Goal: Task Accomplishment & Management: Use online tool/utility

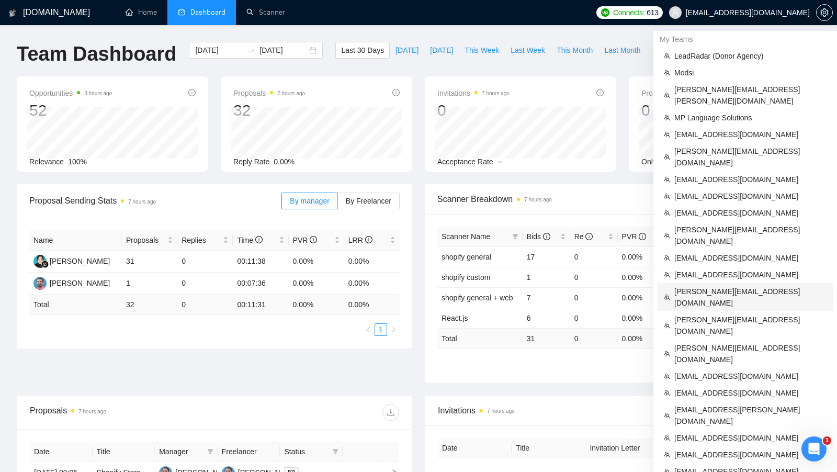
click at [715, 286] on span "[PERSON_NAME][EMAIL_ADDRESS][DOMAIN_NAME]" at bounding box center [750, 297] width 152 height 23
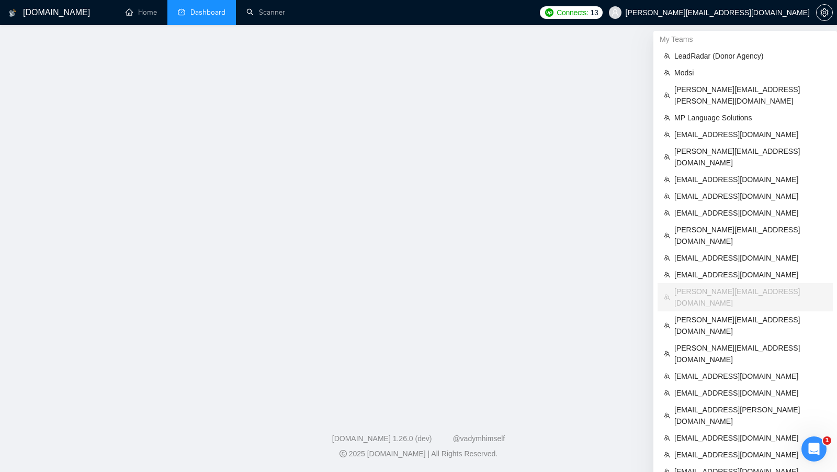
click at [214, 12] on link "Dashboard" at bounding box center [202, 12] width 48 height 9
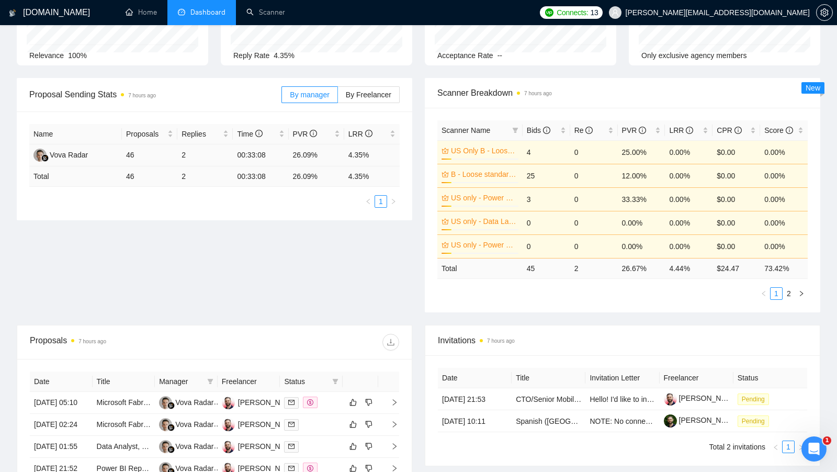
scroll to position [269, 0]
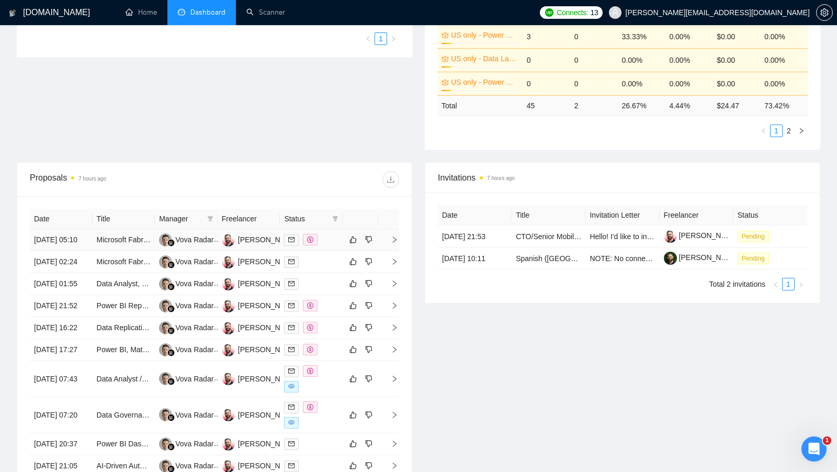
click at [336, 242] on div at bounding box center [311, 240] width 54 height 12
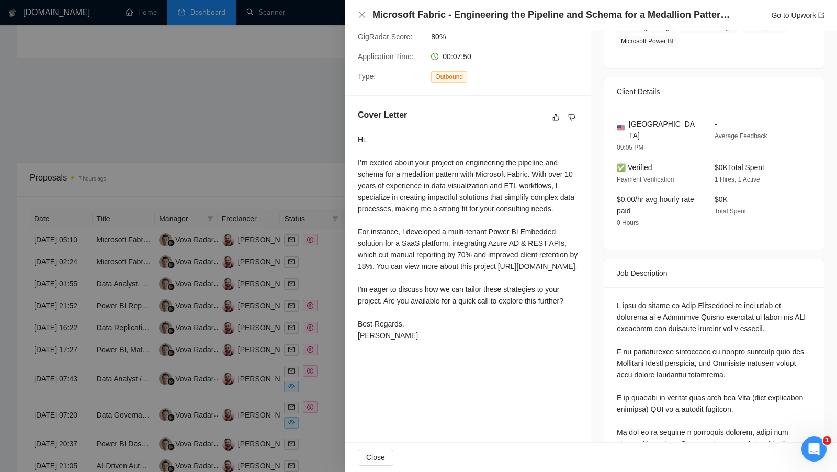
scroll to position [198, 0]
click at [327, 186] on div at bounding box center [418, 236] width 837 height 472
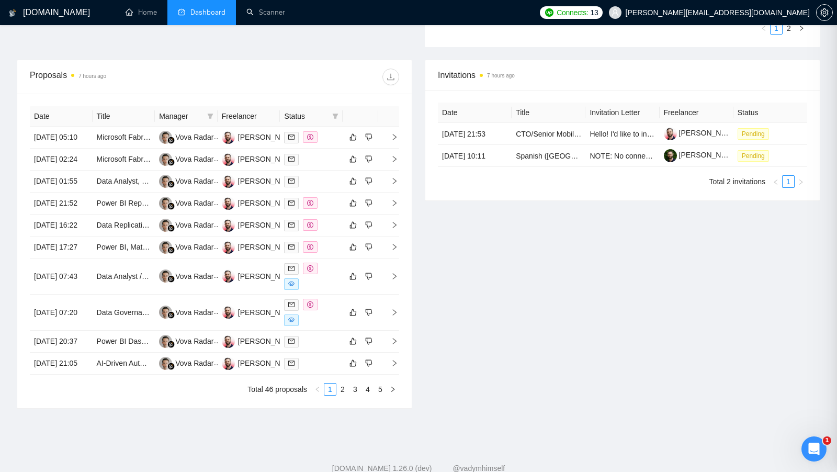
scroll to position [406, 0]
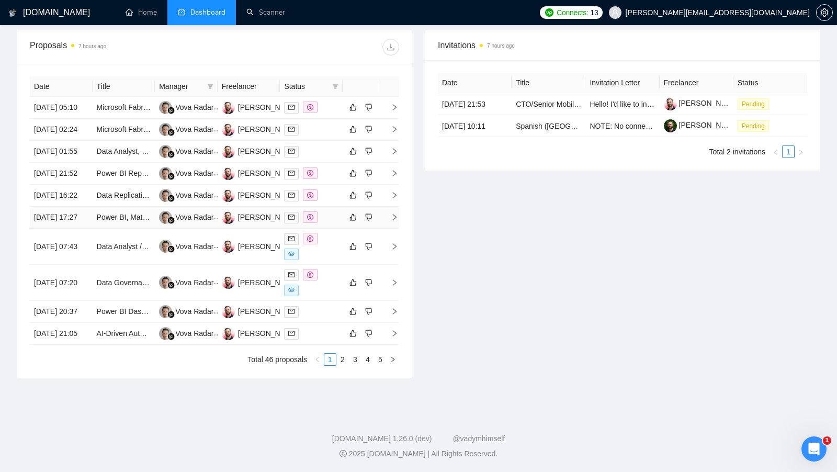
click at [326, 223] on div at bounding box center [311, 217] width 54 height 12
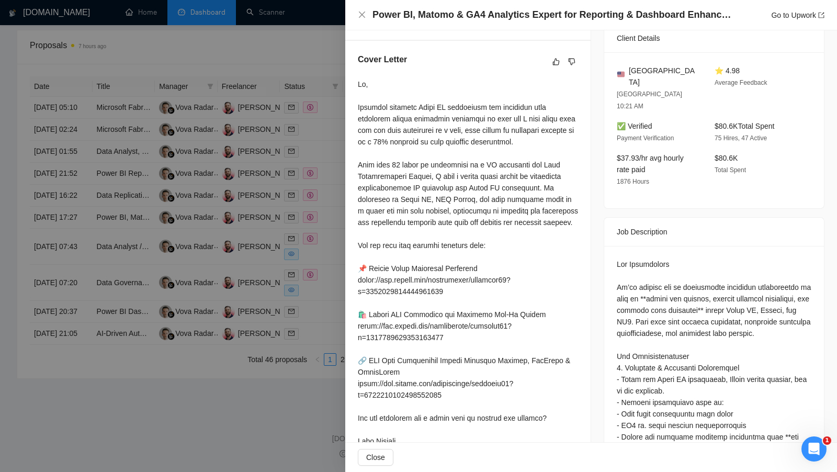
scroll to position [347, 0]
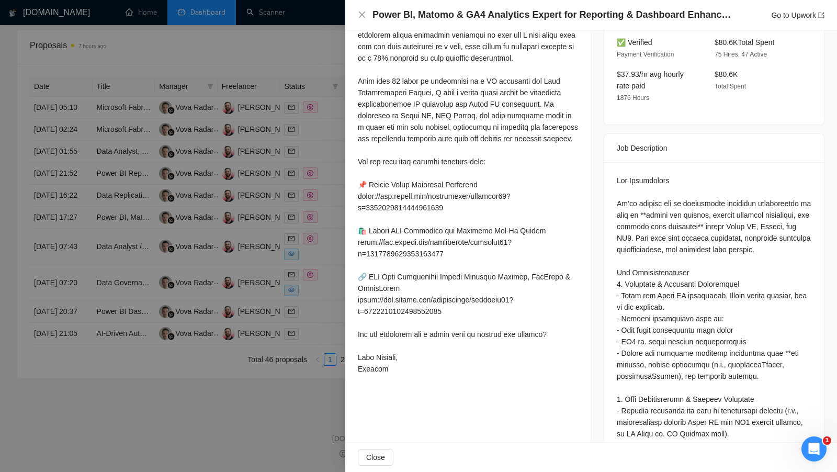
click at [312, 258] on div at bounding box center [418, 236] width 837 height 472
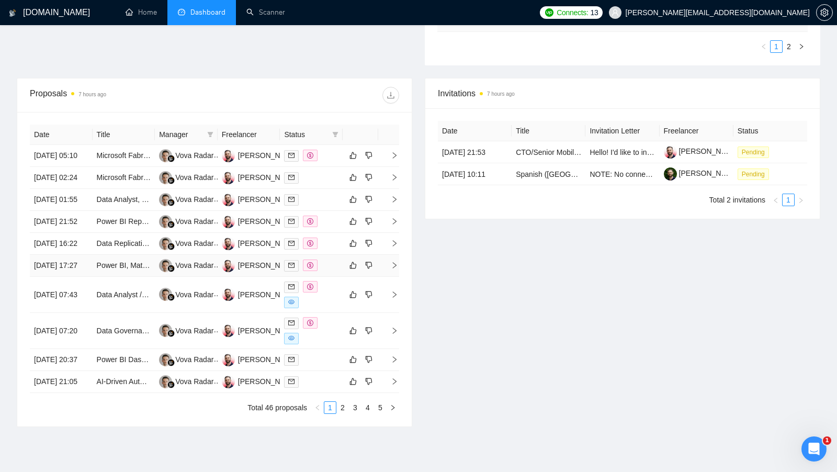
scroll to position [320, 0]
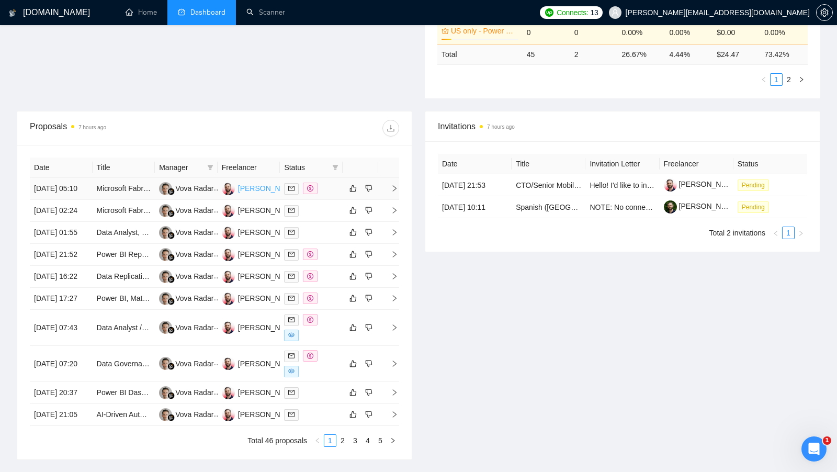
click at [248, 192] on div "Michael Young" at bounding box center [268, 189] width 60 height 12
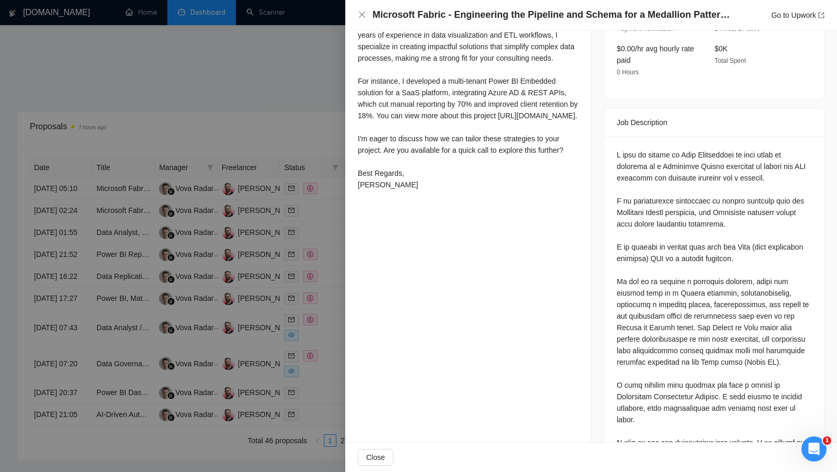
click at [344, 222] on div at bounding box center [418, 236] width 837 height 472
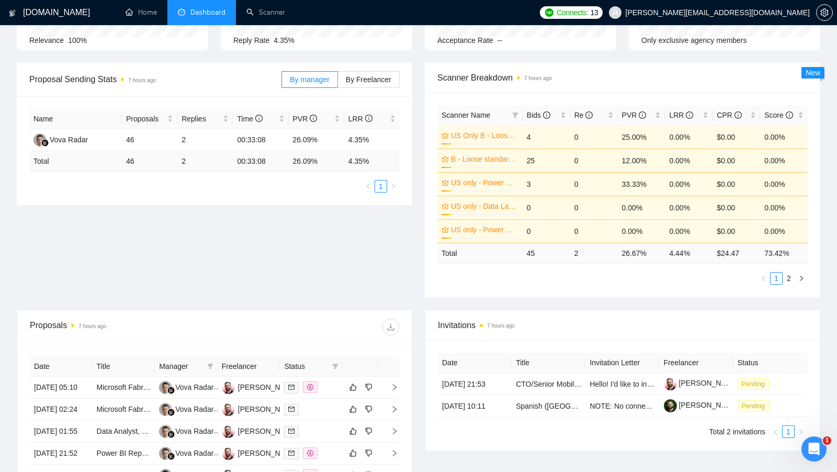
scroll to position [119, 0]
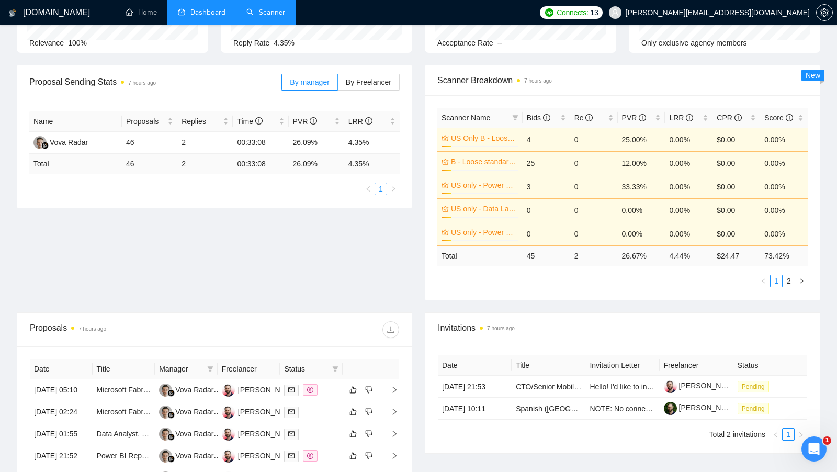
click at [276, 17] on link "Scanner" at bounding box center [265, 12] width 39 height 9
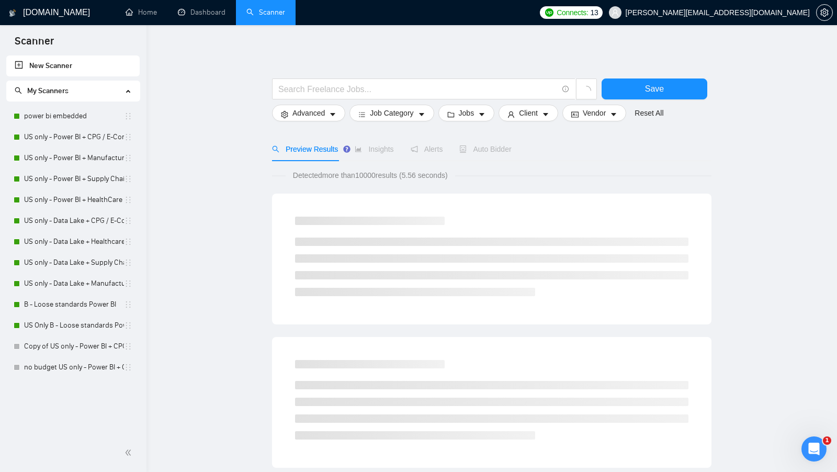
click at [75, 95] on span "My Scanners" at bounding box center [69, 91] width 108 height 21
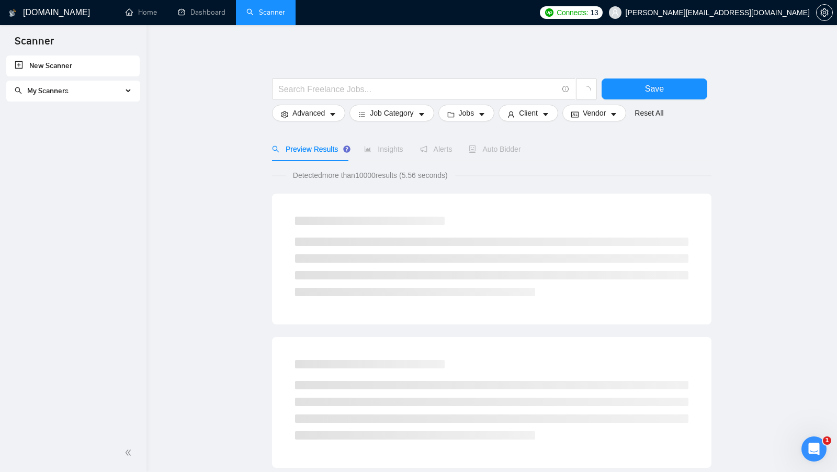
click at [75, 92] on span "My Scanners" at bounding box center [69, 91] width 108 height 21
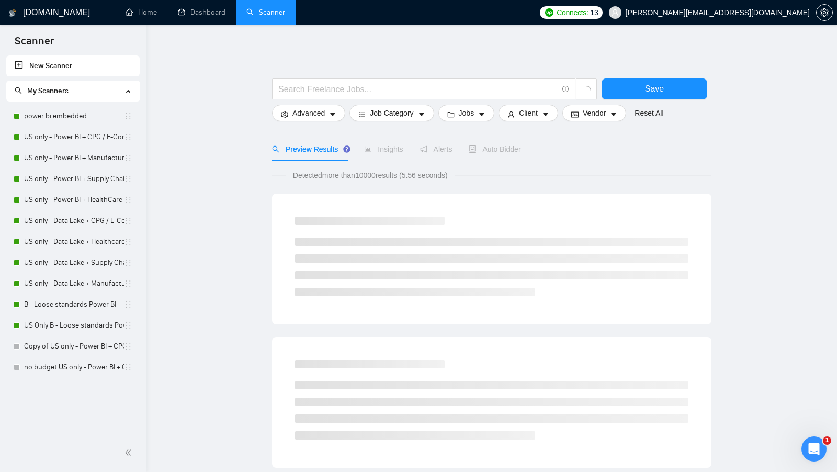
click at [72, 102] on li "My Scanners power bi embedded US only - Power BI + CPG / E-Commerce / Retail US…" at bounding box center [72, 229] width 133 height 297
click at [71, 107] on link "power bi embedded" at bounding box center [74, 116] width 100 height 21
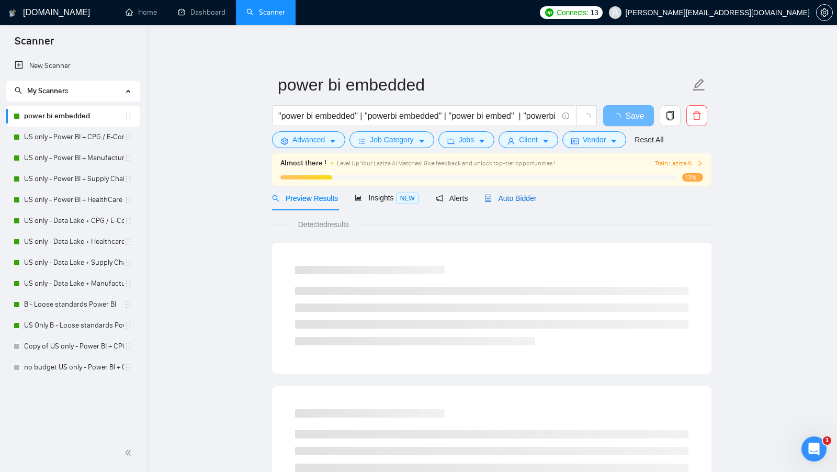
click at [504, 203] on div "Auto Bidder" at bounding box center [510, 198] width 52 height 12
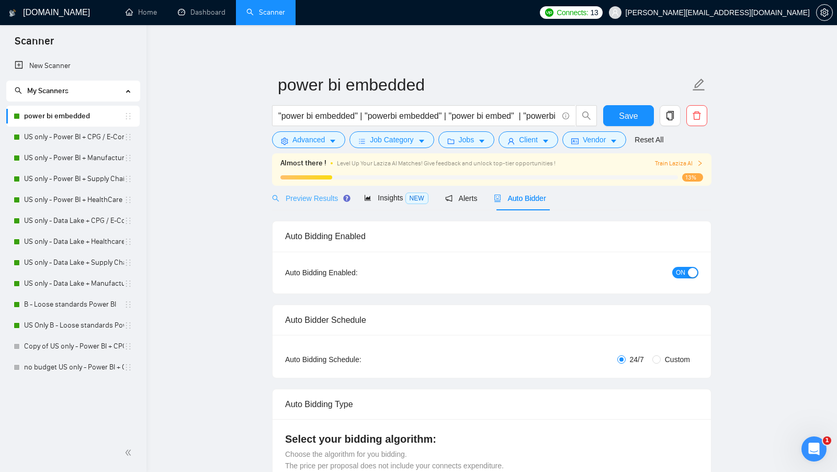
click at [328, 203] on div "Preview Results" at bounding box center [309, 198] width 75 height 25
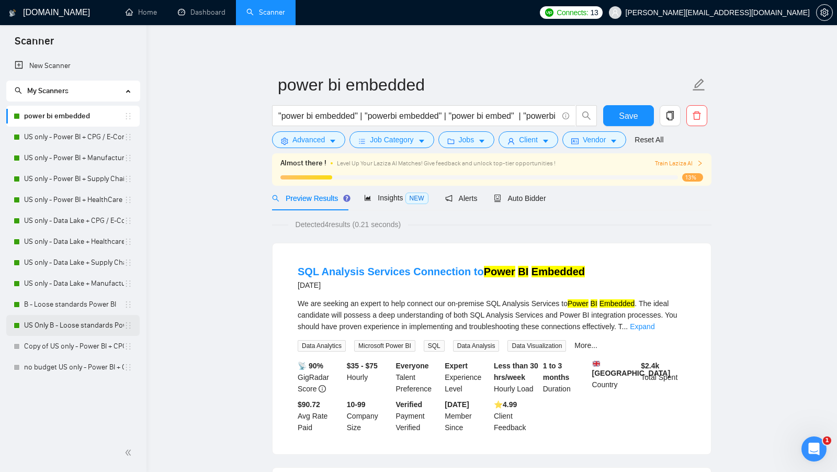
click at [71, 317] on link "US Only B - Loose standards Power BI" at bounding box center [74, 325] width 100 height 21
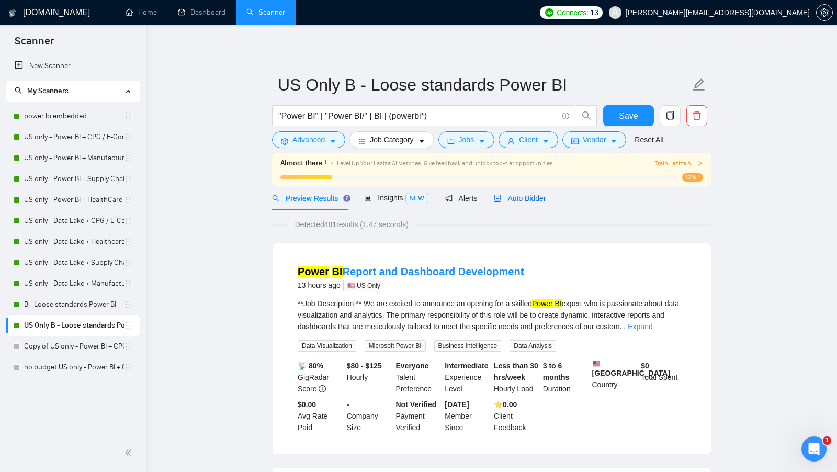
click at [531, 197] on span "Auto Bidder" at bounding box center [520, 198] width 52 height 8
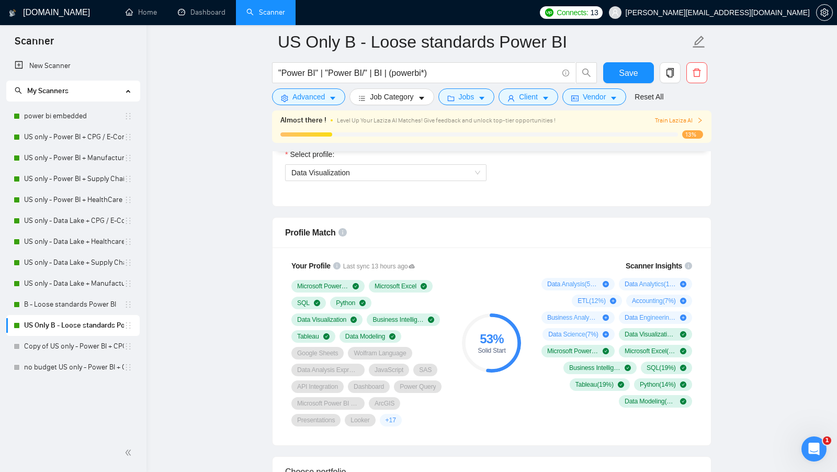
scroll to position [615, 0]
click at [211, 17] on link "Dashboard" at bounding box center [202, 12] width 48 height 9
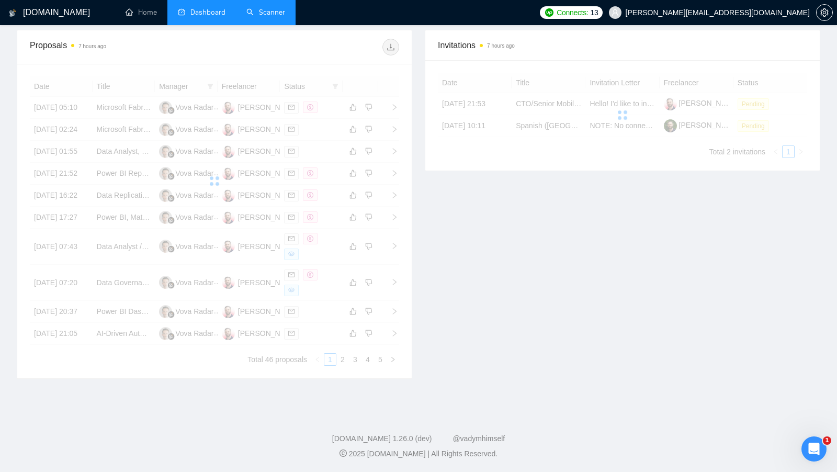
scroll to position [166, 0]
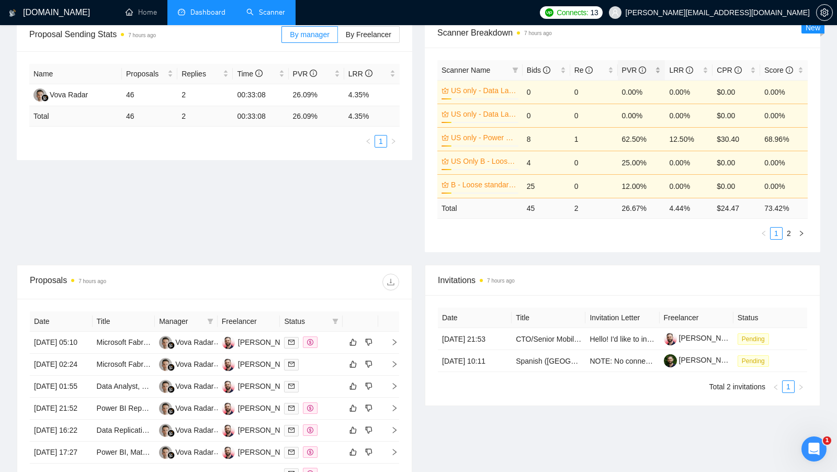
click at [661, 65] on div "PVR" at bounding box center [641, 70] width 39 height 12
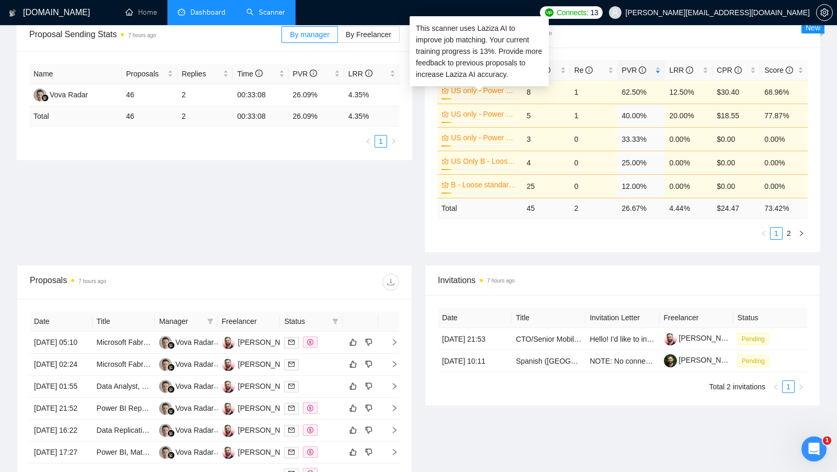
click at [490, 88] on link "US only - Power BI + CPG / E-Commerce / Retail" at bounding box center [483, 91] width 65 height 12
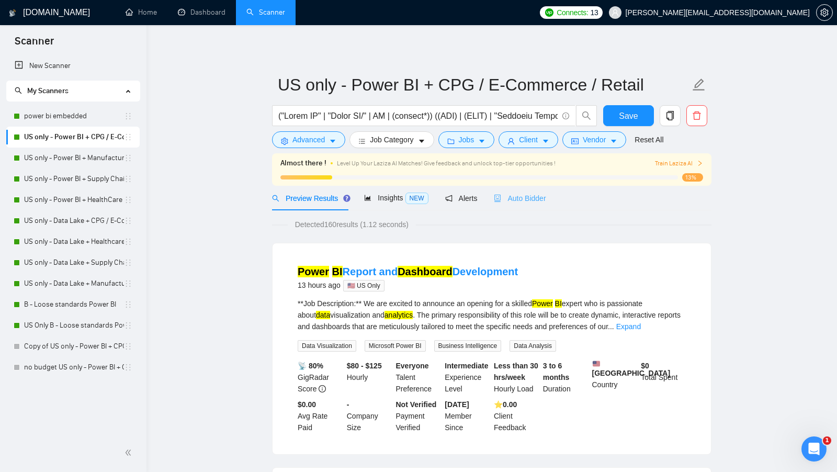
click at [523, 191] on div "Auto Bidder" at bounding box center [520, 198] width 52 height 25
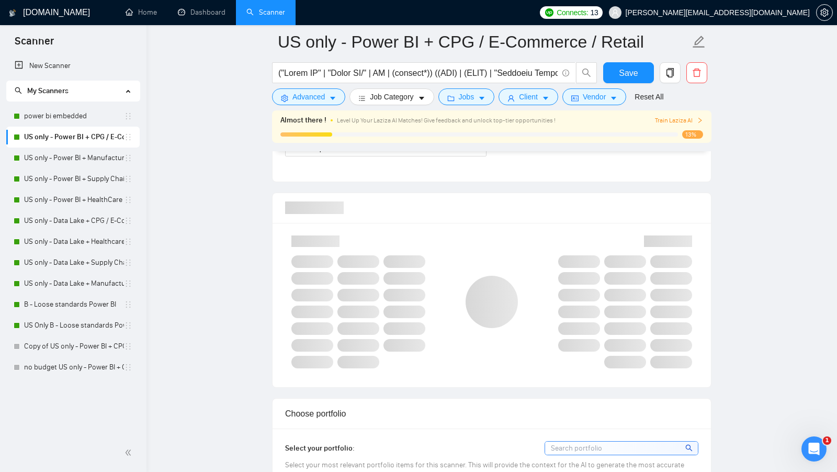
scroll to position [655, 0]
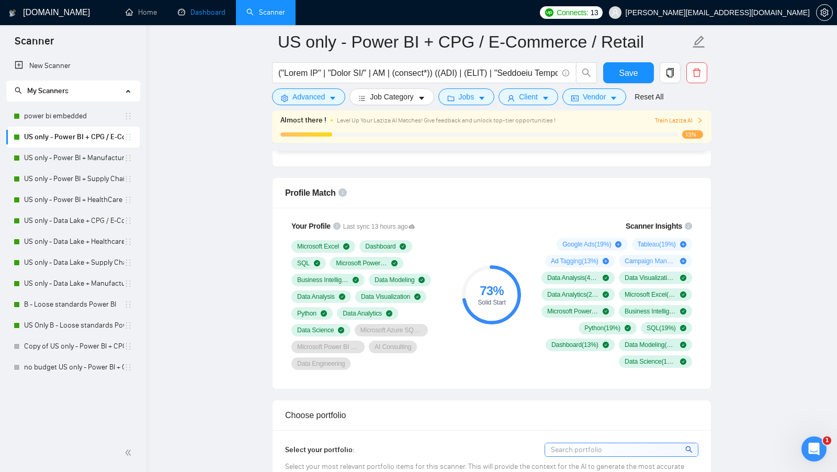
click at [210, 16] on link "Dashboard" at bounding box center [202, 12] width 48 height 9
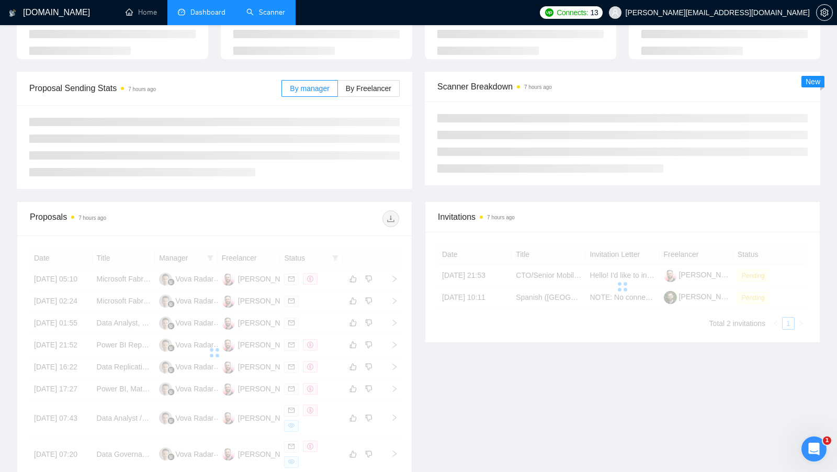
scroll to position [82, 0]
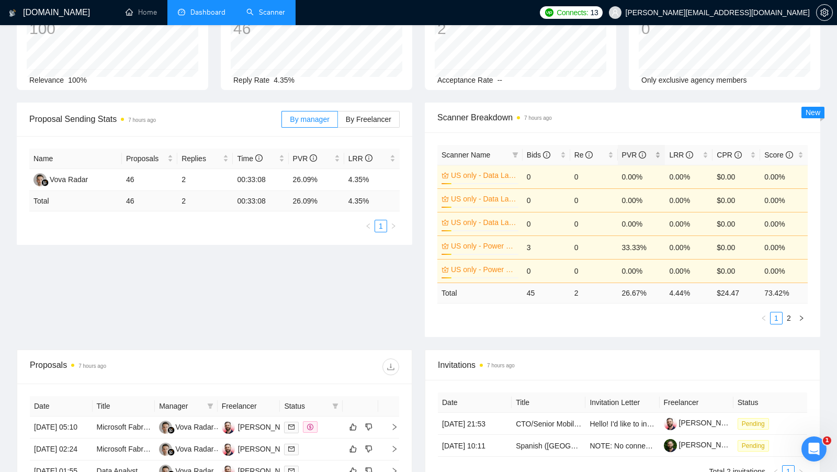
click at [657, 149] on div "PVR" at bounding box center [641, 155] width 39 height 12
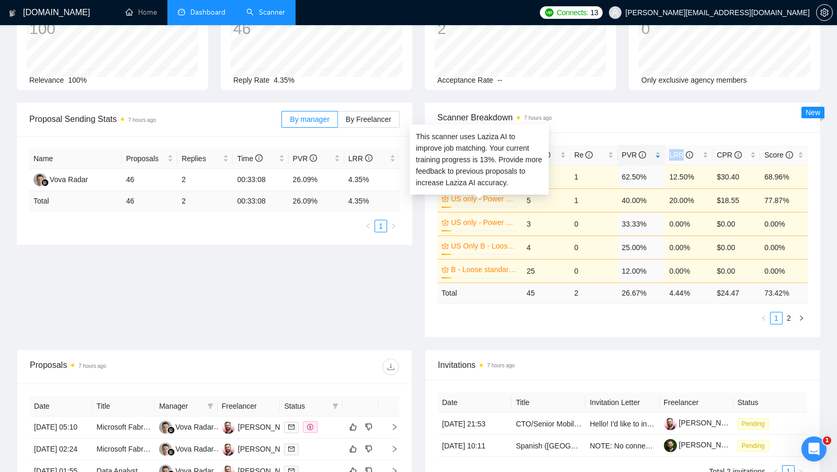
click at [500, 197] on link "US only - Power BI + Manufacturing" at bounding box center [483, 199] width 65 height 12
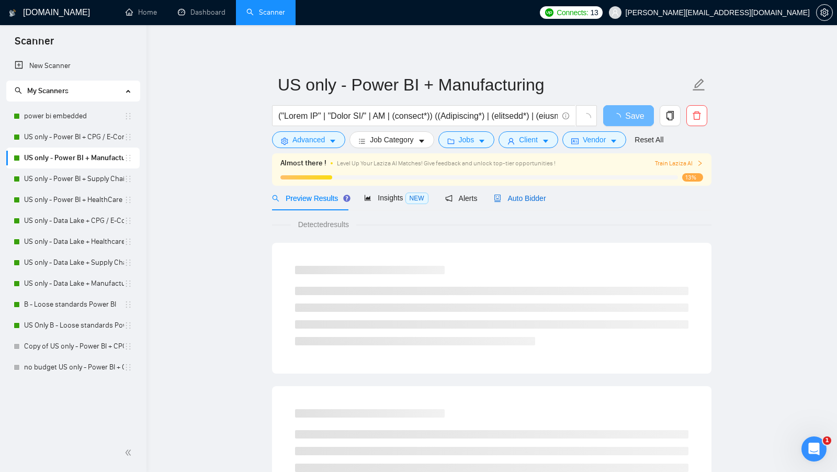
click at [542, 200] on span "Auto Bidder" at bounding box center [520, 198] width 52 height 8
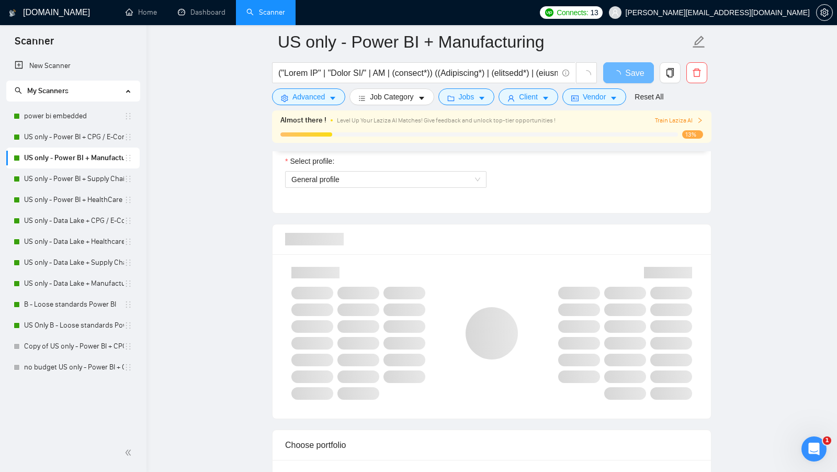
scroll to position [611, 0]
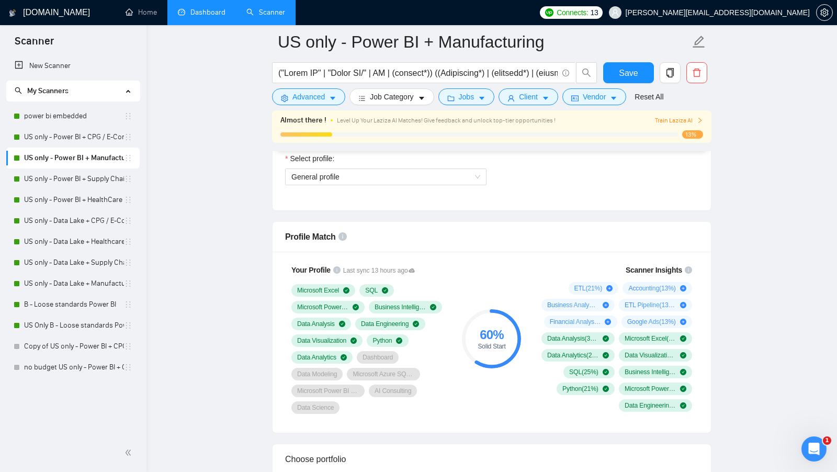
click at [209, 13] on link "Dashboard" at bounding box center [202, 12] width 48 height 9
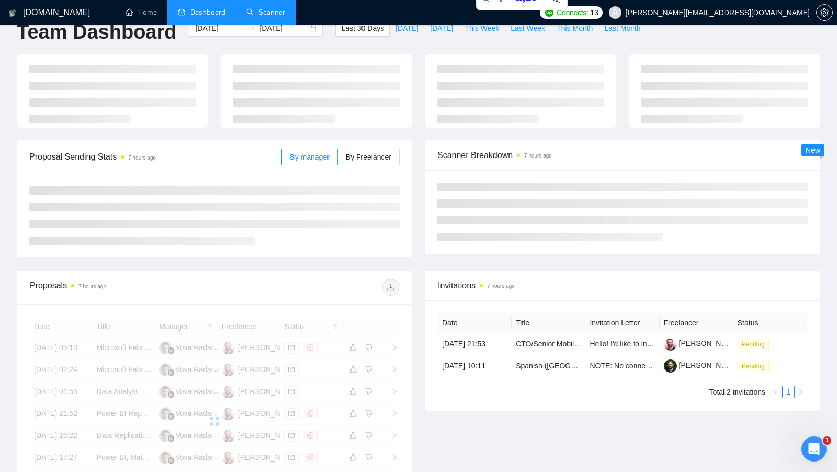
scroll to position [21, 0]
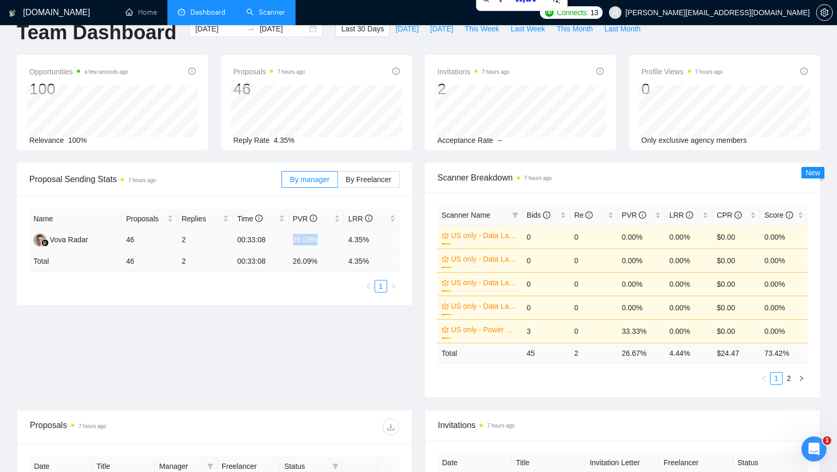
drag, startPoint x: 290, startPoint y: 238, endPoint x: 325, endPoint y: 242, distance: 35.8
click at [325, 242] on td "26.09%" at bounding box center [316, 240] width 55 height 22
click at [660, 212] on div "PVR" at bounding box center [641, 215] width 39 height 12
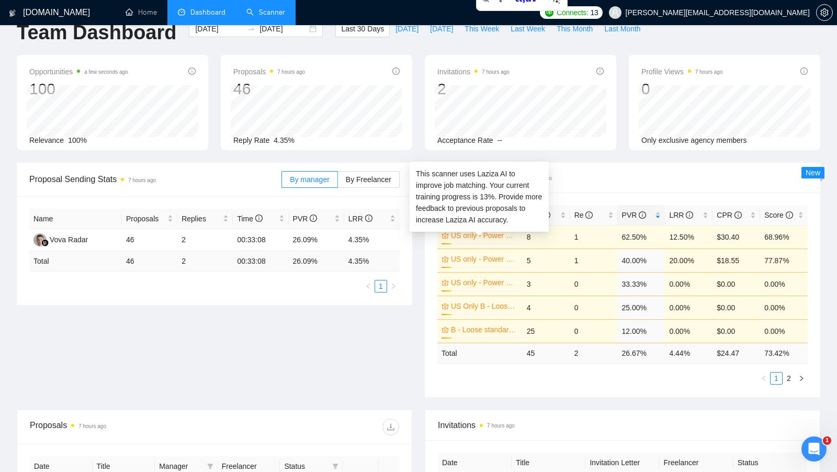
click at [492, 235] on link "US only - Power BI + CPG / E-Commerce / Retail" at bounding box center [483, 236] width 65 height 12
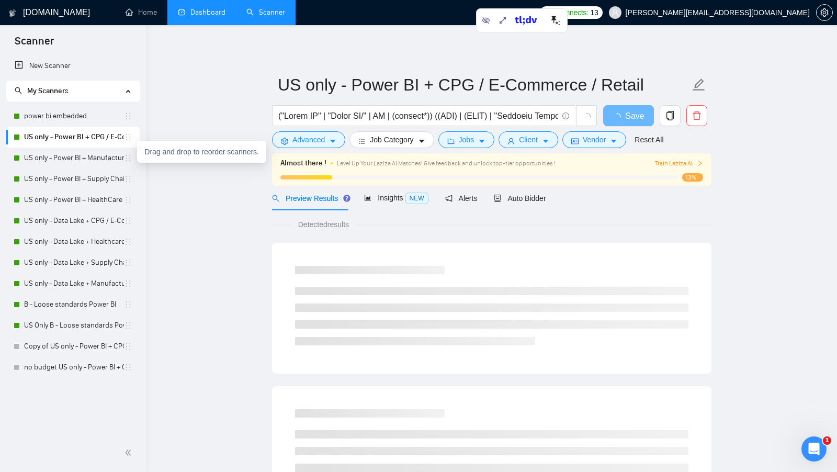
click at [536, 197] on span "Auto Bidder" at bounding box center [520, 198] width 52 height 8
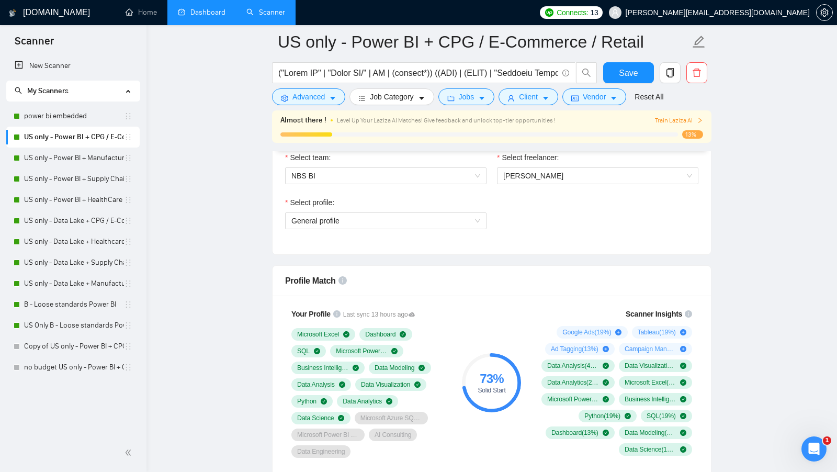
click at [384, 281] on div "Profile Match" at bounding box center [491, 281] width 413 height 30
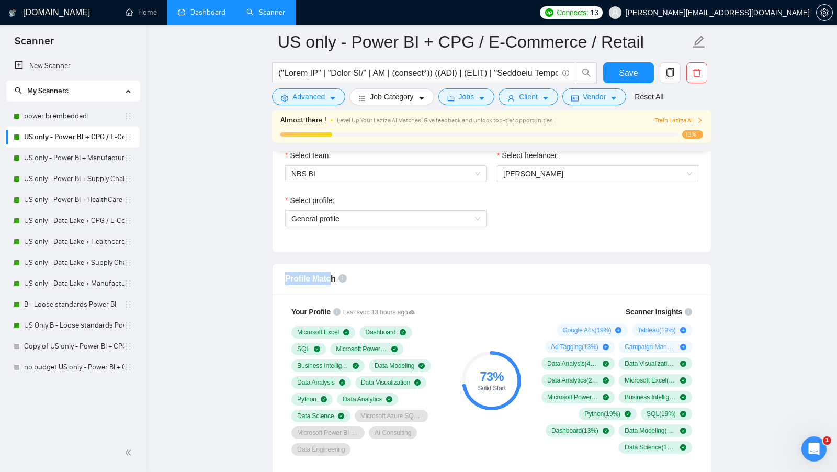
drag, startPoint x: 285, startPoint y: 275, endPoint x: 331, endPoint y: 277, distance: 46.1
click at [331, 277] on span "Profile Match" at bounding box center [310, 278] width 51 height 9
click at [413, 272] on div "Profile Match" at bounding box center [491, 279] width 413 height 30
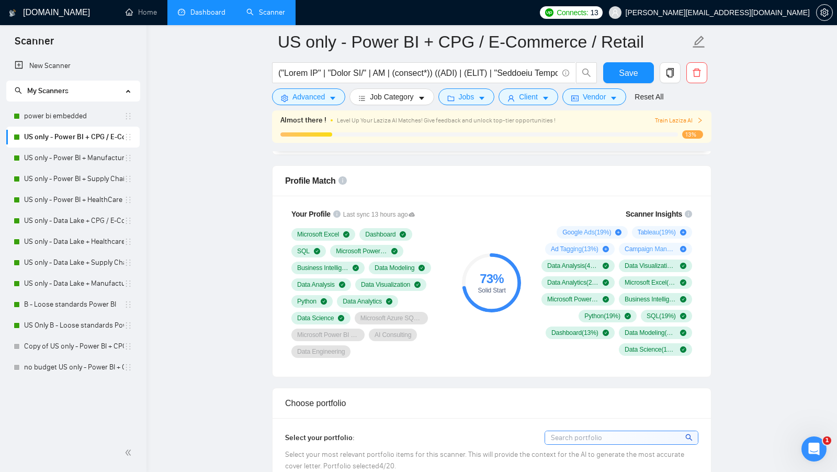
scroll to position [666, 0]
click at [213, 17] on link "Dashboard" at bounding box center [202, 12] width 48 height 9
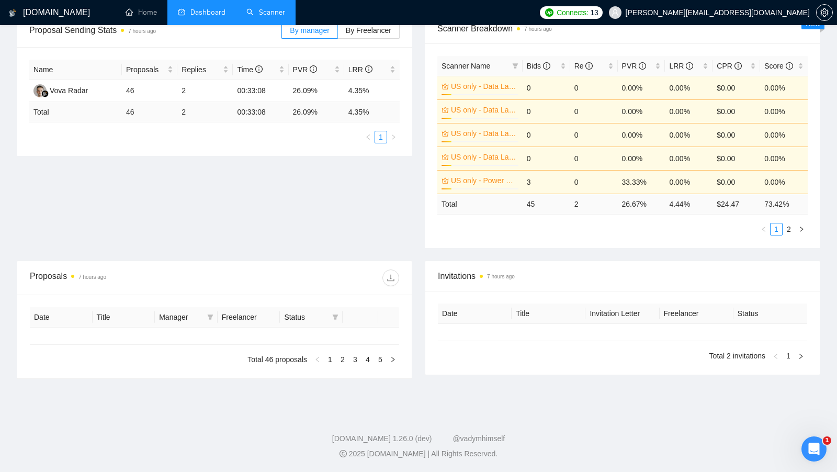
type input "[DATE]"
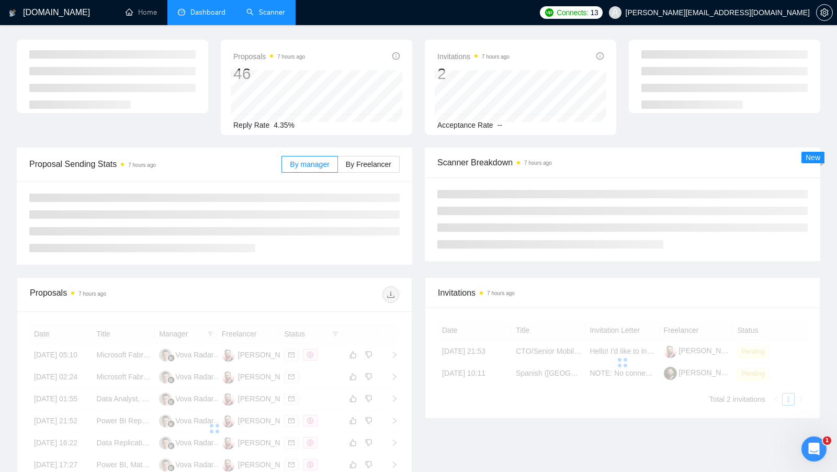
scroll to position [24, 0]
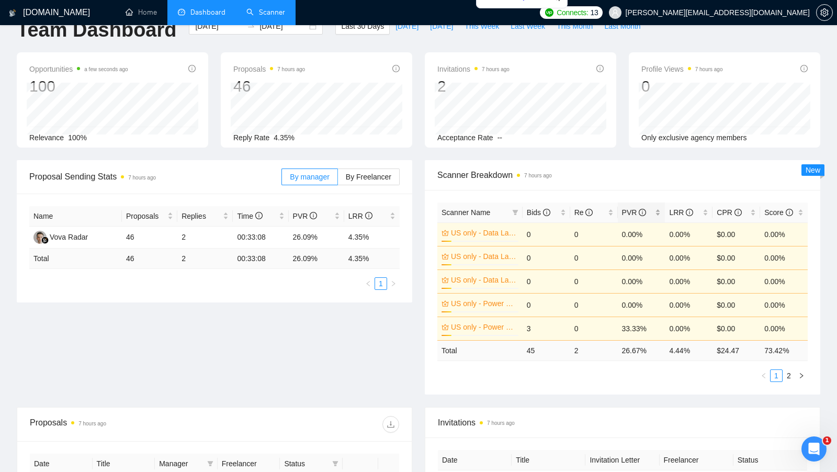
click at [661, 207] on div "PVR" at bounding box center [641, 213] width 39 height 12
click at [661, 208] on div "PVR" at bounding box center [641, 213] width 39 height 12
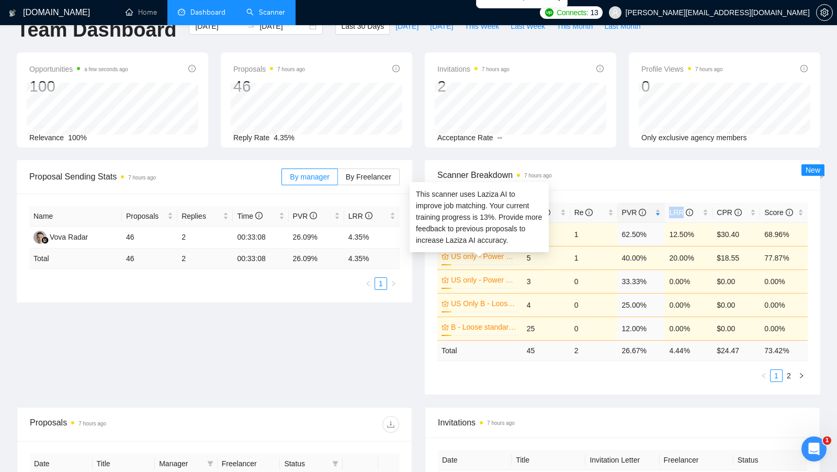
click at [493, 254] on link "US only - Power BI + Manufacturing" at bounding box center [483, 257] width 65 height 12
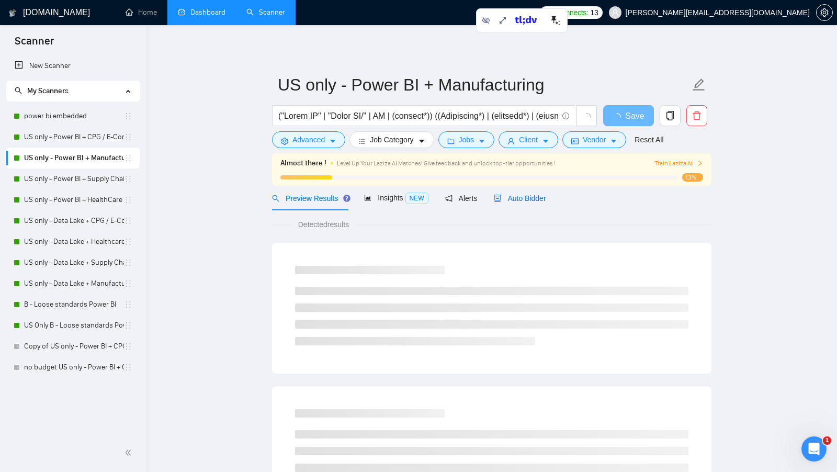
click at [519, 203] on div "Auto Bidder" at bounding box center [520, 198] width 52 height 12
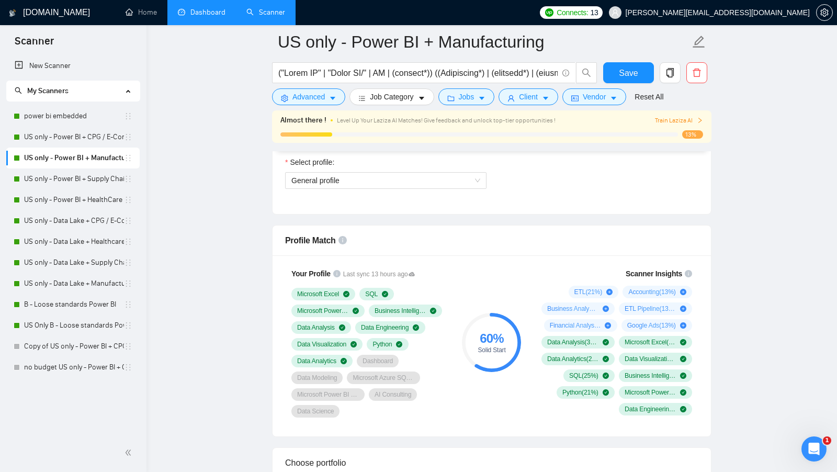
scroll to position [607, 0]
click at [515, 313] on div "60 % Solid Start" at bounding box center [491, 342] width 59 height 59
click at [75, 282] on link "US only - Data Lake + Manufacturing" at bounding box center [74, 283] width 100 height 21
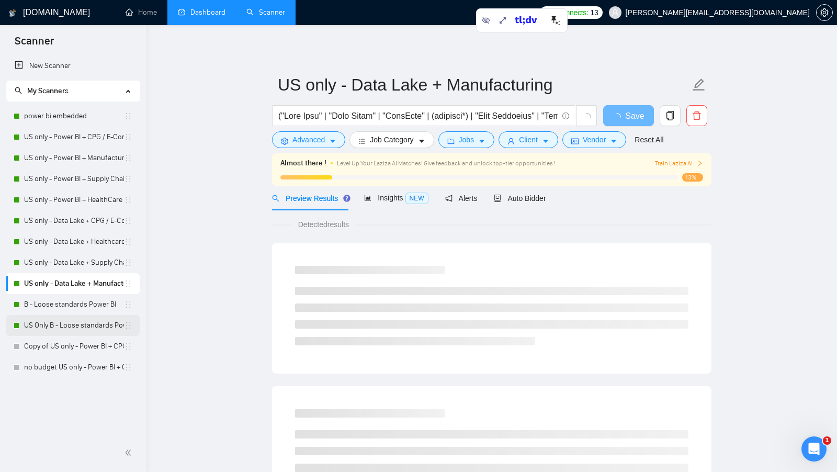
click at [72, 325] on link "US Only B - Loose standards Power BI" at bounding box center [74, 325] width 100 height 21
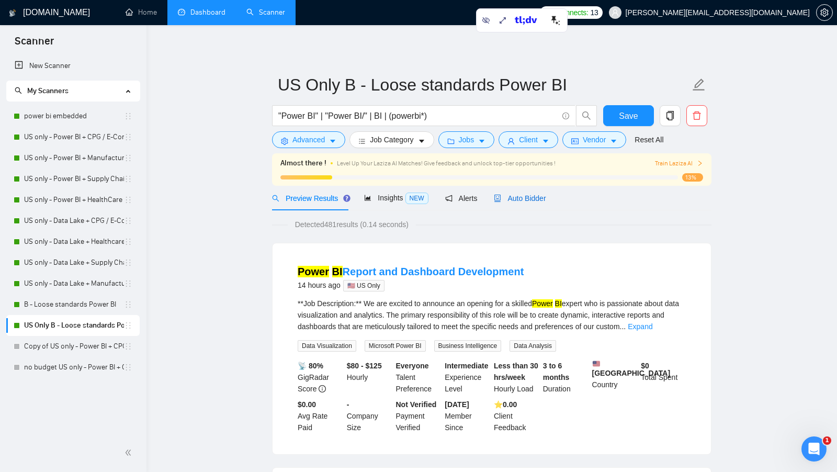
click at [537, 201] on span "Auto Bidder" at bounding box center [520, 198] width 52 height 8
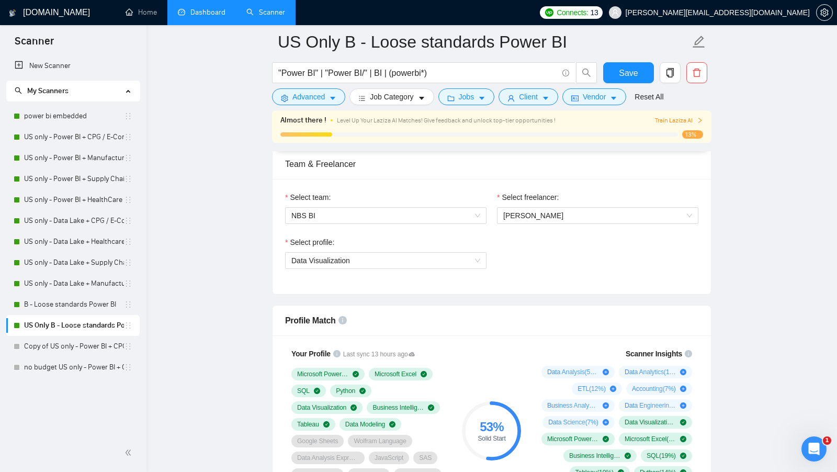
scroll to position [515, 0]
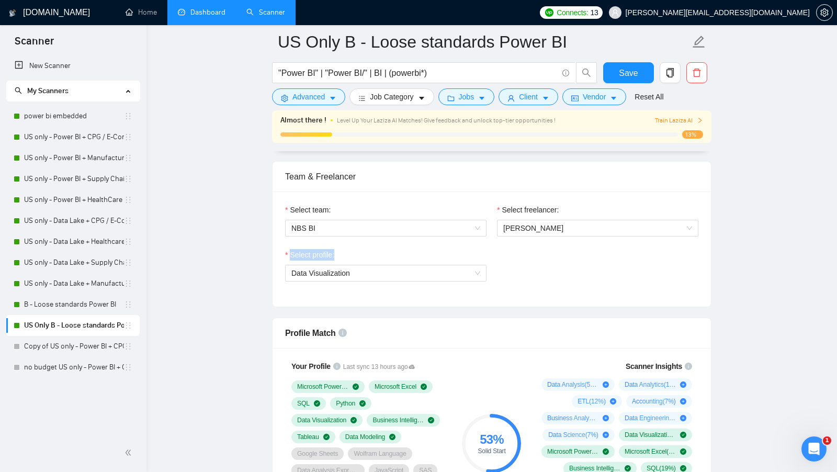
drag, startPoint x: 280, startPoint y: 250, endPoint x: 346, endPoint y: 250, distance: 65.4
click at [346, 250] on div "Select profile: Data Visualization" at bounding box center [386, 271] width 212 height 45
click at [390, 251] on div "Select profile:" at bounding box center [385, 257] width 201 height 16
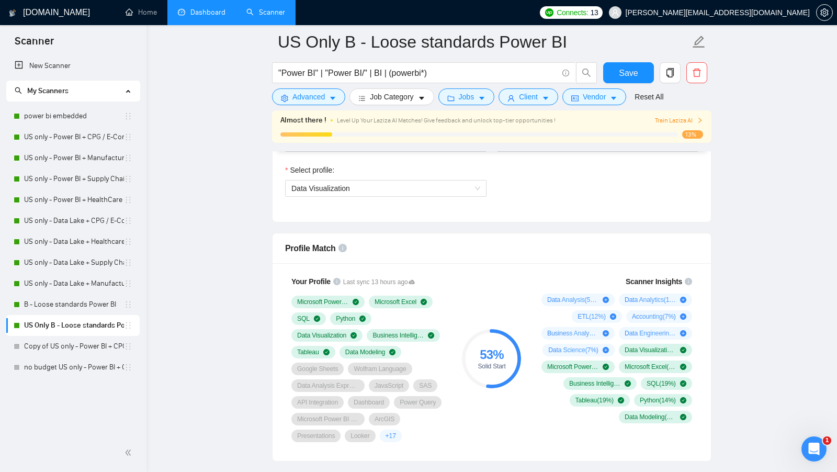
scroll to position [600, 0]
click at [511, 365] on circle at bounding box center [491, 358] width 55 height 55
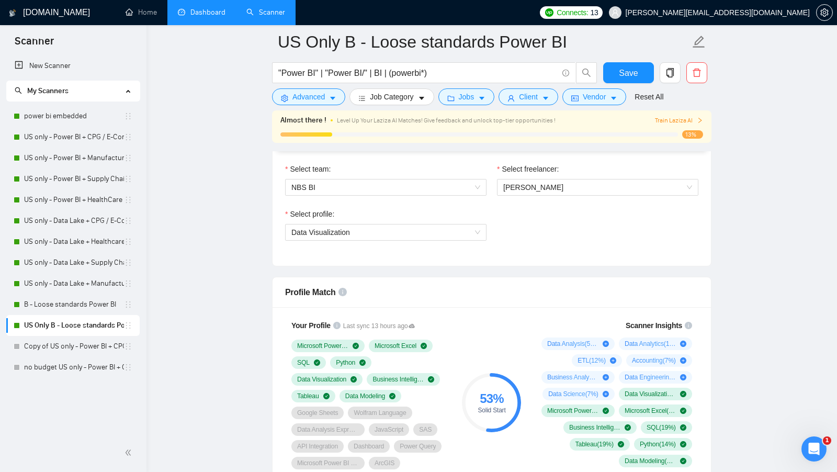
scroll to position [554, 0]
click at [51, 144] on link "US only - Power BI + CPG / E-Commerce / Retail" at bounding box center [74, 137] width 100 height 21
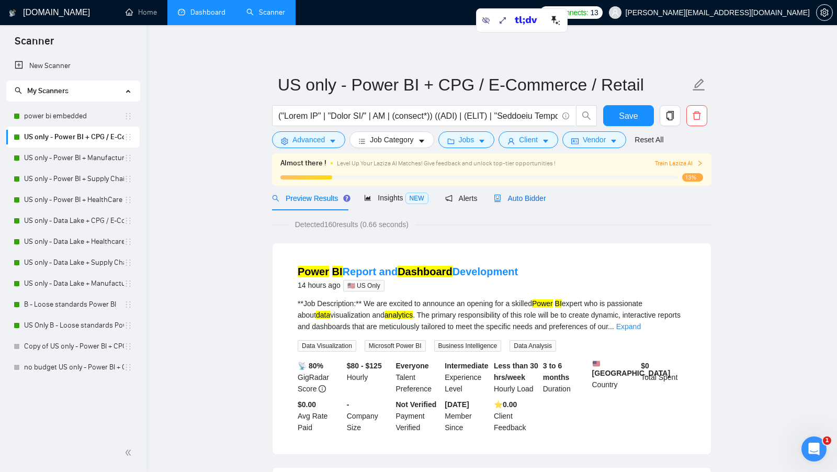
click at [535, 203] on div "Auto Bidder" at bounding box center [520, 198] width 52 height 12
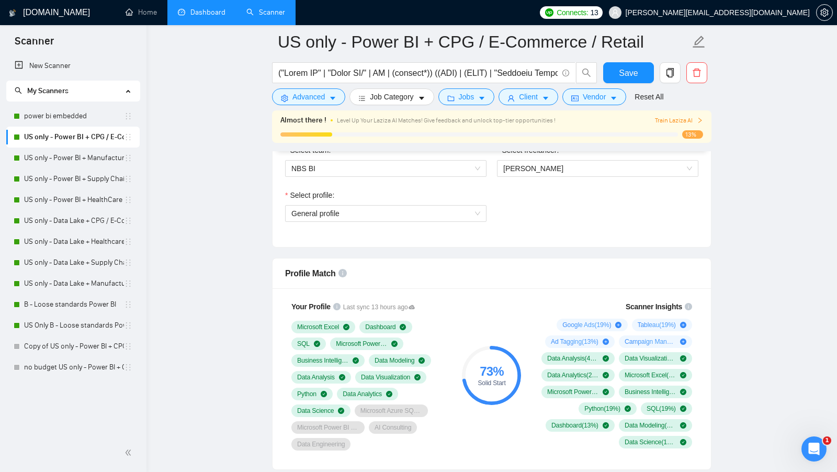
scroll to position [577, 0]
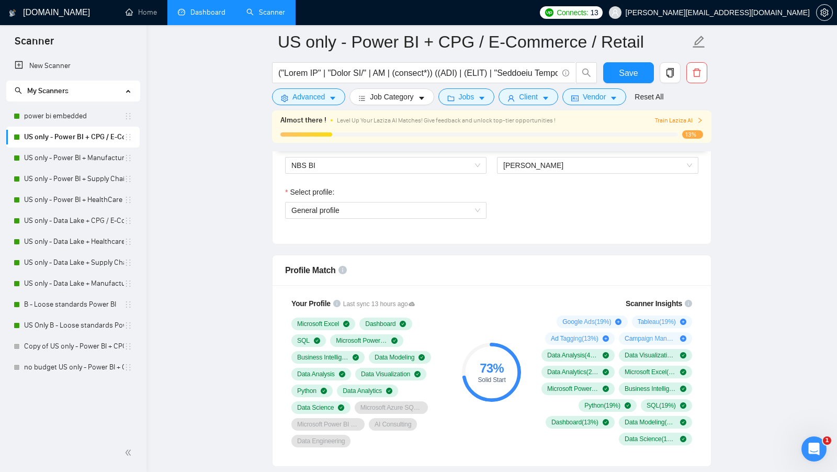
click at [425, 448] on div "Your Profile Last sync 13 hours ago Microsoft Excel Dashboard SQL Microsoft Pow…" at bounding box center [368, 372] width 167 height 162
click at [470, 205] on span "General profile" at bounding box center [385, 210] width 189 height 16
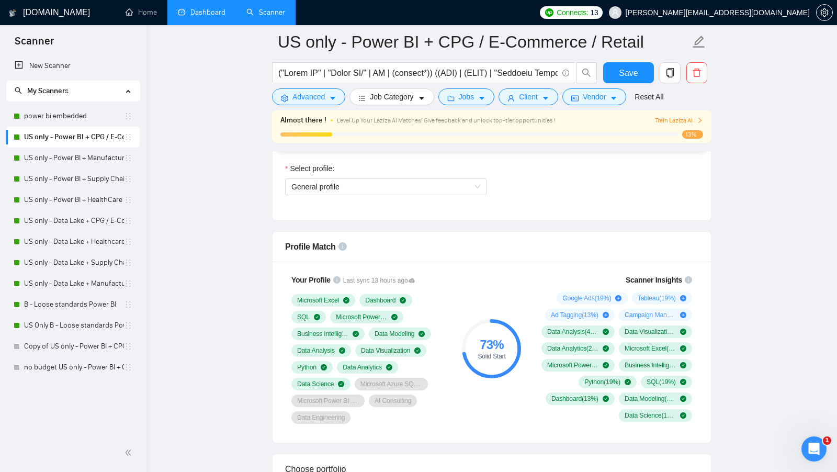
scroll to position [570, 0]
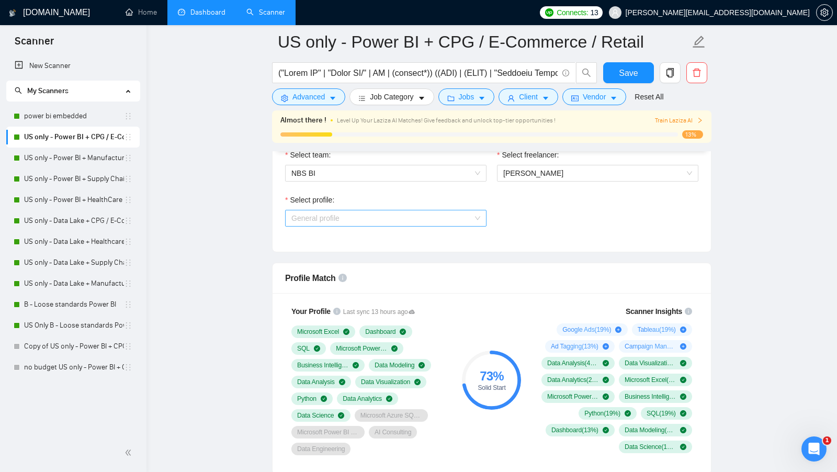
click at [316, 217] on span "General profile" at bounding box center [385, 218] width 189 height 16
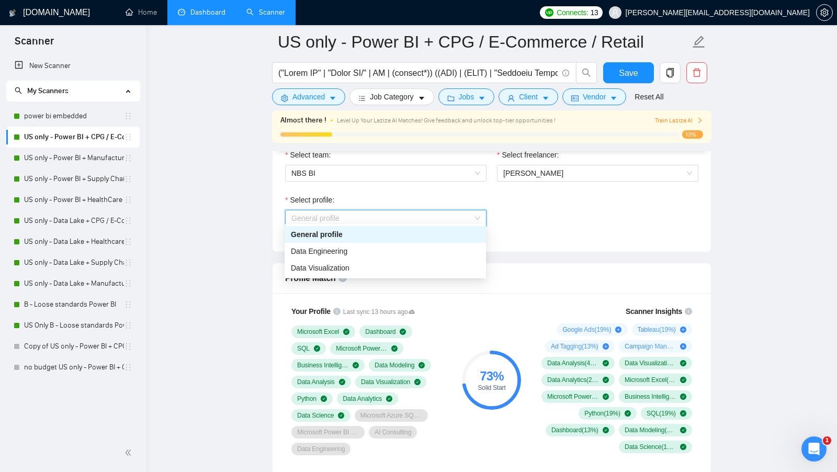
click at [375, 215] on span "General profile" at bounding box center [385, 218] width 189 height 16
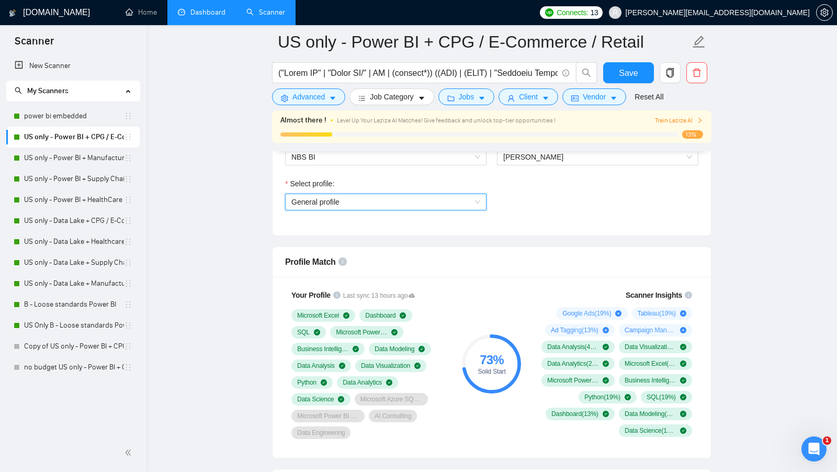
scroll to position [586, 0]
click at [205, 17] on link "Dashboard" at bounding box center [202, 12] width 48 height 9
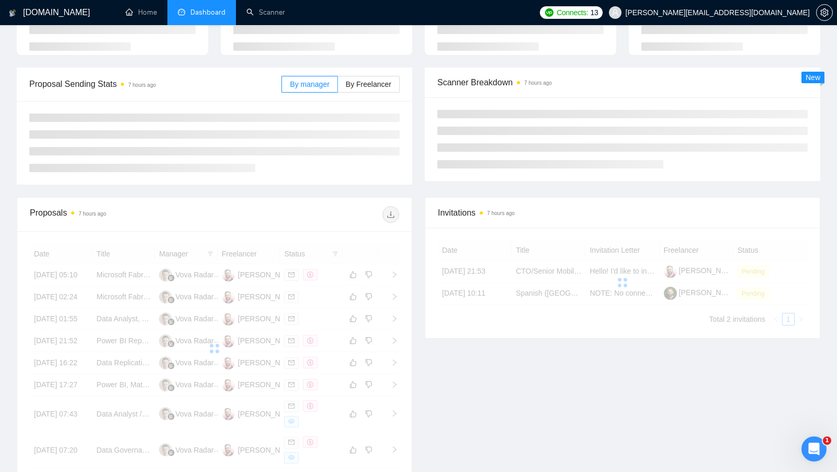
scroll to position [87, 0]
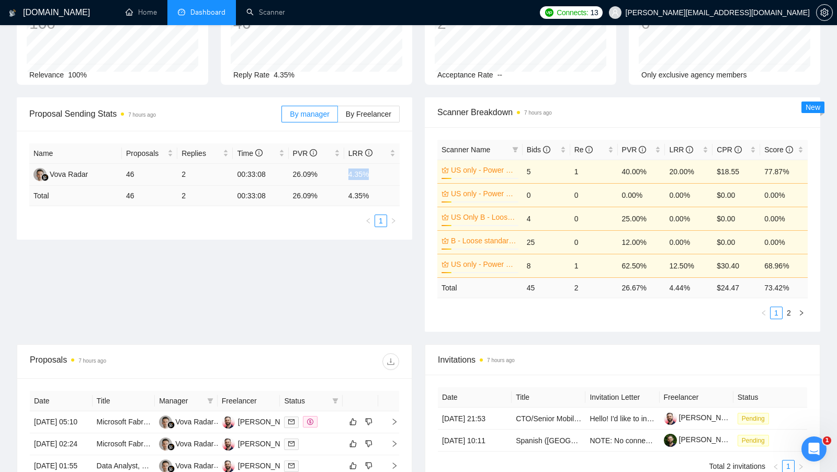
drag, startPoint x: 349, startPoint y: 173, endPoint x: 376, endPoint y: 172, distance: 26.7
click at [376, 172] on td "4.35%" at bounding box center [371, 175] width 55 height 22
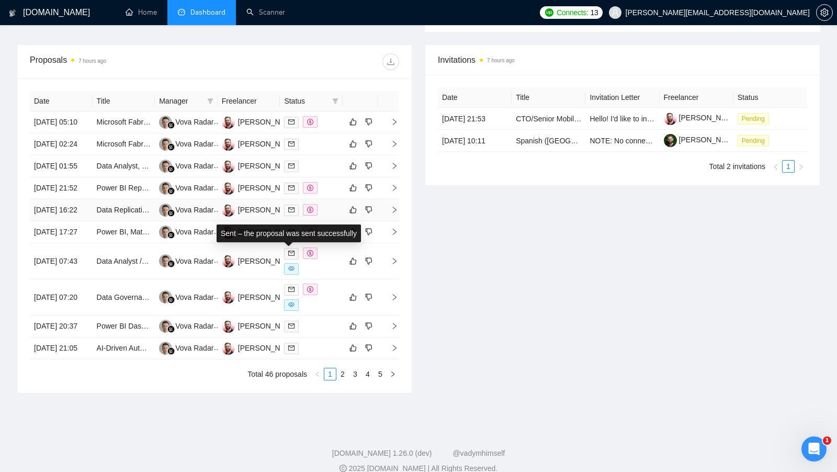
scroll to position [386, 0]
click at [331, 126] on div at bounding box center [311, 123] width 54 height 12
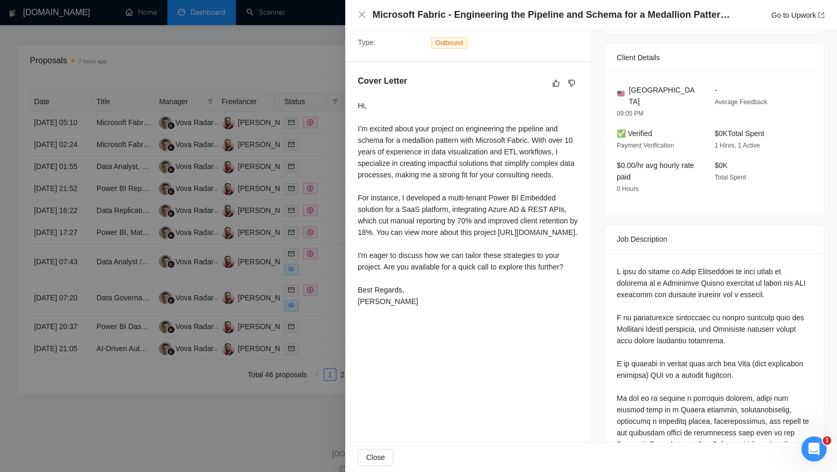
scroll to position [243, 0]
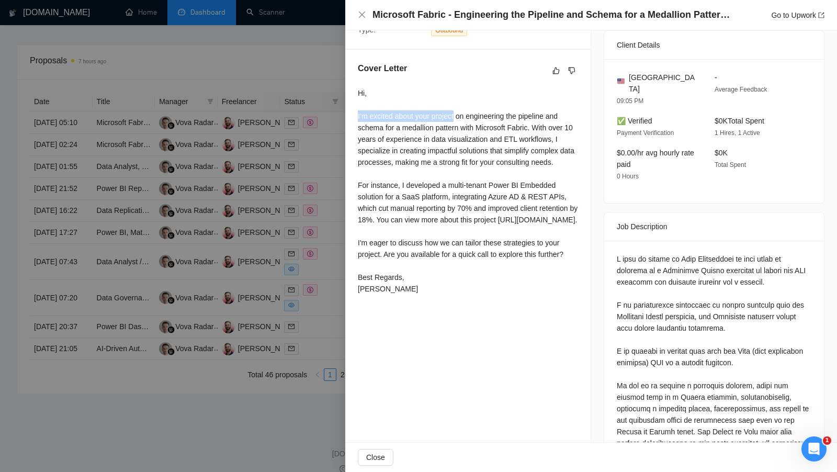
drag, startPoint x: 354, startPoint y: 115, endPoint x: 458, endPoint y: 116, distance: 104.1
click at [458, 116] on div "Cover Letter Hi, I’m excited about your project on engineering the pipeline and…" at bounding box center [467, 181] width 245 height 262
click at [339, 141] on div at bounding box center [418, 236] width 837 height 472
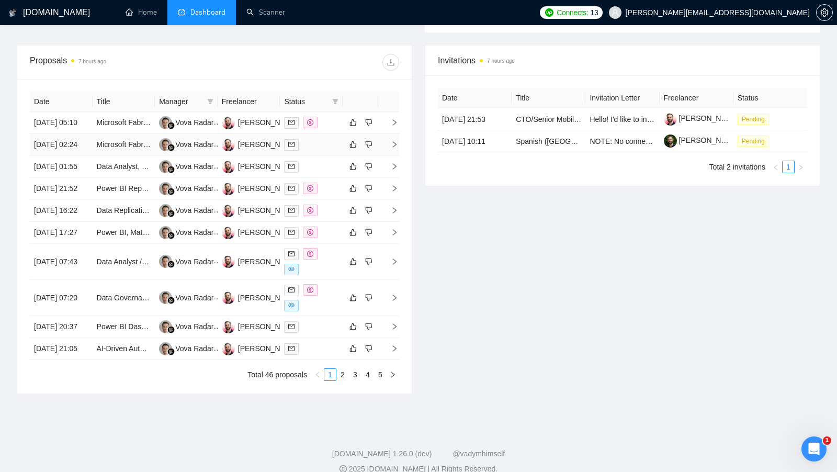
click at [335, 151] on div at bounding box center [311, 145] width 54 height 12
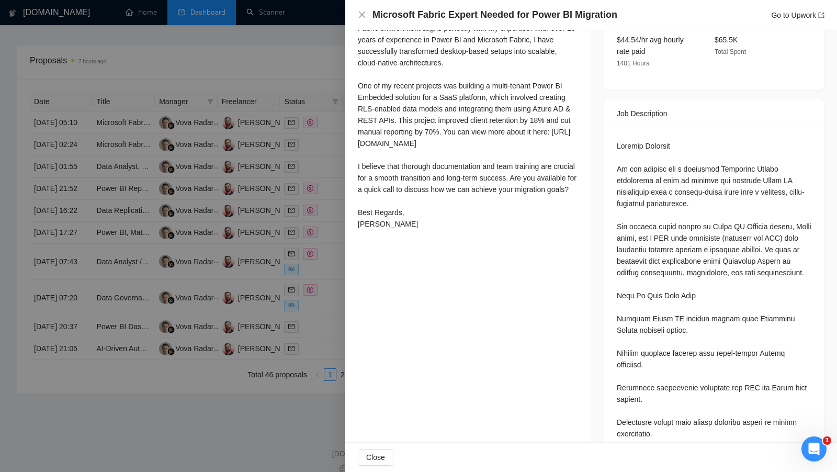
scroll to position [341, 0]
click at [399, 166] on div "Hi, Your project to migrate Power BI to a cloud-optimized Microsoft Fabric envi…" at bounding box center [468, 111] width 220 height 242
click at [348, 148] on div "Cover Letter Hi, Your project to migrate Power BI to a cloud-optimized Microsof…" at bounding box center [467, 100] width 245 height 296
click at [340, 141] on div at bounding box center [418, 236] width 837 height 472
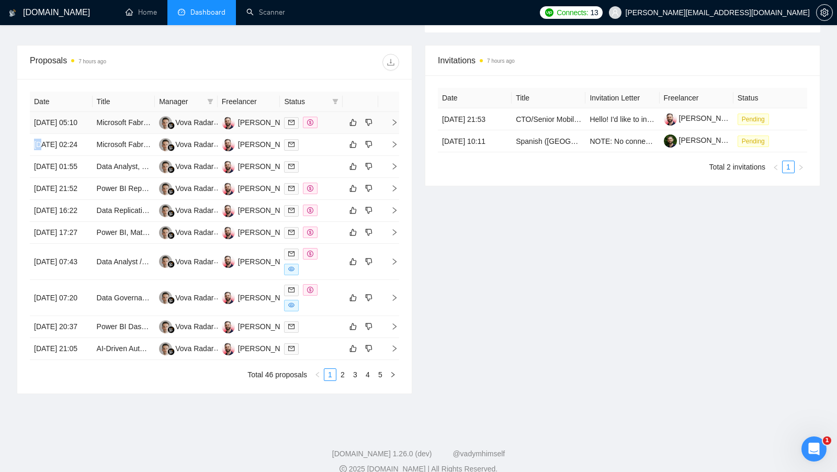
click at [334, 134] on td at bounding box center [311, 123] width 63 height 22
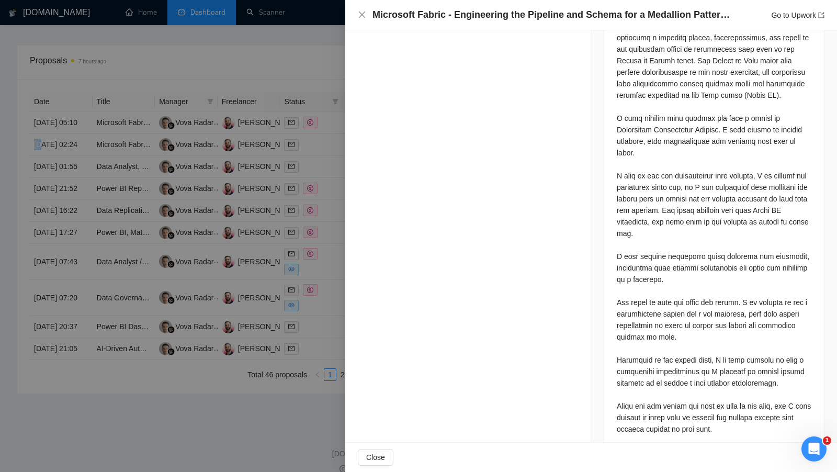
scroll to position [622, 0]
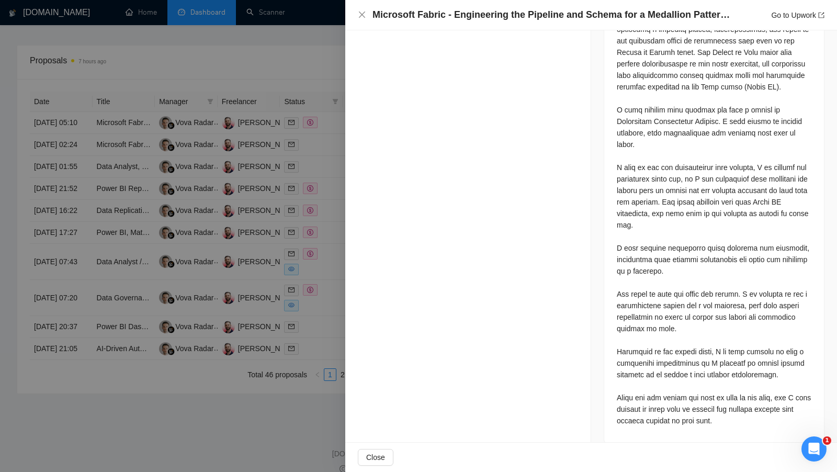
click at [324, 214] on div at bounding box center [418, 236] width 837 height 472
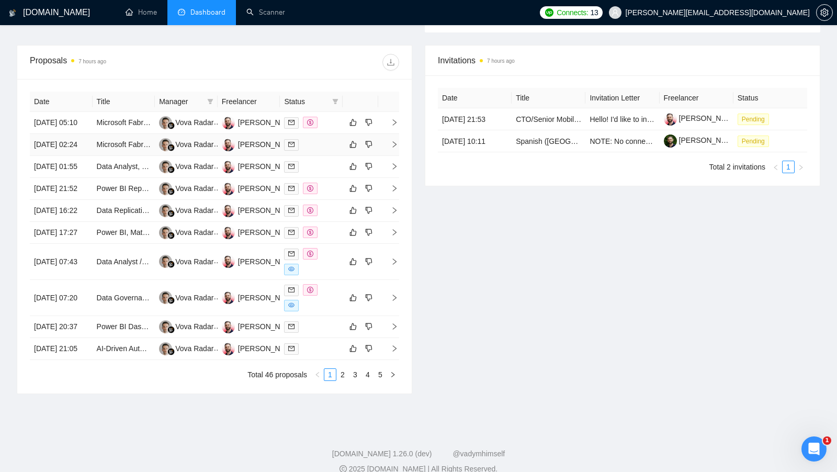
click at [323, 156] on td at bounding box center [311, 145] width 63 height 22
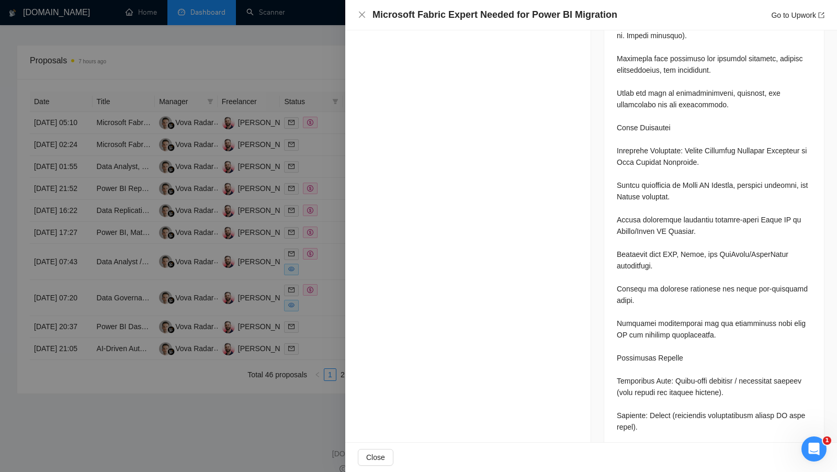
scroll to position [870, 0]
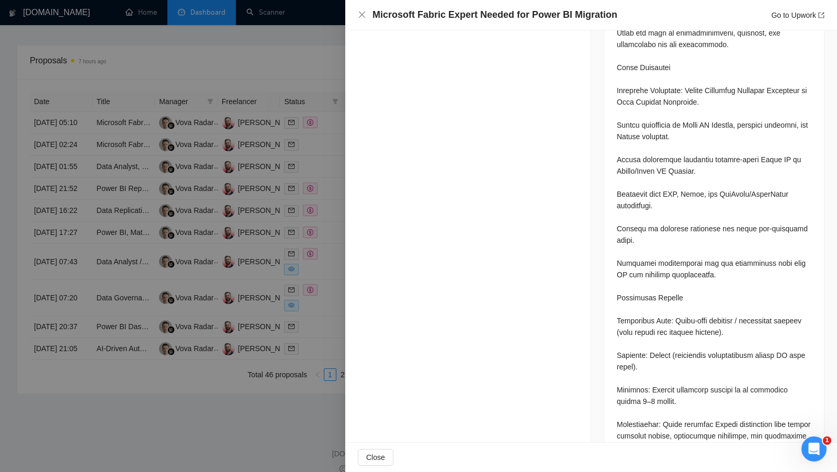
click at [342, 252] on div at bounding box center [418, 236] width 837 height 472
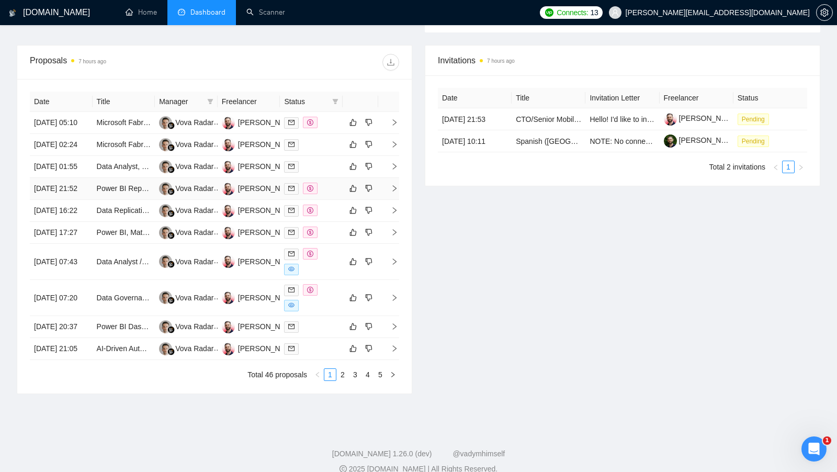
click at [330, 200] on td at bounding box center [311, 189] width 63 height 22
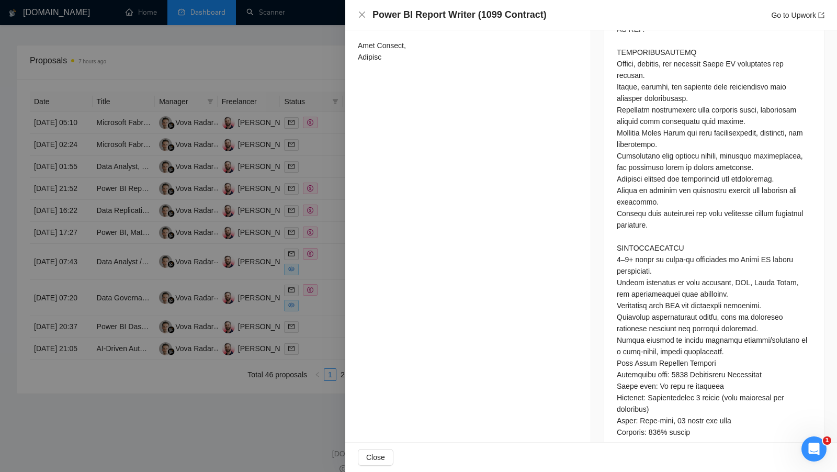
click at [311, 270] on div at bounding box center [418, 236] width 837 height 472
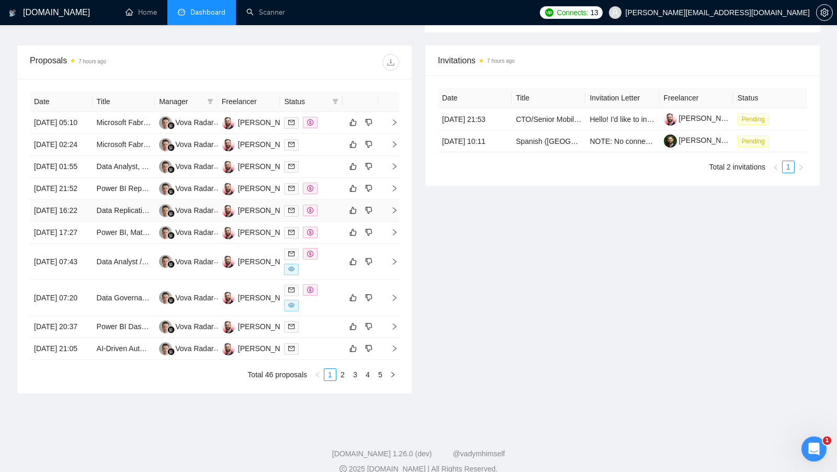
click at [323, 222] on td at bounding box center [311, 211] width 63 height 22
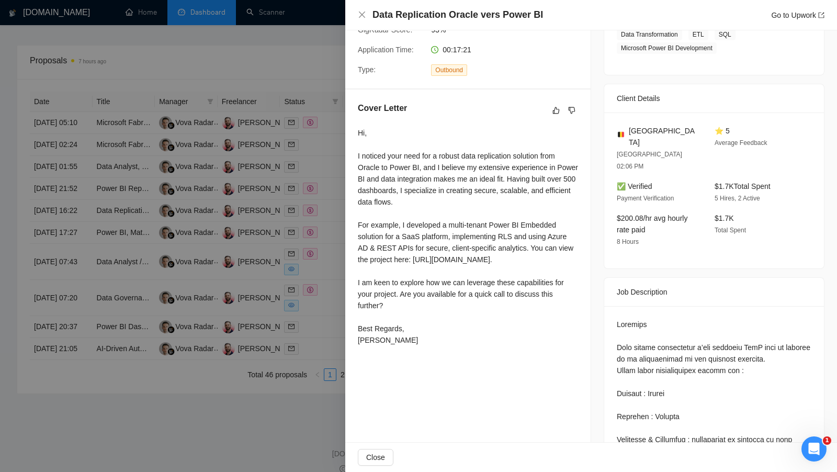
scroll to position [187, 0]
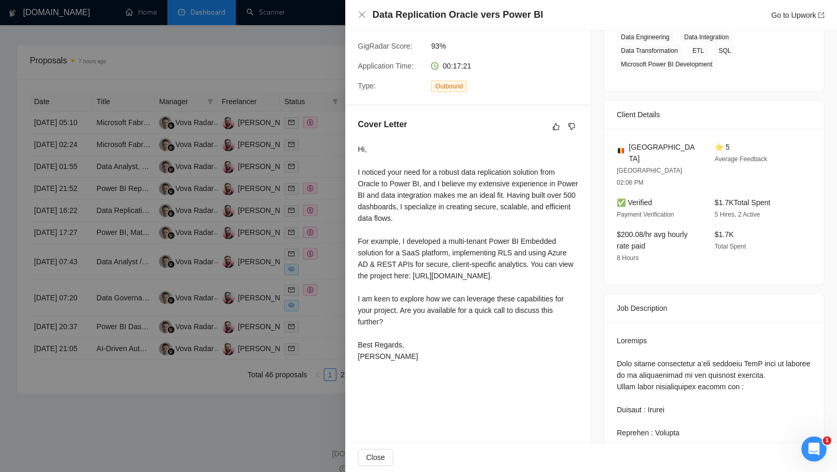
click at [286, 108] on div at bounding box center [418, 236] width 837 height 472
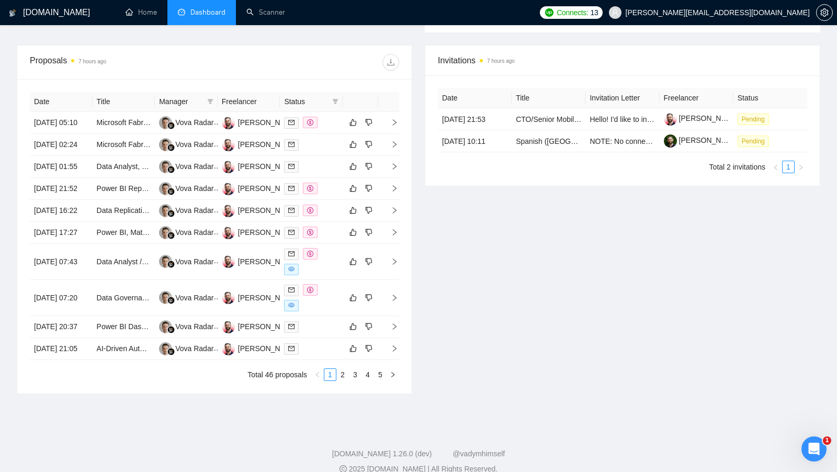
click at [271, 17] on link "Scanner" at bounding box center [265, 12] width 39 height 9
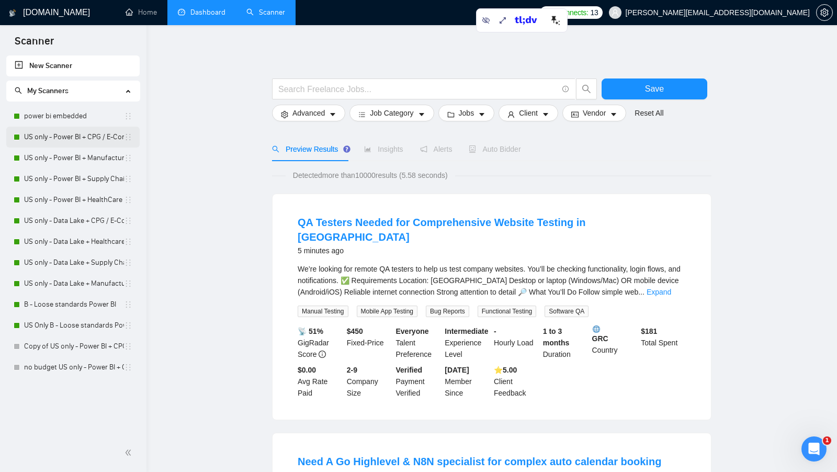
click at [73, 139] on link "US only - Power BI + CPG / E-Commerce / Retail" at bounding box center [74, 137] width 100 height 21
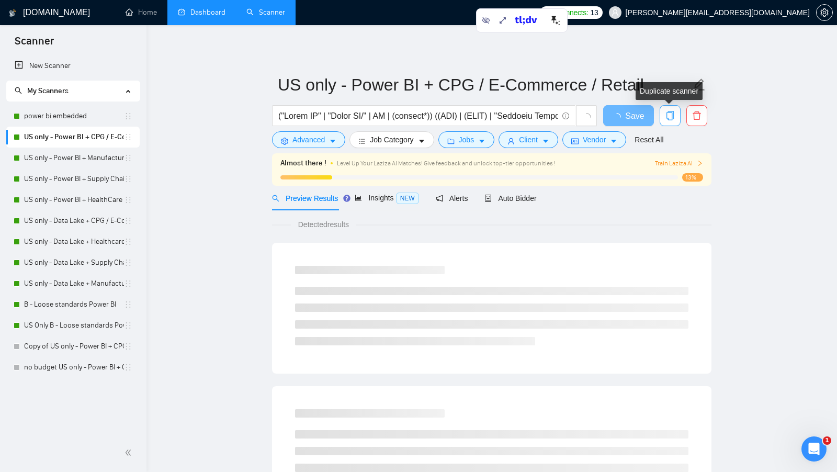
click at [673, 112] on icon "copy" at bounding box center [669, 115] width 9 height 9
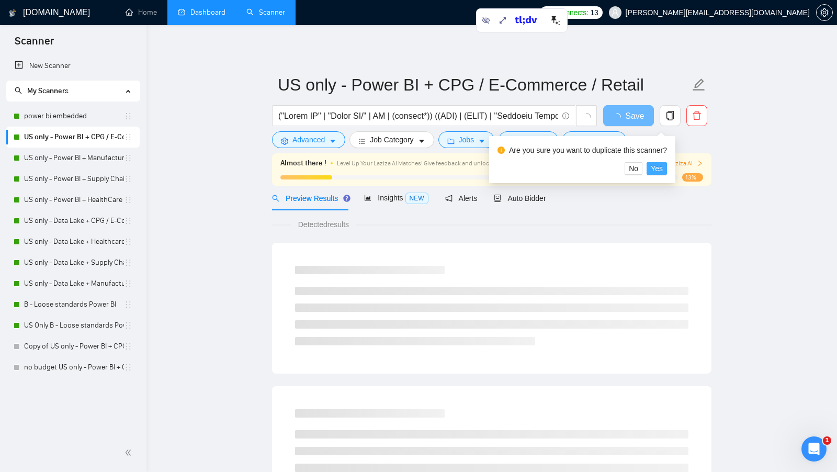
click at [667, 174] on button "Yes" at bounding box center [657, 168] width 20 height 13
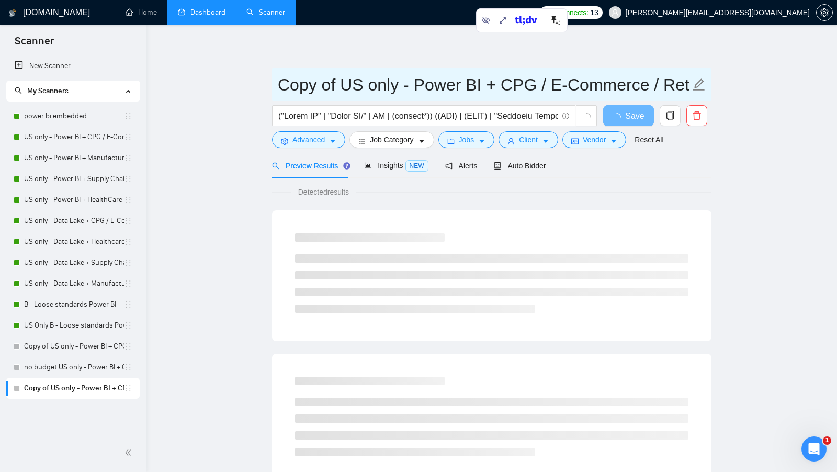
drag, startPoint x: 338, startPoint y: 86, endPoint x: 236, endPoint y: 86, distance: 102.0
click at [237, 86] on main "Copy of US only - Power BI + CPG / E-Commerce / Retail Save Advanced Job Catego…" at bounding box center [491, 478] width 657 height 872
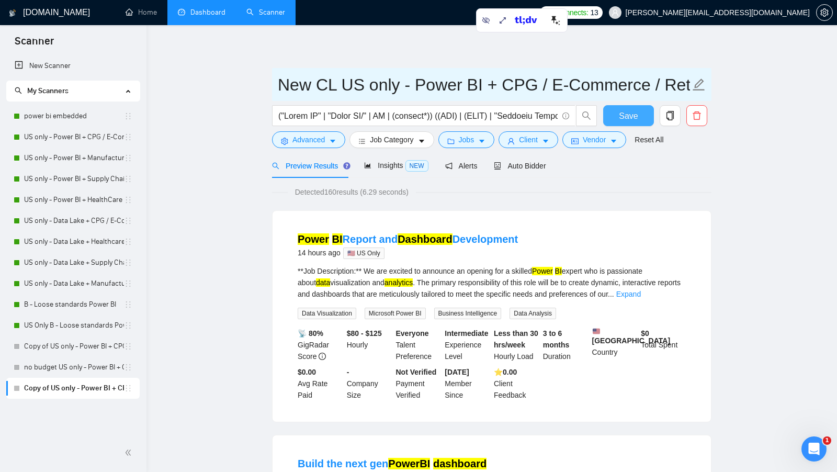
type input "New CL US only - Power BI + CPG / E-Commerce / Retail"
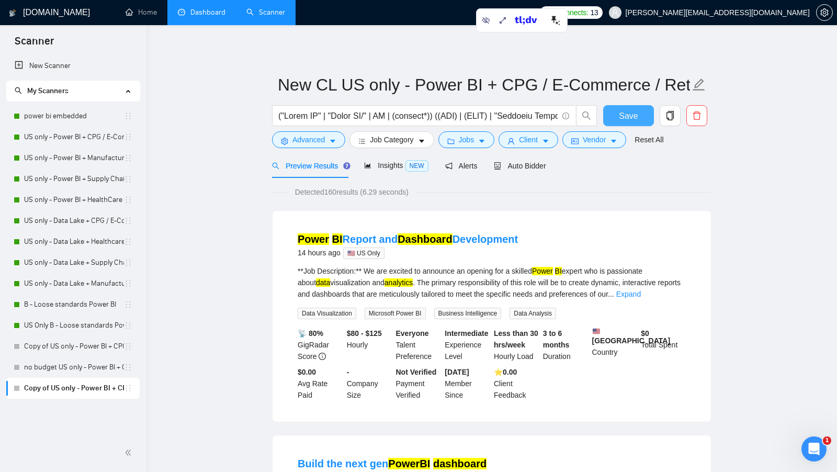
click at [615, 117] on button "Save" at bounding box center [628, 115] width 51 height 21
click at [542, 166] on span "Auto Bidder" at bounding box center [520, 166] width 52 height 8
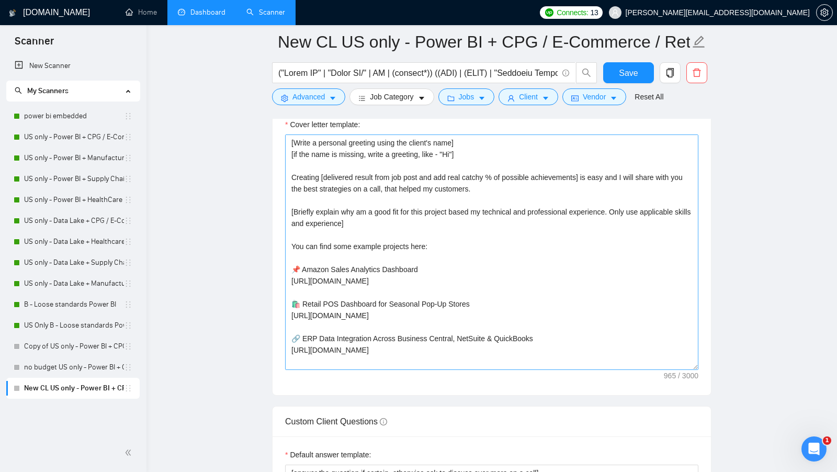
scroll to position [1171, 0]
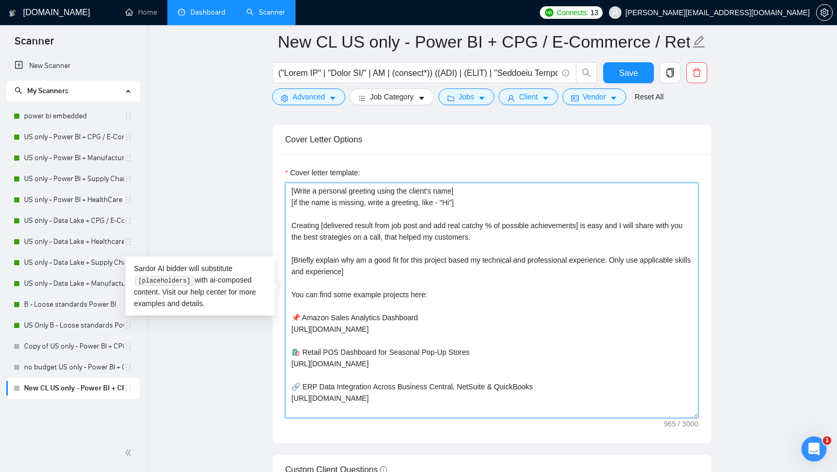
drag, startPoint x: 385, startPoint y: 262, endPoint x: 269, endPoint y: 177, distance: 144.1
click at [269, 177] on main "New CL US only - Power BI + CPG / E-Commerce / Retail Save Advanced Job Categor…" at bounding box center [491, 319] width 657 height 2896
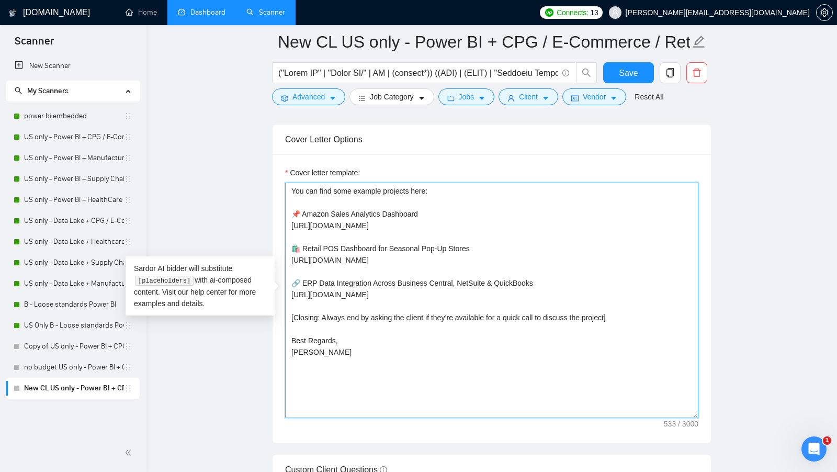
paste textarea "[Write a cover letter in a natural, human-like manner, avoiding bullet points.]…"
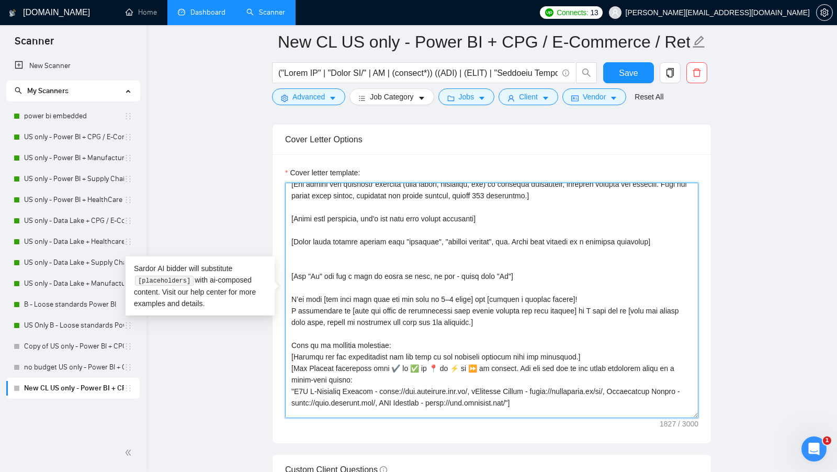
scroll to position [0, 0]
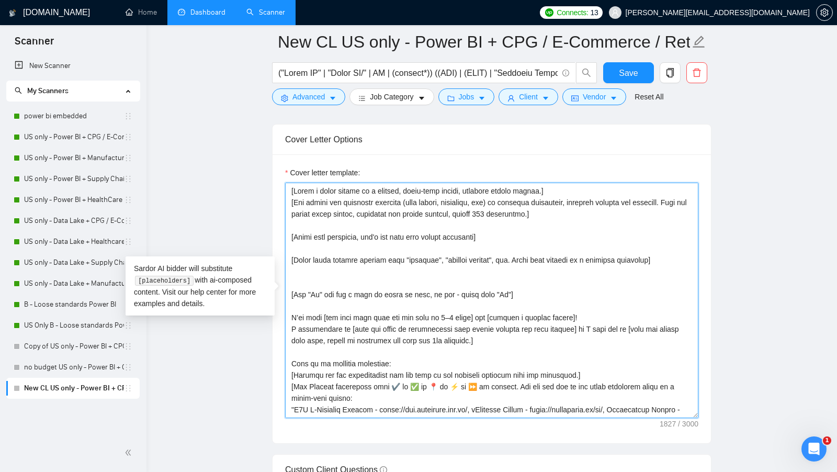
click at [302, 221] on textarea "Cover letter template:" at bounding box center [491, 300] width 413 height 235
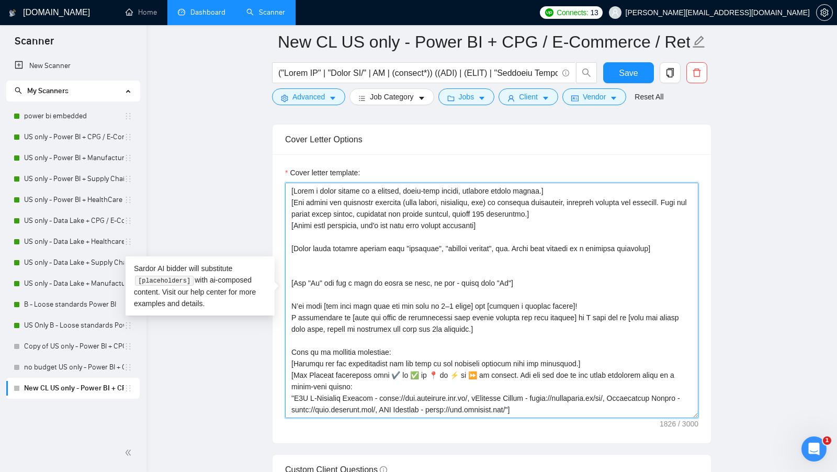
click at [360, 225] on textarea "Cover letter template:" at bounding box center [491, 300] width 413 height 235
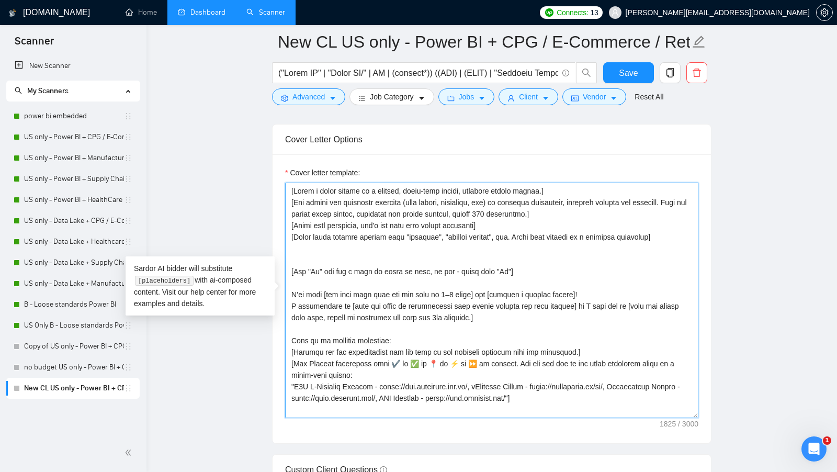
click at [339, 238] on textarea "Cover letter template:" at bounding box center [491, 300] width 413 height 235
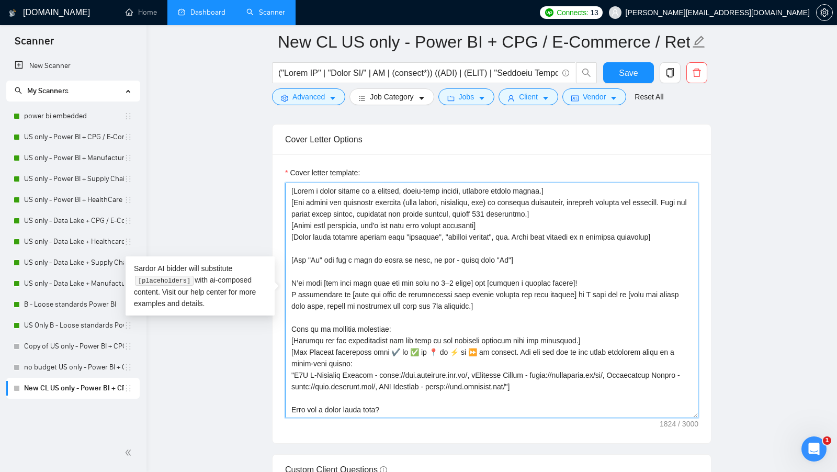
scroll to position [25, 0]
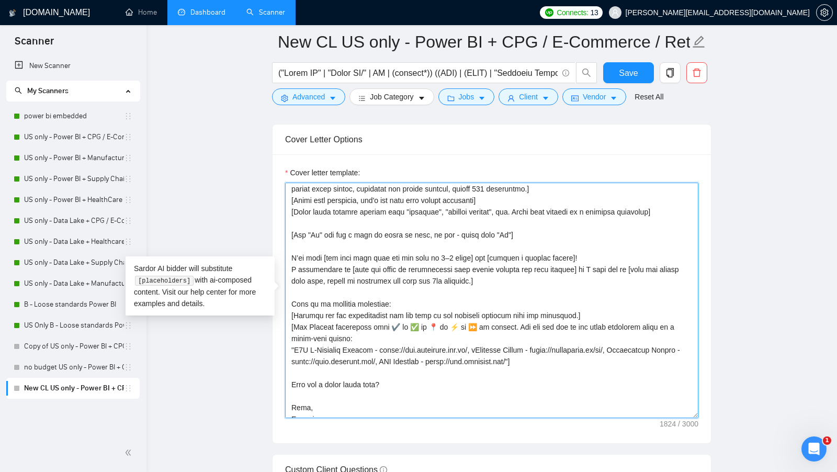
drag, startPoint x: 352, startPoint y: 250, endPoint x: 502, endPoint y: 250, distance: 150.1
click at [502, 250] on textarea "Cover letter template:" at bounding box center [491, 300] width 413 height 235
click at [520, 250] on textarea "Cover letter template:" at bounding box center [491, 300] width 413 height 235
drag, startPoint x: 289, startPoint y: 267, endPoint x: 418, endPoint y: 260, distance: 129.9
click at [418, 260] on textarea "Cover letter template:" at bounding box center [491, 300] width 413 height 235
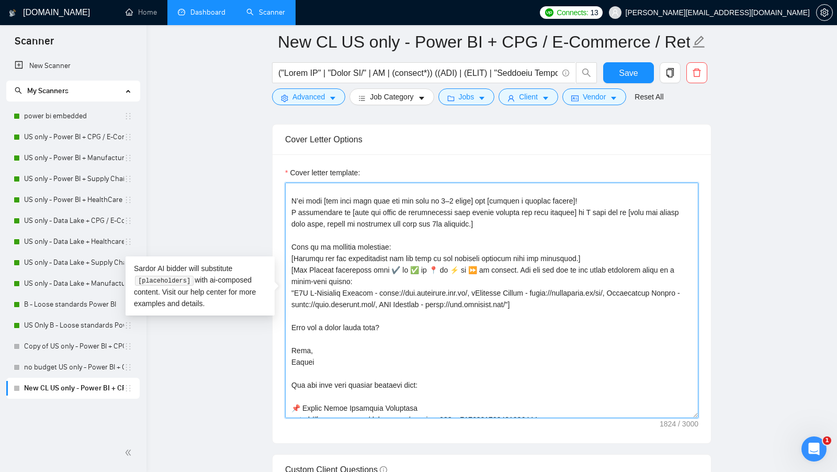
scroll to position [84, 0]
drag, startPoint x: 570, startPoint y: 297, endPoint x: 256, endPoint y: 239, distance: 319.1
click at [256, 239] on main "New CL US only - Power BI + CPG / E-Commerce / Retail Save Advanced Job Categor…" at bounding box center [491, 319] width 657 height 2896
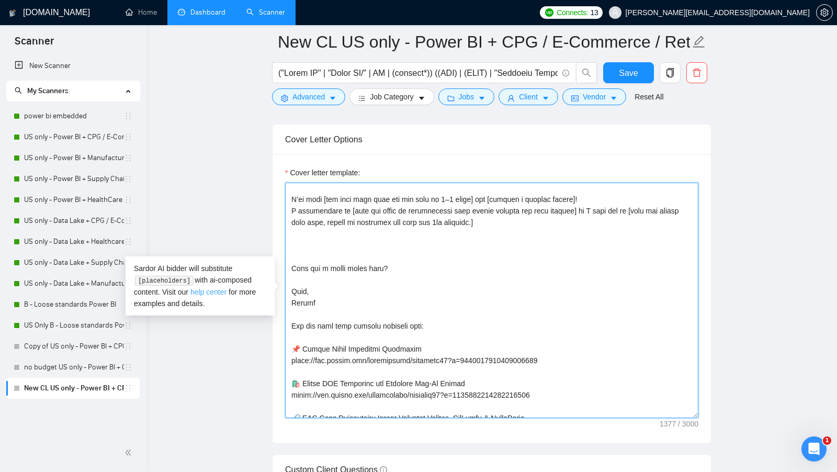
drag, startPoint x: 341, startPoint y: 293, endPoint x: 217, endPoint y: 293, distance: 123.4
drag, startPoint x: 333, startPoint y: 288, endPoint x: 278, endPoint y: 258, distance: 63.0
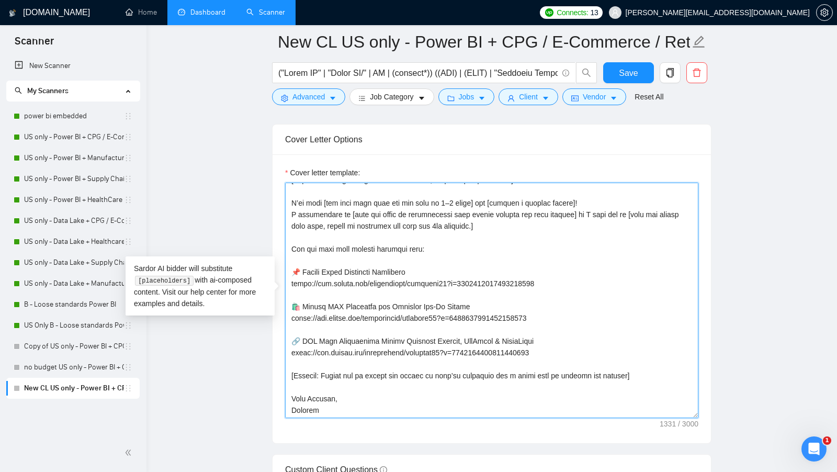
scroll to position [1183, 0]
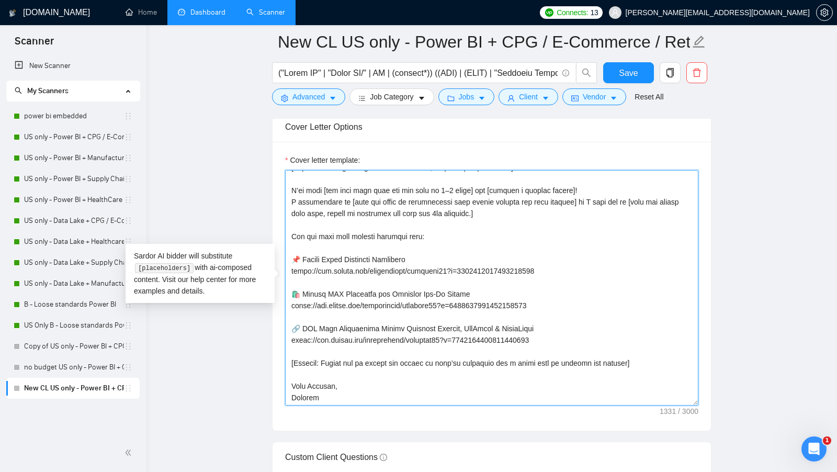
click at [654, 364] on textarea "Cover letter template:" at bounding box center [491, 287] width 413 height 235
drag, startPoint x: 626, startPoint y: 360, endPoint x: 267, endPoint y: 355, distance: 358.9
click at [267, 355] on main "New CL US only - Power BI + CPG / E-Commerce / Retail Save Advanced Job Categor…" at bounding box center [491, 307] width 657 height 2896
paste textarea "Free for a quick intro call? Best,"
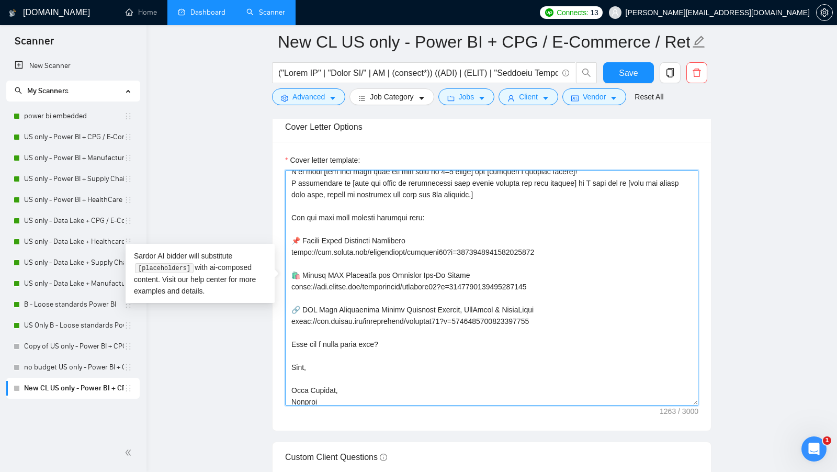
scroll to position [104, 0]
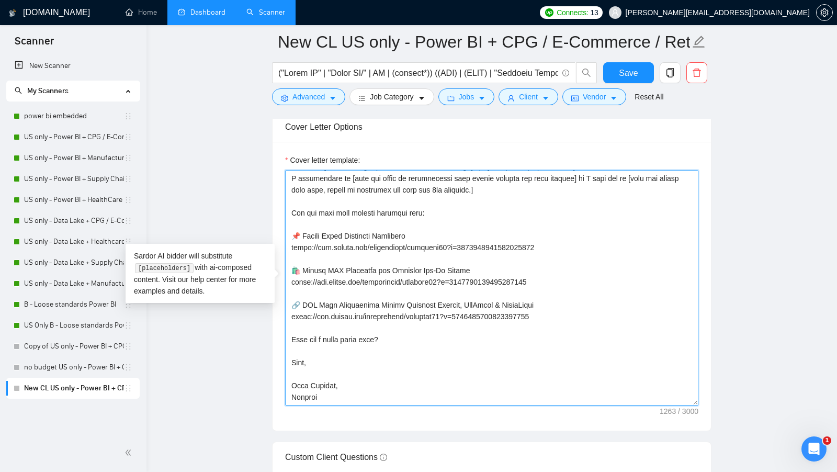
drag, startPoint x: 338, startPoint y: 355, endPoint x: 245, endPoint y: 344, distance: 93.8
click at [246, 344] on main "New CL US only - Power BI + CPG / E-Commerce / Retail Save Advanced Job Categor…" at bounding box center [491, 307] width 657 height 2896
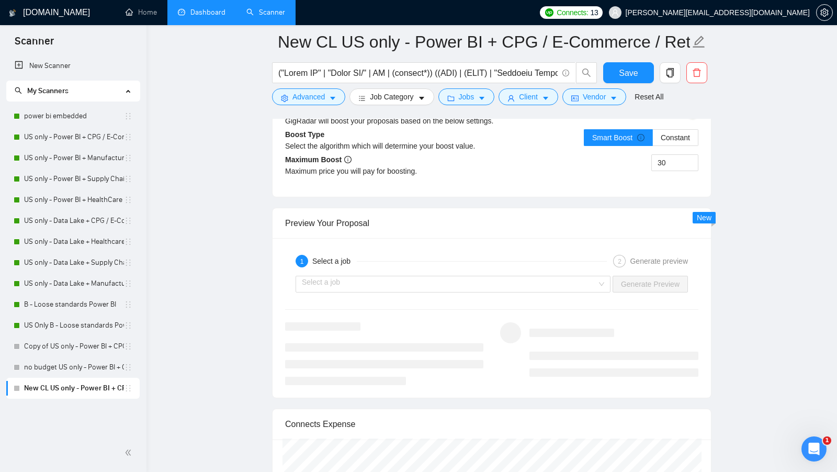
scroll to position [1962, 0]
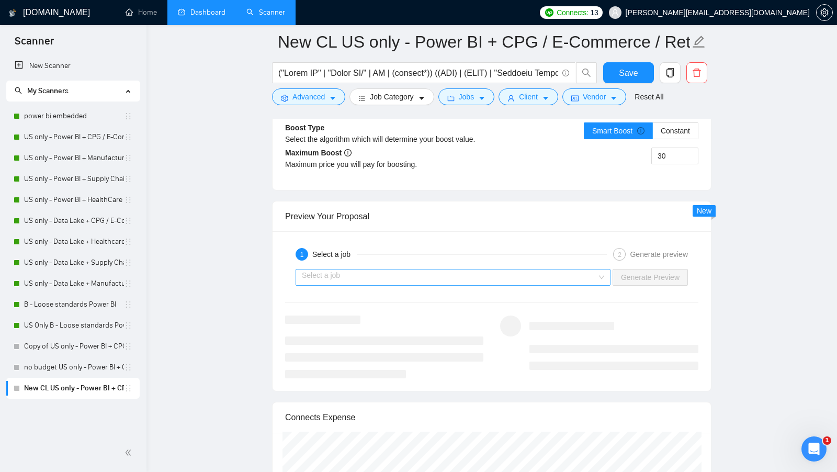
type textarea "[Write a cover letter in a natural, human-like manner, avoiding bullet points.]…"
click at [571, 270] on input "search" at bounding box center [449, 277] width 295 height 16
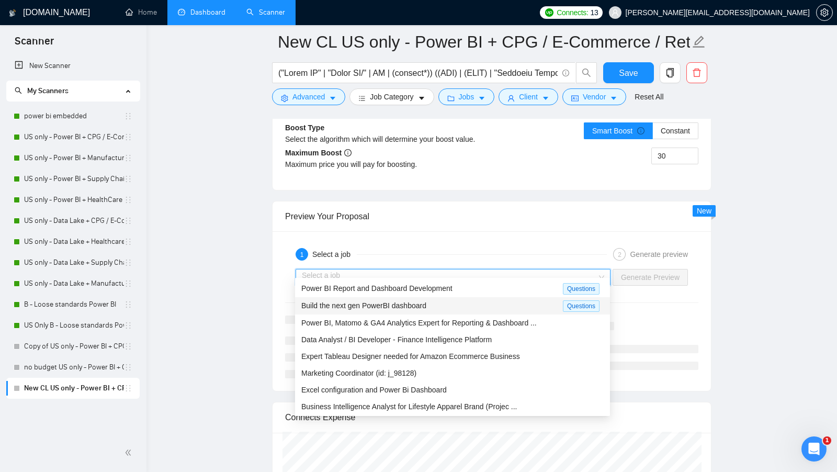
click at [465, 297] on div "Build the next gen PowerBI dashboard Questions" at bounding box center [452, 305] width 315 height 17
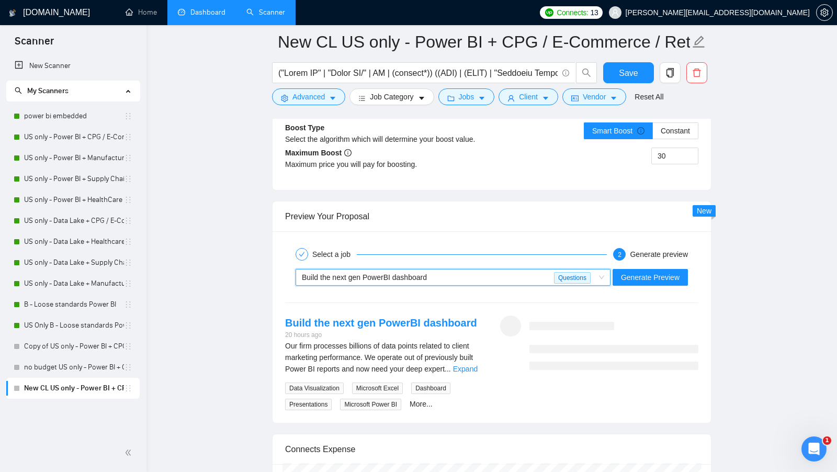
click at [509, 276] on div "Build the next gen PowerBI dashboard Questions" at bounding box center [453, 277] width 315 height 17
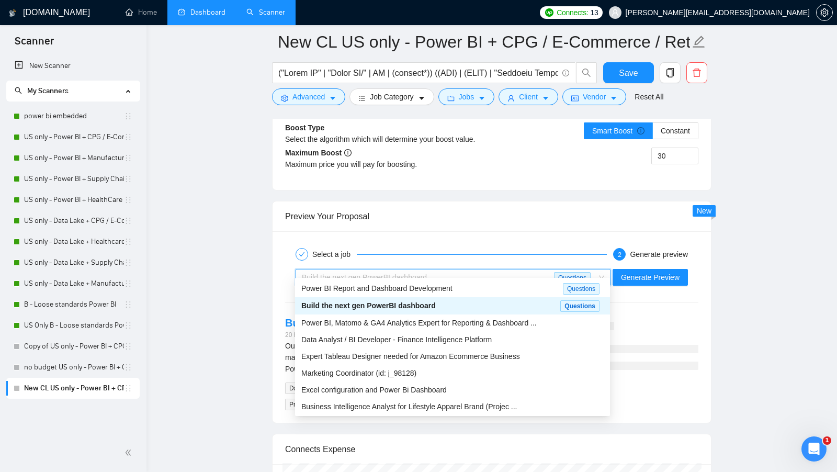
click at [444, 319] on span "Power BI, Matomo & GA4 Analytics Expert for Reporting & Dashboard ..." at bounding box center [418, 323] width 235 height 8
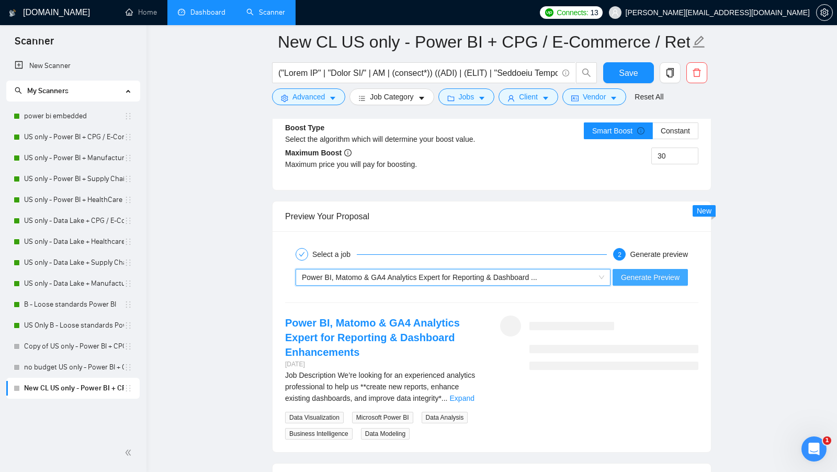
click at [659, 271] on span "Generate Preview" at bounding box center [650, 277] width 59 height 12
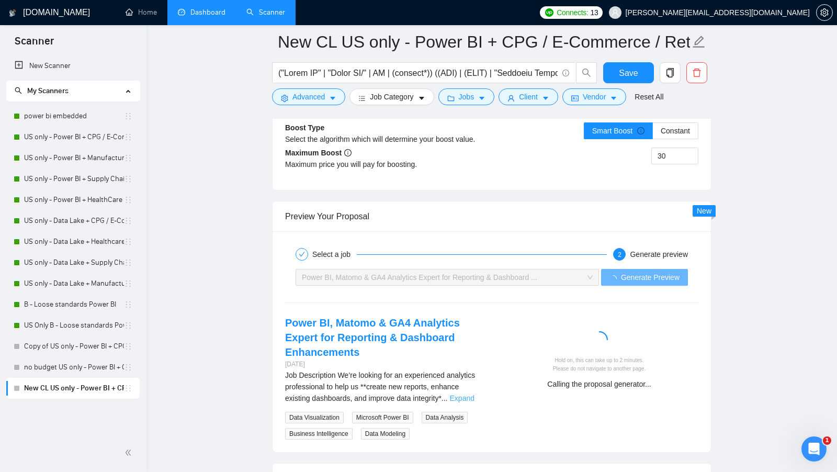
click at [468, 394] on link "Expand" at bounding box center [462, 398] width 25 height 8
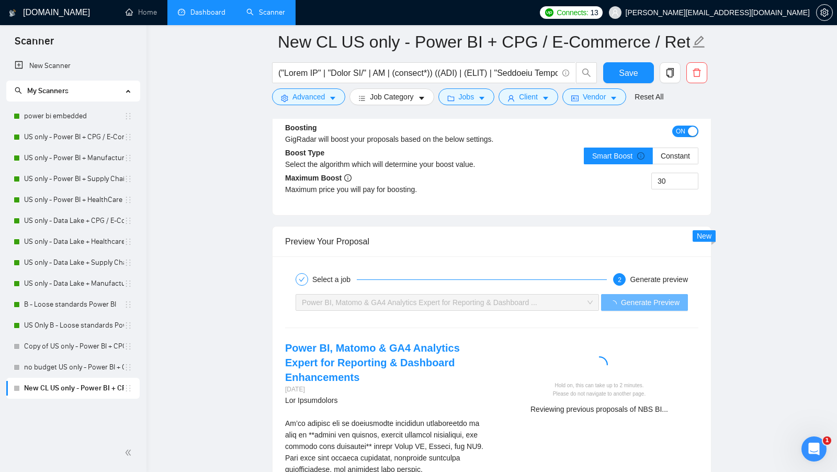
scroll to position [1963, 0]
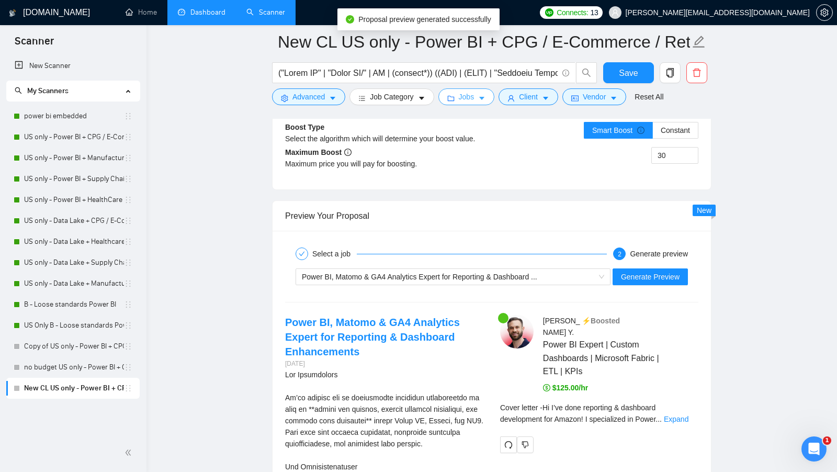
click at [469, 92] on span "Jobs" at bounding box center [467, 97] width 16 height 12
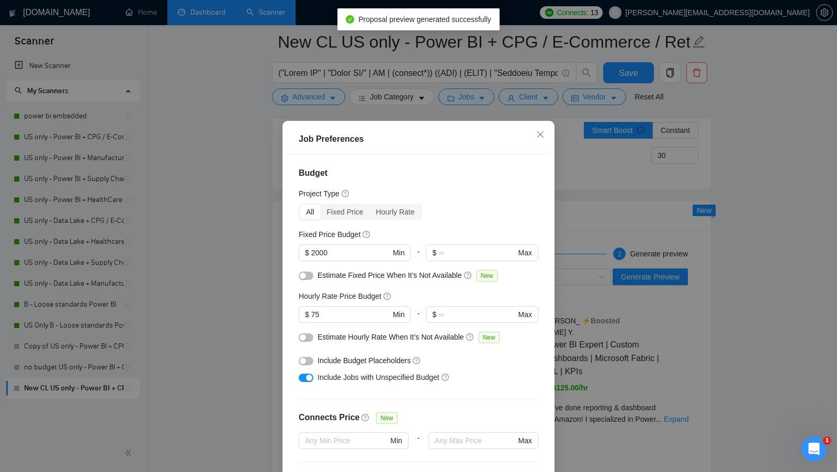
click at [649, 345] on div "Job Preferences Budget Project Type All Fixed Price Hourly Rate Fixed Price Bud…" at bounding box center [418, 236] width 837 height 472
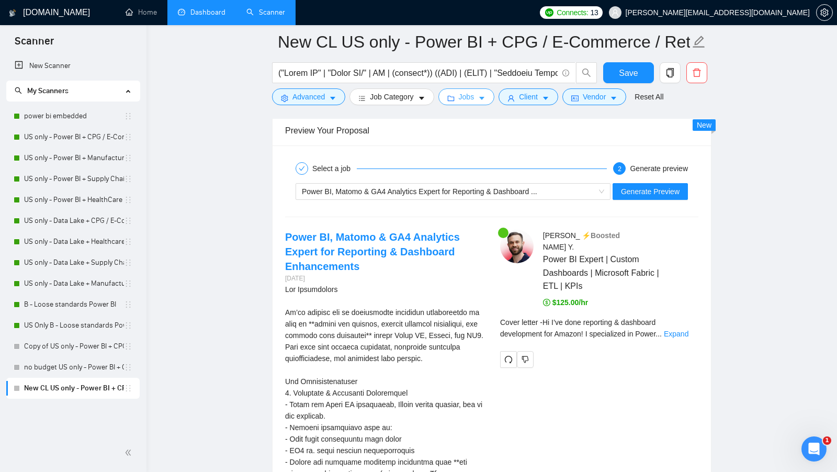
scroll to position [2078, 0]
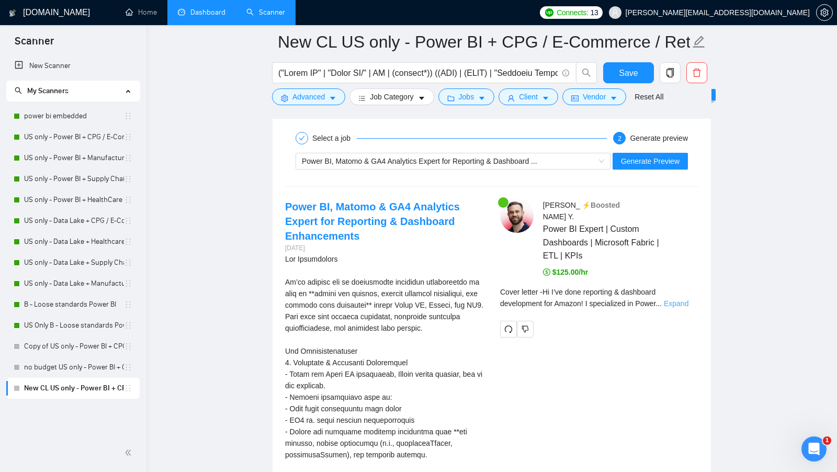
click at [688, 299] on link "Expand" at bounding box center [676, 303] width 25 height 8
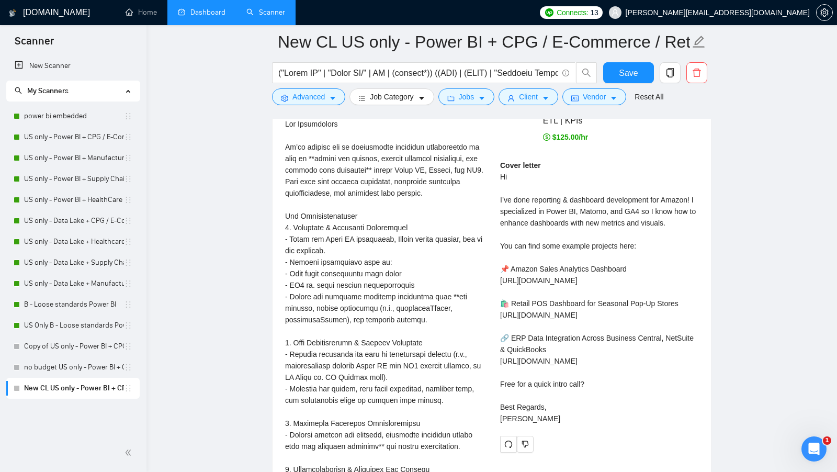
scroll to position [2218, 0]
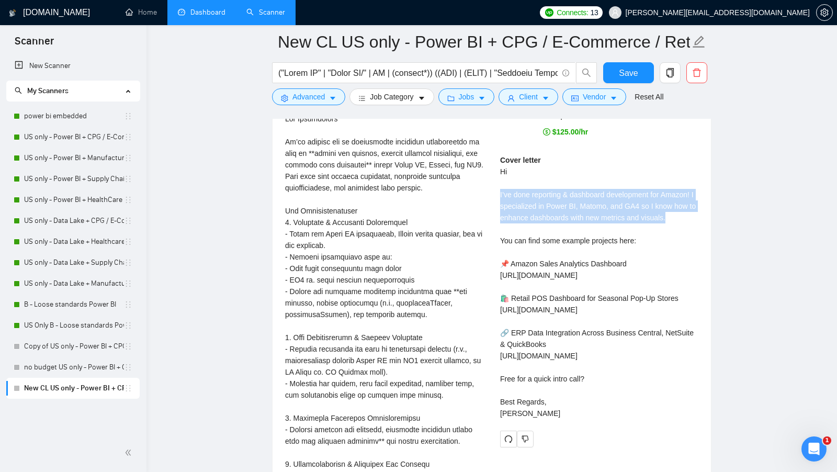
drag, startPoint x: 687, startPoint y: 194, endPoint x: 495, endPoint y: 172, distance: 193.7
click at [495, 172] on div "Michael Y . ⚡️Boosted Power BI Expert | Custom Dashboards | Microsoft Fabric | …" at bounding box center [599, 253] width 215 height 388
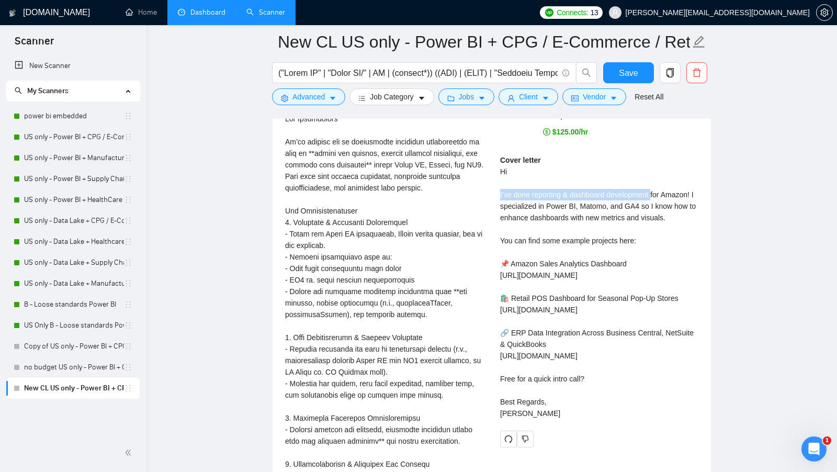
drag, startPoint x: 494, startPoint y: 173, endPoint x: 657, endPoint y: 174, distance: 162.7
click at [657, 174] on div "Michael Y . ⚡️Boosted Power BI Expert | Custom Dashboards | Microsoft Fabric | …" at bounding box center [599, 253] width 215 height 388
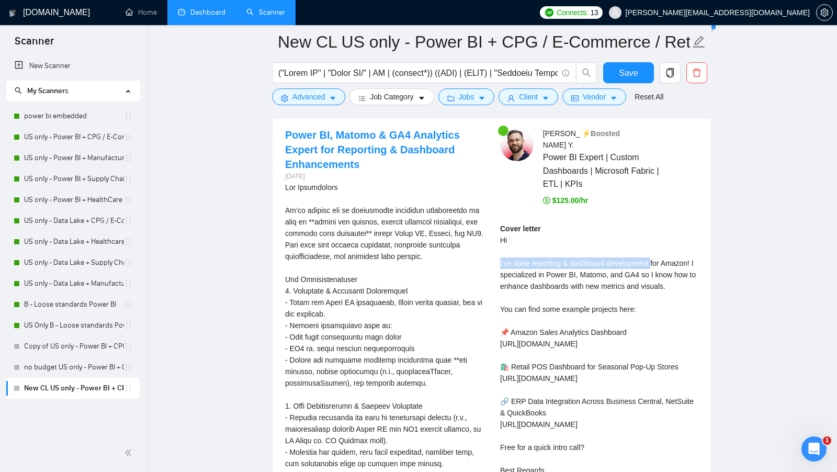
scroll to position [2151, 0]
drag, startPoint x: 703, startPoint y: 240, endPoint x: 499, endPoint y: 243, distance: 204.0
click at [499, 243] on div "Michael Y . ⚡️Boosted Power BI Expert | Custom Dashboards | Microsoft Fabric | …" at bounding box center [599, 321] width 215 height 388
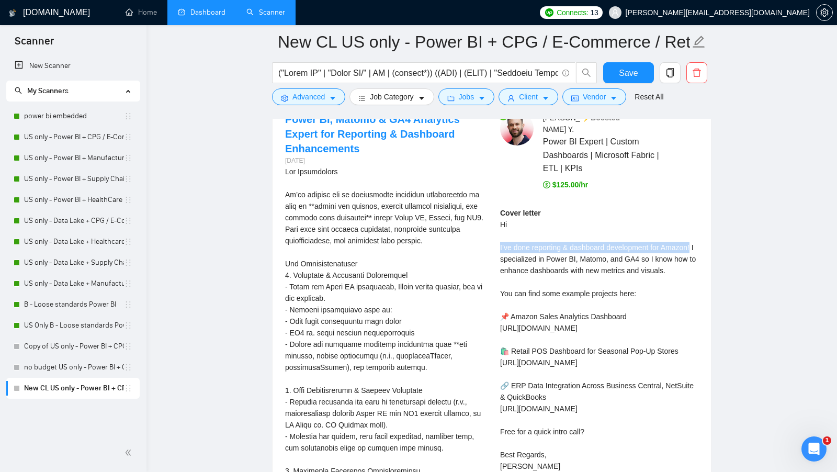
scroll to position [2166, 0]
click at [528, 255] on div "Cover letter Hi I’ve done reporting & dashboard development for Amazon! I speci…" at bounding box center [599, 339] width 198 height 265
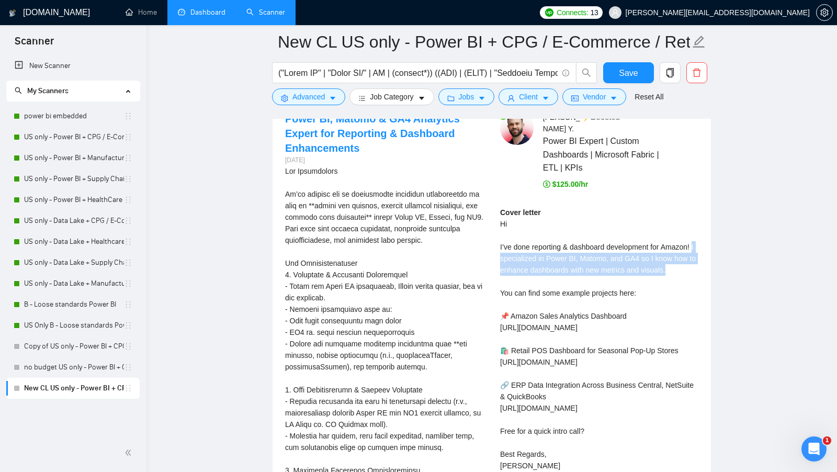
drag, startPoint x: 494, startPoint y: 237, endPoint x: 683, endPoint y: 248, distance: 189.1
click at [683, 248] on div "Michael Y . ⚡️Boosted Power BI Expert | Custom Dashboards | Microsoft Fabric | …" at bounding box center [599, 305] width 215 height 388
click at [683, 248] on div "Cover letter Hi I’ve done reporting & dashboard development for Amazon! I speci…" at bounding box center [599, 339] width 198 height 265
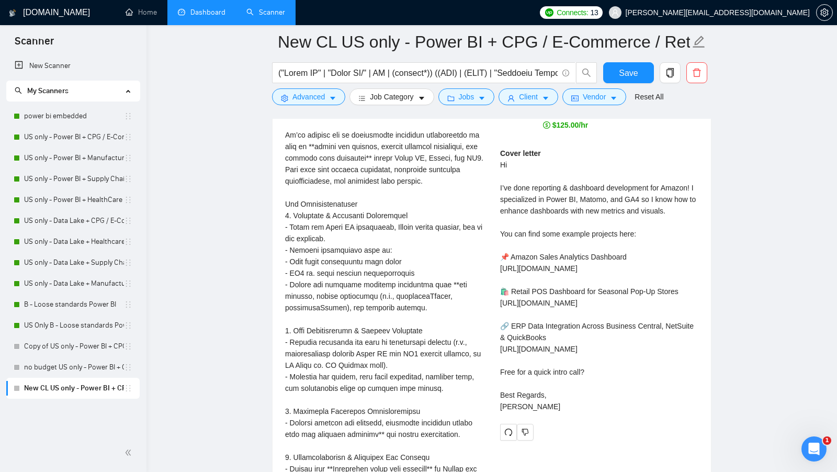
scroll to position [2224, 0]
drag, startPoint x: 606, startPoint y: 366, endPoint x: 500, endPoint y: 334, distance: 111.0
click at [500, 334] on div "Michael Y . ⚡️Boosted Power BI Expert | Custom Dashboards | Microsoft Fabric | …" at bounding box center [599, 247] width 215 height 388
click at [535, 325] on div "Cover letter Hi I’ve done reporting & dashboard development for Amazon! I speci…" at bounding box center [599, 281] width 198 height 265
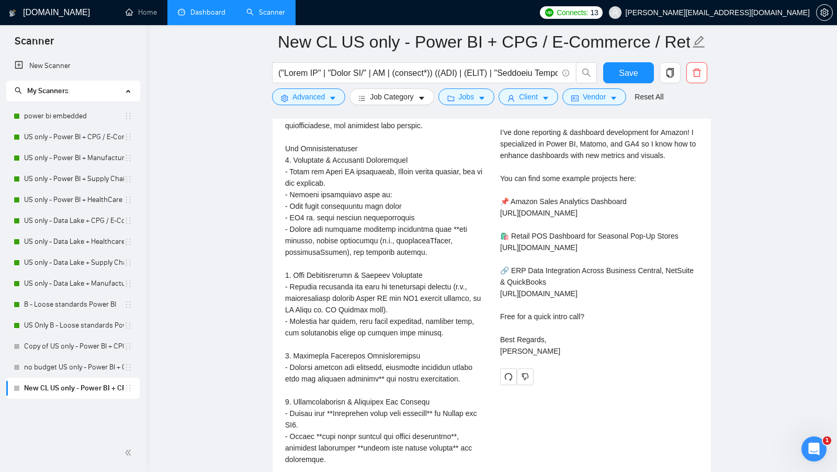
scroll to position [2281, 0]
drag, startPoint x: 596, startPoint y: 330, endPoint x: 490, endPoint y: 330, distance: 106.2
click at [490, 330] on div "Power BI, Matomo & GA4 Analytics Expert for Reporting & Dashboard Enhancements …" at bounding box center [492, 409] width 430 height 827
click at [555, 334] on div "Cover letter Hi I’ve done reporting & dashboard development for Amazon! I speci…" at bounding box center [599, 224] width 198 height 265
click at [556, 332] on div "Cover letter Hi I’ve done reporting & dashboard development for Amazon! I speci…" at bounding box center [599, 224] width 198 height 265
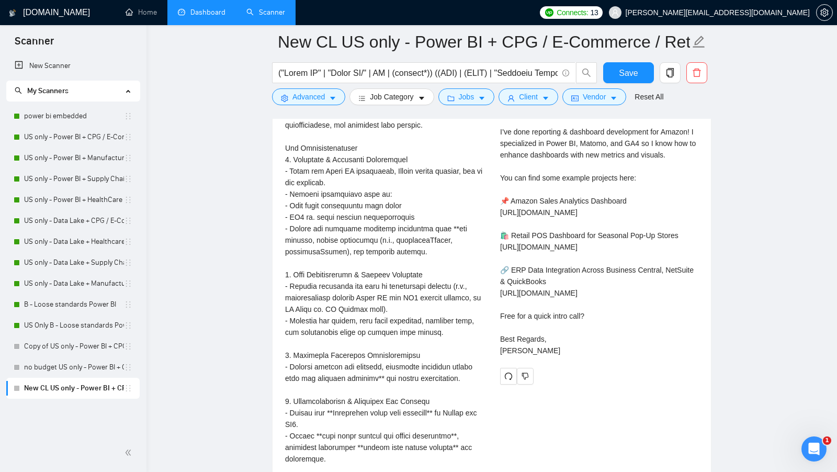
click at [556, 332] on div "Cover letter Hi I’ve done reporting & dashboard development for Amazon! I speci…" at bounding box center [599, 224] width 198 height 265
click at [619, 319] on div "Cover letter Hi I’ve done reporting & dashboard development for Amazon! I speci…" at bounding box center [599, 224] width 198 height 265
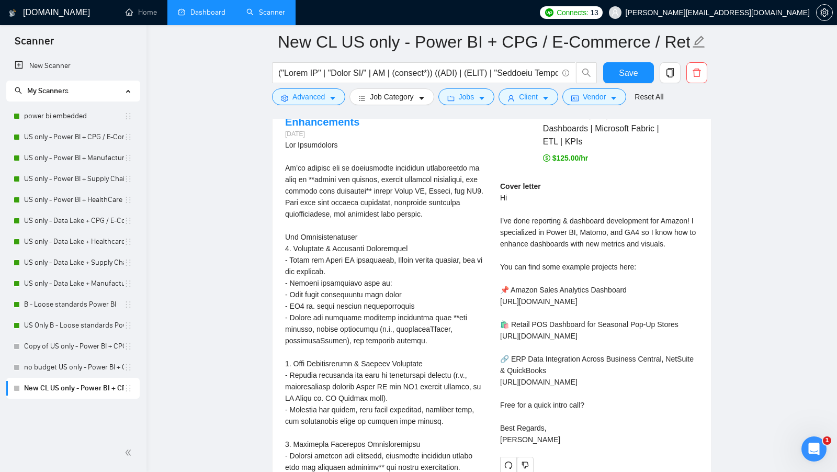
scroll to position [2193, 0]
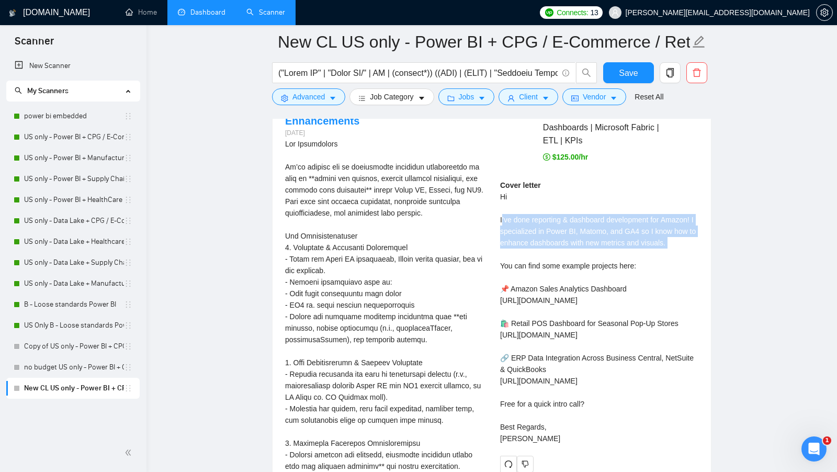
drag, startPoint x: 502, startPoint y: 196, endPoint x: 710, endPoint y: 235, distance: 212.3
click at [710, 235] on div "Select a job 2 Generate preview Power BI, Matomo & GA4 Analytics Expert for Rep…" at bounding box center [492, 462] width 438 height 924
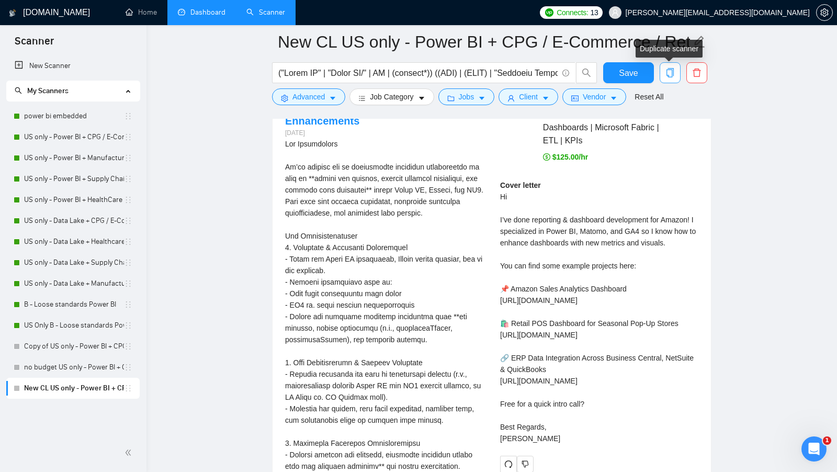
click at [665, 68] on span "copy" at bounding box center [670, 72] width 20 height 9
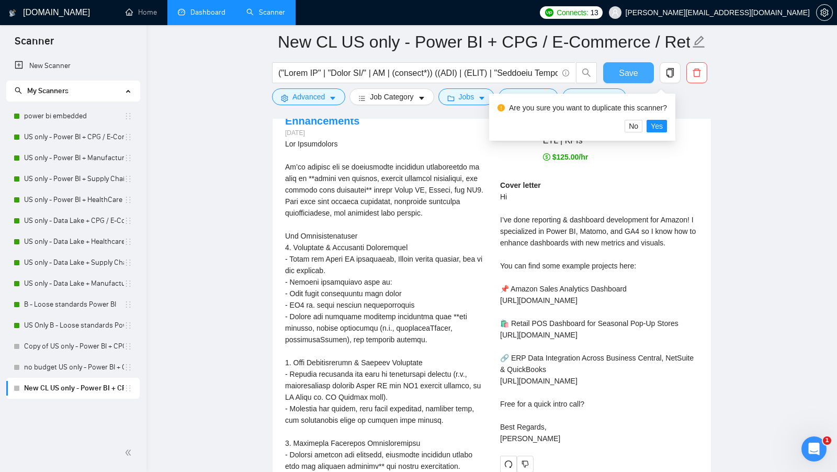
click at [651, 64] on button "Save" at bounding box center [628, 72] width 51 height 21
click at [639, 66] on button "Save" at bounding box center [628, 72] width 51 height 21
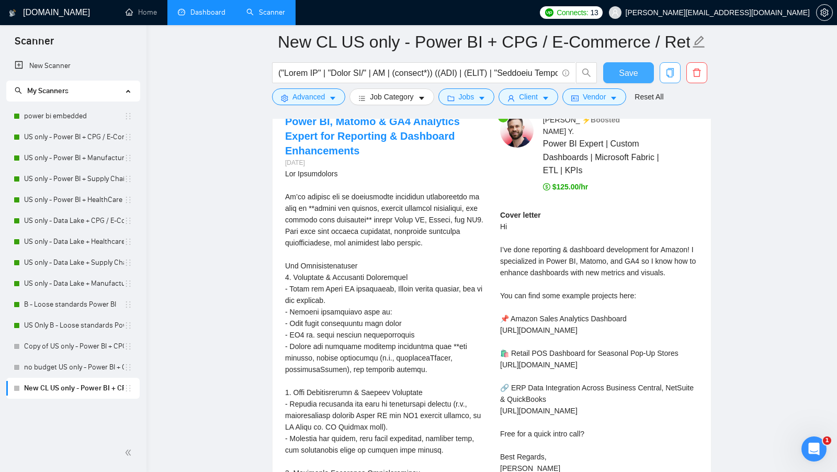
scroll to position [2161, 0]
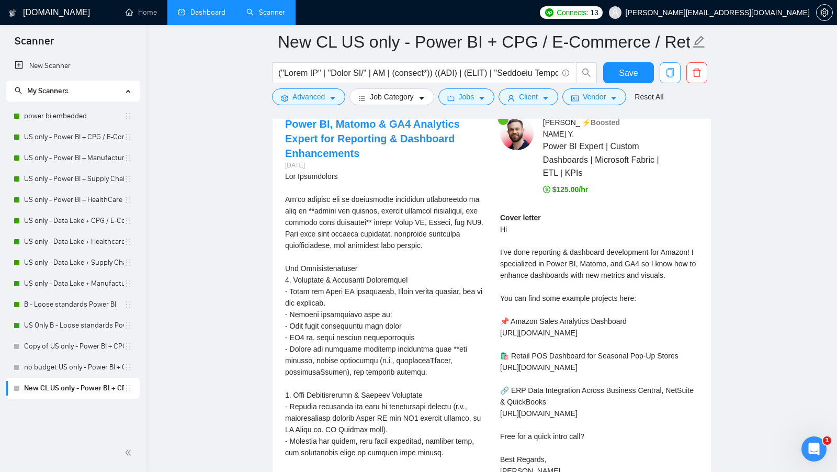
click at [670, 76] on icon "copy" at bounding box center [669, 72] width 7 height 9
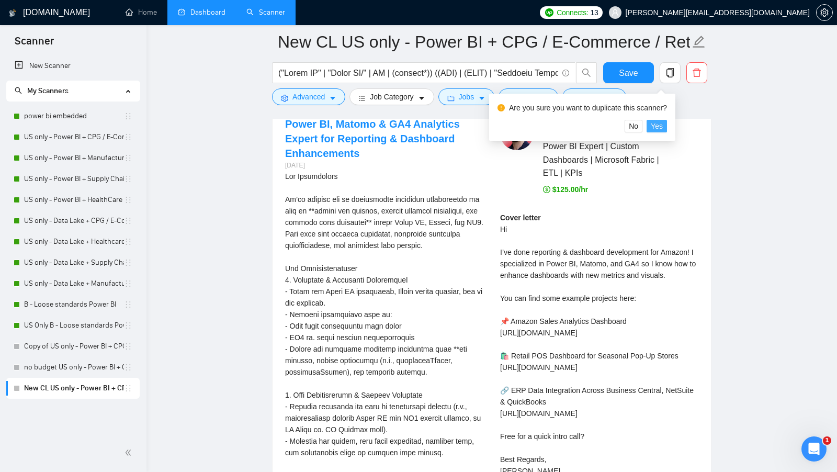
click at [663, 128] on span "Yes" at bounding box center [657, 126] width 12 height 12
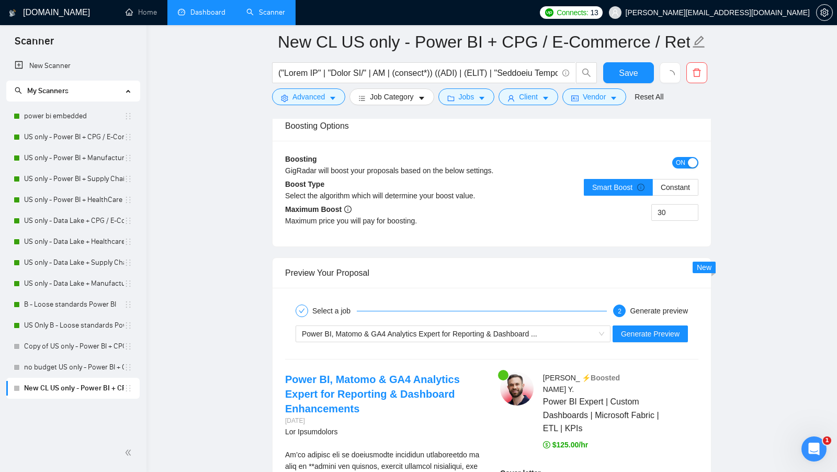
scroll to position [1904, 0]
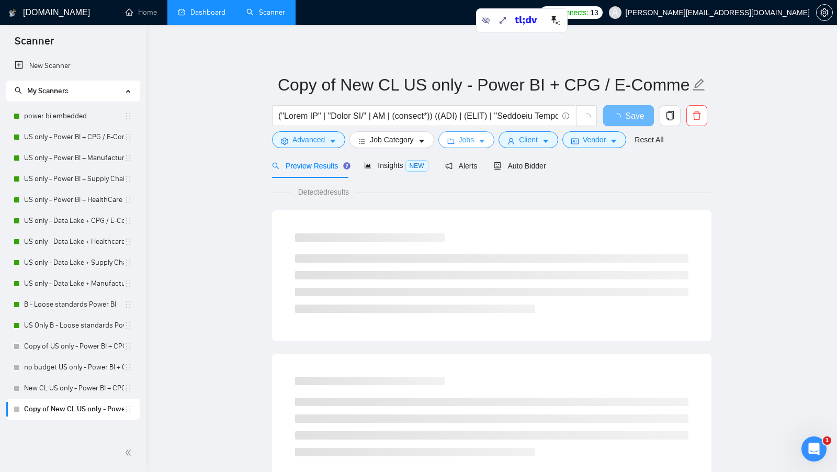
click at [479, 136] on button "Jobs" at bounding box center [466, 139] width 56 height 17
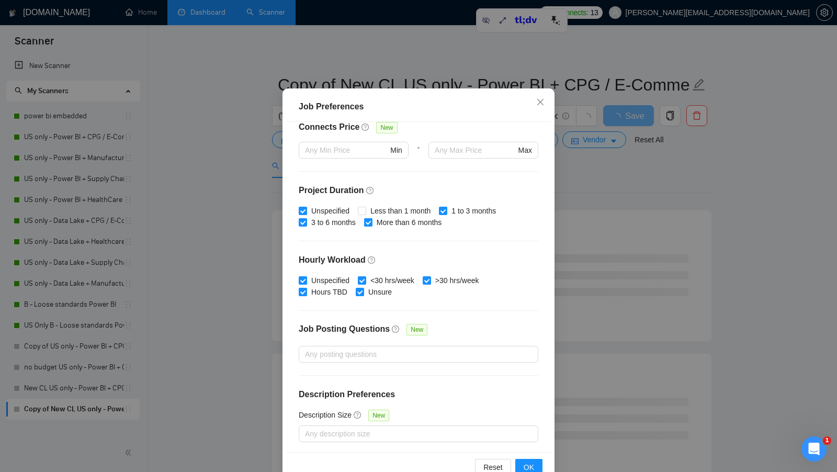
scroll to position [58, 0]
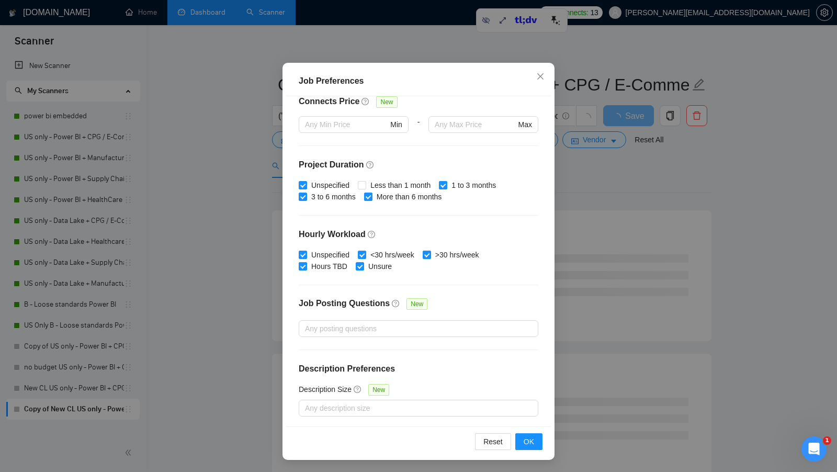
click at [582, 272] on div "Job Preferences Budget Project Type All Fixed Price Hourly Rate Fixed Price Bud…" at bounding box center [418, 236] width 837 height 472
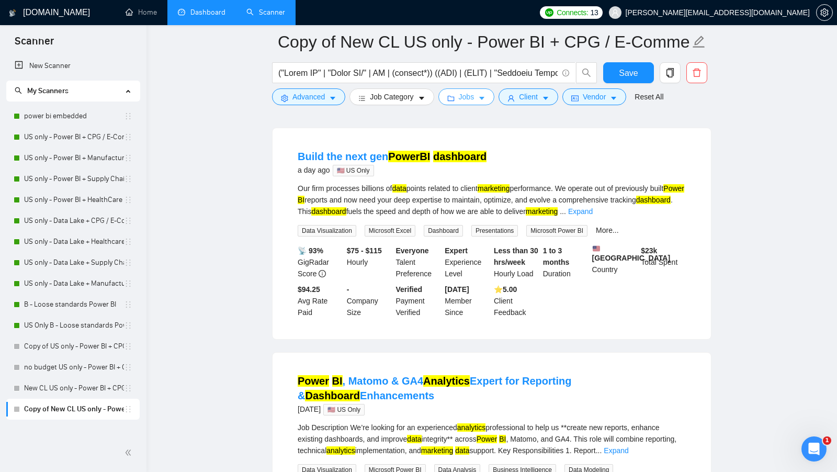
scroll to position [379, 0]
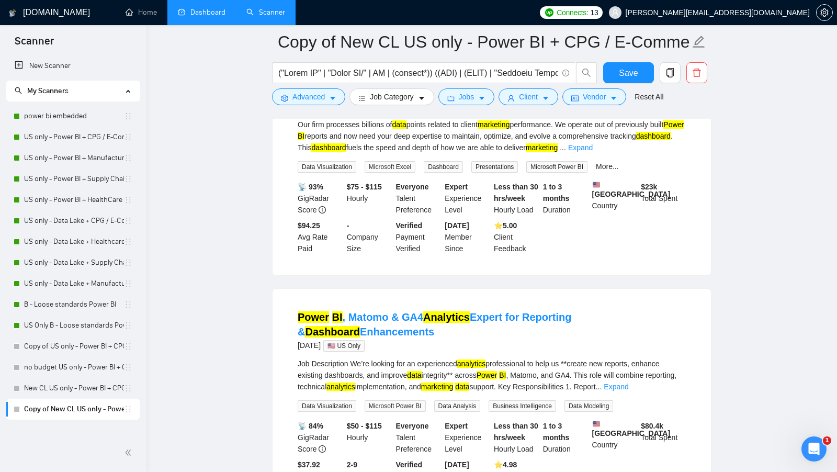
drag, startPoint x: 344, startPoint y: 189, endPoint x: 381, endPoint y: 192, distance: 36.7
click at [381, 192] on div "$75 - $115 Hourly" at bounding box center [369, 198] width 49 height 35
drag, startPoint x: 388, startPoint y: 192, endPoint x: 347, endPoint y: 195, distance: 41.4
click at [347, 195] on div "$75 - $115 Hourly" at bounding box center [369, 198] width 49 height 35
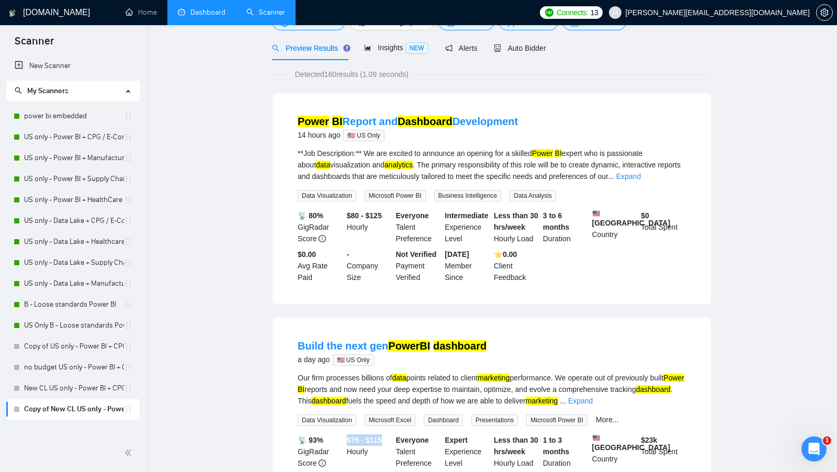
scroll to position [0, 0]
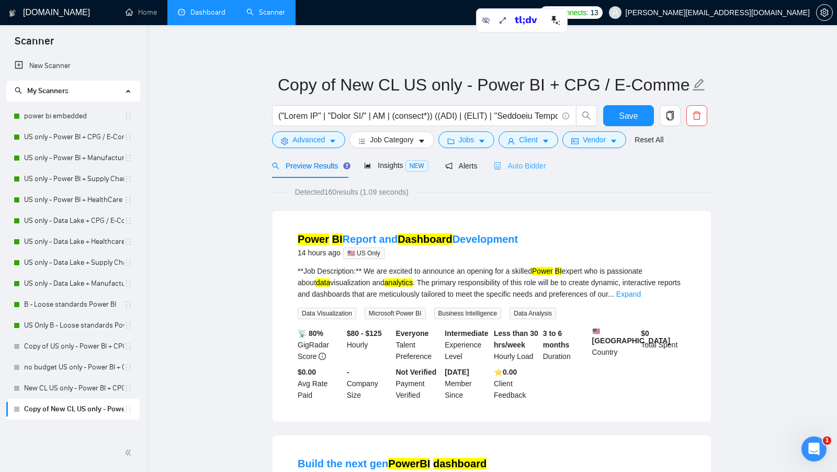
click at [528, 175] on div "Auto Bidder" at bounding box center [520, 165] width 52 height 25
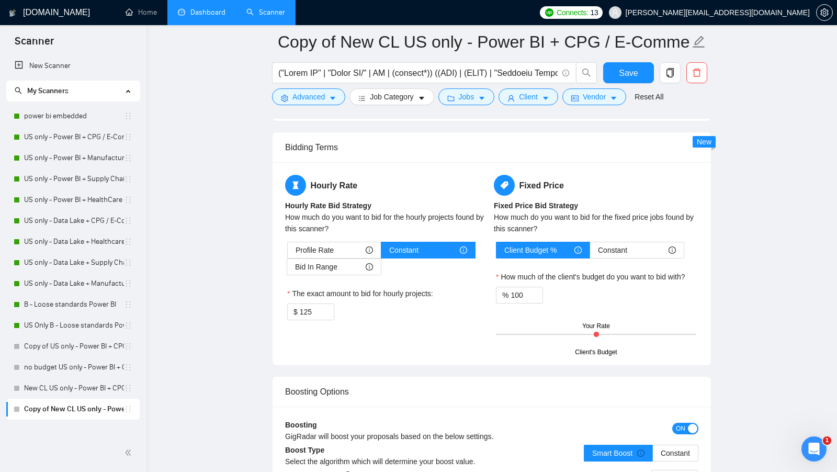
scroll to position [1646, 0]
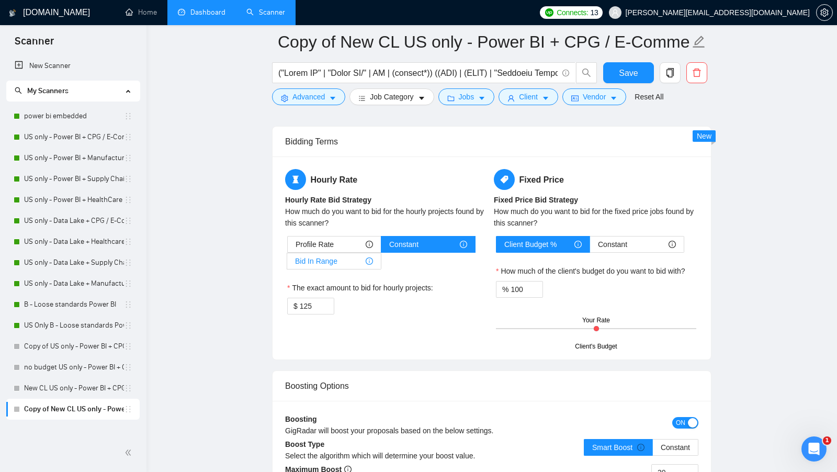
click at [338, 254] on div "Bid In Range" at bounding box center [334, 261] width 78 height 16
click at [287, 264] on input "Bid In Range" at bounding box center [287, 264] width 0 height 0
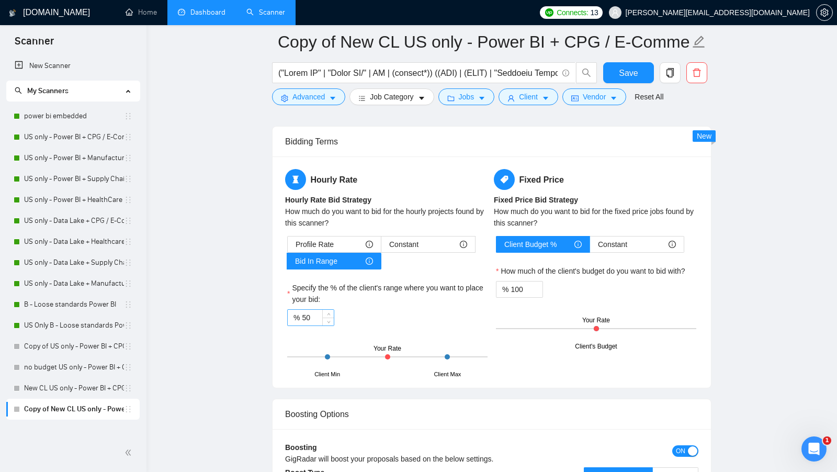
click at [313, 312] on input "50" at bounding box center [318, 318] width 32 height 16
type input "90"
click at [383, 309] on div "% 90" at bounding box center [387, 317] width 200 height 17
click at [632, 75] on span "Save" at bounding box center [628, 72] width 19 height 13
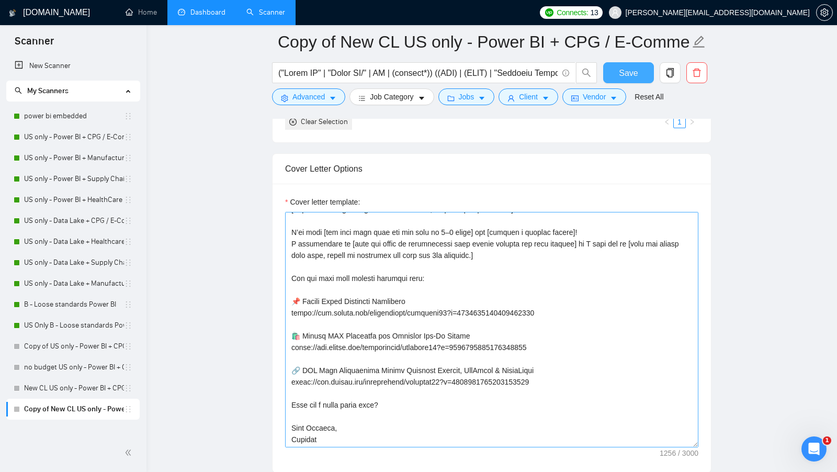
scroll to position [0, 0]
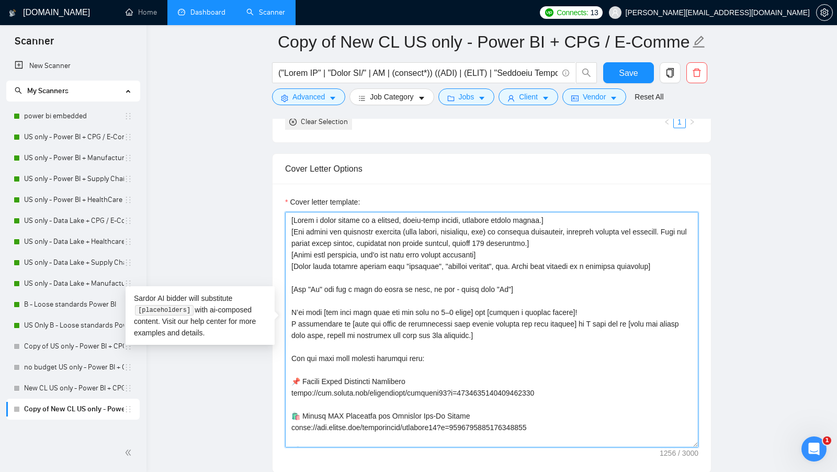
drag, startPoint x: 289, startPoint y: 214, endPoint x: 444, endPoint y: 356, distance: 209.6
click at [444, 356] on textarea "Cover letter template:" at bounding box center [491, 329] width 413 height 235
click at [511, 330] on textarea "Cover letter template:" at bounding box center [491, 329] width 413 height 235
drag, startPoint x: 531, startPoint y: 322, endPoint x: 498, endPoint y: 322, distance: 32.4
click at [498, 322] on textarea "Cover letter template:" at bounding box center [491, 329] width 413 height 235
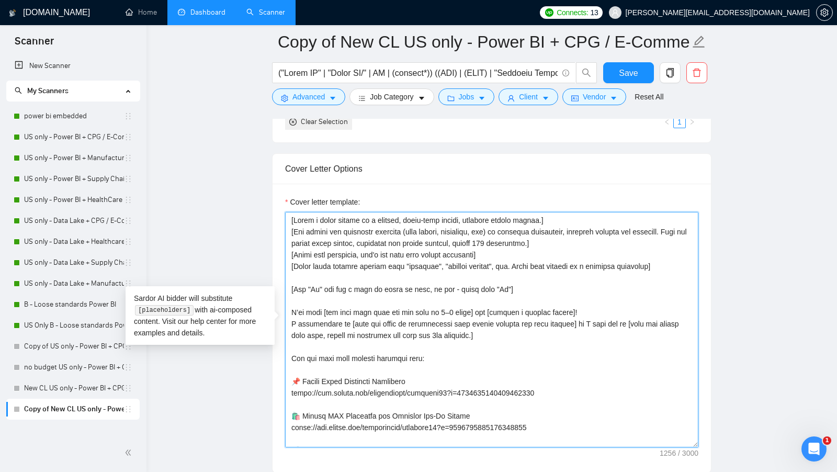
paste textarea "human manner, avoiding marked lists, and don't use difficult words when describ…"
drag, startPoint x: 492, startPoint y: 328, endPoint x: 267, endPoint y: 192, distance: 262.8
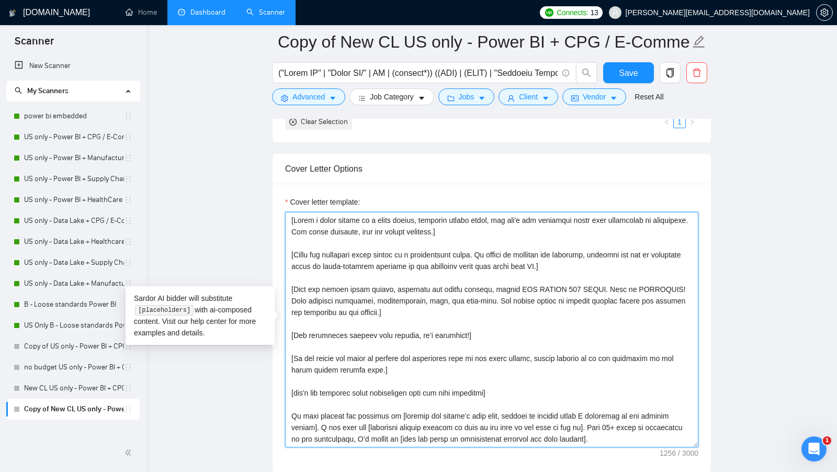
scroll to position [169, 0]
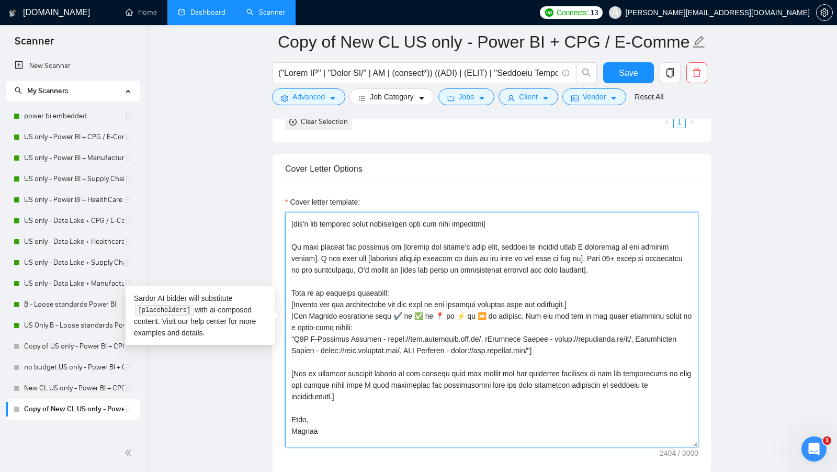
click at [341, 225] on textarea "Cover letter template:" at bounding box center [491, 329] width 413 height 235
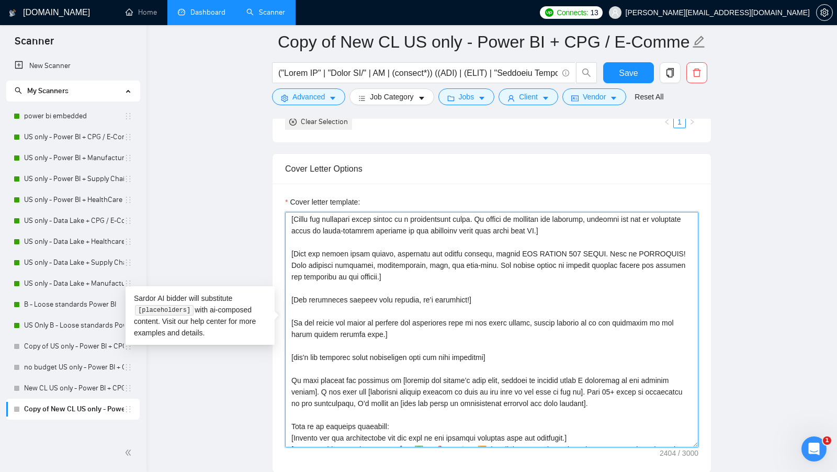
scroll to position [0, 0]
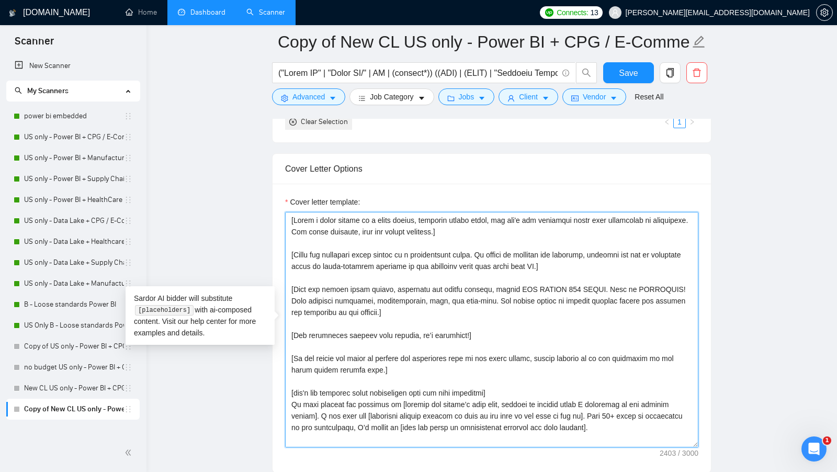
click at [308, 243] on textarea "Cover letter template:" at bounding box center [491, 329] width 413 height 235
click at [308, 233] on textarea "Cover letter template:" at bounding box center [491, 329] width 413 height 235
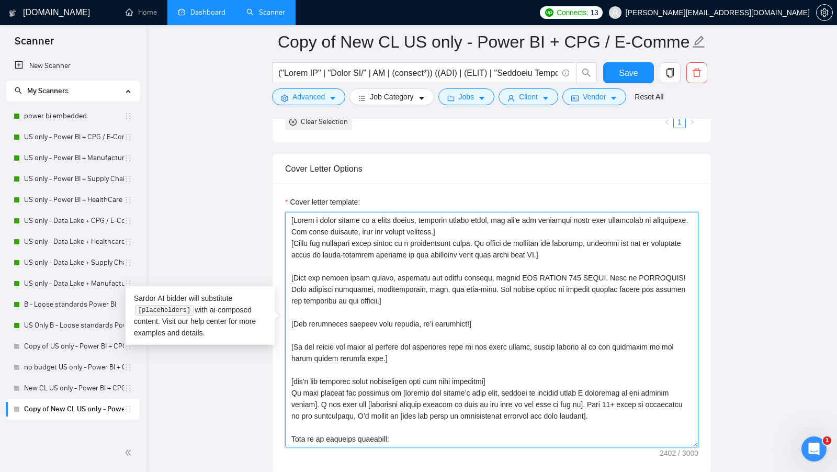
click at [309, 253] on textarea "Cover letter template:" at bounding box center [491, 329] width 413 height 235
click at [309, 257] on textarea "Cover letter template:" at bounding box center [491, 329] width 413 height 235
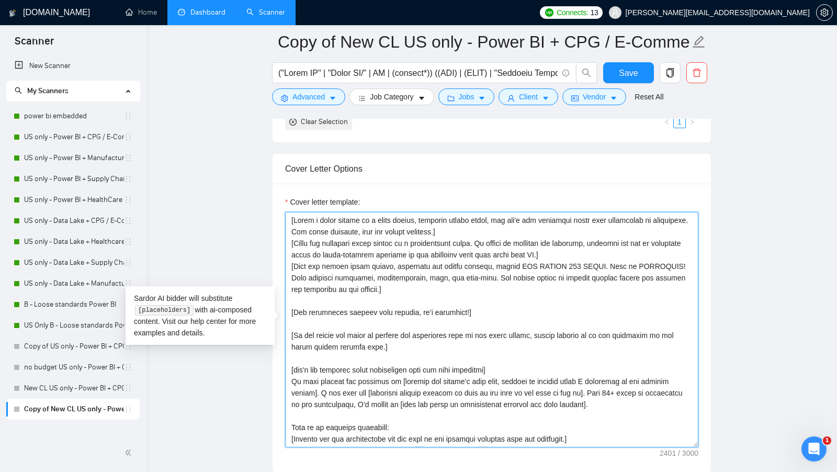
click at [565, 264] on textarea "Cover letter template:" at bounding box center [491, 329] width 413 height 235
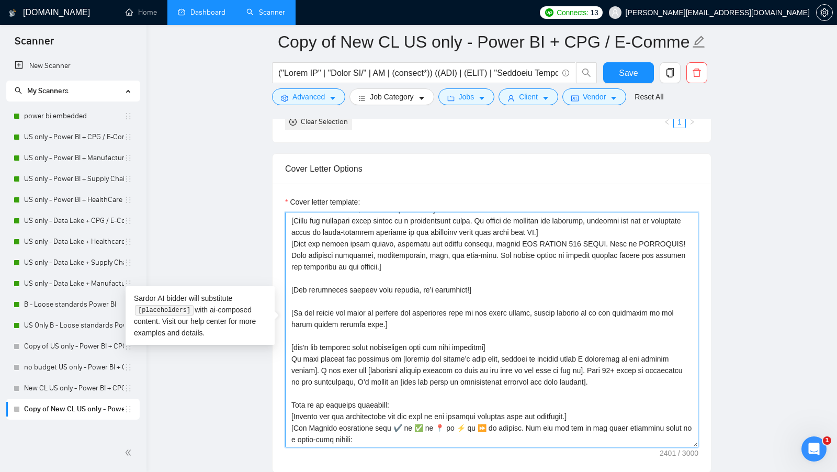
scroll to position [27, 0]
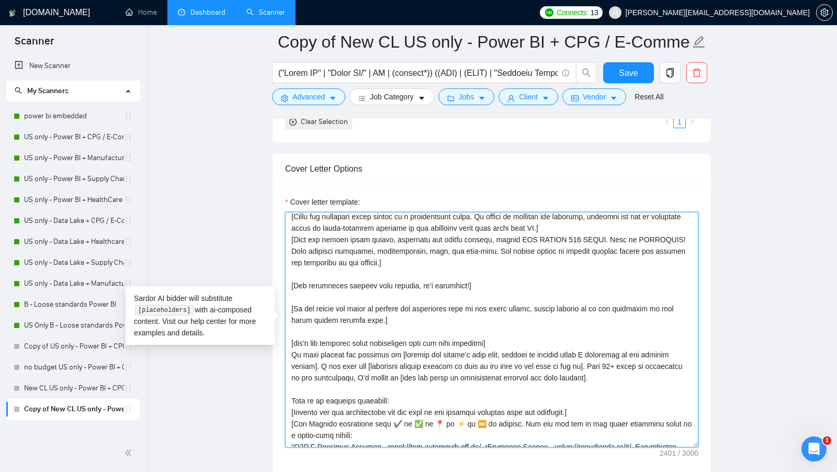
click at [292, 244] on textarea "Cover letter template:" at bounding box center [491, 329] width 413 height 235
drag, startPoint x: 412, startPoint y: 256, endPoint x: 273, endPoint y: 245, distance: 139.0
click at [273, 245] on div "Cover letter template:" at bounding box center [492, 328] width 438 height 289
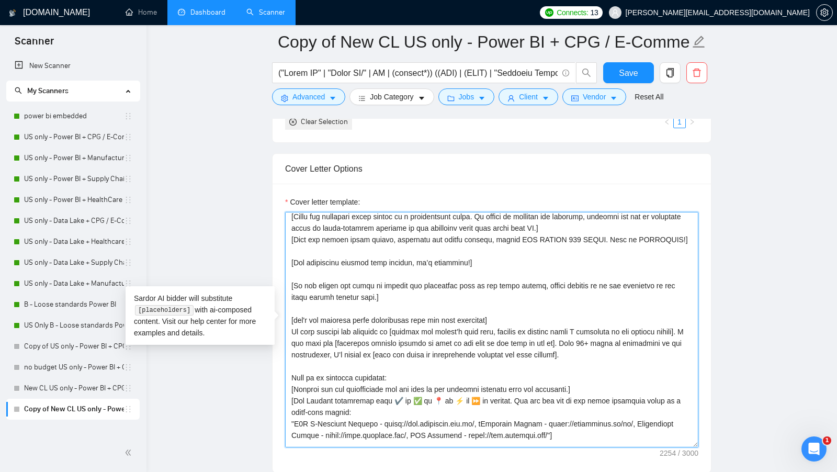
click at [466, 248] on textarea "Cover letter template:" at bounding box center [491, 329] width 413 height 235
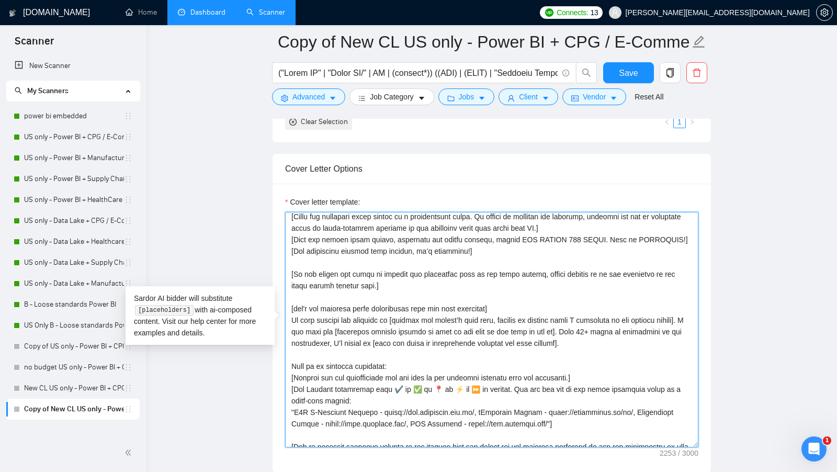
click at [390, 262] on textarea "Cover letter template:" at bounding box center [491, 329] width 413 height 235
click at [385, 258] on textarea "Cover letter template:" at bounding box center [491, 329] width 413 height 235
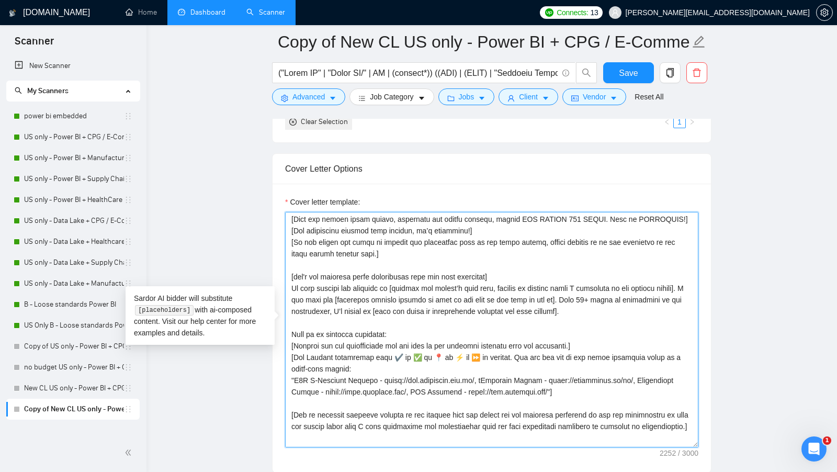
scroll to position [43, 0]
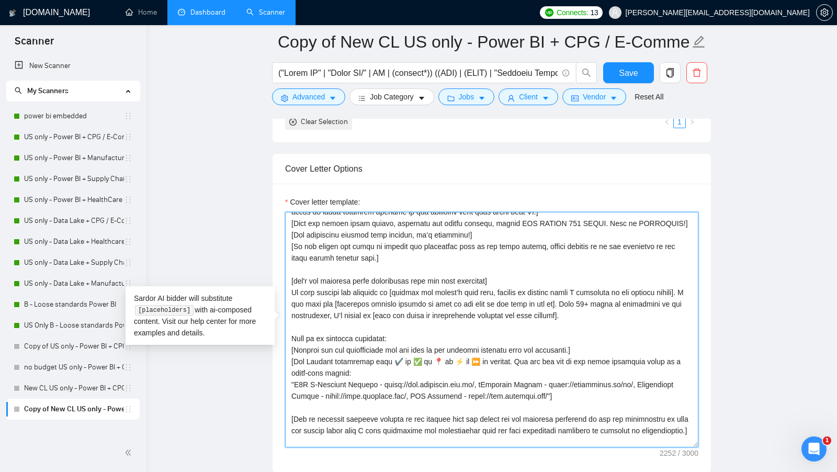
drag, startPoint x: 291, startPoint y: 287, endPoint x: 392, endPoint y: 290, distance: 100.5
click at [392, 290] on textarea "Cover letter template:" at bounding box center [491, 329] width 413 height 235
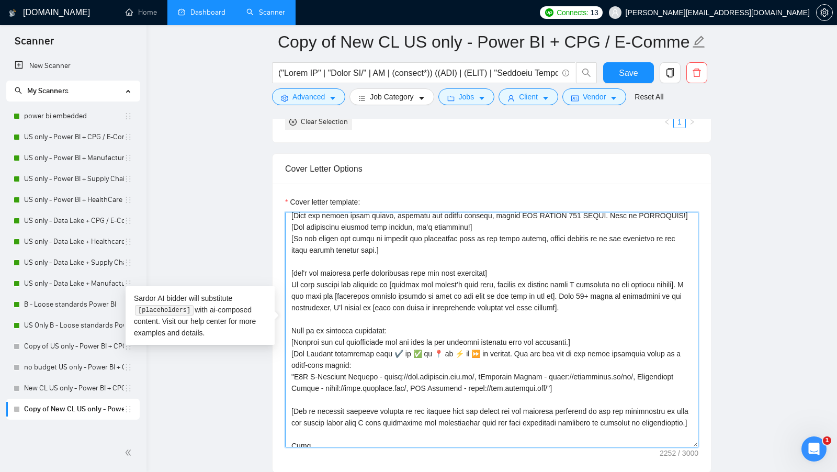
scroll to position [51, 0]
drag, startPoint x: 589, startPoint y: 288, endPoint x: 640, endPoint y: 291, distance: 51.4
click at [640, 291] on textarea "Cover letter template:" at bounding box center [491, 329] width 413 height 235
drag, startPoint x: 338, startPoint y: 301, endPoint x: 398, endPoint y: 302, distance: 59.6
click at [398, 302] on textarea "Cover letter template:" at bounding box center [491, 329] width 413 height 235
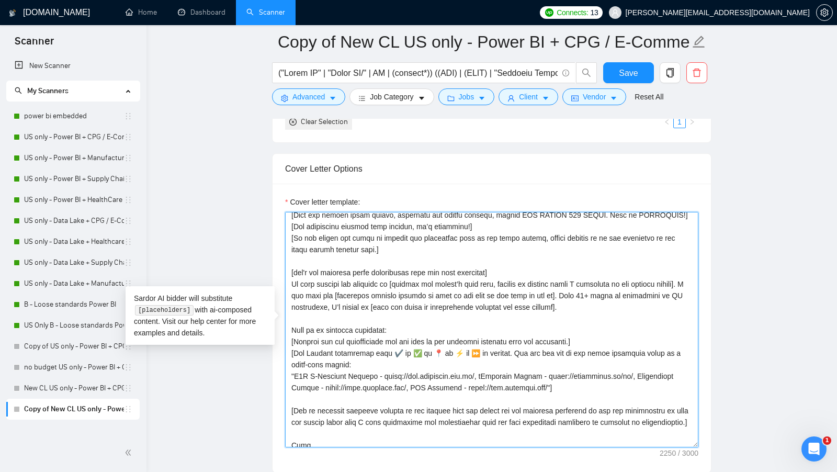
click at [642, 313] on textarea "Cover letter template:" at bounding box center [491, 329] width 413 height 235
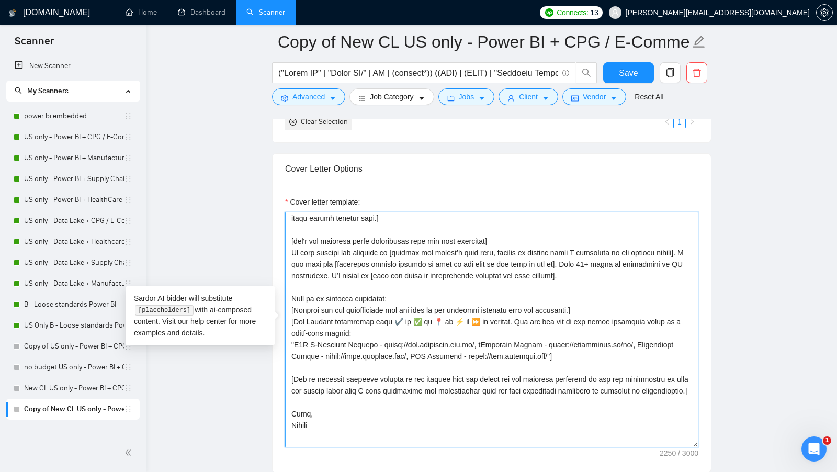
scroll to position [84, 0]
drag, startPoint x: 567, startPoint y: 340, endPoint x: 560, endPoint y: 340, distance: 7.3
click at [561, 340] on textarea "Cover letter template:" at bounding box center [491, 329] width 413 height 235
drag, startPoint x: 561, startPoint y: 349, endPoint x: 289, endPoint y: 267, distance: 284.1
click at [286, 277] on textarea "Cover letter template:" at bounding box center [491, 329] width 413 height 235
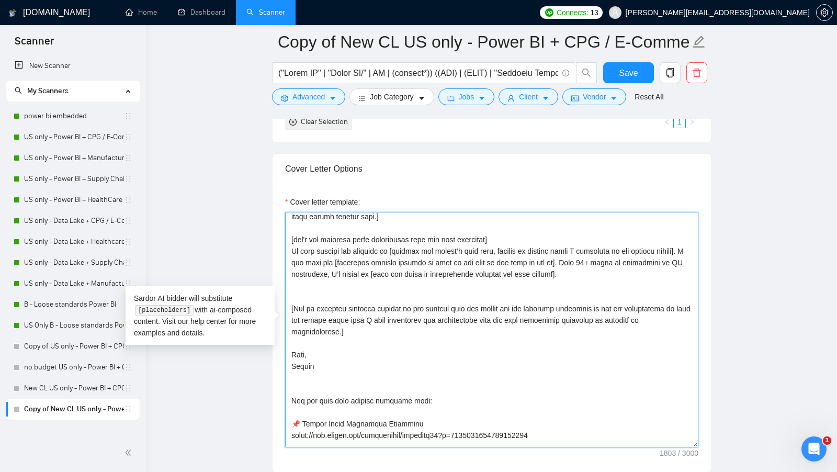
drag, startPoint x: 352, startPoint y: 324, endPoint x: 273, endPoint y: 304, distance: 82.1
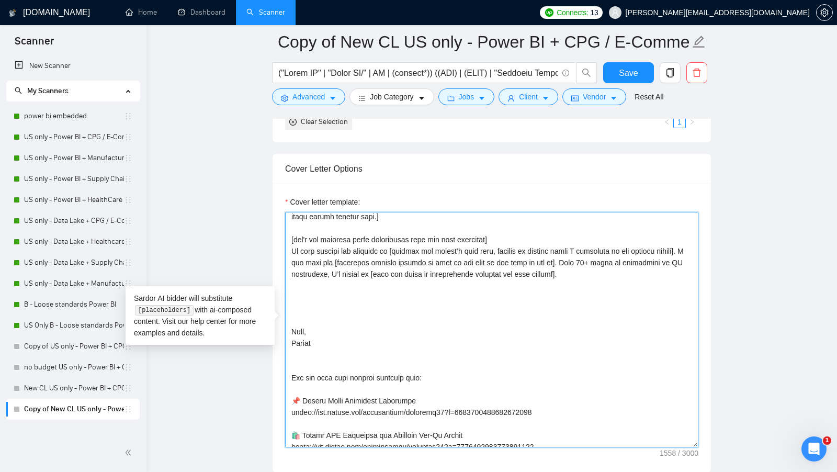
drag, startPoint x: 330, startPoint y: 355, endPoint x: 273, endPoint y: 299, distance: 79.9
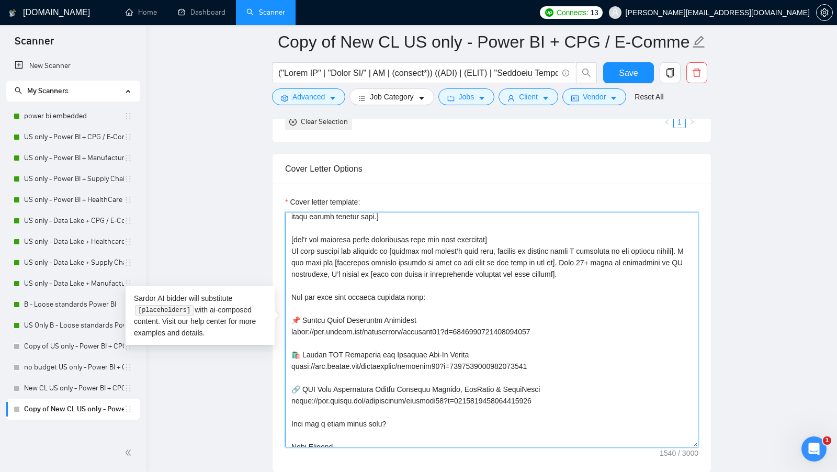
scroll to position [104, 0]
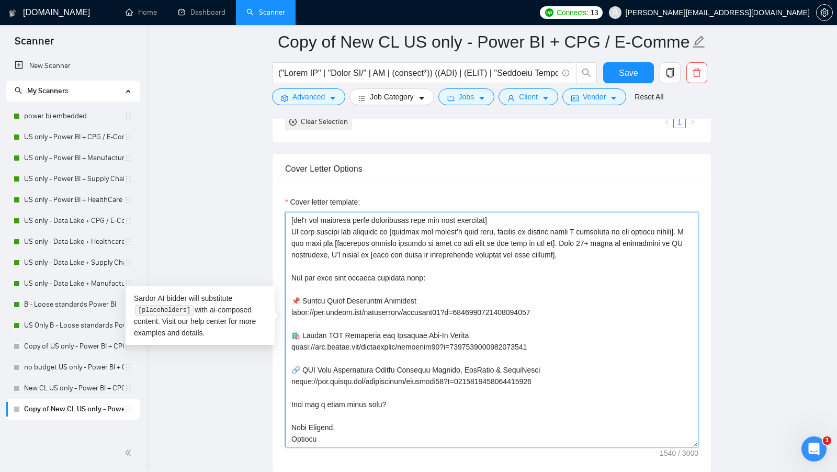
drag, startPoint x: 390, startPoint y: 396, endPoint x: 186, endPoint y: 396, distance: 204.0
click at [187, 396] on main "Copy of New CL US only - Power BI + CPG / E-Commerce / Retail Save Advanced Job…" at bounding box center [491, 363] width 657 height 2924
paste textarea "[Ask an engaging question related to the project that the client has not direct…"
type textarea "[Write a cover letter in a human manner, avoiding marked lists, and don't use d…"
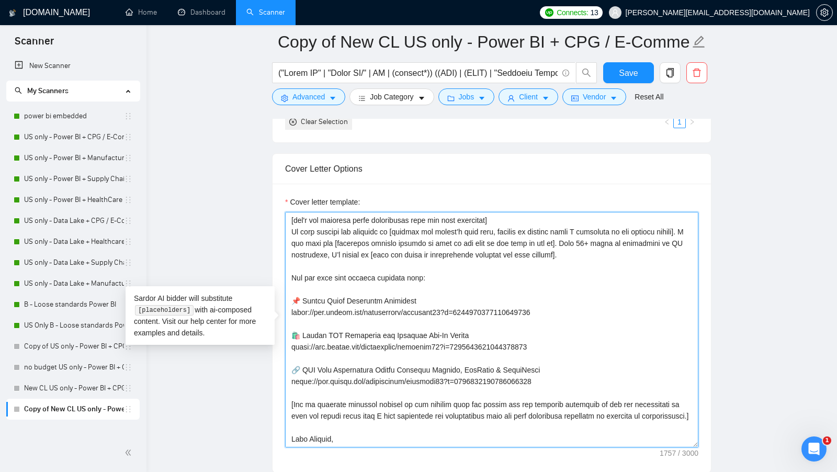
scroll to position [127, 0]
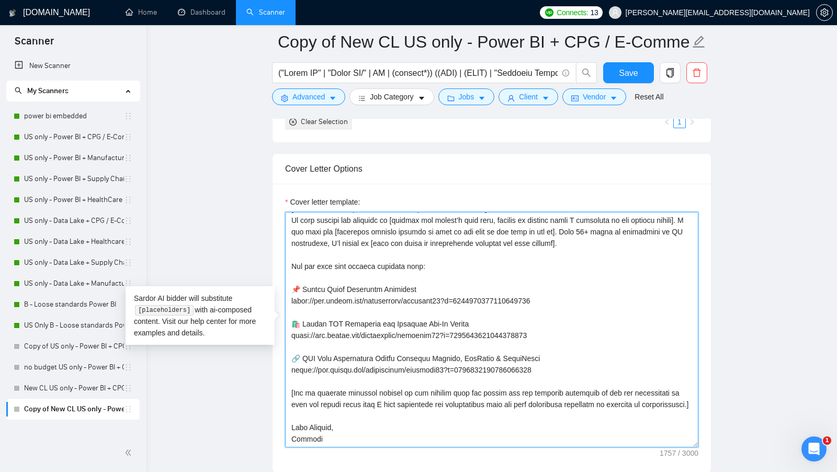
drag, startPoint x: 356, startPoint y: 396, endPoint x: 268, endPoint y: 373, distance: 91.3
click at [268, 373] on main "Copy of New CL US only - Power BI + CPG / E-Commerce / Retail Save Advanced Job…" at bounding box center [491, 363] width 657 height 2924
click at [405, 375] on textarea "Cover letter template:" at bounding box center [491, 329] width 413 height 235
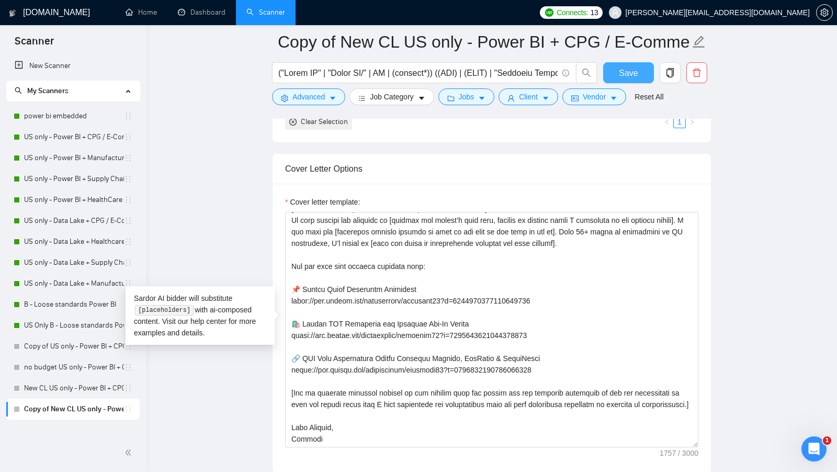
click at [623, 70] on span "Save" at bounding box center [628, 72] width 19 height 13
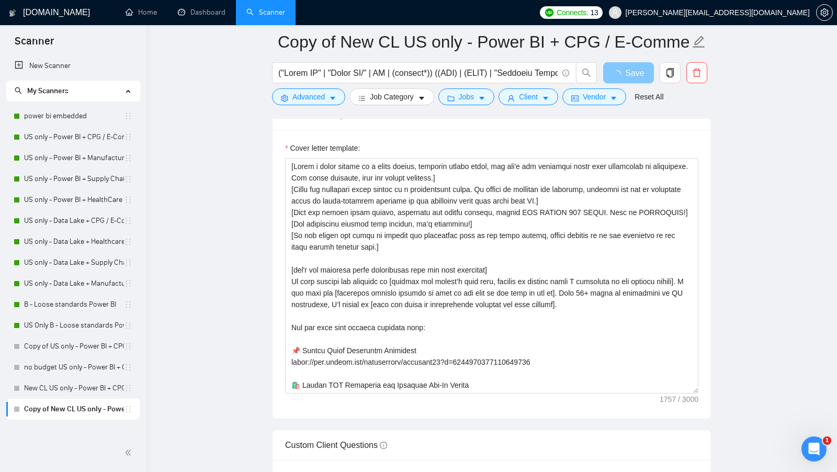
scroll to position [1198, 0]
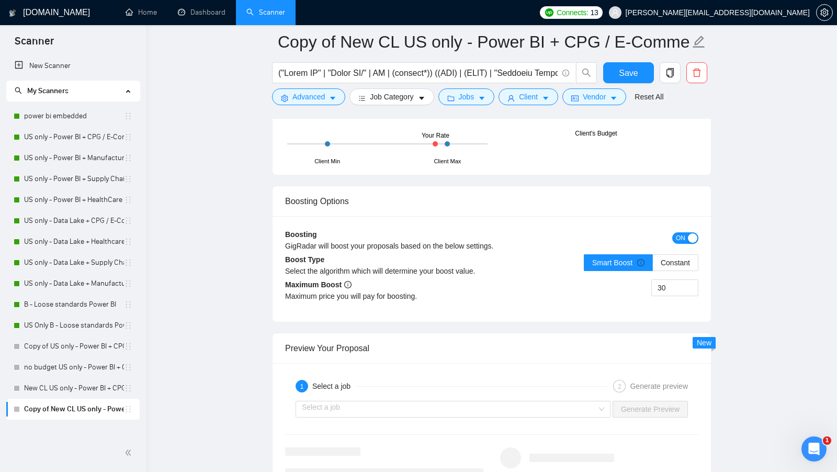
click at [523, 309] on div "30" at bounding box center [595, 293] width 207 height 29
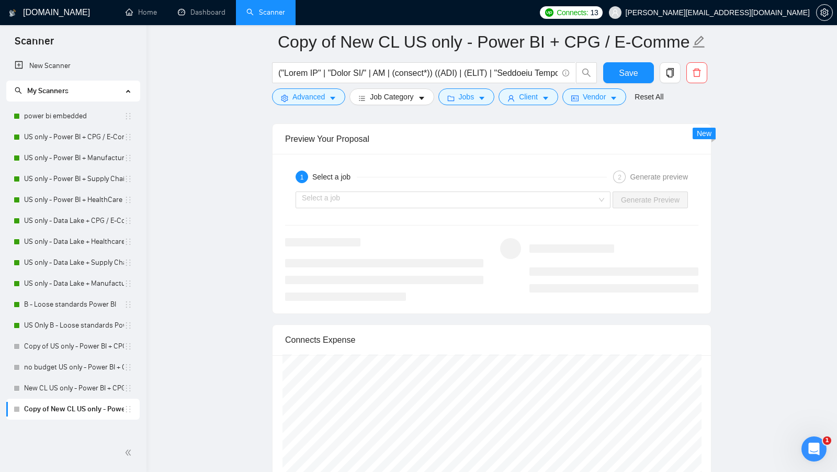
scroll to position [2069, 0]
click at [568, 192] on input "search" at bounding box center [449, 198] width 295 height 16
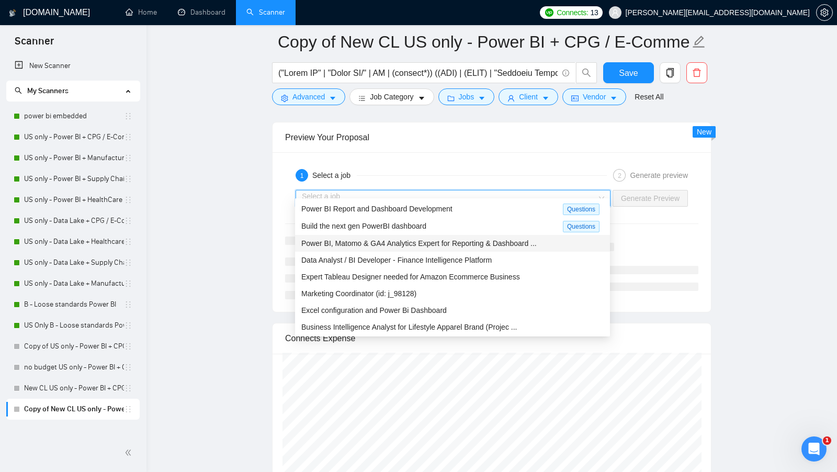
click at [464, 240] on span "Power BI, Matomo & GA4 Analytics Expert for Reporting & Dashboard ..." at bounding box center [418, 243] width 235 height 8
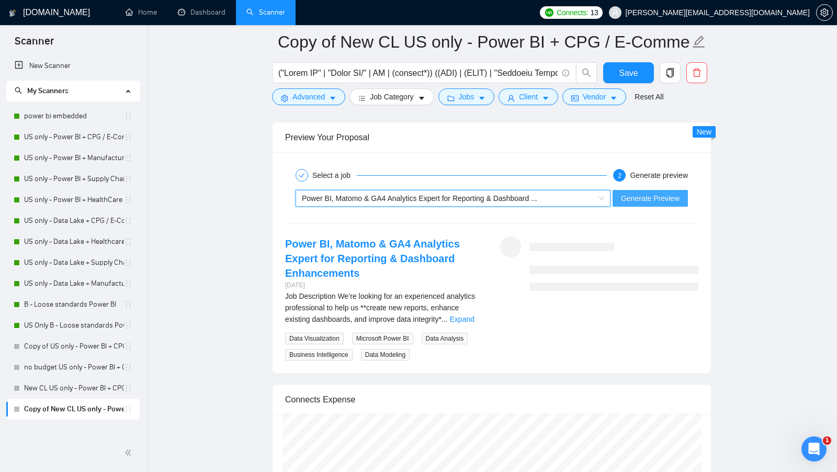
click at [666, 192] on span "Generate Preview" at bounding box center [650, 198] width 59 height 12
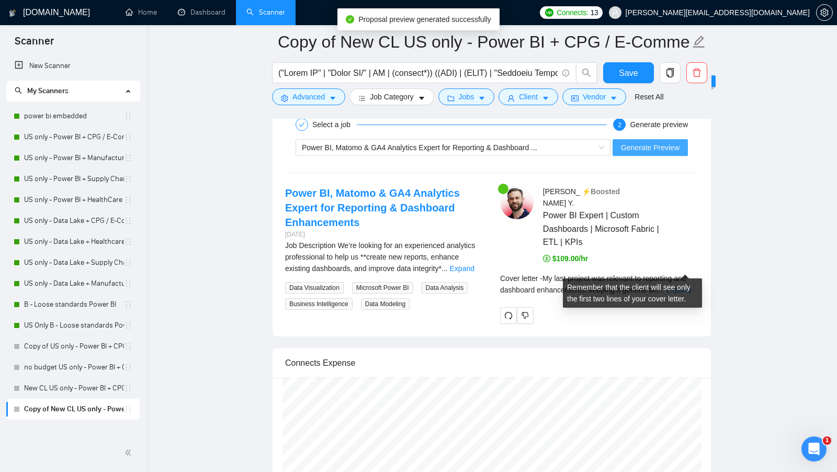
scroll to position [2132, 0]
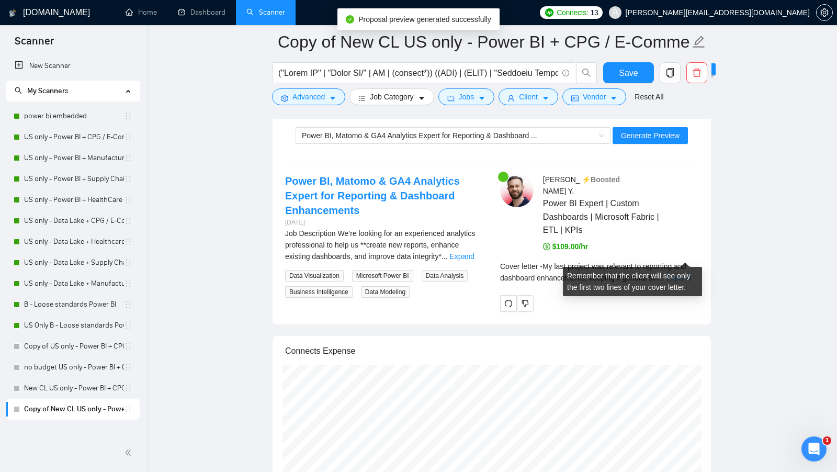
click at [679, 274] on link "Expand" at bounding box center [678, 278] width 25 height 8
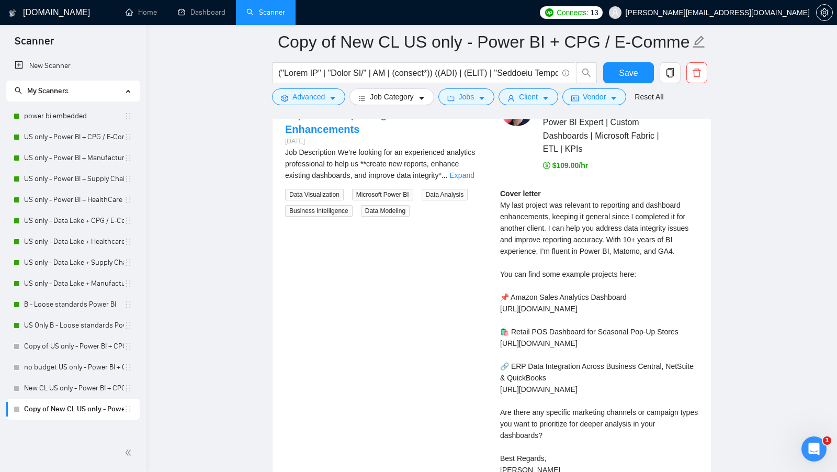
scroll to position [2214, 0]
click at [472, 170] on link "Expand" at bounding box center [462, 174] width 25 height 8
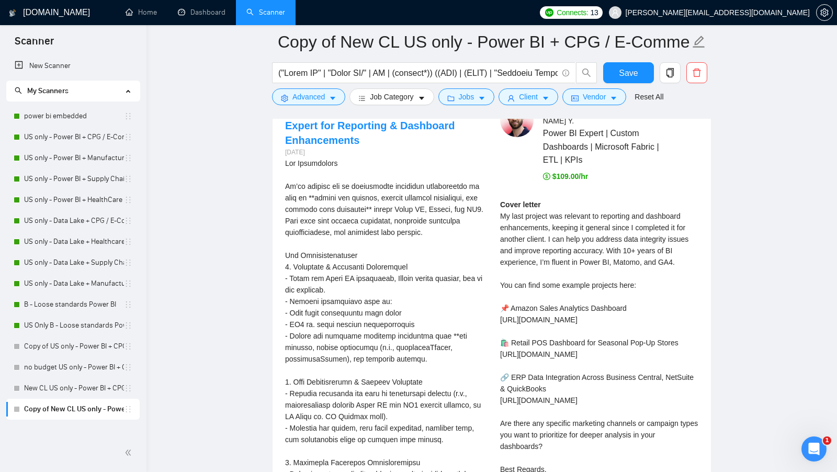
scroll to position [2199, 0]
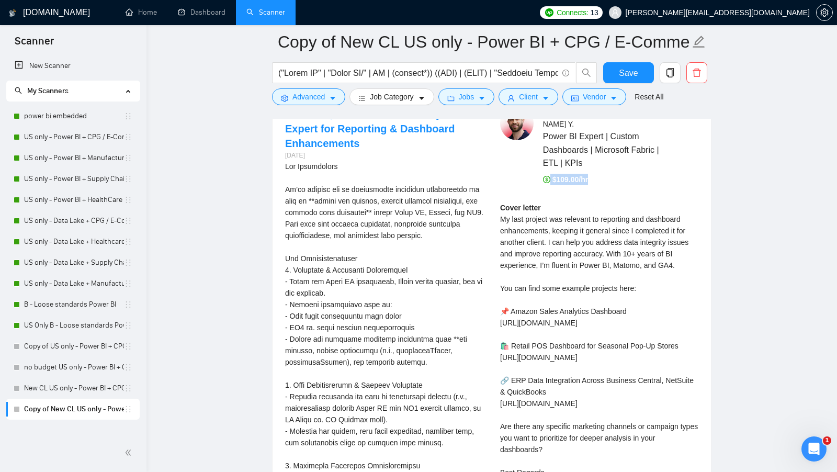
drag, startPoint x: 593, startPoint y: 152, endPoint x: 544, endPoint y: 158, distance: 49.6
click at [544, 174] on div "$109.00/hr" at bounding box center [620, 180] width 155 height 12
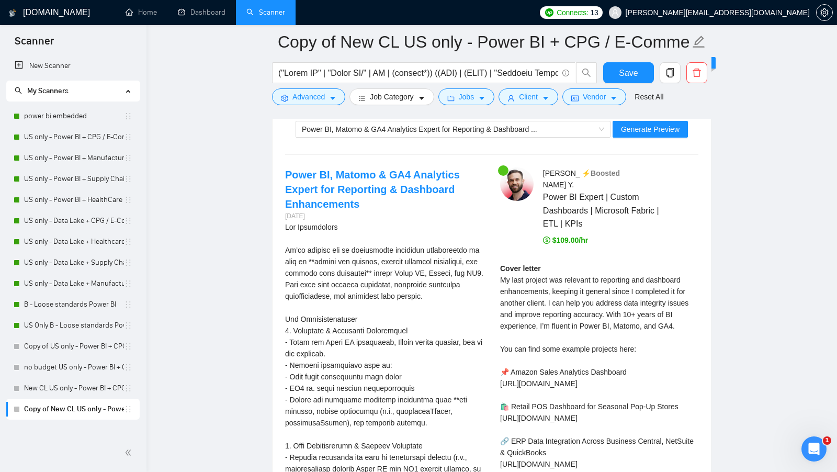
click at [599, 201] on span "Power BI Expert | Custom Dashboards | Microsoft Fabric | ETL | KPIs" at bounding box center [605, 209] width 124 height 39
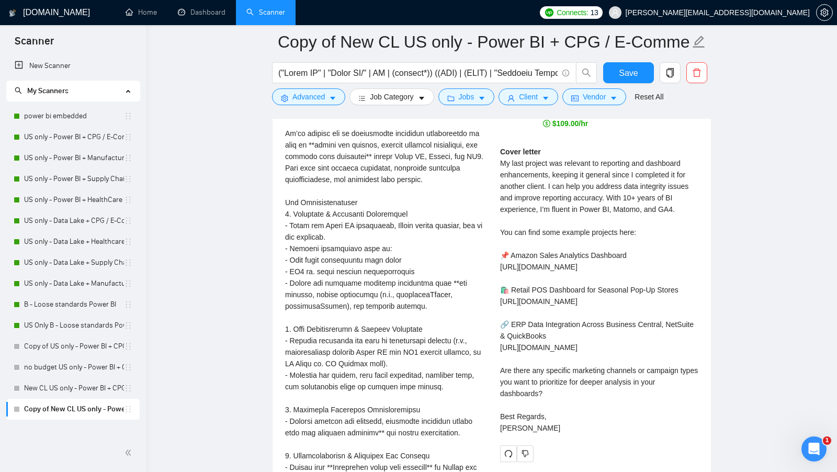
scroll to position [2248, 0]
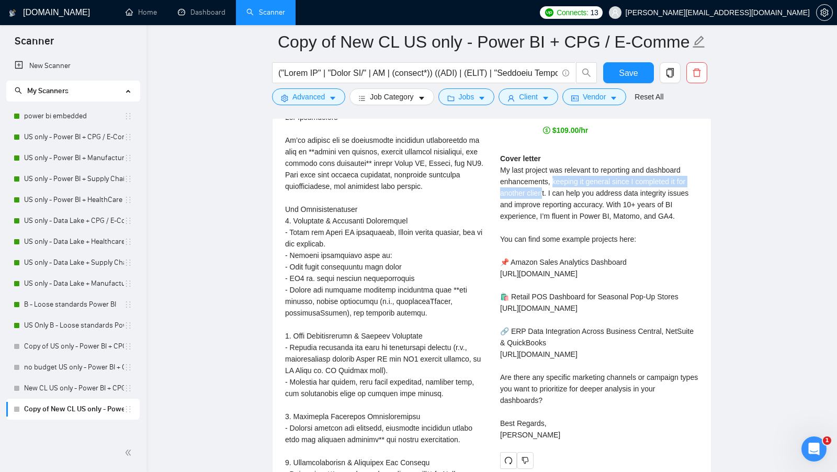
drag, startPoint x: 553, startPoint y: 158, endPoint x: 544, endPoint y: 169, distance: 14.9
click at [544, 169] on div "Cover letter My last project was relevant to reporting and dashboard enhancemen…" at bounding box center [599, 297] width 198 height 288
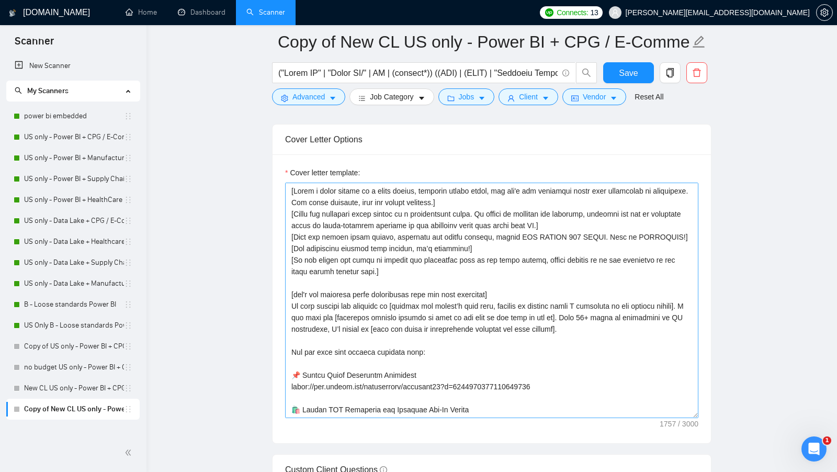
scroll to position [27, 0]
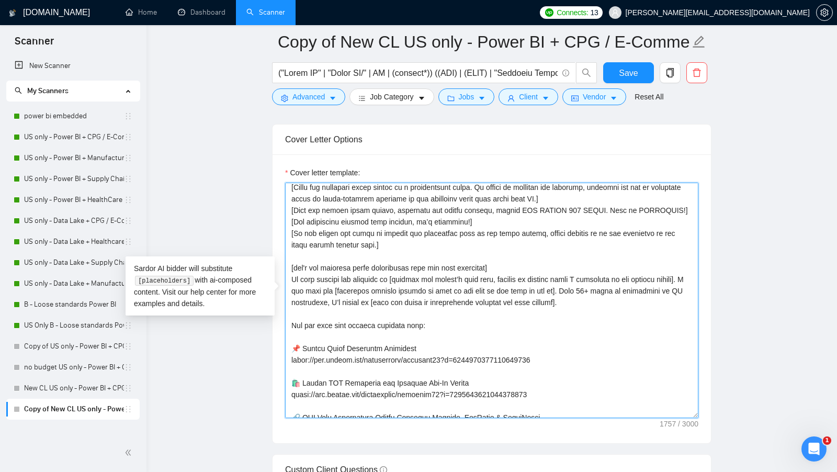
drag, startPoint x: 502, startPoint y: 271, endPoint x: 308, endPoint y: 286, distance: 194.6
click at [308, 286] on textarea "Cover letter template:" at bounding box center [491, 300] width 413 height 235
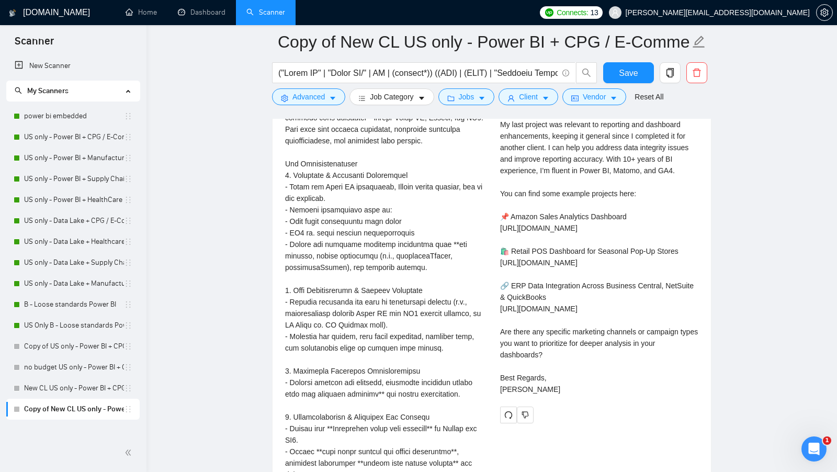
scroll to position [2296, 0]
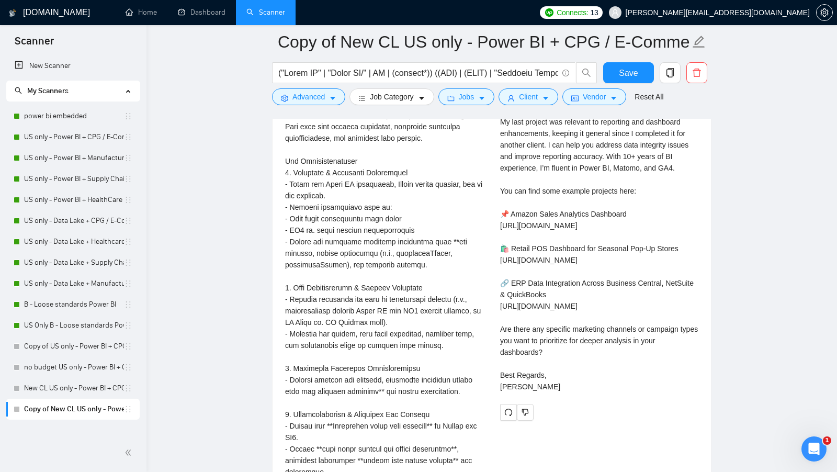
drag, startPoint x: 495, startPoint y: 339, endPoint x: 560, endPoint y: 356, distance: 66.5
click at [560, 356] on div "Michael Y . ⚡️Boosted Power BI Expert | Custom Dashboards | Microsoft Fabric | …" at bounding box center [599, 214] width 215 height 411
click at [560, 357] on div "Cover letter My last project was relevant to reporting and dashboard enhancemen…" at bounding box center [599, 249] width 198 height 288
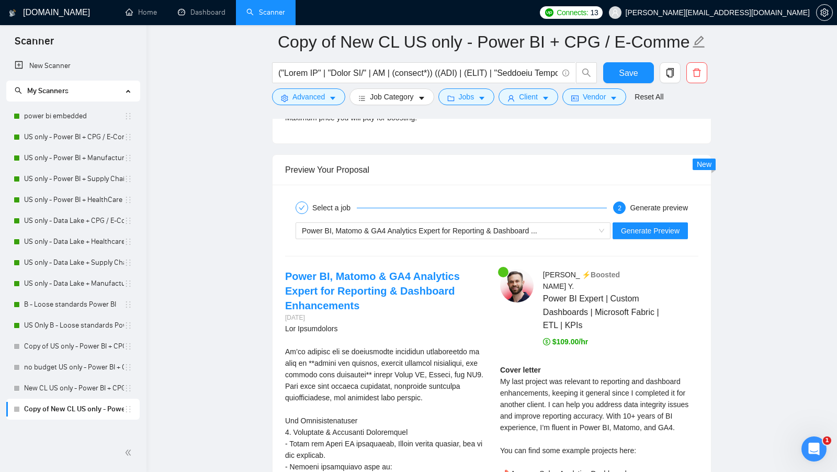
scroll to position [2036, 0]
click at [642, 203] on div "Generate preview" at bounding box center [659, 208] width 58 height 13
click at [629, 225] on span "Generate Preview" at bounding box center [650, 231] width 59 height 12
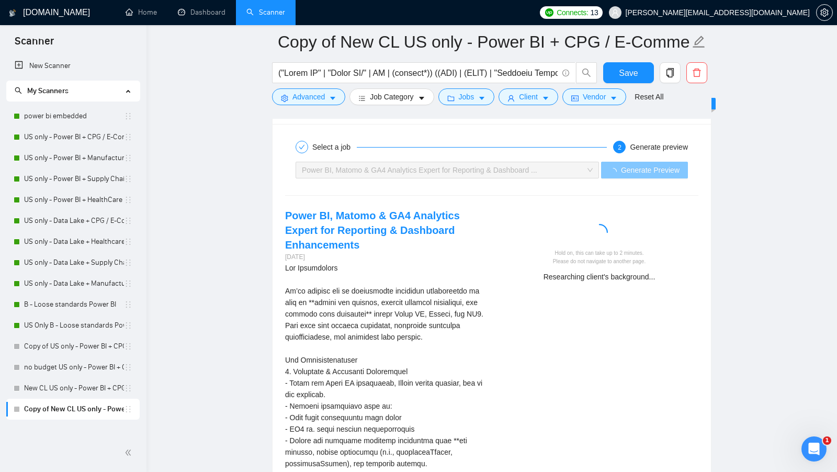
scroll to position [2100, 0]
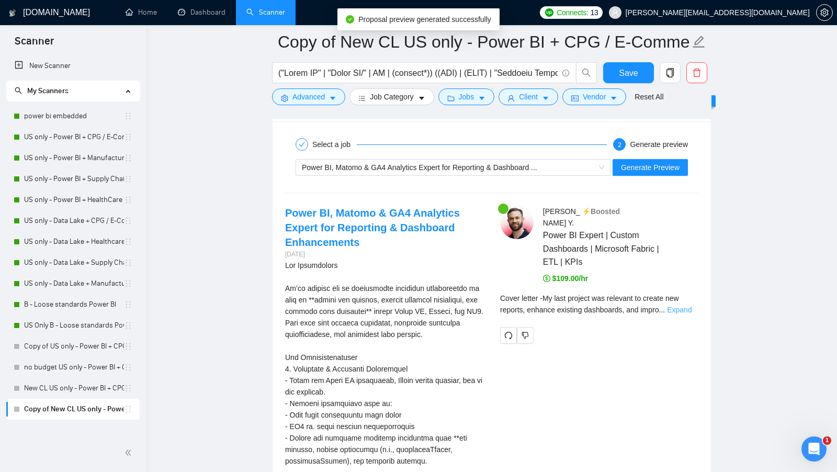
click at [691, 305] on link "Expand" at bounding box center [679, 309] width 25 height 8
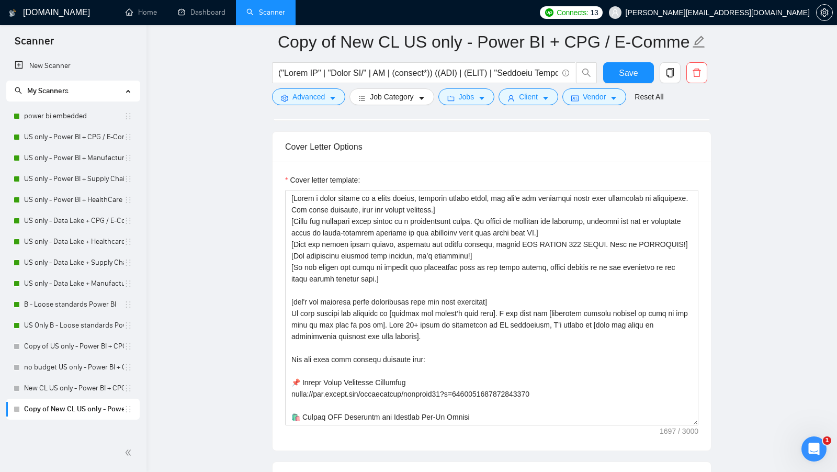
scroll to position [1161, 0]
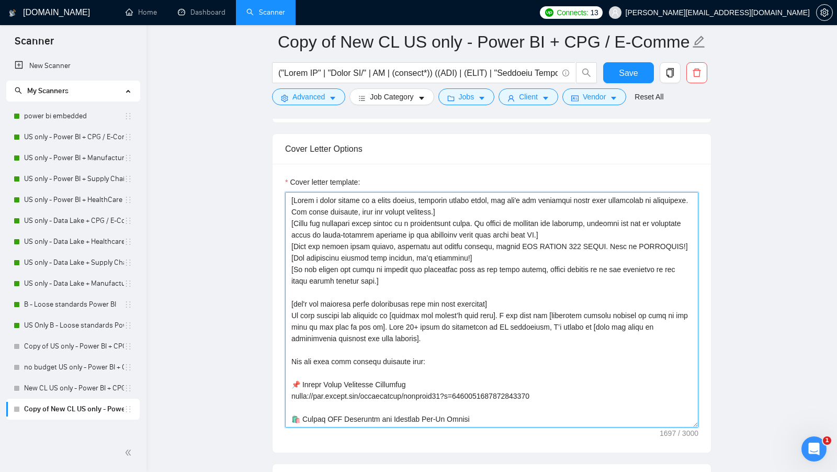
click at [499, 311] on textarea "Cover letter template:" at bounding box center [491, 309] width 413 height 235
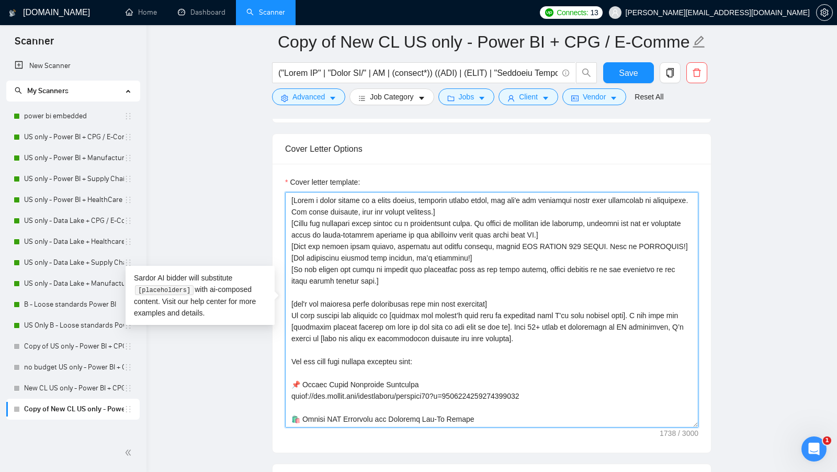
type textarea "[Write a cover letter in a human manner, avoiding marked lists, and don't use d…"
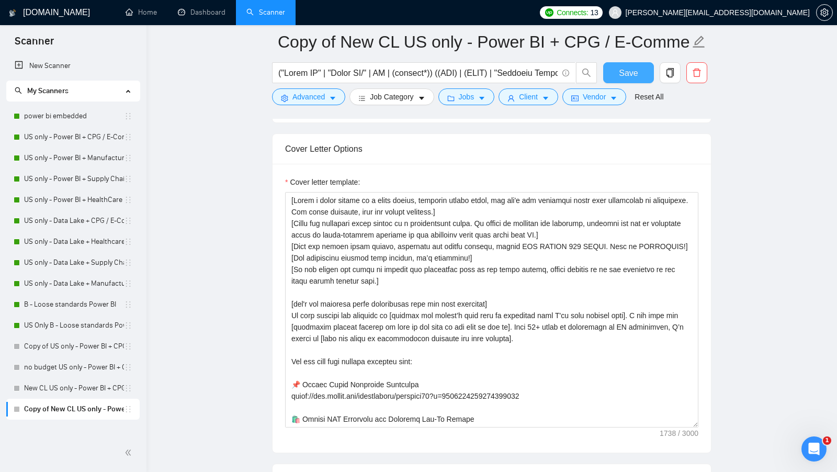
click at [620, 67] on span "Save" at bounding box center [628, 72] width 19 height 13
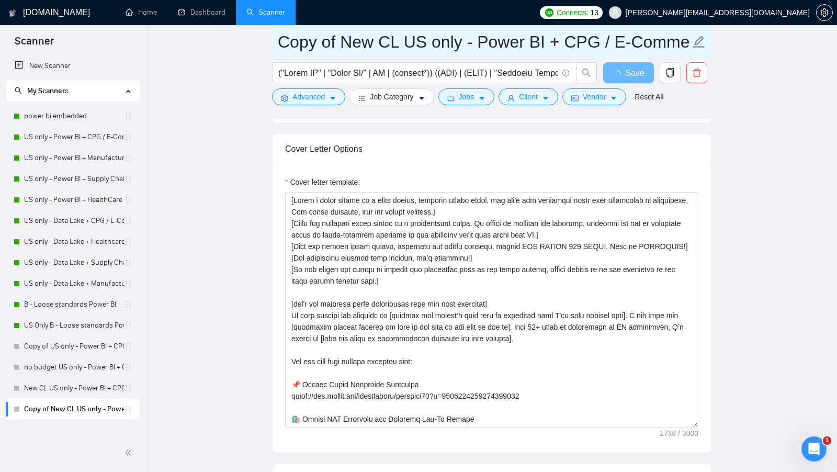
drag, startPoint x: 337, startPoint y: 47, endPoint x: 245, endPoint y: 48, distance: 92.1
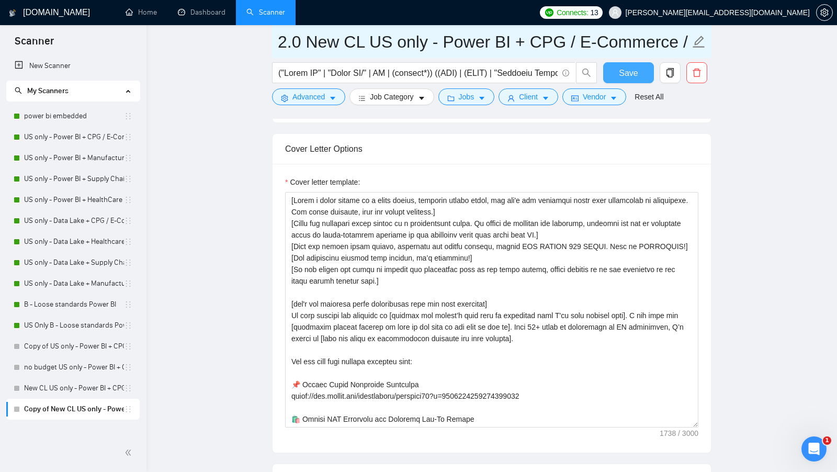
type input "2.0 New CL US only - Power BI + CPG / E-Commerce / Retail"
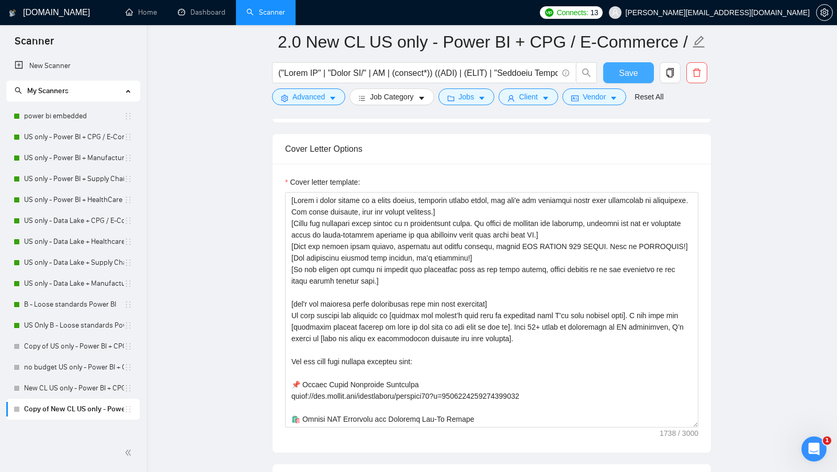
click at [610, 77] on button "Save" at bounding box center [628, 72] width 51 height 21
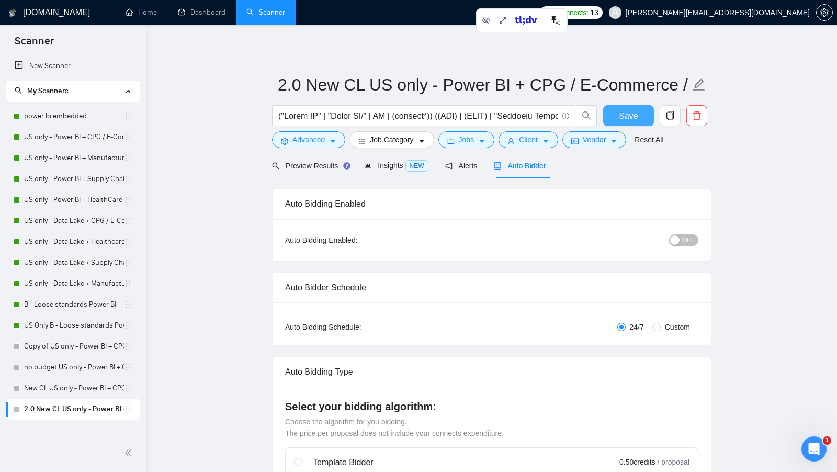
scroll to position [11, 0]
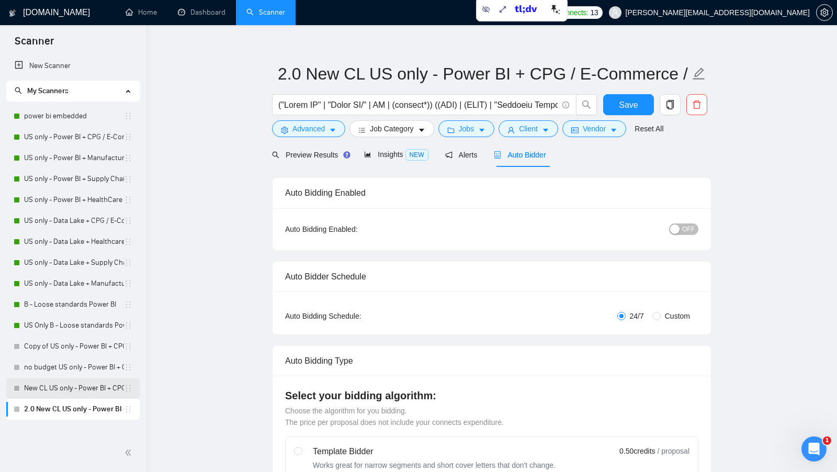
click at [57, 394] on link "New CL US only - Power BI + CPG / E-Commerce / Retail" at bounding box center [74, 388] width 100 height 21
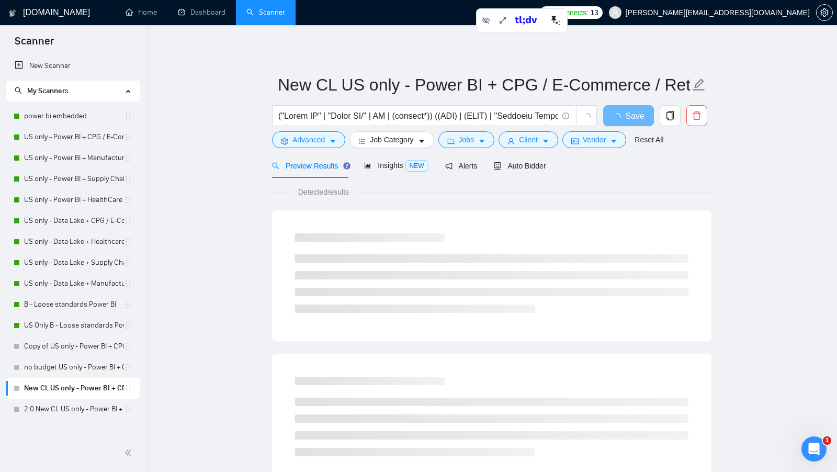
click at [245, 207] on main "New CL US only - Power BI + CPG / E-Commerce / Retail Save Advanced Job Categor…" at bounding box center [491, 478] width 657 height 872
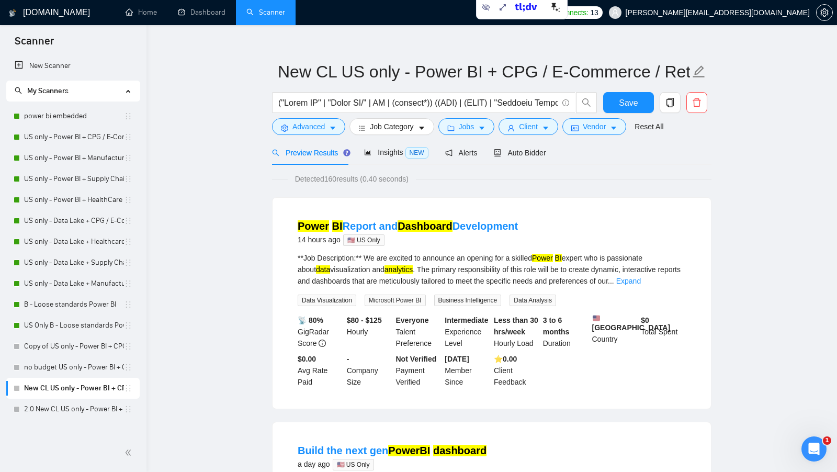
scroll to position [14, 0]
click at [341, 174] on span "Detected 160 results (0.40 seconds)" at bounding box center [352, 179] width 128 height 12
click at [68, 400] on link "2.0 New CL US only - Power BI + CPG / E-Commerce / Retail" at bounding box center [74, 409] width 100 height 21
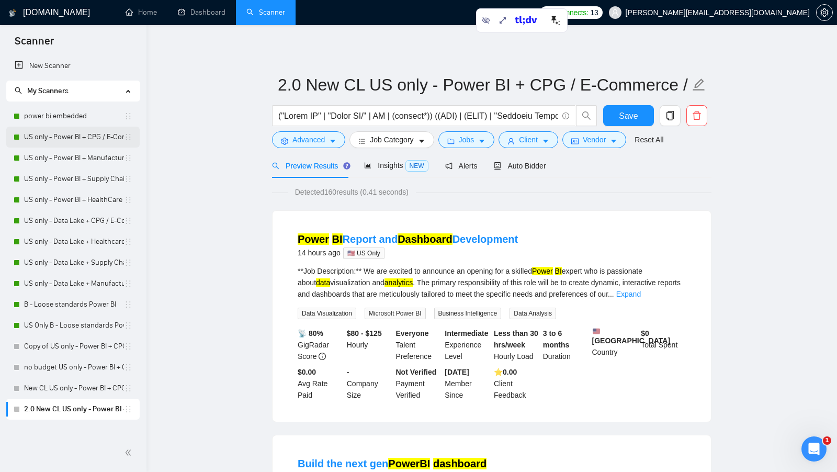
click at [42, 138] on link "US only - Power BI + CPG / E-Commerce / Retail" at bounding box center [74, 137] width 100 height 21
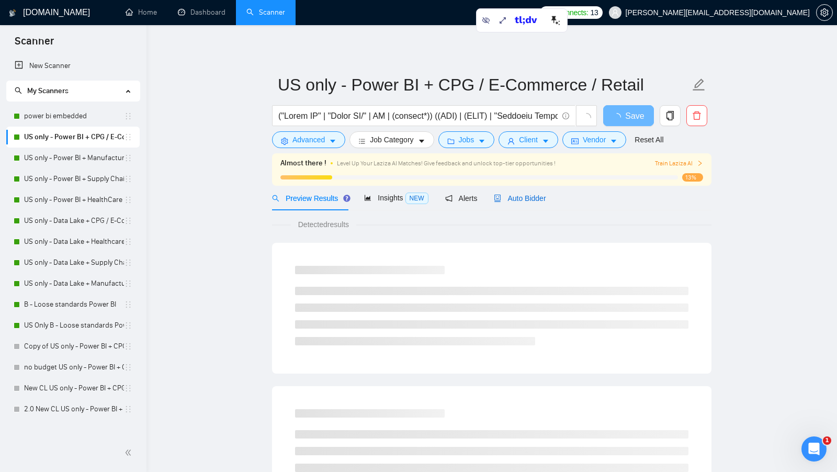
click at [536, 203] on div "Auto Bidder" at bounding box center [520, 198] width 52 height 12
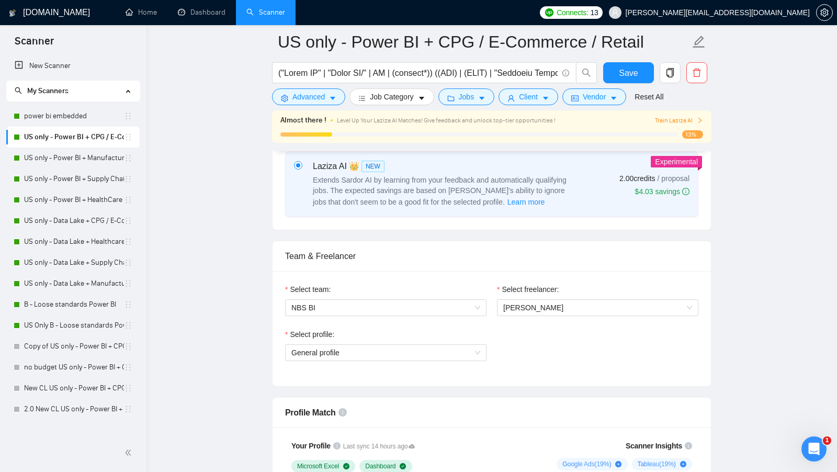
scroll to position [443, 0]
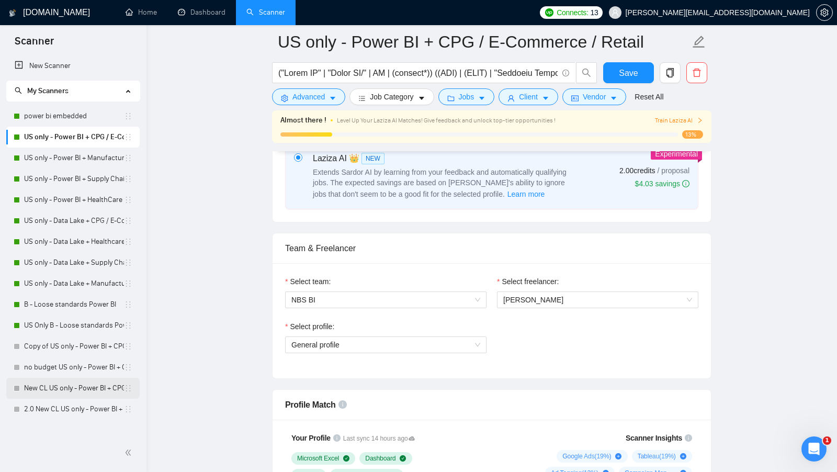
click at [83, 393] on link "New CL US only - Power BI + CPG / E-Commerce / Retail" at bounding box center [74, 388] width 100 height 21
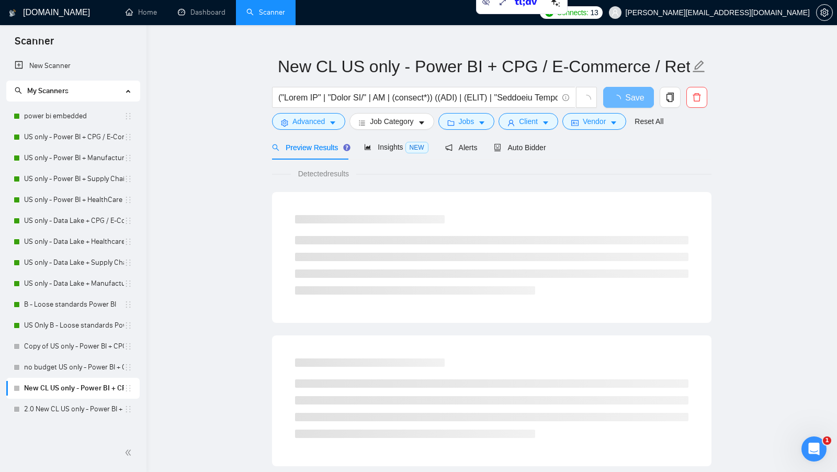
scroll to position [19, 0]
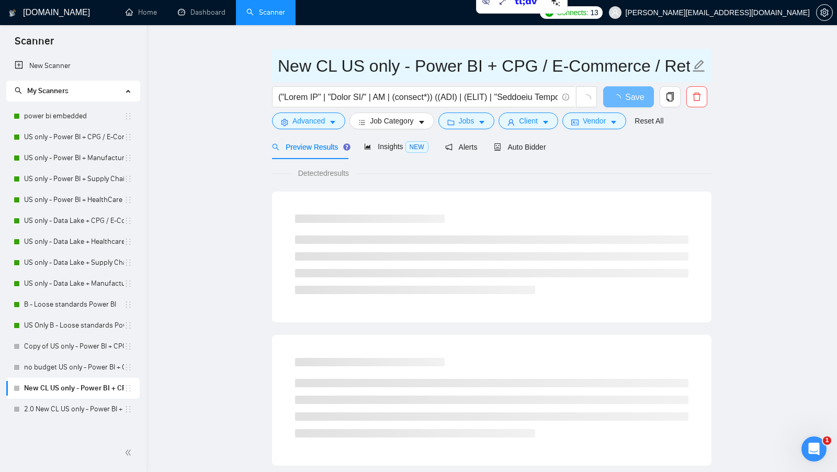
drag, startPoint x: 276, startPoint y: 59, endPoint x: 319, endPoint y: 59, distance: 42.4
click at [319, 59] on span "New CL US only - Power BI + CPG / E-Commerce / Retail" at bounding box center [491, 65] width 439 height 33
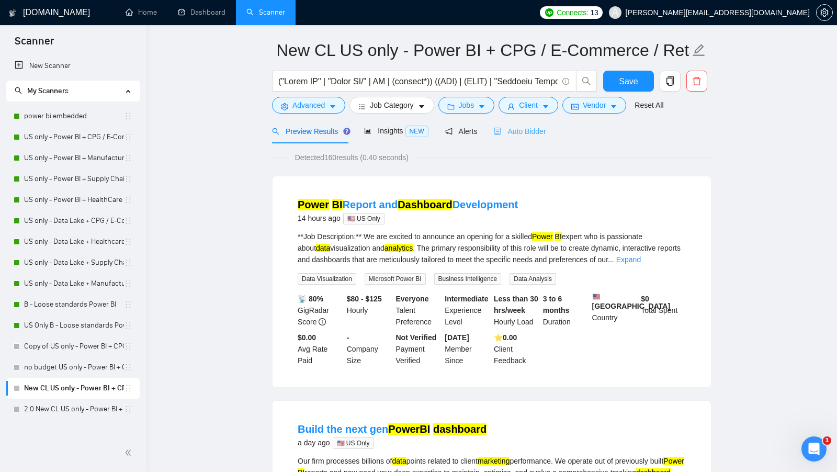
scroll to position [0, 0]
click at [536, 139] on div "Auto Bidder" at bounding box center [520, 131] width 52 height 25
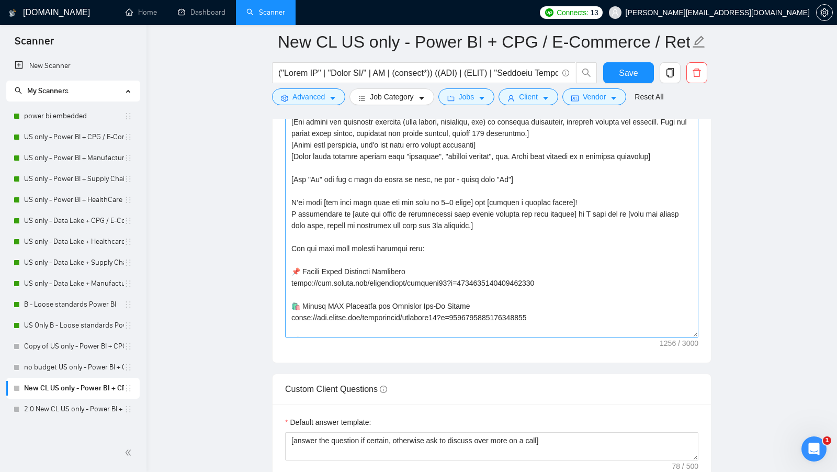
scroll to position [1041, 0]
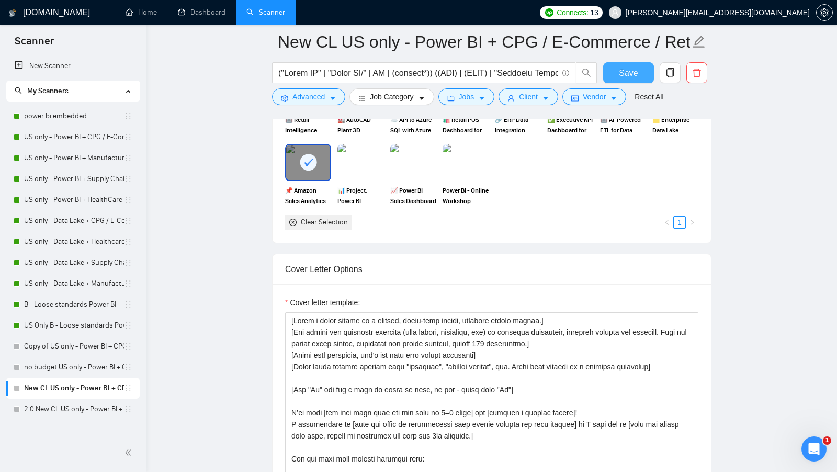
click at [624, 77] on span "Save" at bounding box center [628, 72] width 19 height 13
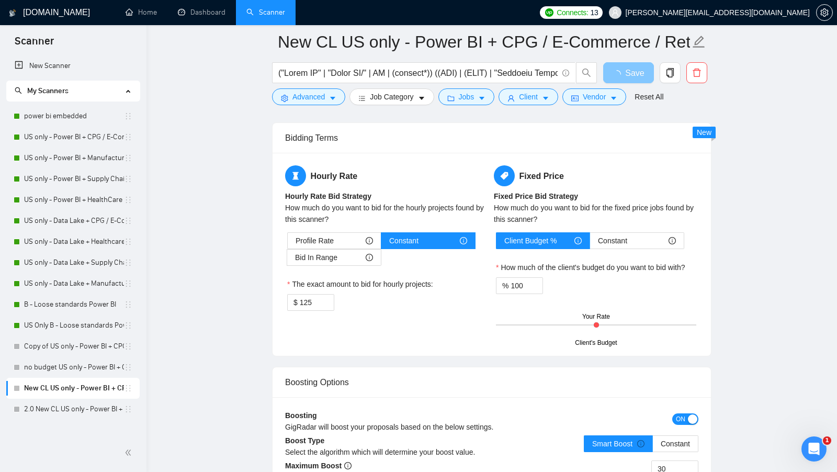
scroll to position [1649, 0]
click at [342, 255] on div "Bid In Range" at bounding box center [334, 258] width 78 height 16
click at [287, 260] on input "Bid In Range" at bounding box center [287, 260] width 0 height 0
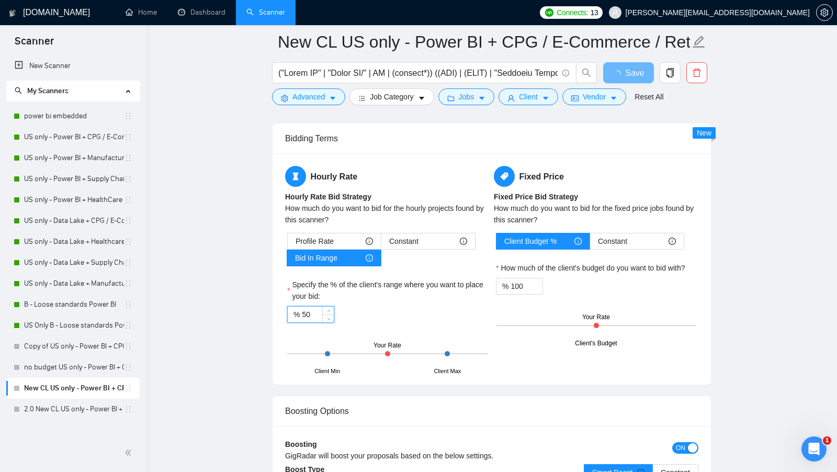
click at [311, 307] on input "50" at bounding box center [318, 315] width 32 height 16
type input "90"
click at [496, 330] on div "Client's Budget Your Rate" at bounding box center [596, 325] width 200 height 37
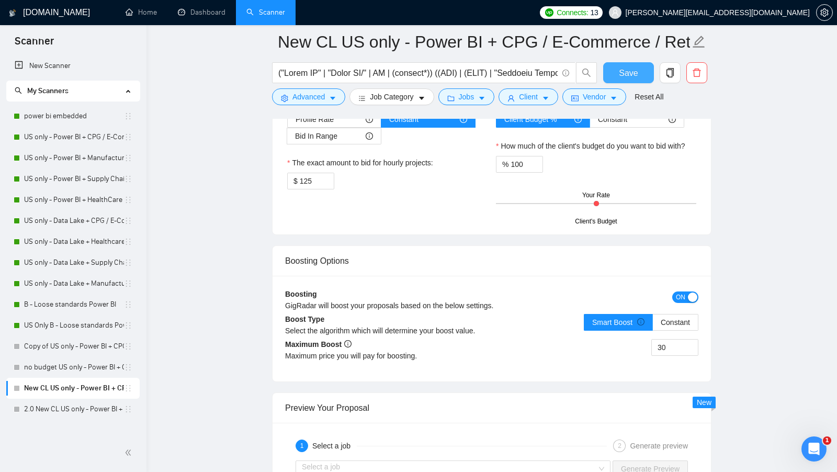
click at [613, 75] on button "Save" at bounding box center [628, 72] width 51 height 21
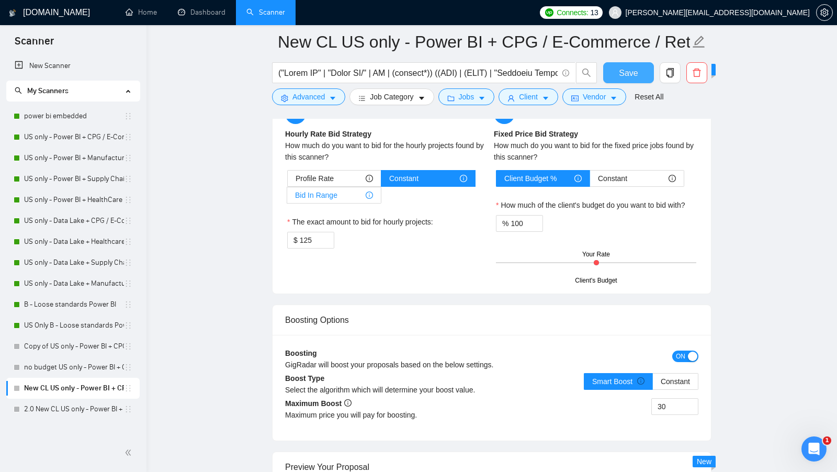
scroll to position [1554, 0]
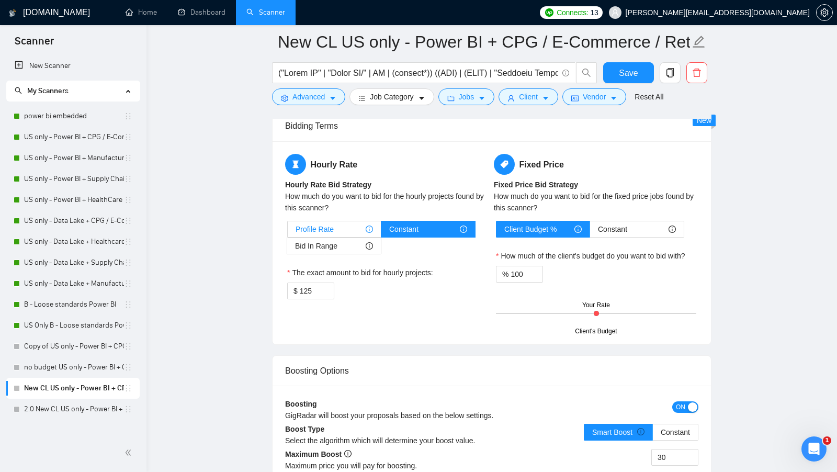
click at [335, 241] on div "Hourly Rate Hourly Rate Bid Strategy How much do you want to bid for the hourly…" at bounding box center [492, 242] width 438 height 203
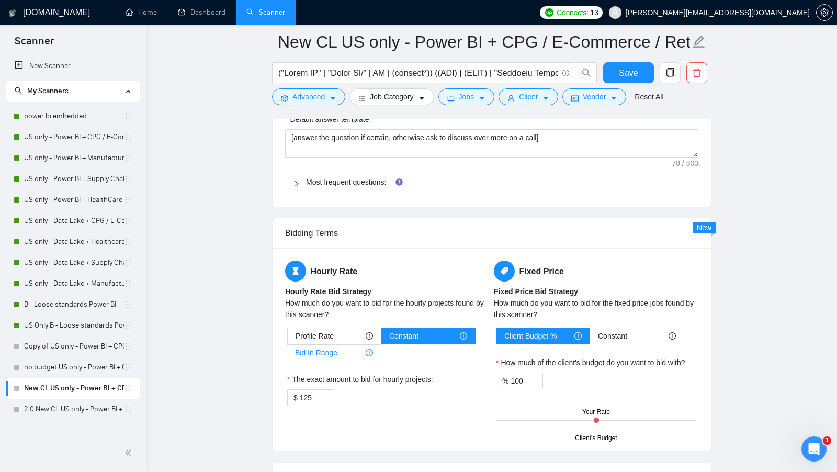
click at [340, 348] on div "Bid In Range" at bounding box center [334, 353] width 78 height 16
click at [287, 355] on input "Bid In Range" at bounding box center [287, 355] width 0 height 0
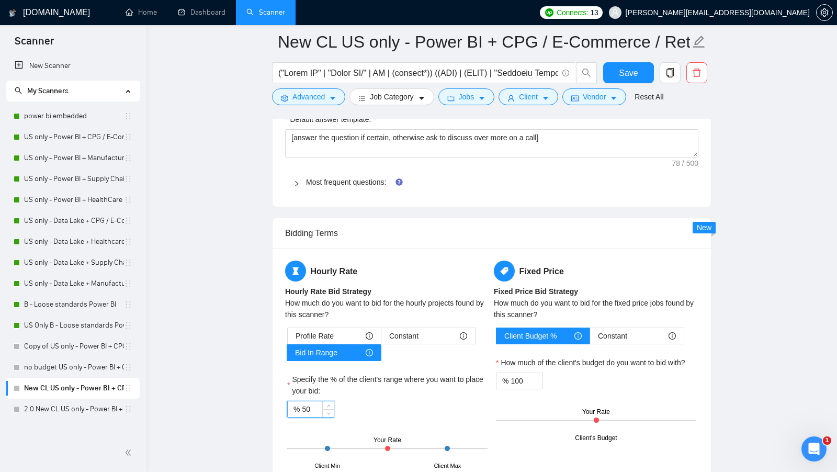
click at [316, 401] on input "50" at bounding box center [318, 409] width 32 height 16
type input "90"
click at [641, 70] on button "Save" at bounding box center [628, 72] width 51 height 21
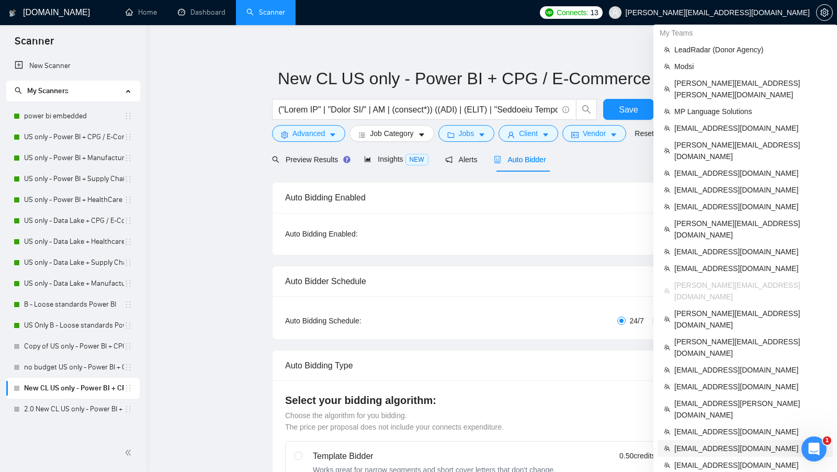
scroll to position [52, 0]
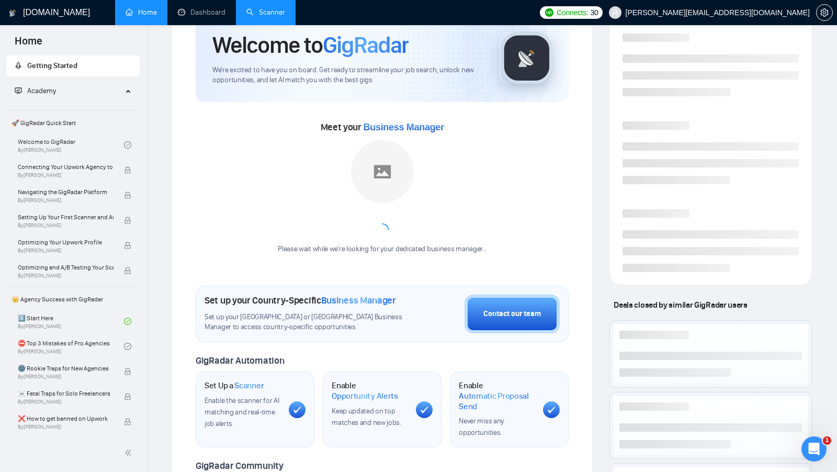
click at [259, 16] on link "Scanner" at bounding box center [265, 12] width 39 height 9
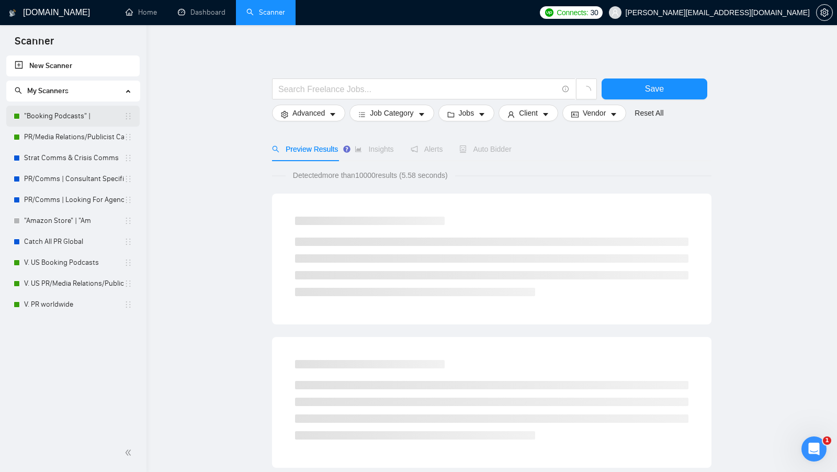
click at [56, 112] on link ""Booking Podcasts" |" at bounding box center [74, 116] width 100 height 21
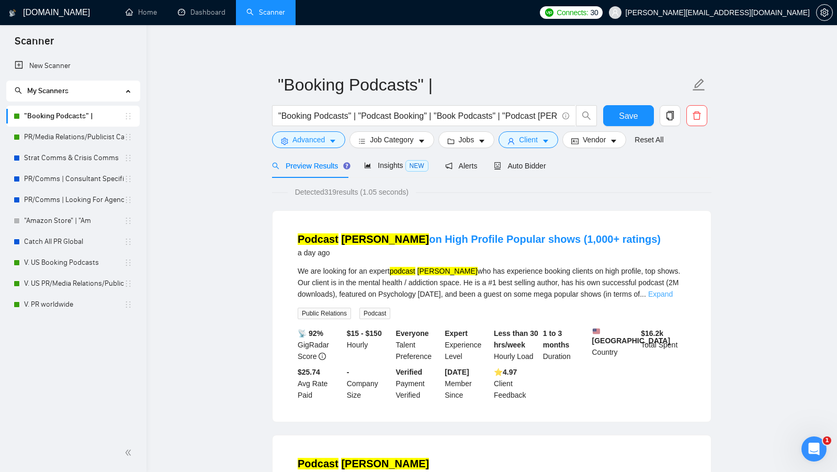
click at [668, 294] on link "Expand" at bounding box center [660, 294] width 25 height 8
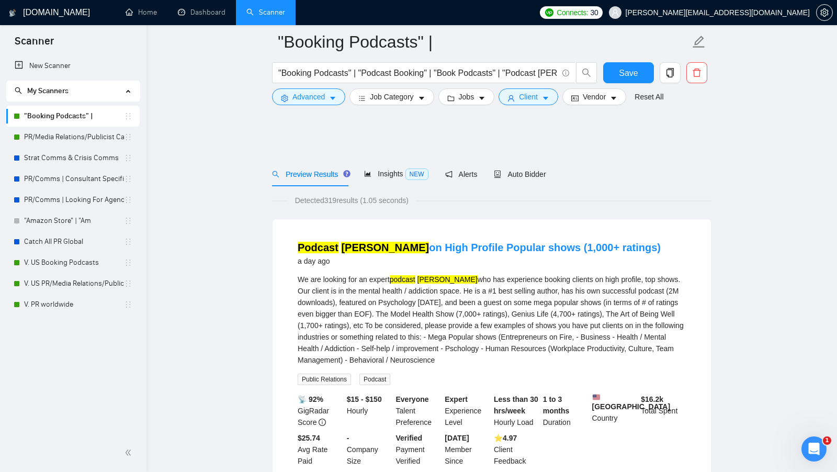
scroll to position [1062, 0]
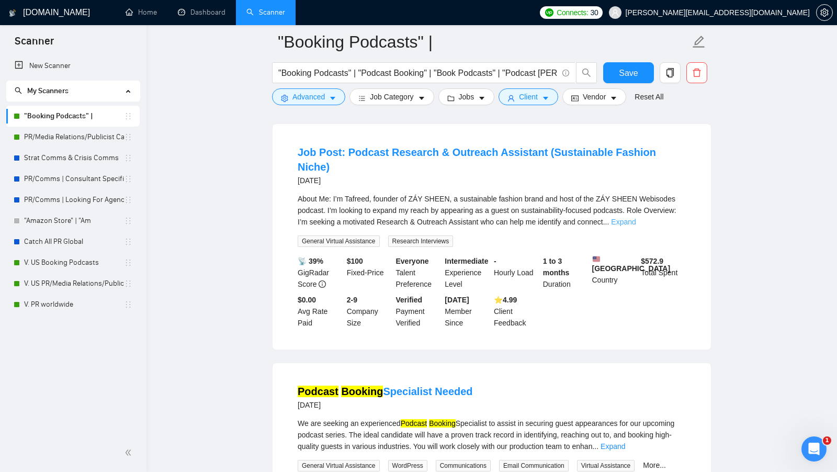
click at [636, 222] on link "Expand" at bounding box center [623, 222] width 25 height 8
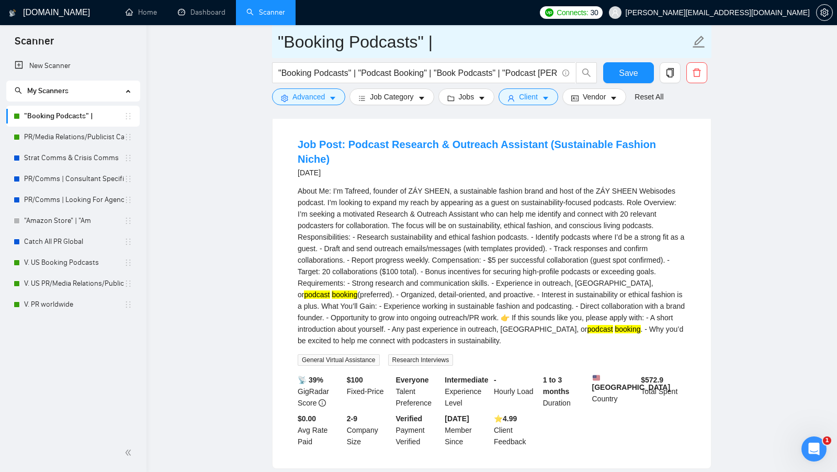
scroll to position [1420, 0]
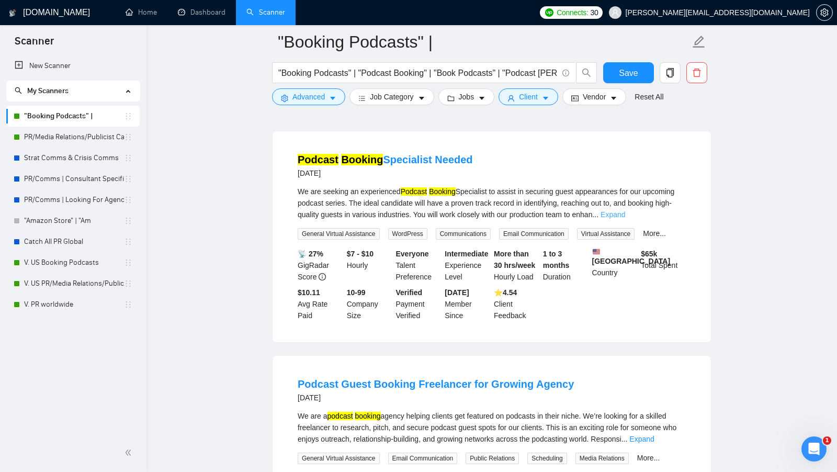
click at [625, 213] on link "Expand" at bounding box center [612, 214] width 25 height 8
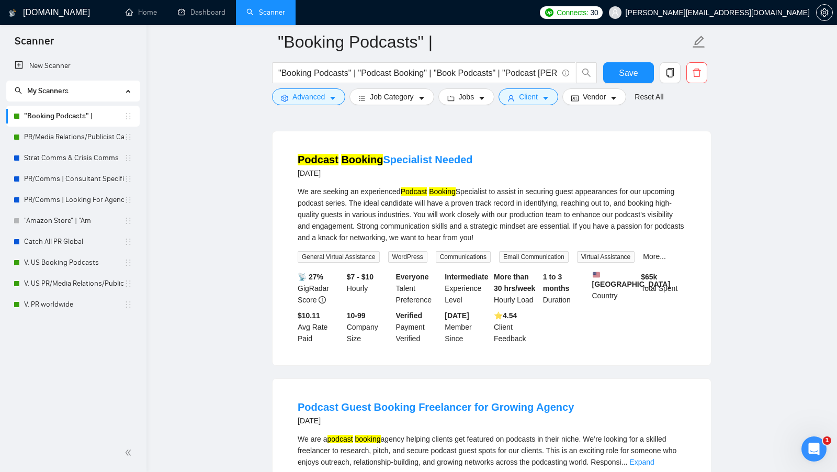
scroll to position [1443, 0]
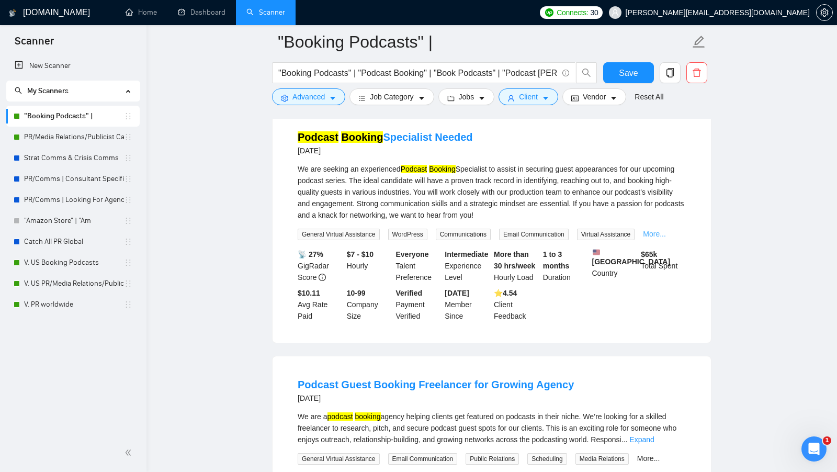
click at [666, 233] on link "More..." at bounding box center [654, 234] width 23 height 8
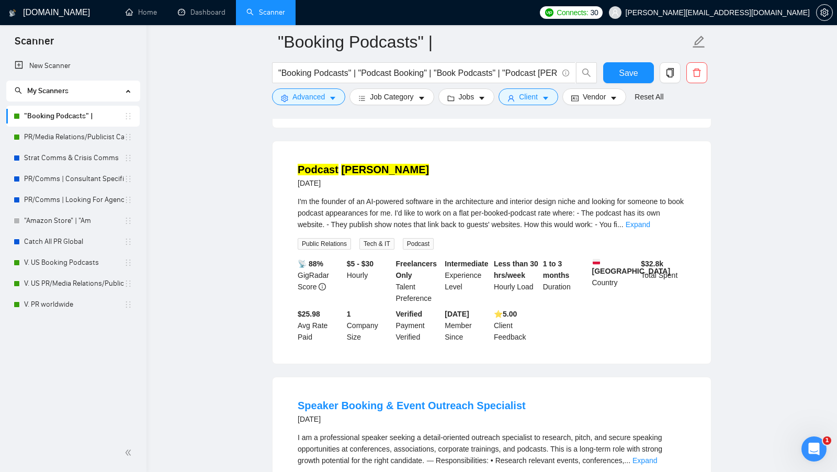
scroll to position [0, 0]
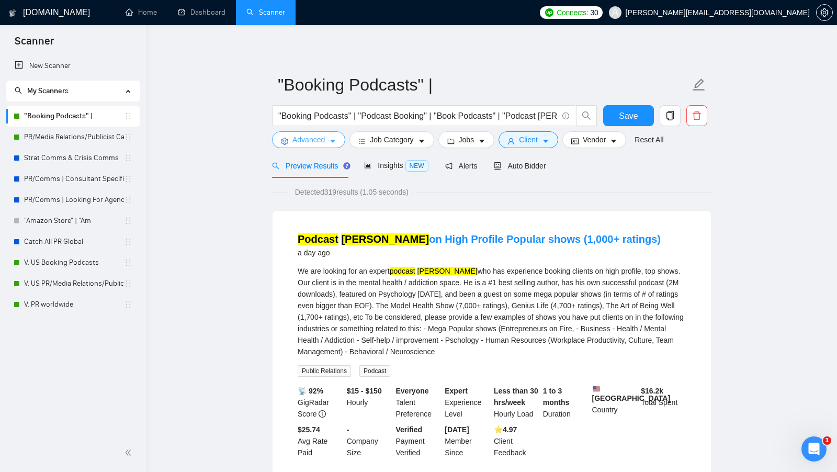
click at [297, 134] on span "Advanced" at bounding box center [308, 140] width 32 height 12
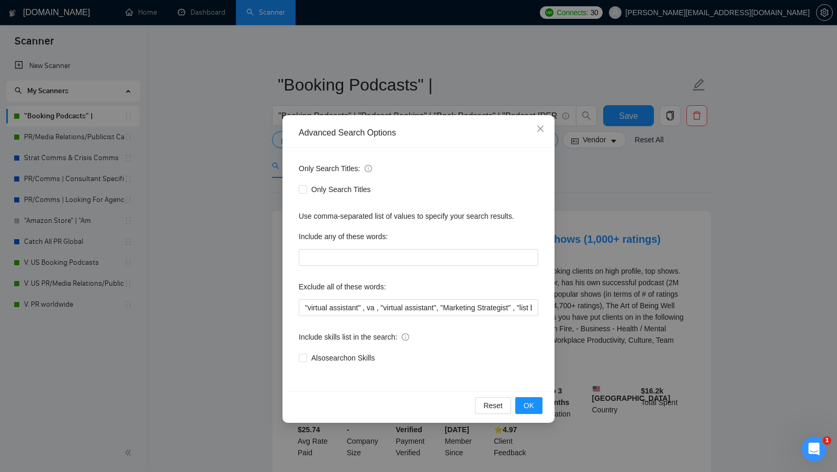
click at [237, 204] on div "Advanced Search Options Only Search Titles: Only Search Titles Use comma-separa…" at bounding box center [418, 236] width 837 height 472
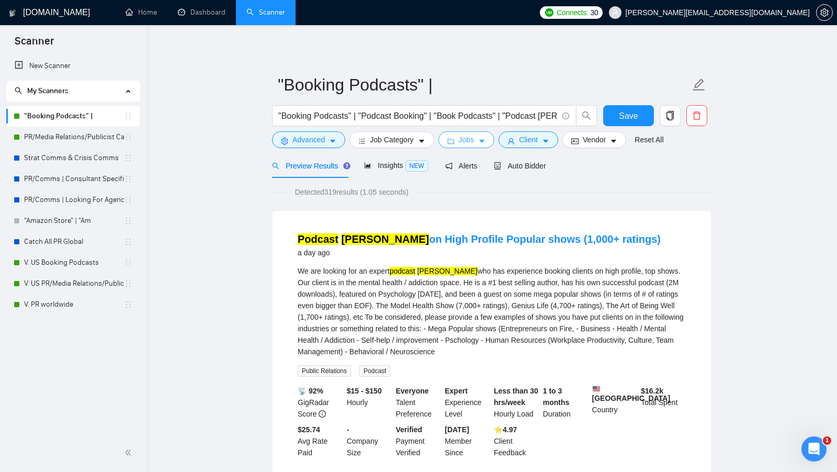
click at [485, 141] on icon "caret-down" at bounding box center [481, 141] width 7 height 7
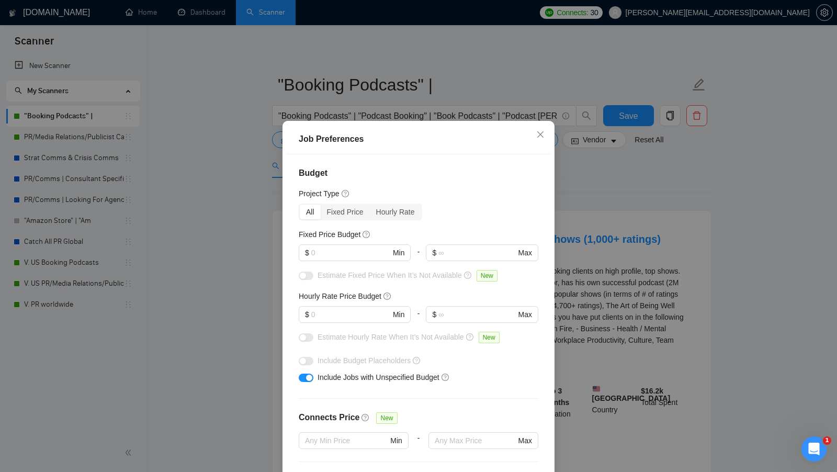
click at [620, 210] on div "Job Preferences Budget Project Type All Fixed Price Hourly Rate Fixed Price Bud…" at bounding box center [418, 236] width 837 height 472
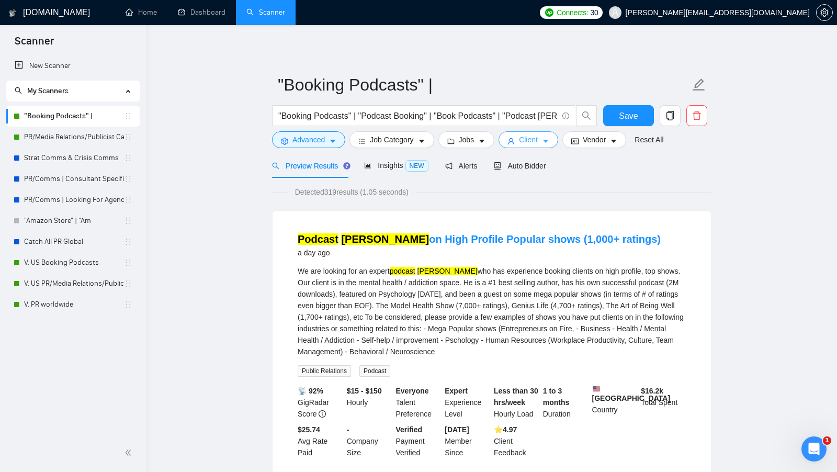
click at [514, 133] on button "Client" at bounding box center [528, 139] width 60 height 17
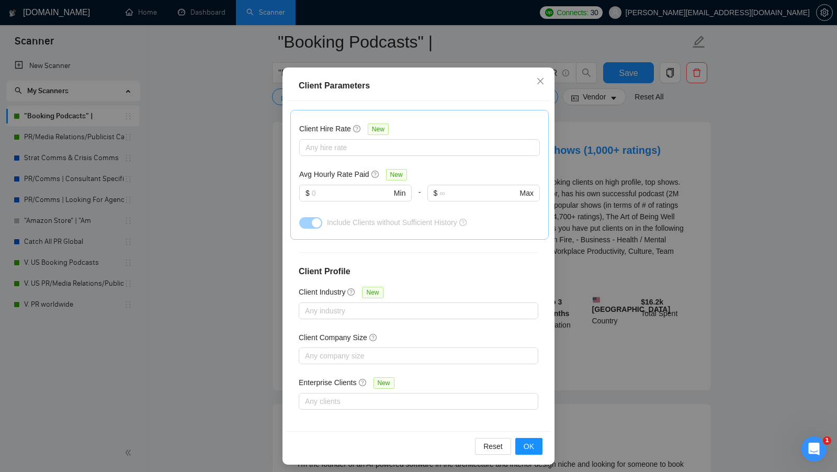
scroll to position [58, 0]
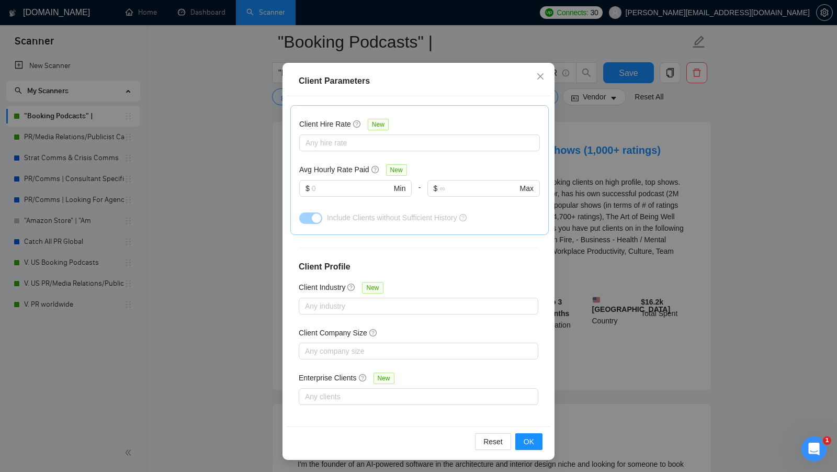
click at [662, 198] on div "Client Parameters Client Location Include Client Countries Select Exclude Clien…" at bounding box center [418, 236] width 837 height 472
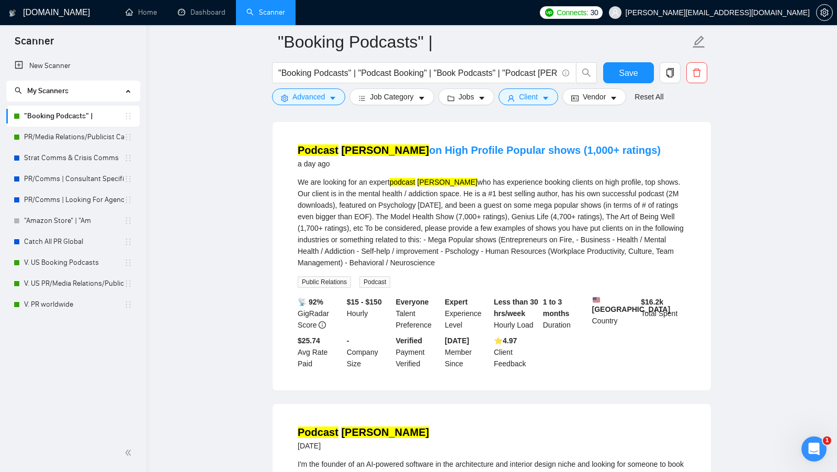
scroll to position [0, 0]
click at [591, 90] on button "Vendor" at bounding box center [594, 96] width 64 height 17
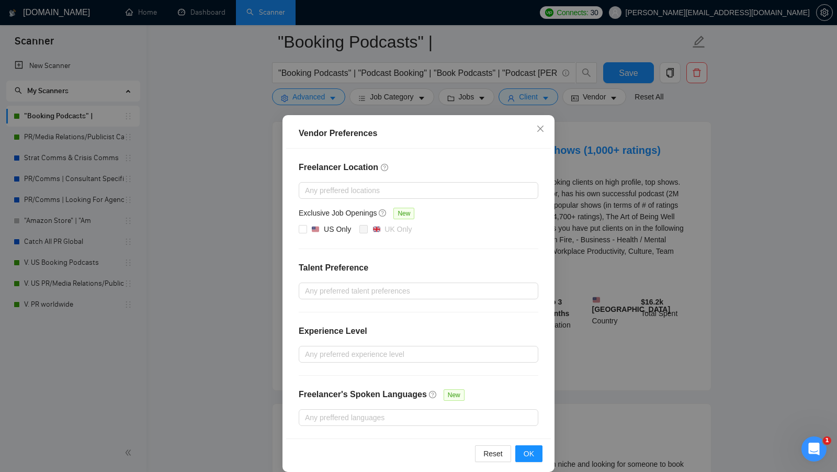
click at [647, 246] on div "Vendor Preferences Freelancer Location Any preffered locations Exclusive Job Op…" at bounding box center [418, 236] width 837 height 472
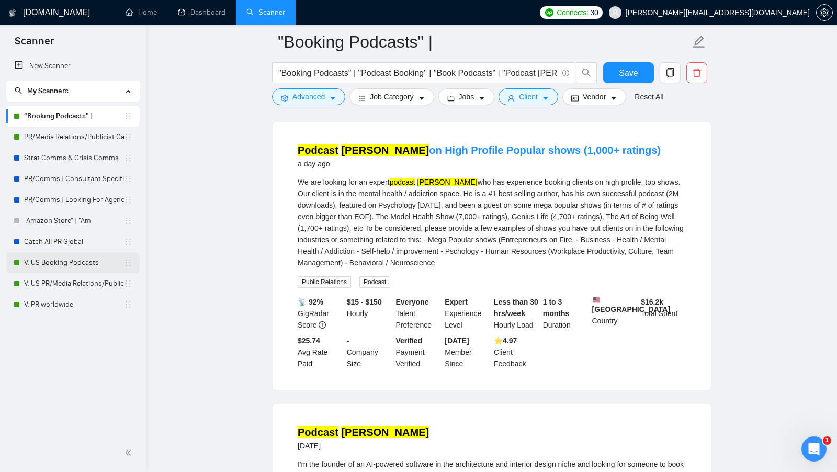
click at [74, 272] on link "V. US Booking Podcasts" at bounding box center [74, 262] width 100 height 21
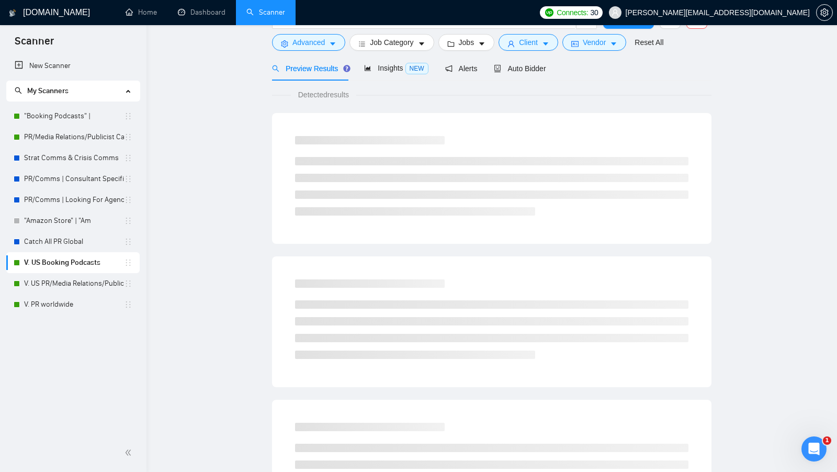
checkbox input "true"
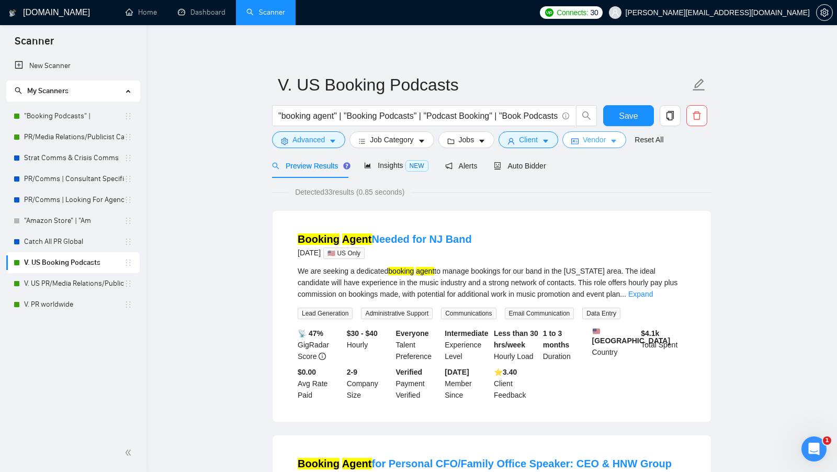
click at [581, 137] on button "Vendor" at bounding box center [594, 139] width 64 height 17
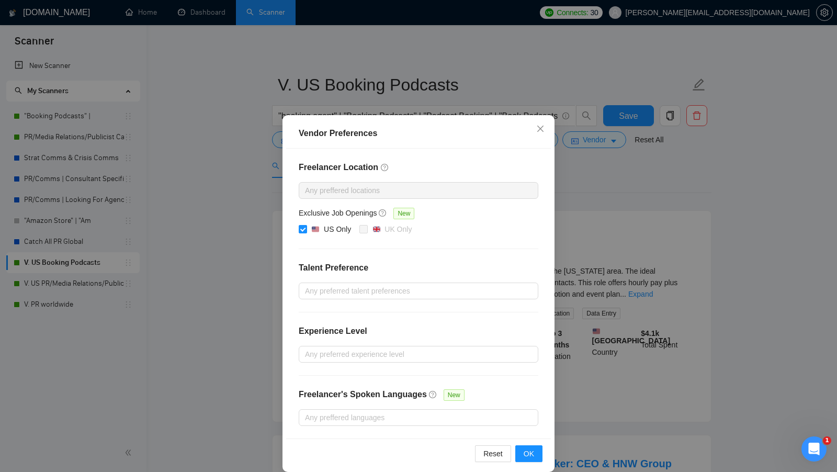
click at [631, 194] on div "Vendor Preferences Freelancer Location Any preffered locations Exclusive Job Op…" at bounding box center [418, 236] width 837 height 472
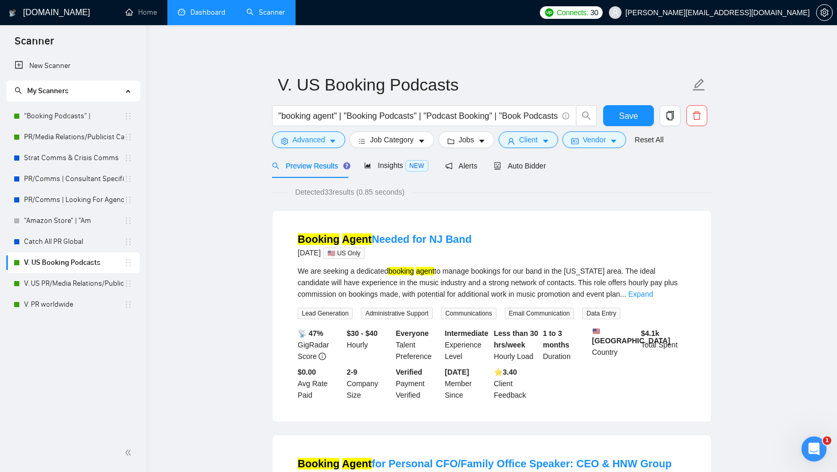
click at [218, 17] on link "Dashboard" at bounding box center [202, 12] width 48 height 9
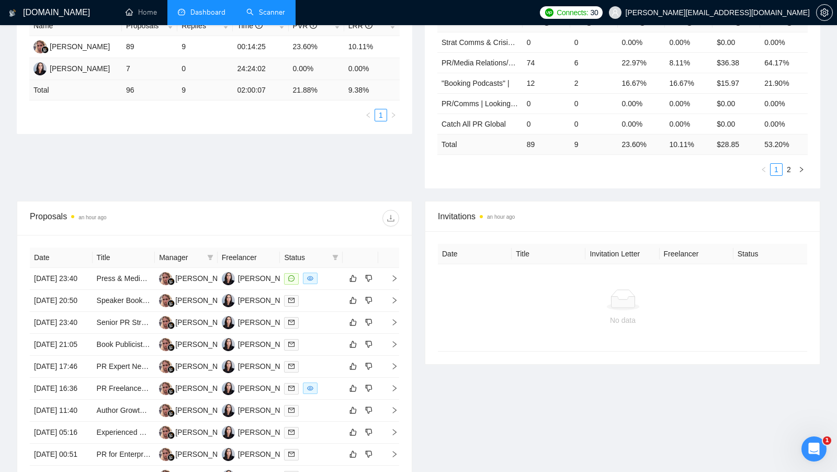
scroll to position [232, 0]
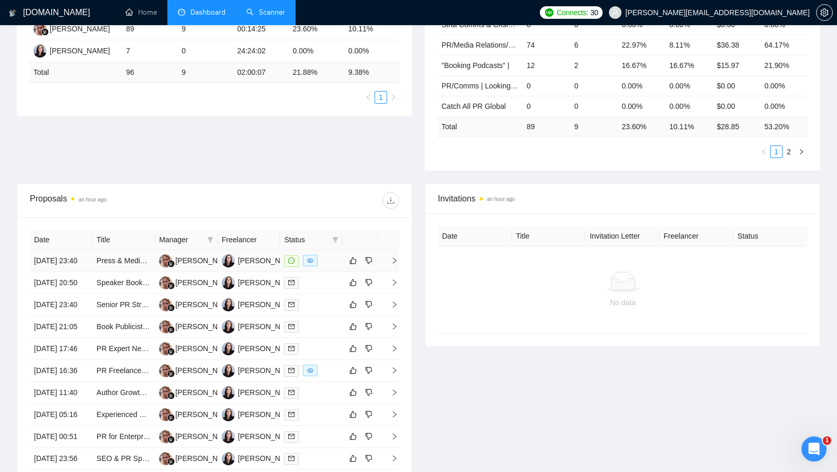
click at [328, 269] on td at bounding box center [311, 261] width 63 height 22
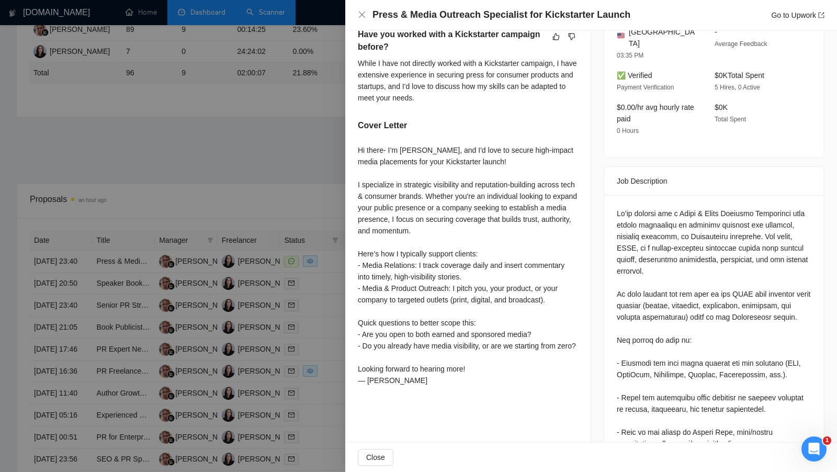
scroll to position [288, 0]
click at [306, 158] on div at bounding box center [418, 236] width 837 height 472
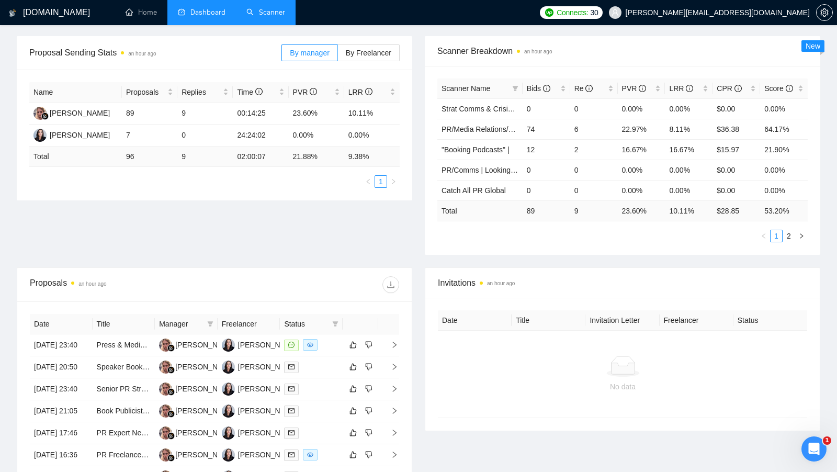
scroll to position [123, 0]
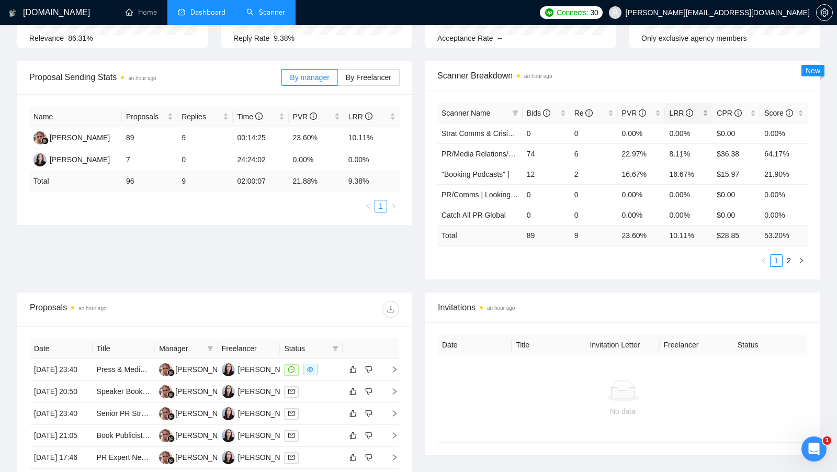
click at [704, 108] on div "LRR" at bounding box center [688, 113] width 39 height 12
click at [790, 260] on link "2" at bounding box center [789, 261] width 12 height 12
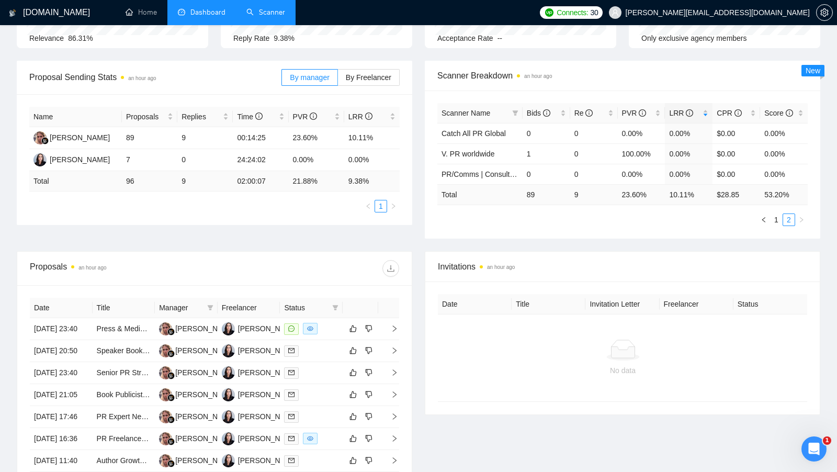
click at [266, 8] on link "Scanner" at bounding box center [265, 12] width 39 height 9
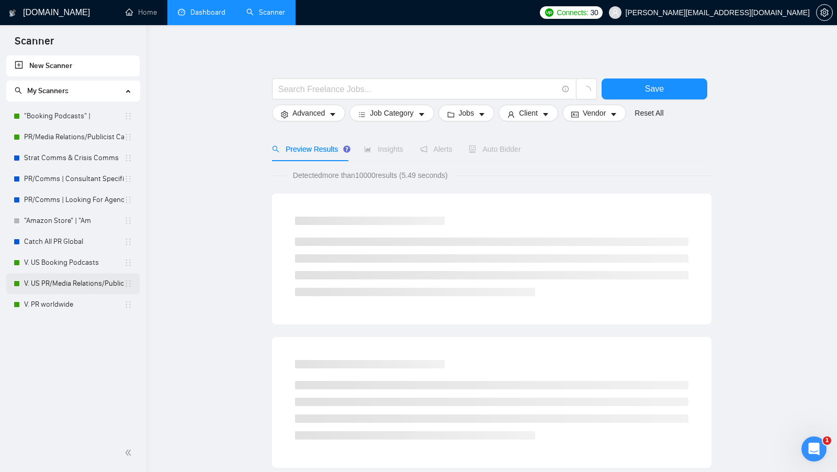
click at [60, 277] on link "V. US PR/Media Relations/Publicist Catch" at bounding box center [74, 283] width 100 height 21
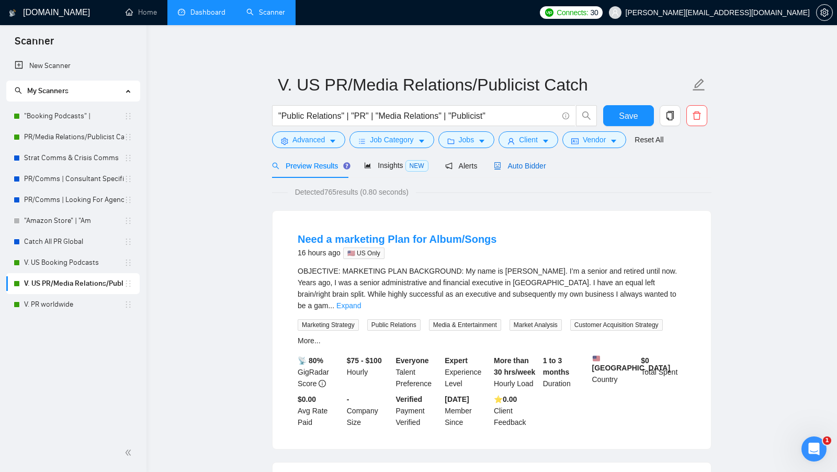
click at [525, 167] on span "Auto Bidder" at bounding box center [520, 166] width 52 height 8
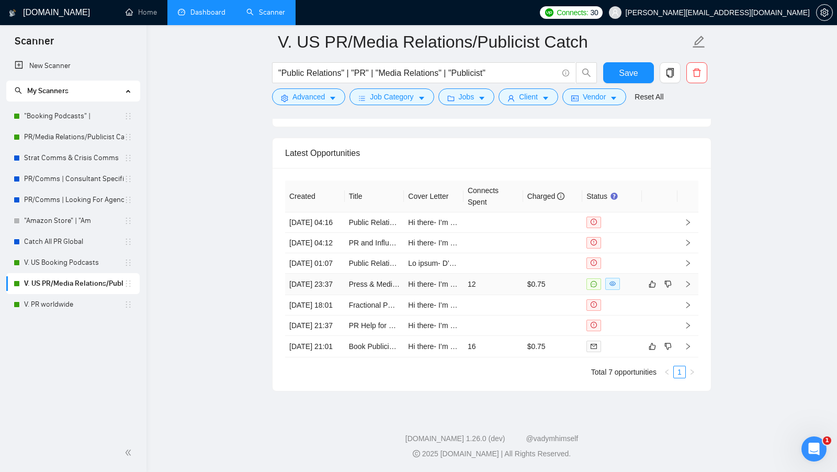
scroll to position [2629, 0]
click at [59, 301] on link "V. PR worldwide" at bounding box center [74, 304] width 100 height 21
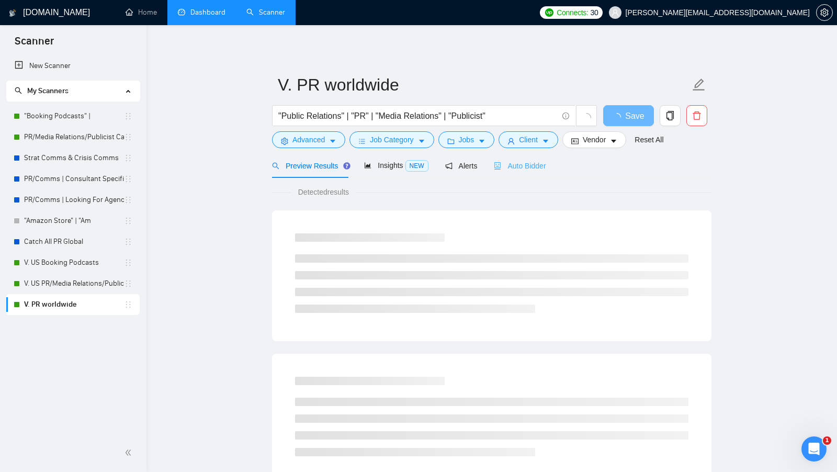
click at [520, 175] on div "Auto Bidder" at bounding box center [520, 165] width 52 height 25
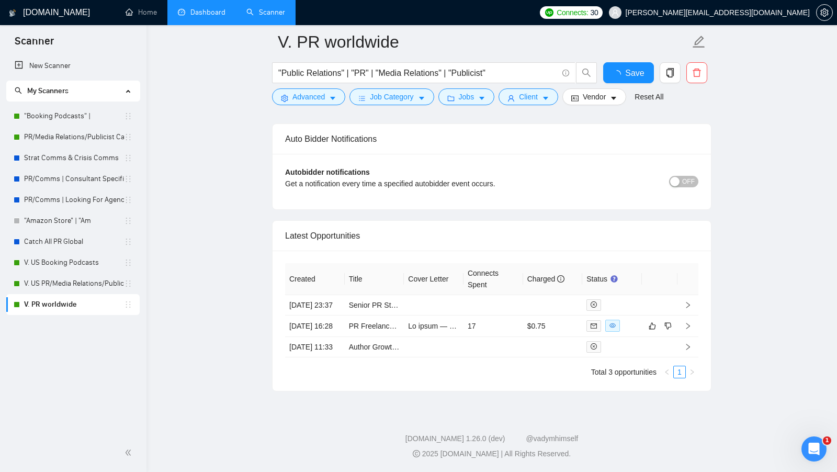
scroll to position [2486, 0]
click at [526, 295] on td at bounding box center [553, 305] width 60 height 20
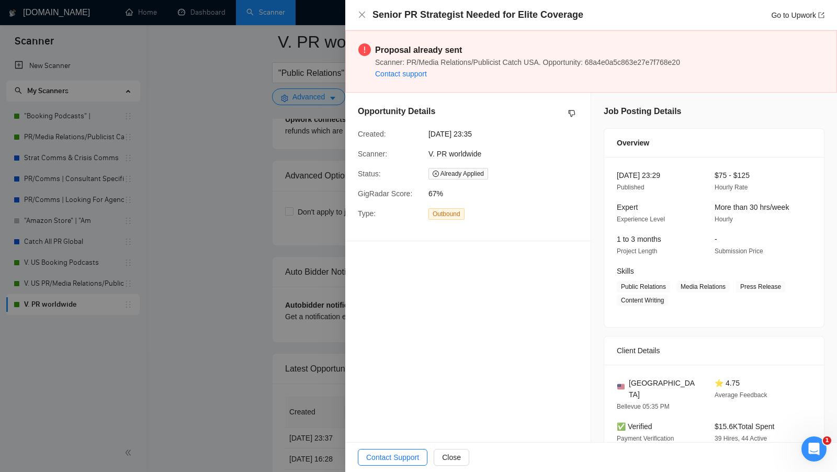
click at [271, 249] on div at bounding box center [418, 236] width 837 height 472
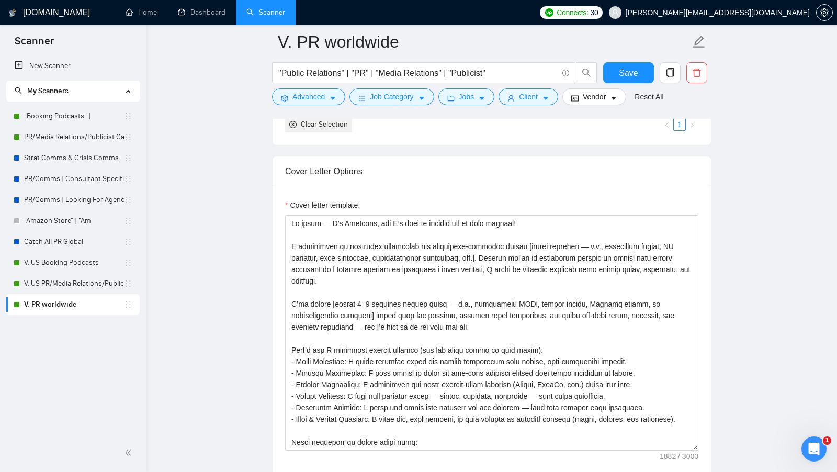
scroll to position [1101, 0]
click at [51, 266] on link "V. US Booking Podcasts" at bounding box center [74, 262] width 100 height 21
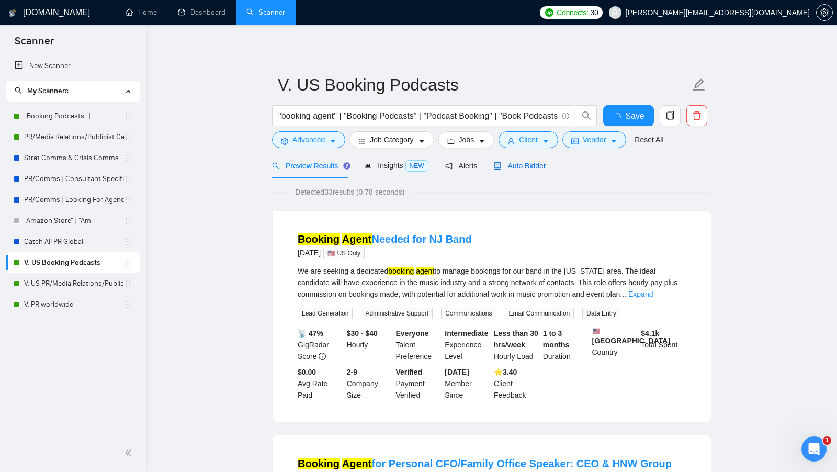
click at [520, 169] on div "Auto Bidder" at bounding box center [520, 166] width 52 height 12
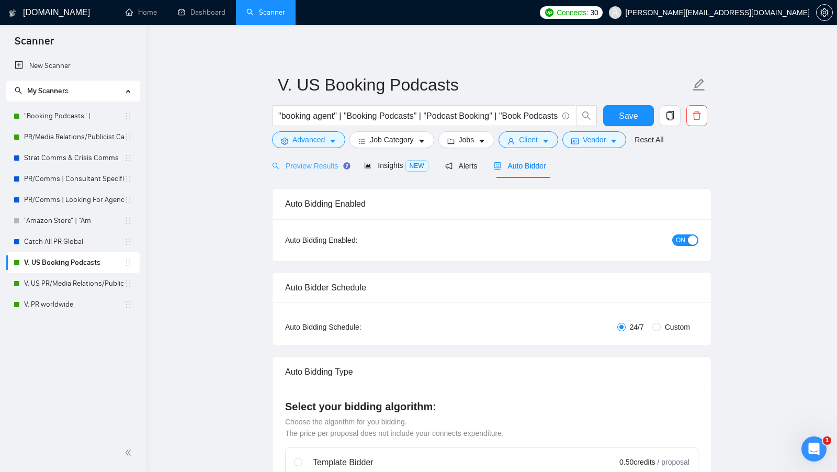
click at [309, 172] on div "Preview Results" at bounding box center [309, 165] width 75 height 25
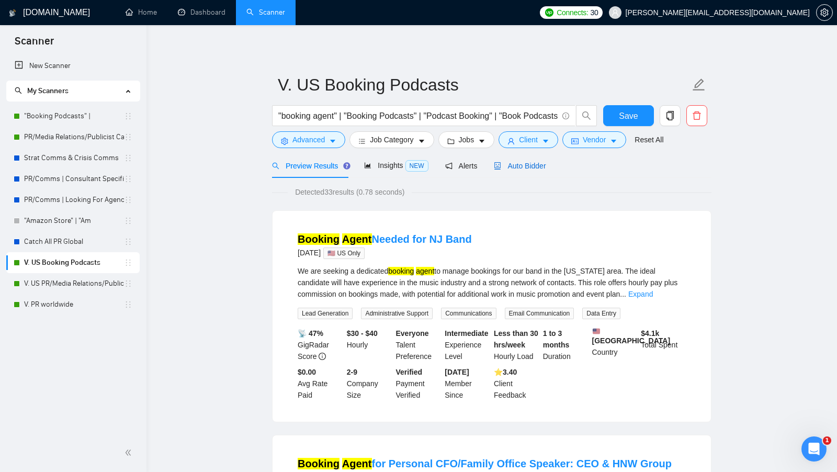
click at [521, 164] on span "Auto Bidder" at bounding box center [520, 166] width 52 height 8
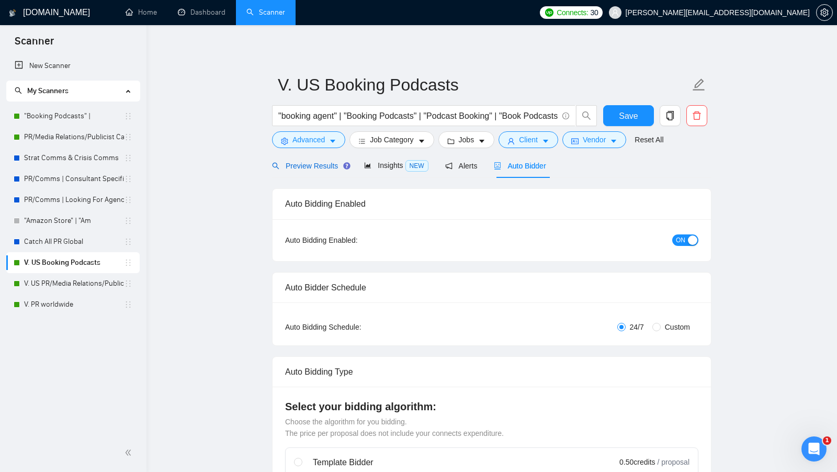
click at [321, 168] on span "Preview Results" at bounding box center [309, 166] width 75 height 8
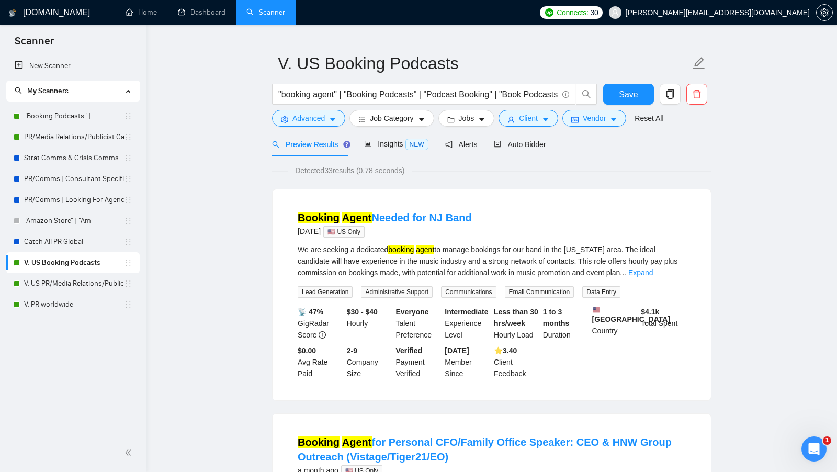
scroll to position [24, 0]
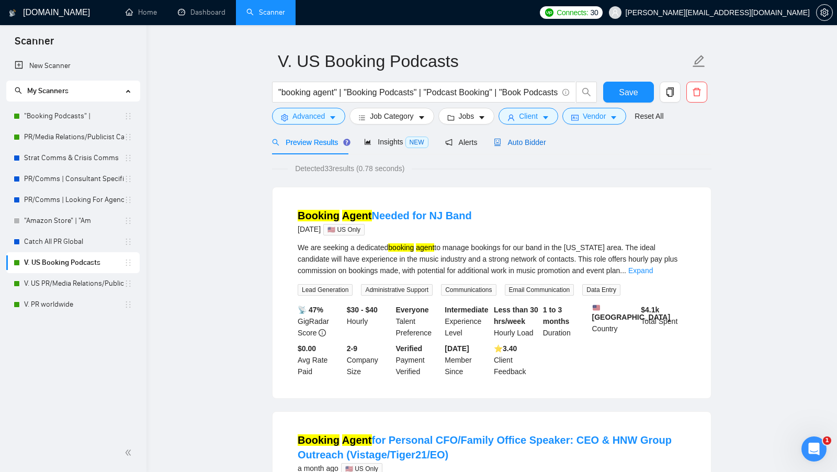
click at [523, 145] on span "Auto Bidder" at bounding box center [520, 142] width 52 height 8
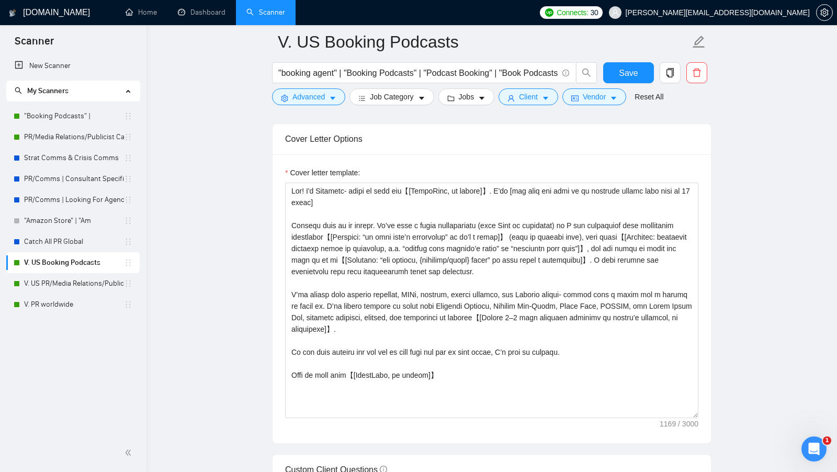
scroll to position [1150, 0]
click at [61, 285] on link "V. US PR/Media Relations/Publicist Catch" at bounding box center [74, 283] width 100 height 21
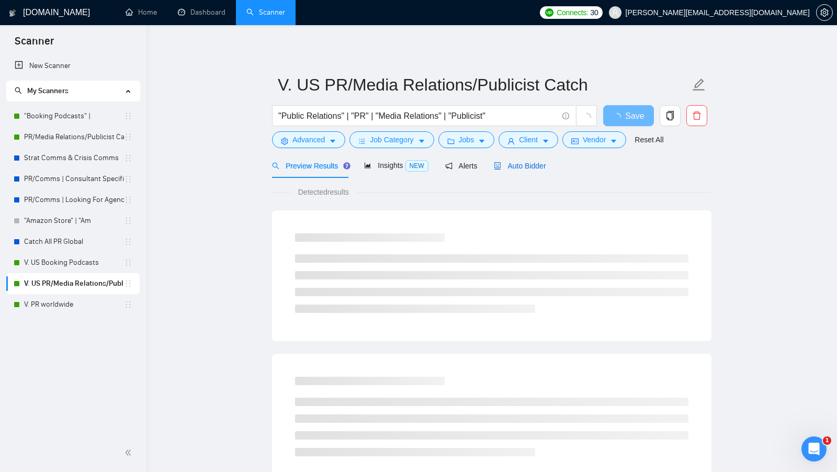
click at [523, 162] on span "Auto Bidder" at bounding box center [520, 166] width 52 height 8
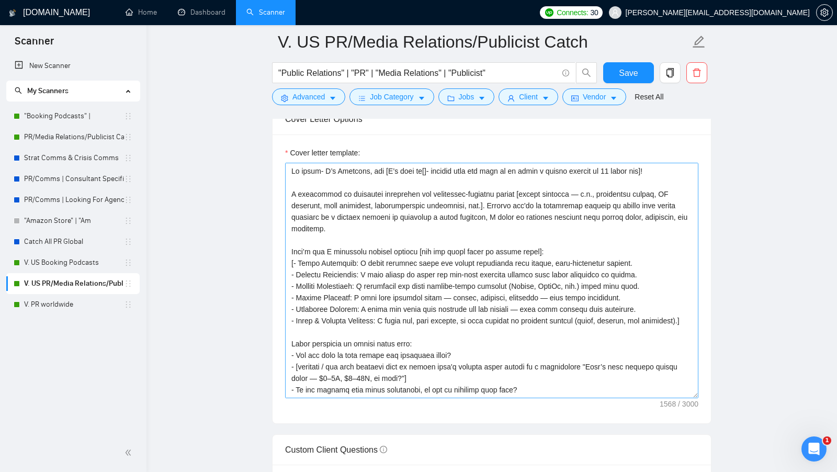
scroll to position [1167, 0]
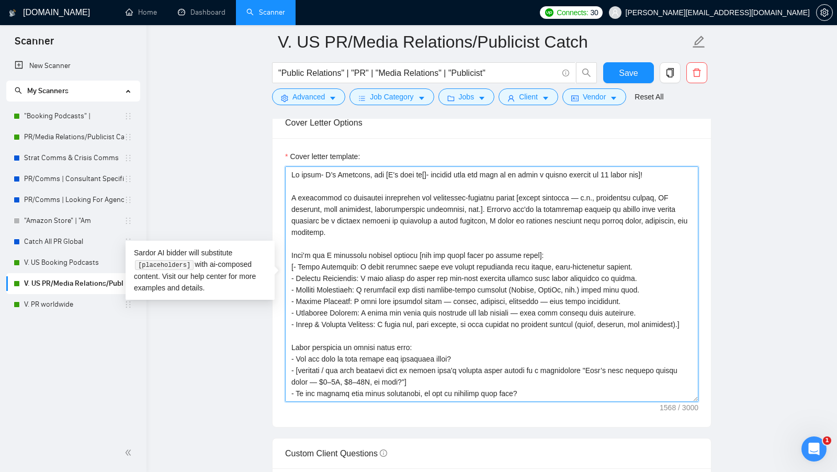
drag, startPoint x: 671, startPoint y: 168, endPoint x: 285, endPoint y: 161, distance: 386.1
click at [285, 166] on textarea "Cover letter template:" at bounding box center [491, 283] width 413 height 235
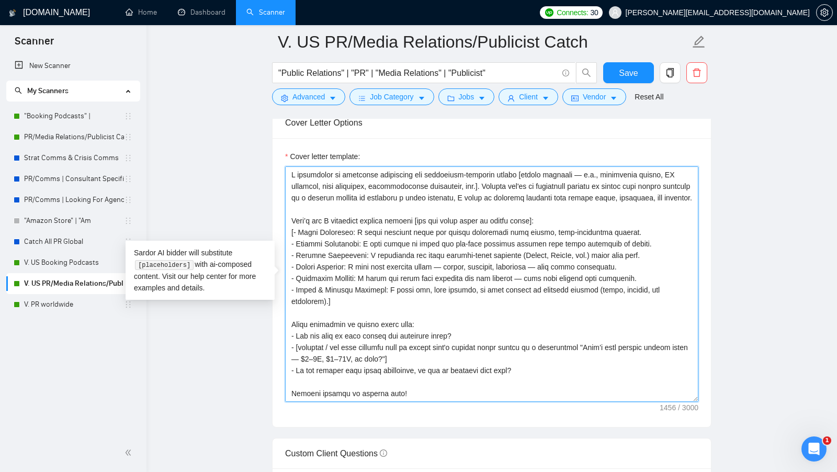
type textarea "Hi there- I’m Adrienne, and [I’d love to[]- mention what you will do to solve a…"
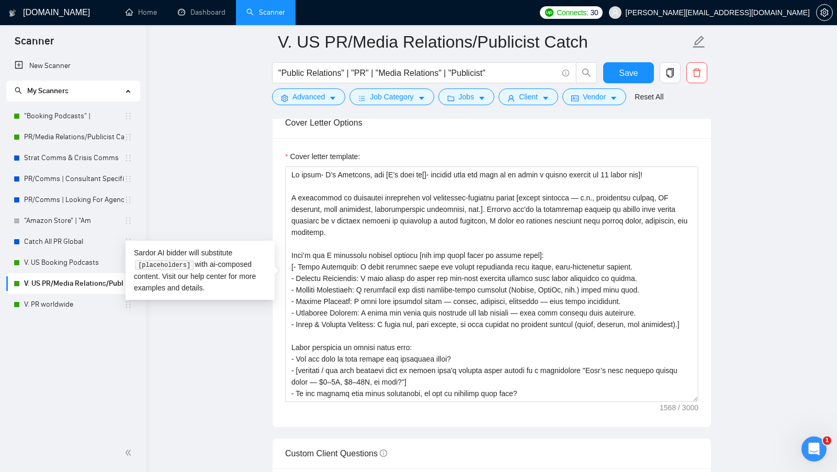
click at [236, 152] on main "V. US PR/Media Relations/Publicist Catch "Public Relations" | "PR" | "Media Rel…" at bounding box center [491, 332] width 657 height 2915
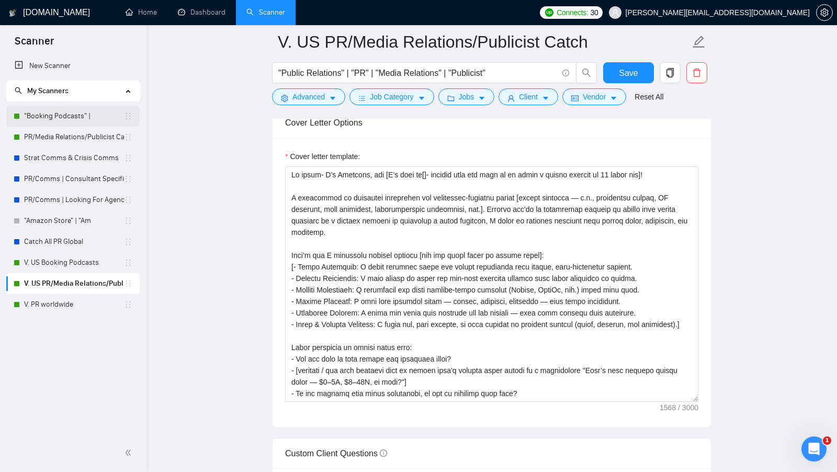
click at [83, 116] on link ""Booking Podcasts" |" at bounding box center [74, 116] width 100 height 21
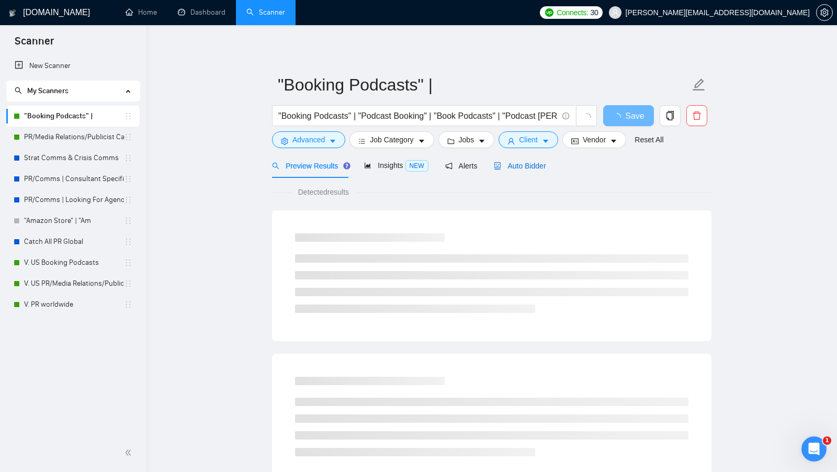
click at [520, 162] on span "Auto Bidder" at bounding box center [520, 166] width 52 height 8
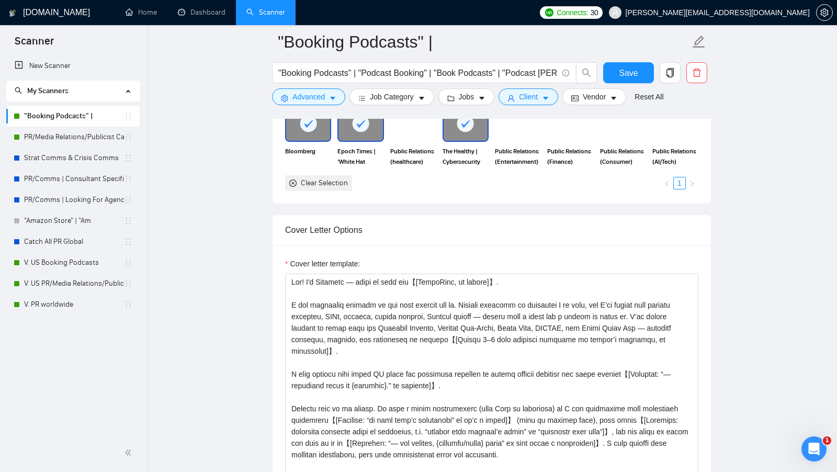
scroll to position [1058, 0]
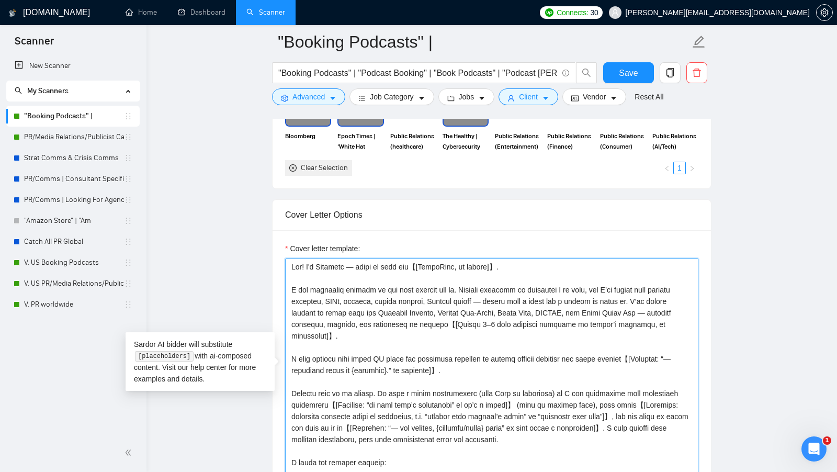
drag, startPoint x: 304, startPoint y: 260, endPoint x: 522, endPoint y: 259, distance: 218.1
click at [522, 259] on textarea "Cover letter template:" at bounding box center [491, 375] width 413 height 235
drag, startPoint x: 515, startPoint y: 262, endPoint x: 308, endPoint y: 260, distance: 207.1
click at [308, 260] on textarea "Cover letter template:" at bounding box center [491, 375] width 413 height 235
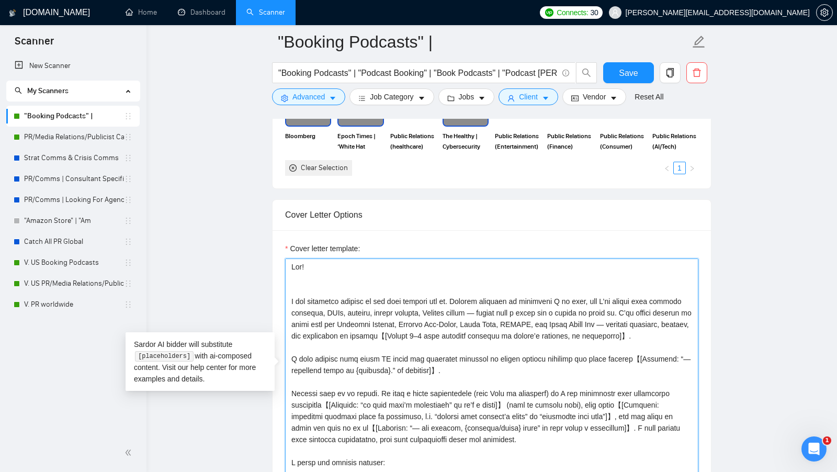
paste textarea "I’ve done [the main task from the job post in 3–4 words] for [mention a similar…"
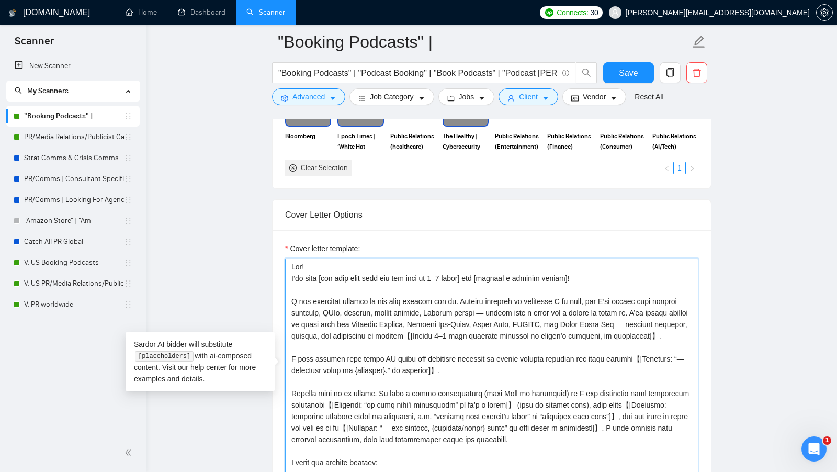
drag, startPoint x: 463, startPoint y: 294, endPoint x: 268, endPoint y: 294, distance: 195.1
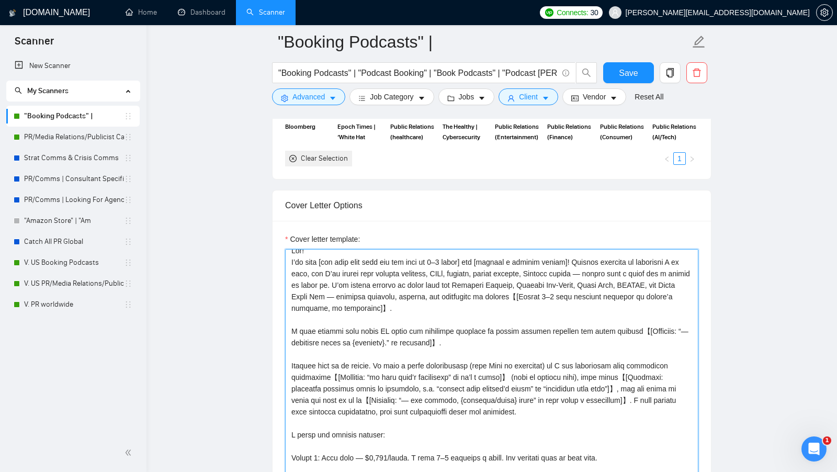
scroll to position [0, 0]
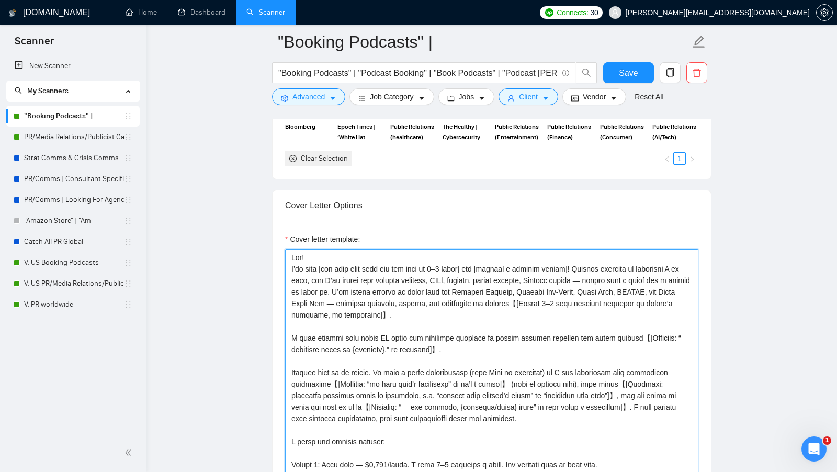
click at [378, 253] on textarea "Cover letter template:" at bounding box center [491, 366] width 413 height 235
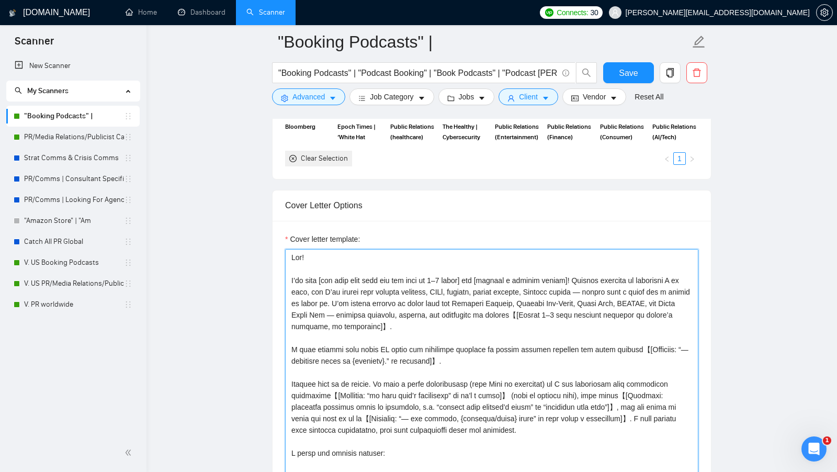
click at [473, 337] on textarea "Cover letter template:" at bounding box center [491, 366] width 413 height 235
click at [308, 266] on textarea "Cover letter template:" at bounding box center [491, 366] width 413 height 235
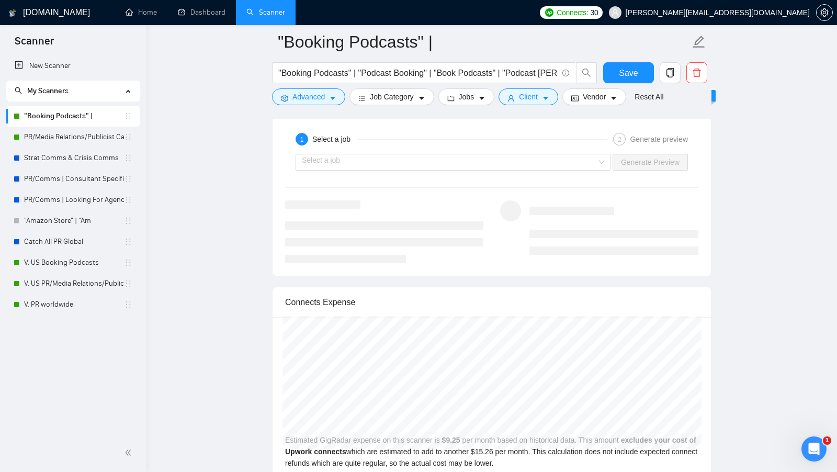
scroll to position [1986, 0]
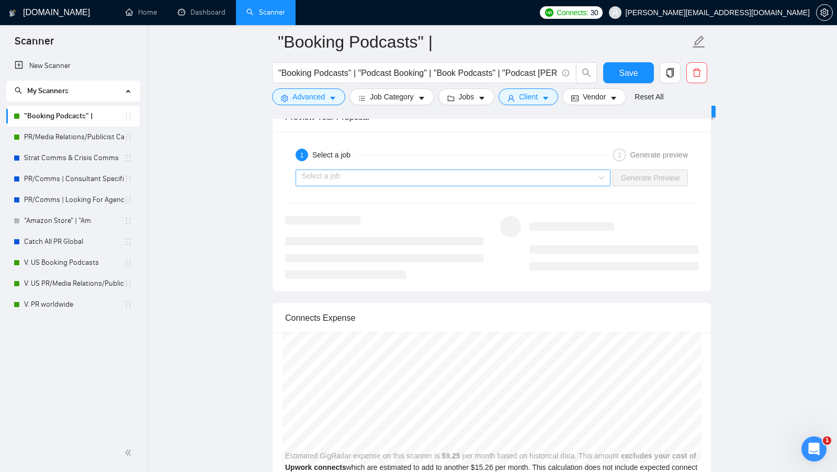
click at [590, 172] on input "search" at bounding box center [449, 178] width 295 height 16
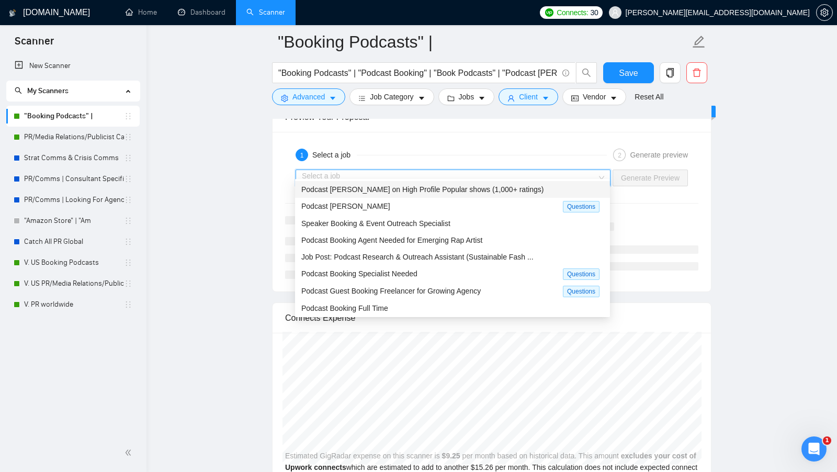
click at [489, 188] on span "Podcast Booker on High Profile Popular shows (1,000+ ratings)" at bounding box center [422, 189] width 242 height 8
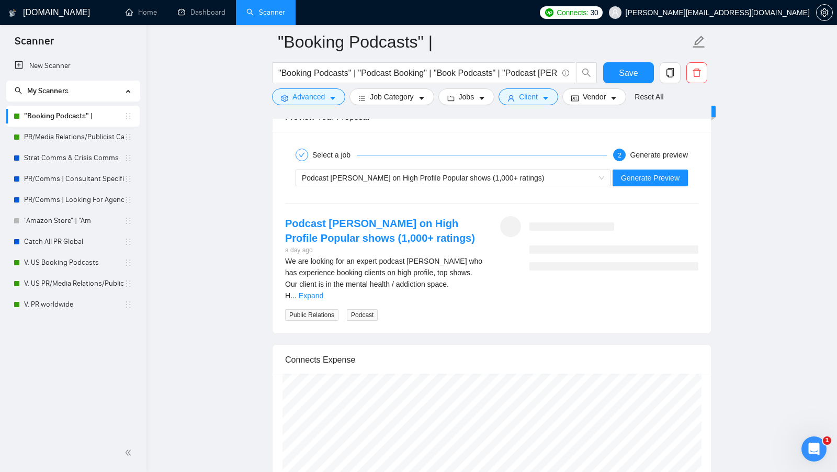
click at [656, 155] on div "Select a job 2 Generate preview" at bounding box center [491, 154] width 413 height 21
click at [645, 172] on span "Generate Preview" at bounding box center [650, 178] width 59 height 12
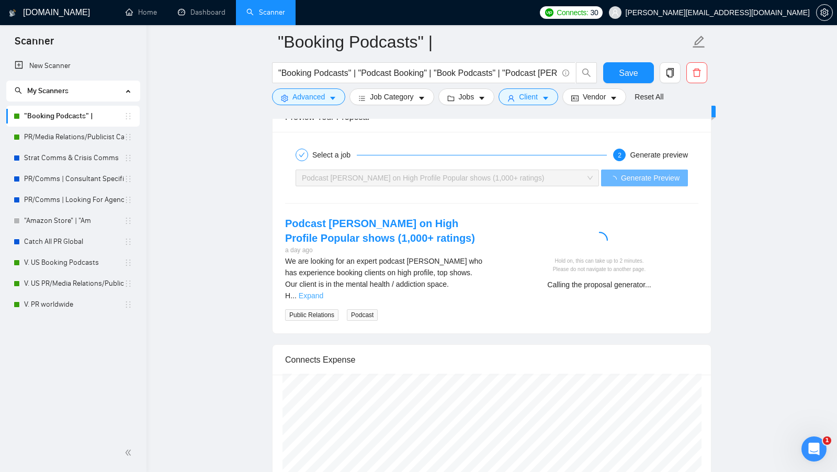
click at [323, 291] on link "Expand" at bounding box center [311, 295] width 25 height 8
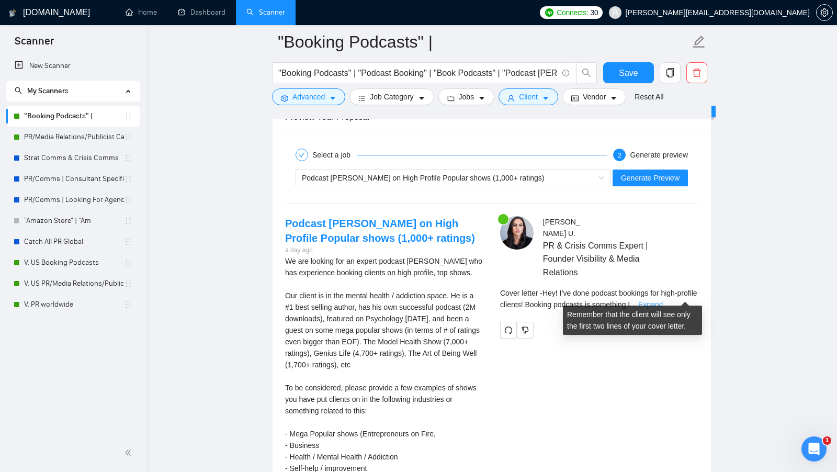
click at [663, 300] on link "Expand" at bounding box center [650, 304] width 25 height 8
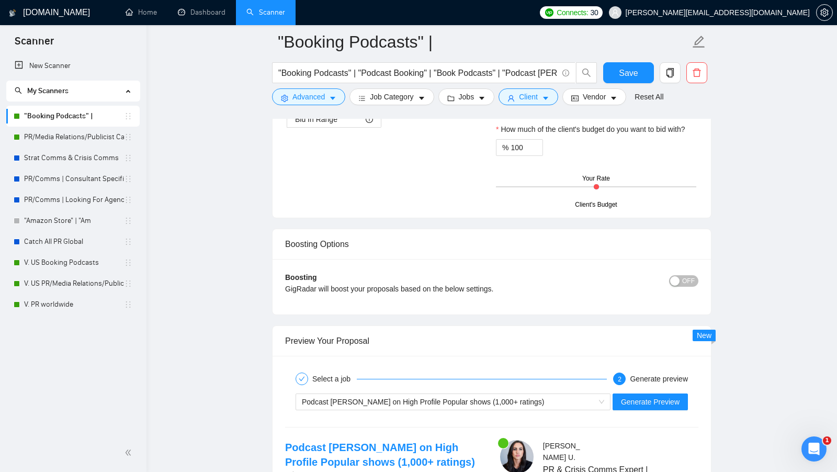
scroll to position [1785, 0]
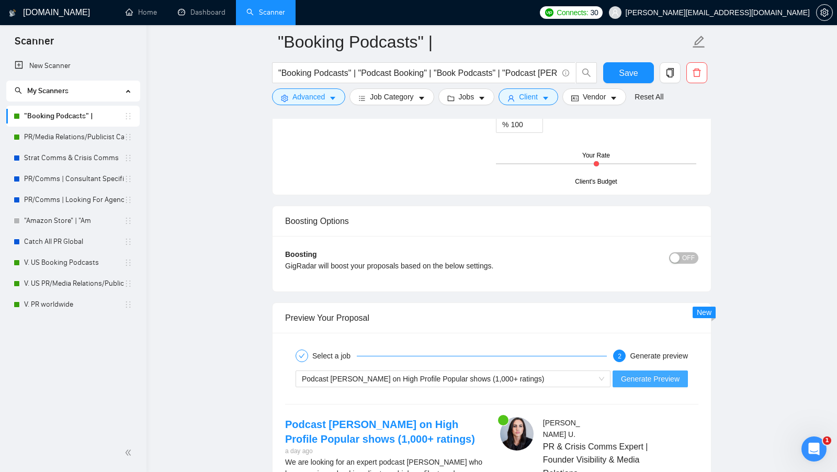
click at [634, 370] on button "Generate Preview" at bounding box center [650, 378] width 75 height 17
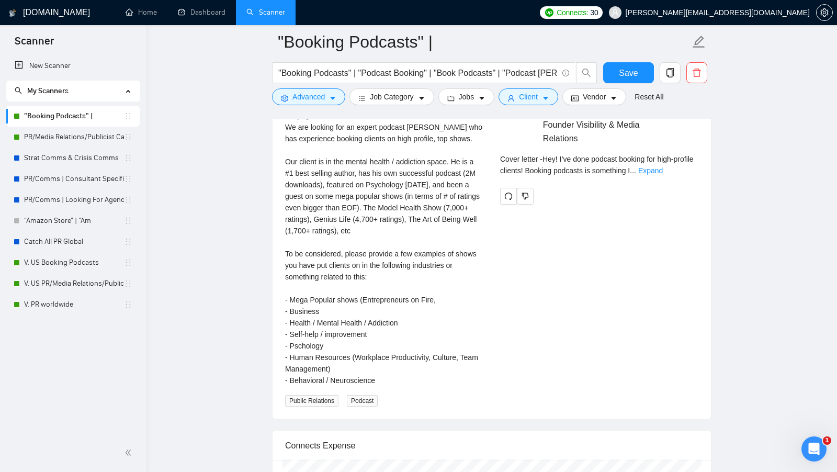
scroll to position [2122, 0]
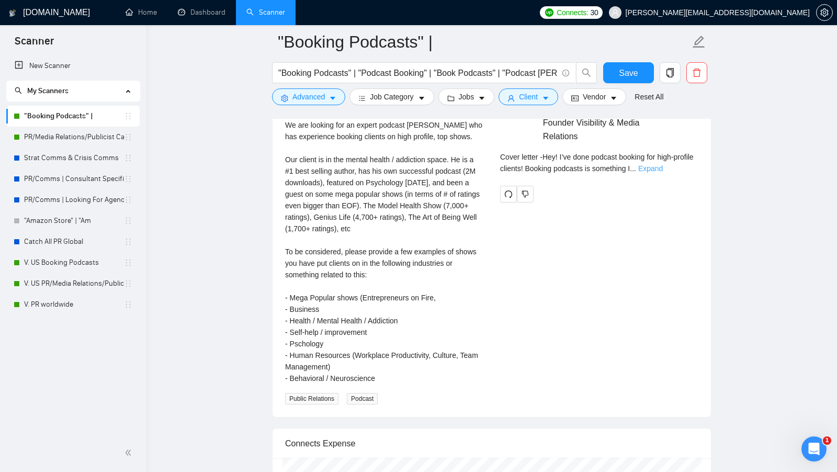
click at [663, 164] on link "Expand" at bounding box center [650, 168] width 25 height 8
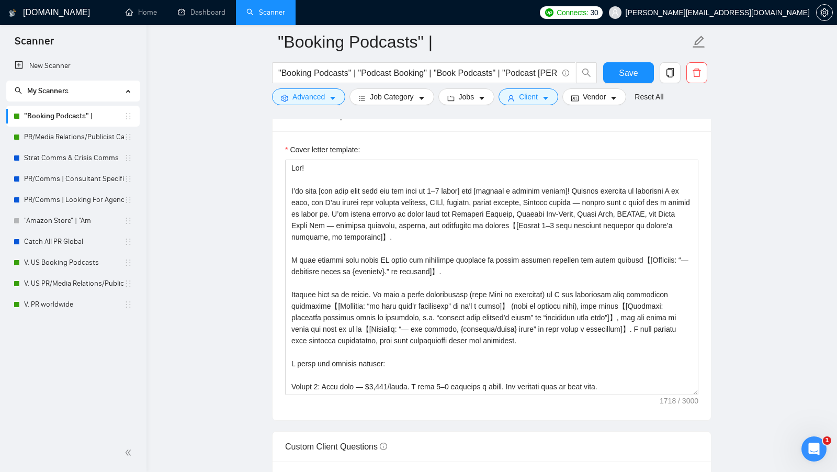
scroll to position [1136, 0]
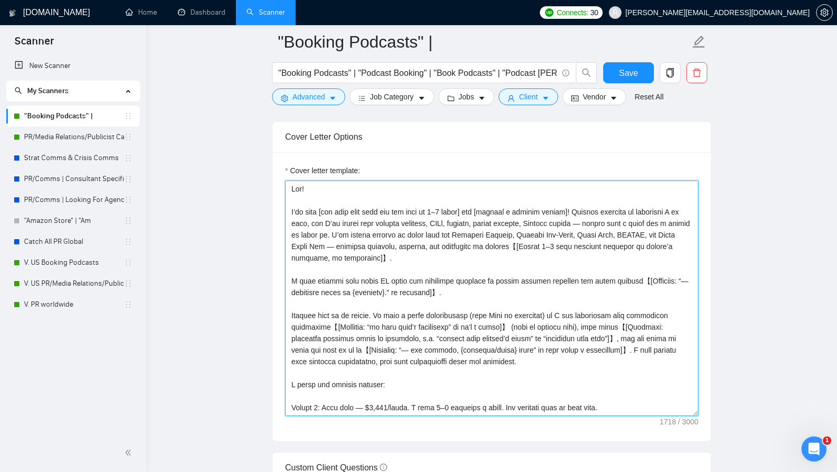
click at [562, 237] on textarea "Cover letter template:" at bounding box center [491, 297] width 413 height 235
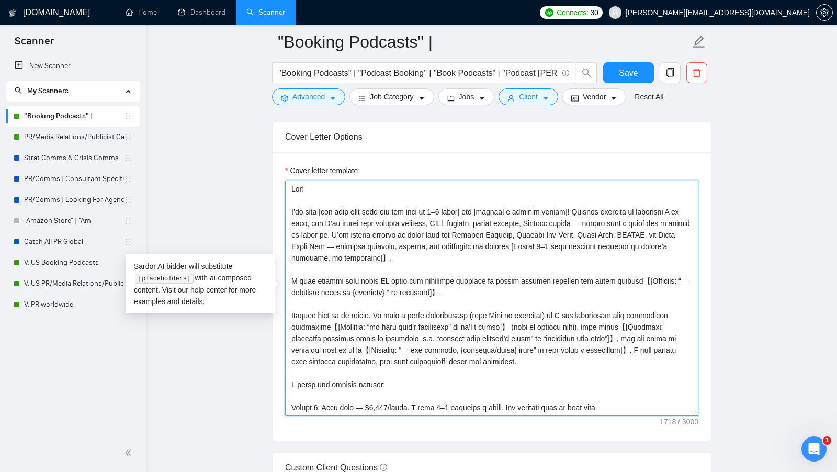
click at [394, 252] on textarea "Cover letter template:" at bounding box center [491, 297] width 413 height 235
click at [641, 276] on textarea "Cover letter template:" at bounding box center [491, 297] width 413 height 235
click at [434, 291] on textarea "Cover letter template:" at bounding box center [491, 297] width 413 height 235
click at [433, 289] on textarea "Cover letter template:" at bounding box center [491, 297] width 413 height 235
click at [375, 319] on textarea "Cover letter template:" at bounding box center [491, 297] width 413 height 235
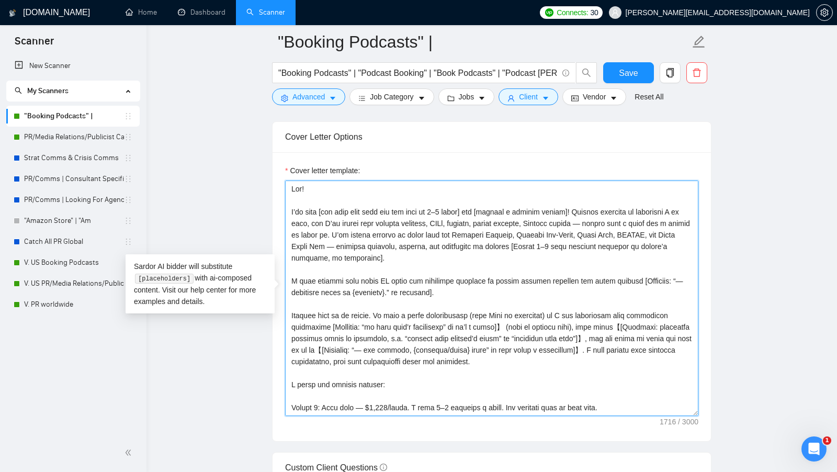
click at [551, 319] on textarea "Cover letter template:" at bounding box center [491, 297] width 413 height 235
click at [301, 333] on textarea "Cover letter template:" at bounding box center [491, 297] width 413 height 235
click at [299, 333] on textarea "Cover letter template:" at bounding box center [491, 297] width 413 height 235
click at [630, 331] on textarea "Cover letter template:" at bounding box center [491, 297] width 413 height 235
click at [631, 332] on textarea "Cover letter template:" at bounding box center [491, 297] width 413 height 235
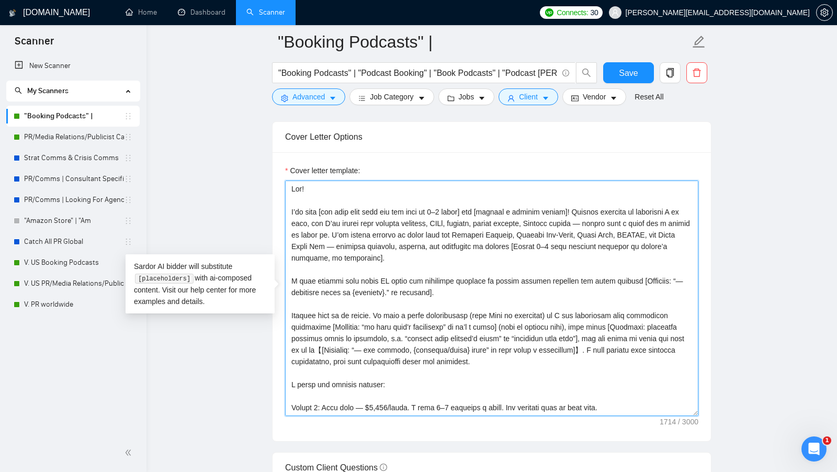
click at [382, 345] on textarea "Cover letter template:" at bounding box center [491, 297] width 413 height 235
click at [644, 342] on textarea "Cover letter template:" at bounding box center [491, 297] width 413 height 235
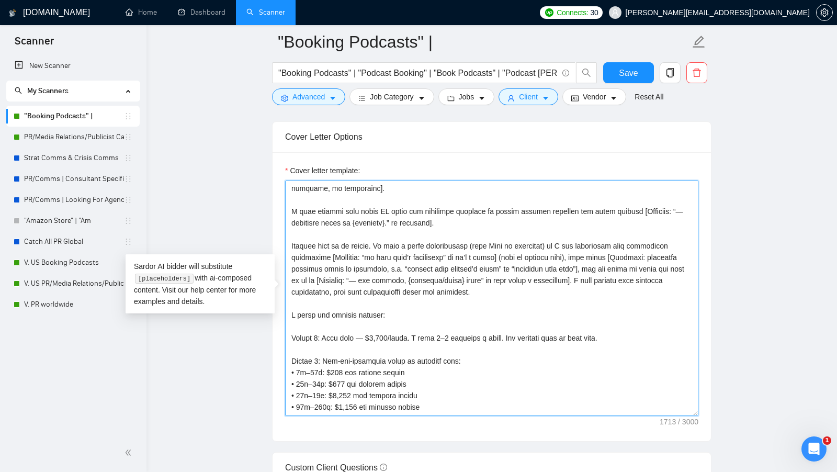
scroll to position [127, 0]
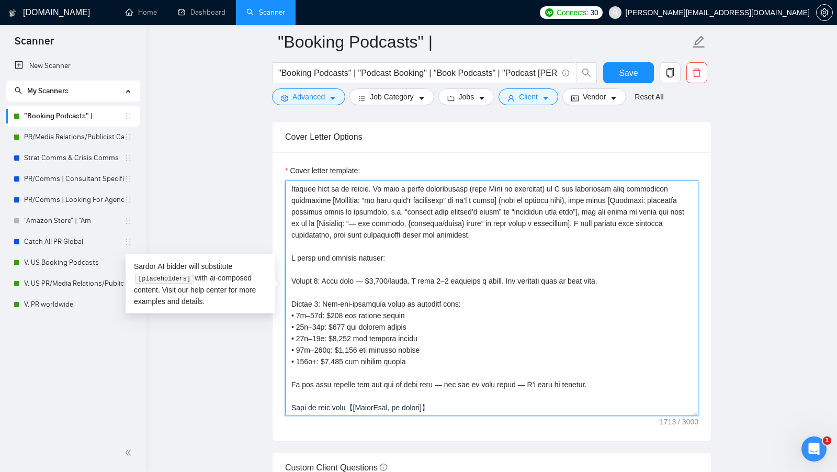
click at [443, 390] on textarea "Cover letter template:" at bounding box center [491, 297] width 413 height 235
click at [443, 395] on textarea "Cover letter template:" at bounding box center [491, 297] width 413 height 235
click at [360, 402] on textarea "Cover letter template:" at bounding box center [491, 297] width 413 height 235
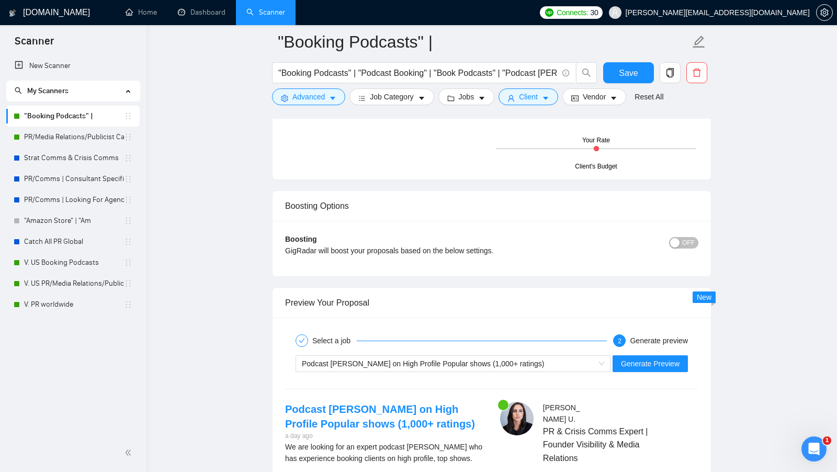
scroll to position [1819, 0]
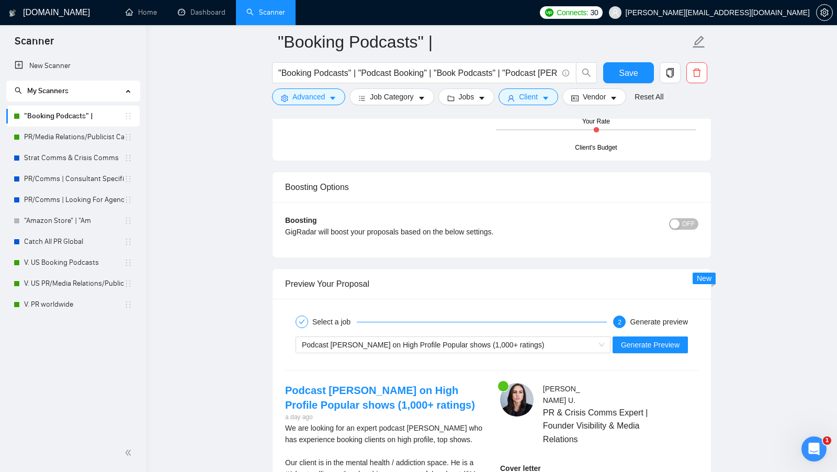
click at [660, 332] on div "Podcast Booker on High Profile Popular shows (1,000+ ratings) Generate Preview" at bounding box center [491, 344] width 415 height 25
click at [651, 339] on span "Generate Preview" at bounding box center [650, 345] width 59 height 12
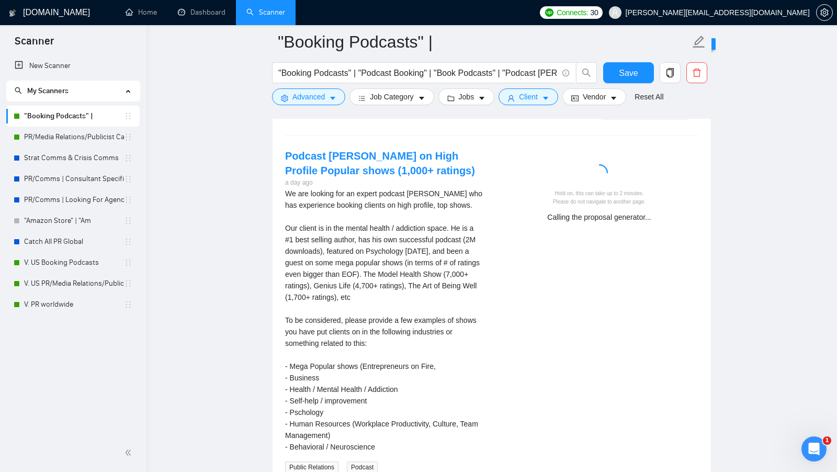
scroll to position [2056, 0]
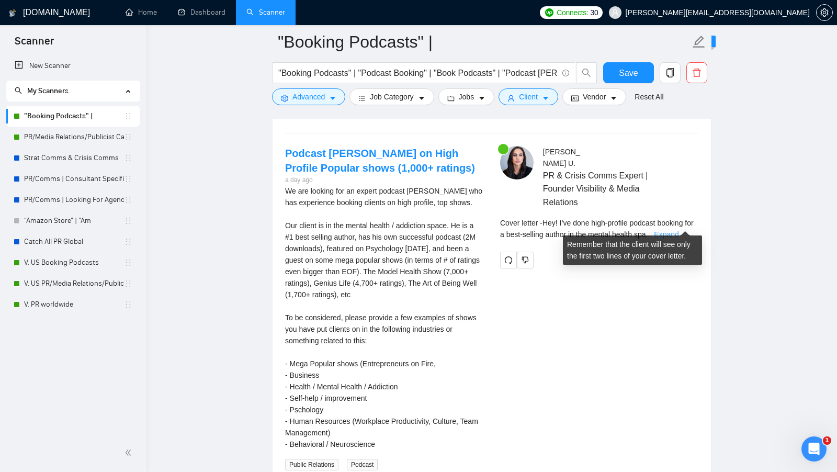
click at [675, 230] on link "Expand" at bounding box center [666, 234] width 25 height 8
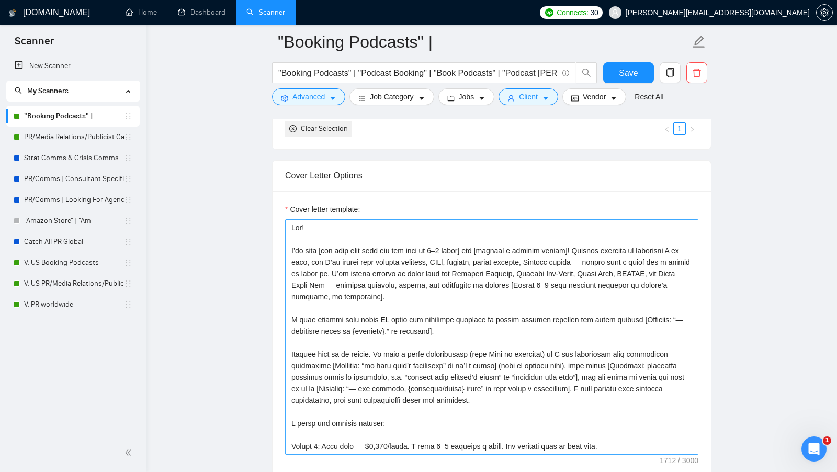
scroll to position [1095, 0]
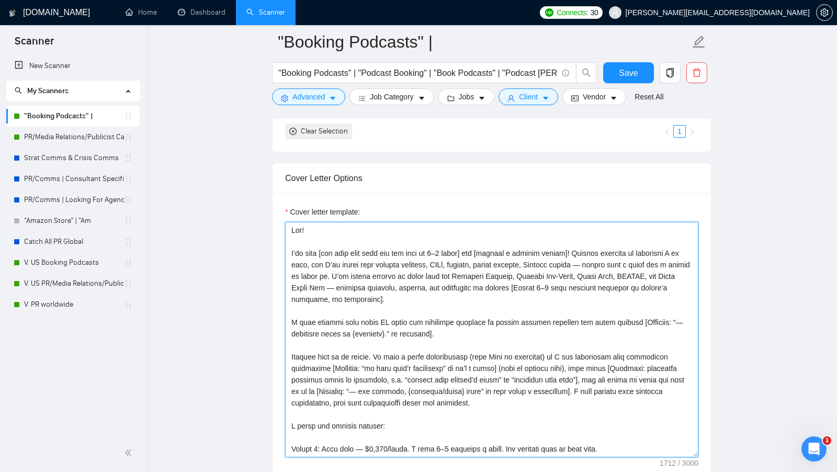
click at [581, 247] on textarea "Cover letter template:" at bounding box center [491, 339] width 413 height 235
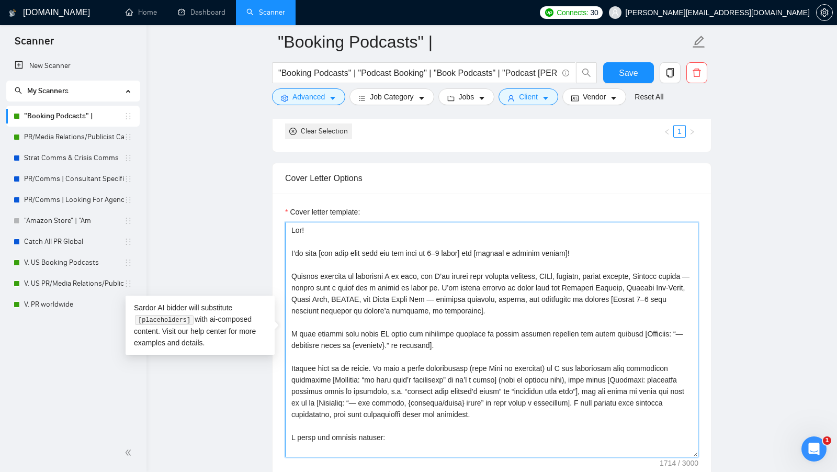
click at [547, 301] on textarea "Cover letter template:" at bounding box center [491, 339] width 413 height 235
click at [545, 310] on textarea "Cover letter template:" at bounding box center [491, 339] width 413 height 235
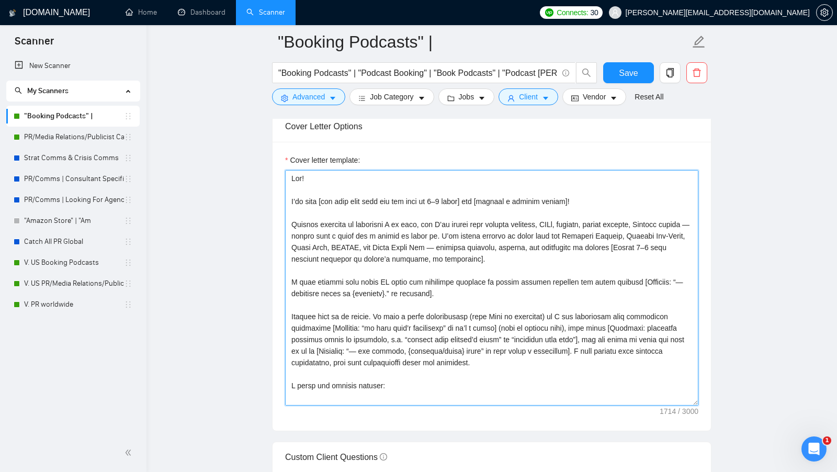
scroll to position [1135, 0]
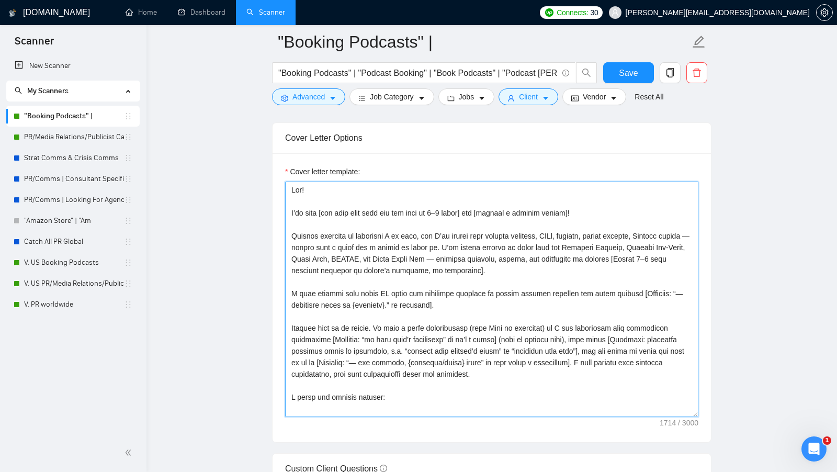
click at [483, 251] on textarea "Cover letter template:" at bounding box center [491, 299] width 413 height 235
click at [319, 243] on textarea "Cover letter template:" at bounding box center [491, 299] width 413 height 235
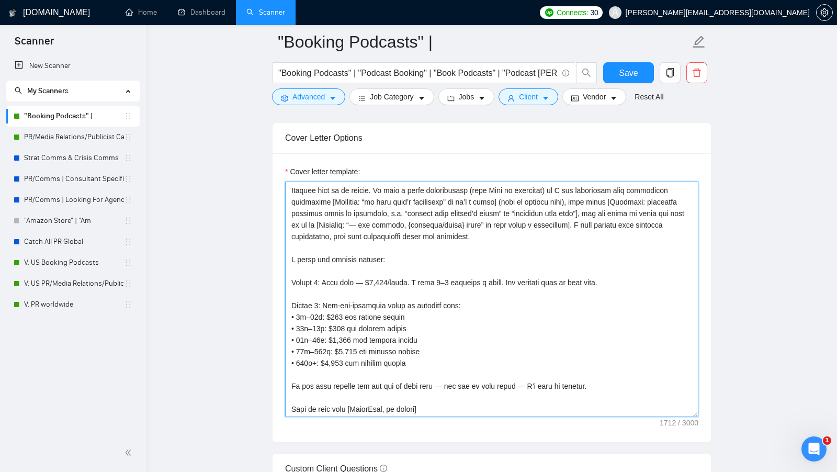
scroll to position [1160, 0]
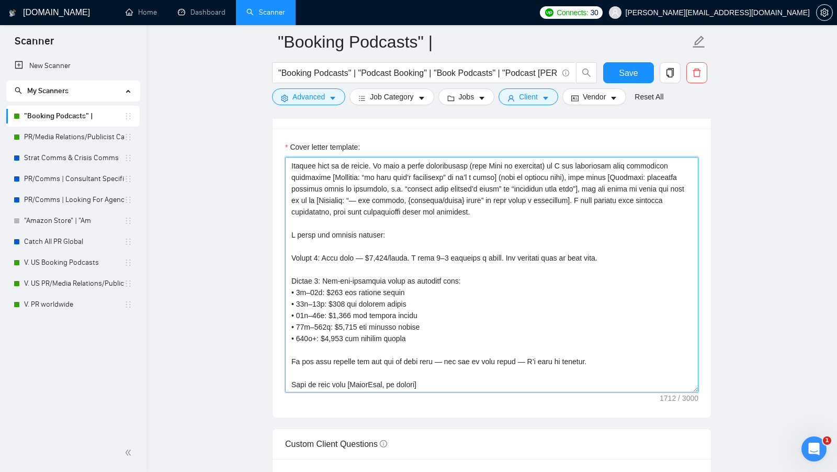
click at [449, 353] on textarea "Cover letter template:" at bounding box center [491, 274] width 413 height 235
click at [522, 360] on textarea "Cover letter template:" at bounding box center [491, 274] width 413 height 235
click at [523, 357] on textarea "Cover letter template:" at bounding box center [491, 274] width 413 height 235
type textarea "Hey! I’ve done [the main task from the job post in 3–4 words] for [mention a si…"
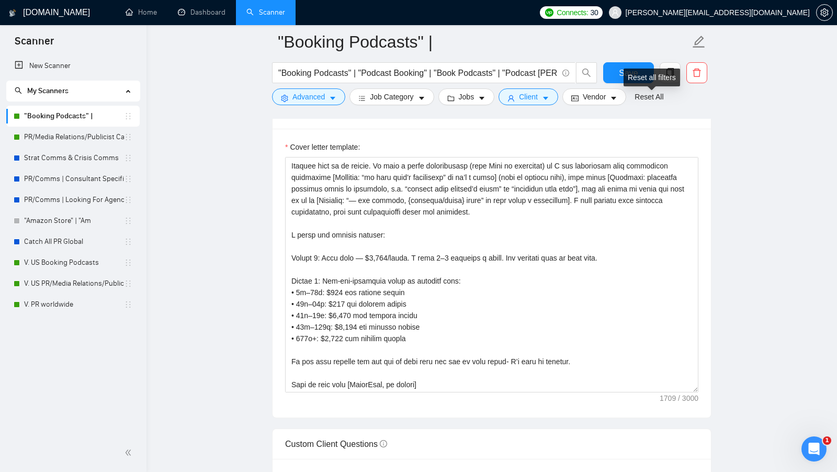
click at [629, 78] on div "Reset all filters" at bounding box center [651, 78] width 56 height 18
click at [618, 76] on button "Save" at bounding box center [628, 72] width 51 height 21
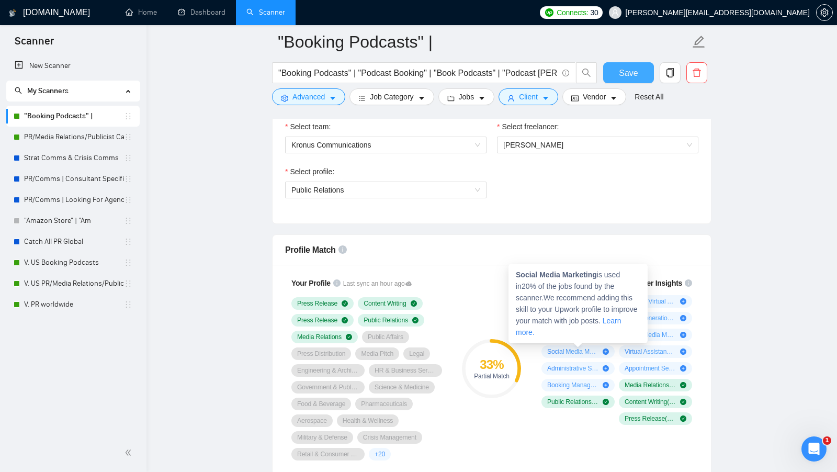
scroll to position [556, 0]
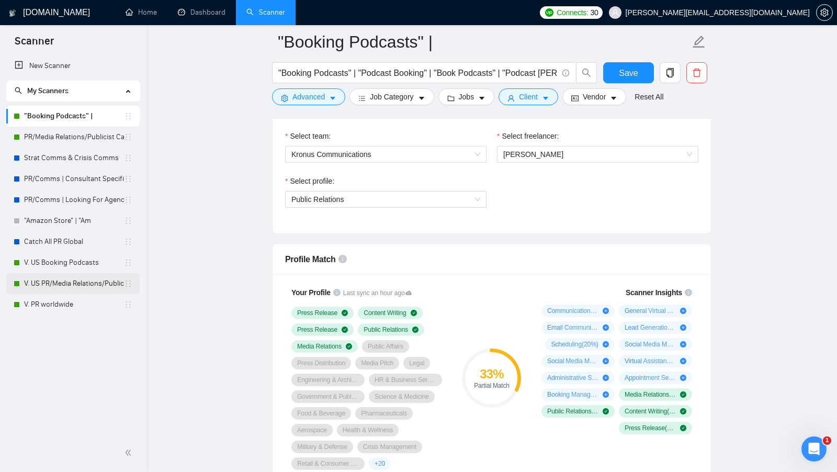
click at [66, 287] on link "V. US PR/Media Relations/Publicist Catch" at bounding box center [74, 283] width 100 height 21
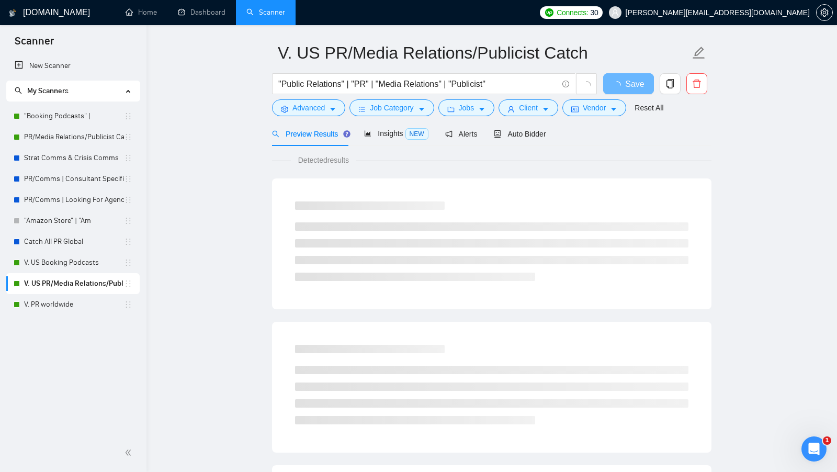
scroll to position [30, 0]
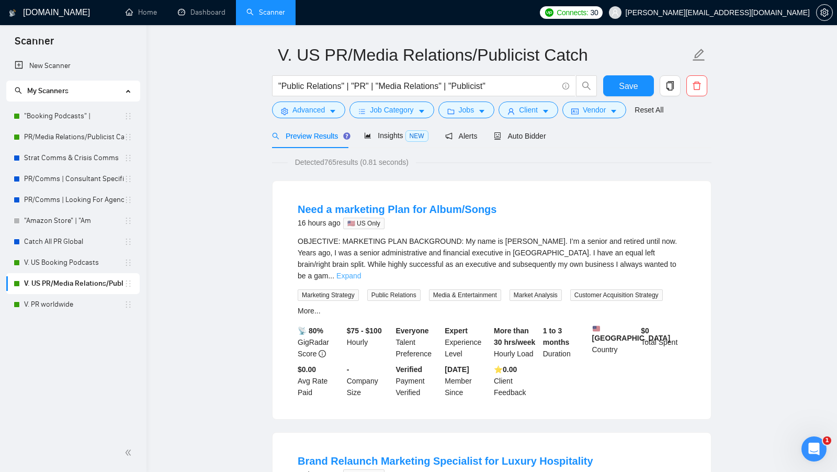
click at [361, 271] on link "Expand" at bounding box center [348, 275] width 25 height 8
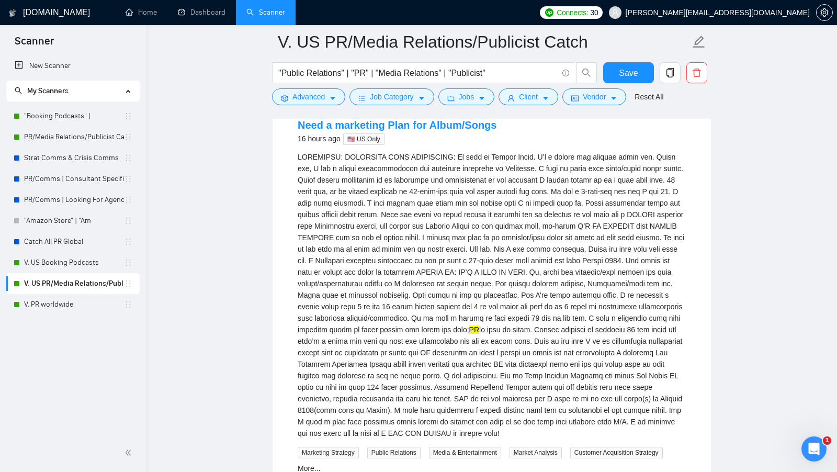
scroll to position [123, 0]
click at [304, 341] on div "PR" at bounding box center [492, 295] width 388 height 288
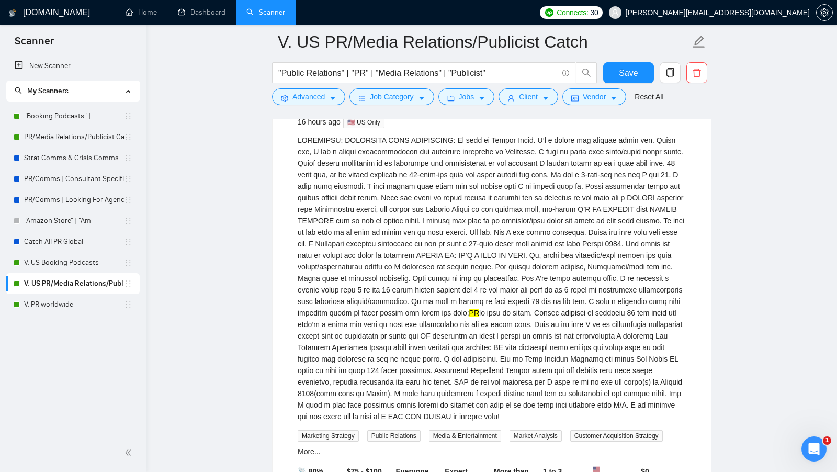
click at [296, 468] on li "Need a marketing Plan for Album/Songs 16 hours ago 🇺🇸 US Only PR Marketing Stra…" at bounding box center [491, 320] width 413 height 455
click at [304, 457] on div "More..." at bounding box center [309, 452] width 27 height 12
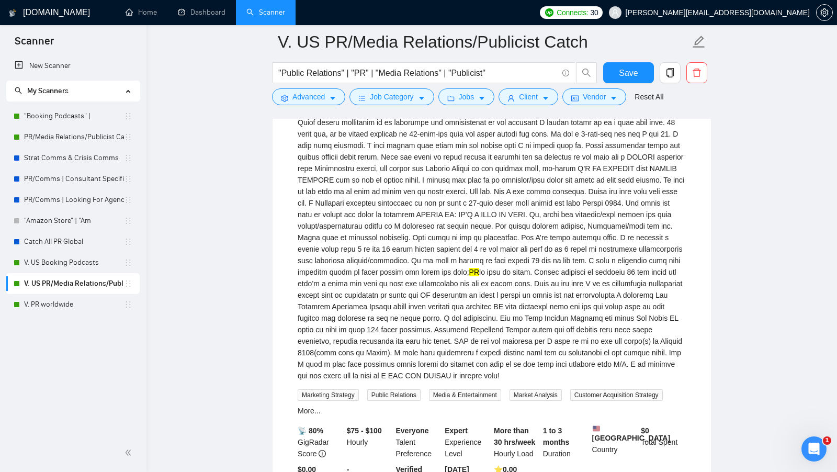
scroll to position [241, 0]
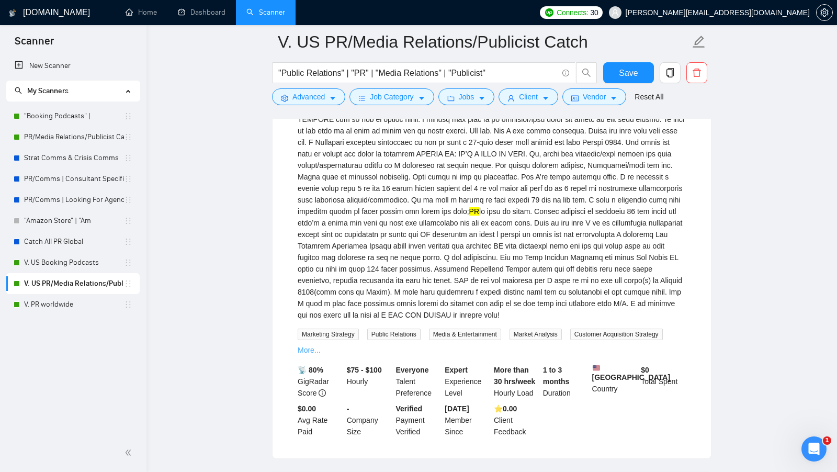
click at [303, 354] on link "More..." at bounding box center [309, 350] width 23 height 8
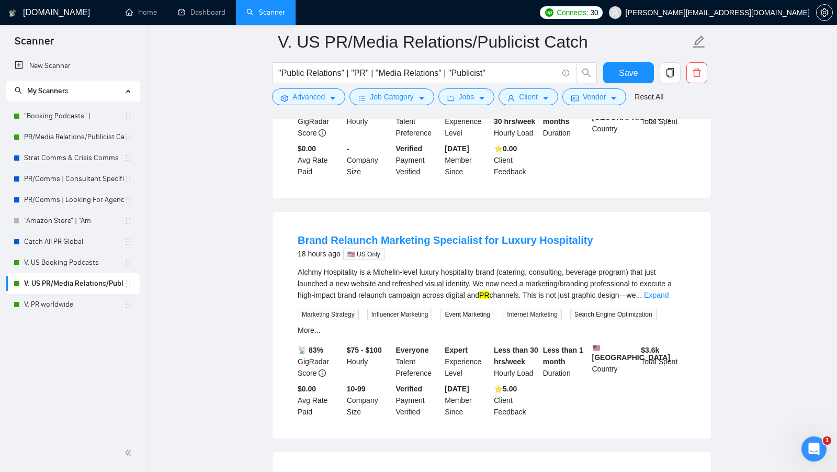
scroll to position [505, 0]
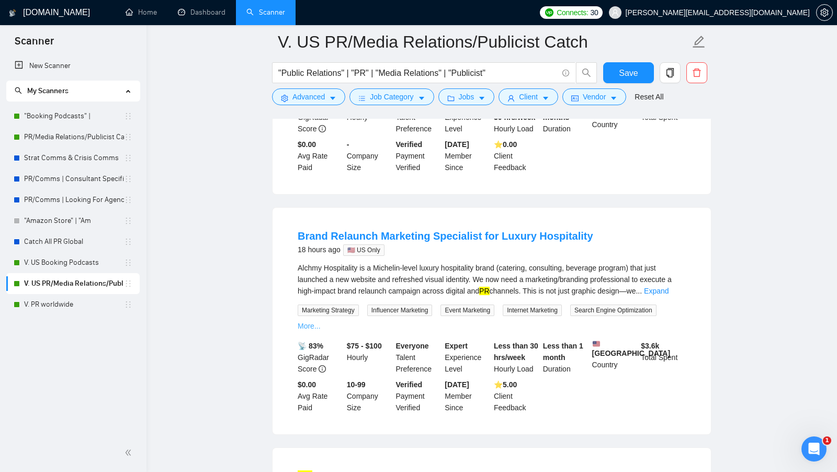
click at [315, 330] on link "More..." at bounding box center [309, 326] width 23 height 8
click at [668, 295] on link "Expand" at bounding box center [656, 291] width 25 height 8
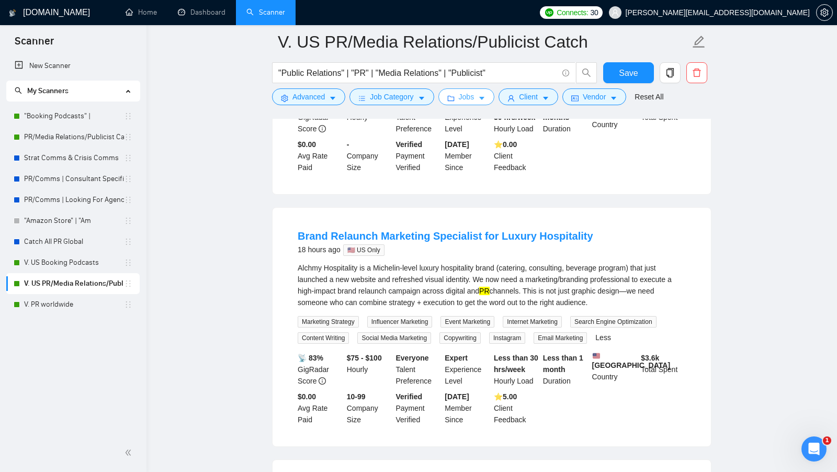
click at [459, 93] on button "Jobs" at bounding box center [466, 96] width 56 height 17
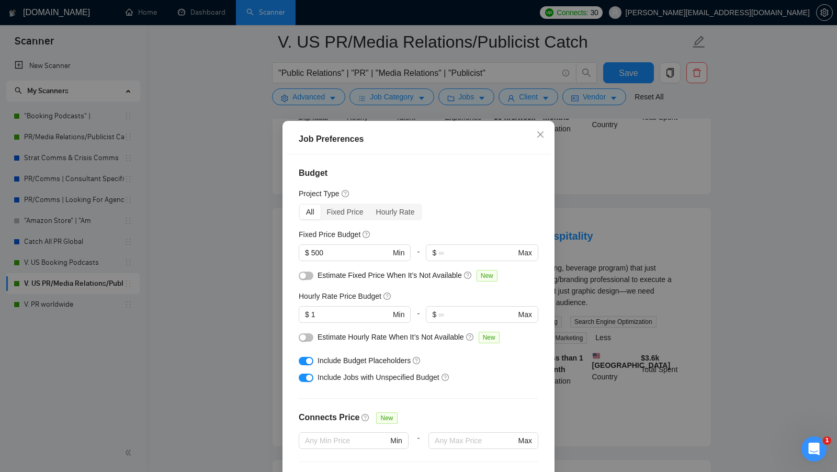
click at [570, 231] on div "Job Preferences Budget Project Type All Fixed Price Hourly Rate Fixed Price Bud…" at bounding box center [418, 236] width 837 height 472
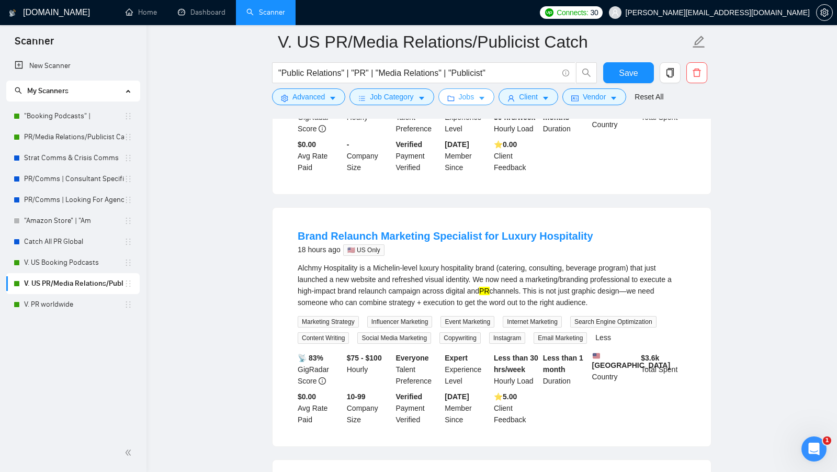
click at [466, 96] on span "Jobs" at bounding box center [467, 97] width 16 height 12
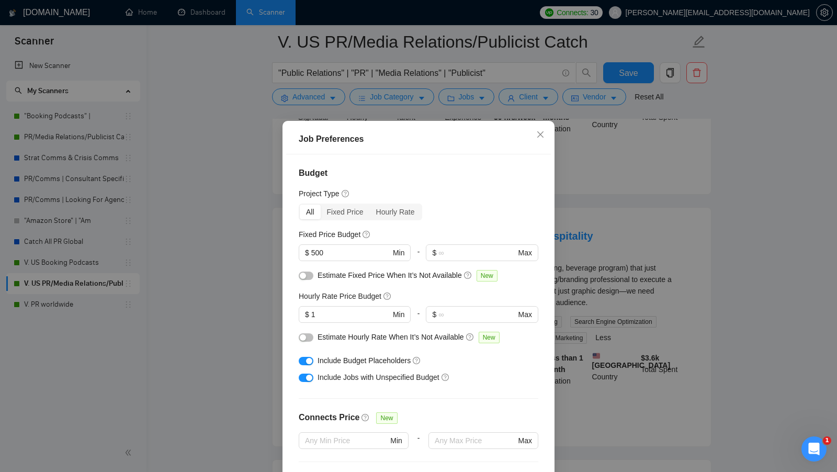
click at [555, 242] on div "Job Preferences Budget Project Type All Fixed Price Hourly Rate Fixed Price Bud…" at bounding box center [418, 236] width 837 height 472
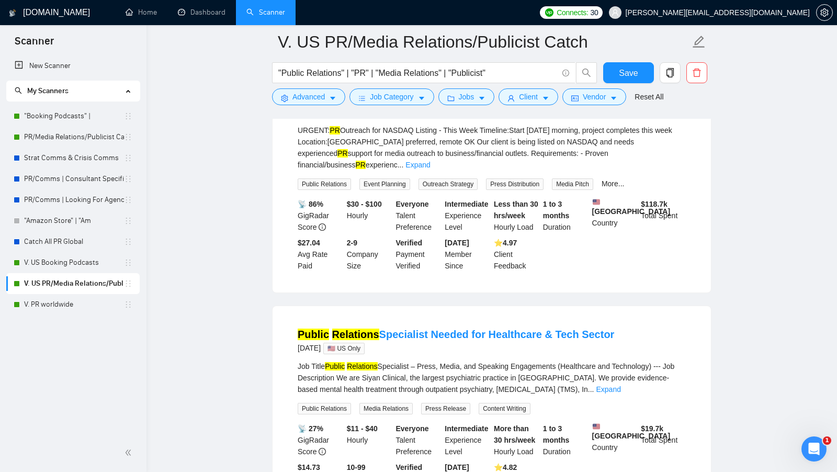
scroll to position [891, 0]
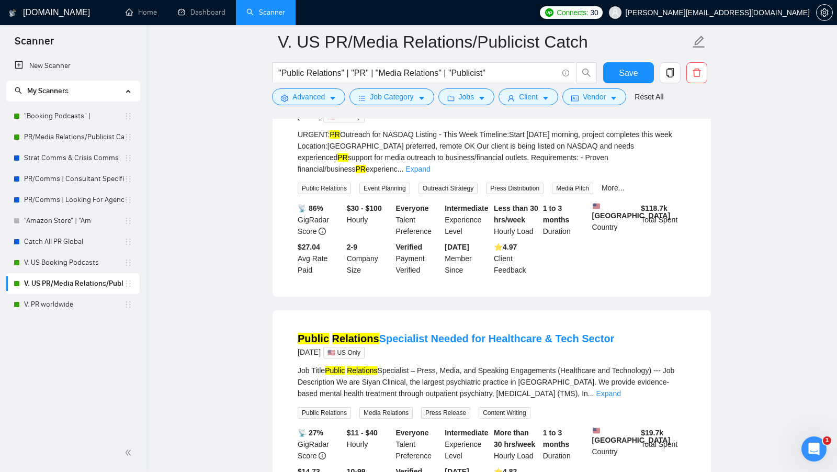
click at [618, 200] on li "PR outreach for NASDAQ listing [this week] 2 days ago 🇺🇸 US Only URGENT: PR Out…" at bounding box center [491, 185] width 413 height 197
click at [618, 194] on div "More..." at bounding box center [612, 188] width 27 height 12
click at [618, 189] on link "More..." at bounding box center [613, 188] width 23 height 8
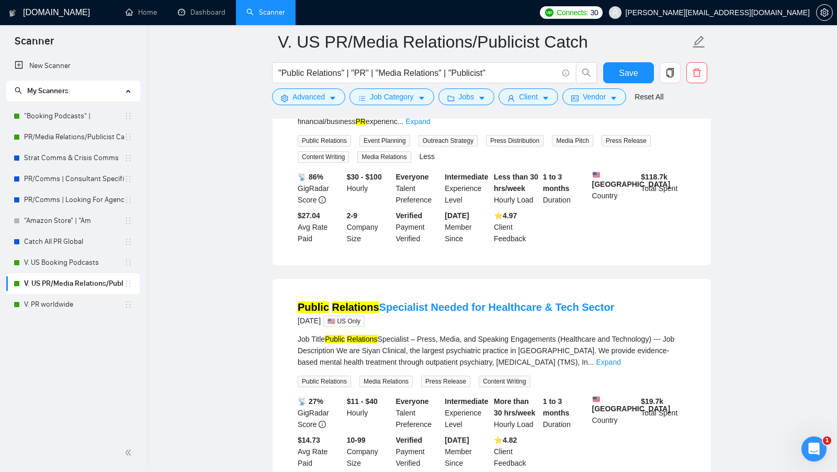
scroll to position [1021, 0]
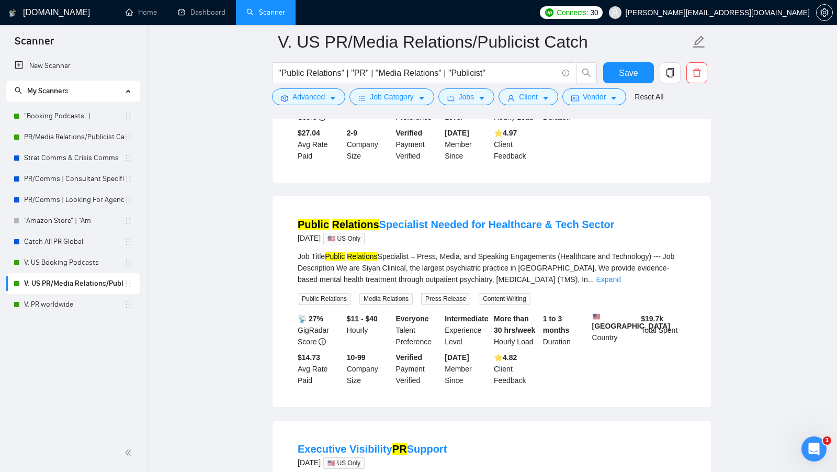
click at [672, 282] on div "Job Title Public Relations Specialist – Press, Media, and Speaking Engagements …" at bounding box center [492, 268] width 388 height 35
click at [620, 283] on link "Expand" at bounding box center [608, 279] width 25 height 8
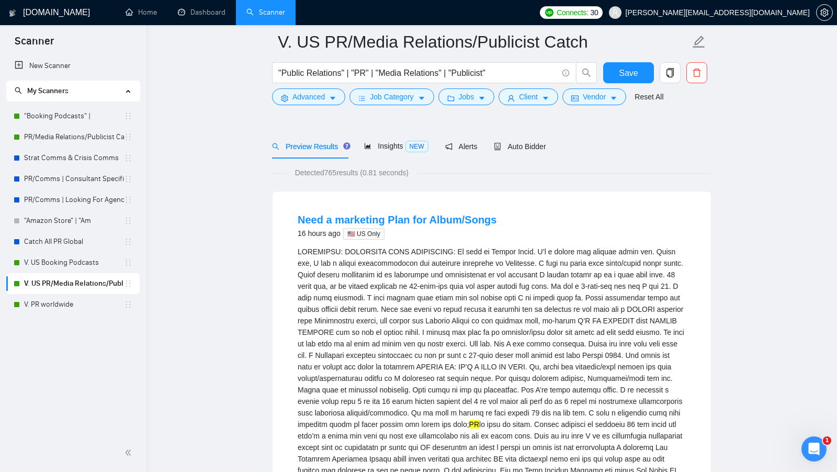
scroll to position [0, 0]
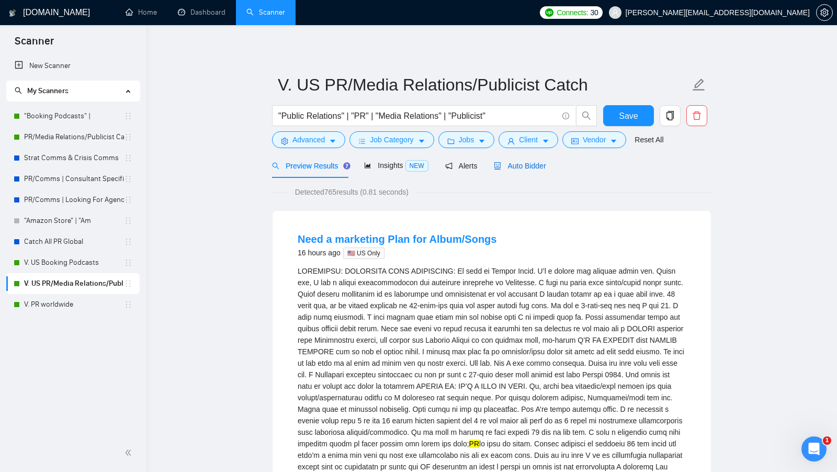
click at [526, 168] on span "Auto Bidder" at bounding box center [520, 166] width 52 height 8
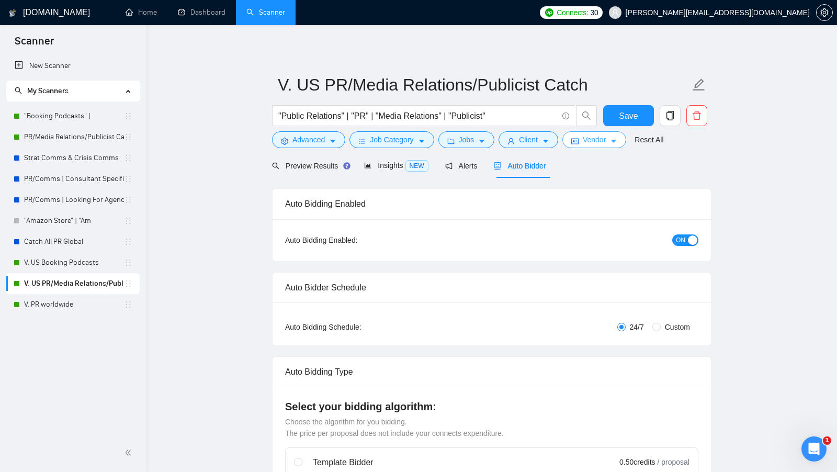
click at [602, 145] on button "Vendor" at bounding box center [594, 139] width 64 height 17
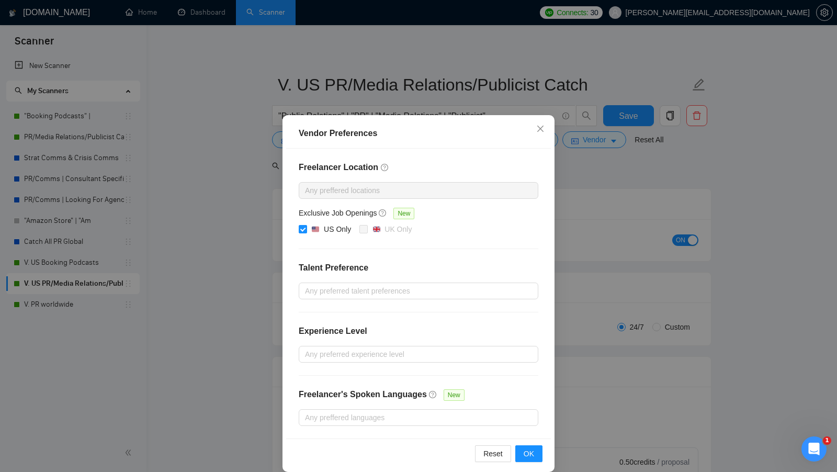
click at [606, 176] on div "Vendor Preferences Freelancer Location Any preffered locations Exclusive Job Op…" at bounding box center [418, 236] width 837 height 472
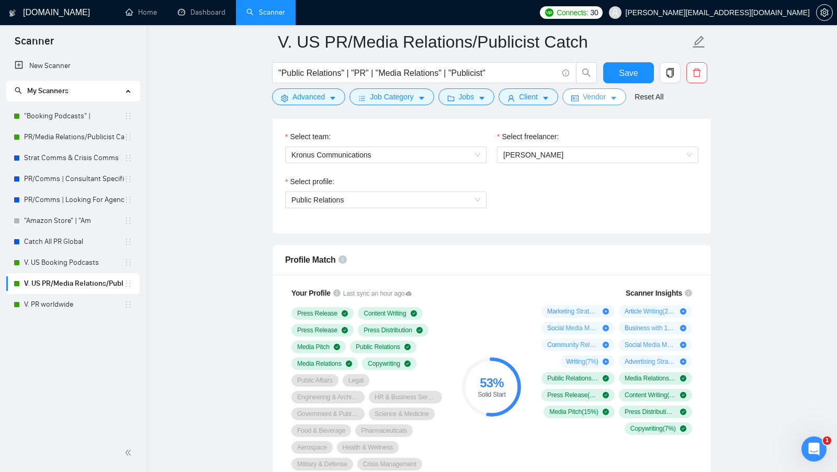
scroll to position [569, 0]
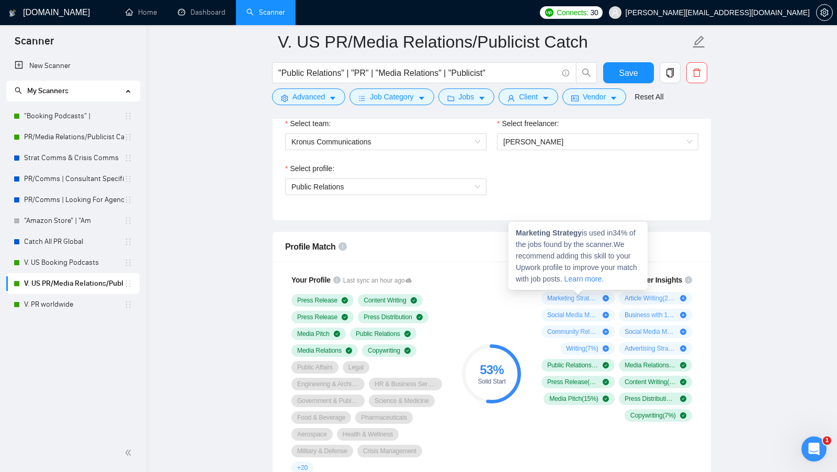
click at [570, 289] on div "Marketing Strategy is used in 34 % of the jobs found by the scanner. We recomme…" at bounding box center [577, 256] width 139 height 68
click at [570, 294] on span "Marketing Strategy ( 34 %)" at bounding box center [572, 298] width 51 height 8
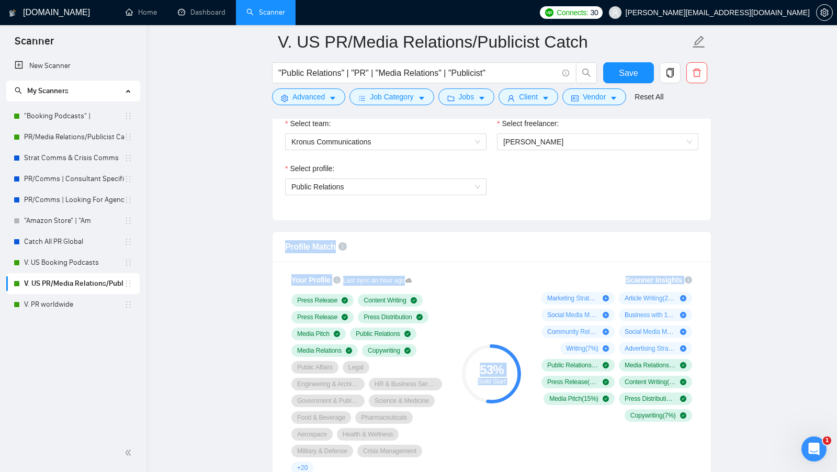
drag, startPoint x: 584, startPoint y: 233, endPoint x: 525, endPoint y: 236, distance: 59.7
click at [551, 286] on div "Scanner Insights Marketing Strategy ( 34 %) Article Writing ( 20 %) Social Medi…" at bounding box center [614, 348] width 167 height 160
click at [552, 294] on span "Marketing Strategy ( 34 %)" at bounding box center [572, 298] width 51 height 8
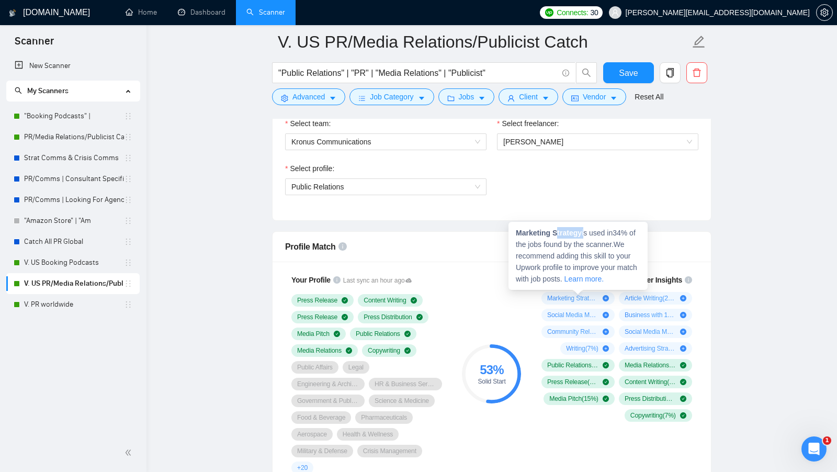
drag, startPoint x: 587, startPoint y: 234, endPoint x: 560, endPoint y: 234, distance: 27.7
click at [560, 234] on span "Marketing Strategy is used in 34 % of the jobs found by the scanner. We recomme…" at bounding box center [576, 256] width 121 height 54
click at [560, 234] on strong "Marketing Strategy" at bounding box center [549, 233] width 66 height 8
click at [563, 234] on strong "Marketing Strategy" at bounding box center [549, 233] width 66 height 8
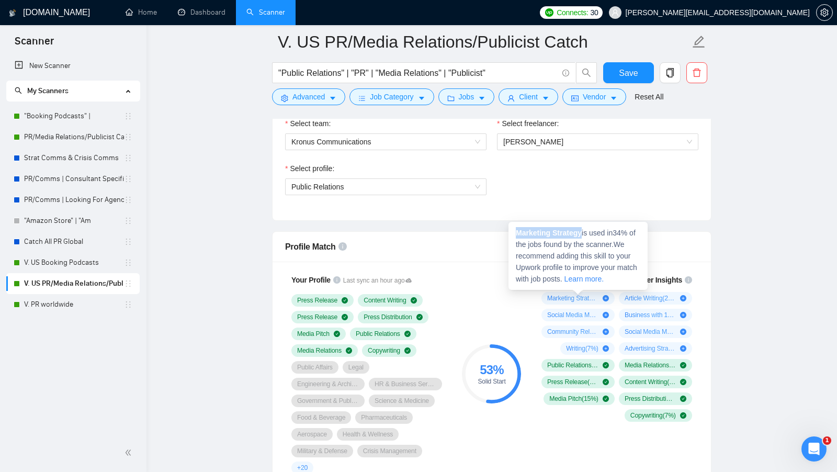
drag, startPoint x: 515, startPoint y: 232, endPoint x: 584, endPoint y: 232, distance: 69.0
click at [582, 232] on strong "Marketing Strategy" at bounding box center [549, 233] width 66 height 8
copy strong "Marketing Strategy"
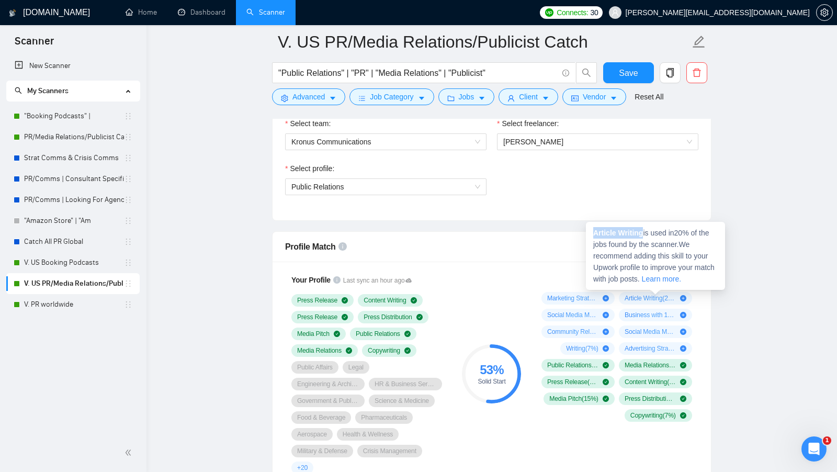
copy strong "Article Writing"
drag, startPoint x: 645, startPoint y: 233, endPoint x: 594, endPoint y: 229, distance: 51.5
click at [594, 229] on span "Article Writing is used in 20 % of the jobs found by the scanner. We recommend …" at bounding box center [653, 256] width 121 height 54
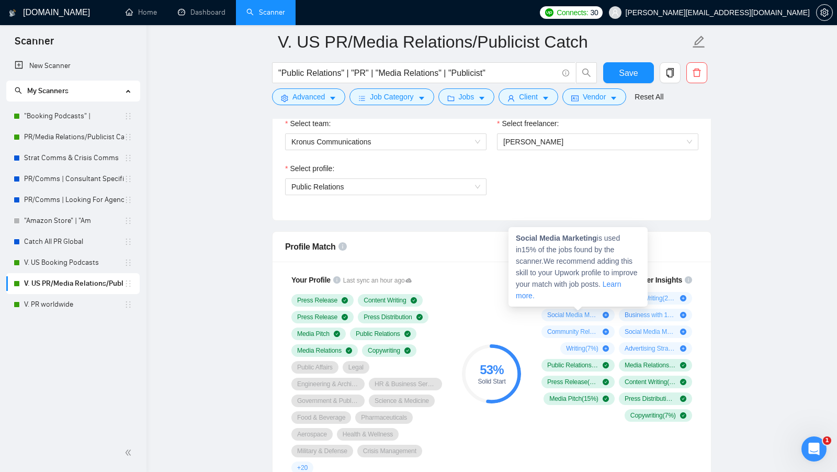
click at [568, 311] on span "Social Media Marketing ( 15 %)" at bounding box center [572, 315] width 51 height 8
copy strong "Social Media Marketing"
drag, startPoint x: 600, startPoint y: 239, endPoint x: 517, endPoint y: 236, distance: 82.7
click at [517, 236] on span "Social Media Marketing is used in 15 % of the jobs found by the scanner. We rec…" at bounding box center [577, 267] width 122 height 66
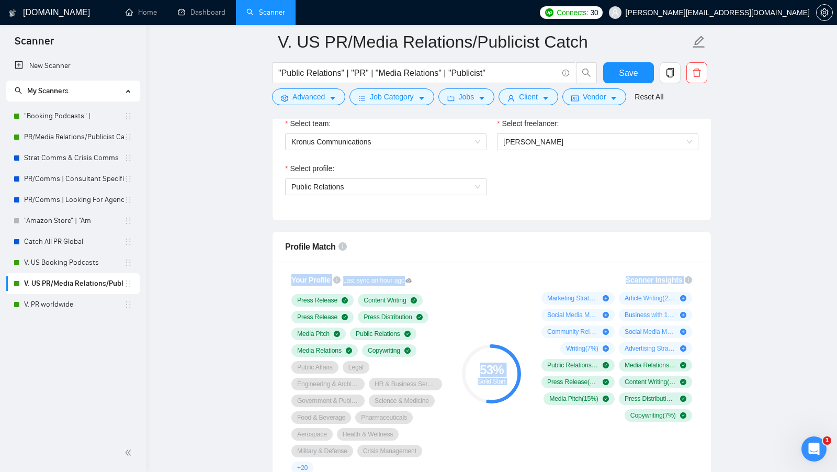
drag, startPoint x: 698, startPoint y: 239, endPoint x: 583, endPoint y: 235, distance: 115.1
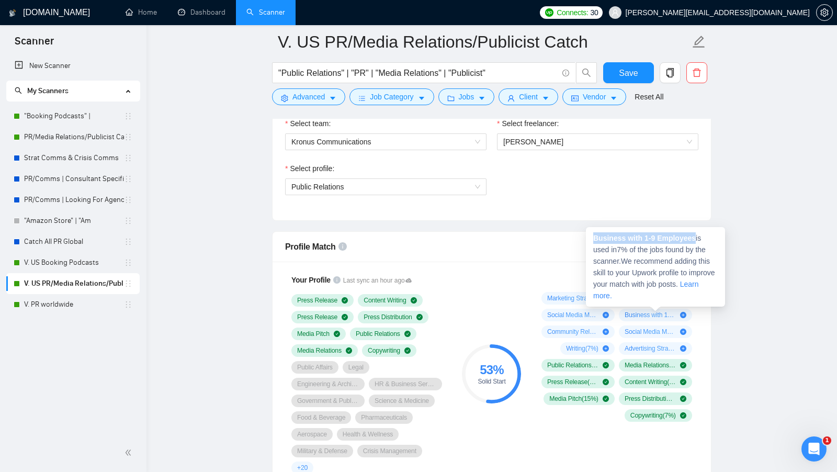
drag, startPoint x: 700, startPoint y: 236, endPoint x: 595, endPoint y: 236, distance: 105.1
click at [595, 236] on span "Business with 1-9 Employees is used in 7 % of the jobs found by the scanner. We…" at bounding box center [654, 267] width 122 height 66
copy strong "Business with 1-9 Employees"
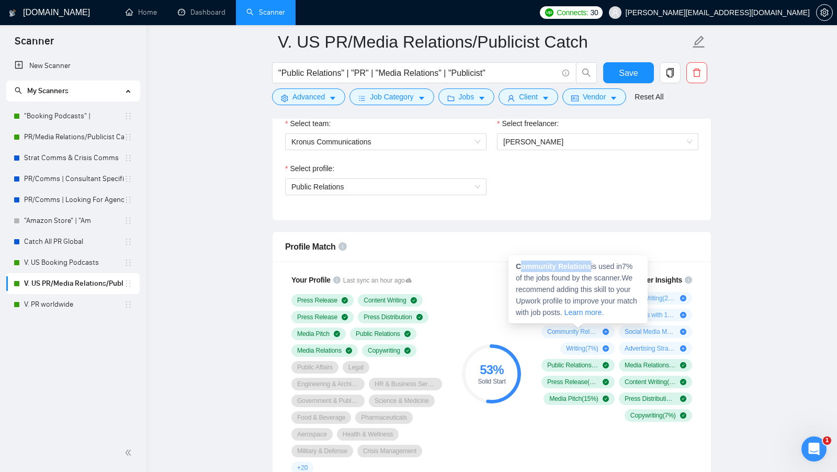
drag, startPoint x: 591, startPoint y: 267, endPoint x: 519, endPoint y: 261, distance: 72.5
click at [519, 260] on div "Community Relations is used in 7 % of the jobs found by the scanner. We recomme…" at bounding box center [577, 289] width 139 height 68
copy strong "ommunity Relations"
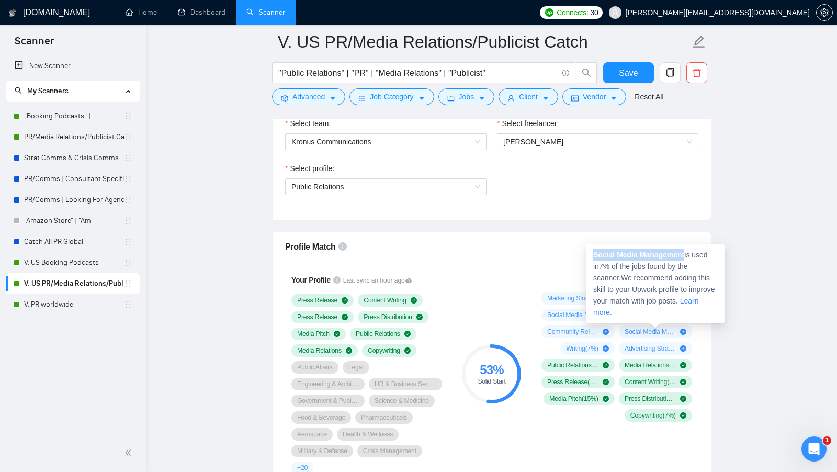
copy strong "Social Media Management"
drag, startPoint x: 688, startPoint y: 257, endPoint x: 594, endPoint y: 250, distance: 94.4
click at [594, 251] on span "Social Media Management is used in 7 % of the jobs found by the scanner. We rec…" at bounding box center [654, 284] width 122 height 66
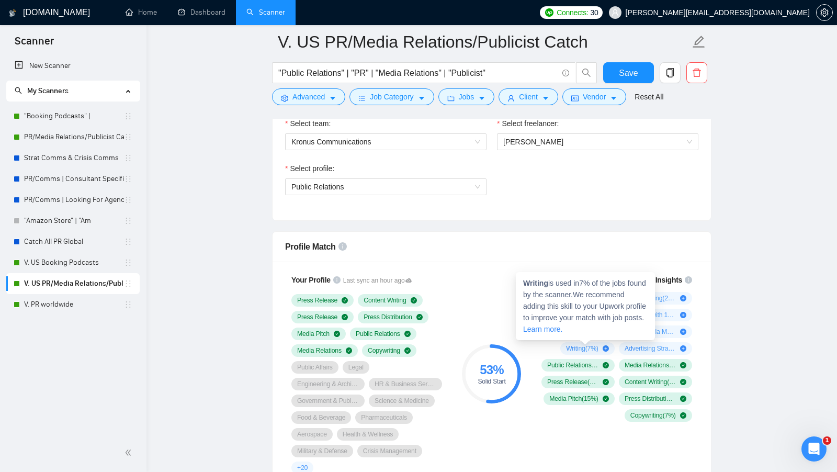
click at [539, 281] on strong "Writing" at bounding box center [535, 283] width 25 height 8
copy strong "Writing"
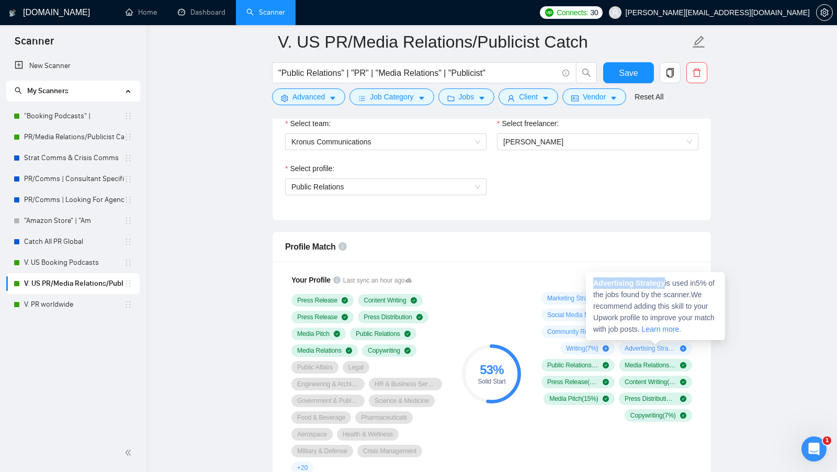
drag, startPoint x: 668, startPoint y: 283, endPoint x: 592, endPoint y: 282, distance: 76.4
click at [592, 282] on div "Advertising Strategy is used in 5 % of the jobs found by the scanner. We recomm…" at bounding box center [655, 306] width 139 height 68
copy strong "Advertising Strategy"
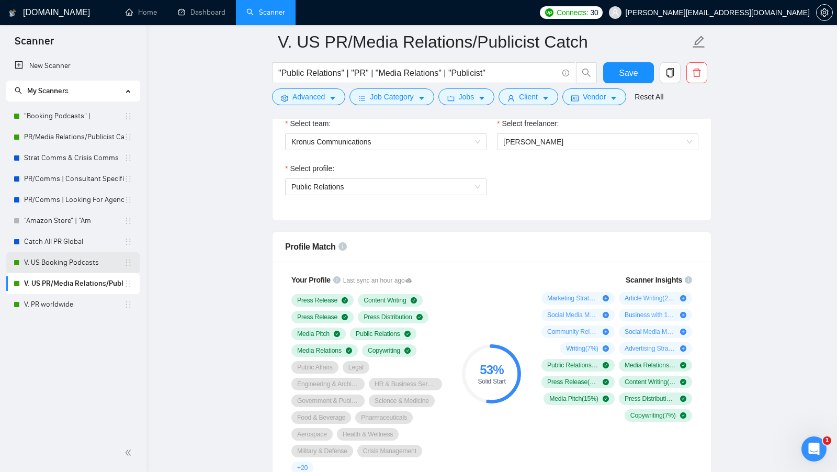
click at [81, 268] on link "V. US Booking Podcasts" at bounding box center [74, 262] width 100 height 21
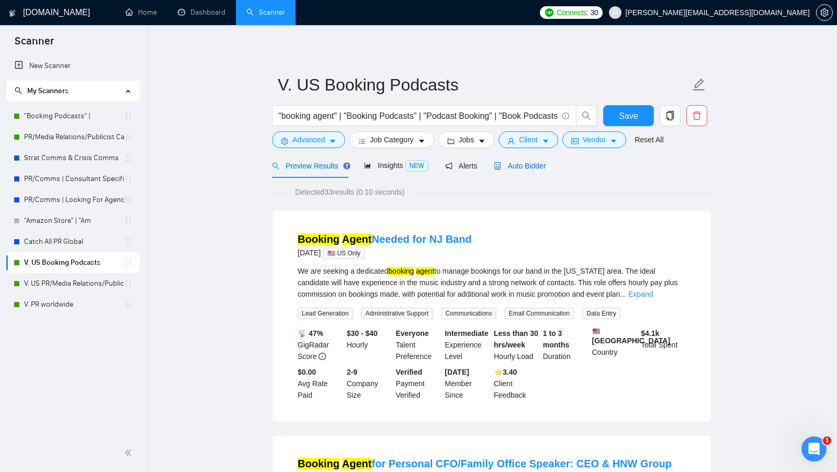
click at [539, 171] on div "Auto Bidder" at bounding box center [520, 166] width 52 height 12
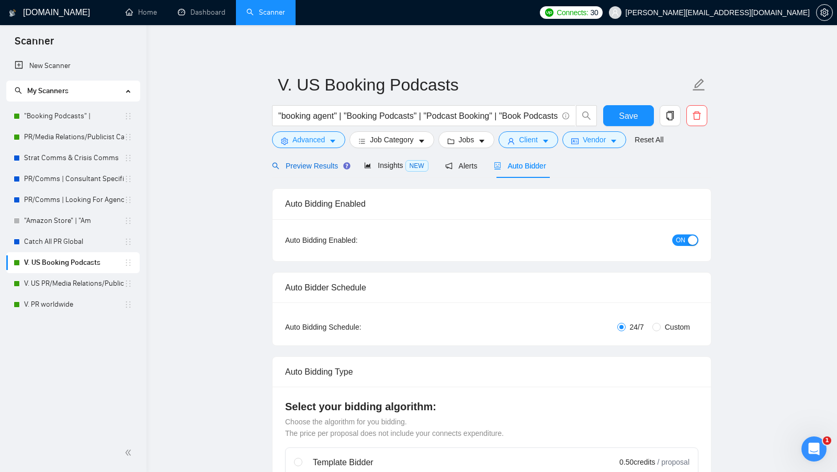
click at [314, 161] on div "Preview Results" at bounding box center [309, 166] width 75 height 12
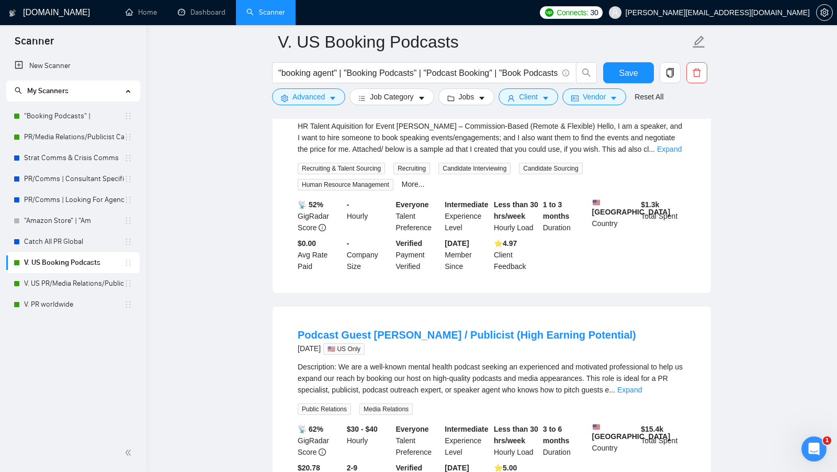
scroll to position [1735, 0]
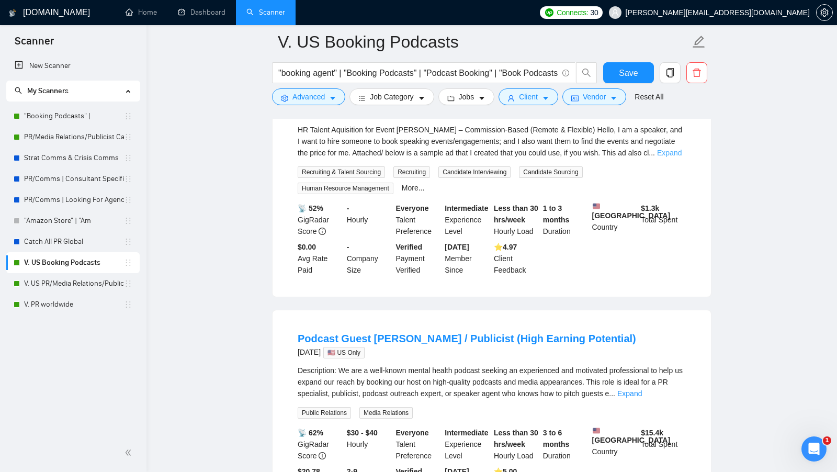
click at [672, 157] on link "Expand" at bounding box center [669, 153] width 25 height 8
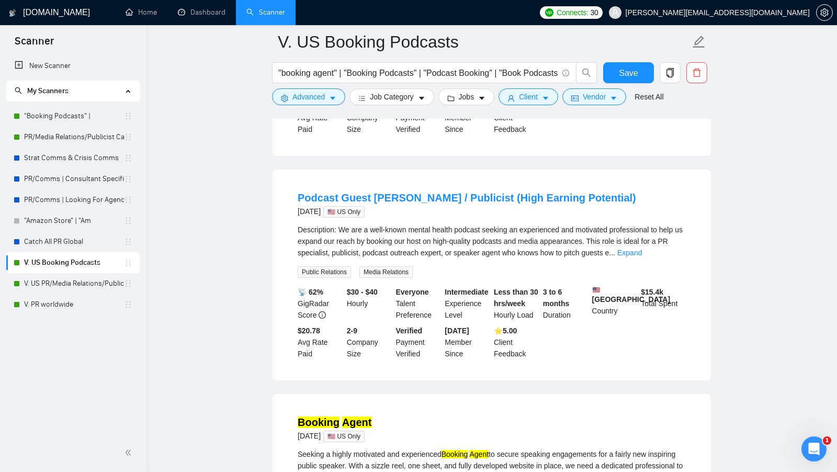
scroll to position [1979, 0]
click at [665, 259] on div "Description: We are a well-known mental health podcast seeking an experienced a…" at bounding box center [492, 241] width 388 height 35
click at [642, 257] on link "Expand" at bounding box center [629, 253] width 25 height 8
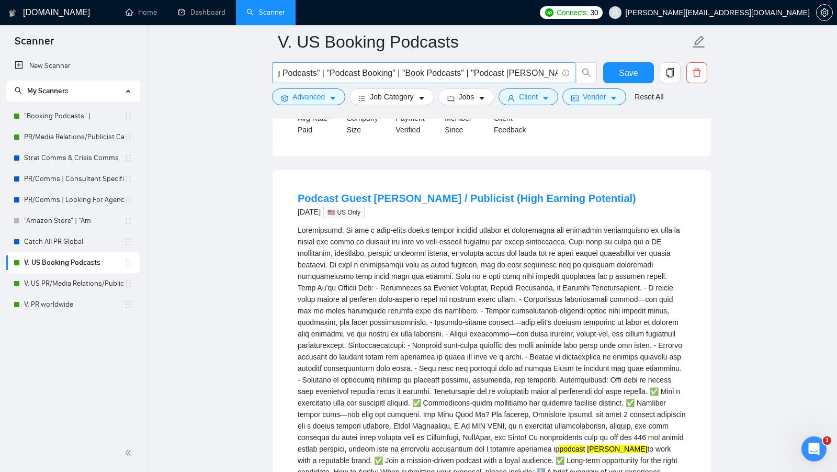
scroll to position [0, 209]
drag, startPoint x: 316, startPoint y: 304, endPoint x: 356, endPoint y: 303, distance: 39.8
click at [356, 303] on div "podcast booker to work with a reputable brand. ✅ Join a mission-driven podcast …" at bounding box center [492, 368] width 388 height 288
copy div "PR specialis"
click at [556, 73] on input ""booking agent" | "Booking Podcasts" | "Podcast Booking" | "Book Podcasts" | "P…" at bounding box center [417, 72] width 279 height 13
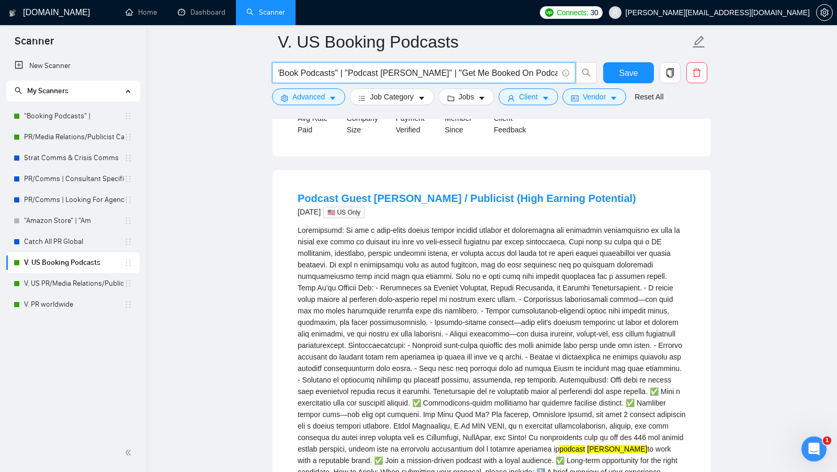
paste input "PR specialis"
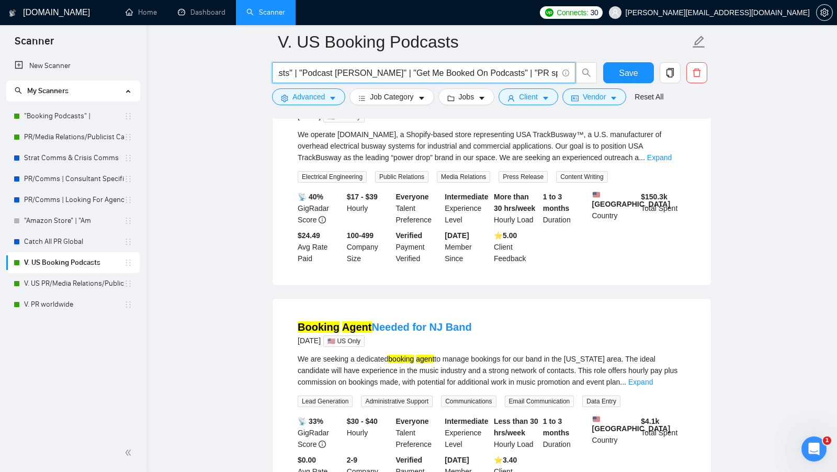
scroll to position [58, 0]
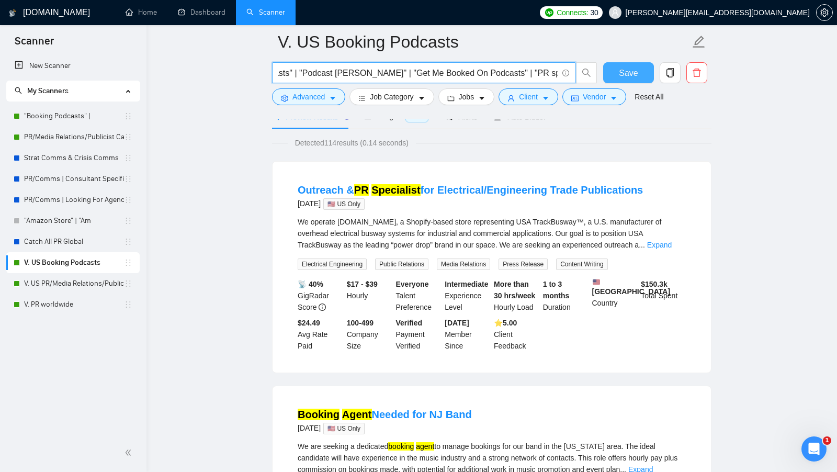
type input ""booking agent" | "Booking Podcasts" | "Podcast Booking" | "Book Podcasts" | "P…"
click at [628, 78] on span "Save" at bounding box center [628, 72] width 19 height 13
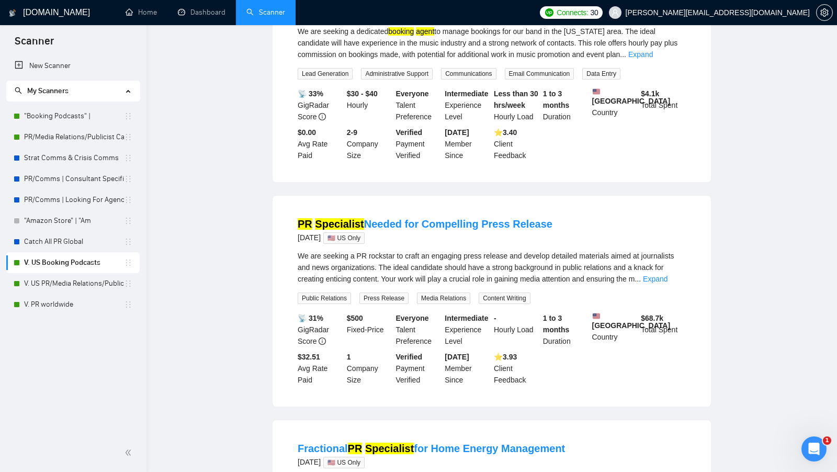
scroll to position [0, 0]
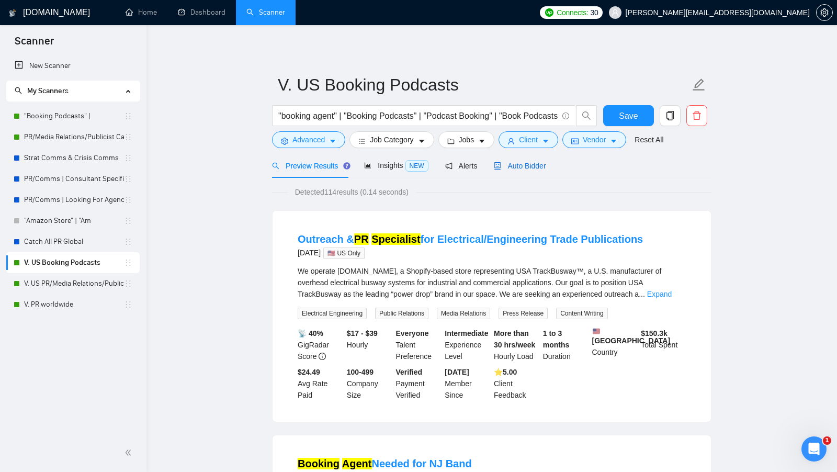
click at [521, 164] on span "Auto Bidder" at bounding box center [520, 166] width 52 height 8
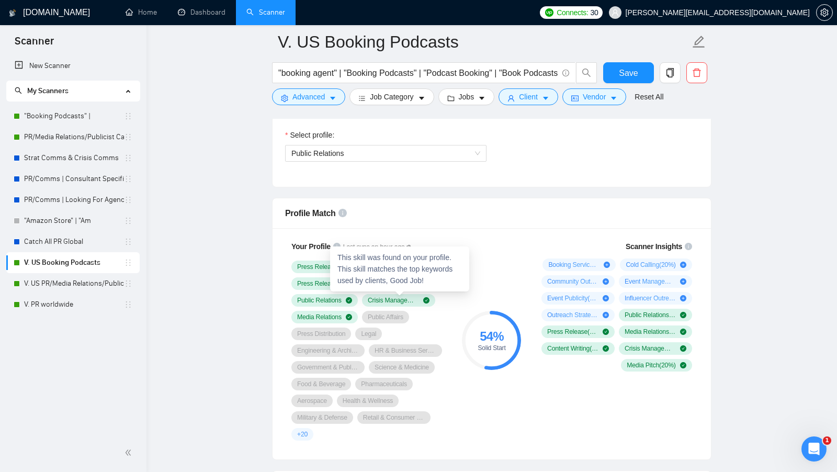
scroll to position [627, 0]
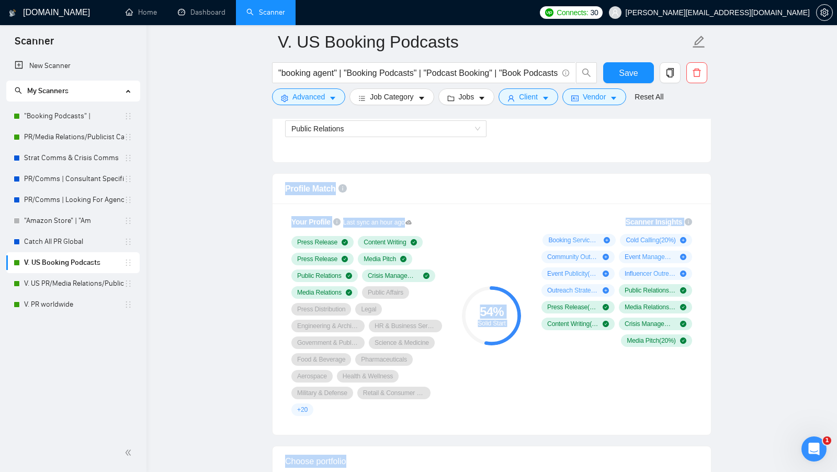
drag, startPoint x: 577, startPoint y: 174, endPoint x: 502, endPoint y: 175, distance: 75.8
click at [561, 236] on span "Booking Services ( 20 %)" at bounding box center [573, 240] width 51 height 8
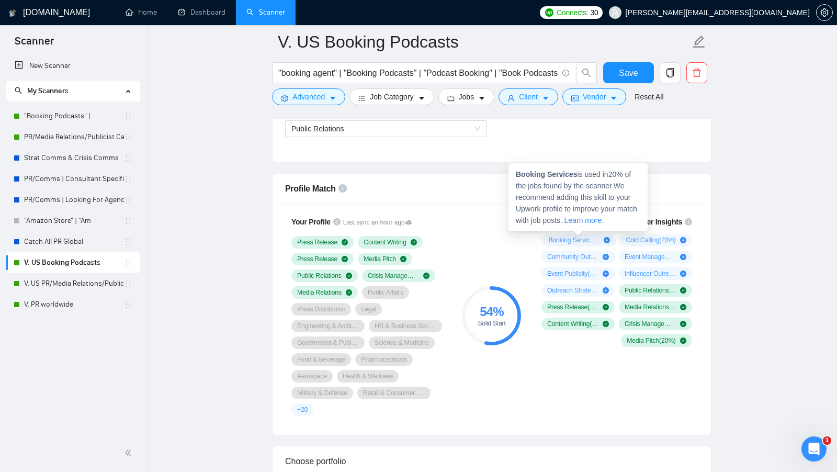
click at [572, 183] on span "Booking Services is used in 20 % of the jobs found by the scanner. We recommend…" at bounding box center [576, 197] width 121 height 54
copy strong "Booking Services"
drag, startPoint x: 579, startPoint y: 173, endPoint x: 514, endPoint y: 177, distance: 65.5
click at [514, 177] on div "Booking Services is used in 20 % of the jobs found by the scanner. We recommend…" at bounding box center [577, 197] width 139 height 68
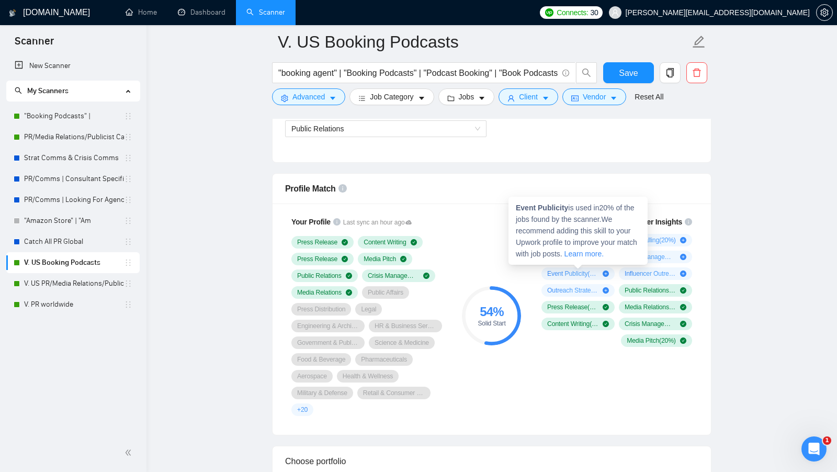
click at [581, 271] on span "Event Publicity ( 20 %)" at bounding box center [572, 273] width 51 height 8
drag, startPoint x: 569, startPoint y: 210, endPoint x: 508, endPoint y: 205, distance: 60.9
click at [508, 205] on div "Event Publicity is used in 20 % of the jobs found by the scanner. We recommend …" at bounding box center [577, 231] width 139 height 68
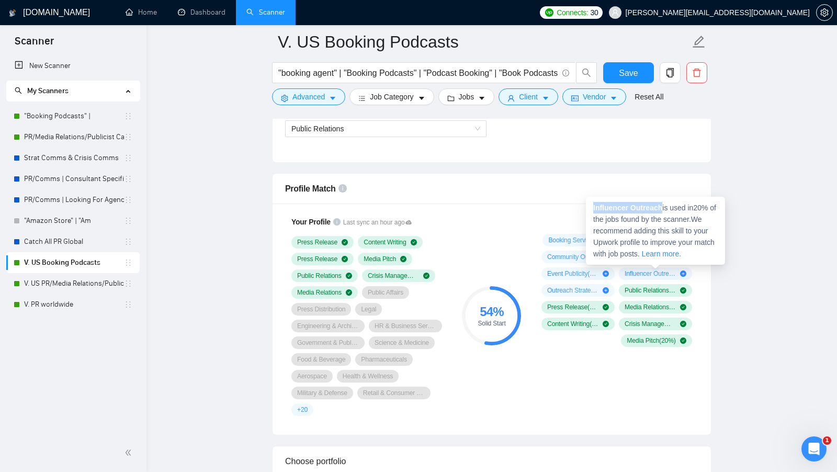
drag, startPoint x: 664, startPoint y: 206, endPoint x: 592, endPoint y: 205, distance: 72.2
click at [592, 205] on div "Influencer Outreach is used in 20 % of the jobs found by the scanner. We recomm…" at bounding box center [655, 231] width 139 height 68
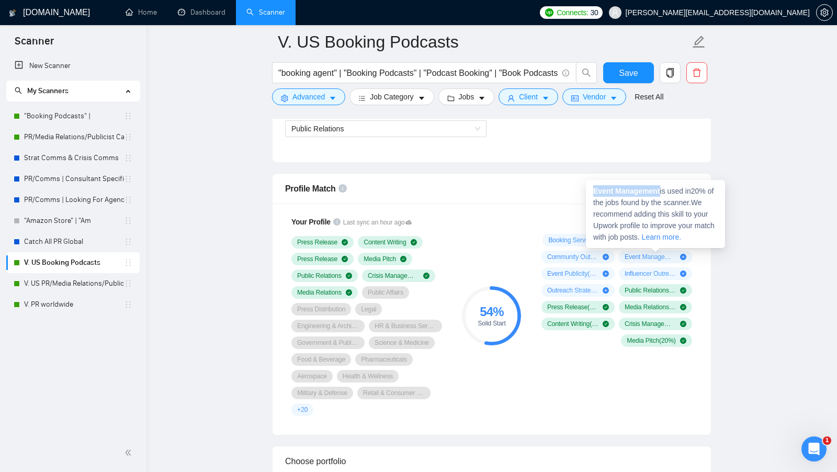
drag, startPoint x: 663, startPoint y: 192, endPoint x: 593, endPoint y: 190, distance: 69.6
click at [593, 190] on span "Event Management is used in 20 % of the jobs found by the scanner. We recommend…" at bounding box center [653, 214] width 121 height 54
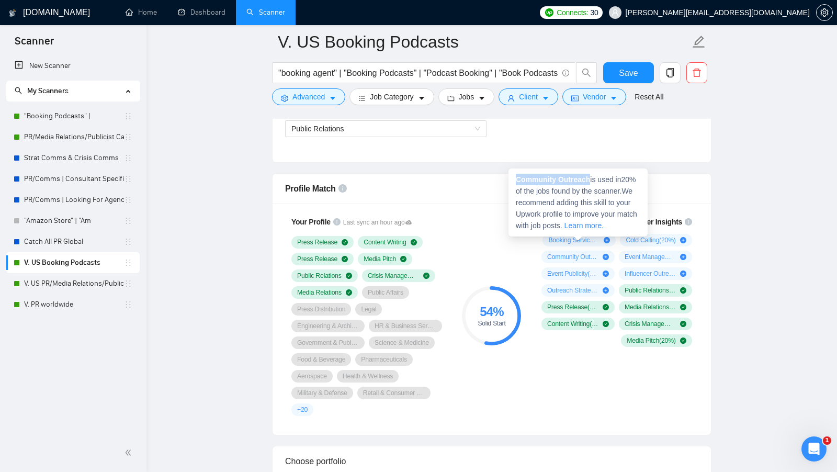
drag, startPoint x: 593, startPoint y: 179, endPoint x: 516, endPoint y: 180, distance: 76.9
click at [516, 180] on span "Community Outreach is used in 20 % of the jobs found by the scanner. We recomme…" at bounding box center [576, 202] width 121 height 54
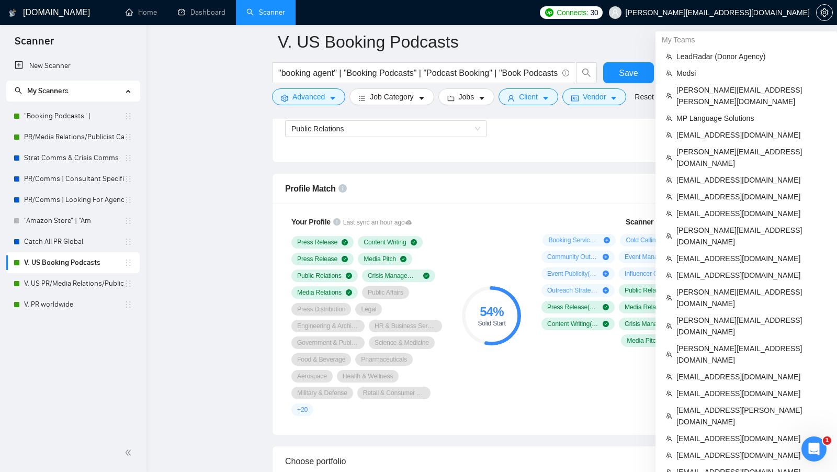
scroll to position [1133, 0]
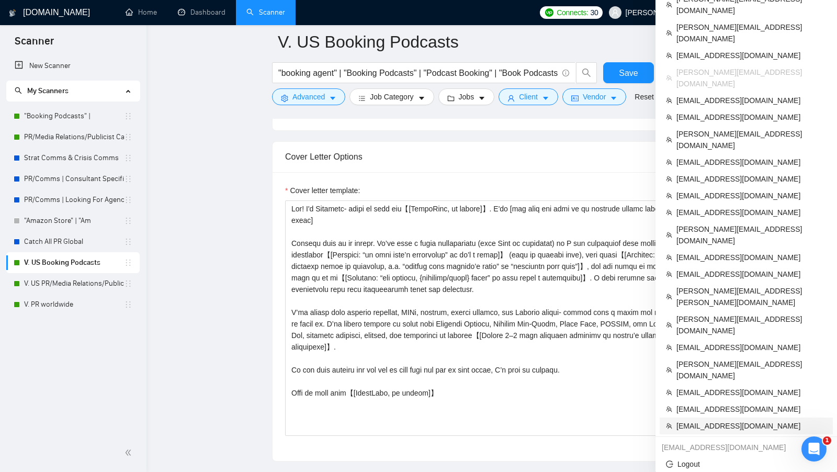
click at [706, 417] on li "webbsenterprisesllc@gmail.com" at bounding box center [746, 425] width 173 height 17
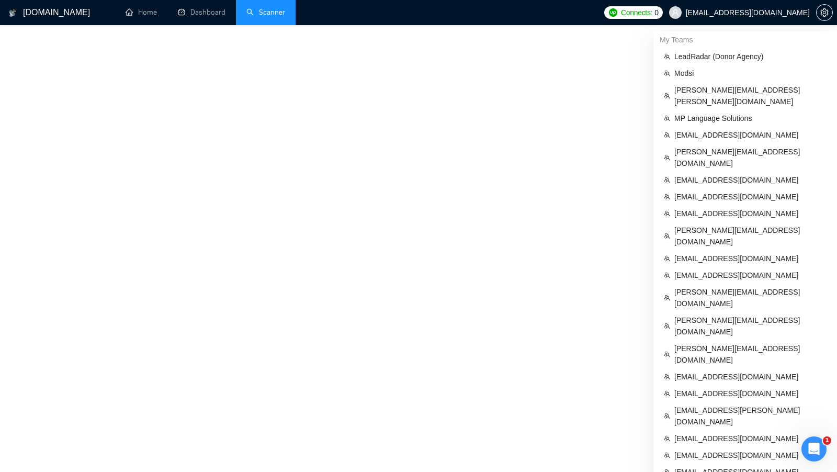
scroll to position [348, 0]
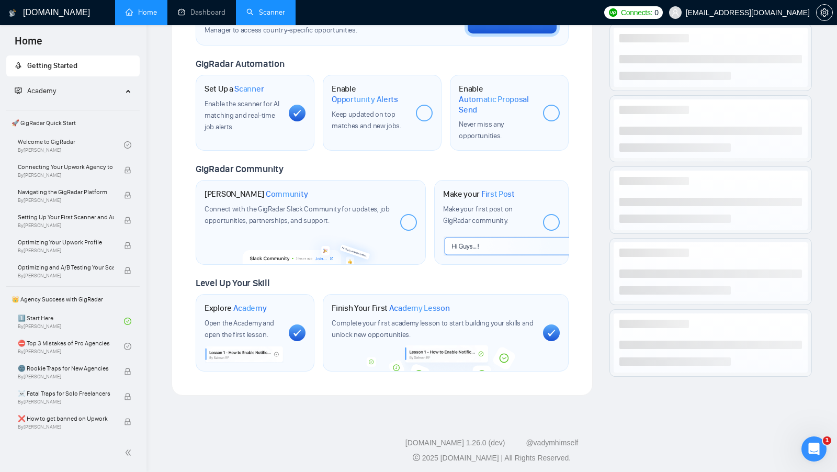
click at [269, 17] on link "Scanner" at bounding box center [265, 12] width 39 height 9
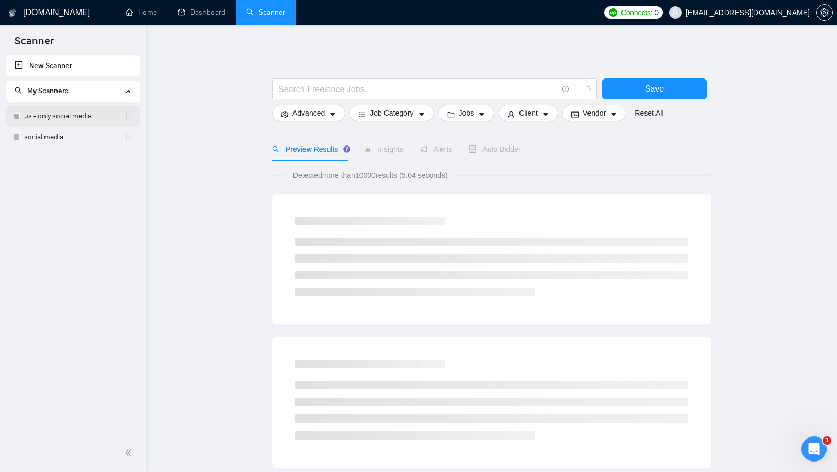
click at [75, 123] on link "us - only social media" at bounding box center [74, 116] width 100 height 21
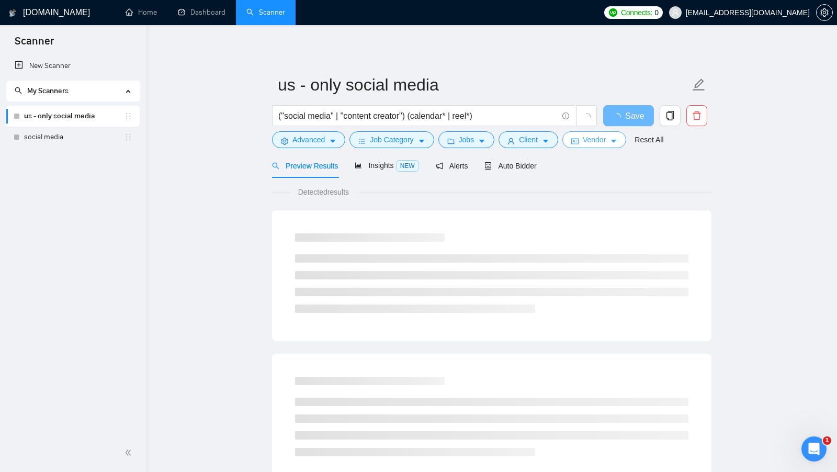
click at [597, 138] on span "Vendor" at bounding box center [594, 140] width 23 height 12
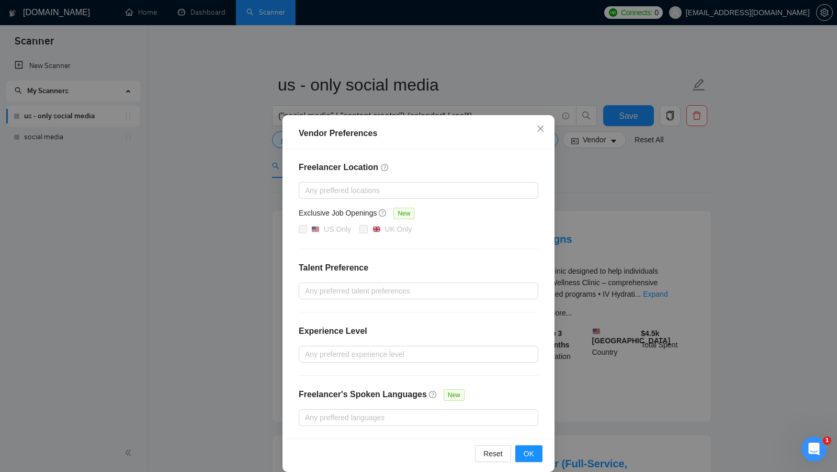
click at [611, 185] on div "Vendor Preferences Freelancer Location Any preffered locations Exclusive Job Op…" at bounding box center [418, 236] width 837 height 472
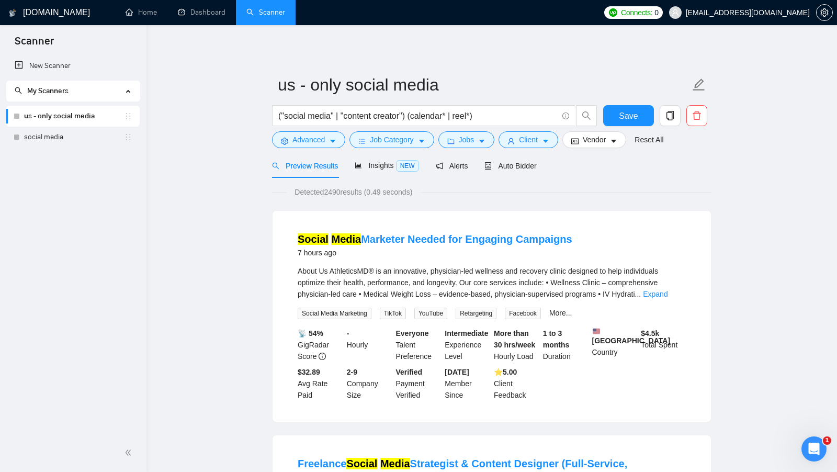
click at [603, 154] on div "Preview Results Insights NEW Alerts Auto Bidder" at bounding box center [491, 165] width 439 height 25
click at [603, 141] on span "Vendor" at bounding box center [594, 140] width 23 height 12
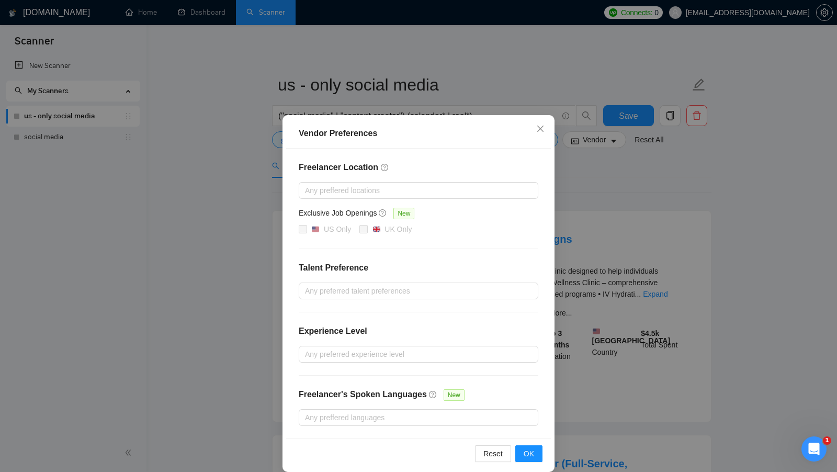
click at [616, 184] on div "Vendor Preferences Freelancer Location Any preffered locations Exclusive Job Op…" at bounding box center [418, 236] width 837 height 472
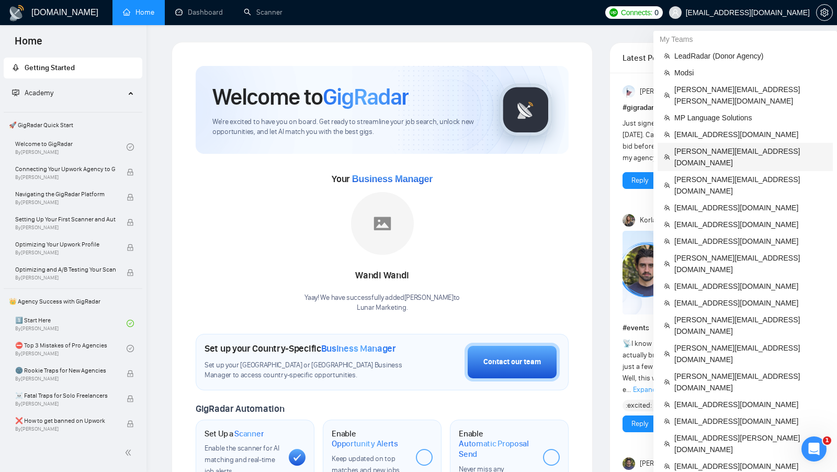
click at [713, 145] on span "hamza.jilani@plexable.com" at bounding box center [750, 156] width 152 height 23
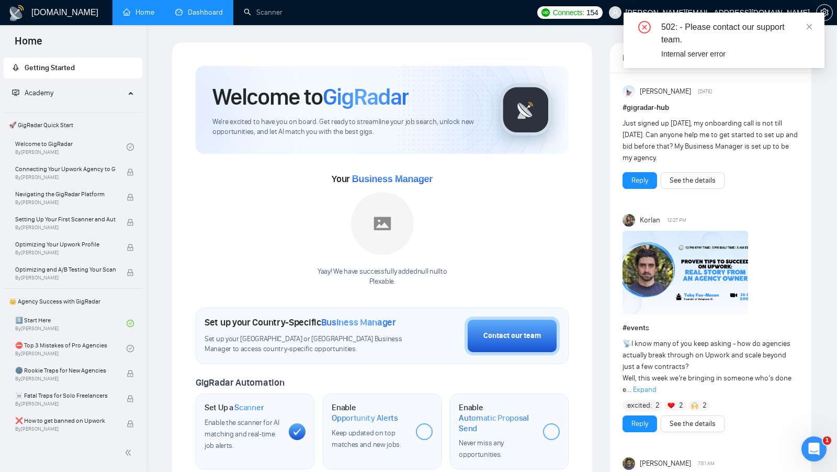
click at [206, 16] on link "Dashboard" at bounding box center [199, 12] width 48 height 9
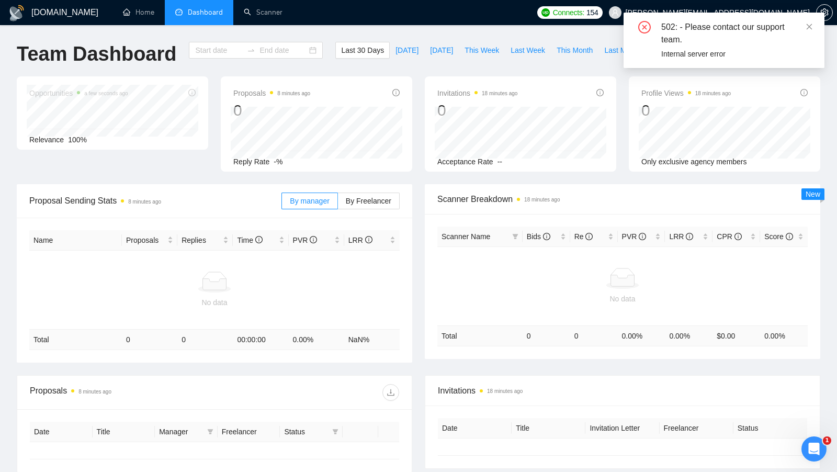
type input "[DATE]"
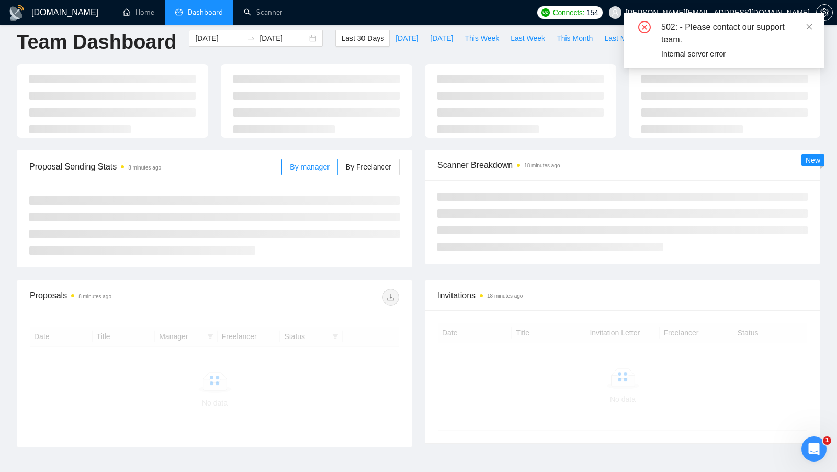
scroll to position [13, 0]
click at [130, 8] on link "Home" at bounding box center [138, 12] width 31 height 9
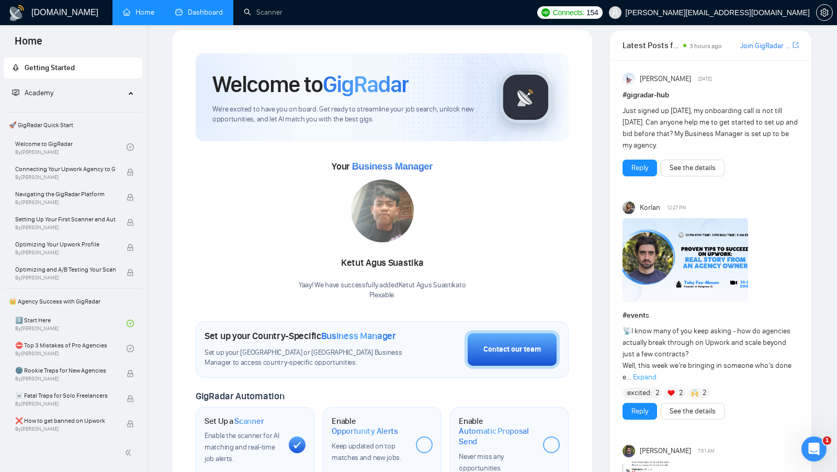
scroll to position [16, 0]
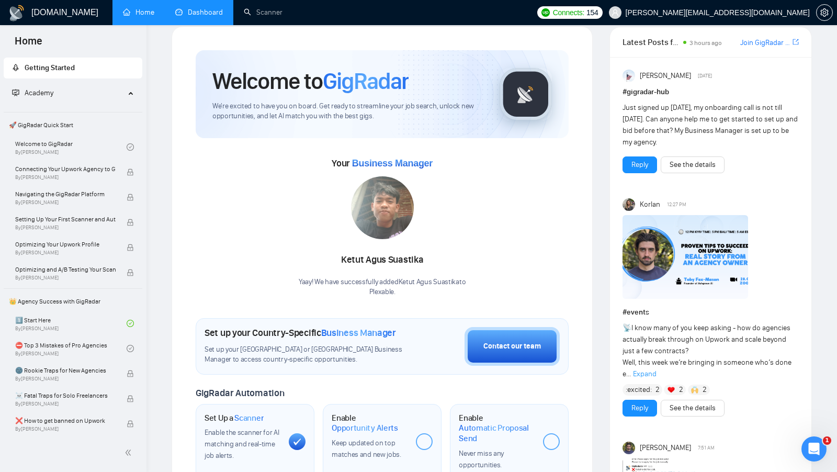
click at [673, 254] on img at bounding box center [685, 257] width 126 height 84
click at [267, 13] on link "Scanner" at bounding box center [263, 12] width 39 height 9
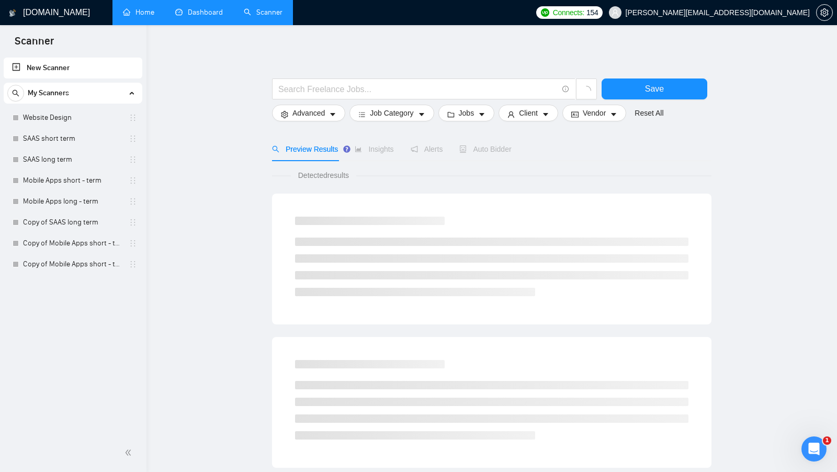
click at [221, 17] on link "Dashboard" at bounding box center [199, 12] width 48 height 9
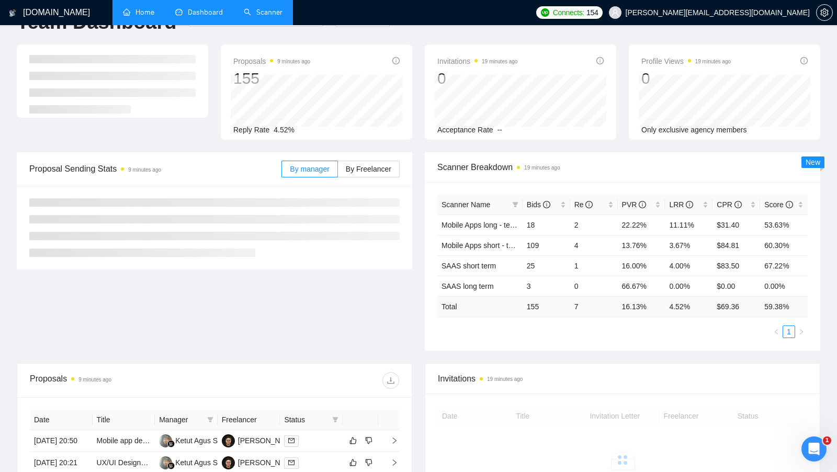
scroll to position [63, 0]
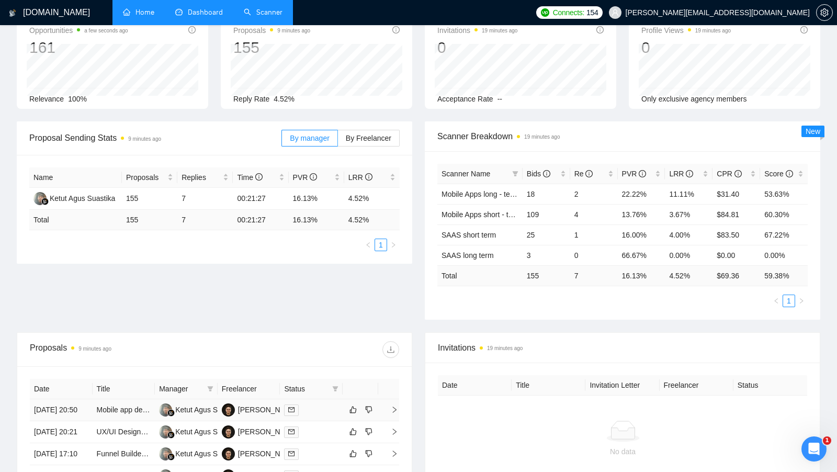
click at [312, 412] on div at bounding box center [311, 410] width 54 height 12
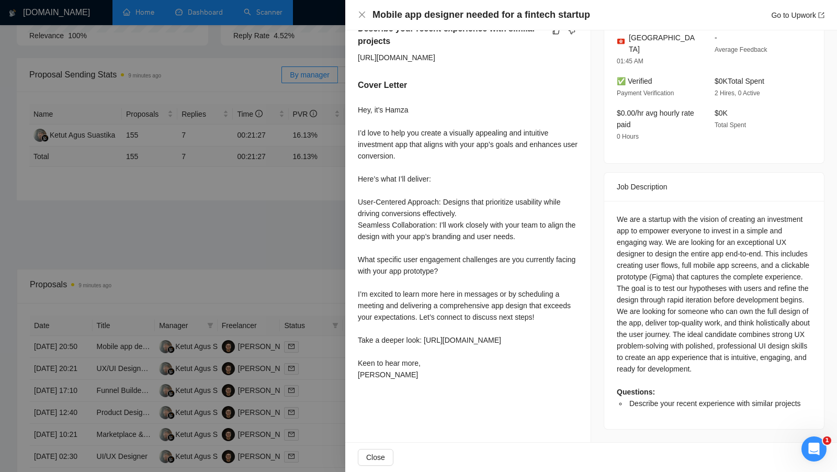
scroll to position [317, 0]
click at [283, 336] on div at bounding box center [418, 236] width 837 height 472
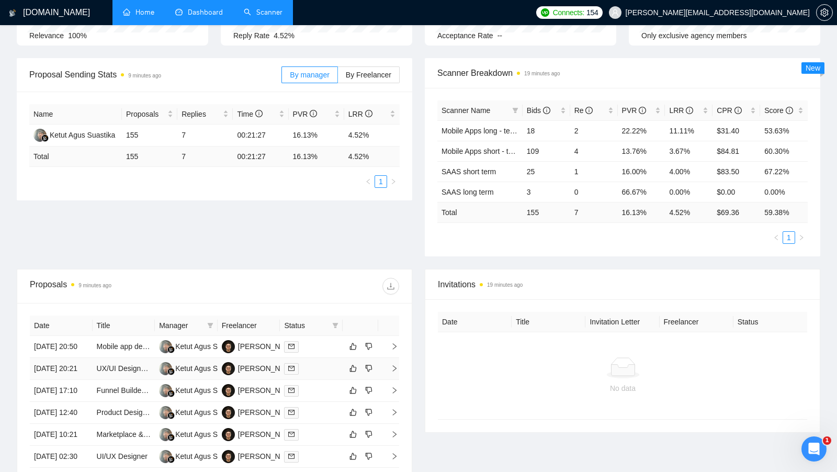
click at [309, 380] on td at bounding box center [311, 369] width 63 height 22
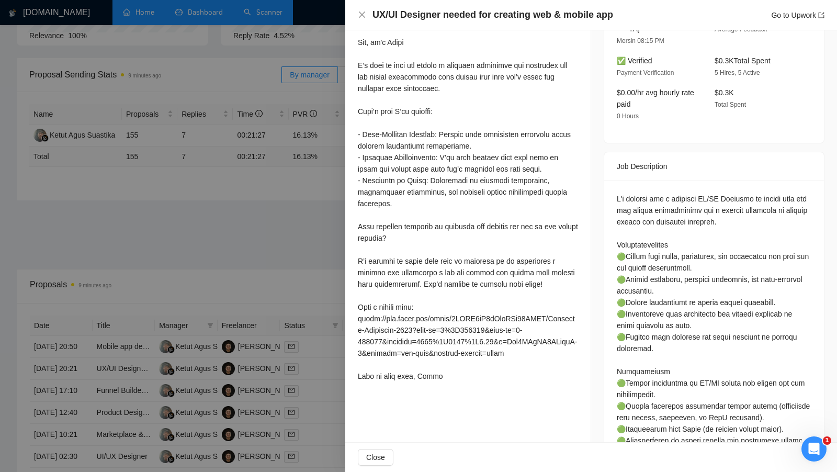
scroll to position [293, 0]
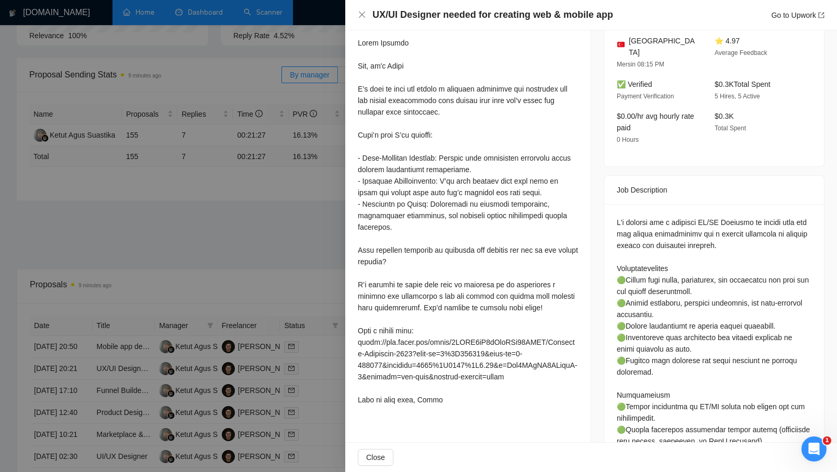
click at [337, 397] on div at bounding box center [418, 236] width 837 height 472
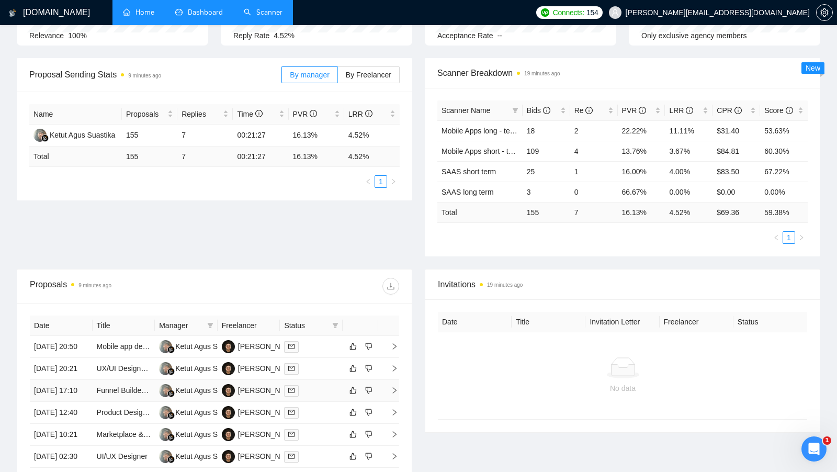
click at [322, 396] on div at bounding box center [311, 390] width 54 height 12
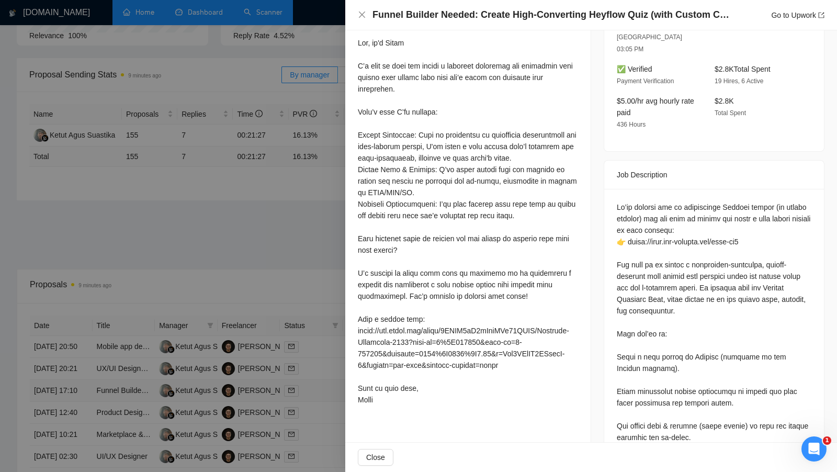
click at [322, 407] on div at bounding box center [418, 236] width 837 height 472
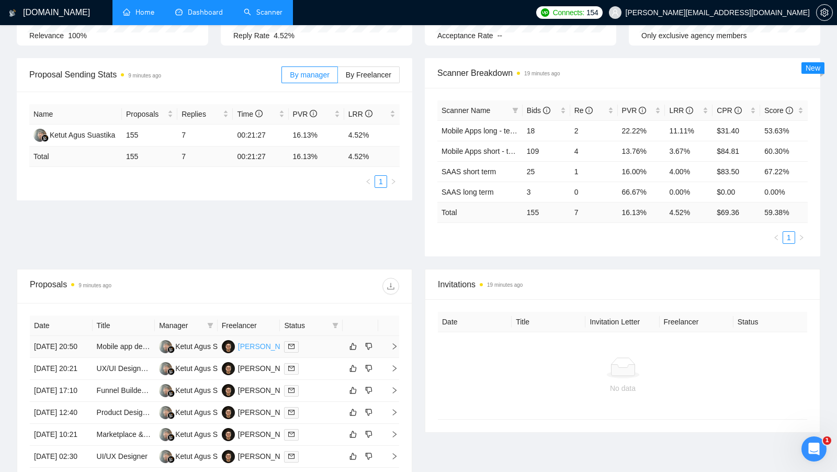
click at [260, 352] on div "[PERSON_NAME]" at bounding box center [268, 347] width 60 height 12
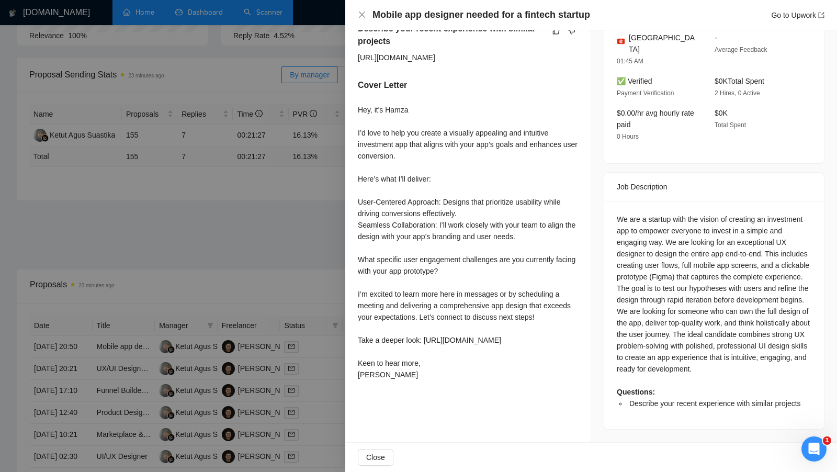
click at [179, 313] on div at bounding box center [418, 236] width 837 height 472
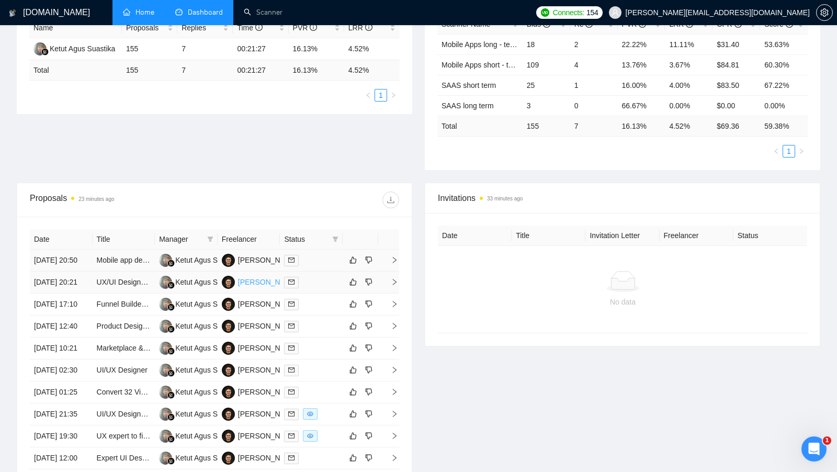
scroll to position [213, 0]
click at [266, 17] on link "Scanner" at bounding box center [263, 12] width 39 height 9
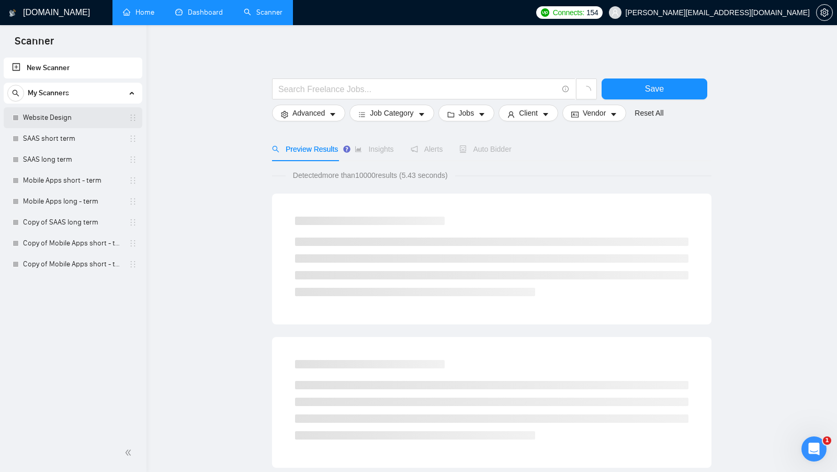
click at [85, 125] on link "Website Design" at bounding box center [72, 117] width 99 height 21
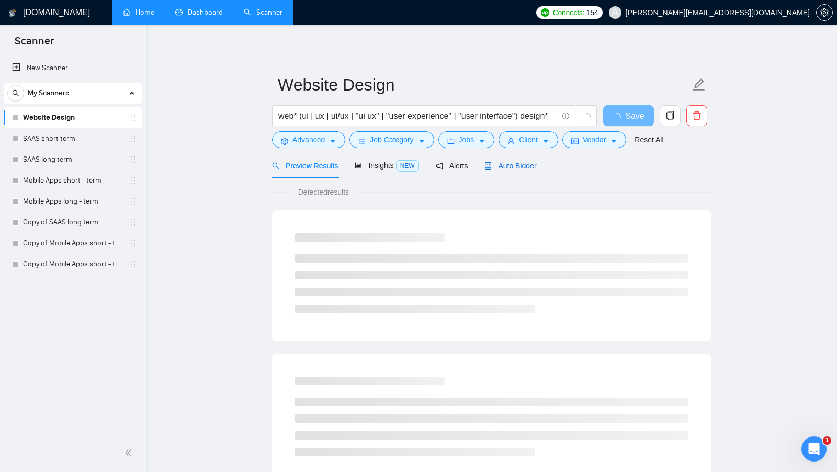
click at [529, 160] on div "Auto Bidder" at bounding box center [510, 166] width 52 height 12
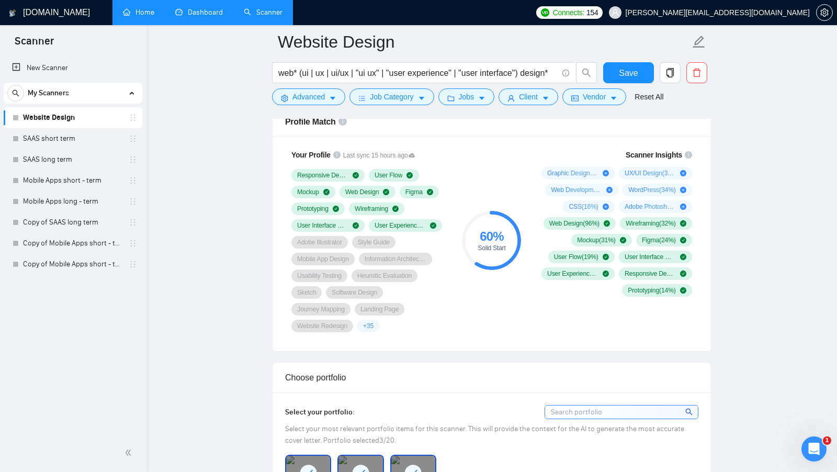
scroll to position [738, 0]
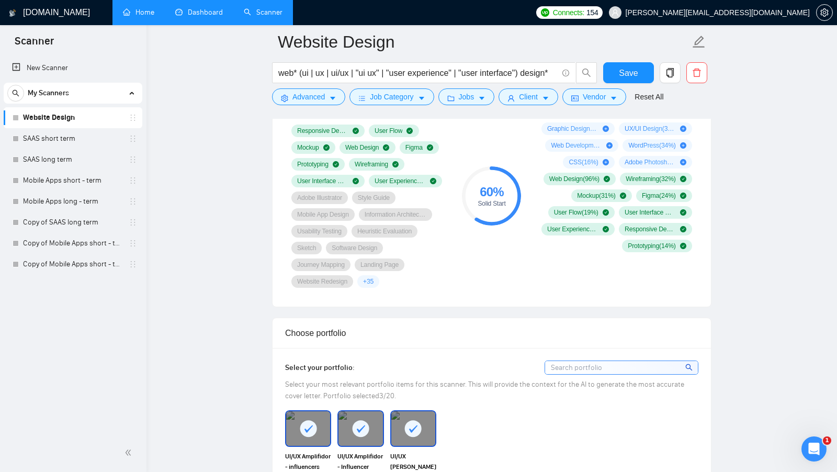
click at [189, 9] on link "Dashboard" at bounding box center [199, 12] width 48 height 9
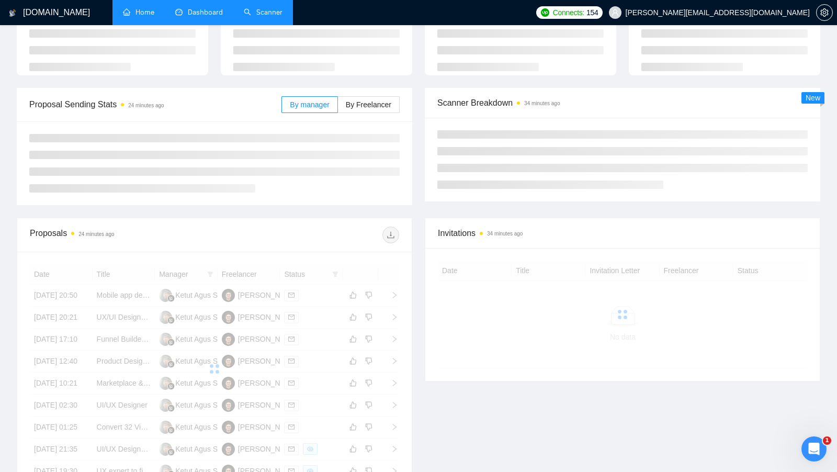
scroll to position [65, 0]
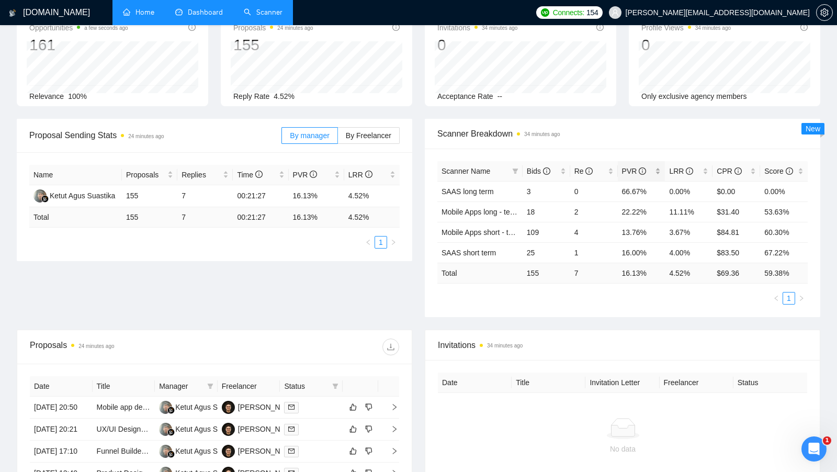
click at [661, 170] on div "PVR" at bounding box center [641, 171] width 39 height 12
click at [479, 190] on link "SAAS long term" at bounding box center [467, 191] width 52 height 8
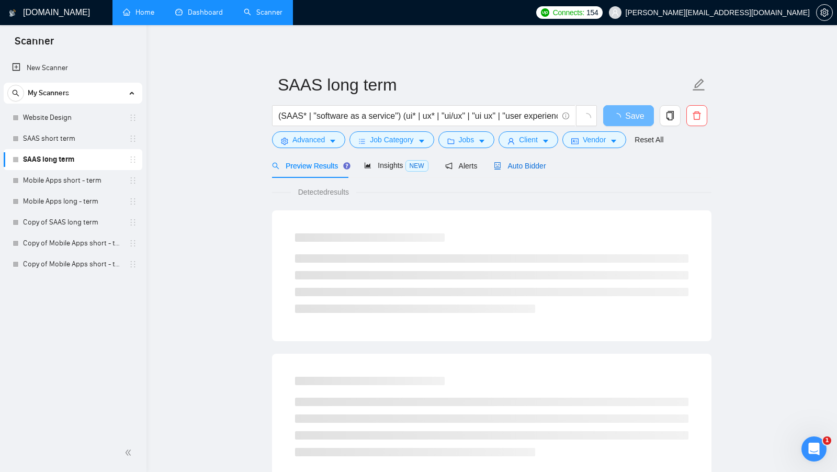
click at [535, 169] on span "Auto Bidder" at bounding box center [520, 166] width 52 height 8
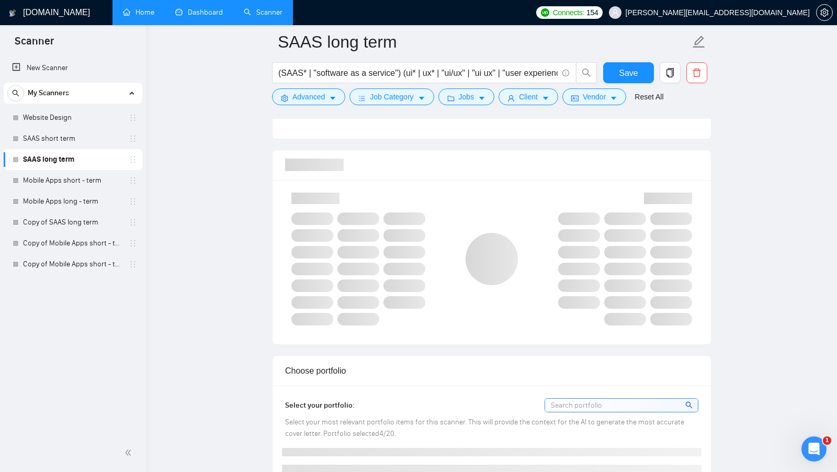
scroll to position [652, 0]
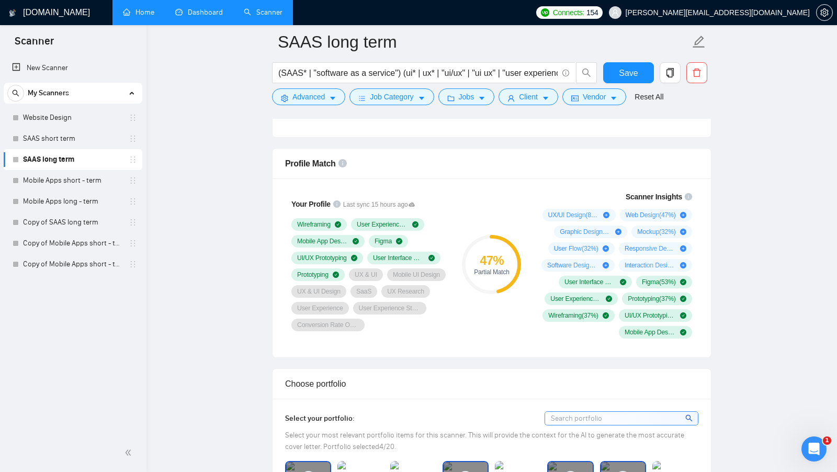
click at [206, 9] on link "Dashboard" at bounding box center [199, 12] width 48 height 9
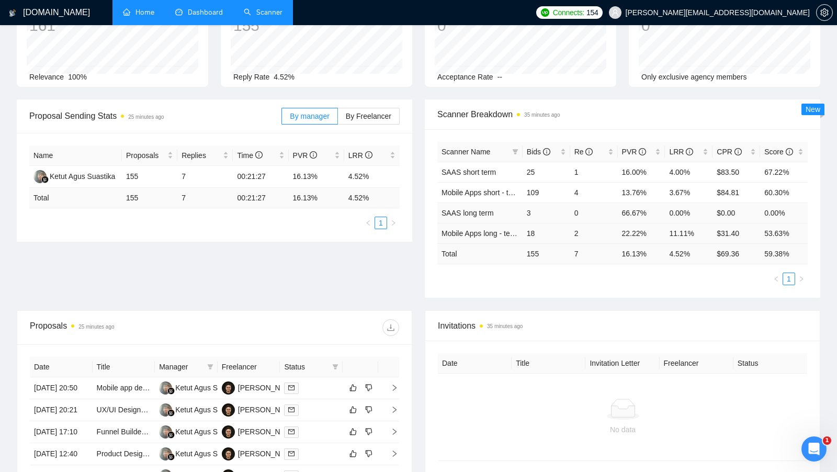
scroll to position [82, 0]
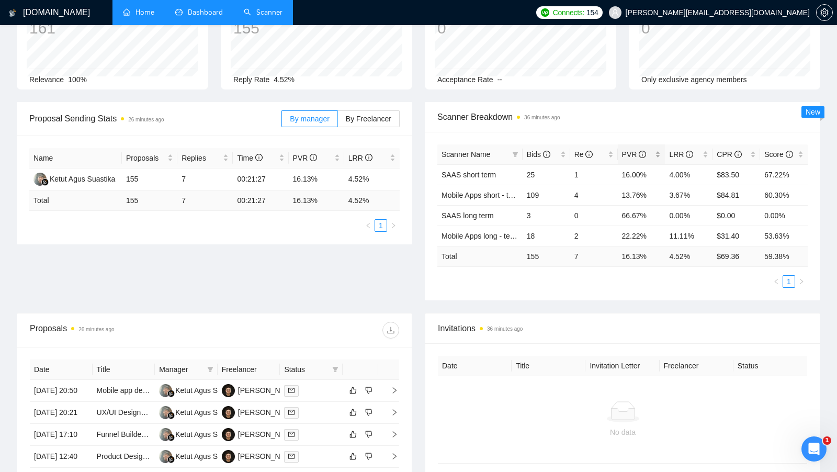
click at [660, 152] on div "PVR" at bounding box center [641, 155] width 39 height 12
click at [659, 152] on div "PVR" at bounding box center [641, 155] width 39 height 12
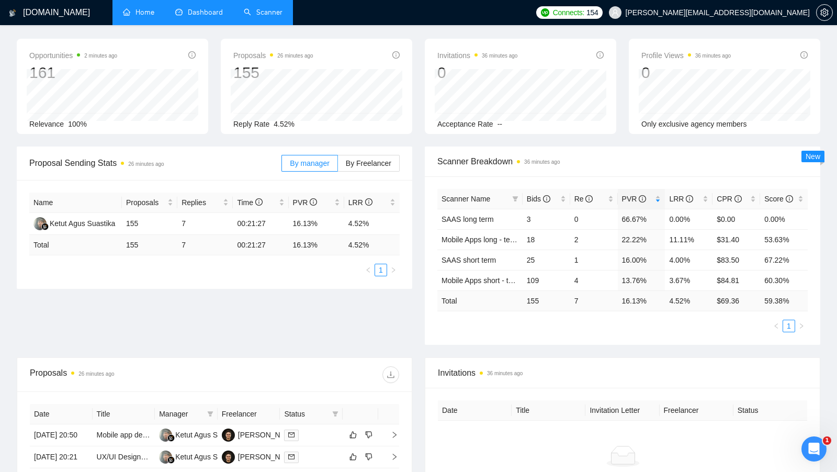
scroll to position [0, 0]
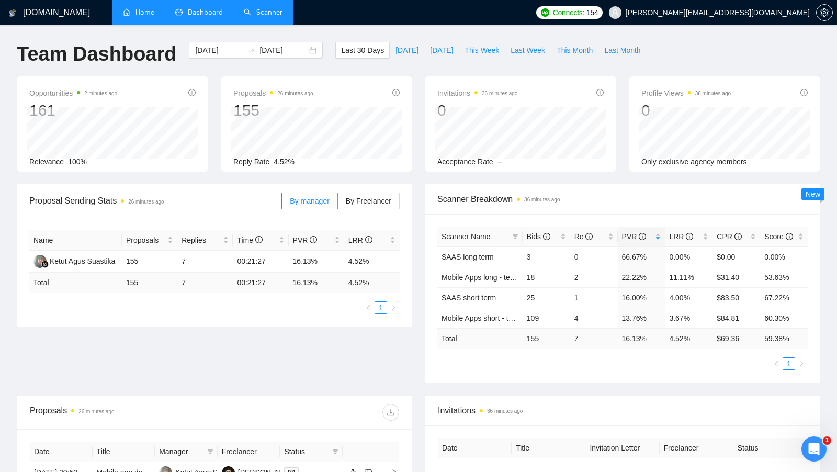
click at [256, 13] on link "Scanner" at bounding box center [263, 12] width 39 height 9
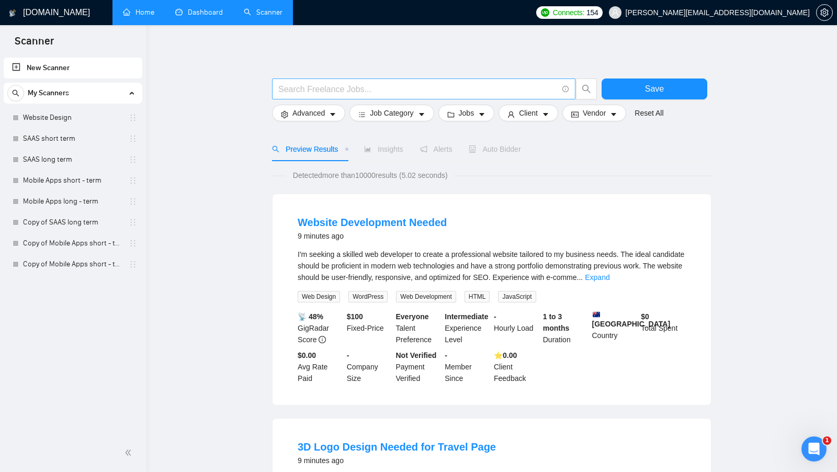
click at [298, 80] on span at bounding box center [423, 88] width 303 height 21
click at [207, 17] on link "Dashboard" at bounding box center [199, 12] width 48 height 9
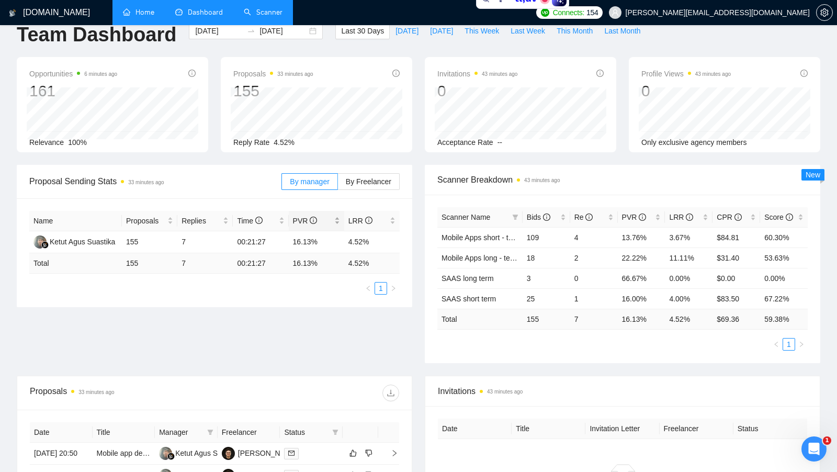
scroll to position [22, 0]
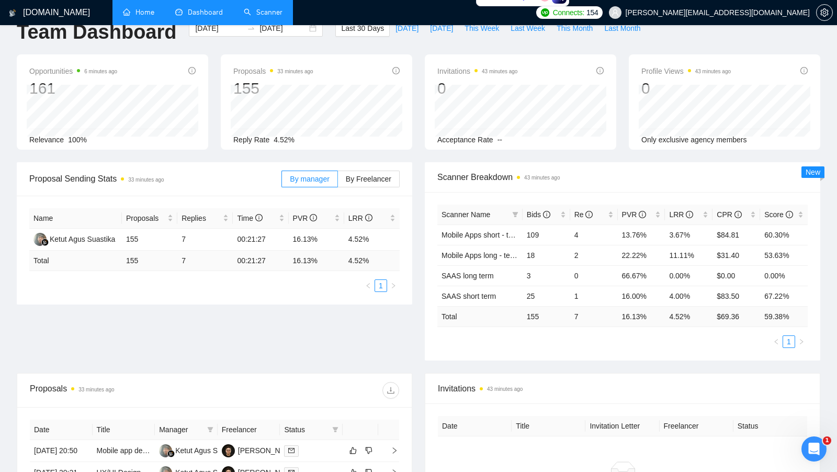
click at [271, 8] on link "Scanner" at bounding box center [263, 12] width 39 height 9
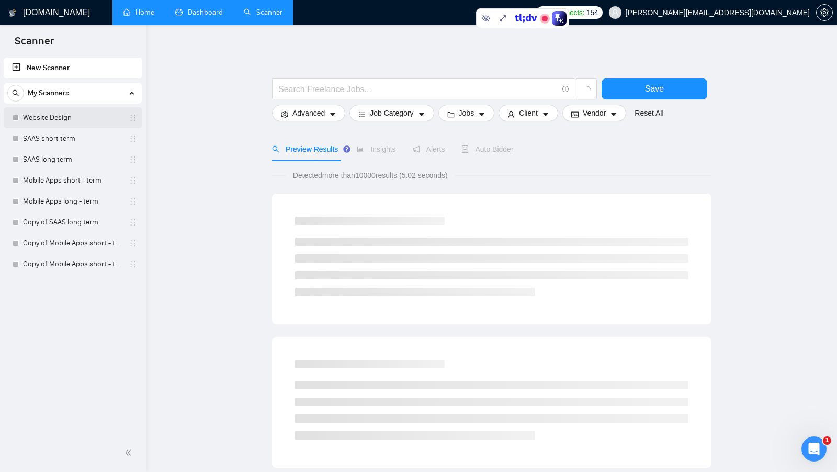
click at [94, 119] on link "Website Design" at bounding box center [72, 117] width 99 height 21
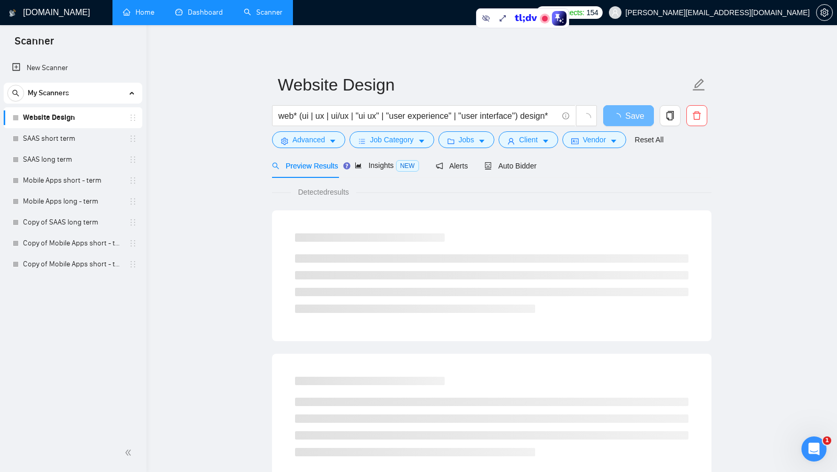
click at [211, 17] on link "Dashboard" at bounding box center [199, 12] width 48 height 9
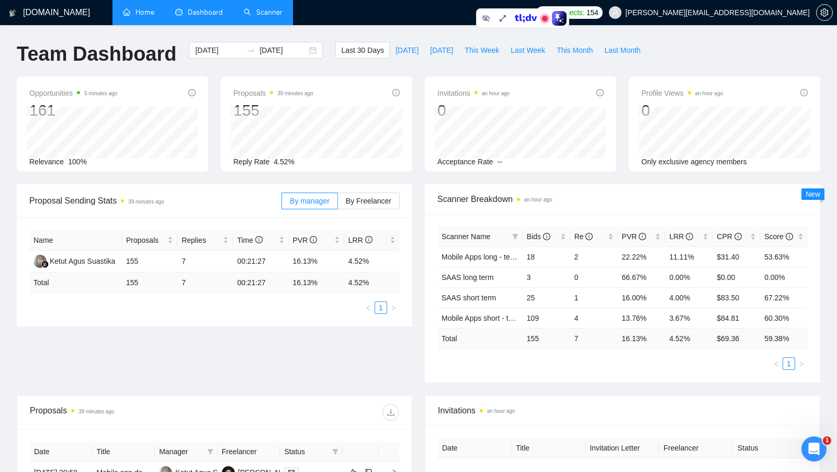
click at [267, 14] on link "Scanner" at bounding box center [263, 12] width 39 height 9
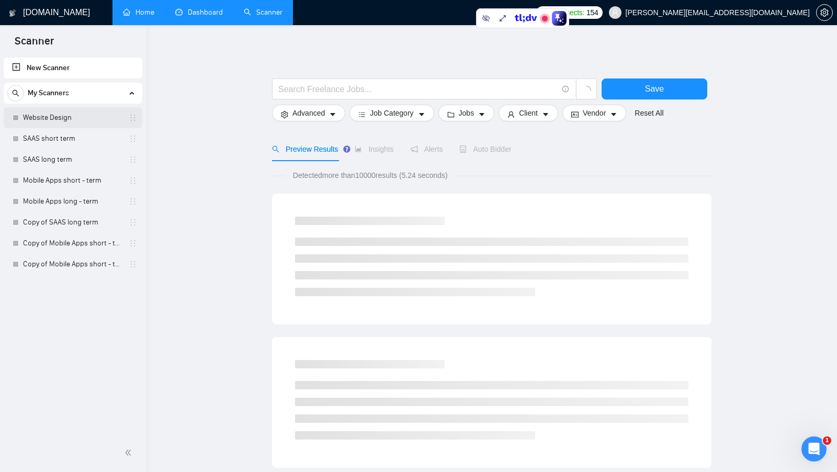
click at [83, 118] on link "Website Design" at bounding box center [72, 117] width 99 height 21
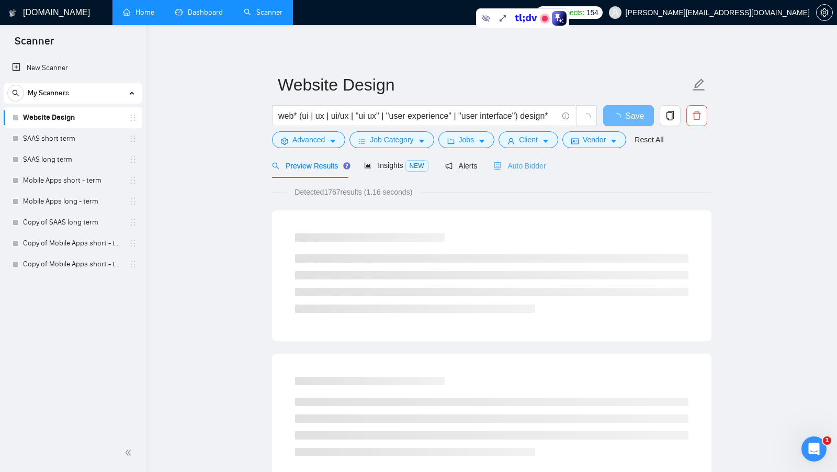
click at [538, 171] on div "Auto Bidder" at bounding box center [520, 165] width 52 height 25
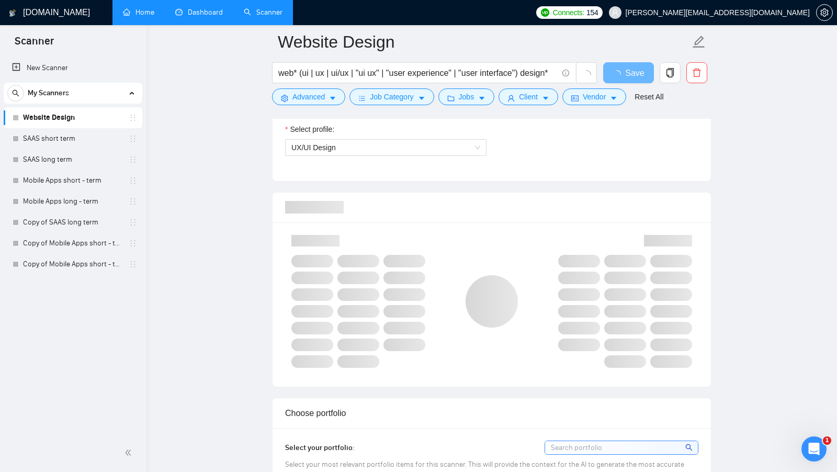
scroll to position [629, 0]
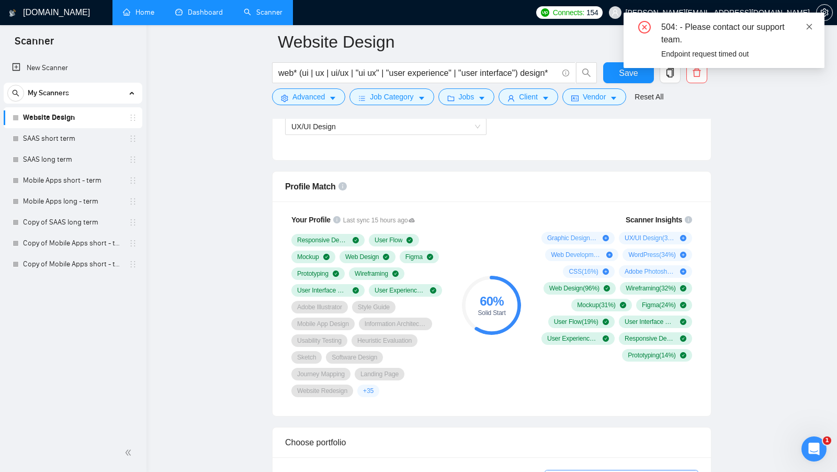
click at [811, 29] on icon "close" at bounding box center [809, 26] width 7 height 7
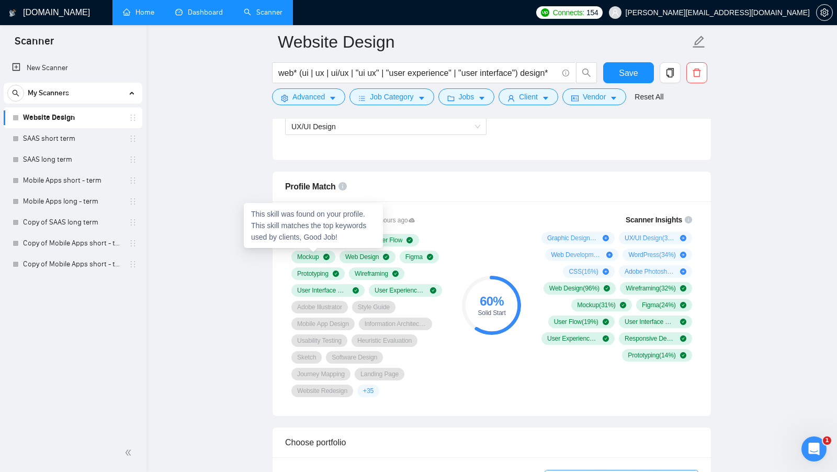
click at [275, 276] on div "Your Profile Last sync 15 hours ago Responsive Design User Flow Mockup Web Desi…" at bounding box center [492, 308] width 438 height 214
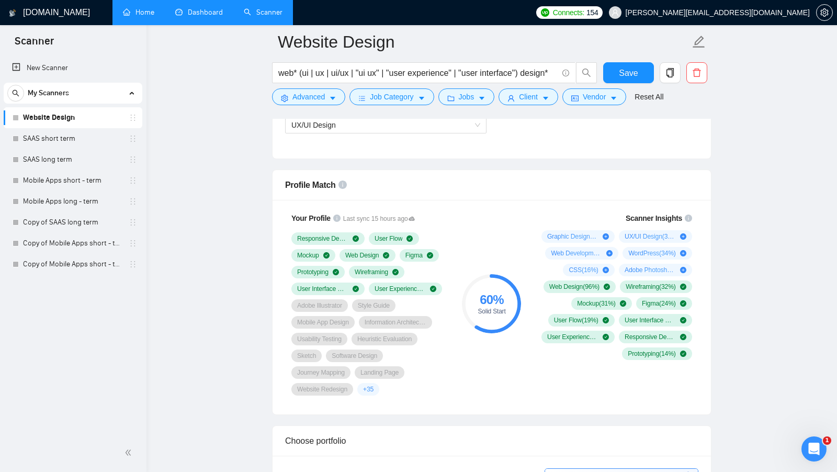
scroll to position [631, 0]
click at [546, 268] on div "Graphic Design ( 45 %) UX/UI Design ( 39 %) Web Development ( 35 %) WordPress (…" at bounding box center [614, 295] width 155 height 130
click at [501, 256] on div "60 % Solid Start" at bounding box center [492, 304] width 70 height 196
click at [510, 296] on div "60 %" at bounding box center [491, 299] width 59 height 13
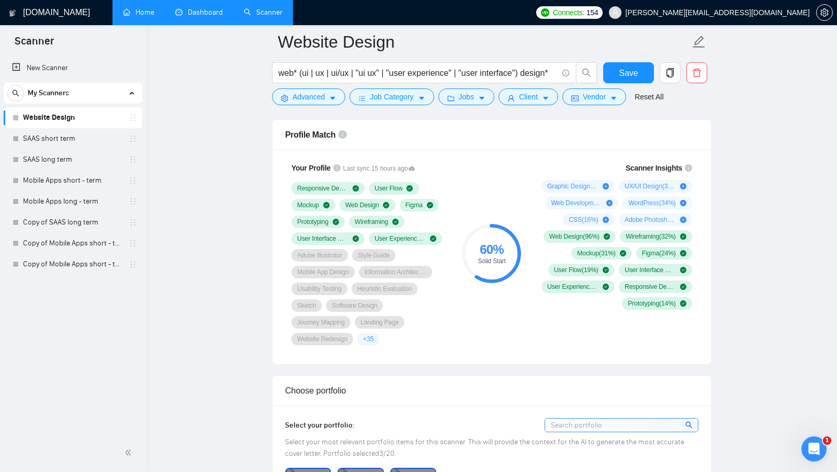
scroll to position [667, 0]
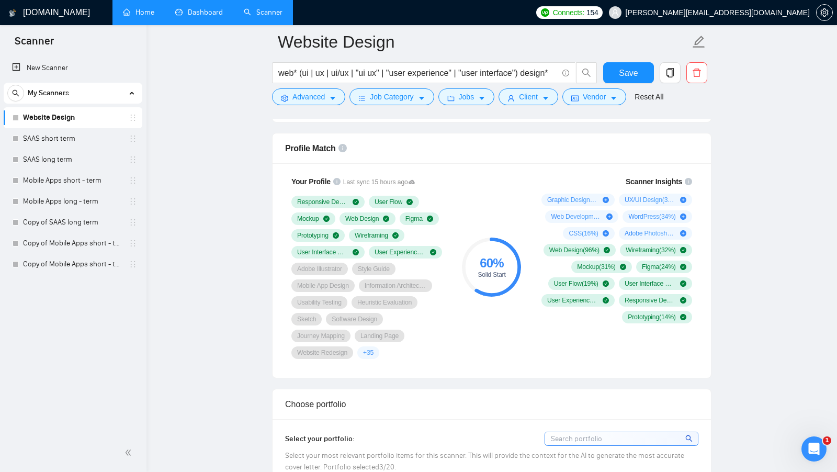
click at [822, 21] on div at bounding box center [824, 12] width 17 height 25
click at [825, 18] on button "button" at bounding box center [824, 12] width 17 height 17
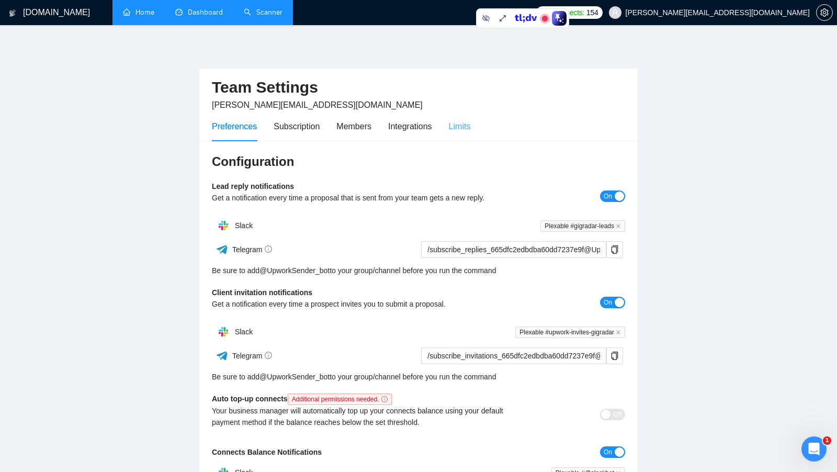
click at [471, 118] on div "Limits" at bounding box center [460, 126] width 22 height 30
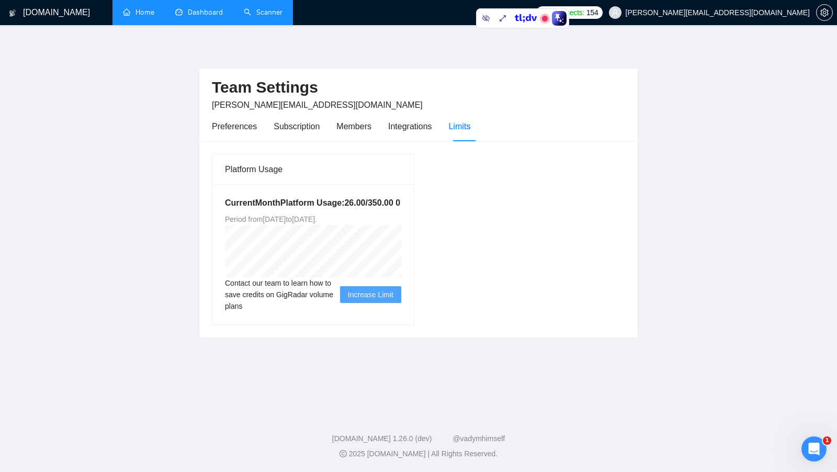
click at [248, 13] on link "Scanner" at bounding box center [263, 12] width 39 height 9
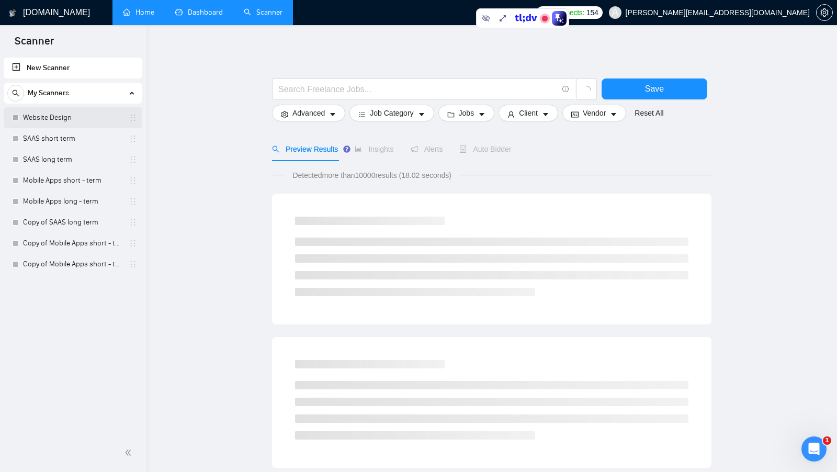
click at [84, 114] on link "Website Design" at bounding box center [72, 117] width 99 height 21
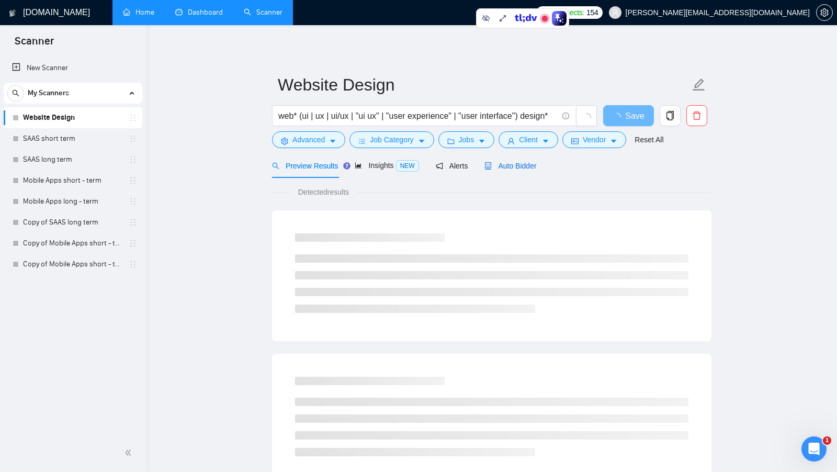
click at [501, 166] on span "Auto Bidder" at bounding box center [510, 166] width 52 height 8
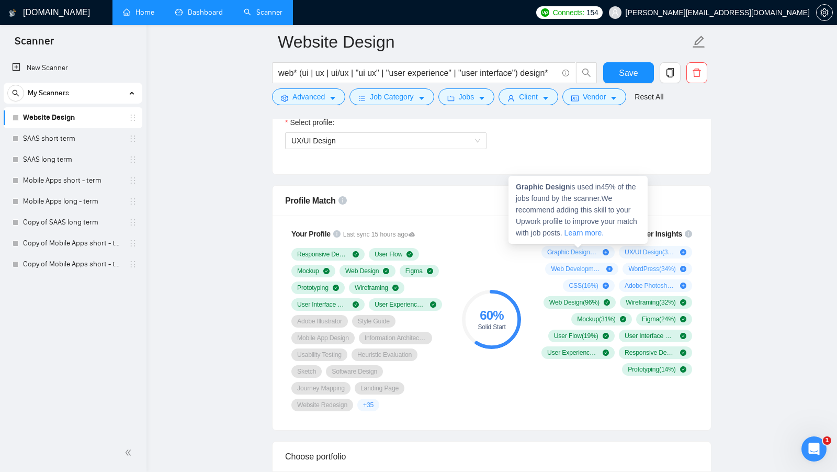
scroll to position [625, 0]
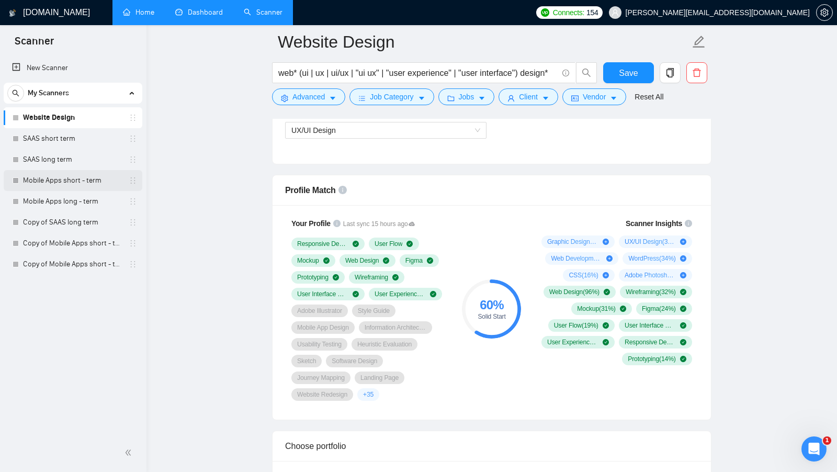
click at [99, 183] on link "Mobile Apps short - term" at bounding box center [72, 180] width 99 height 21
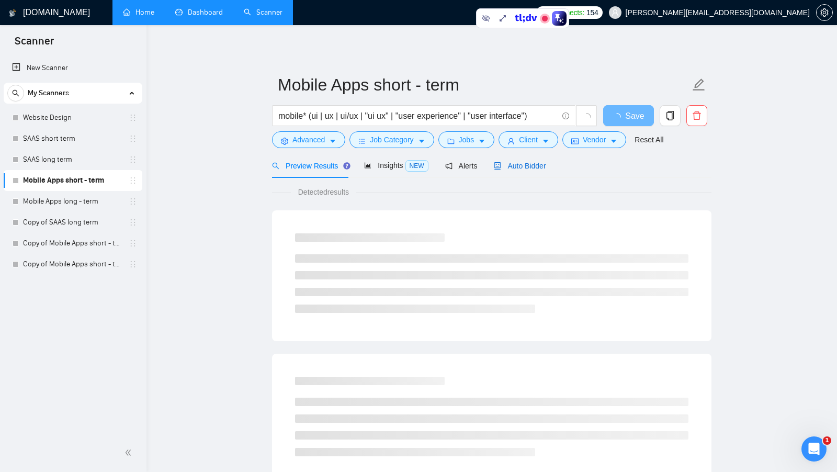
click at [535, 168] on span "Auto Bidder" at bounding box center [520, 166] width 52 height 8
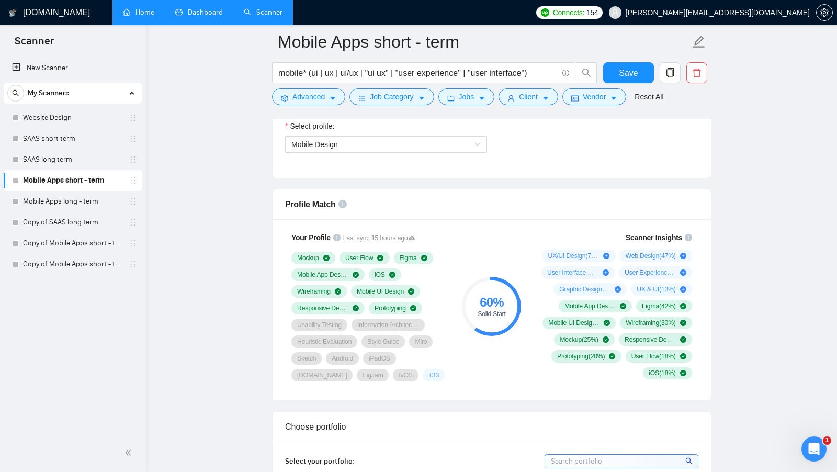
scroll to position [613, 0]
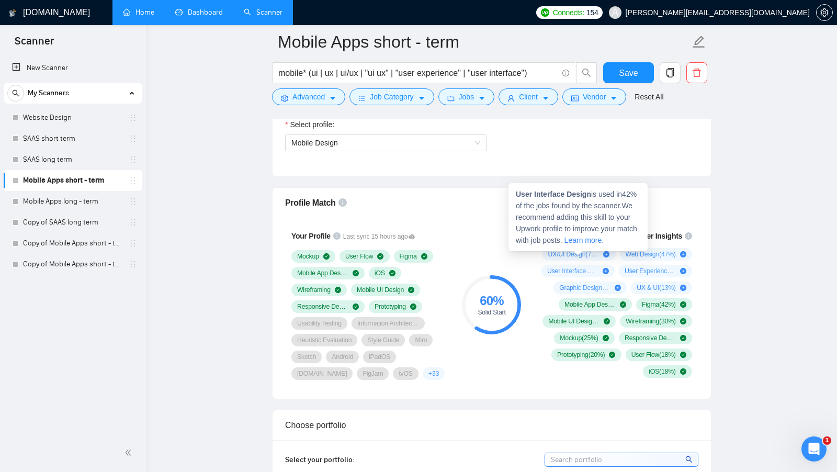
click at [479, 254] on div "60 % Solid Start" at bounding box center [492, 305] width 70 height 162
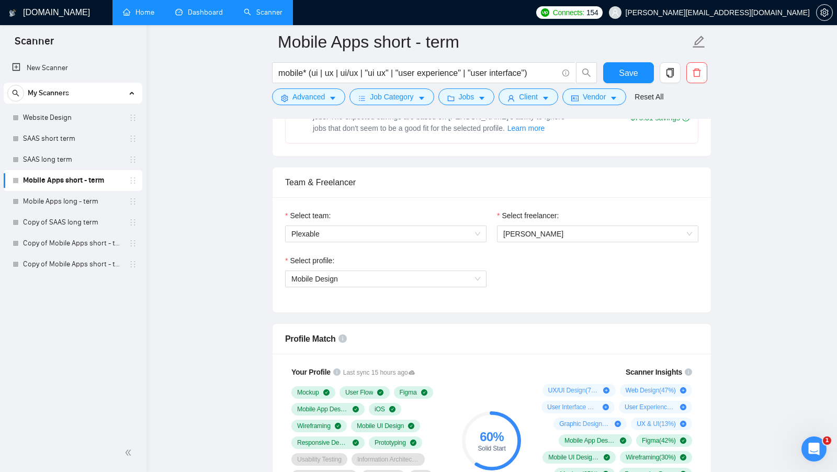
scroll to position [366, 0]
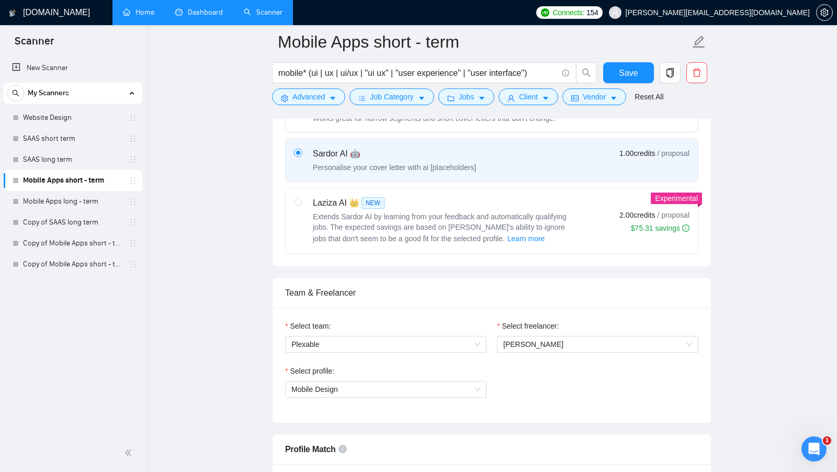
click at [203, 17] on link "Dashboard" at bounding box center [199, 12] width 48 height 9
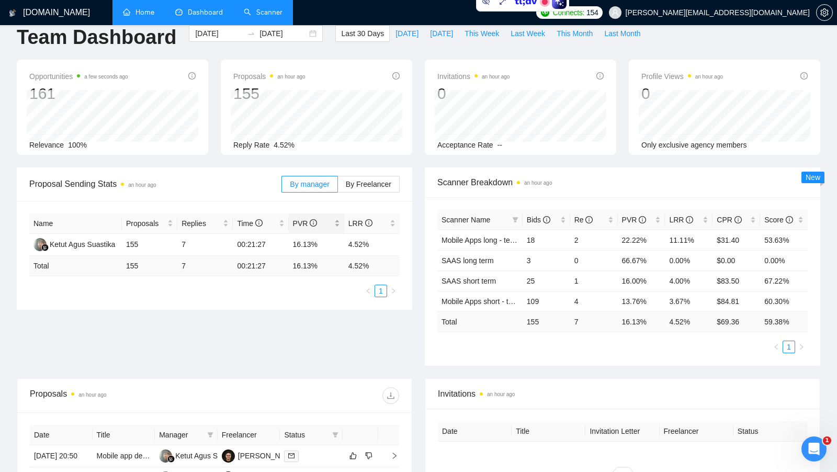
scroll to position [18, 0]
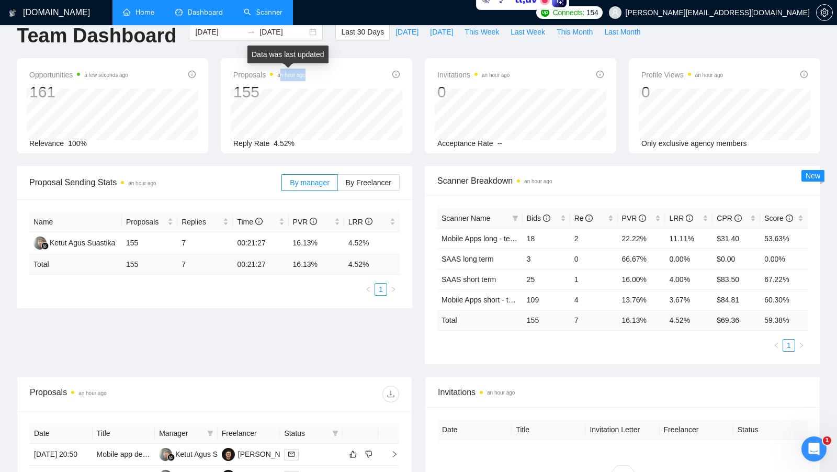
drag, startPoint x: 307, startPoint y: 75, endPoint x: 281, endPoint y: 76, distance: 26.2
click at [281, 76] on time "an hour ago" at bounding box center [291, 75] width 28 height 6
click at [378, 344] on div "Proposal Sending Stats an hour ago By manager By Freelancer Name Proposals Repl…" at bounding box center [418, 271] width 816 height 211
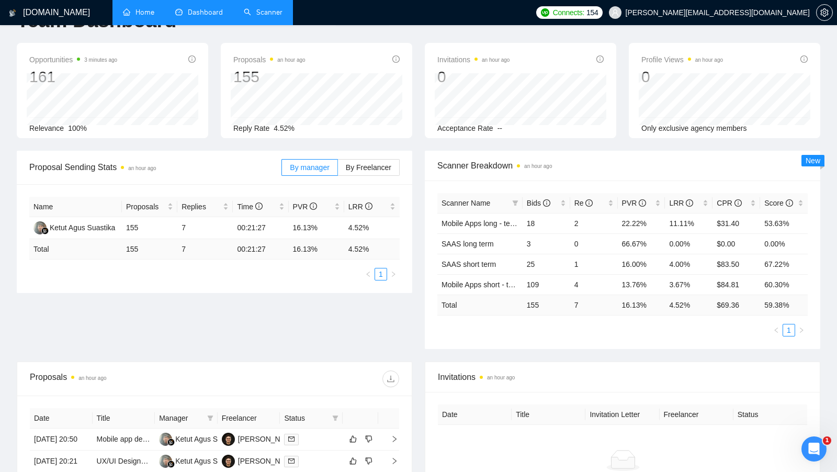
scroll to position [68, 0]
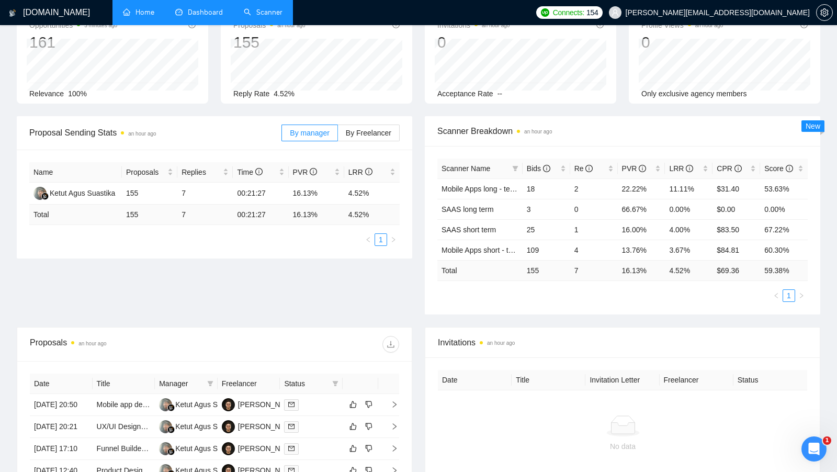
click at [608, 112] on div "Opportunities 3 minutes ago 161 Relevance 100% Proposals an hour ago 155 2025-0…" at bounding box center [418, 62] width 816 height 108
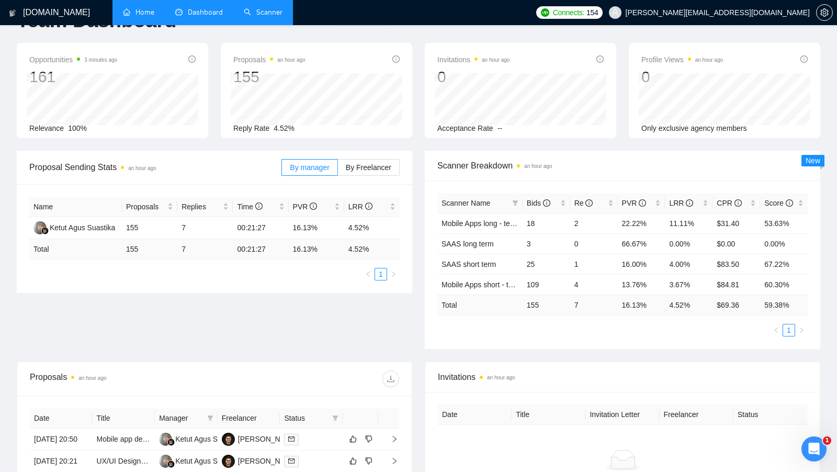
scroll to position [0, 0]
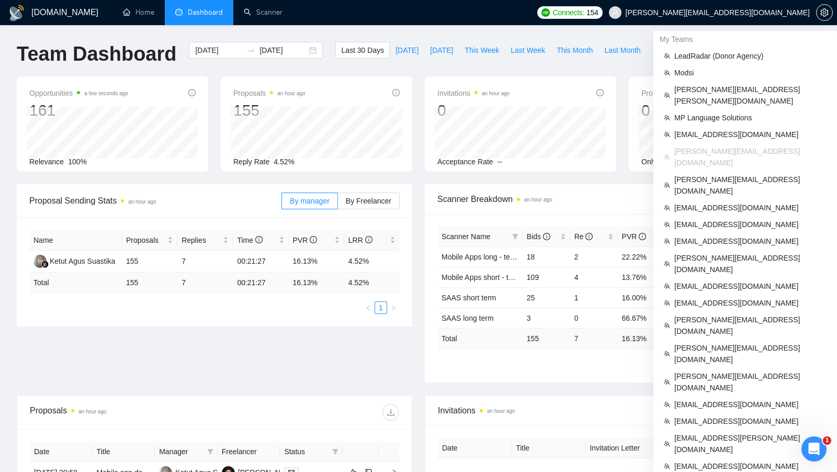
scroll to position [385, 0]
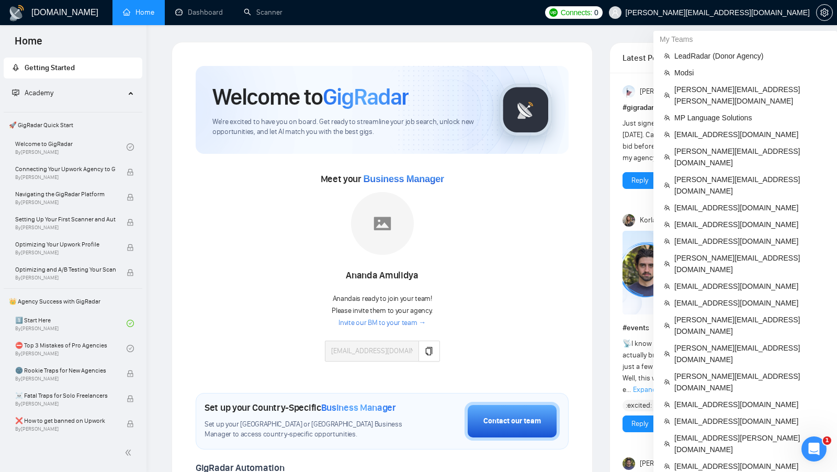
click at [777, 13] on span "[PERSON_NAME][EMAIL_ADDRESS][DOMAIN_NAME]" at bounding box center [718, 13] width 184 height 0
copy div "[PERSON_NAME][EMAIL_ADDRESS][DOMAIN_NAME]"
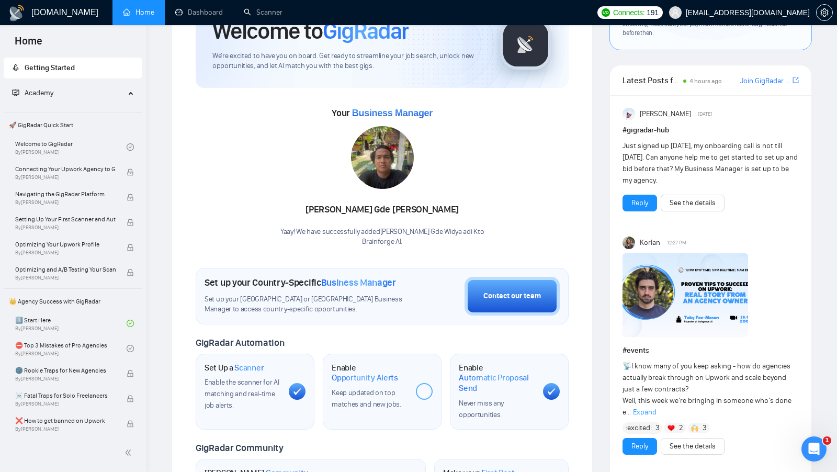
scroll to position [67, 0]
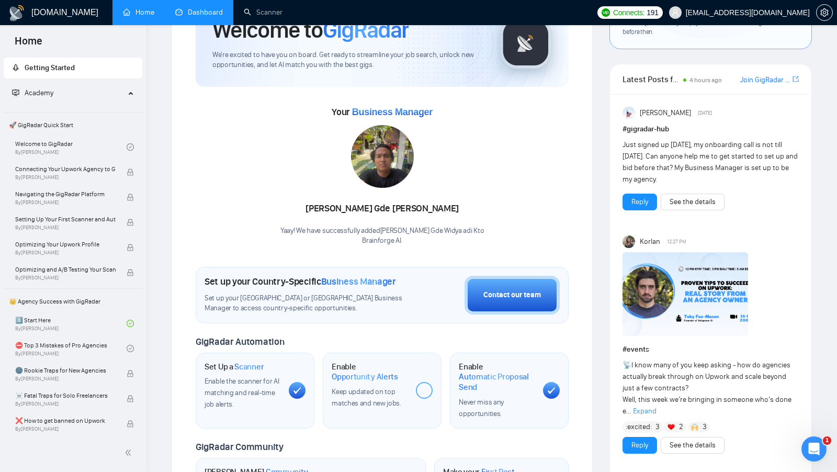
click at [221, 17] on link "Dashboard" at bounding box center [199, 12] width 48 height 9
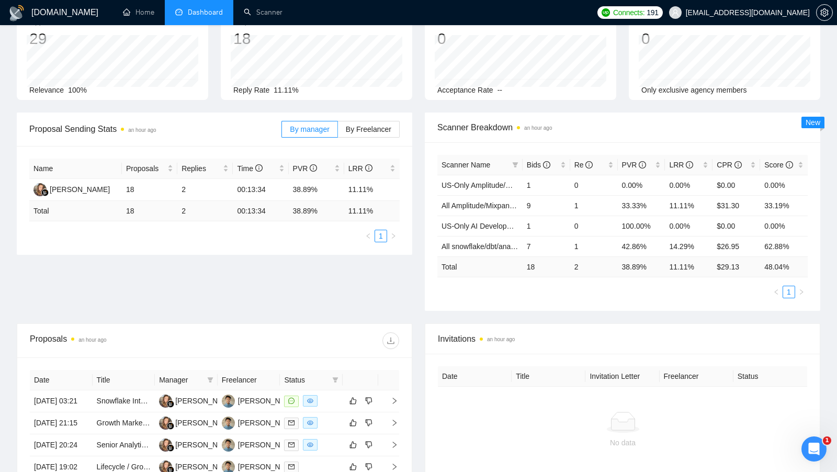
scroll to position [172, 0]
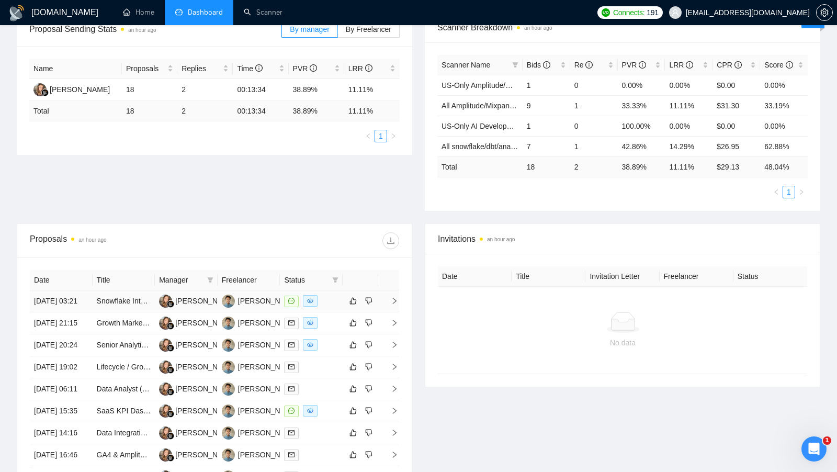
click at [339, 303] on td at bounding box center [311, 301] width 63 height 22
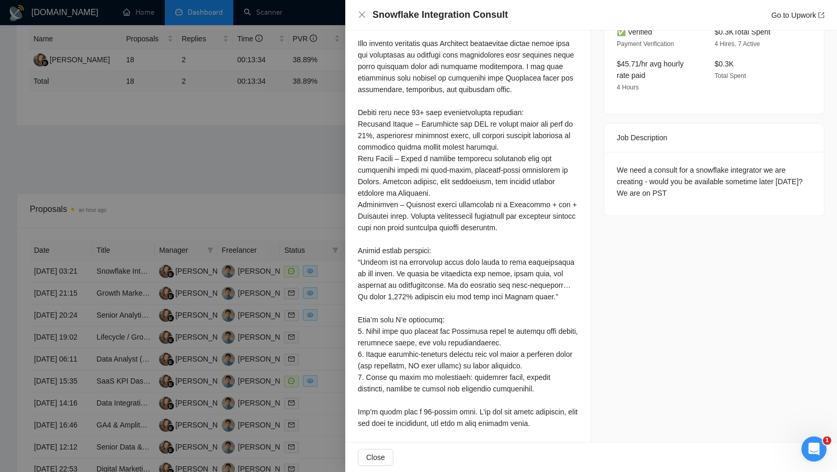
scroll to position [383, 0]
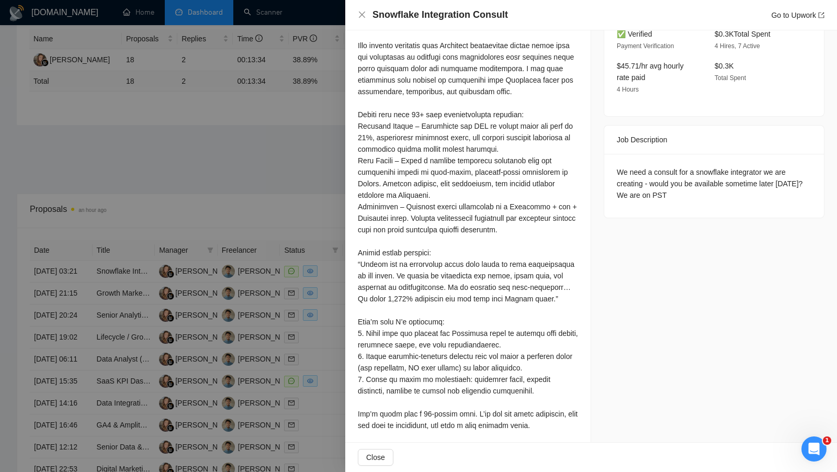
click at [356, 233] on div "Cover Letter" at bounding box center [467, 185] width 245 height 526
click at [315, 218] on div at bounding box center [418, 236] width 837 height 472
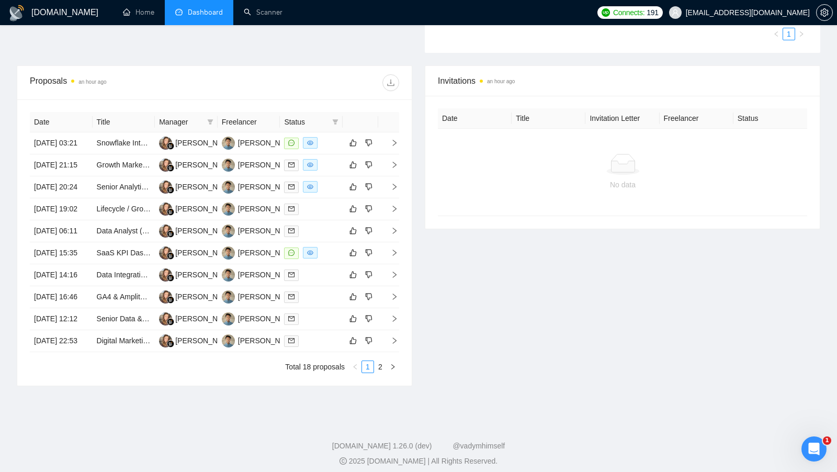
scroll to position [357, 0]
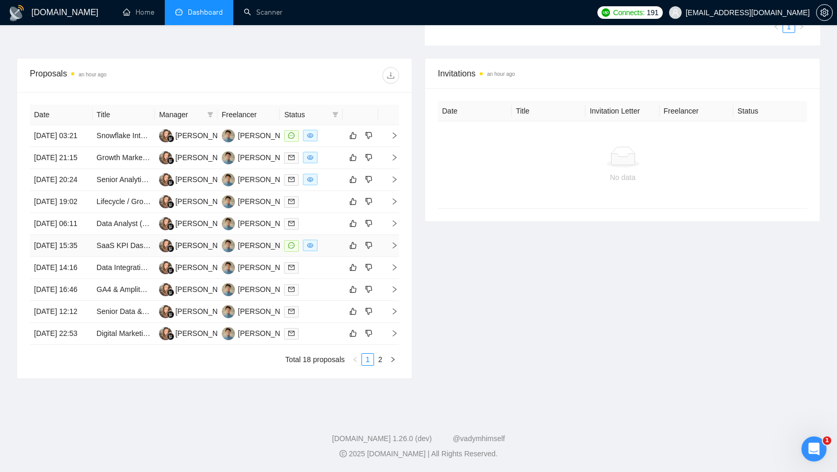
click at [324, 252] on div at bounding box center [311, 246] width 54 height 12
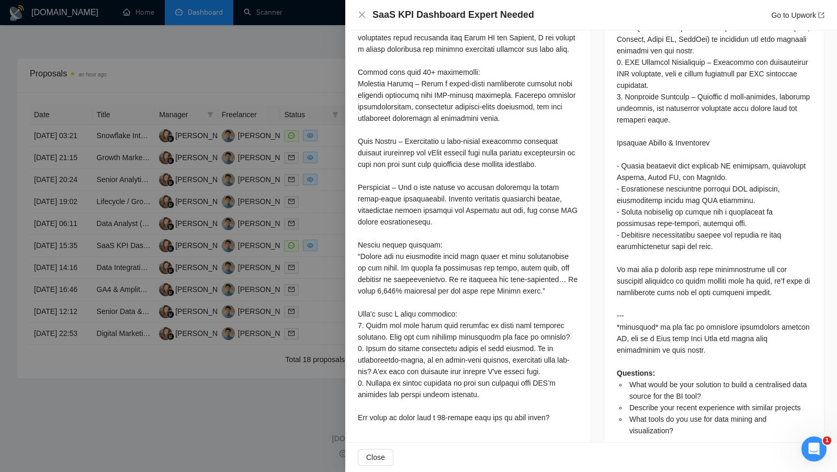
scroll to position [793, 0]
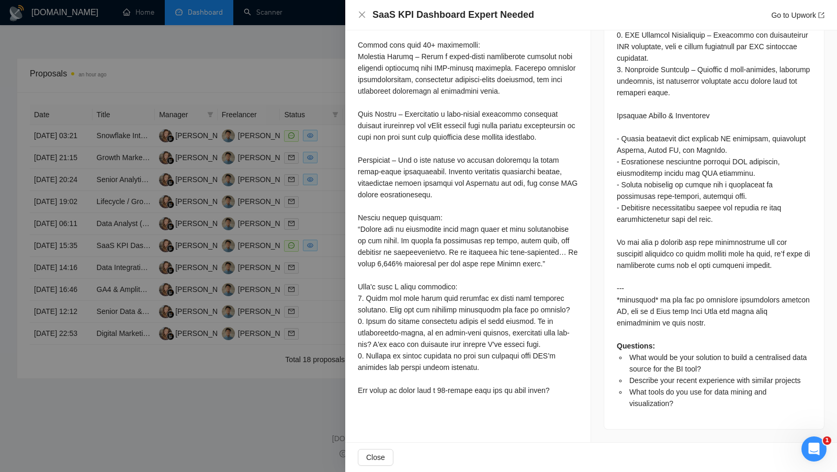
click at [340, 278] on div at bounding box center [418, 236] width 837 height 472
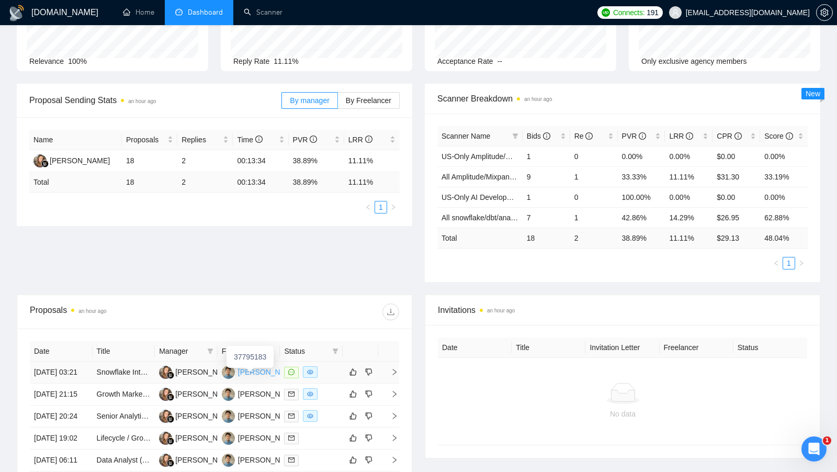
scroll to position [0, 0]
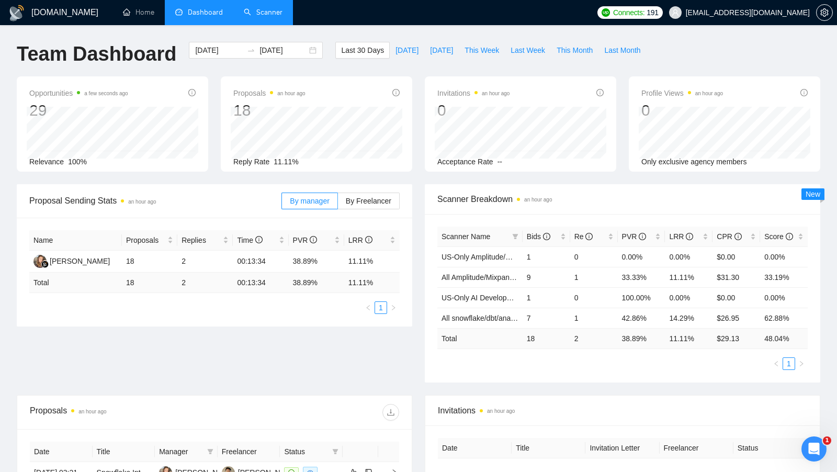
click at [257, 17] on link "Scanner" at bounding box center [263, 12] width 39 height 9
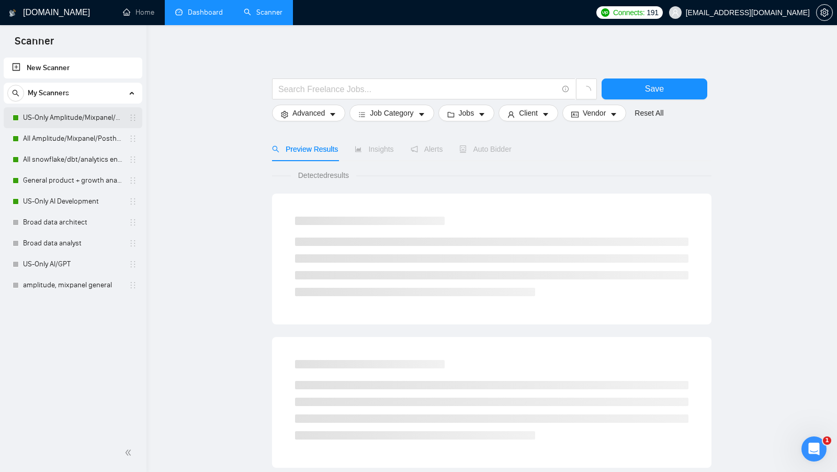
click at [73, 110] on link "US-Only Amplitude/Mixpanel/Posthog Product Analytics" at bounding box center [72, 117] width 99 height 21
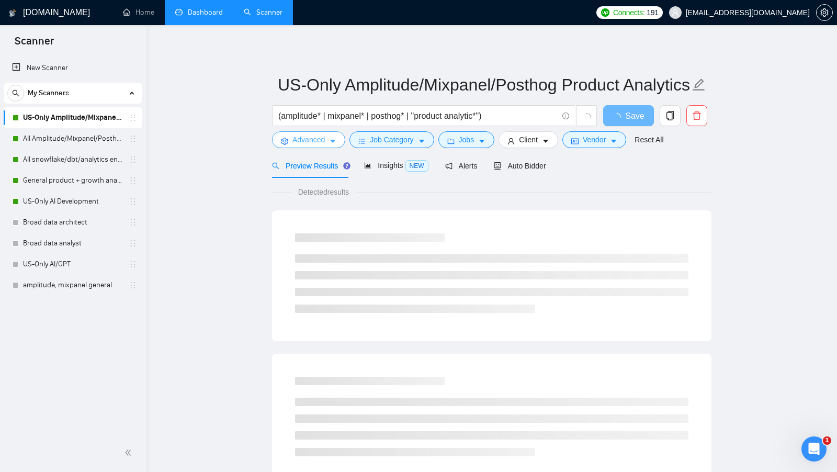
click at [342, 139] on button "Advanced" at bounding box center [308, 139] width 73 height 17
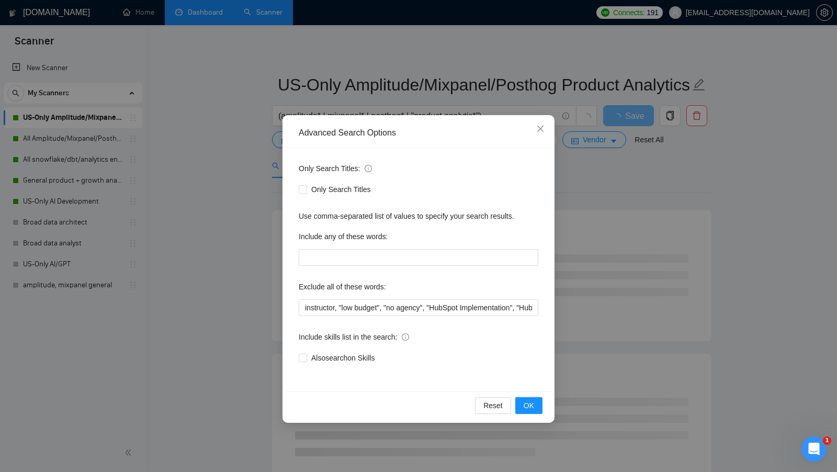
click at [245, 202] on div "Advanced Search Options Only Search Titles: Only Search Titles Use comma-separa…" at bounding box center [418, 236] width 837 height 472
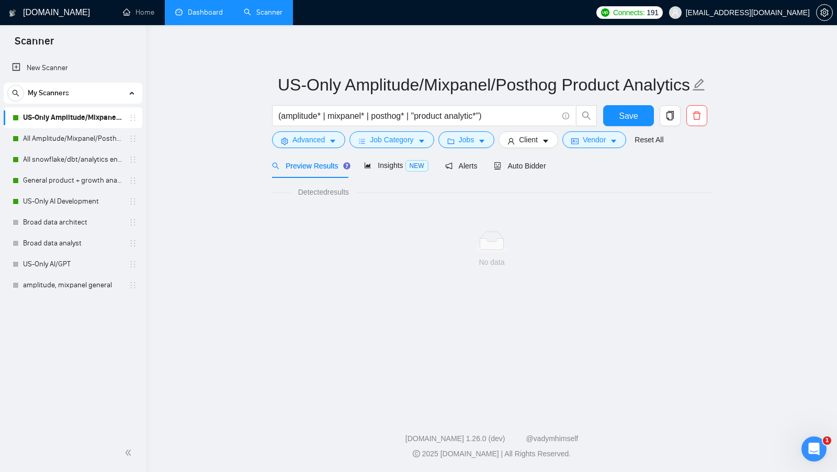
click at [74, 119] on link "US-Only Amplitude/Mixpanel/Posthog Product Analytics" at bounding box center [72, 117] width 99 height 21
click at [81, 131] on link "All Amplitude/Mixpanel/Posthog Product Analytics" at bounding box center [72, 138] width 99 height 21
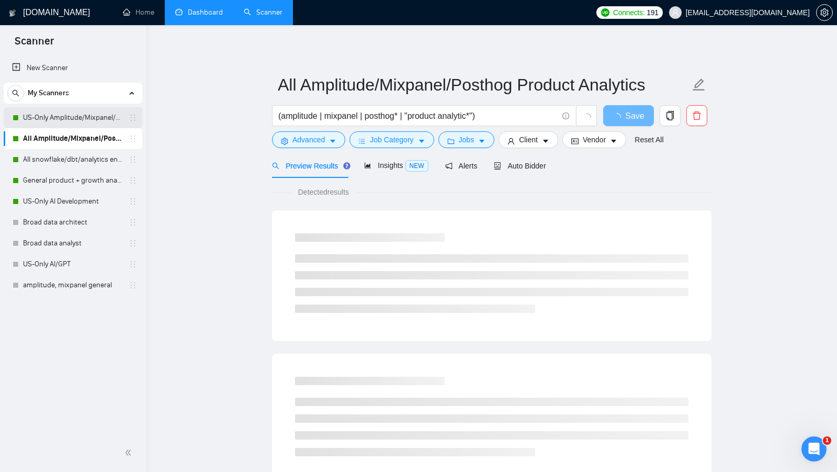
click at [83, 121] on link "US-Only Amplitude/Mixpanel/Posthog Product Analytics" at bounding box center [72, 117] width 99 height 21
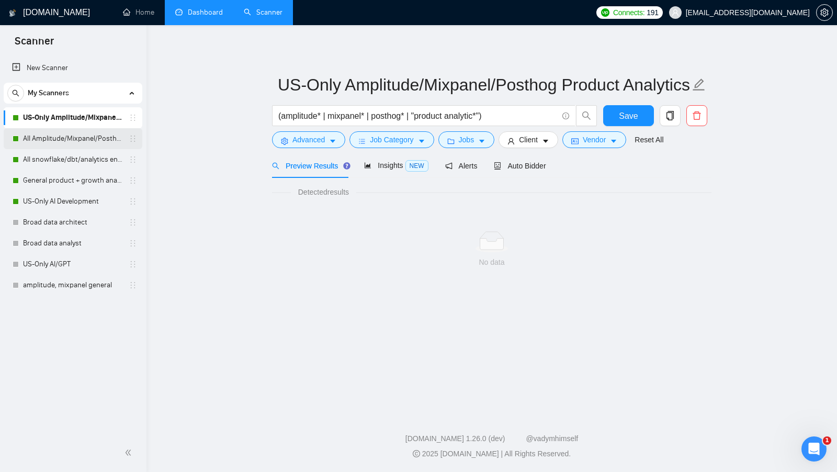
click at [38, 144] on link "All Amplitude/Mixpanel/Posthog Product Analytics" at bounding box center [72, 138] width 99 height 21
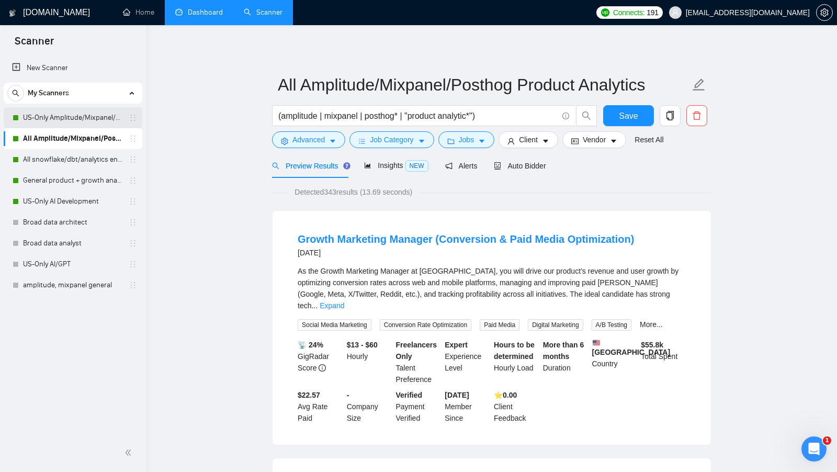
click at [97, 118] on link "US-Only Amplitude/Mixpanel/Posthog Product Analytics" at bounding box center [72, 117] width 99 height 21
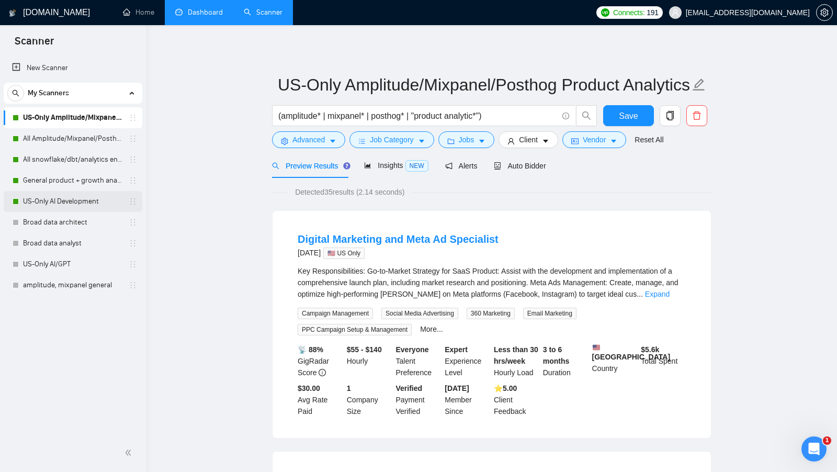
click at [62, 197] on link "US-Only AI Development" at bounding box center [72, 201] width 99 height 21
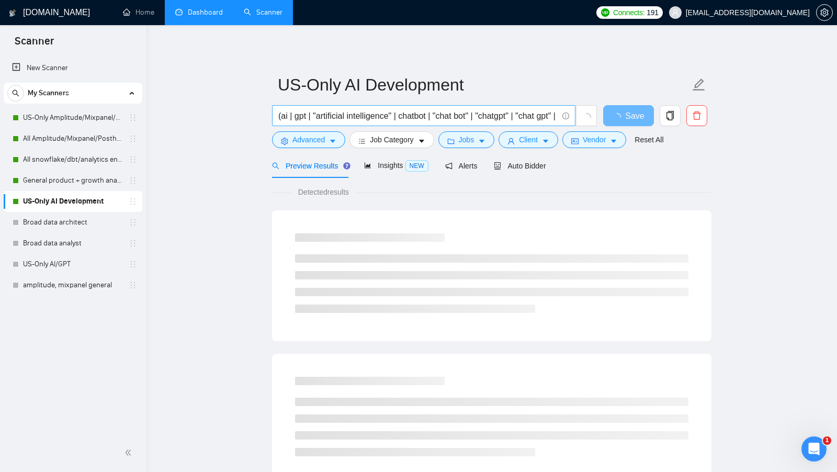
scroll to position [0, 34]
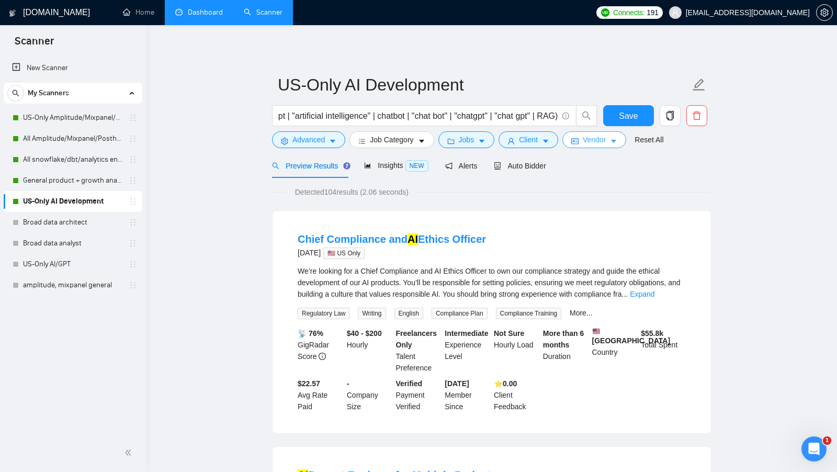
click at [574, 135] on button "Vendor" at bounding box center [594, 139] width 64 height 17
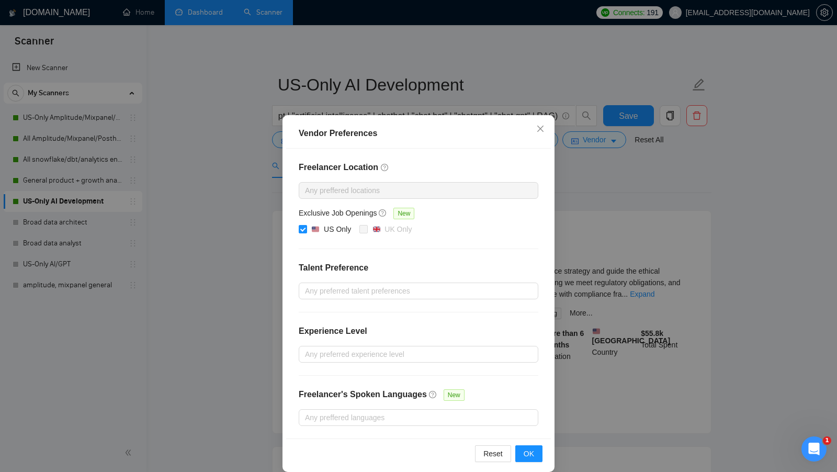
click at [565, 172] on div "Vendor Preferences Freelancer Location Any preffered locations Exclusive Job Op…" at bounding box center [418, 236] width 837 height 472
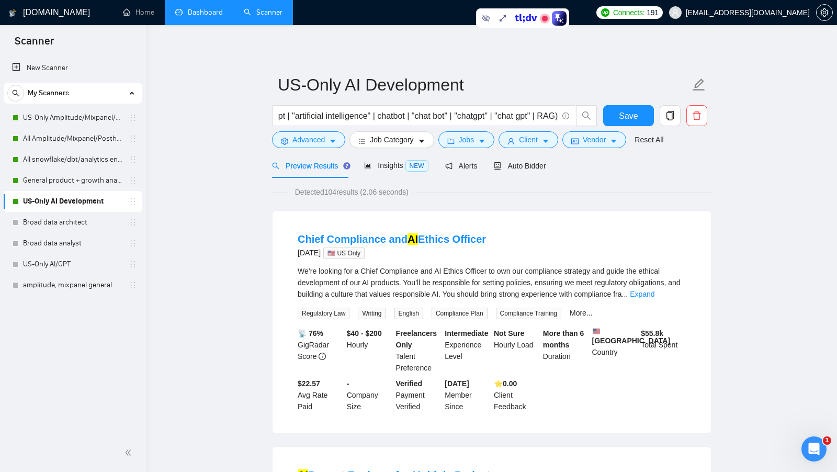
click at [211, 14] on link "Dashboard" at bounding box center [199, 12] width 48 height 9
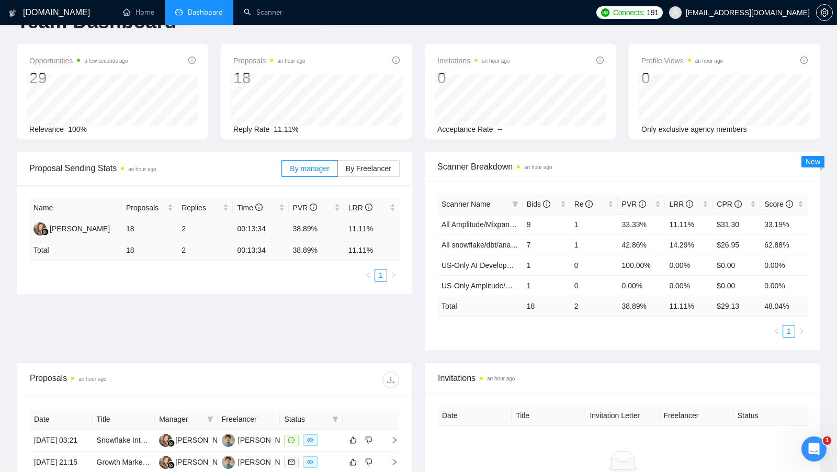
scroll to position [38, 0]
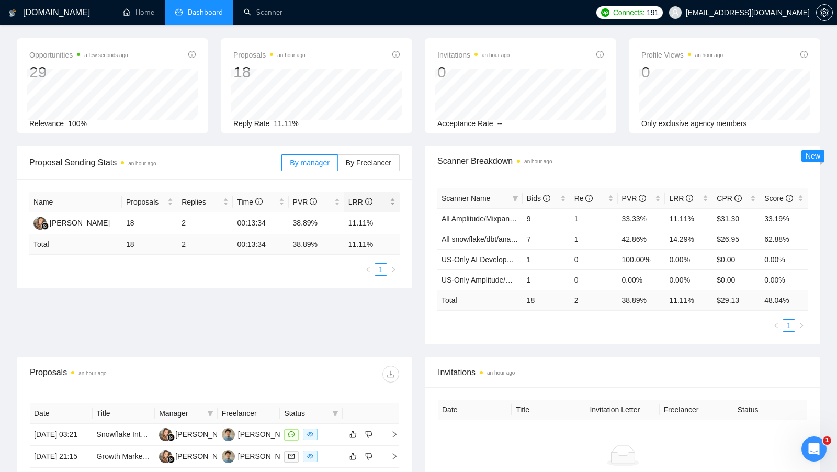
click at [395, 199] on div "LRR" at bounding box center [371, 202] width 47 height 12
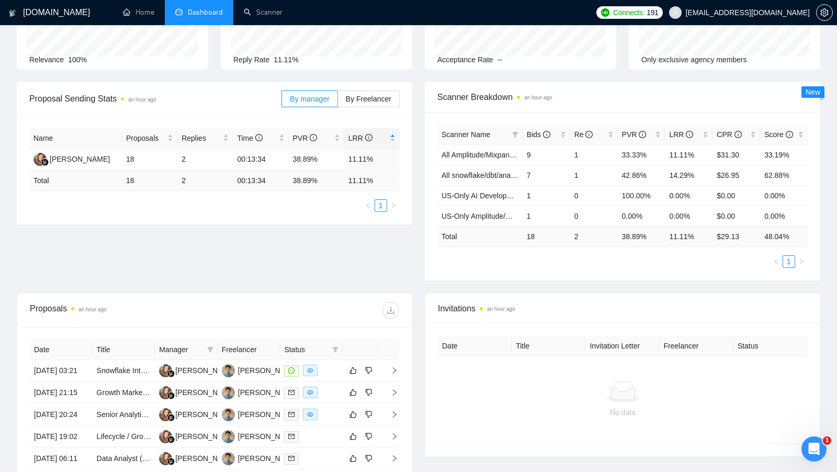
scroll to position [106, 0]
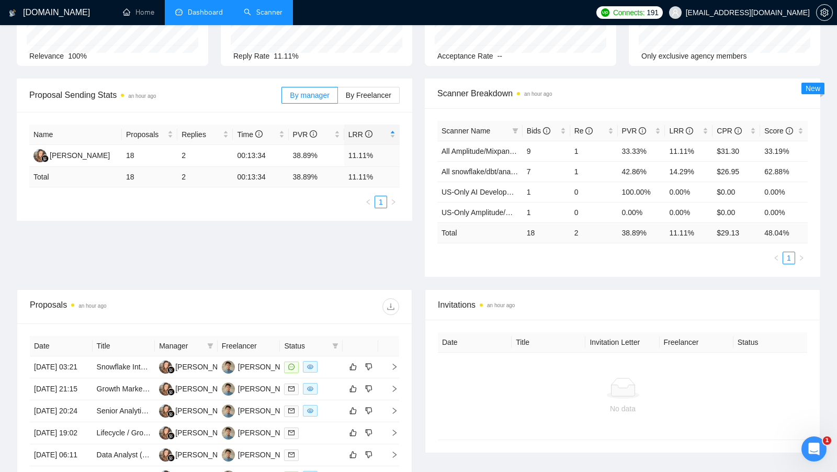
click at [266, 15] on link "Scanner" at bounding box center [263, 12] width 39 height 9
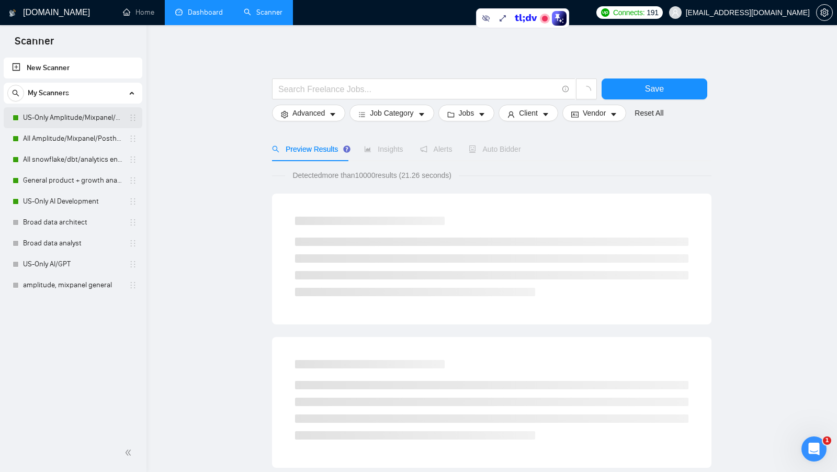
click at [61, 119] on link "US-Only Amplitude/Mixpanel/Posthog Product Analytics" at bounding box center [72, 117] width 99 height 21
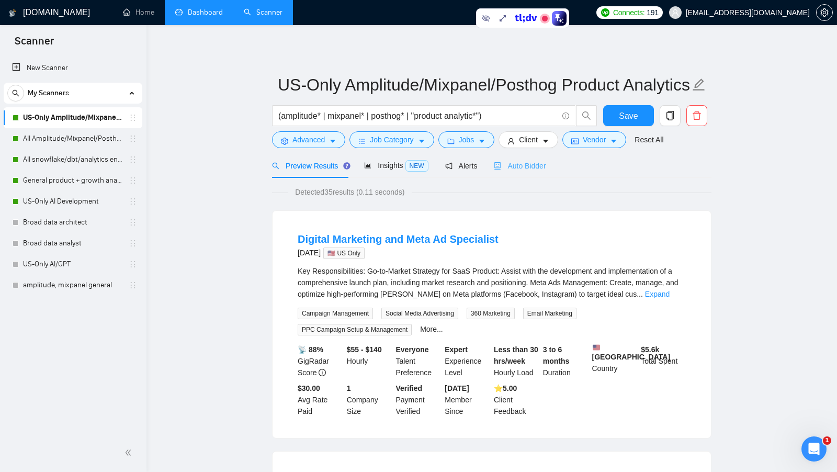
click at [508, 158] on div "Auto Bidder" at bounding box center [520, 165] width 52 height 25
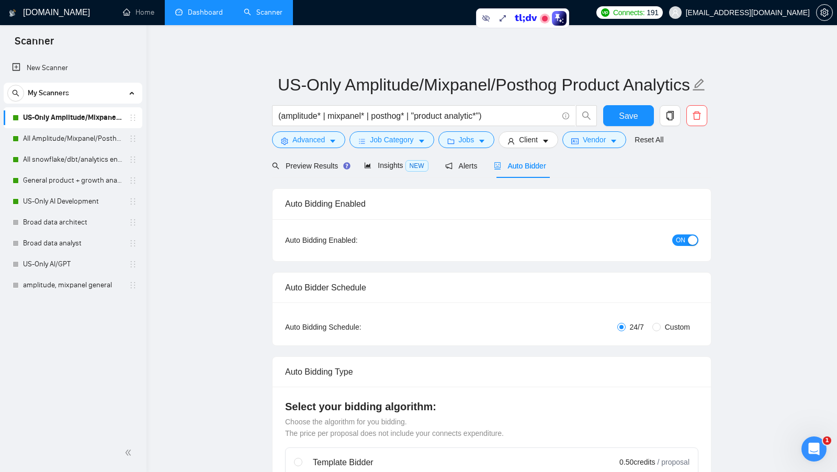
checkbox input "true"
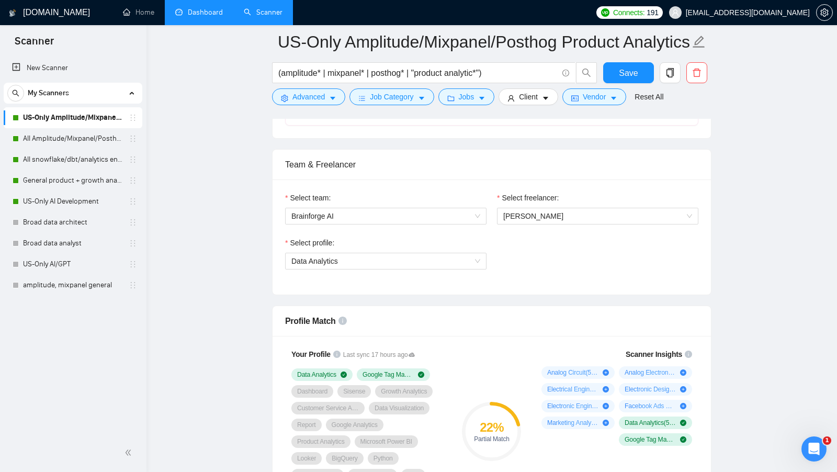
scroll to position [169, 0]
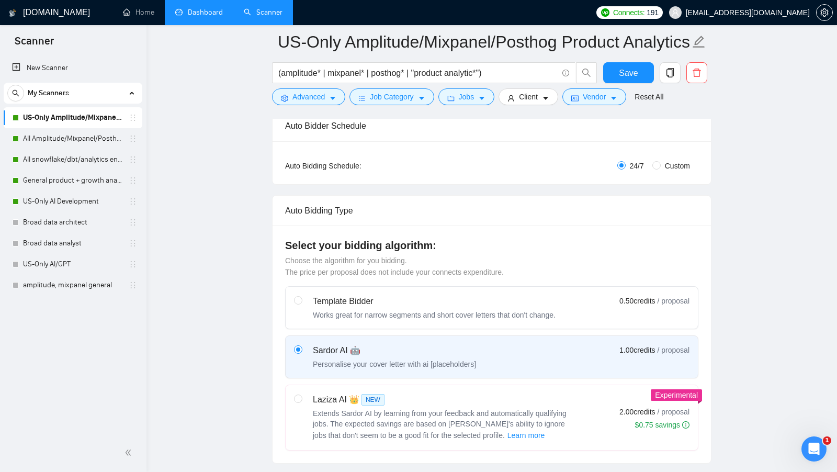
click at [187, 17] on link "Dashboard" at bounding box center [199, 12] width 48 height 9
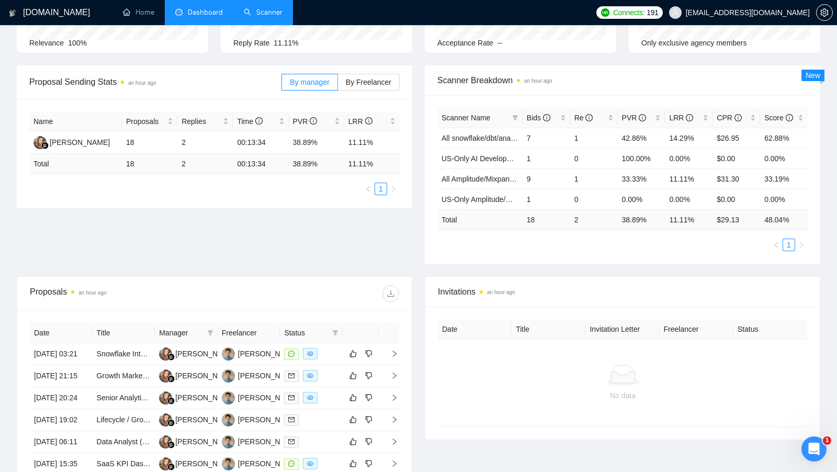
scroll to position [125, 0]
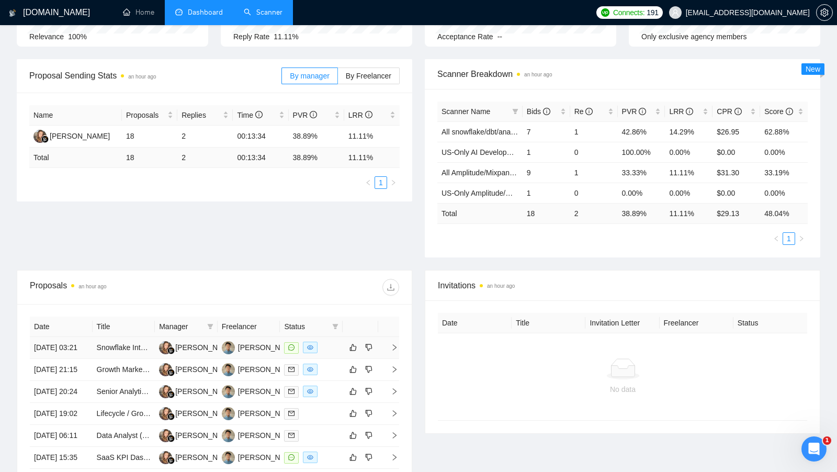
click at [328, 354] on div at bounding box center [311, 348] width 54 height 12
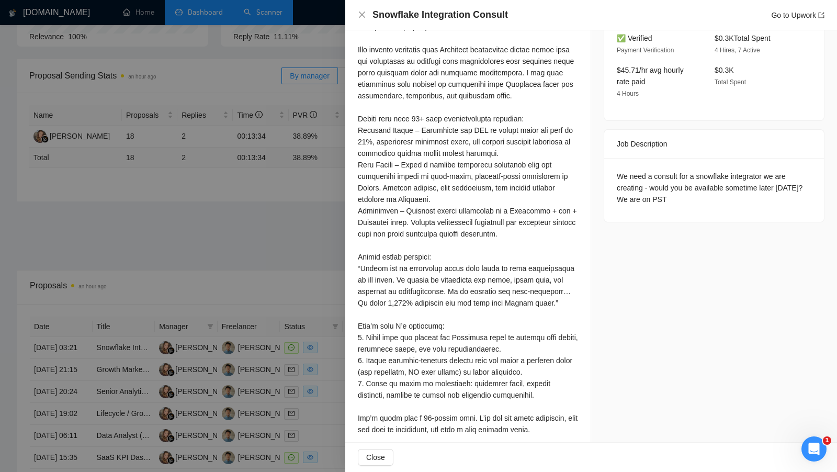
scroll to position [399, 0]
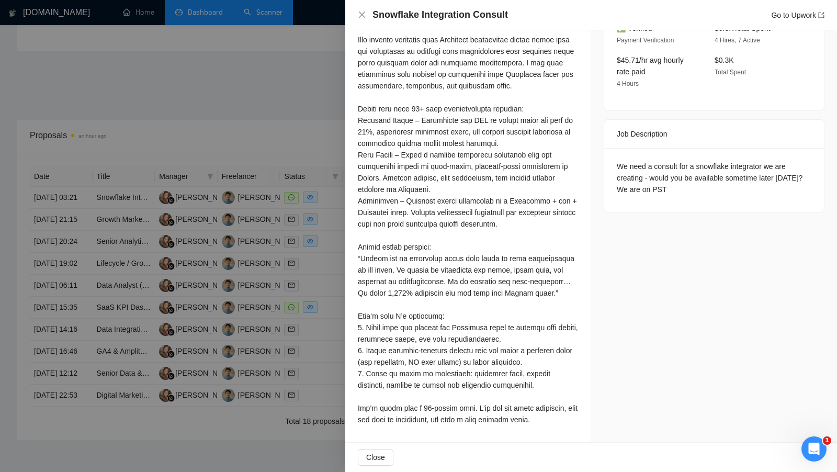
click at [289, 118] on div at bounding box center [418, 236] width 837 height 472
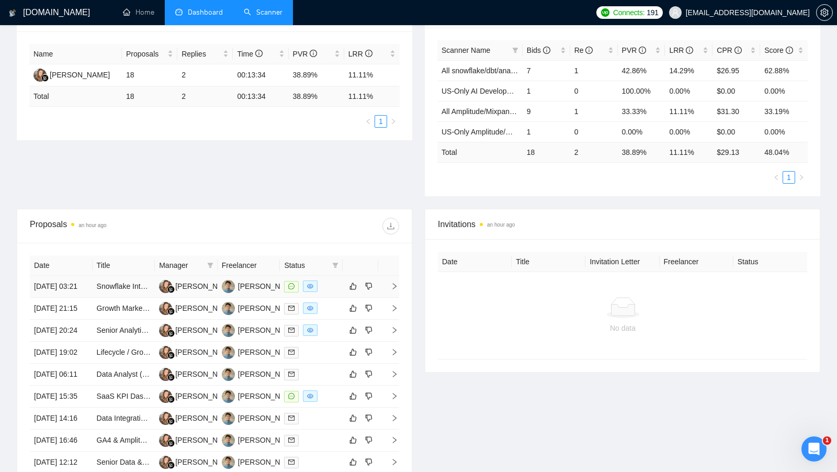
scroll to position [137, 0]
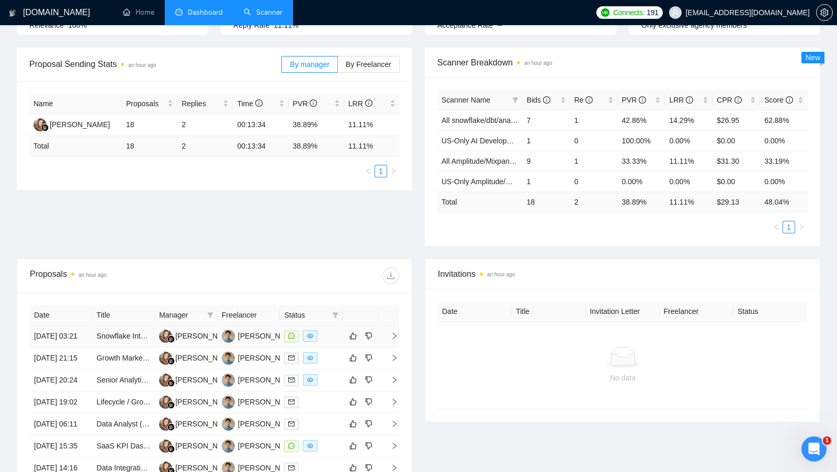
click at [328, 344] on td at bounding box center [311, 336] width 63 height 22
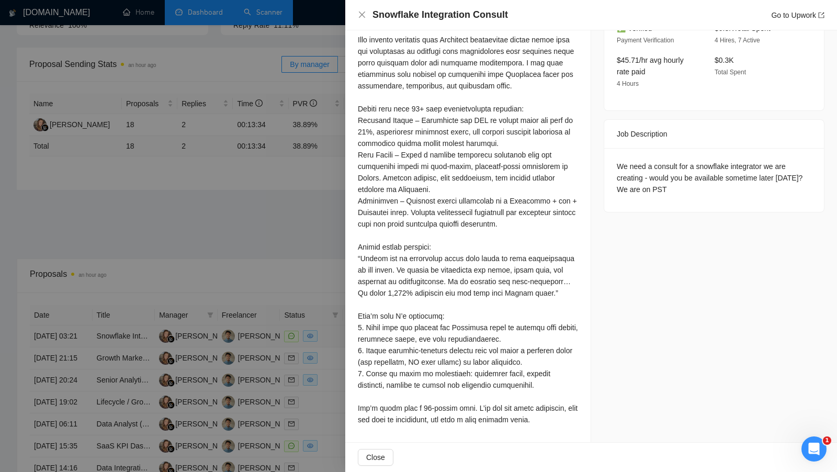
click at [328, 344] on div at bounding box center [418, 236] width 837 height 472
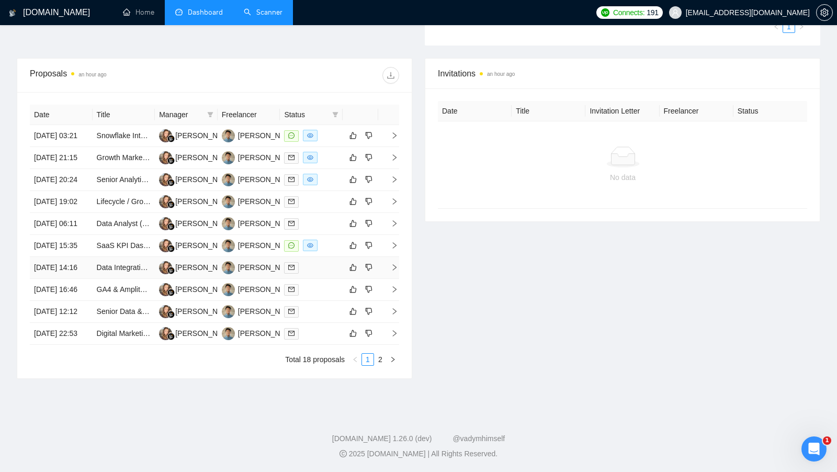
scroll to position [412, 0]
click at [381, 365] on link "2" at bounding box center [381, 360] width 12 height 12
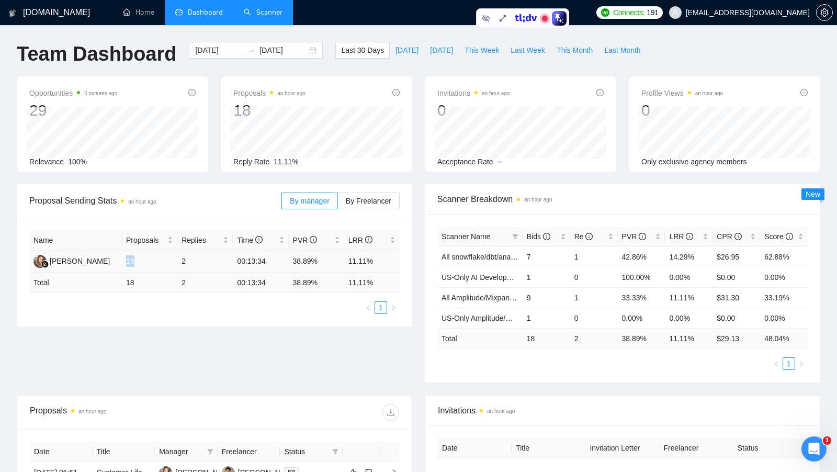
drag, startPoint x: 127, startPoint y: 260, endPoint x: 143, endPoint y: 261, distance: 15.7
click at [143, 261] on td "18" at bounding box center [149, 262] width 55 height 22
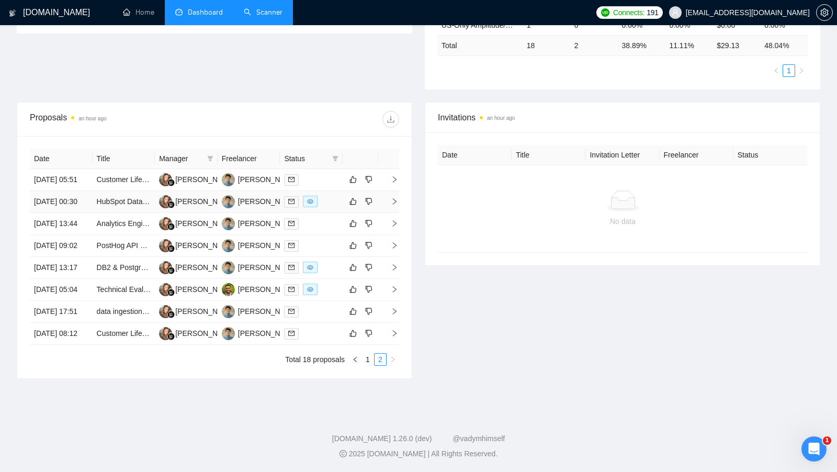
scroll to position [367, 0]
click at [369, 358] on link "1" at bounding box center [368, 360] width 12 height 12
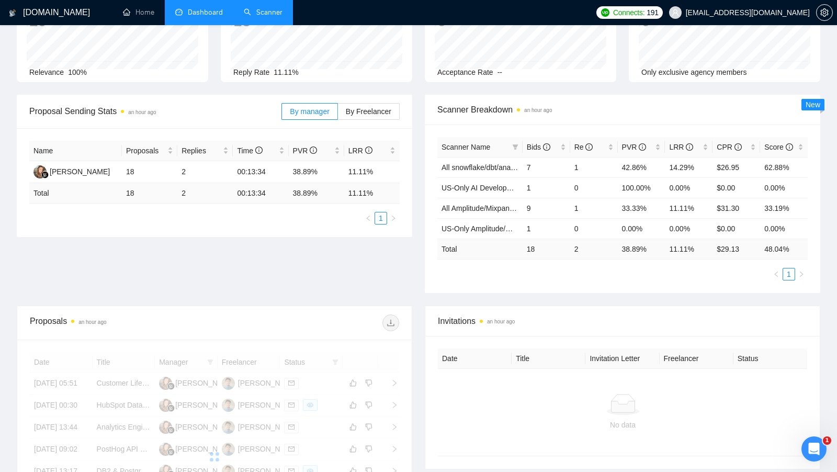
scroll to position [0, 0]
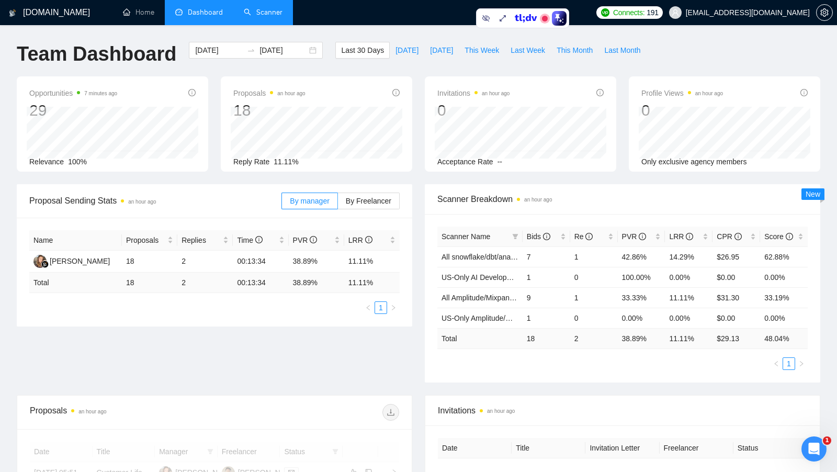
click at [255, 17] on link "Scanner" at bounding box center [263, 12] width 39 height 9
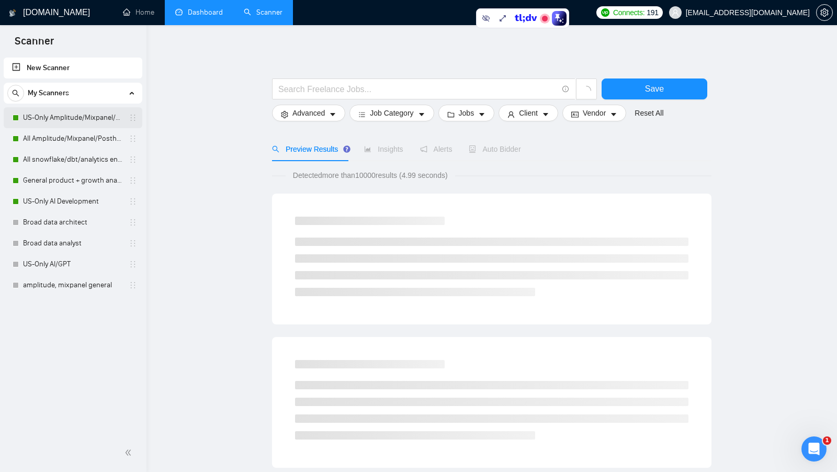
click at [80, 120] on link "US-Only Amplitude/Mixpanel/Posthog Product Analytics" at bounding box center [72, 117] width 99 height 21
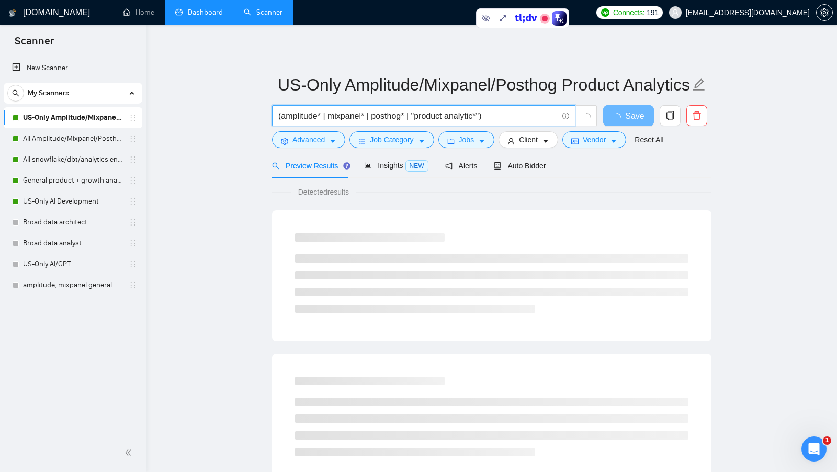
drag, startPoint x: 283, startPoint y: 117, endPoint x: 314, endPoint y: 117, distance: 30.9
click at [314, 117] on input "(amplitude* | mixpanel* | posthog* | "product analytic*")" at bounding box center [417, 115] width 279 height 13
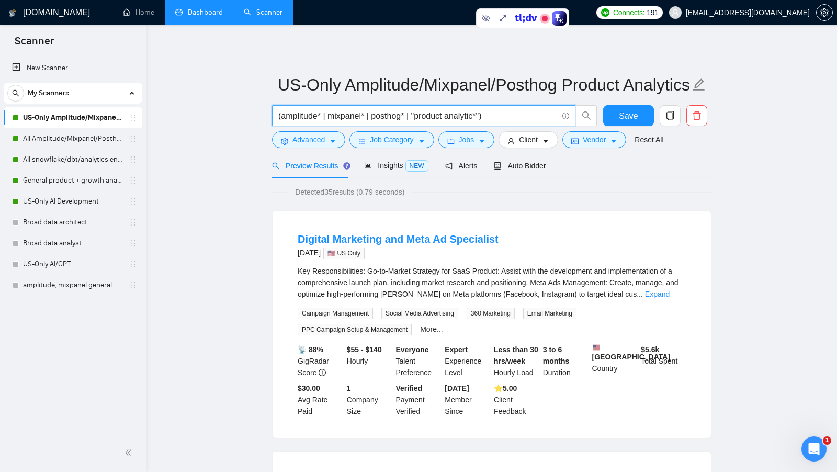
click at [342, 117] on input "(amplitude* | mixpanel* | posthog* | "product analytic*")" at bounding box center [417, 115] width 279 height 13
click at [483, 116] on input "(amplitude* | mixpanel* | posthog* | "product analytic*")" at bounding box center [417, 115] width 279 height 13
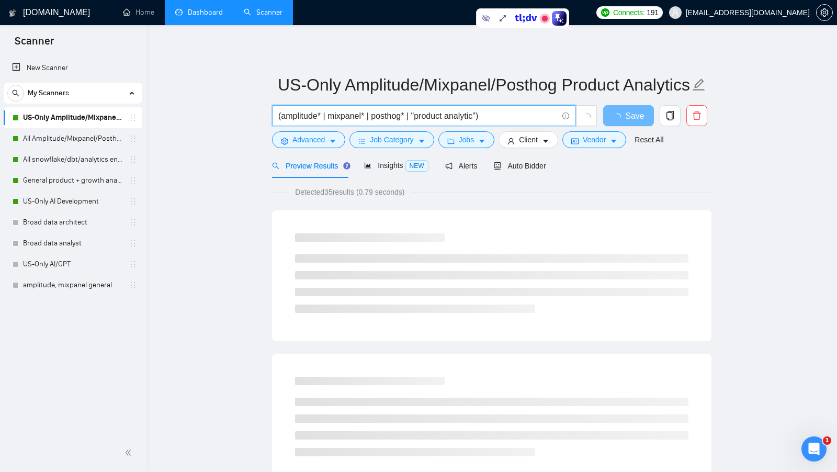
drag, startPoint x: 483, startPoint y: 119, endPoint x: 467, endPoint y: 119, distance: 16.2
click at [467, 119] on input "(amplitude* | mixpanel* | posthog* | "product analytic")" at bounding box center [417, 115] width 279 height 13
click at [482, 117] on input "(amplitude* | mixpanel* | posthog* | "product analytic")" at bounding box center [417, 115] width 279 height 13
click at [479, 116] on input "(amplitude* | mixpanel* | posthog* | "product analytic")" at bounding box center [417, 115] width 279 height 13
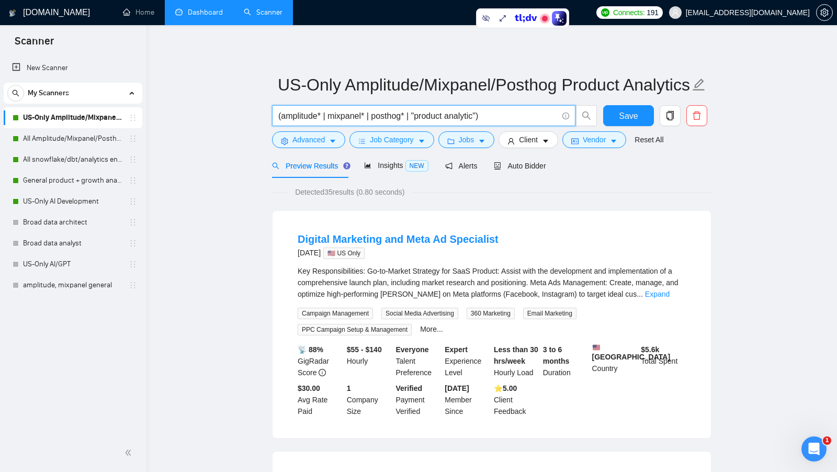
click at [515, 114] on input "(amplitude* | mixpanel* | posthog* | "product analytic")" at bounding box center [417, 115] width 279 height 13
click at [514, 114] on input "(amplitude* | mixpanel* | posthog* | "product analytic")" at bounding box center [417, 115] width 279 height 13
click at [479, 116] on input "(amplitude* | mixpanel* | posthog* | "product analytic")" at bounding box center [417, 115] width 279 height 13
click at [433, 326] on link "More..." at bounding box center [431, 329] width 23 height 8
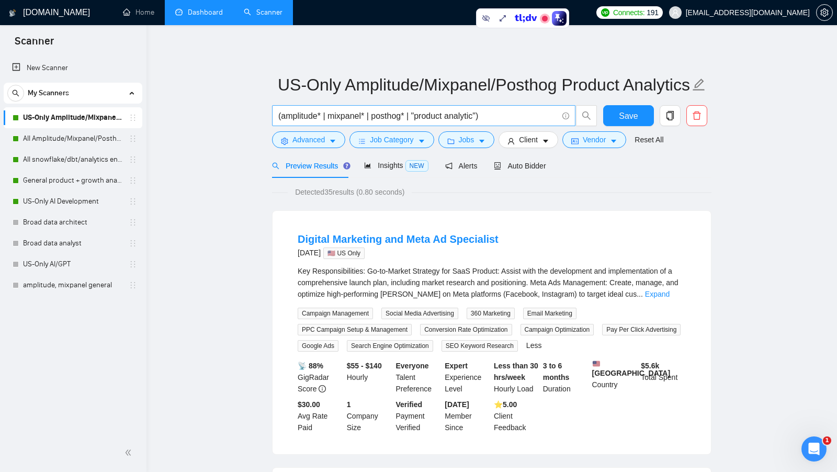
click at [473, 110] on input "(amplitude* | mixpanel* | posthog* | "product analytic")" at bounding box center [417, 115] width 279 height 13
click at [481, 114] on input "(amplitude* | mixpanel* | posthog* | "product analytic")" at bounding box center [417, 115] width 279 height 13
click at [479, 114] on input "(amplitude* | mixpanel* | posthog* | "product analytic")" at bounding box center [417, 115] width 279 height 13
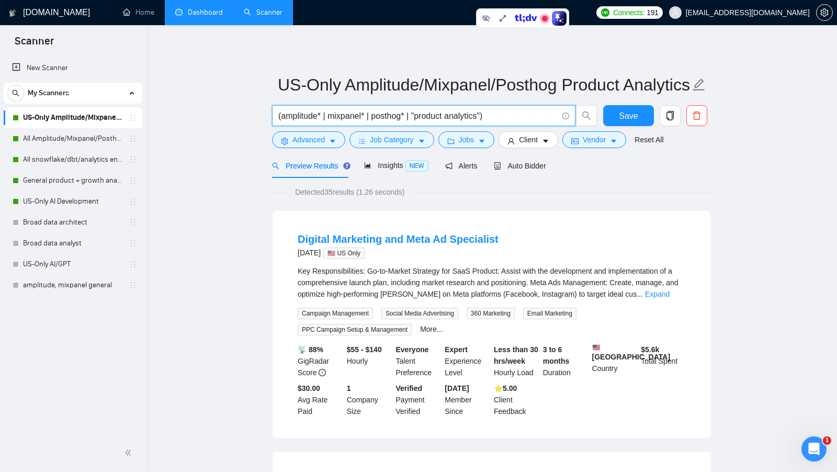
type input "(amplitude* | mixpanel* | posthog* | "product analytics")"
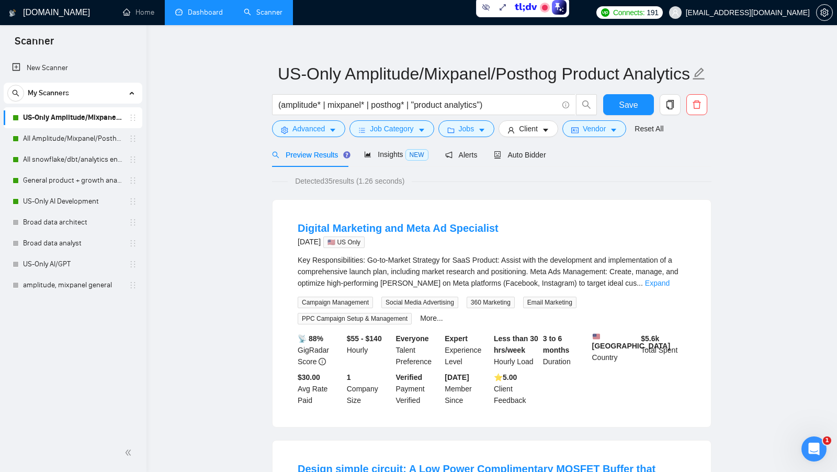
scroll to position [12, 0]
click at [213, 13] on link "Dashboard" at bounding box center [199, 12] width 48 height 9
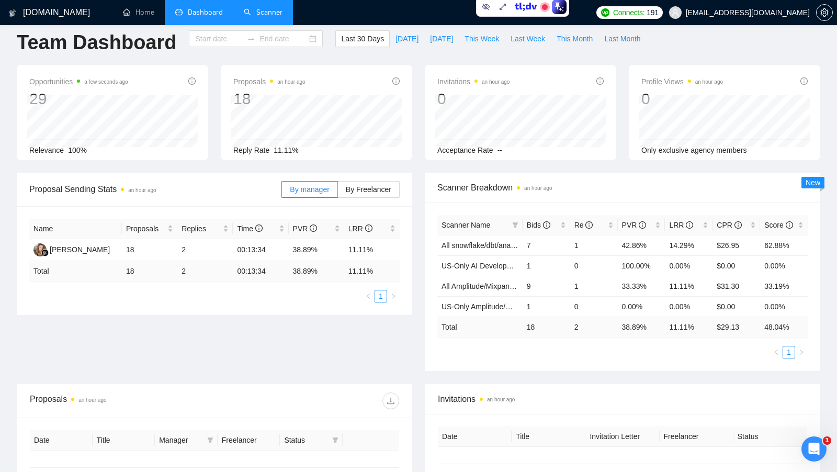
type input "[DATE]"
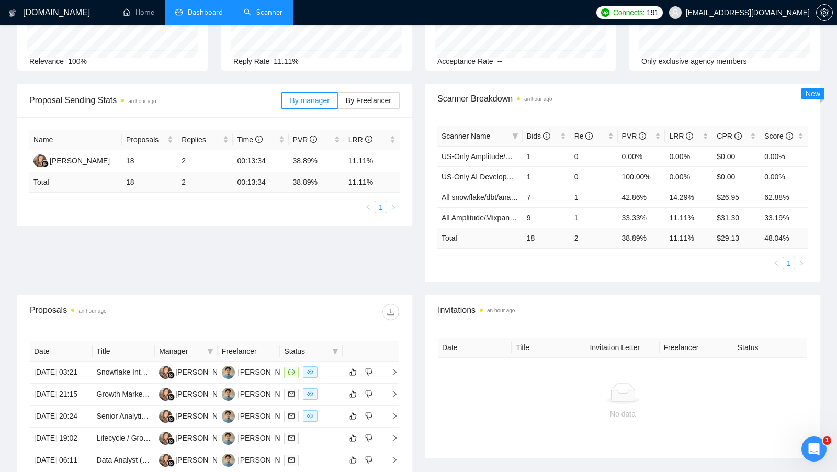
scroll to position [105, 0]
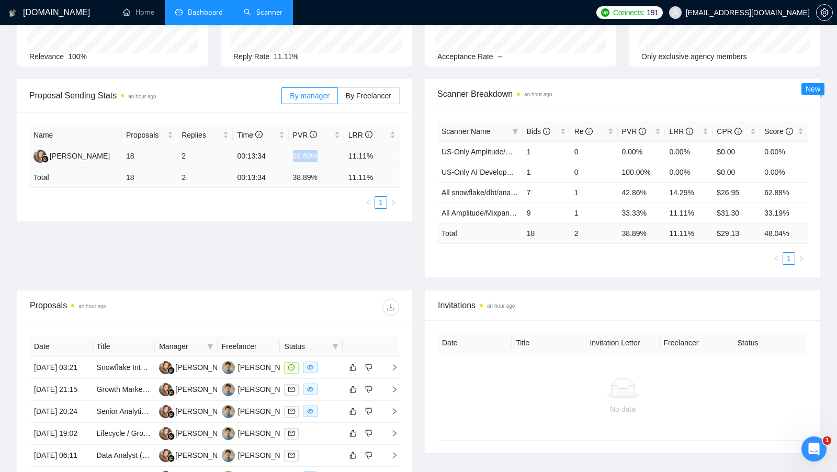
drag, startPoint x: 291, startPoint y: 156, endPoint x: 321, endPoint y: 156, distance: 29.8
click at [321, 156] on td "38.89%" at bounding box center [316, 156] width 55 height 22
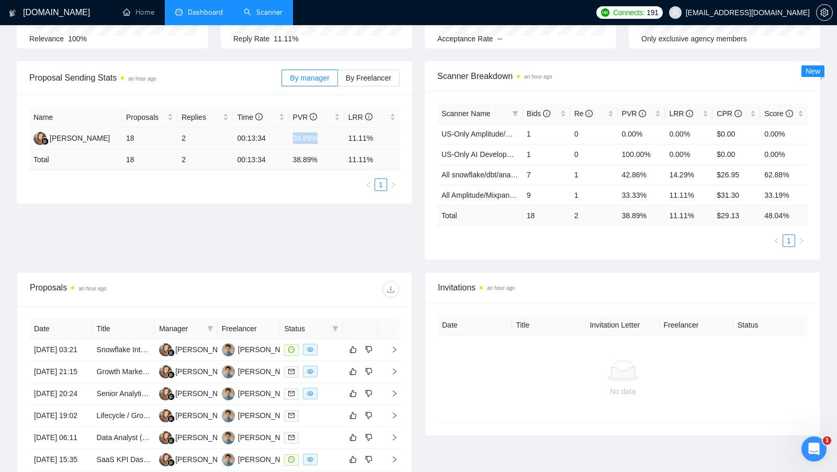
scroll to position [121, 0]
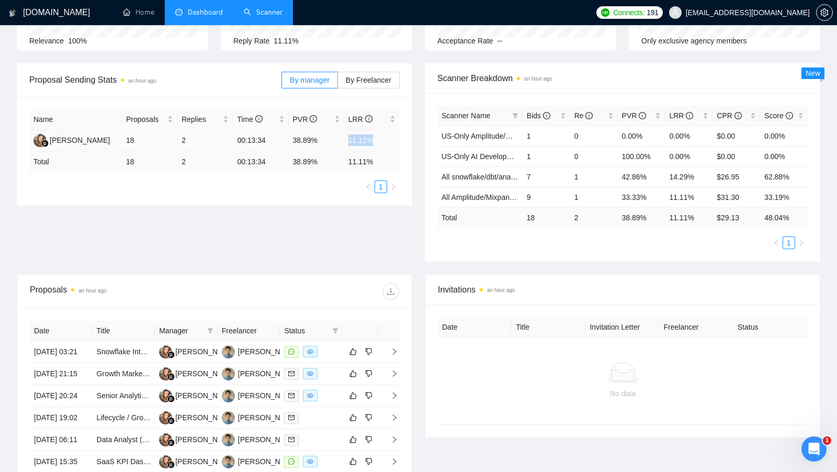
drag, startPoint x: 347, startPoint y: 142, endPoint x: 383, endPoint y: 139, distance: 36.7
click at [383, 139] on td "11.11%" at bounding box center [371, 141] width 55 height 22
drag, startPoint x: 291, startPoint y: 140, endPoint x: 323, endPoint y: 140, distance: 32.4
click at [323, 140] on td "38.89%" at bounding box center [316, 141] width 55 height 22
drag, startPoint x: 346, startPoint y: 140, endPoint x: 383, endPoint y: 140, distance: 37.1
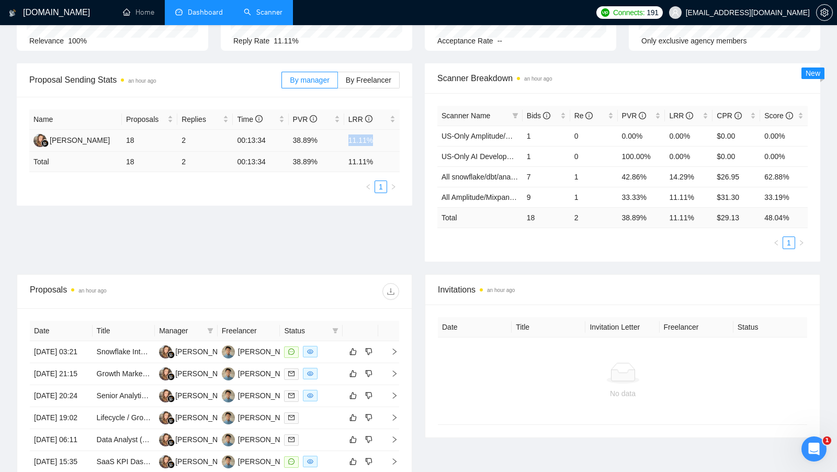
click at [383, 140] on td "11.11%" at bounding box center [371, 141] width 55 height 22
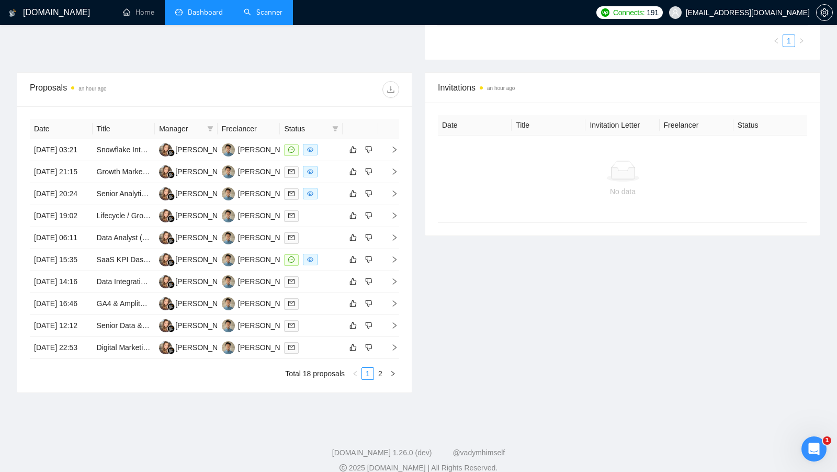
scroll to position [337, 0]
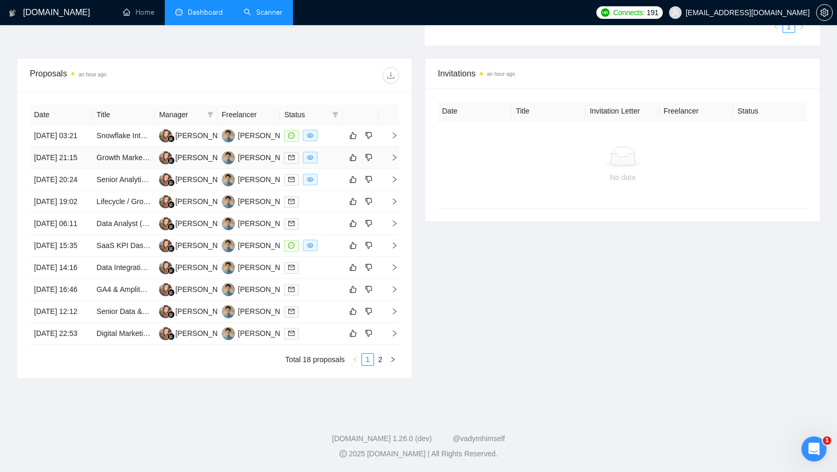
click at [331, 169] on td at bounding box center [311, 158] width 63 height 22
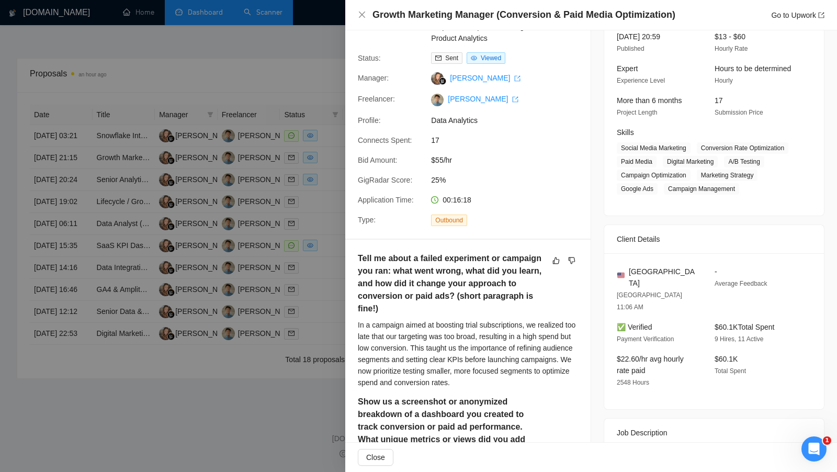
scroll to position [64, 0]
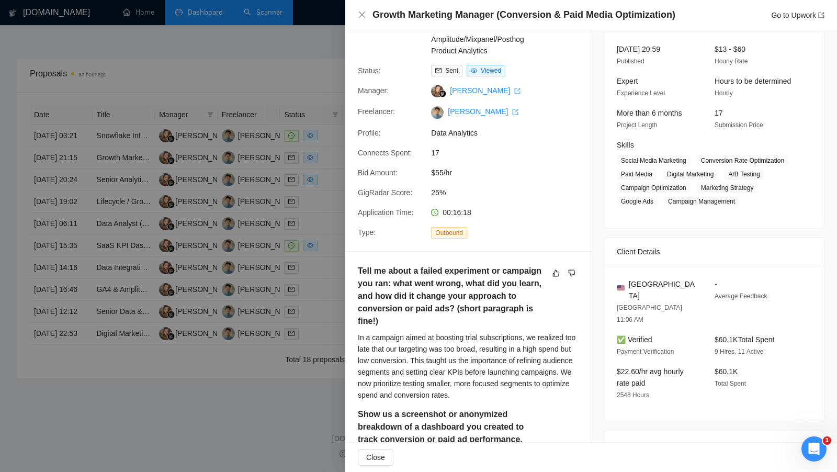
click at [335, 195] on div at bounding box center [418, 236] width 837 height 472
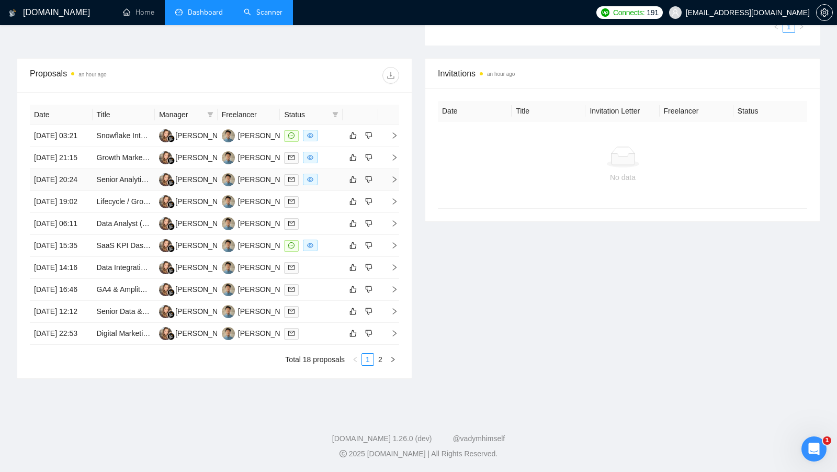
click at [334, 186] on div at bounding box center [311, 180] width 54 height 12
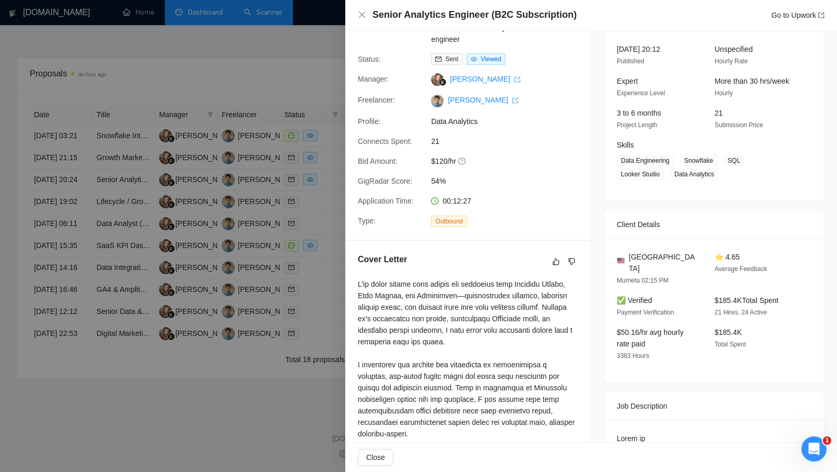
click at [299, 154] on div at bounding box center [418, 236] width 837 height 472
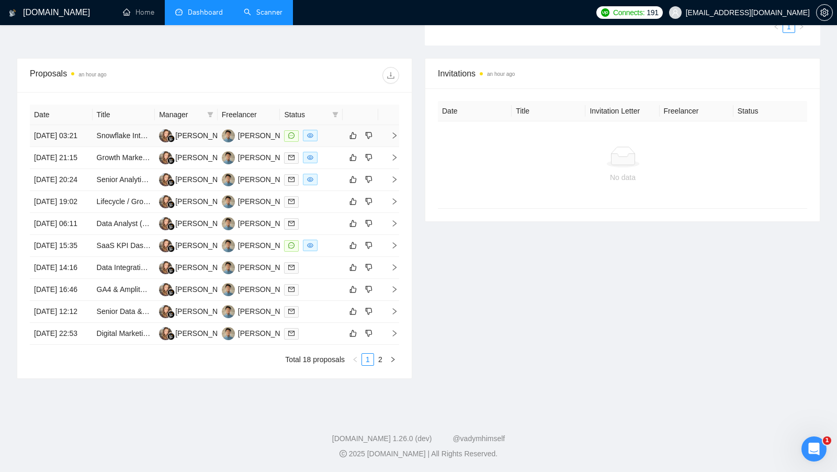
click at [327, 138] on div at bounding box center [311, 136] width 54 height 12
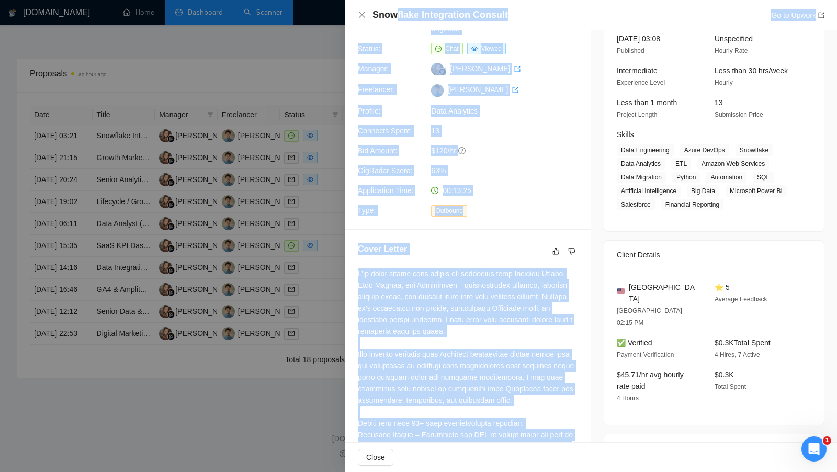
scroll to position [51, 0]
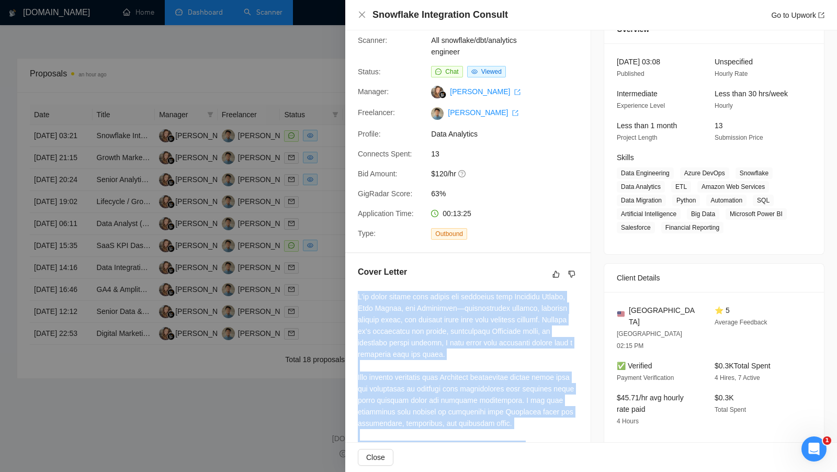
drag, startPoint x: 551, startPoint y: 421, endPoint x: 358, endPoint y: 285, distance: 236.5
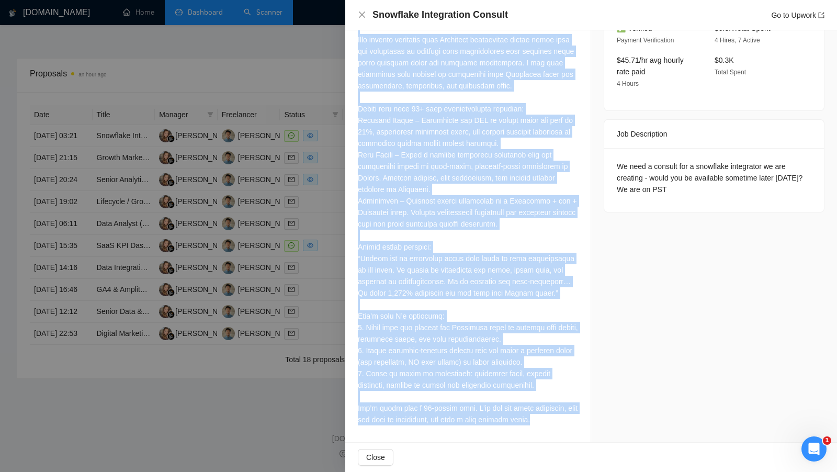
scroll to position [427, 0]
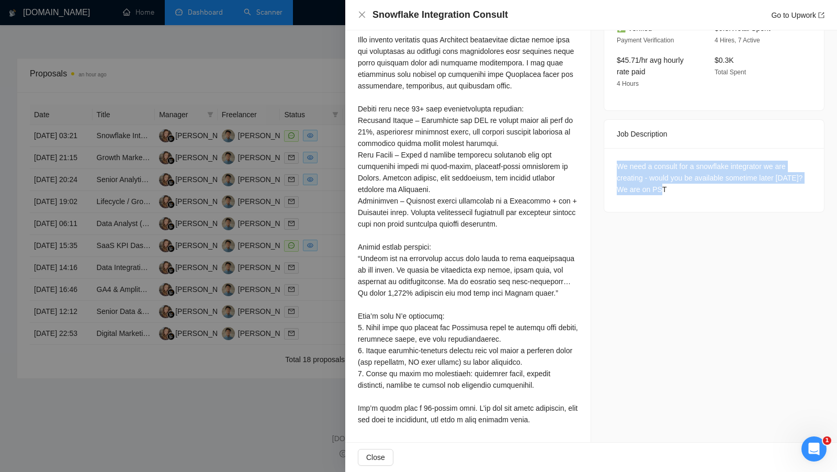
drag, startPoint x: 674, startPoint y: 168, endPoint x: 618, endPoint y: 139, distance: 62.7
click at [618, 161] on div "We need a consult for a snowflake integrator we are creating - would you be ava…" at bounding box center [714, 178] width 195 height 35
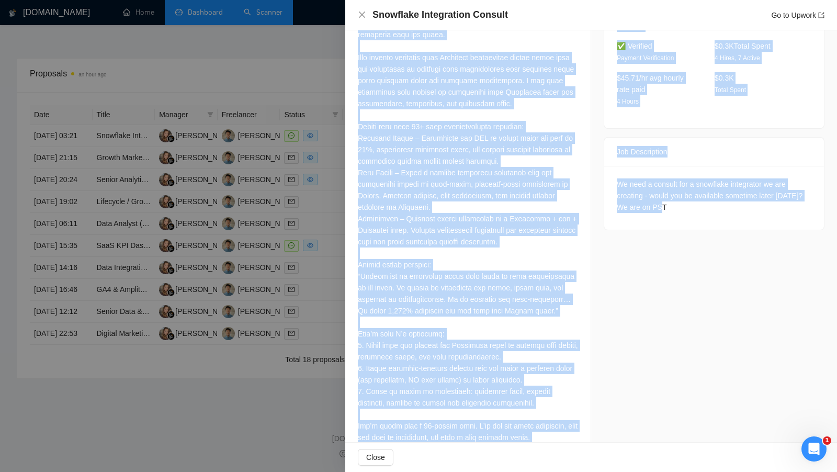
scroll to position [399, 0]
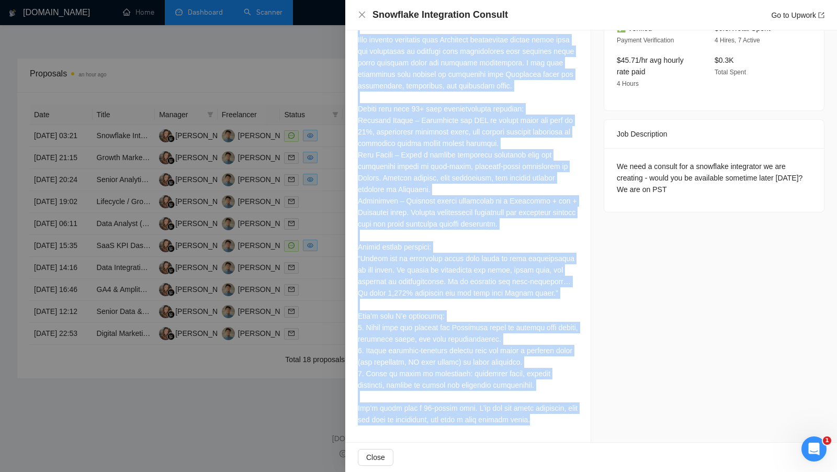
drag, startPoint x: 357, startPoint y: 96, endPoint x: 554, endPoint y: 426, distance: 384.9
click at [554, 427] on div "Cover Letter" at bounding box center [467, 179] width 245 height 526
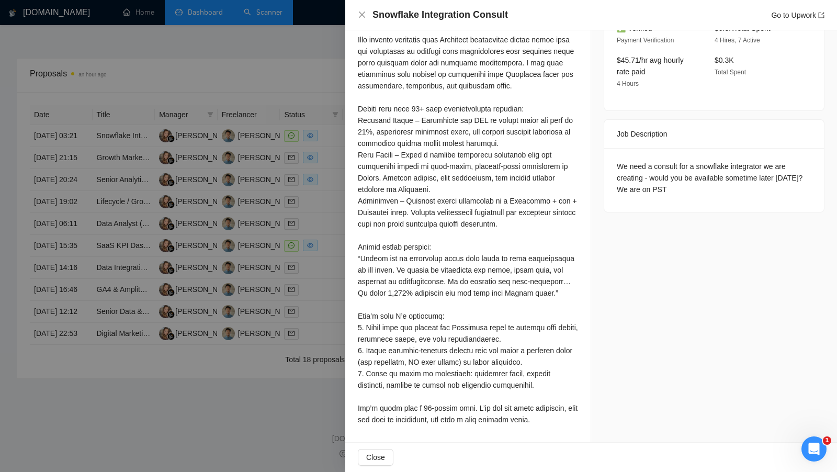
click at [545, 403] on div at bounding box center [468, 189] width 220 height 472
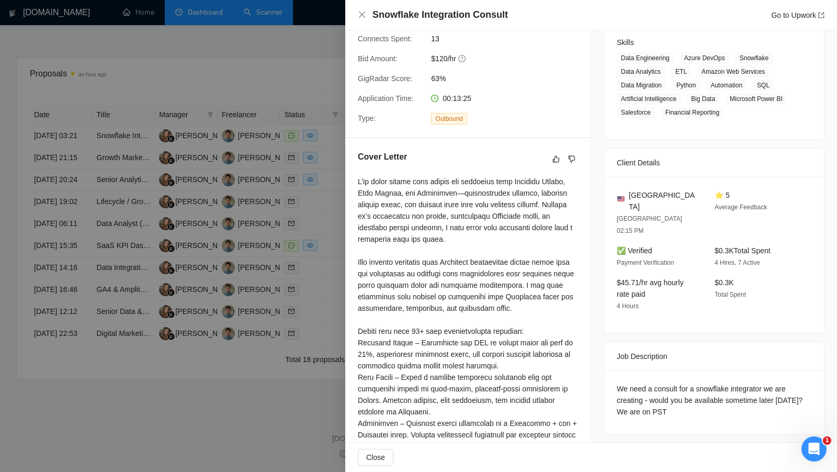
scroll to position [155, 0]
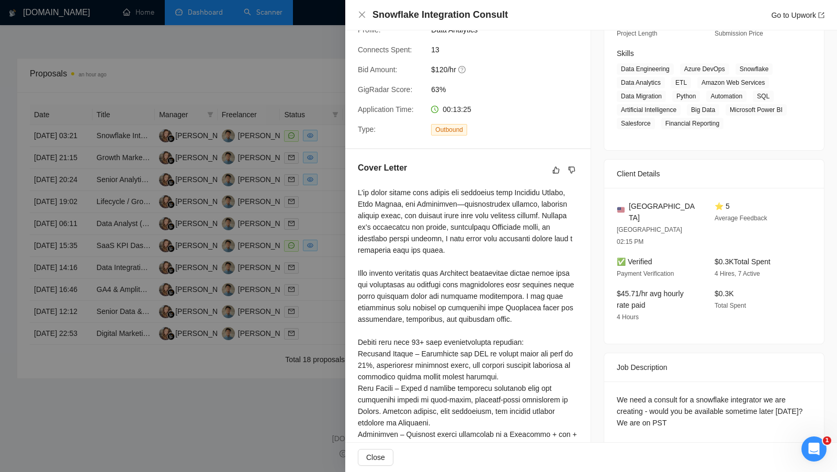
click at [333, 256] on div at bounding box center [418, 236] width 837 height 472
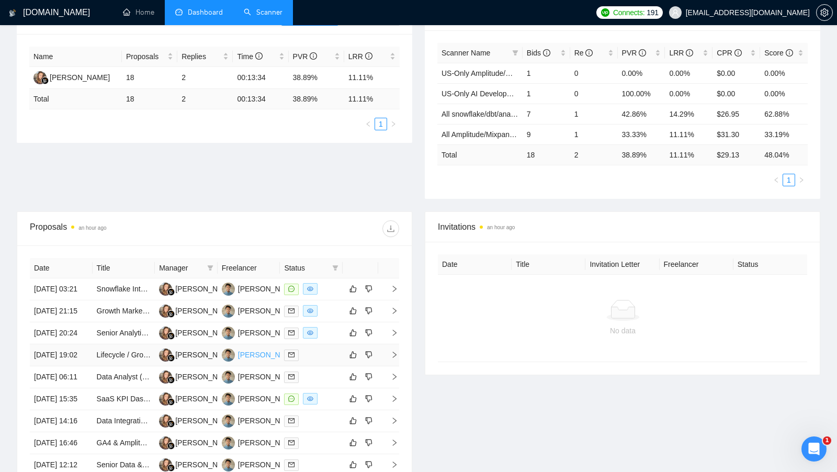
scroll to position [0, 0]
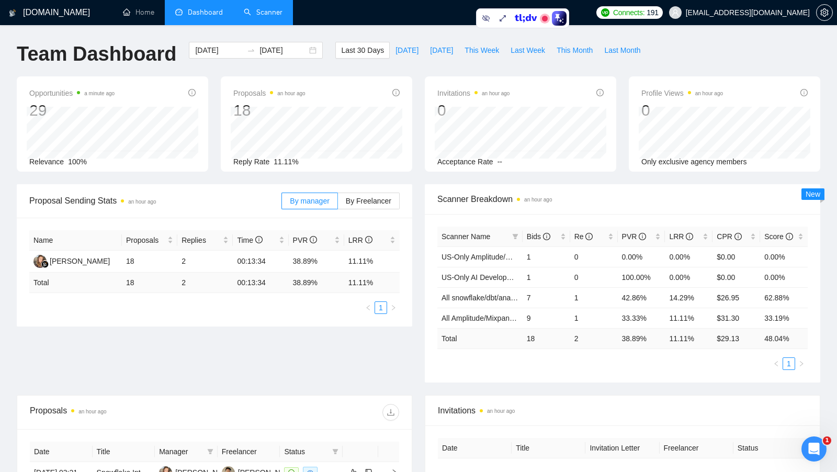
drag, startPoint x: 255, startPoint y: 145, endPoint x: 267, endPoint y: 19, distance: 126.6
click at [267, 17] on link "Scanner" at bounding box center [263, 12] width 39 height 9
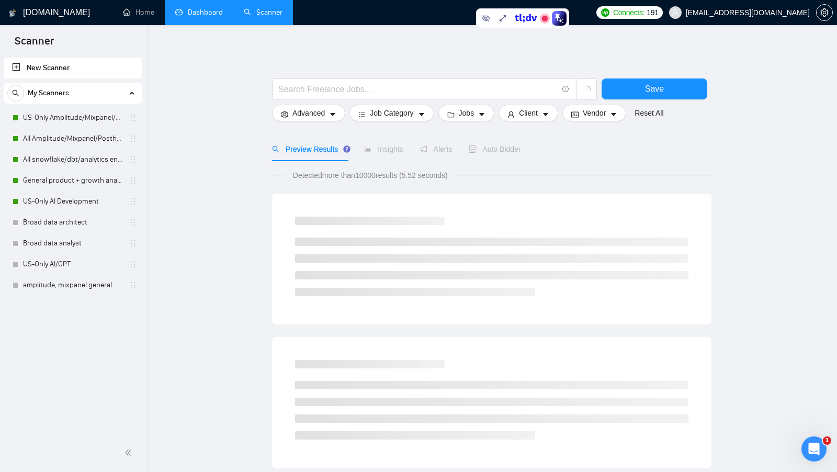
click at [75, 200] on link "US-Only AI Development" at bounding box center [72, 201] width 99 height 21
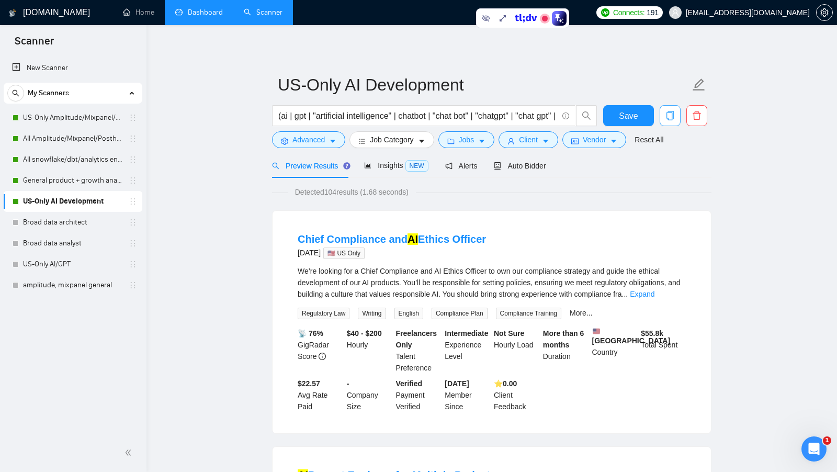
click at [671, 117] on icon "copy" at bounding box center [669, 115] width 9 height 9
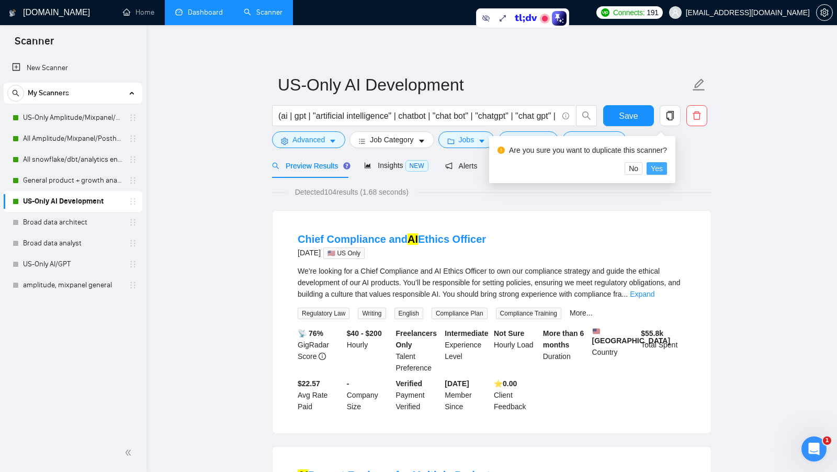
click at [663, 167] on span "Yes" at bounding box center [657, 169] width 12 height 12
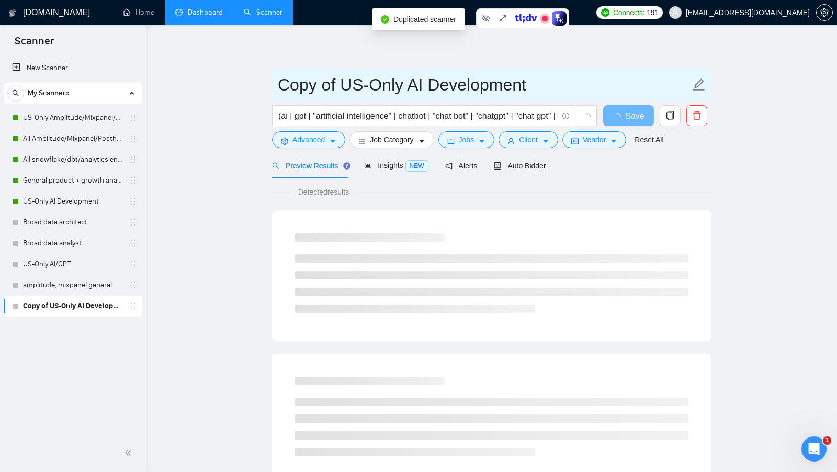
drag, startPoint x: 335, startPoint y: 85, endPoint x: 255, endPoint y: 79, distance: 80.2
click at [256, 79] on main "Copy of US-Only AI Development (ai | gpt | "artificial intelligence" | chatbot …" at bounding box center [491, 478] width 657 height 872
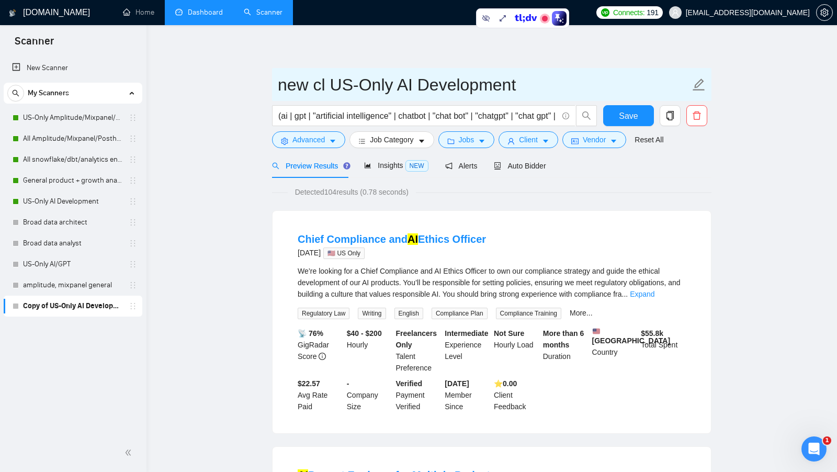
type input "new cl US-Only AI Development"
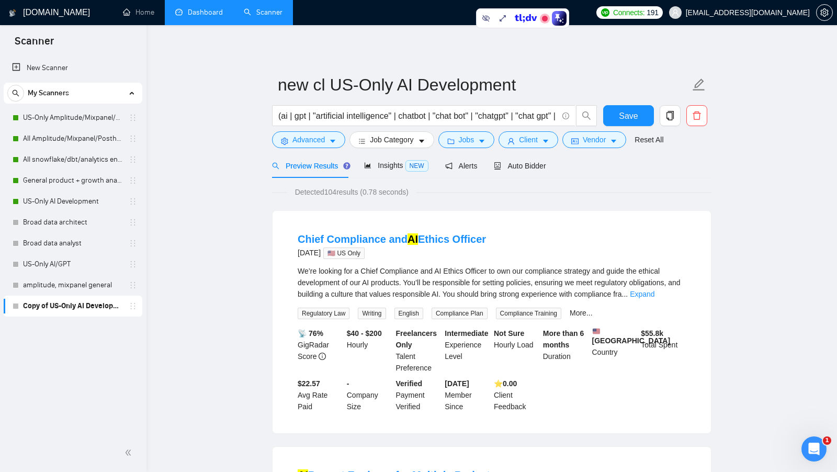
click at [614, 105] on form "new cl US-Only AI Development (ai | gpt | "artificial intelligence" | chatbot |…" at bounding box center [491, 110] width 439 height 85
click at [630, 123] on button "Save" at bounding box center [628, 115] width 51 height 21
click at [524, 168] on span "Auto Bidder" at bounding box center [520, 166] width 52 height 8
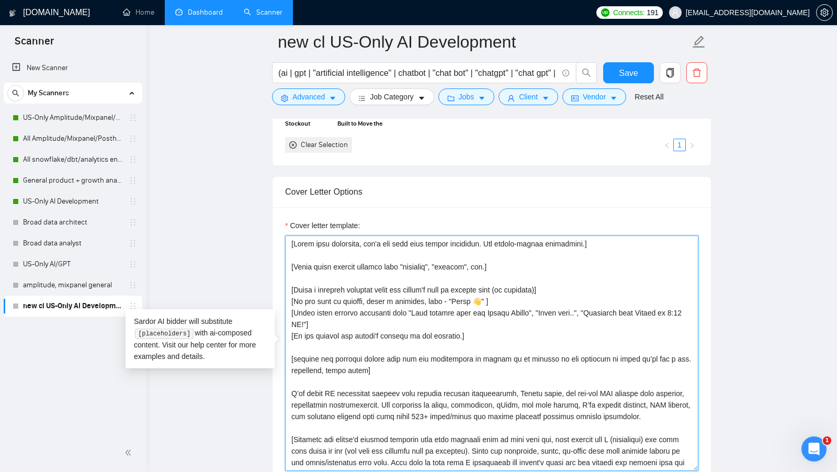
drag, startPoint x: 514, startPoint y: 419, endPoint x: 201, endPoint y: 162, distance: 405.5
click at [201, 162] on main "new cl US-Only AI Development (ai | gpt | "artificial intelligence" | chatbot |…" at bounding box center [491, 392] width 657 height 2831
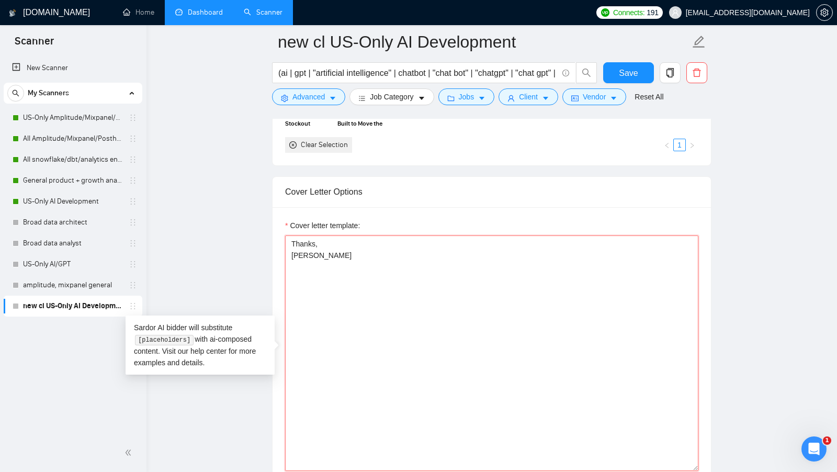
paste textarea "[Write a cover letter in a human manner, avoiding marked lists, and don't use d…"
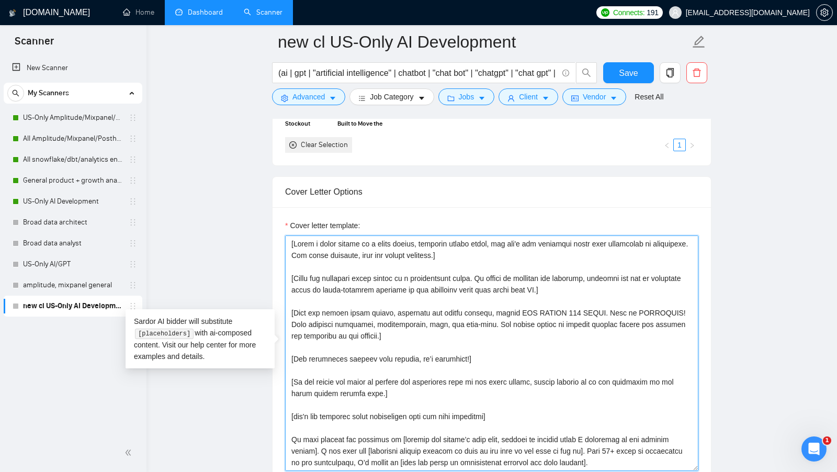
click at [351, 262] on textarea "Cover letter template:" at bounding box center [491, 352] width 413 height 235
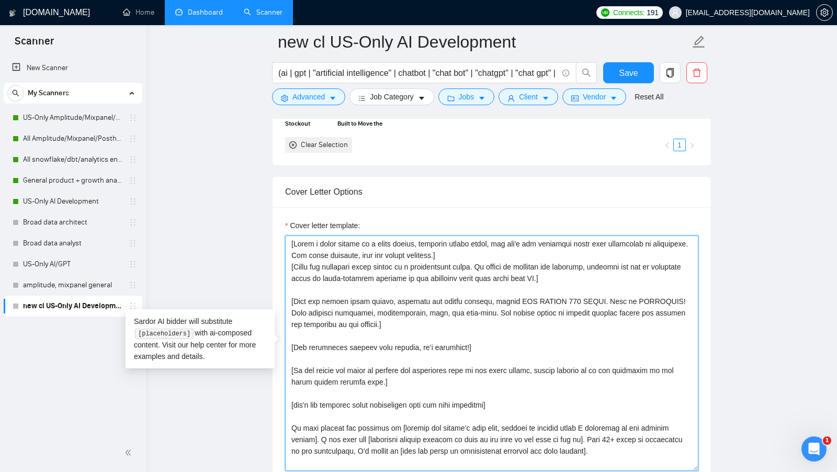
click at [340, 282] on textarea "Cover letter template:" at bounding box center [491, 352] width 413 height 235
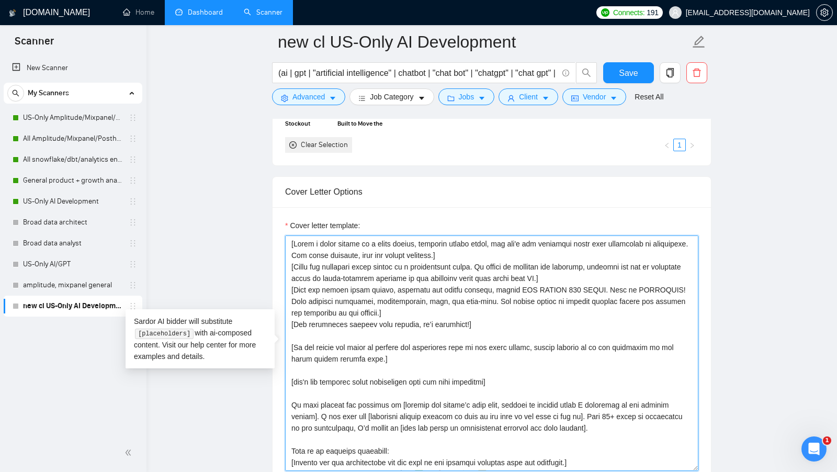
click at [325, 329] on textarea "Cover letter template:" at bounding box center [491, 352] width 413 height 235
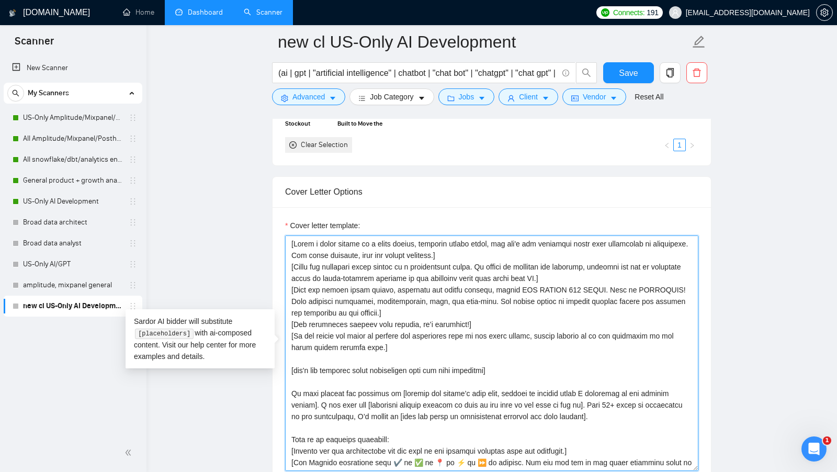
drag, startPoint x: 537, startPoint y: 364, endPoint x: 274, endPoint y: 232, distance: 294.7
click at [274, 232] on div "Cover letter template:" at bounding box center [492, 351] width 438 height 289
click at [330, 239] on textarea "Cover letter template:" at bounding box center [491, 352] width 413 height 235
drag, startPoint x: 296, startPoint y: 237, endPoint x: 451, endPoint y: 237, distance: 155.3
click at [451, 237] on textarea "Cover letter template:" at bounding box center [491, 352] width 413 height 235
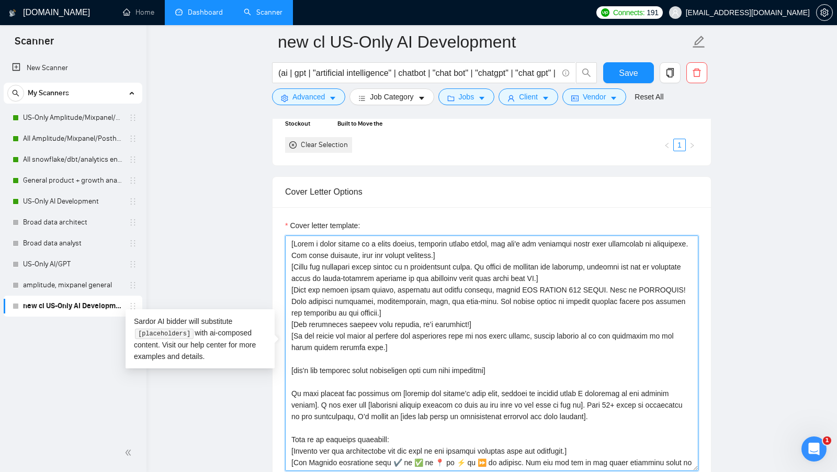
drag, startPoint x: 293, startPoint y: 261, endPoint x: 470, endPoint y: 259, distance: 176.8
click at [471, 259] on textarea "Cover letter template:" at bounding box center [491, 352] width 413 height 235
drag, startPoint x: 535, startPoint y: 285, endPoint x: 585, endPoint y: 285, distance: 50.2
click at [585, 285] on textarea "Cover letter template:" at bounding box center [491, 352] width 413 height 235
click at [569, 285] on textarea "Cover letter template:" at bounding box center [491, 352] width 413 height 235
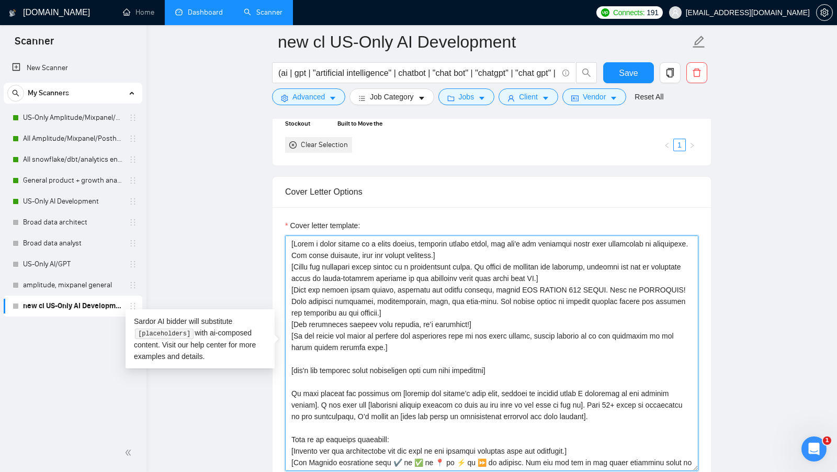
click at [569, 285] on textarea "Cover letter template:" at bounding box center [491, 352] width 413 height 235
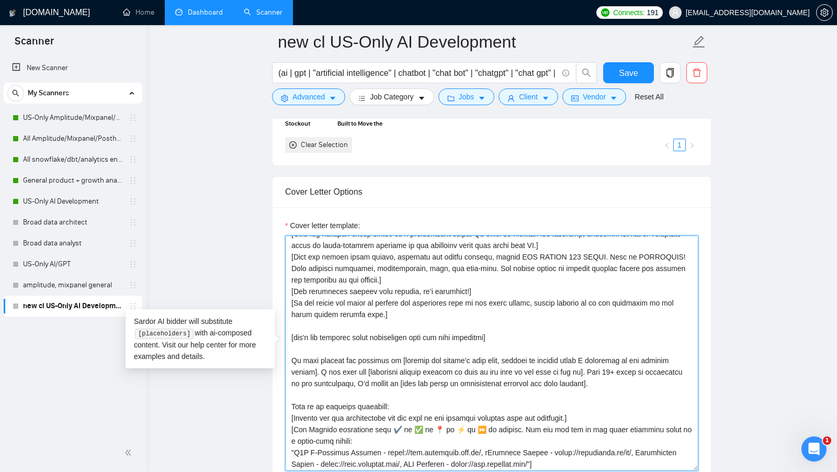
drag, startPoint x: 290, startPoint y: 286, endPoint x: 472, endPoint y: 287, distance: 181.5
click at [472, 287] on textarea "Cover letter template:" at bounding box center [491, 352] width 413 height 235
click at [496, 286] on textarea "Cover letter template:" at bounding box center [491, 352] width 413 height 235
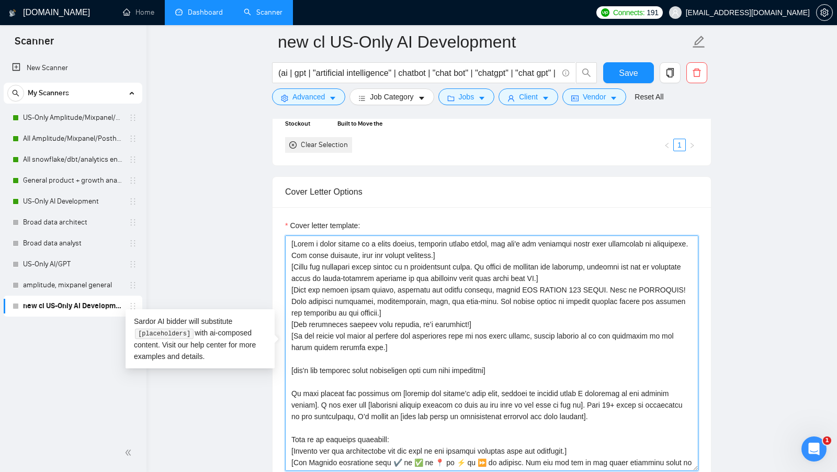
drag, startPoint x: 394, startPoint y: 303, endPoint x: 231, endPoint y: 195, distance: 196.3
click at [231, 195] on main "new cl US-Only AI Development (ai | gpt | "artificial intelligence" | chatbot |…" at bounding box center [491, 392] width 657 height 2831
click at [409, 350] on textarea "Cover letter template:" at bounding box center [491, 352] width 413 height 235
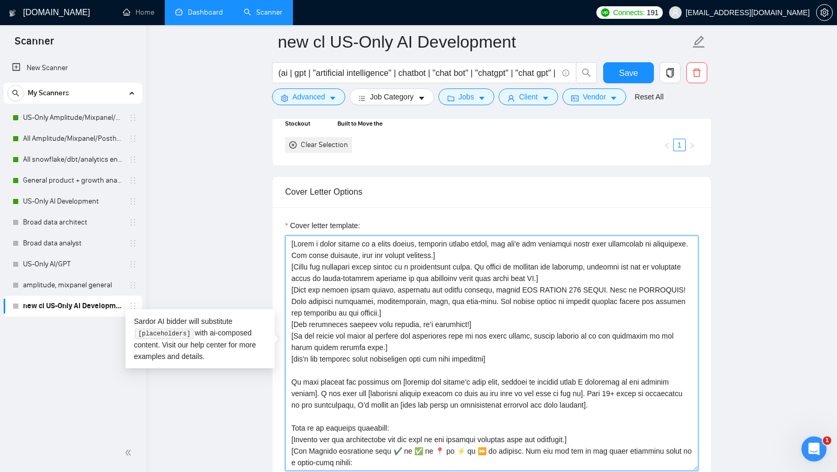
click at [524, 357] on textarea "Cover letter template:" at bounding box center [491, 352] width 413 height 235
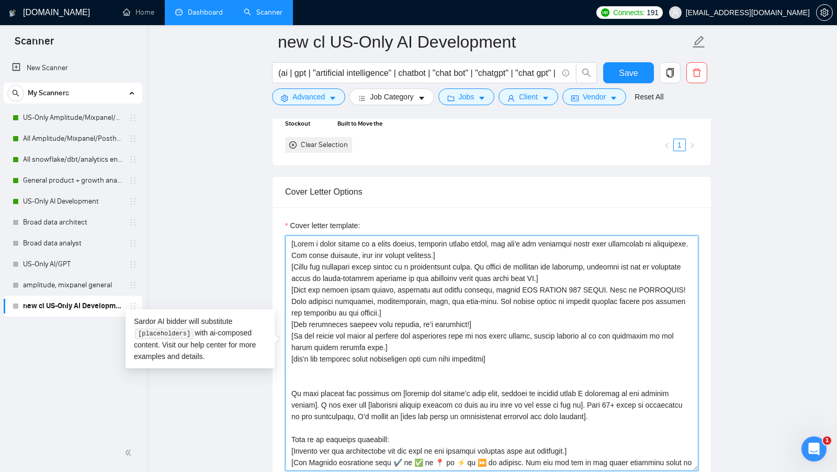
drag, startPoint x: 298, startPoint y: 353, endPoint x: 493, endPoint y: 354, distance: 195.6
click at [494, 354] on textarea "Cover letter template:" at bounding box center [491, 352] width 413 height 235
click at [516, 351] on textarea "Cover letter template:" at bounding box center [491, 352] width 413 height 235
click at [424, 336] on textarea "Cover letter template:" at bounding box center [491, 352] width 413 height 235
click at [372, 373] on textarea "Cover letter template:" at bounding box center [491, 352] width 413 height 235
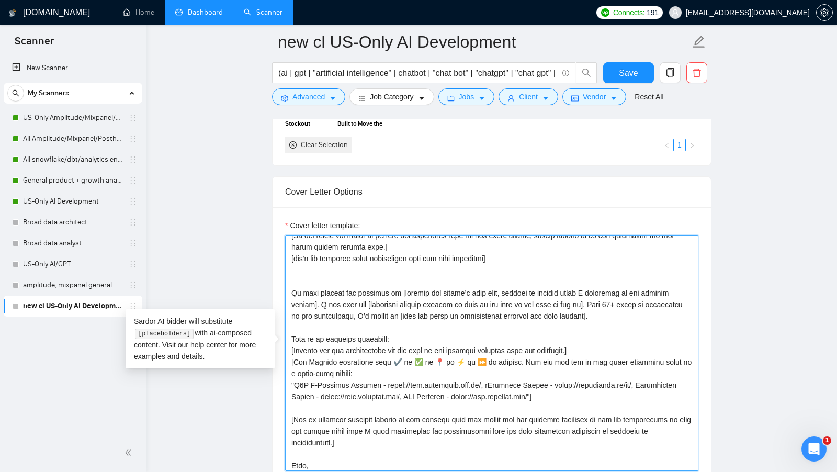
scroll to position [101, 0]
drag, startPoint x: 289, startPoint y: 283, endPoint x: 397, endPoint y: 288, distance: 107.8
click at [397, 288] on textarea "Cover letter template:" at bounding box center [491, 352] width 413 height 235
drag, startPoint x: 397, startPoint y: 287, endPoint x: 559, endPoint y: 290, distance: 162.2
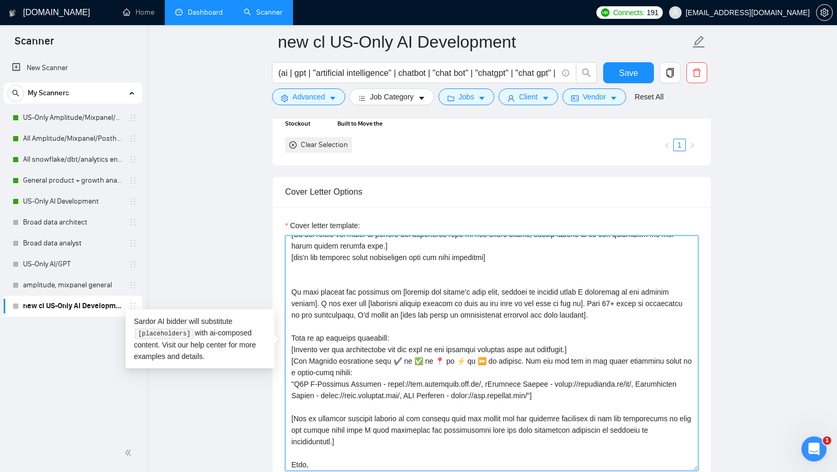
click at [559, 290] on textarea "Cover letter template:" at bounding box center [491, 352] width 413 height 235
drag, startPoint x: 315, startPoint y: 296, endPoint x: 363, endPoint y: 297, distance: 47.6
click at [364, 297] on textarea "Cover letter template:" at bounding box center [491, 352] width 413 height 235
drag, startPoint x: 292, startPoint y: 286, endPoint x: 391, endPoint y: 287, distance: 98.9
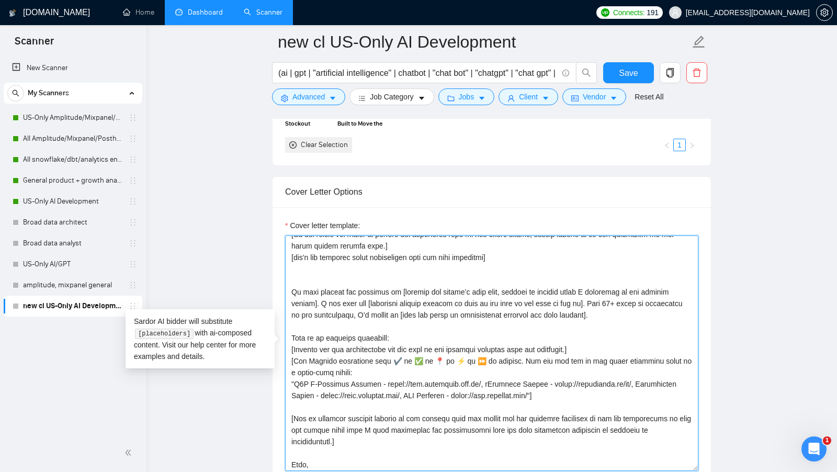
click at [392, 287] on textarea "Cover letter template:" at bounding box center [491, 352] width 413 height 235
drag, startPoint x: 317, startPoint y: 296, endPoint x: 361, endPoint y: 296, distance: 43.9
click at [361, 296] on textarea "Cover letter template:" at bounding box center [491, 352] width 413 height 235
click at [364, 295] on textarea "Cover letter template:" at bounding box center [491, 352] width 413 height 235
drag, startPoint x: 365, startPoint y: 294, endPoint x: 585, endPoint y: 298, distance: 220.8
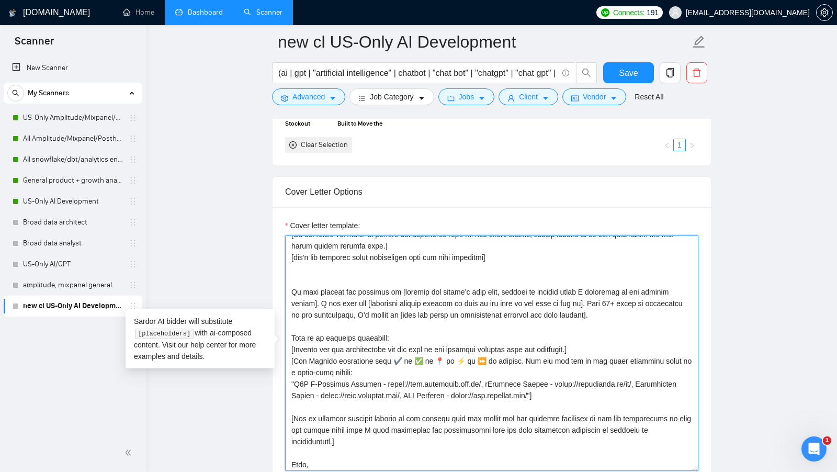
click at [585, 298] on textarea "Cover letter template:" at bounding box center [491, 352] width 413 height 235
drag, startPoint x: 595, startPoint y: 295, endPoint x: 662, endPoint y: 310, distance: 68.5
click at [662, 310] on textarea "Cover letter template:" at bounding box center [491, 352] width 413 height 235
click at [618, 295] on textarea "Cover letter template:" at bounding box center [491, 352] width 413 height 235
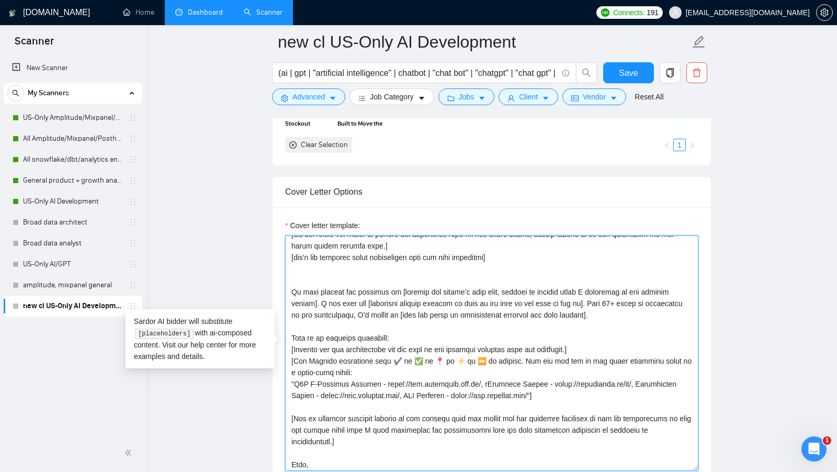
drag, startPoint x: 339, startPoint y: 310, endPoint x: 397, endPoint y: 310, distance: 57.5
click at [397, 310] on textarea "Cover letter template:" at bounding box center [491, 352] width 413 height 235
drag, startPoint x: 339, startPoint y: 310, endPoint x: 387, endPoint y: 311, distance: 48.1
click at [387, 311] on textarea "Cover letter template:" at bounding box center [491, 352] width 413 height 235
click at [413, 310] on textarea "Cover letter template:" at bounding box center [491, 352] width 413 height 235
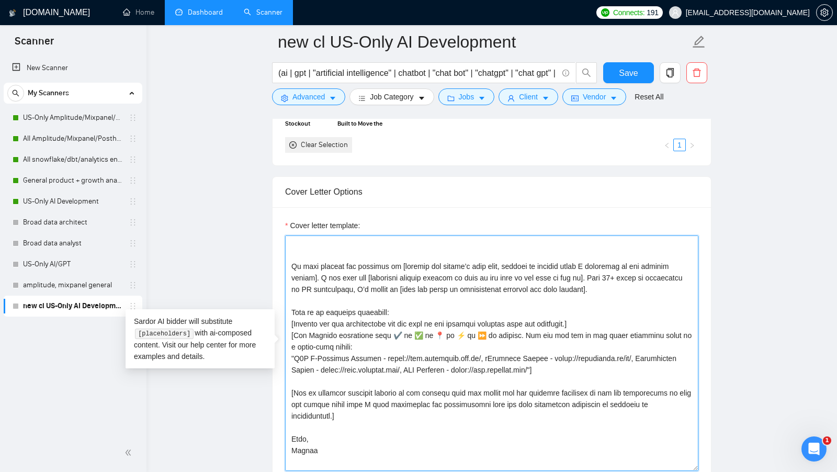
scroll to position [109, 0]
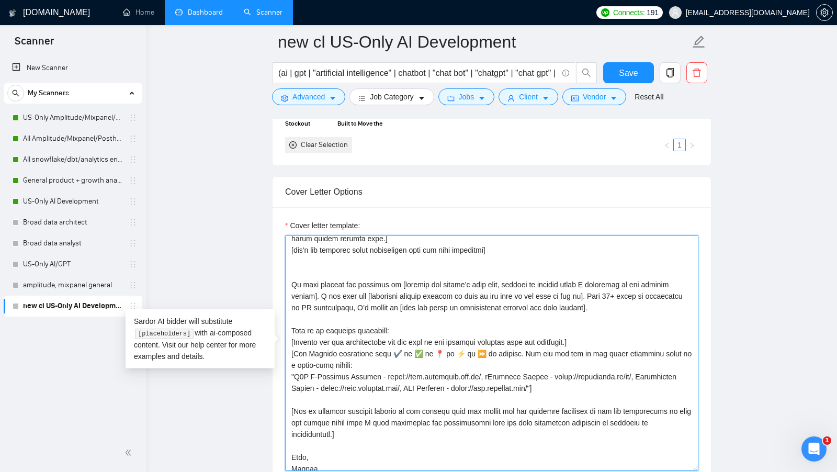
drag, startPoint x: 437, startPoint y: 302, endPoint x: 629, endPoint y: 300, distance: 192.0
click at [629, 300] on textarea "Cover letter template:" at bounding box center [491, 352] width 413 height 235
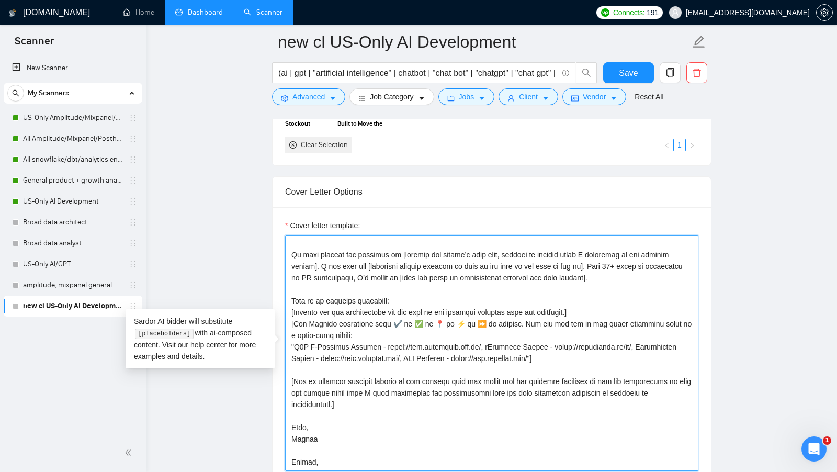
scroll to position [139, 0]
drag, startPoint x: 587, startPoint y: 351, endPoint x: 280, endPoint y: 302, distance: 311.5
click at [280, 302] on div "Cover letter template:" at bounding box center [492, 351] width 438 height 289
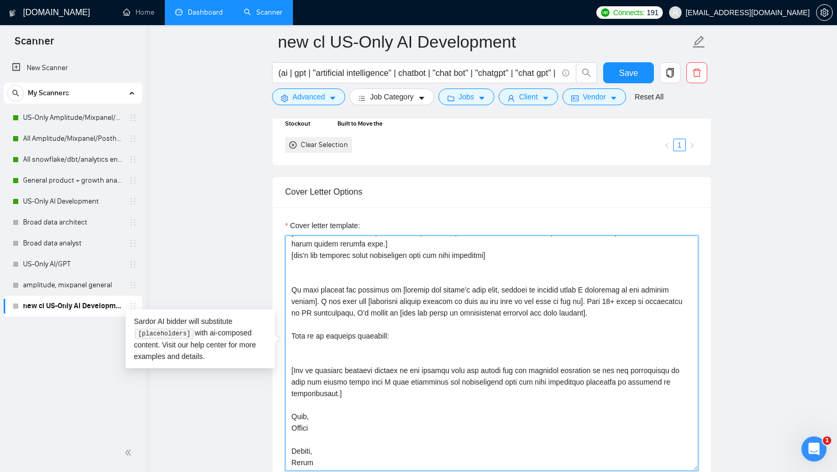
scroll to position [104, 0]
click at [360, 342] on textarea "Cover letter template:" at bounding box center [491, 352] width 413 height 235
click at [300, 342] on textarea "Cover letter template:" at bounding box center [491, 352] width 413 height 235
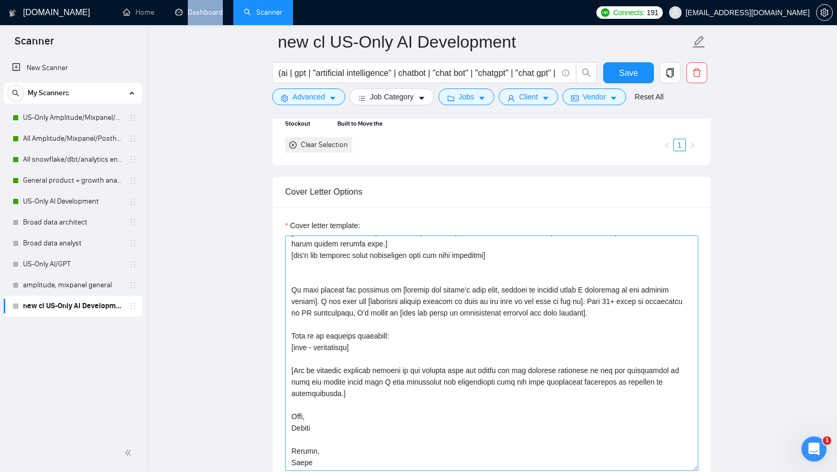
scroll to position [103, 0]
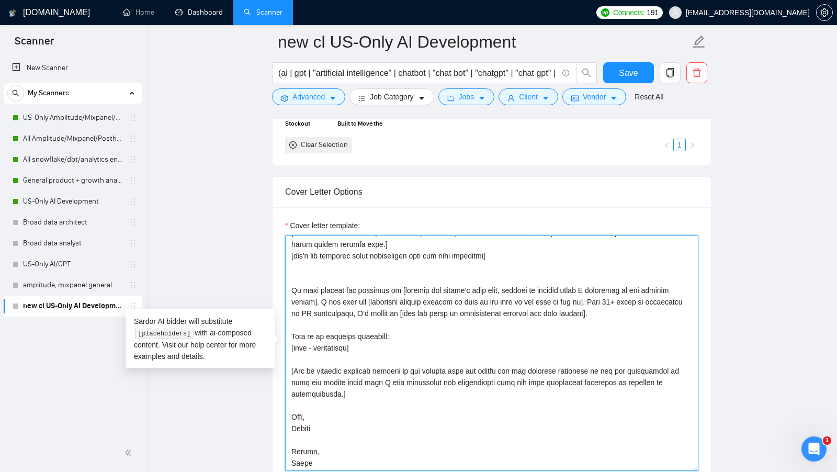
drag, startPoint x: 364, startPoint y: 342, endPoint x: 289, endPoint y: 342, distance: 74.3
click at [289, 342] on textarea "Cover letter template:" at bounding box center [491, 352] width 413 height 235
click at [368, 343] on textarea "Cover letter template:" at bounding box center [491, 352] width 413 height 235
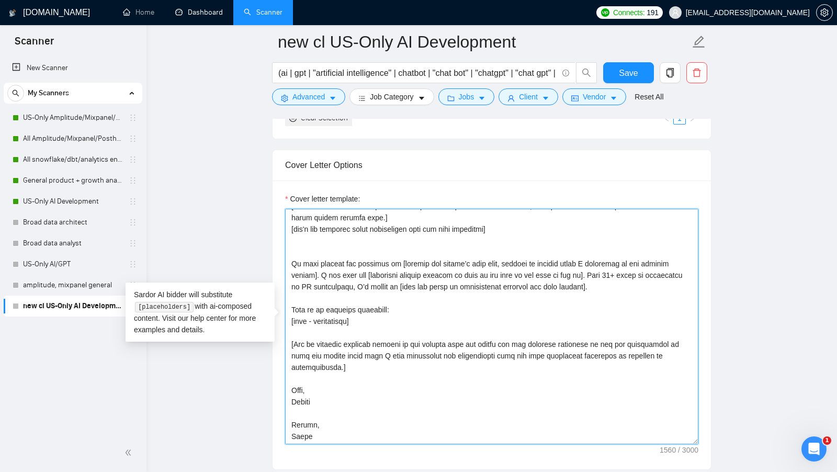
drag, startPoint x: 311, startPoint y: 404, endPoint x: 270, endPoint y: 371, distance: 53.2
click at [270, 371] on main "new cl US-Only AI Development (ai | gpt | "artificial intelligence" | chatbot |…" at bounding box center [491, 366] width 657 height 2831
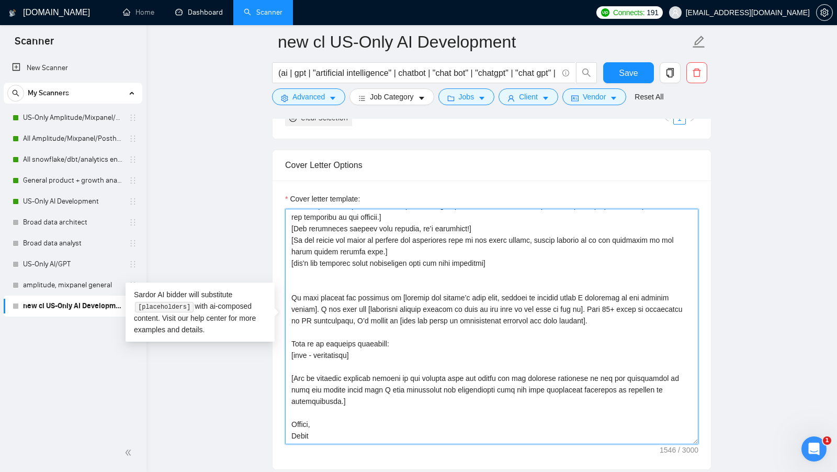
scroll to position [69, 0]
click at [296, 353] on textarea "Cover letter template:" at bounding box center [491, 326] width 413 height 235
paste textarea "https://www.upwork.com/freelancers/~017a41b0c3720a82e8?p=1953941342809399296"
click at [622, 348] on textarea "Cover letter template:" at bounding box center [491, 326] width 413 height 235
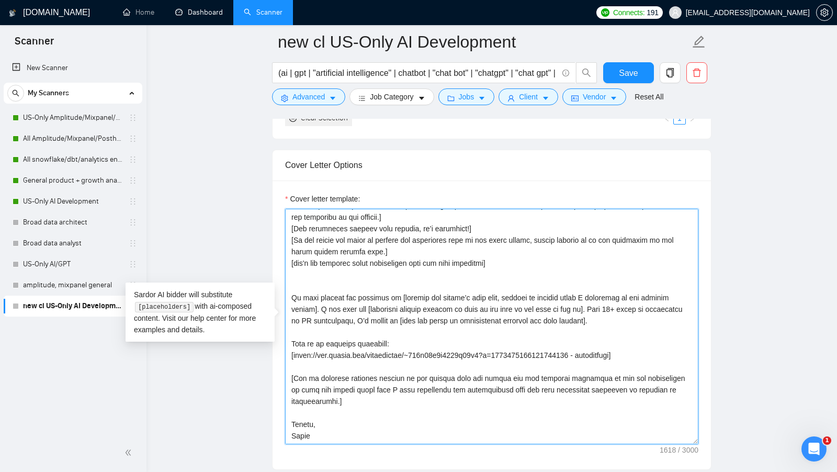
click at [622, 348] on textarea "Cover letter template:" at bounding box center [491, 326] width 413 height 235
paste textarea "AI Assistants Built to Move the Needle for Various Industries"
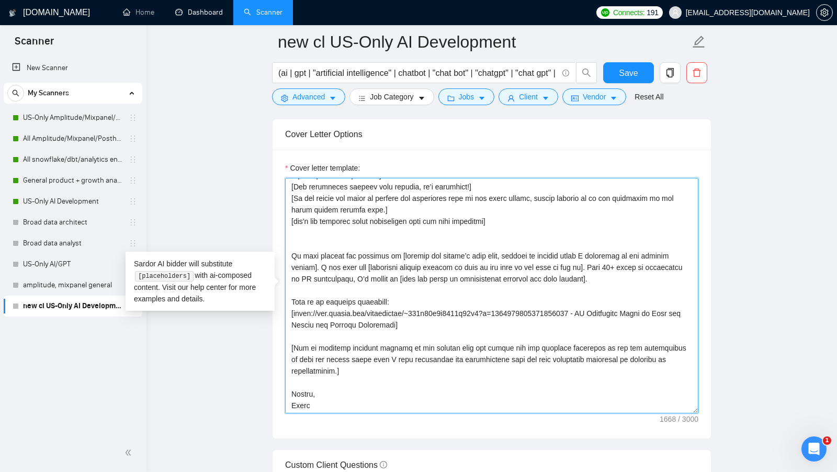
scroll to position [1122, 0]
click at [446, 328] on textarea "Cover letter template:" at bounding box center [491, 294] width 413 height 235
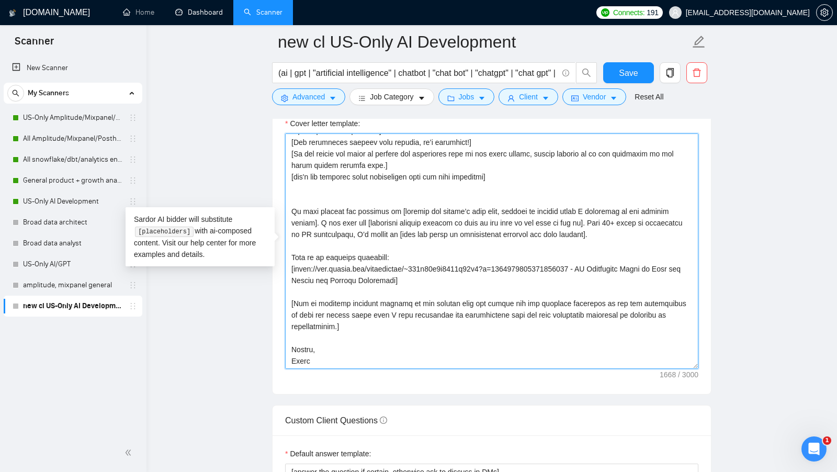
click at [393, 250] on textarea "Cover letter template:" at bounding box center [491, 250] width 413 height 235
drag, startPoint x: 432, startPoint y: 274, endPoint x: 259, endPoint y: 258, distance: 173.8
click at [425, 270] on textarea "Cover letter template:" at bounding box center [491, 250] width 413 height 235
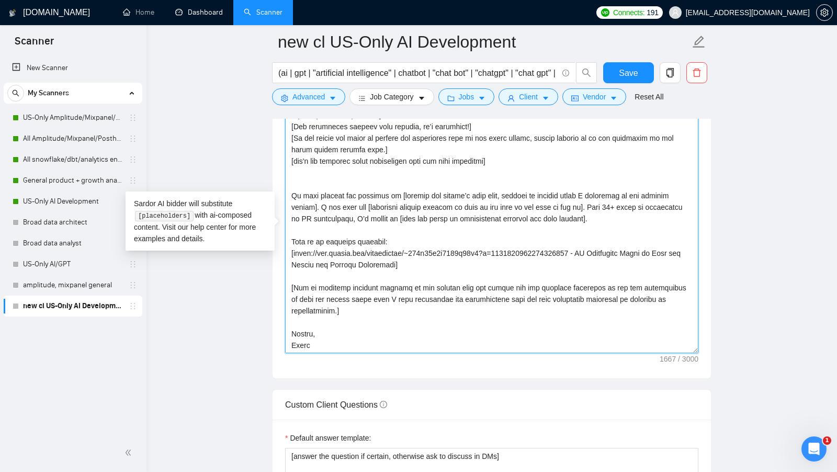
scroll to position [1185, 0]
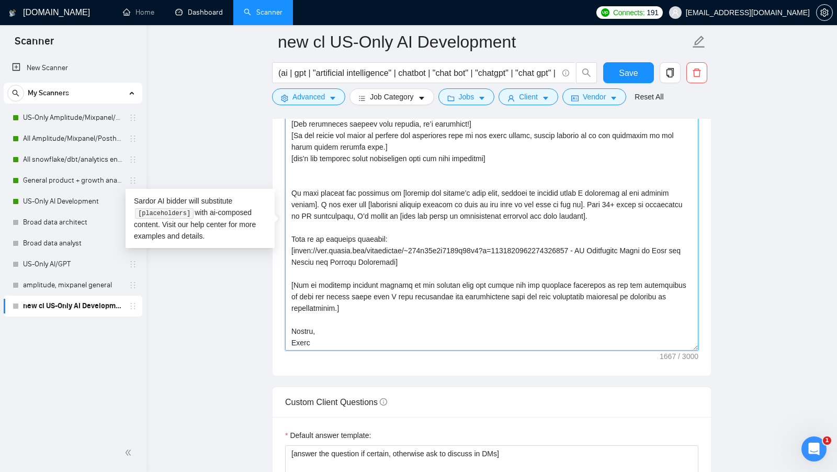
drag, startPoint x: 365, startPoint y: 305, endPoint x: 286, endPoint y: 282, distance: 81.9
click at [286, 281] on textarea "Cover letter template:" at bounding box center [491, 232] width 413 height 235
click at [481, 309] on textarea "Cover letter template:" at bounding box center [491, 232] width 413 height 235
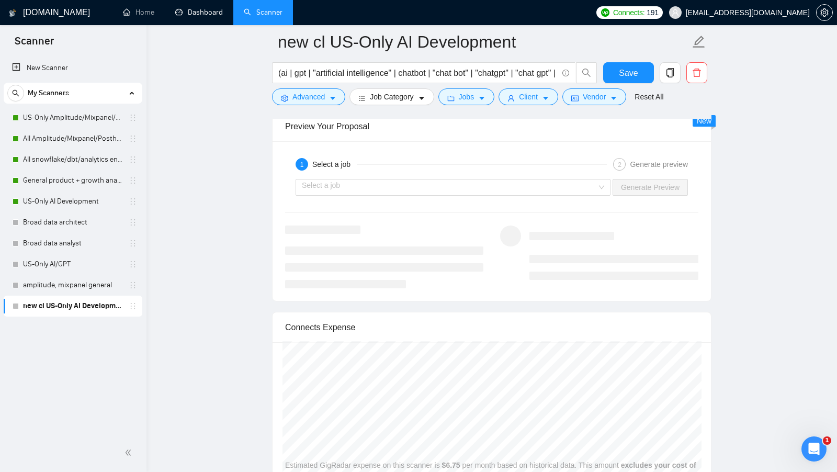
scroll to position [1988, 0]
type textarea "[Write a cover letter in a human manner, avoiding marked lists, and don't use d…"
click at [562, 179] on input "search" at bounding box center [449, 187] width 295 height 16
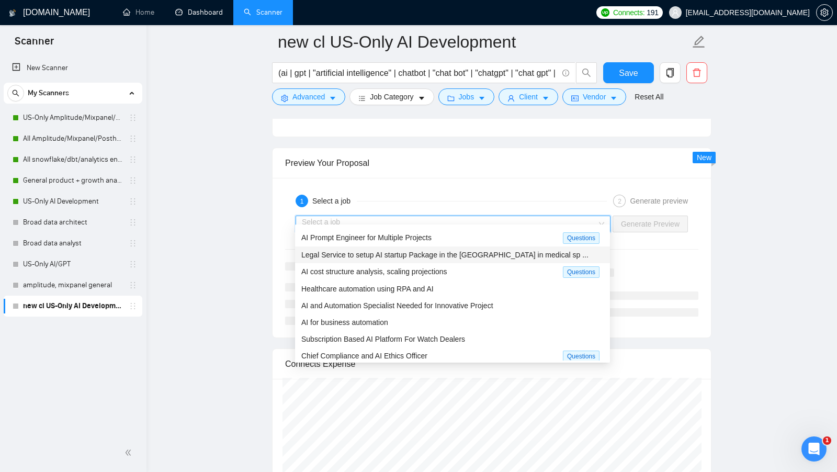
scroll to position [17, 0]
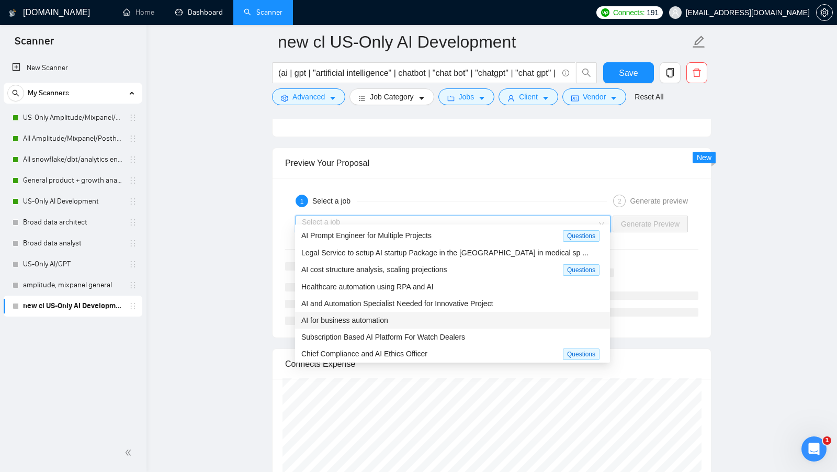
click at [461, 314] on div "AI for business automation" at bounding box center [452, 320] width 302 height 12
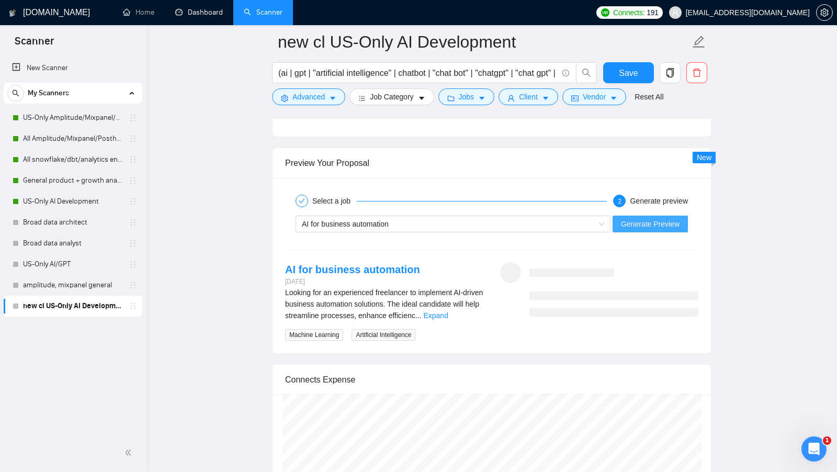
click at [641, 218] on span "Generate Preview" at bounding box center [650, 224] width 59 height 12
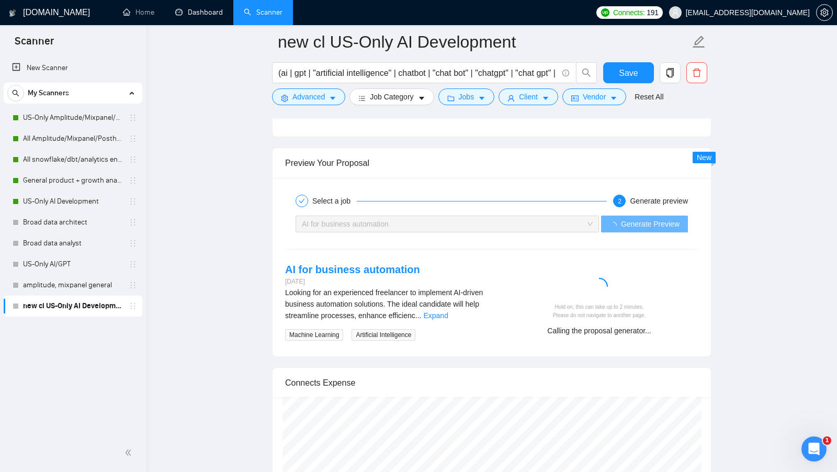
click at [468, 310] on div "Looking for an experienced freelancer to implement AI-driven business automatio…" at bounding box center [384, 304] width 198 height 35
click at [448, 311] on link "Expand" at bounding box center [435, 315] width 25 height 8
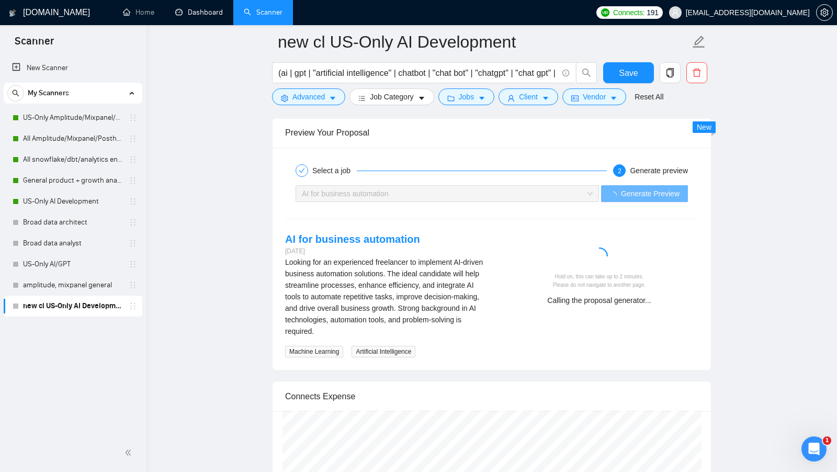
scroll to position [1986, 0]
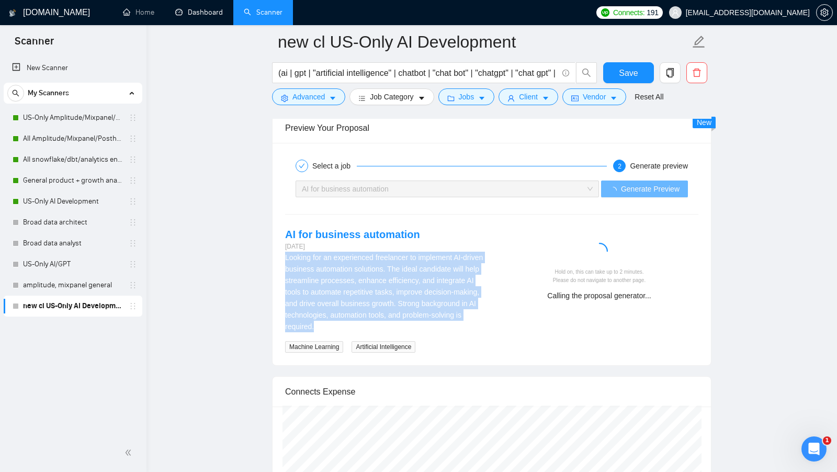
drag, startPoint x: 284, startPoint y: 251, endPoint x: 404, endPoint y: 312, distance: 134.3
click at [404, 312] on div "AI for business automation 19 days ago Looking for an experienced freelancer to…" at bounding box center [384, 290] width 215 height 126
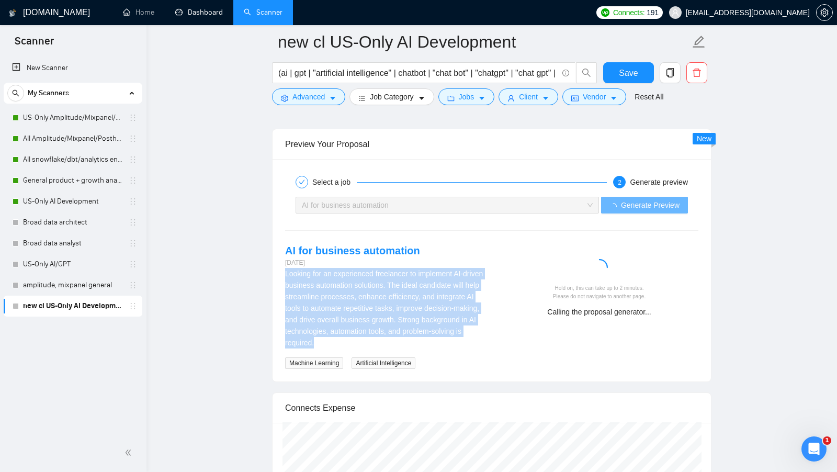
scroll to position [1968, 0]
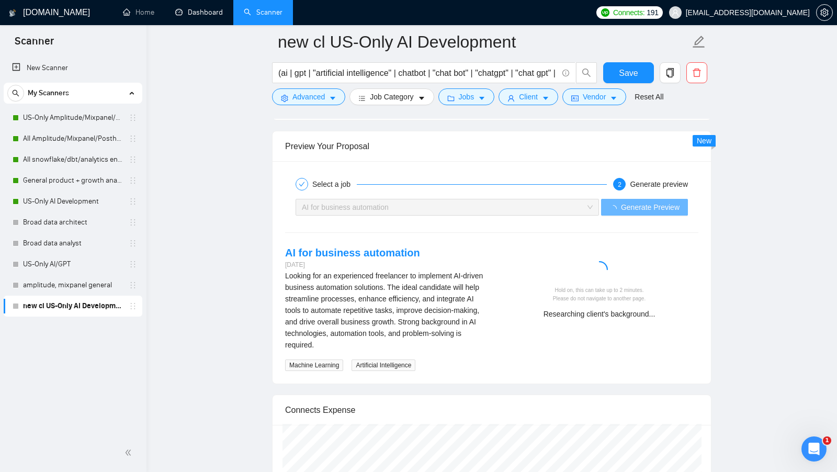
click at [469, 307] on div "Looking for an experienced freelancer to implement AI-driven business automatio…" at bounding box center [384, 310] width 198 height 81
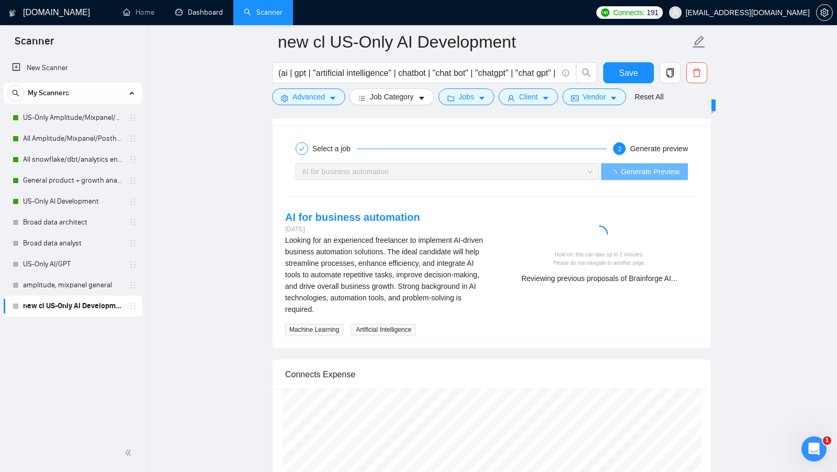
scroll to position [2002, 0]
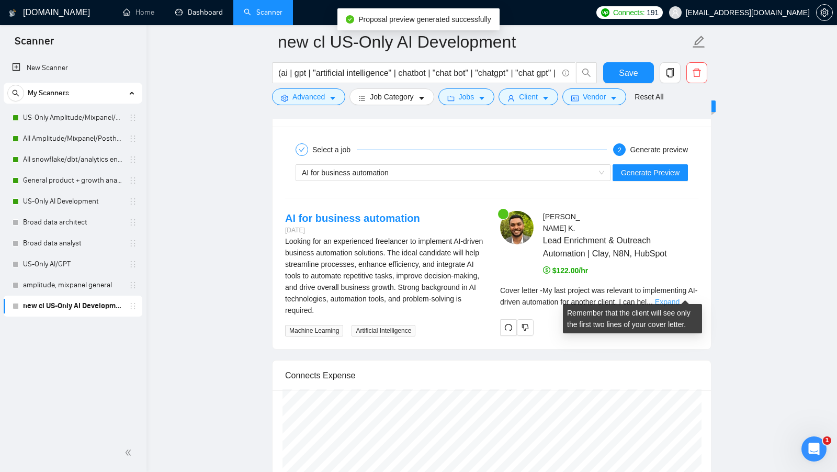
click at [679, 298] on link "Expand" at bounding box center [667, 302] width 25 height 8
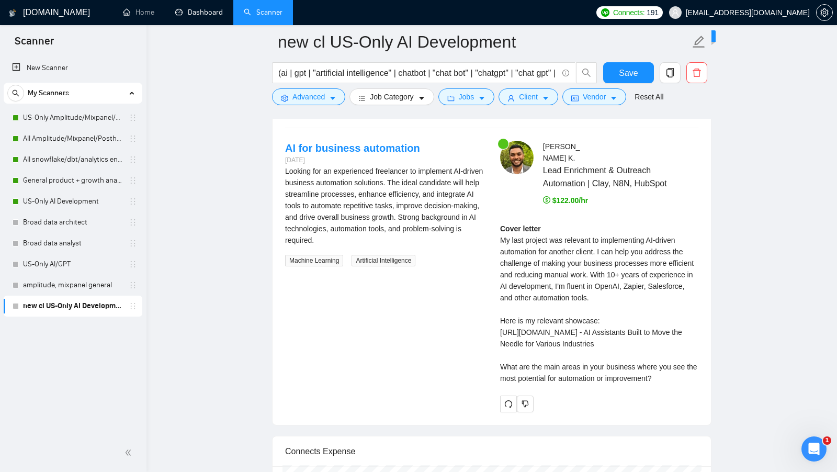
scroll to position [2078, 0]
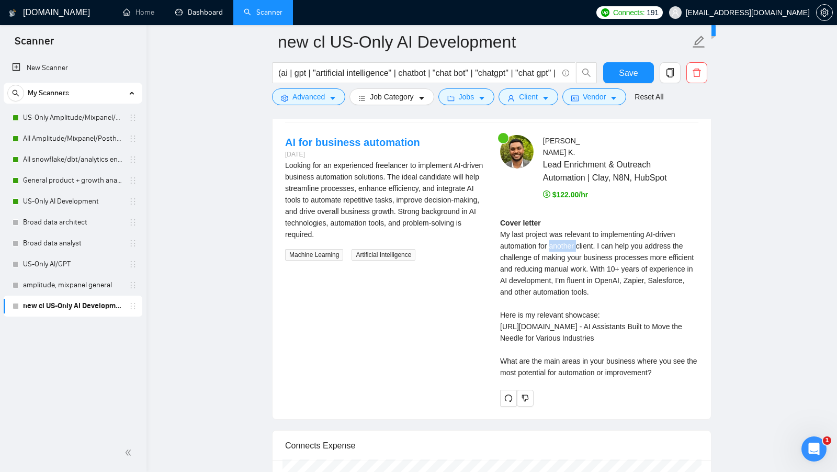
drag, startPoint x: 552, startPoint y: 238, endPoint x: 581, endPoint y: 239, distance: 29.3
click at [581, 239] on div "Cover letter My last project was relevant to implementing AI-driven automation …" at bounding box center [599, 297] width 198 height 161
drag, startPoint x: 551, startPoint y: 240, endPoint x: 598, endPoint y: 239, distance: 46.6
click at [598, 239] on div "Cover letter My last project was relevant to implementing AI-driven automation …" at bounding box center [599, 297] width 198 height 161
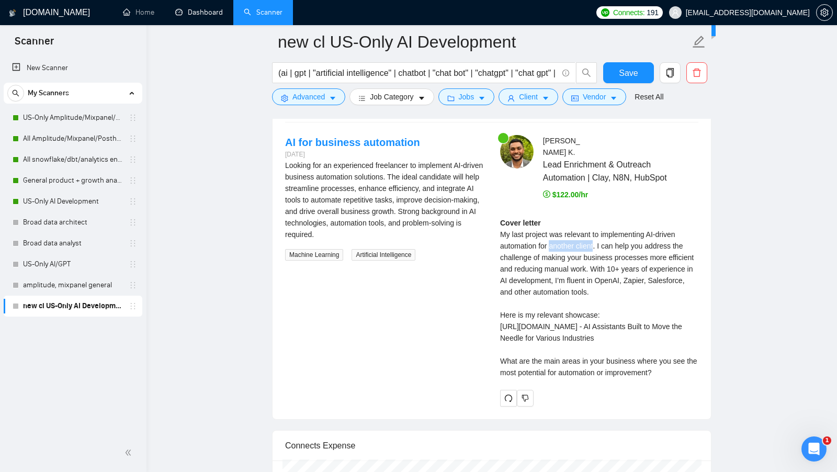
click at [598, 239] on div "Cover letter My last project was relevant to implementing AI-driven automation …" at bounding box center [599, 297] width 198 height 161
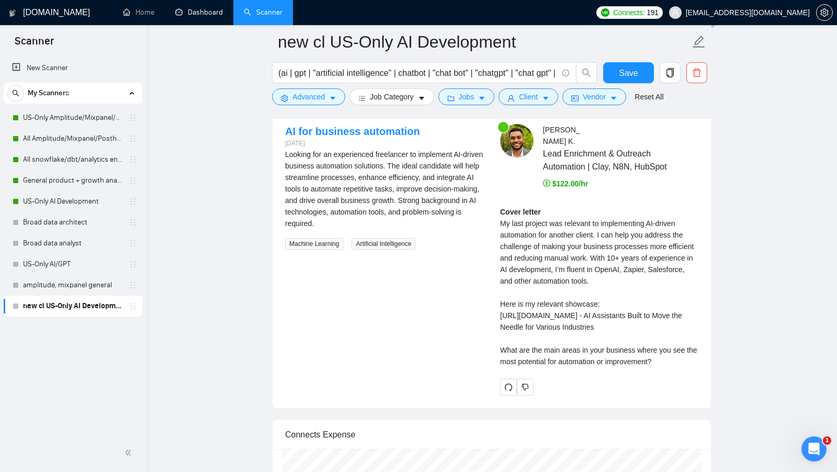
scroll to position [2090, 0]
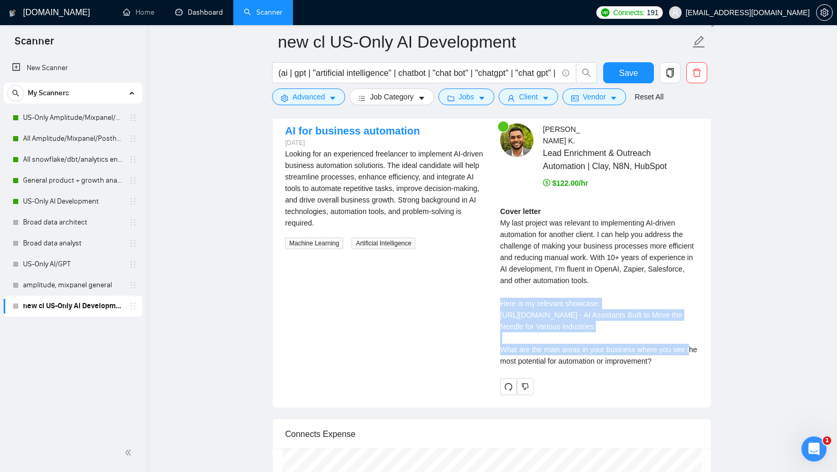
drag, startPoint x: 498, startPoint y: 296, endPoint x: 634, endPoint y: 325, distance: 138.6
click at [634, 325] on div "Uttam K . Lead Enrichment & Outreach Automation | Clay, N8N, HubSpot $122.00/hr…" at bounding box center [599, 258] width 215 height 271
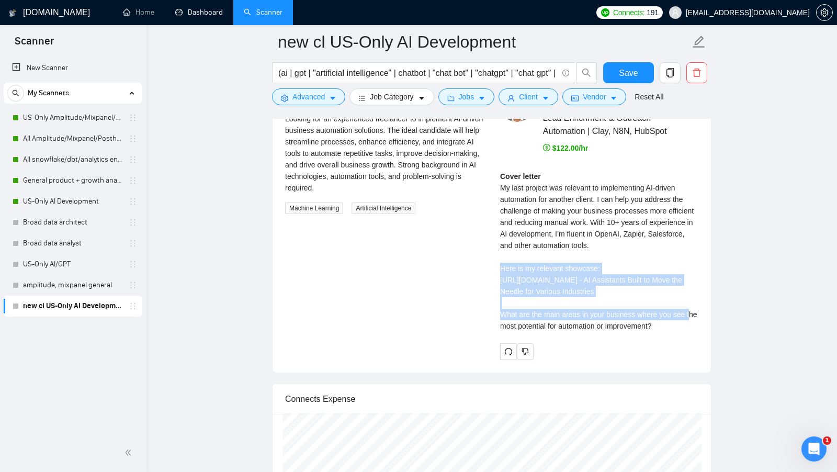
scroll to position [2129, 0]
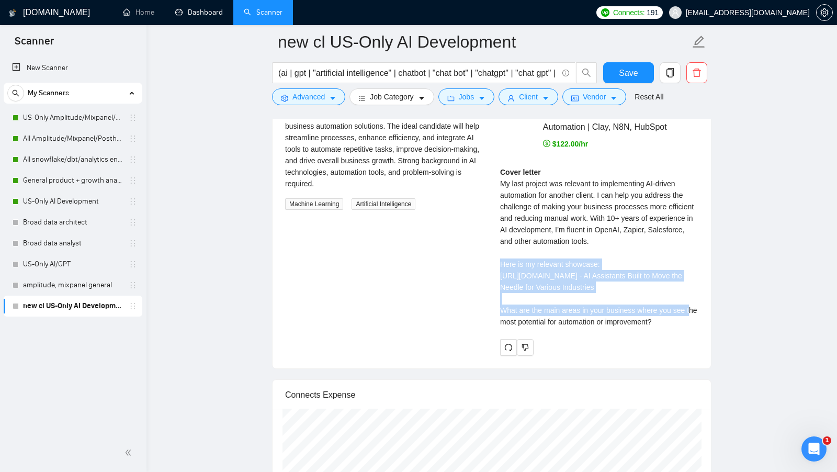
drag, startPoint x: 500, startPoint y: 311, endPoint x: 674, endPoint y: 327, distance: 175.5
click at [674, 327] on div "Uttam K . Lead Enrichment & Outreach Automation | Clay, N8N, HubSpot $122.00/hr…" at bounding box center [599, 219] width 215 height 271
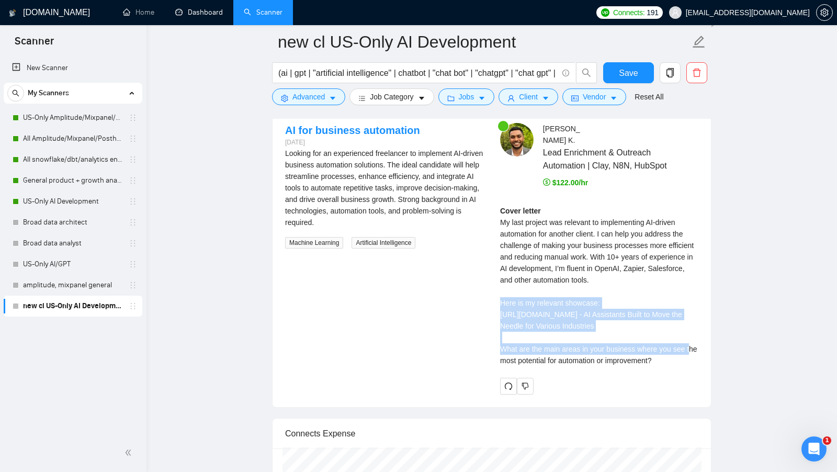
scroll to position [2082, 0]
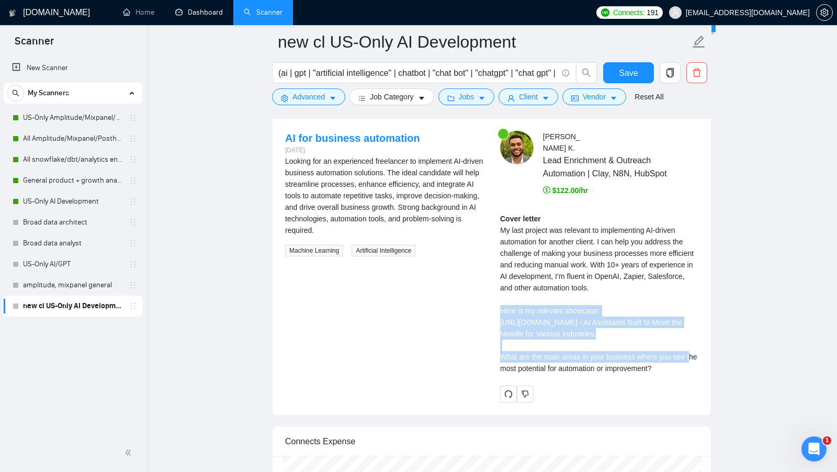
drag, startPoint x: 500, startPoint y: 226, endPoint x: 675, endPoint y: 368, distance: 225.7
click at [675, 368] on div "Cover letter My last project was relevant to implementing AI-driven automation …" at bounding box center [599, 293] width 198 height 161
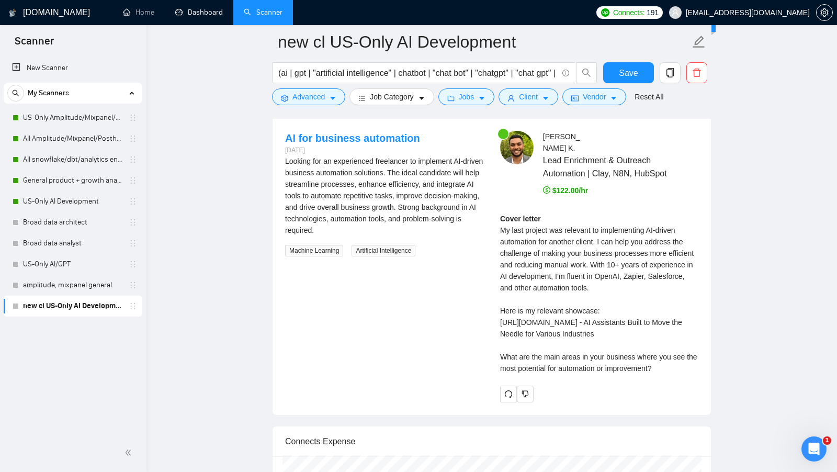
click at [330, 181] on div "Looking for an experienced freelancer to implement AI-driven business automatio…" at bounding box center [384, 195] width 198 height 81
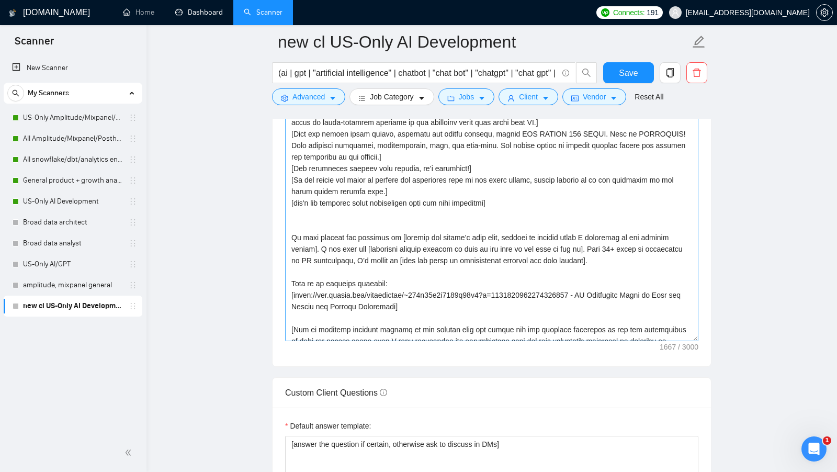
scroll to position [80, 0]
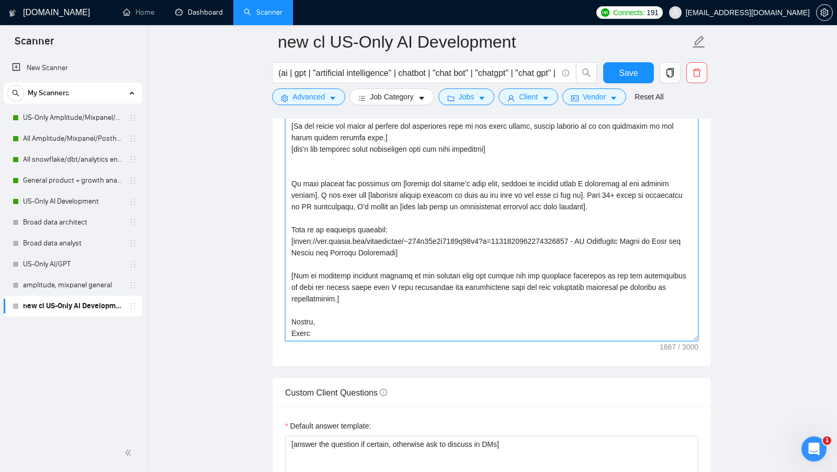
click at [322, 303] on textarea "Cover letter template:" at bounding box center [491, 223] width 413 height 235
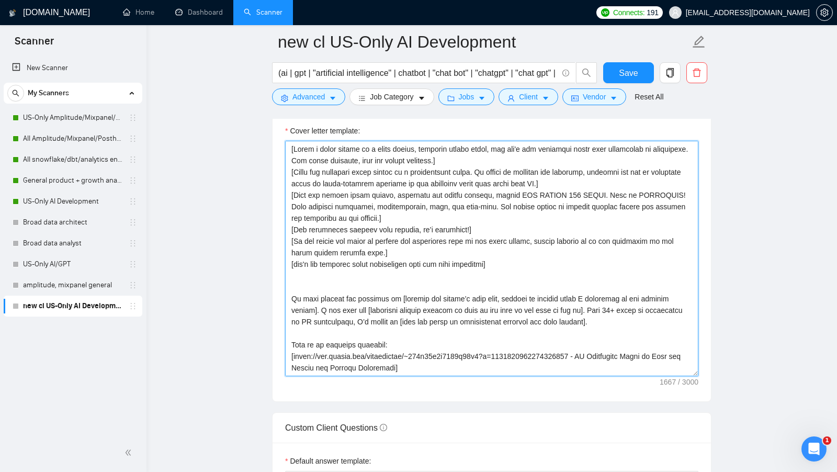
scroll to position [1124, 0]
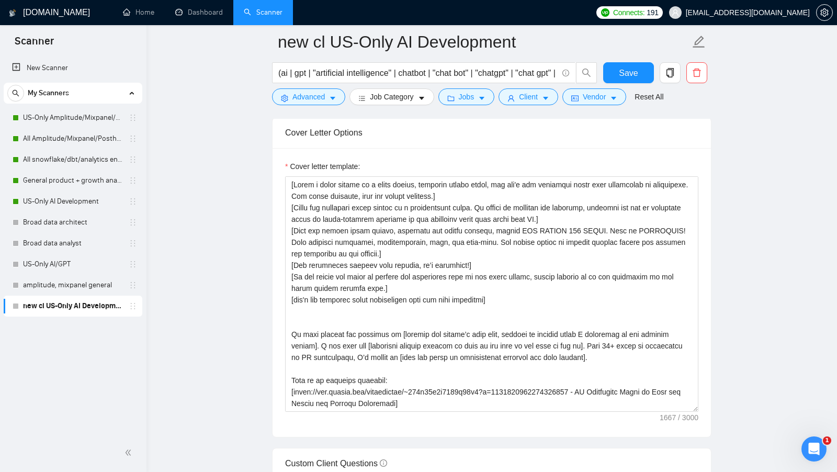
click at [344, 161] on label "Cover letter template:" at bounding box center [322, 167] width 75 height 12
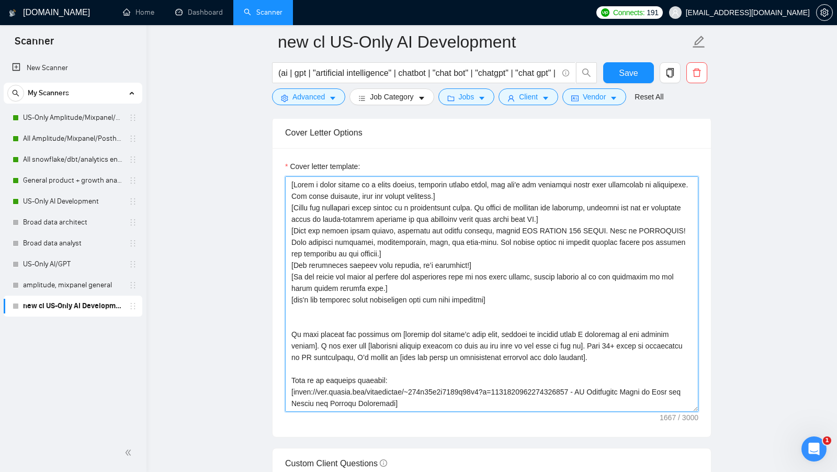
click at [344, 176] on textarea "Cover letter template:" at bounding box center [491, 293] width 413 height 235
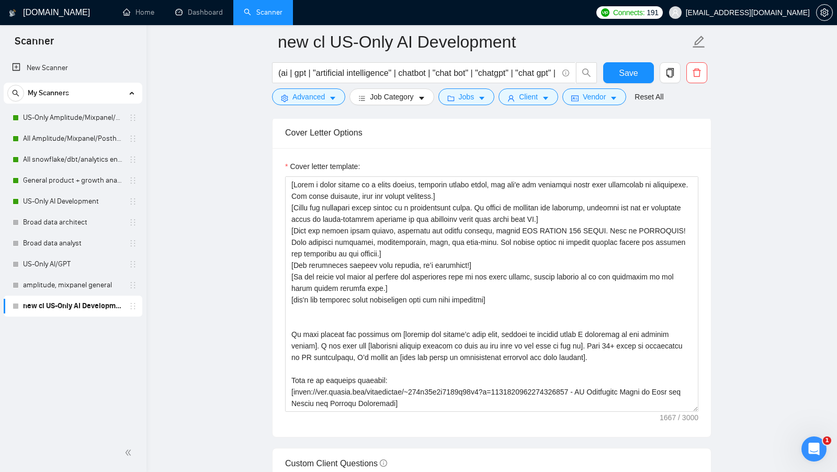
scroll to position [80, 0]
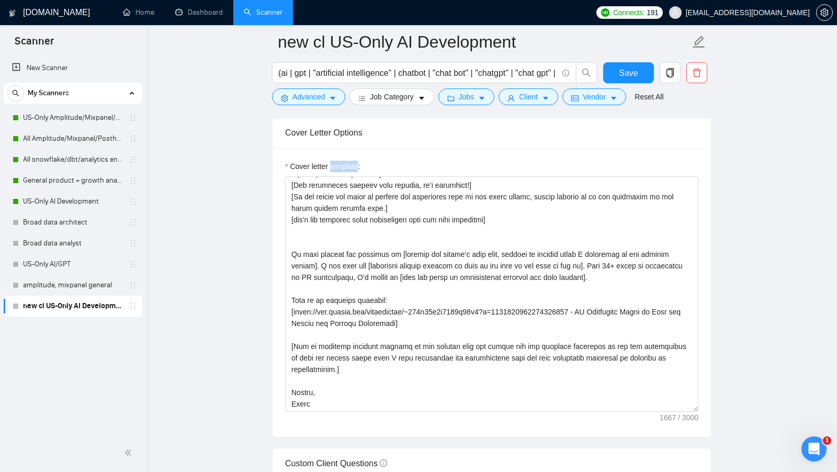
click at [344, 161] on label "Cover letter template:" at bounding box center [322, 167] width 75 height 12
click at [344, 176] on textarea "Cover letter template:" at bounding box center [491, 293] width 413 height 235
click at [344, 161] on label "Cover letter template:" at bounding box center [322, 167] width 75 height 12
click at [344, 176] on textarea "Cover letter template:" at bounding box center [491, 293] width 413 height 235
click at [458, 161] on div "Cover letter template:" at bounding box center [491, 169] width 413 height 16
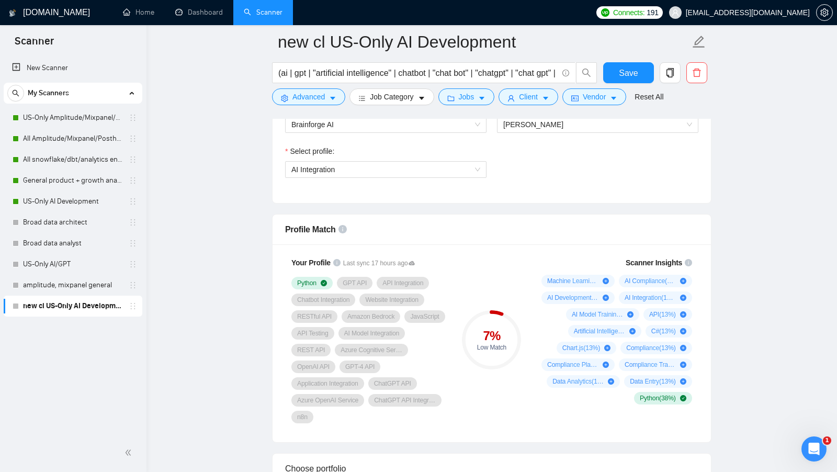
scroll to position [0, 0]
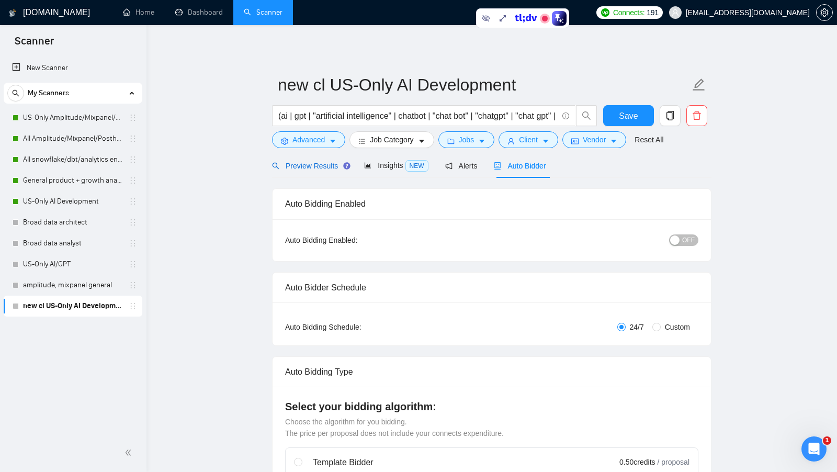
click at [322, 168] on span "Preview Results" at bounding box center [309, 166] width 75 height 8
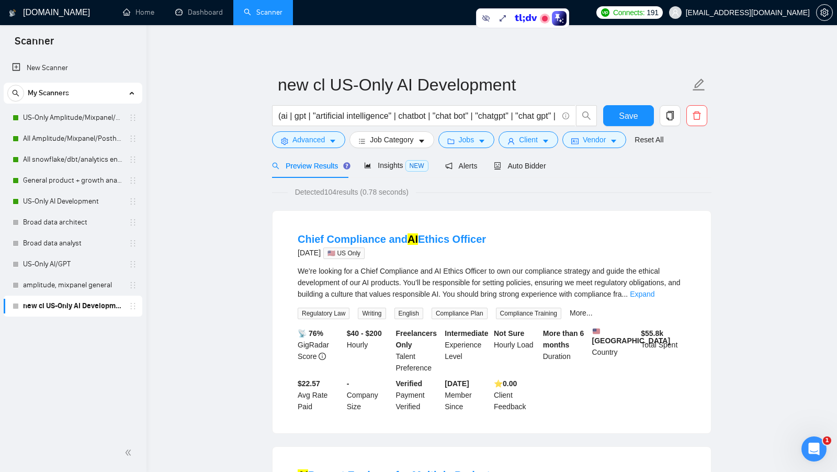
click at [335, 192] on span "Detected 104 results (0.78 seconds)" at bounding box center [352, 192] width 128 height 12
click at [392, 167] on span "Insights NEW" at bounding box center [396, 165] width 64 height 8
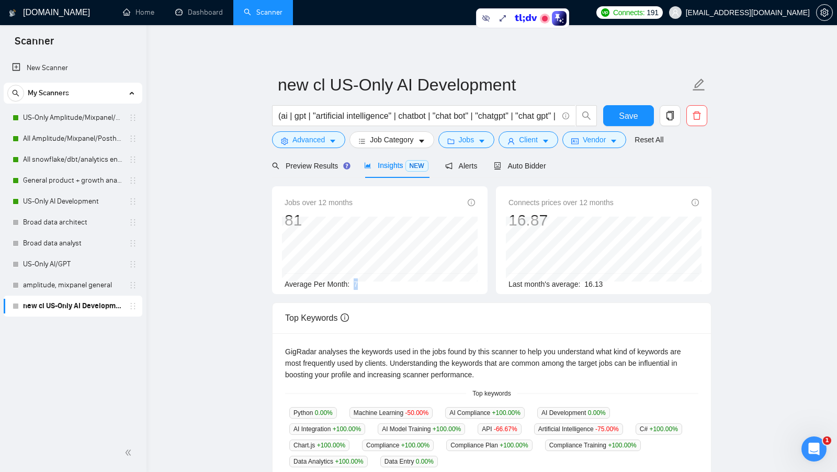
drag, startPoint x: 354, startPoint y: 285, endPoint x: 367, endPoint y: 285, distance: 12.6
click at [367, 285] on div "Average Per Month: 7" at bounding box center [380, 284] width 190 height 12
click at [319, 169] on span "Preview Results" at bounding box center [309, 166] width 75 height 8
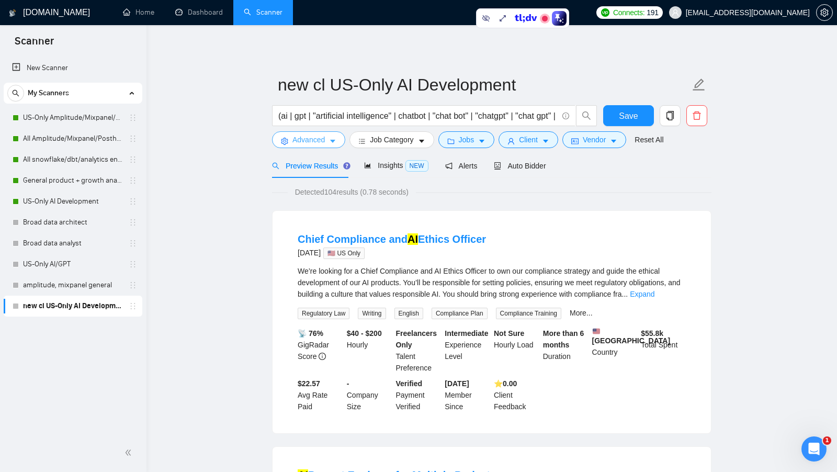
click at [320, 141] on span "Advanced" at bounding box center [308, 140] width 32 height 12
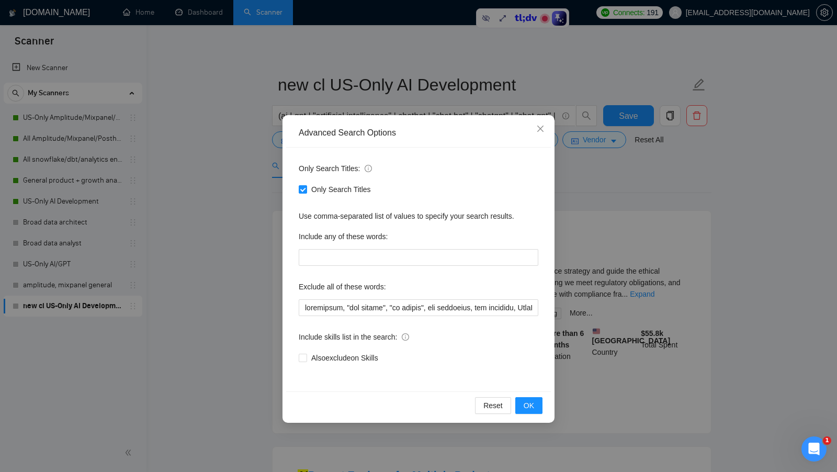
click at [622, 209] on div "Advanced Search Options Only Search Titles: Only Search Titles Use comma-separa…" at bounding box center [418, 236] width 837 height 472
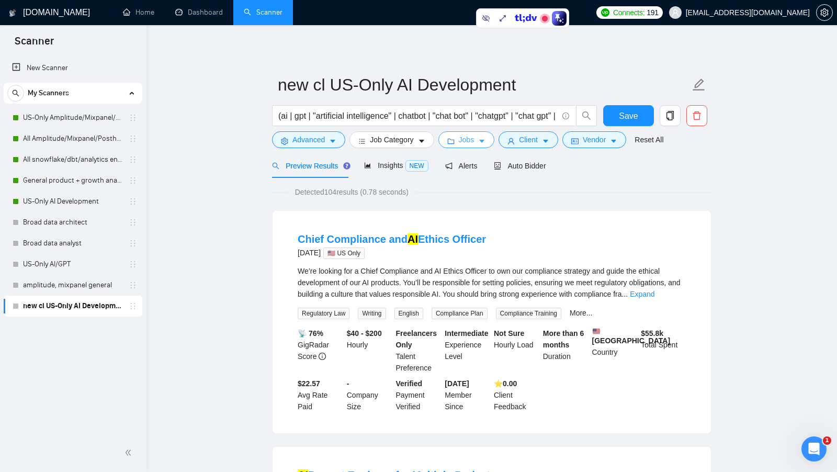
click at [480, 146] on button "Jobs" at bounding box center [466, 139] width 56 height 17
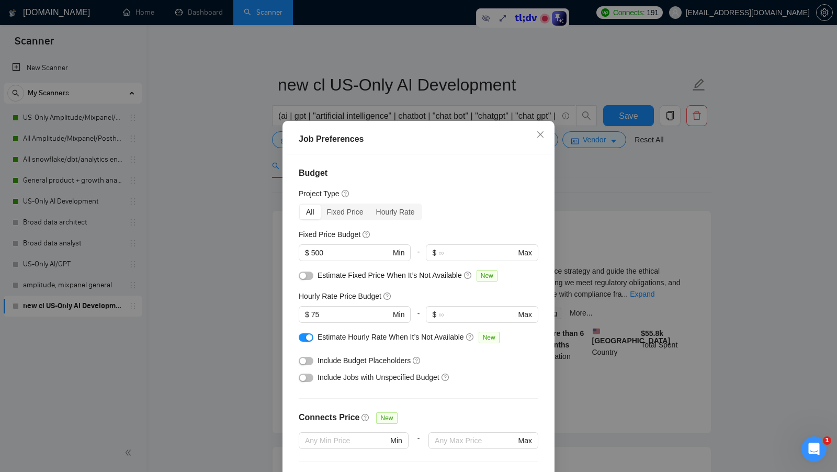
click at [535, 192] on div "Project Type" at bounding box center [419, 194] width 240 height 12
click at [573, 186] on div "Job Preferences Budget Project Type All Fixed Price Hourly Rate Fixed Price Bud…" at bounding box center [418, 236] width 837 height 472
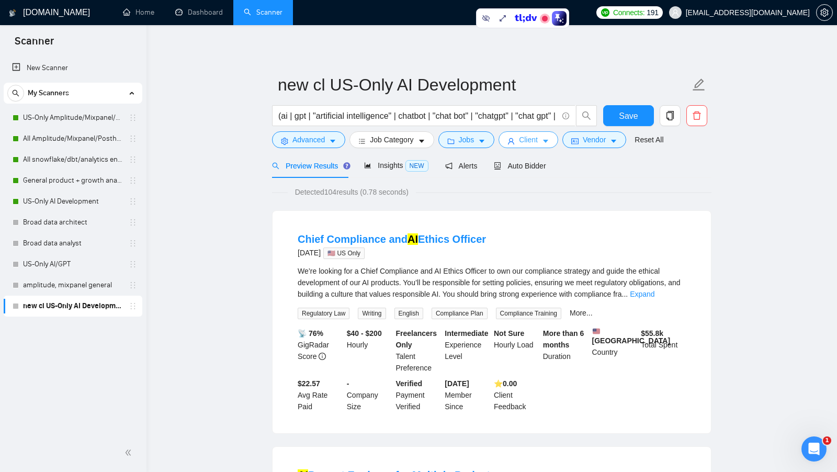
click at [549, 143] on icon "caret-down" at bounding box center [545, 141] width 7 height 7
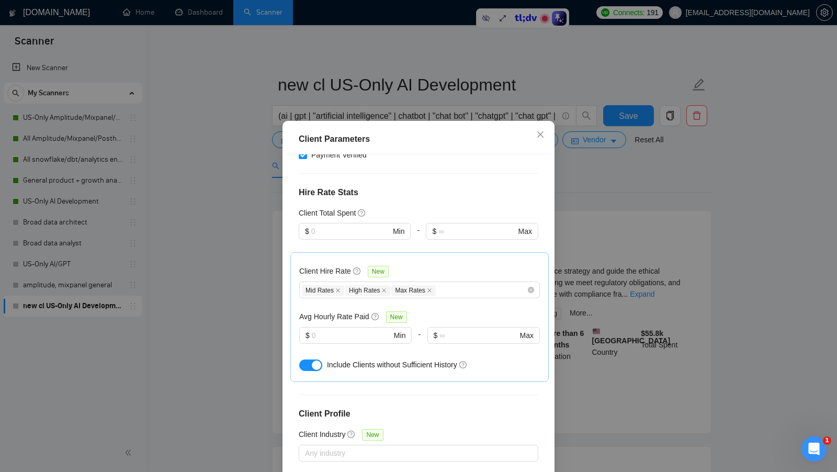
scroll to position [233, 0]
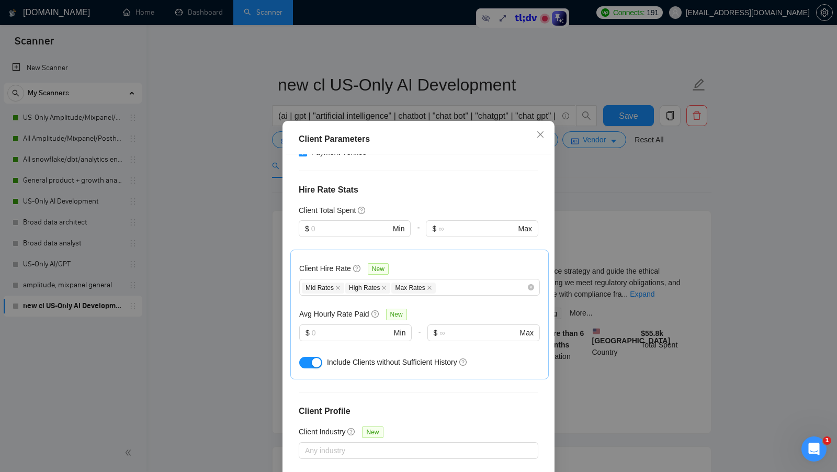
click at [628, 244] on div "Client Parameters Client Location Include Client Countries Select Exclude Clien…" at bounding box center [418, 236] width 837 height 472
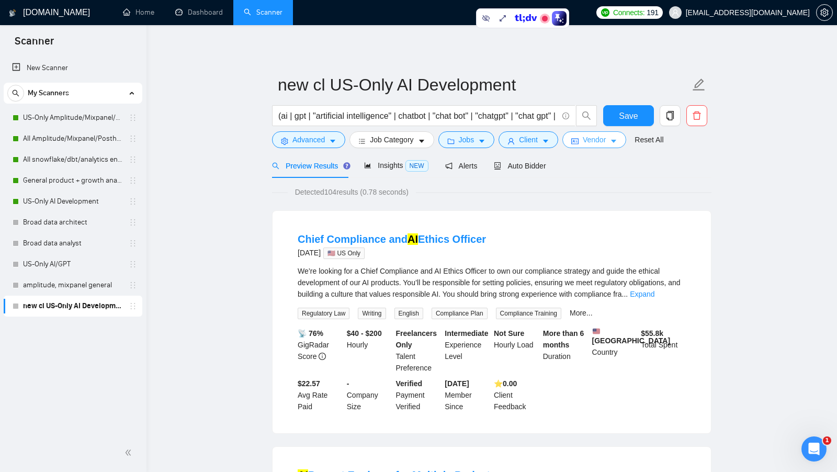
click at [592, 148] on button "Vendor" at bounding box center [594, 139] width 64 height 17
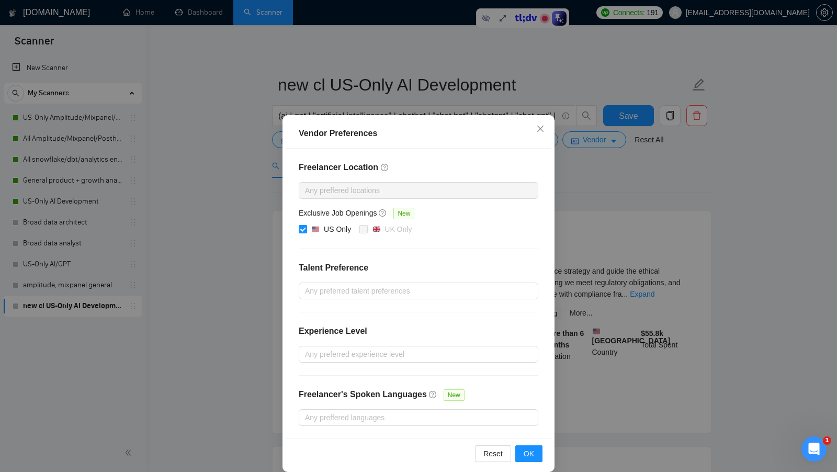
click at [592, 197] on div "Vendor Preferences Freelancer Location Any preffered locations Exclusive Job Op…" at bounding box center [418, 236] width 837 height 472
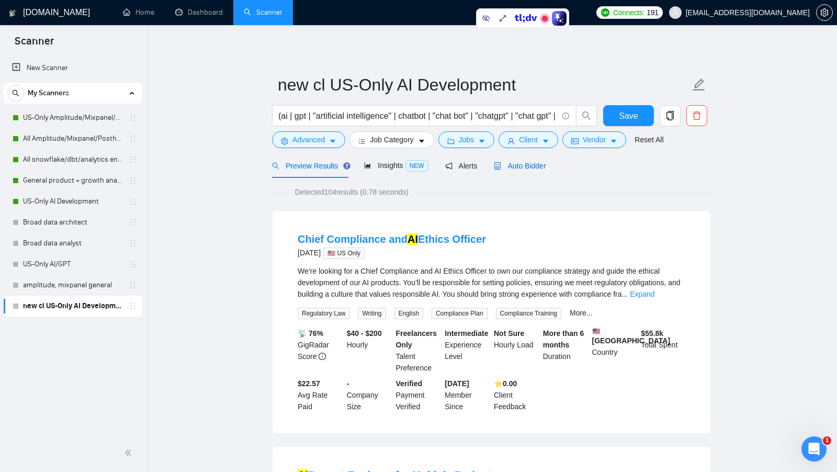
click at [543, 166] on span "Auto Bidder" at bounding box center [520, 166] width 52 height 8
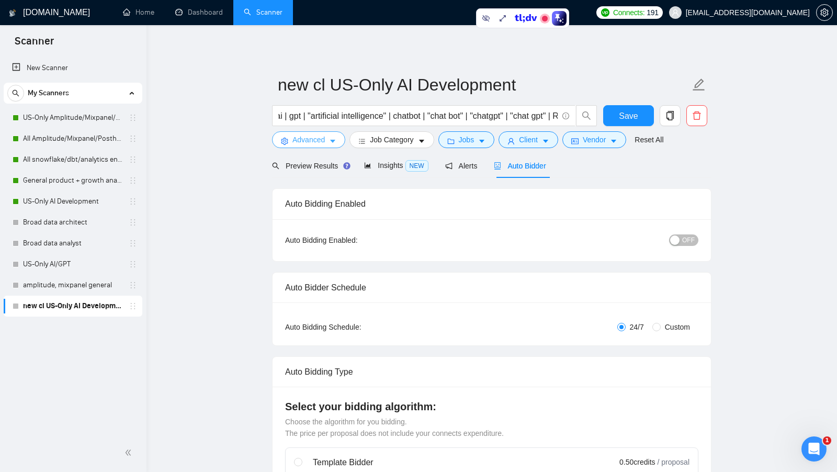
click at [309, 139] on span "Advanced" at bounding box center [308, 140] width 32 height 12
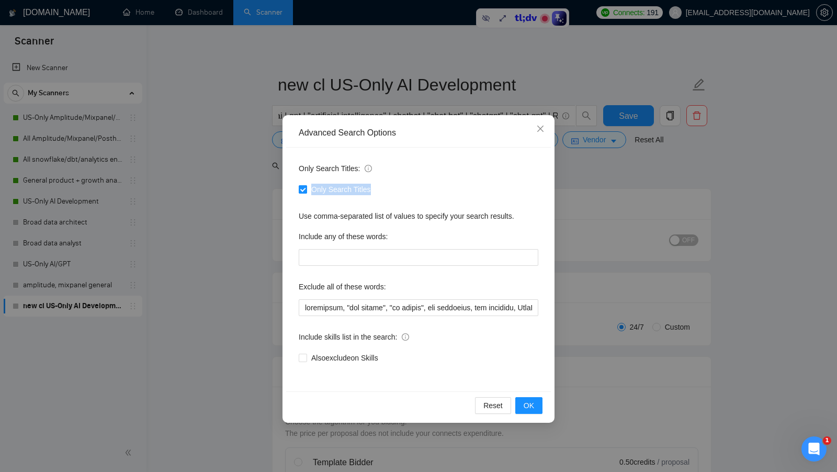
drag, startPoint x: 387, startPoint y: 193, endPoint x: 312, endPoint y: 191, distance: 74.8
click at [312, 191] on div "Only Search Titles" at bounding box center [419, 190] width 240 height 12
click at [579, 196] on div "Advanced Search Options Only Search Titles: Only Search Titles Use comma-separa…" at bounding box center [418, 236] width 837 height 472
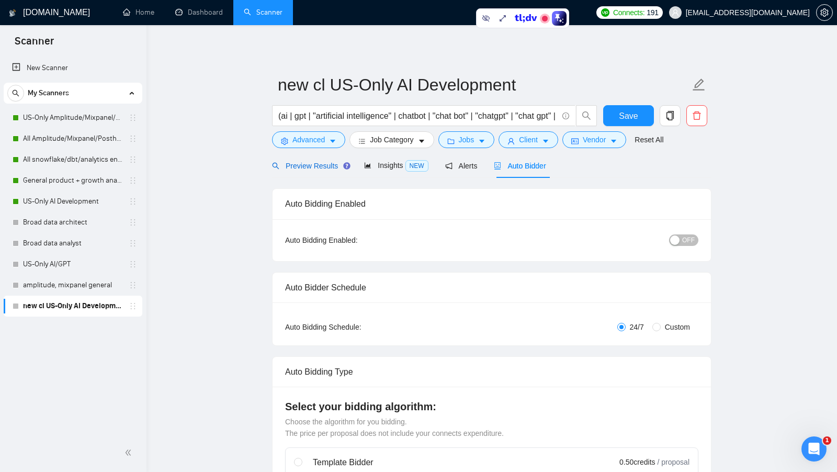
click at [322, 167] on span "Preview Results" at bounding box center [309, 166] width 75 height 8
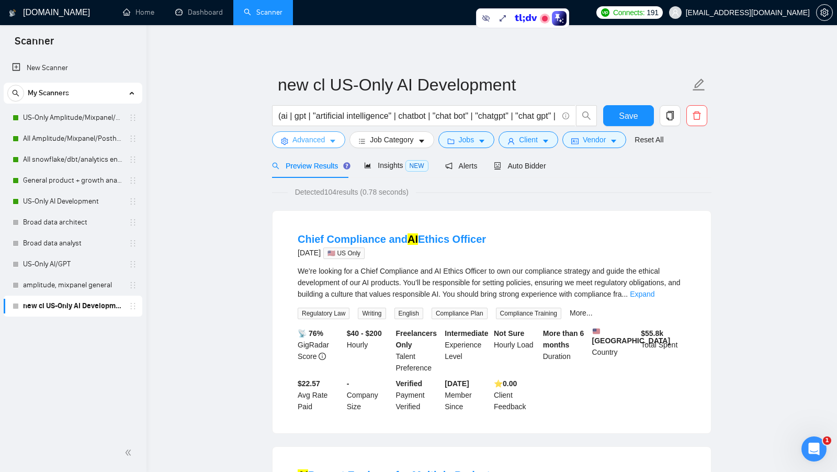
click at [330, 141] on icon "caret-down" at bounding box center [332, 141] width 7 height 7
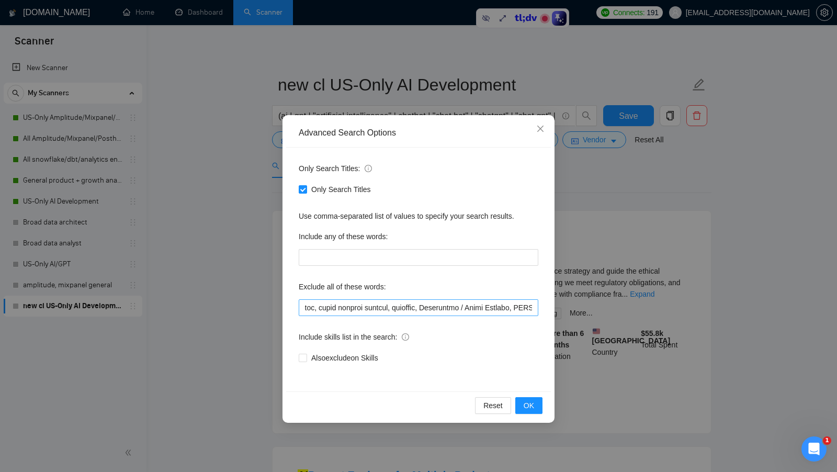
scroll to position [0, 1098]
click at [529, 406] on span "OK" at bounding box center [529, 406] width 10 height 12
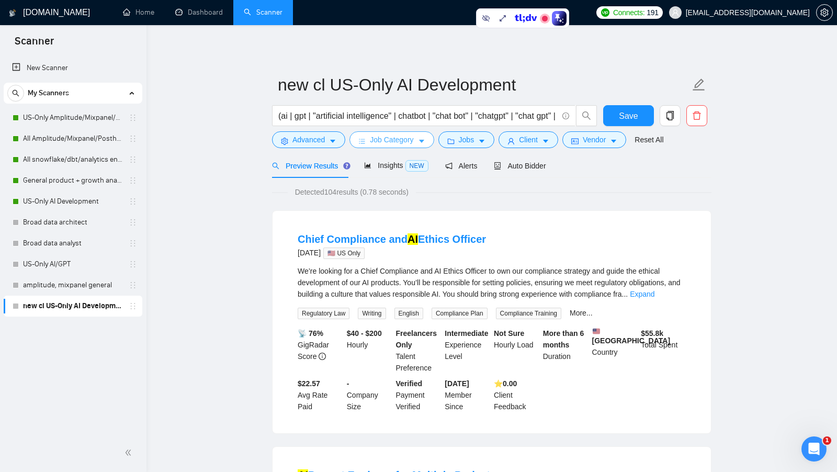
click at [413, 143] on span "Job Category" at bounding box center [391, 140] width 43 height 12
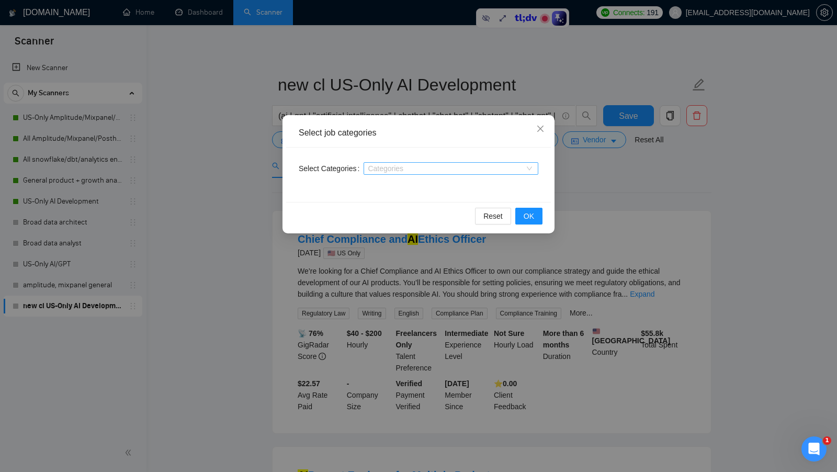
click at [497, 168] on div at bounding box center [445, 168] width 159 height 8
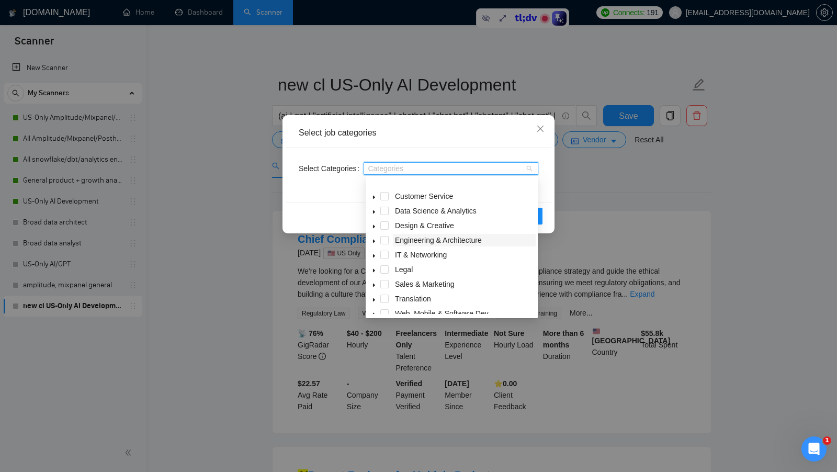
scroll to position [42, 0]
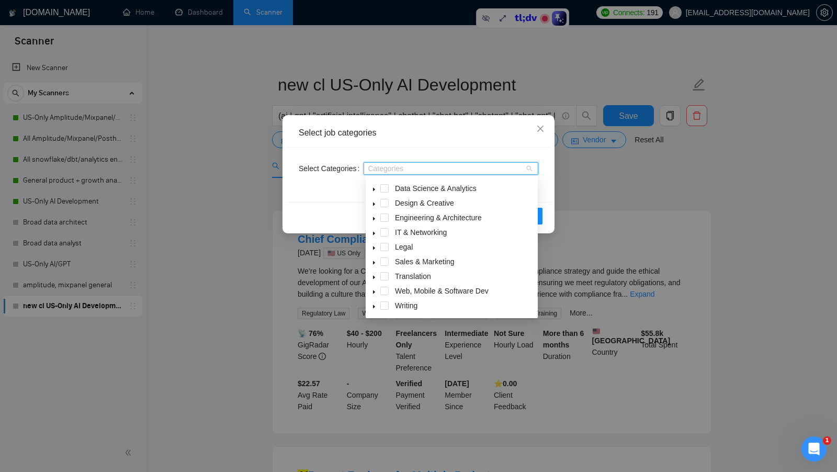
click at [373, 235] on icon "caret-down" at bounding box center [373, 233] width 5 height 5
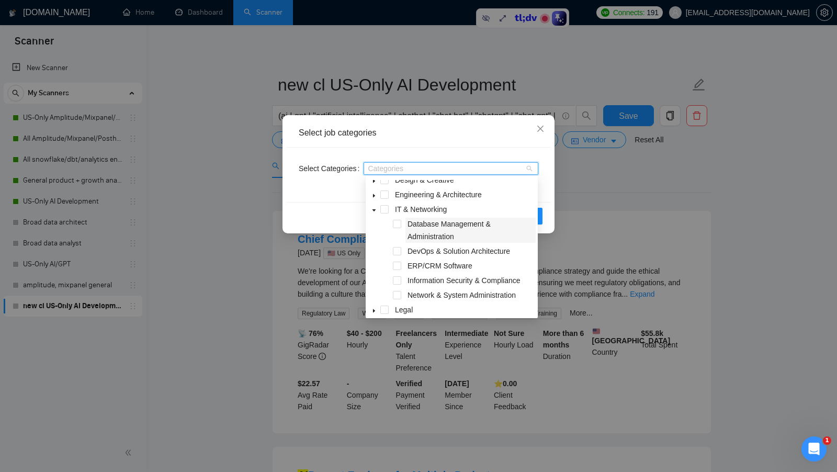
scroll to position [127, 0]
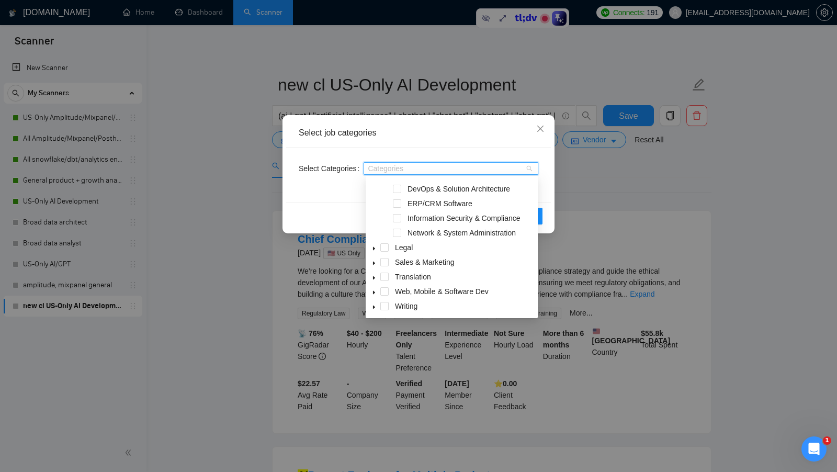
click at [377, 290] on span at bounding box center [374, 291] width 13 height 13
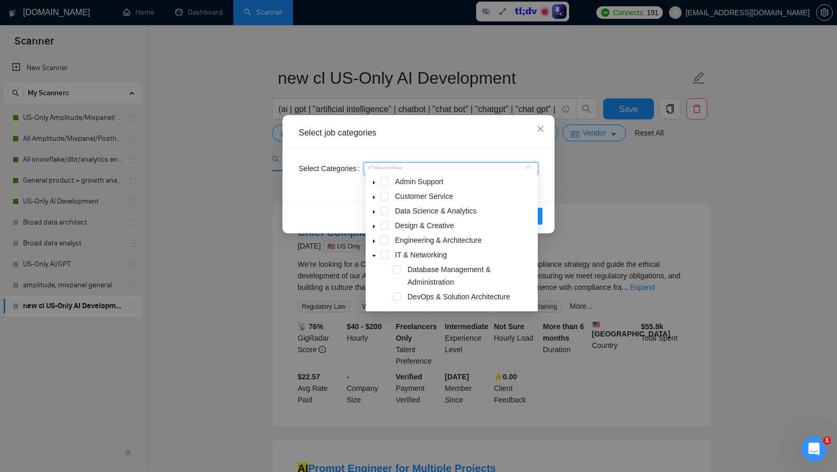
scroll to position [0, 0]
click at [375, 267] on icon "caret-down" at bounding box center [373, 268] width 5 height 5
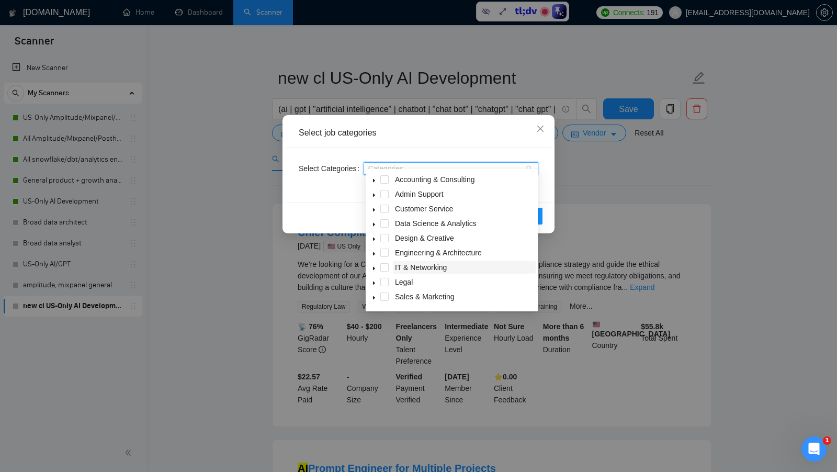
scroll to position [30, 0]
click at [372, 268] on icon "caret-down" at bounding box center [373, 267] width 5 height 5
click at [362, 215] on div "Reset OK" at bounding box center [418, 216] width 265 height 28
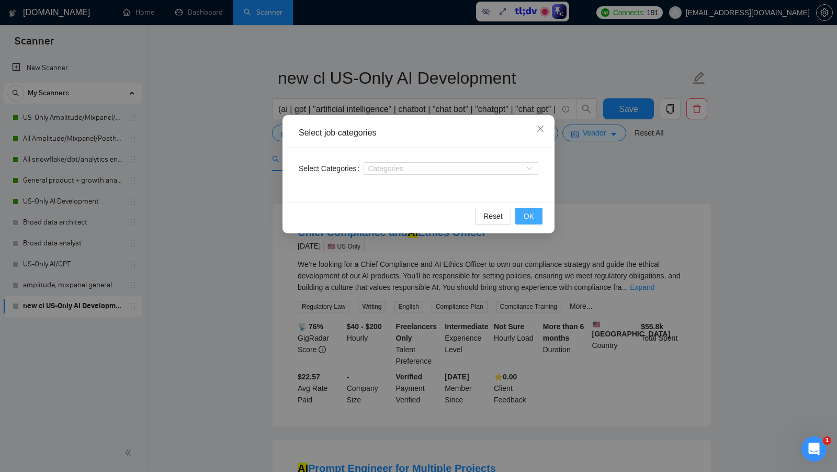
click at [527, 212] on span "OK" at bounding box center [529, 216] width 10 height 12
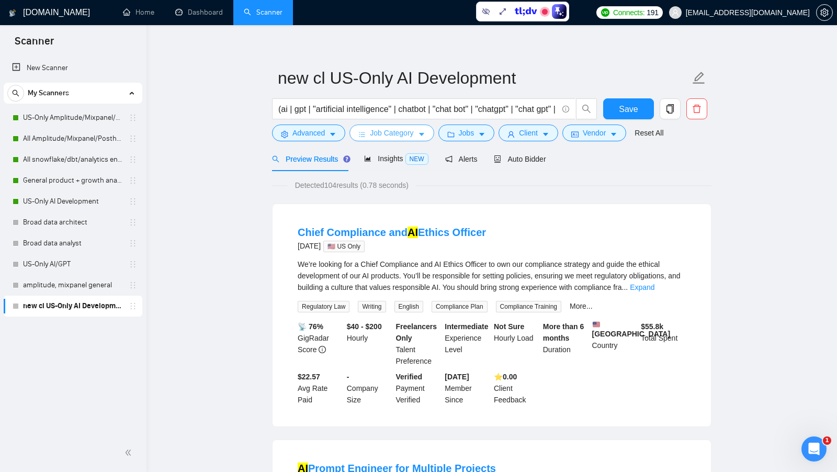
click at [385, 135] on span "Job Category" at bounding box center [391, 133] width 43 height 12
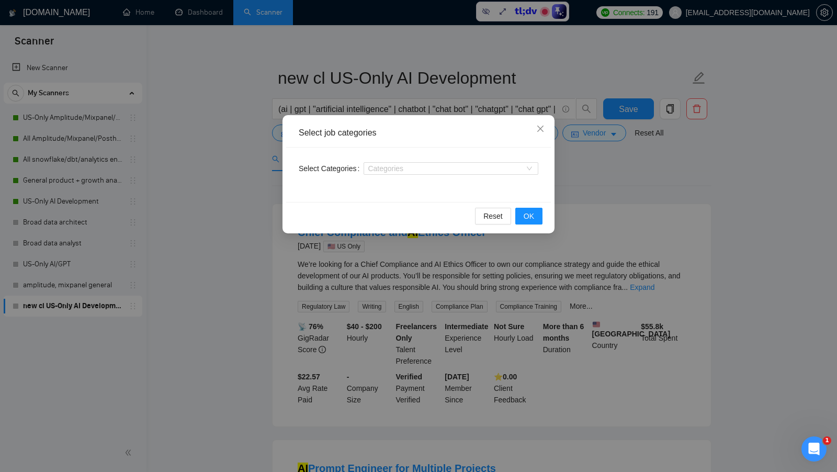
click at [585, 185] on div "Select job categories Select Categories Categories Reset OK" at bounding box center [418, 236] width 837 height 472
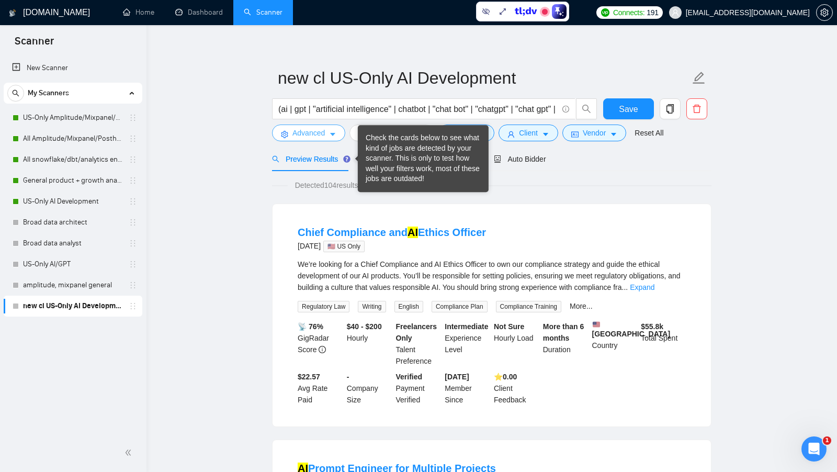
click at [313, 135] on span "Advanced" at bounding box center [308, 133] width 32 height 12
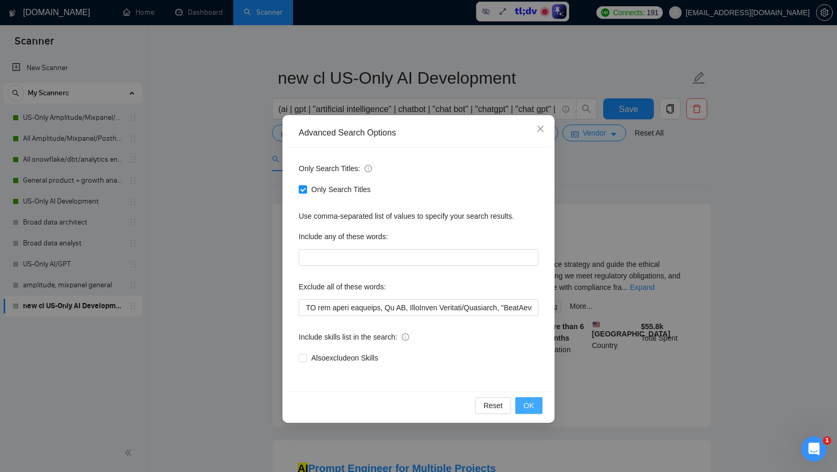
click at [525, 400] on span "OK" at bounding box center [529, 406] width 10 height 12
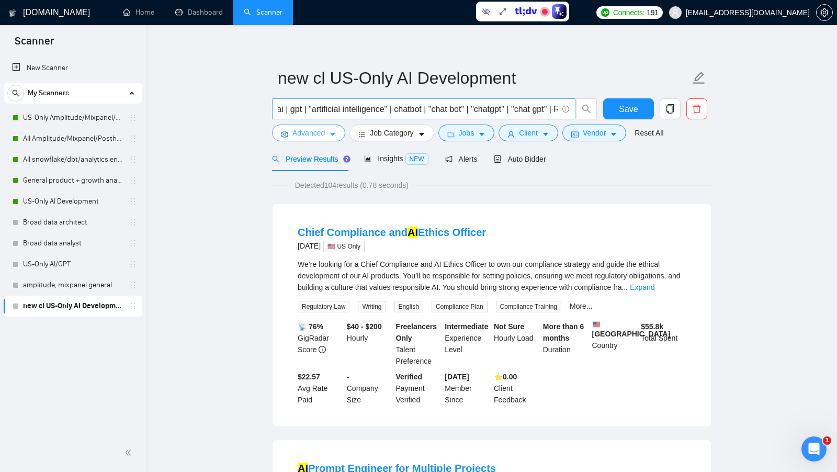
scroll to position [0, 34]
click at [482, 132] on icon "caret-down" at bounding box center [481, 134] width 7 height 7
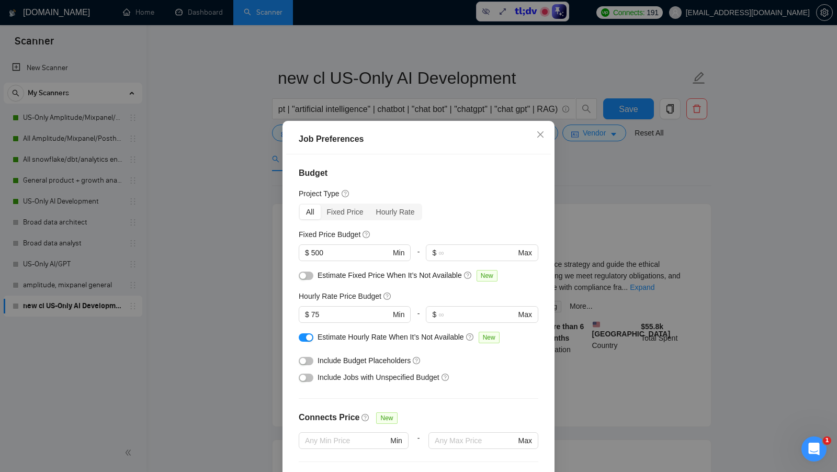
click at [652, 257] on div "Job Preferences Budget Project Type All Fixed Price Hourly Rate Fixed Price Bud…" at bounding box center [418, 236] width 837 height 472
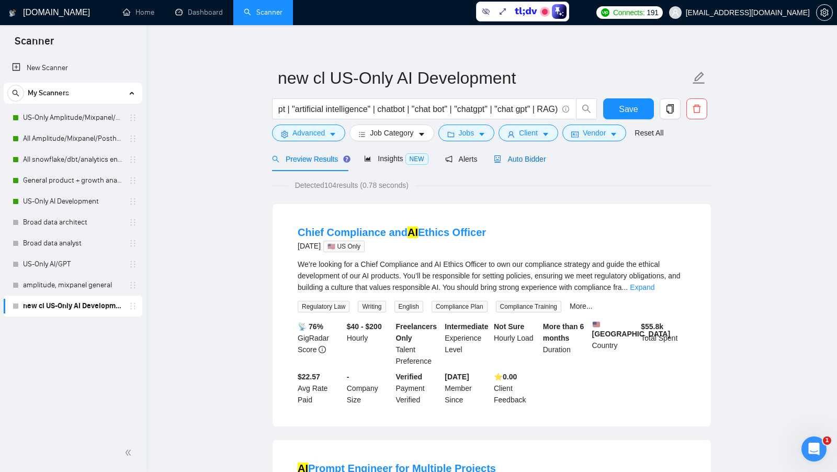
click at [514, 155] on span "Auto Bidder" at bounding box center [520, 159] width 52 height 8
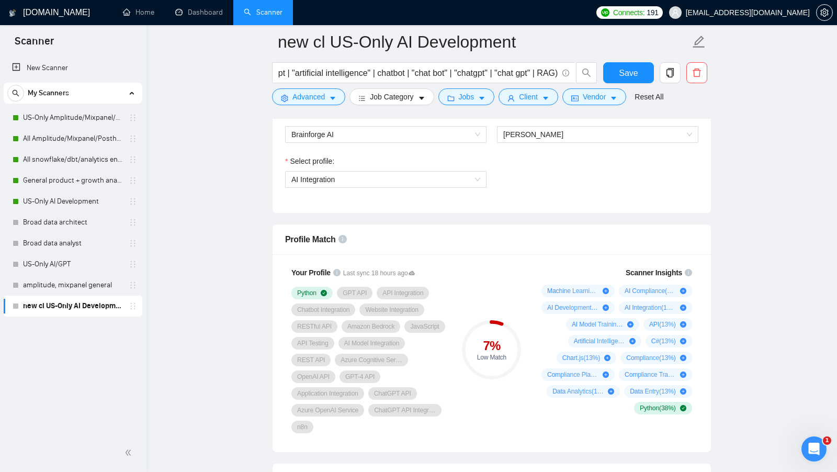
scroll to position [590, 0]
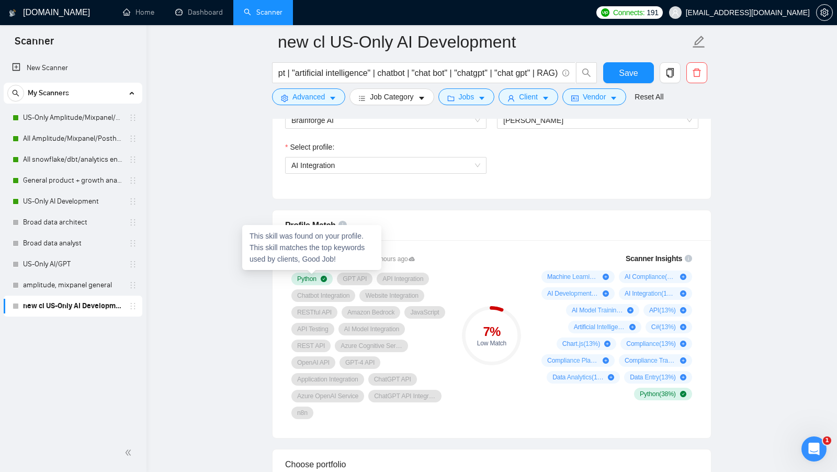
click at [289, 278] on div "Your Profile Last sync 18 hours ago Python GPT API API Integration Chatbot Inte…" at bounding box center [368, 335] width 167 height 179
click at [575, 412] on div "Scanner Insights Machine Learning ( 25 %) AI Compliance ( 13 %) AI Development …" at bounding box center [614, 335] width 167 height 179
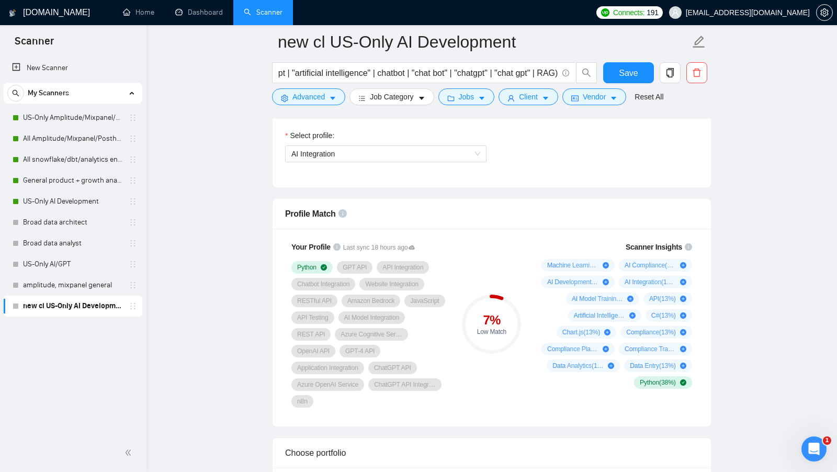
scroll to position [602, 0]
click at [539, 292] on div "Machine Learning ( 25 %) AI Compliance ( 13 %) AI Development ( 13 %) AI Integr…" at bounding box center [614, 323] width 155 height 130
click at [705, 315] on div "Your Profile Last sync 18 hours ago Python GPT API API Integration Chatbot Inte…" at bounding box center [492, 327] width 438 height 198
click at [540, 333] on div "Machine Learning ( 25 %) AI Compliance ( 13 %) AI Development ( 13 %) AI Integr…" at bounding box center [614, 323] width 155 height 130
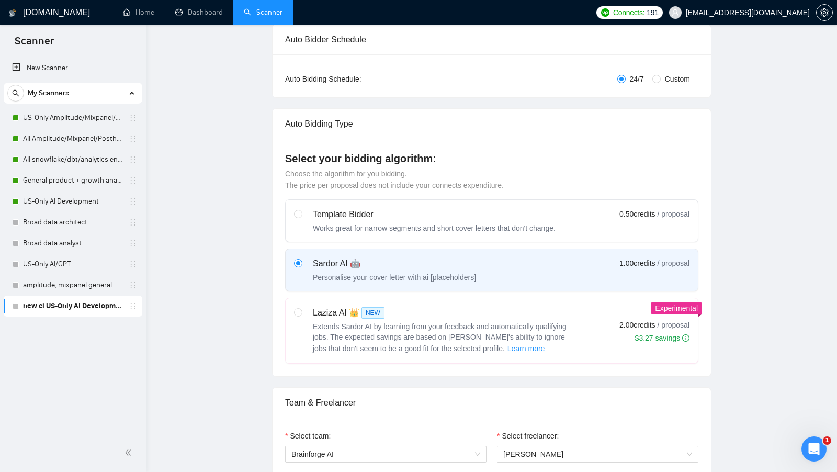
scroll to position [0, 0]
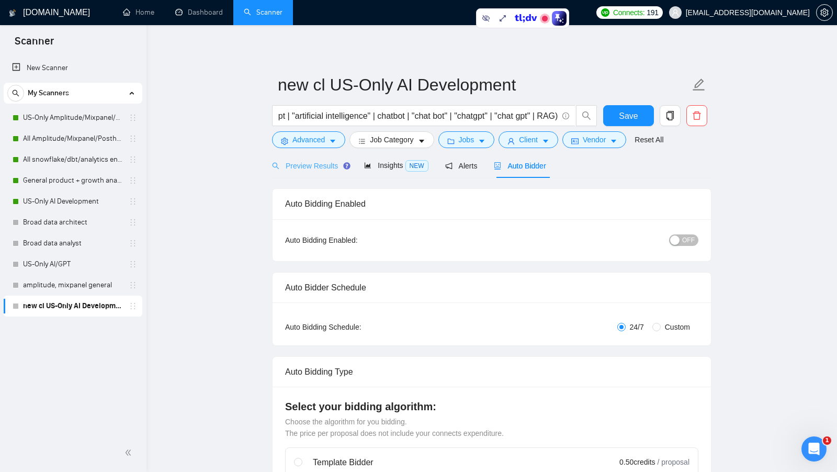
click at [322, 174] on div "Preview Results" at bounding box center [309, 165] width 75 height 25
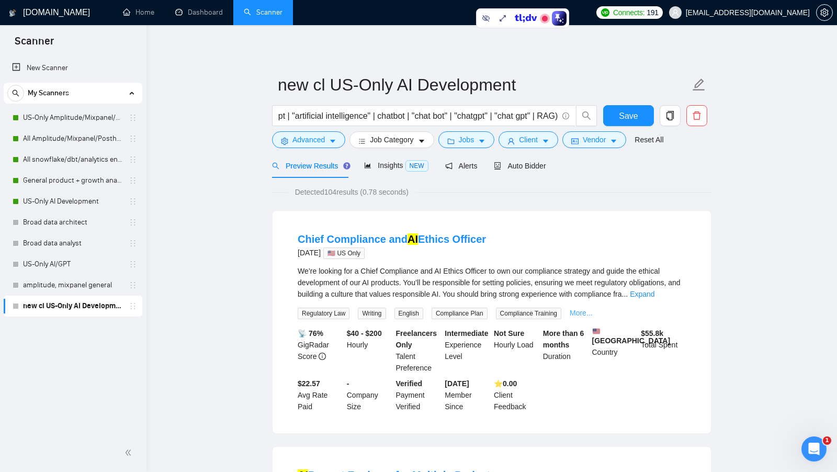
click at [593, 311] on link "More..." at bounding box center [581, 313] width 23 height 8
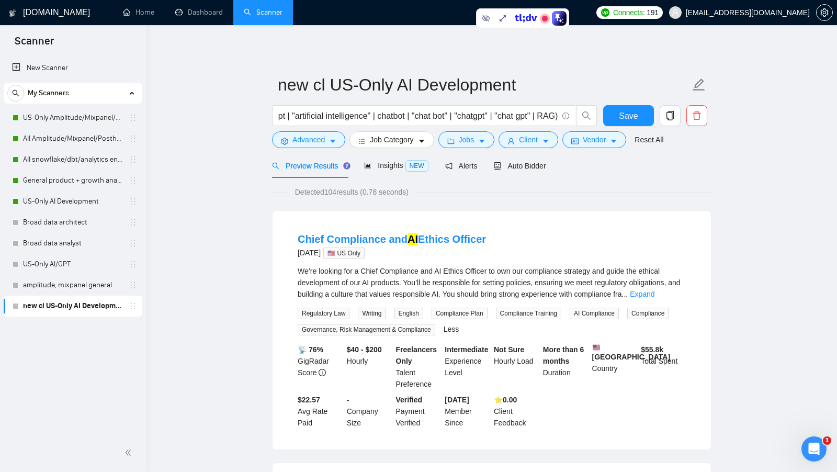
click at [380, 312] on span "Writing" at bounding box center [372, 314] width 28 height 12
click at [407, 312] on span "English" at bounding box center [408, 314] width 29 height 12
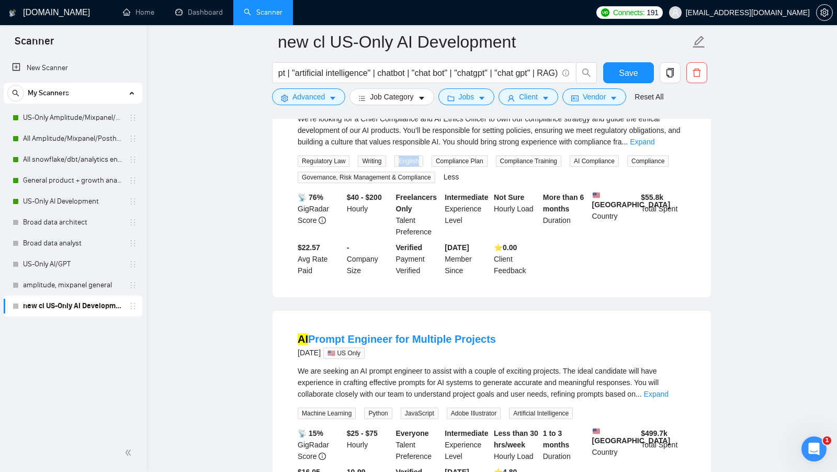
scroll to position [269, 0]
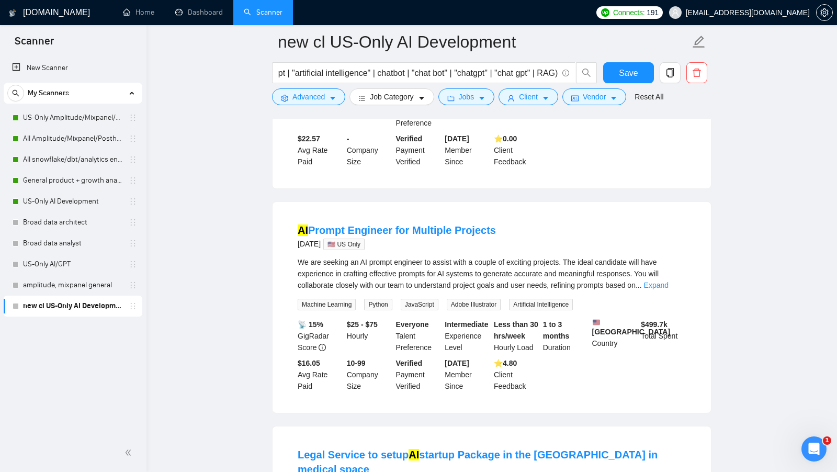
click at [390, 302] on span "Python" at bounding box center [378, 305] width 28 height 12
click at [387, 304] on span "Python" at bounding box center [378, 305] width 28 height 12
click at [649, 307] on div "We are seeking an AI prompt engineer to assist with a couple of exciting projec…" at bounding box center [492, 283] width 388 height 54
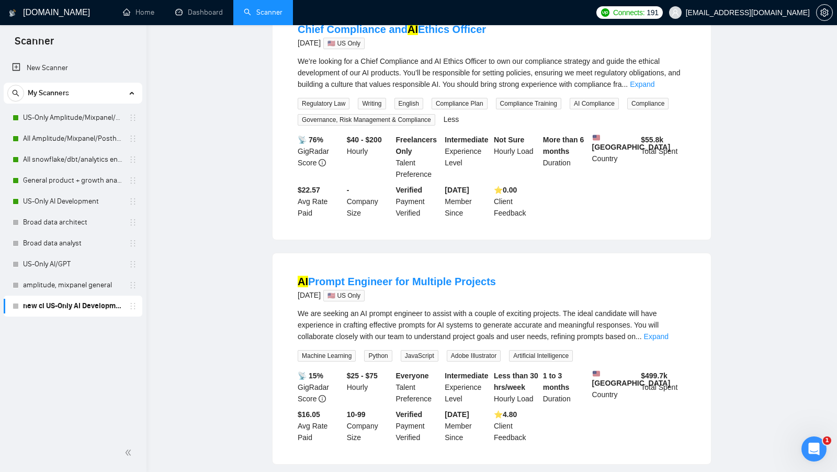
scroll to position [0, 0]
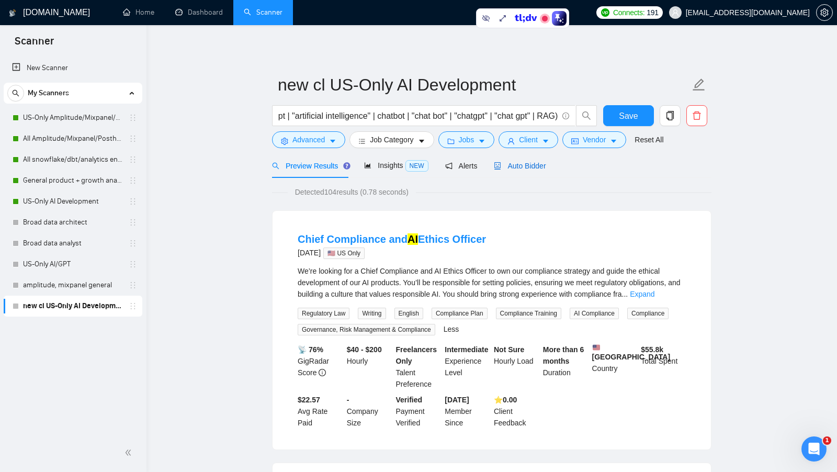
click at [512, 163] on span "Auto Bidder" at bounding box center [520, 166] width 52 height 8
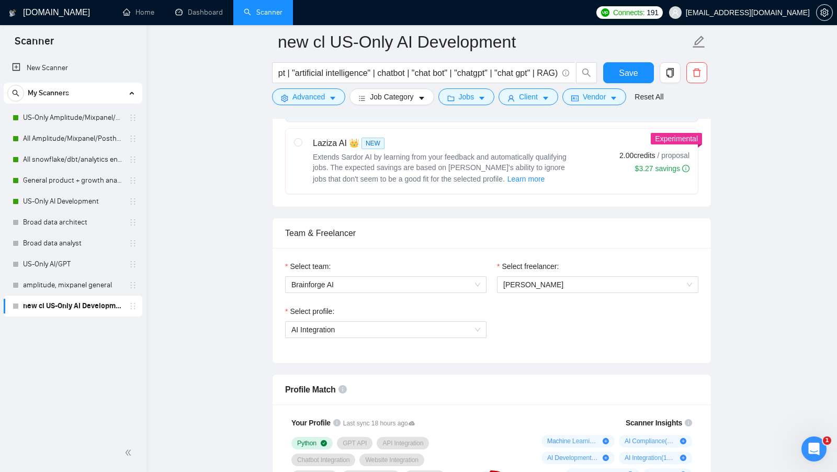
scroll to position [644, 0]
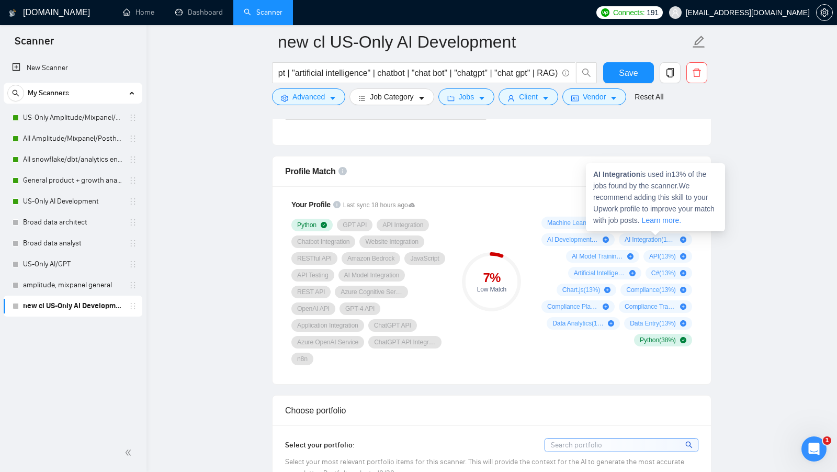
click at [715, 228] on div "AI Integration is used in 13 % of the jobs found by the scanner. We recommend a…" at bounding box center [655, 197] width 139 height 68
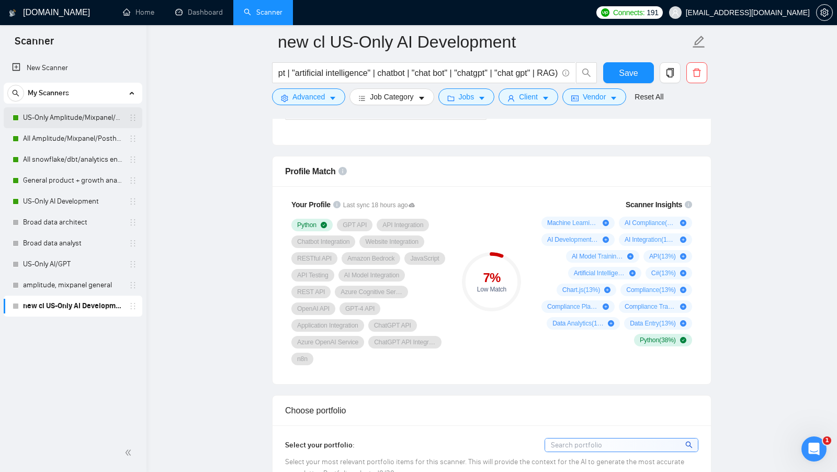
click at [76, 123] on link "US-Only Amplitude/Mixpanel/Posthog Product Analytics" at bounding box center [72, 117] width 99 height 21
click at [648, 71] on button "Save" at bounding box center [628, 72] width 51 height 21
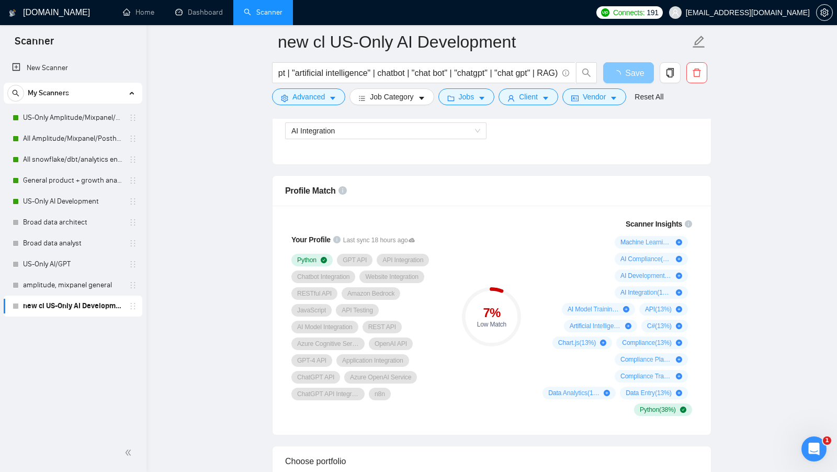
scroll to position [623, 0]
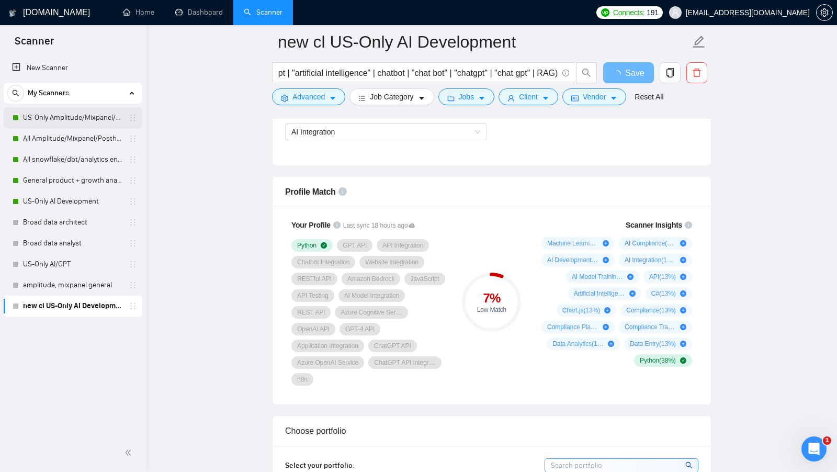
click at [78, 123] on link "US-Only Amplitude/Mixpanel/Posthog Product Analytics" at bounding box center [72, 117] width 99 height 21
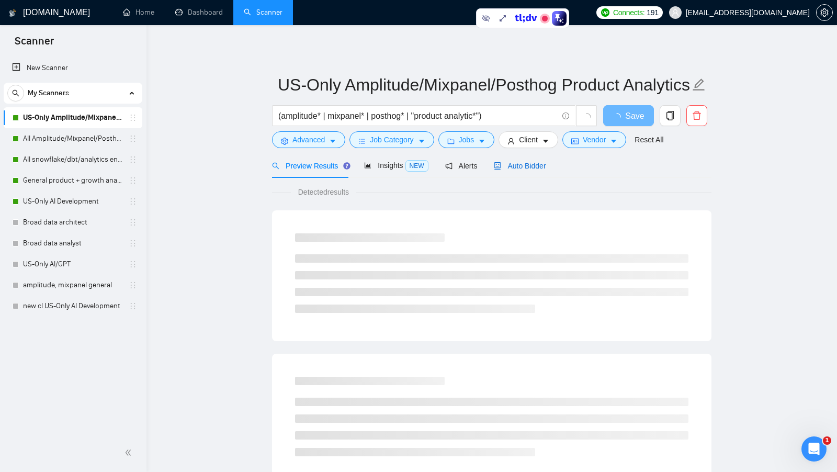
click at [529, 168] on span "Auto Bidder" at bounding box center [520, 166] width 52 height 8
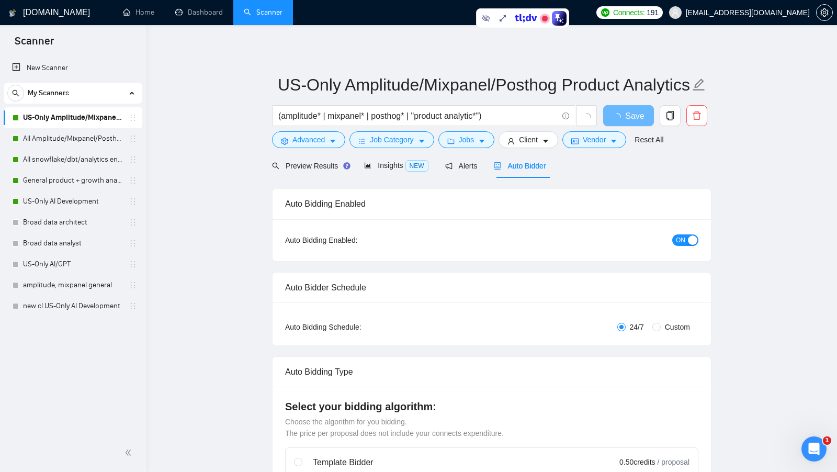
checkbox input "true"
click at [330, 171] on div "Preview Results" at bounding box center [309, 166] width 75 height 12
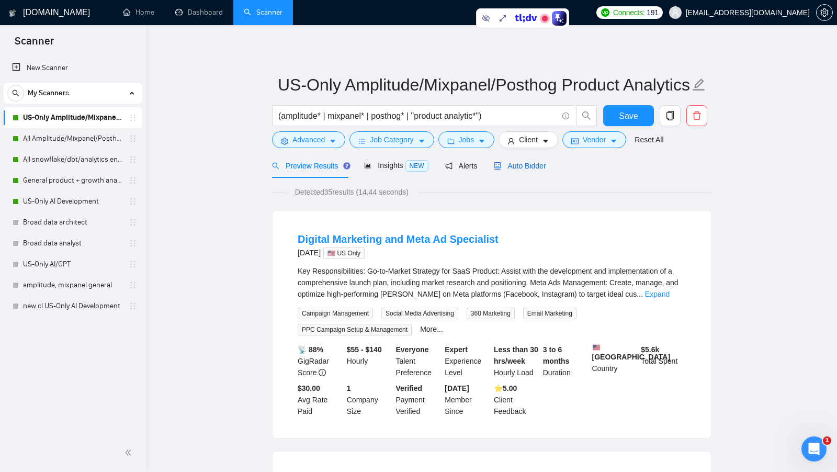
click at [530, 168] on span "Auto Bidder" at bounding box center [520, 166] width 52 height 8
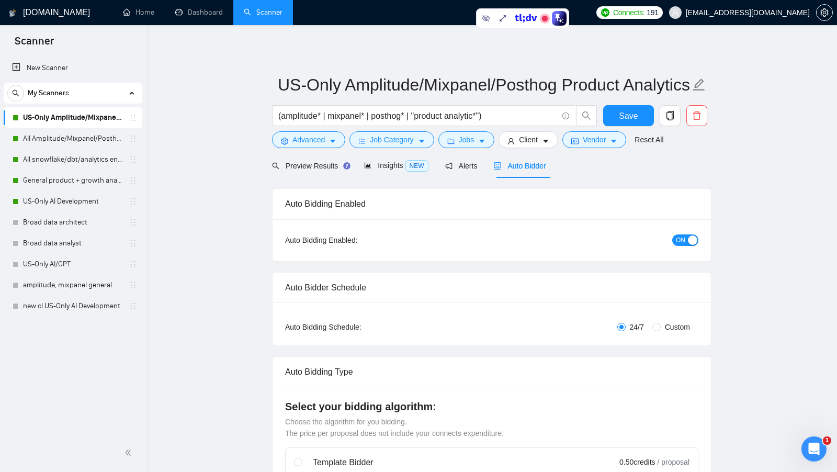
checkbox input "true"
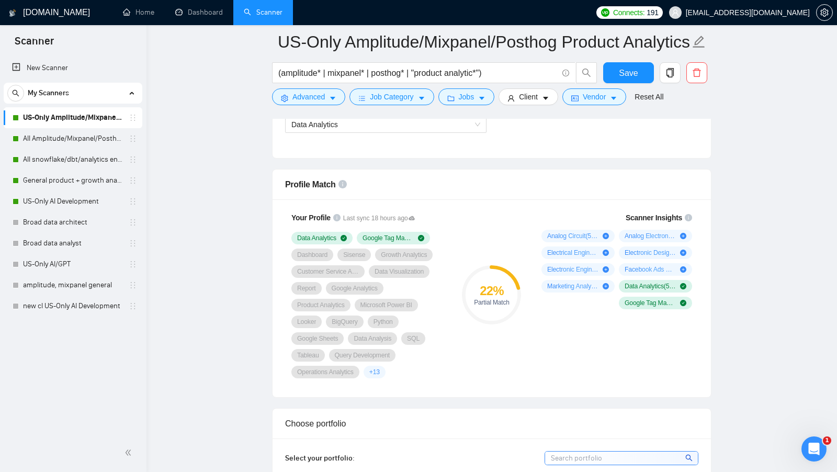
scroll to position [633, 0]
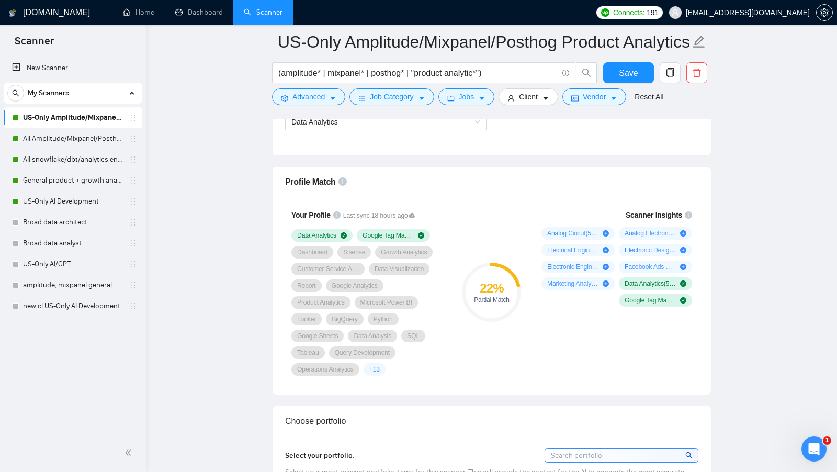
click at [628, 328] on div "Scanner Insights Analog Circuit ( 50 %) Analog Electronics ( 50 %) Electrical E…" at bounding box center [614, 292] width 167 height 179
click at [493, 329] on div "22 % Partial Match" at bounding box center [492, 292] width 70 height 179
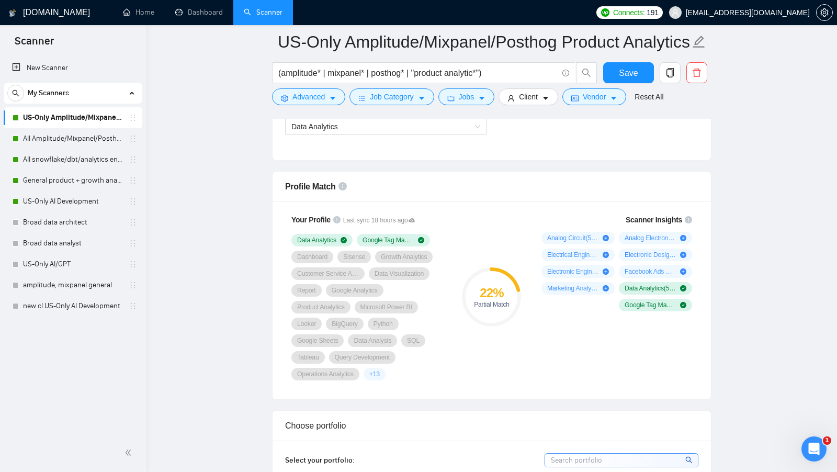
scroll to position [627, 0]
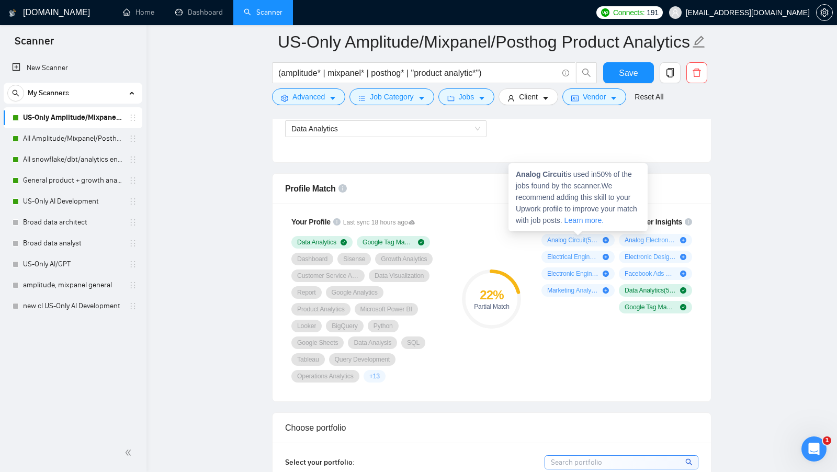
click at [513, 241] on div "22 % Partial Match" at bounding box center [492, 299] width 70 height 179
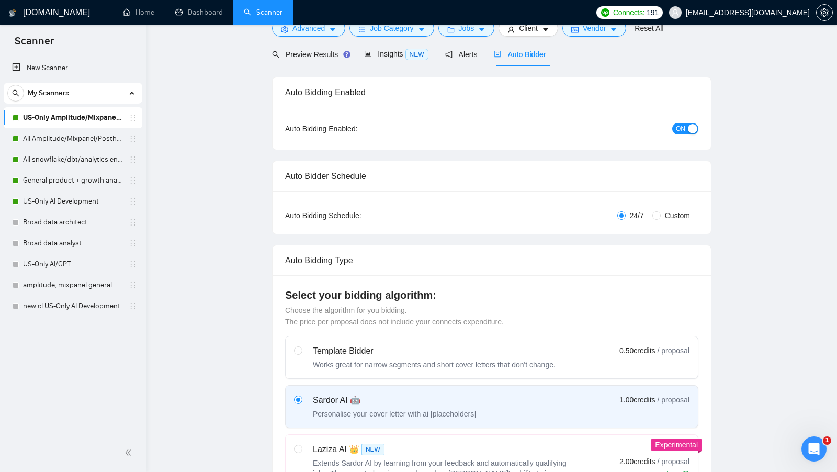
scroll to position [0, 0]
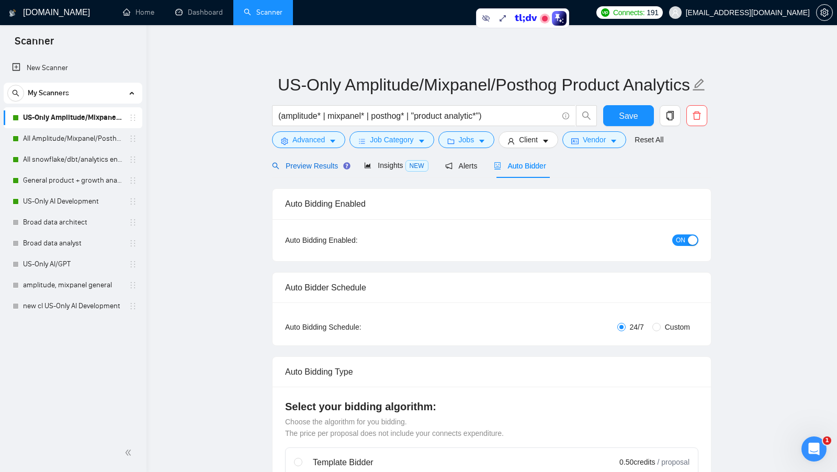
click at [314, 162] on span "Preview Results" at bounding box center [309, 166] width 75 height 8
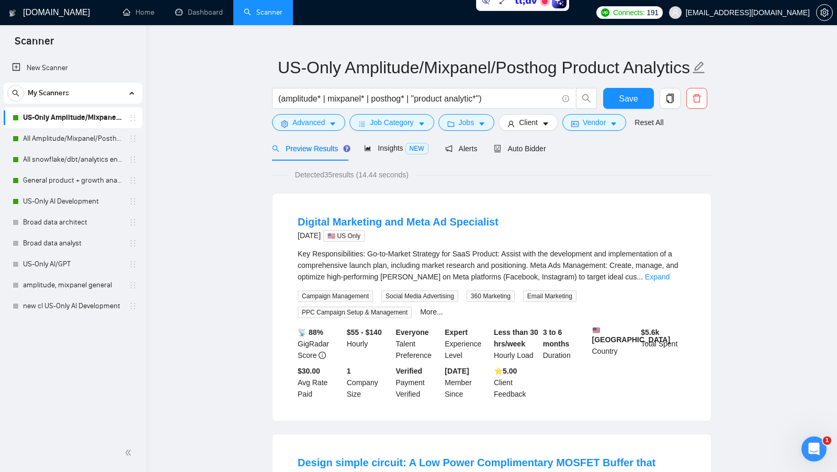
scroll to position [14, 0]
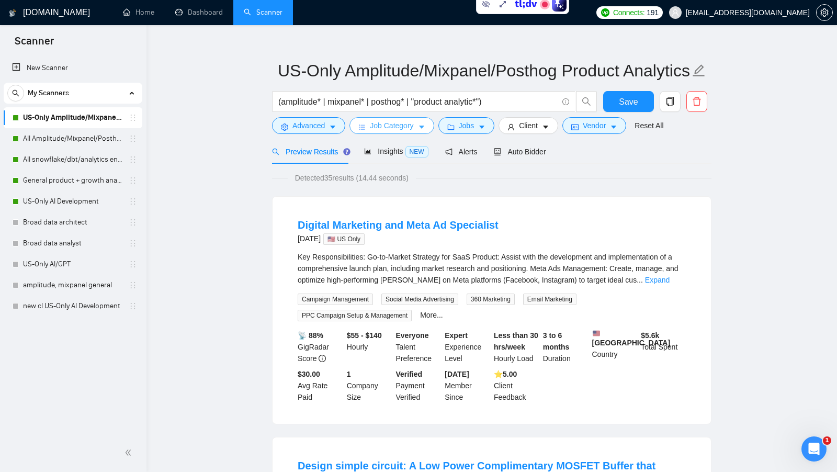
click at [404, 118] on button "Job Category" at bounding box center [391, 125] width 84 height 17
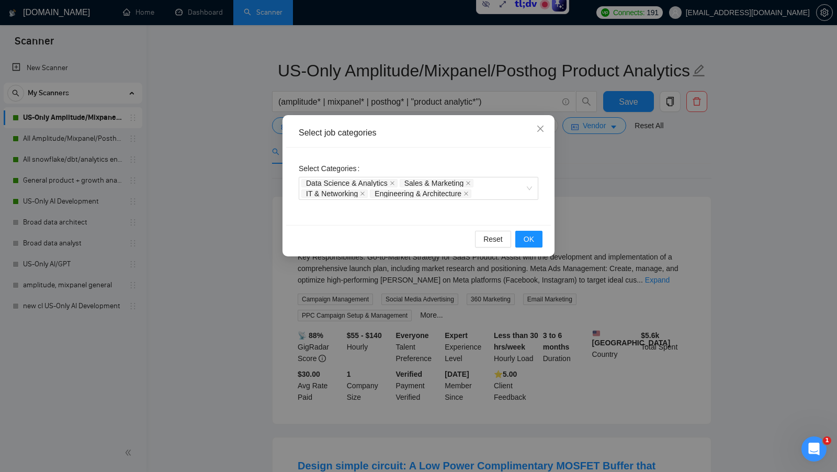
click at [585, 187] on div "Select job categories Select Categories Data Science & Analytics Sales & Market…" at bounding box center [418, 236] width 837 height 472
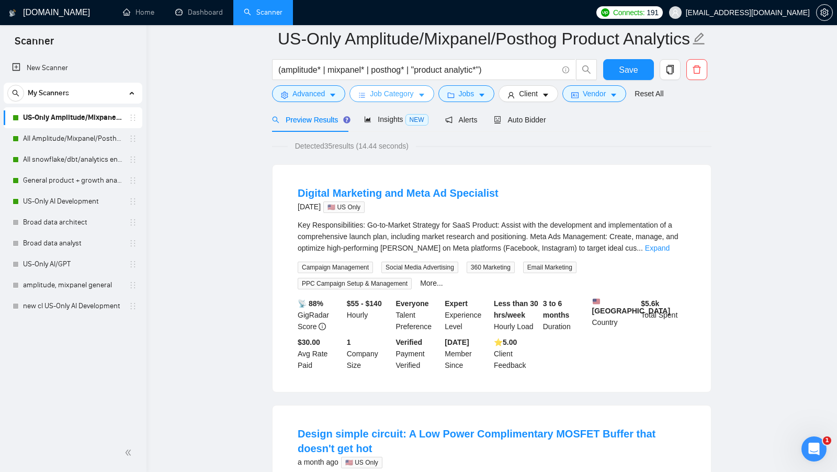
scroll to position [32, 0]
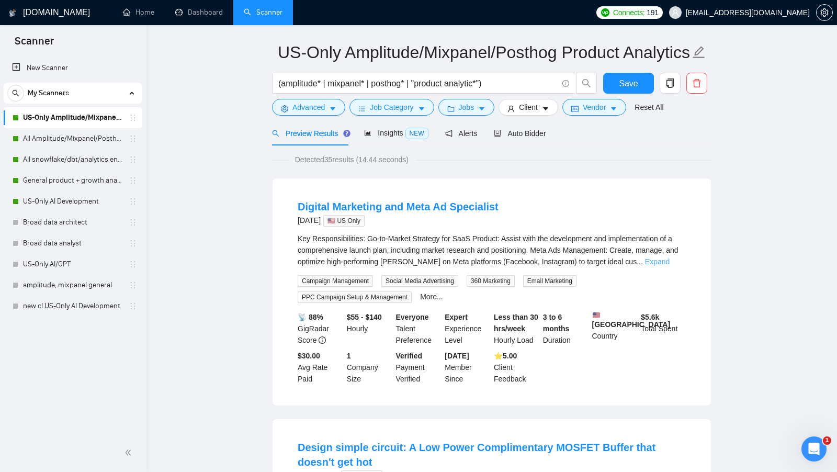
click at [670, 259] on link "Expand" at bounding box center [657, 261] width 25 height 8
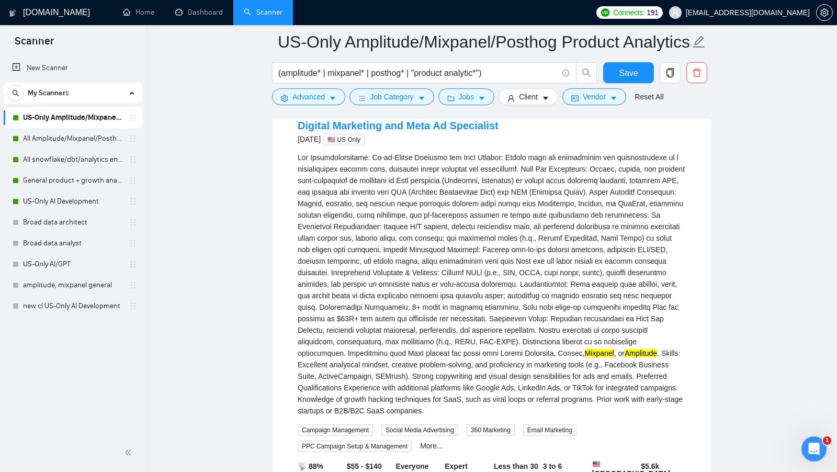
scroll to position [107, 0]
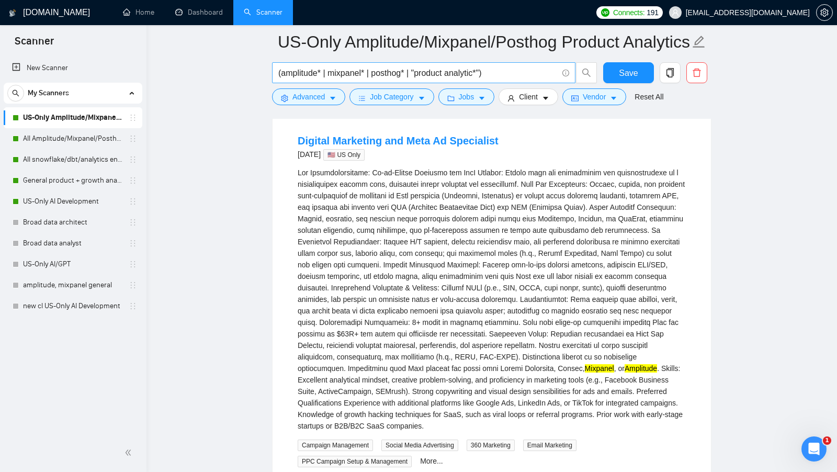
click at [296, 72] on input "(amplitude* | mixpanel* | posthog* | "product analytic*")" at bounding box center [417, 72] width 279 height 13
click at [343, 72] on input "(amplitude* | mixpanel* | posthog* | "product analytic*")" at bounding box center [417, 72] width 279 height 13
click at [386, 72] on input "(amplitude* | mixpanel* | posthog* | "product analytic*")" at bounding box center [417, 72] width 279 height 13
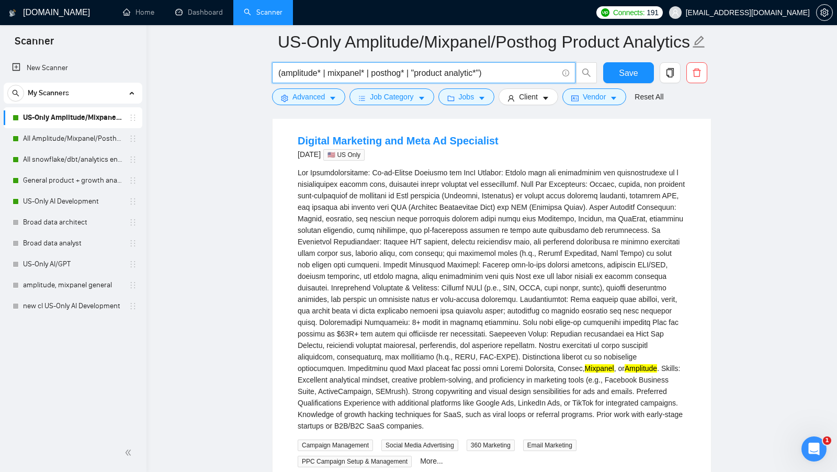
click at [386, 72] on input "(amplitude* | mixpanel* | posthog* | "product analytic*")" at bounding box center [417, 72] width 279 height 13
click at [585, 141] on div "Digital Marketing and Meta Ad Specialist 15 days ago 🇺🇸 US Only" at bounding box center [492, 146] width 388 height 27
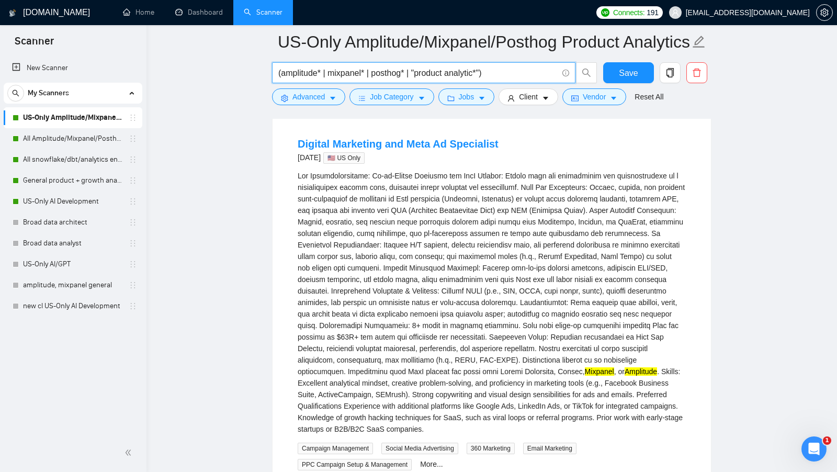
drag, startPoint x: 415, startPoint y: 74, endPoint x: 487, endPoint y: 72, distance: 71.7
click at [487, 72] on input "(amplitude* | mixpanel* | posthog* | "product analytic*")" at bounding box center [417, 72] width 279 height 13
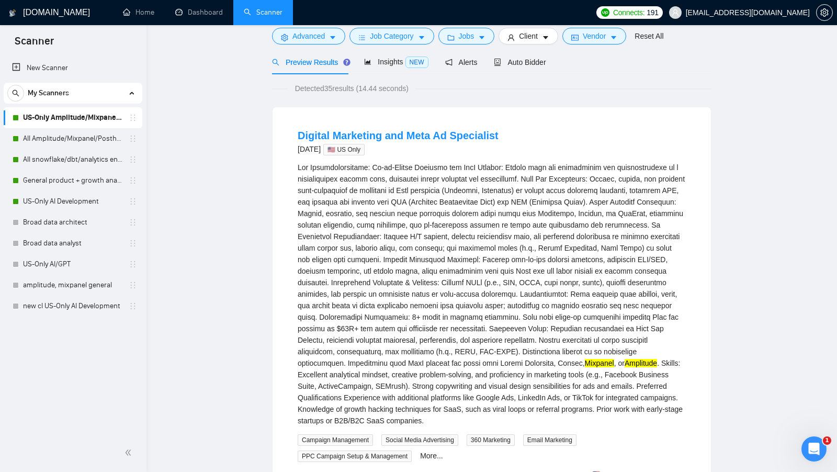
scroll to position [0, 0]
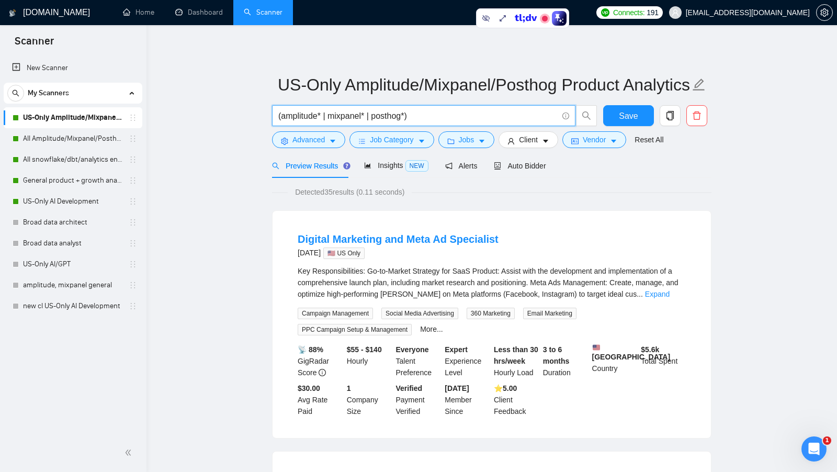
click at [438, 116] on input "(amplitude* | mixpanel* | posthog*)" at bounding box center [417, 115] width 279 height 13
click at [345, 136] on div "Advanced" at bounding box center [308, 139] width 77 height 17
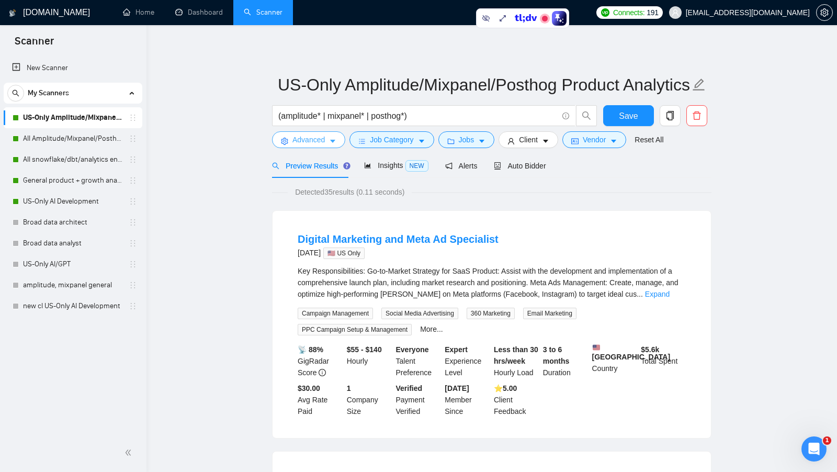
click at [341, 136] on button "Advanced" at bounding box center [308, 139] width 73 height 17
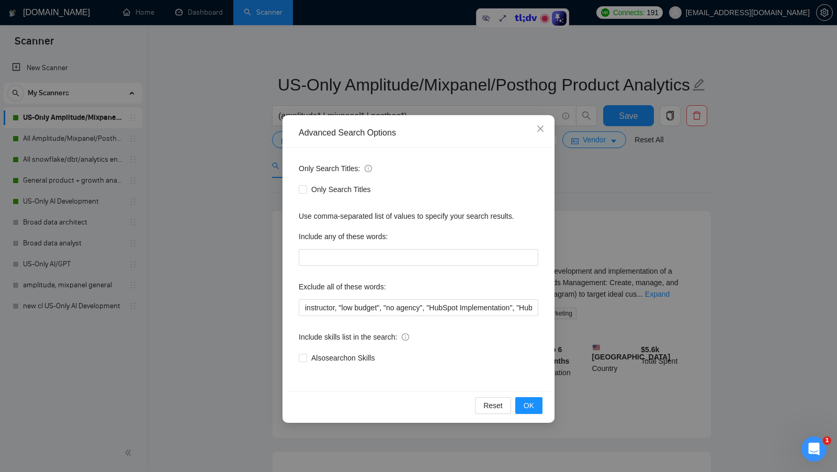
click at [551, 266] on div "Advanced Search Options Only Search Titles: Only Search Titles Use comma-separa…" at bounding box center [418, 269] width 272 height 308
click at [586, 255] on div "Advanced Search Options Only Search Titles: Only Search Titles Use comma-separa…" at bounding box center [418, 236] width 837 height 472
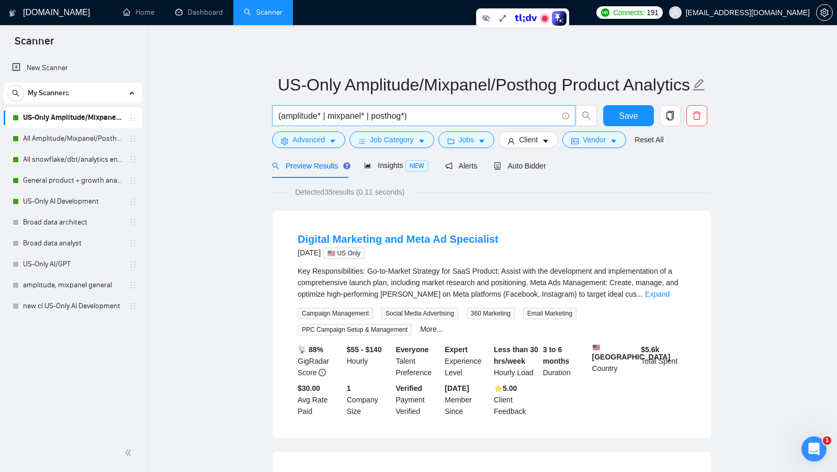
click at [427, 114] on input "(amplitude* | mixpanel* | posthog*)" at bounding box center [417, 115] width 279 height 13
click at [304, 119] on input "(amplitude* | mixpanel* | posthog*) data*" at bounding box center [417, 115] width 279 height 13
click at [304, 118] on input "(amplitude* | mixpanel* | posthog*) data*" at bounding box center [417, 115] width 279 height 13
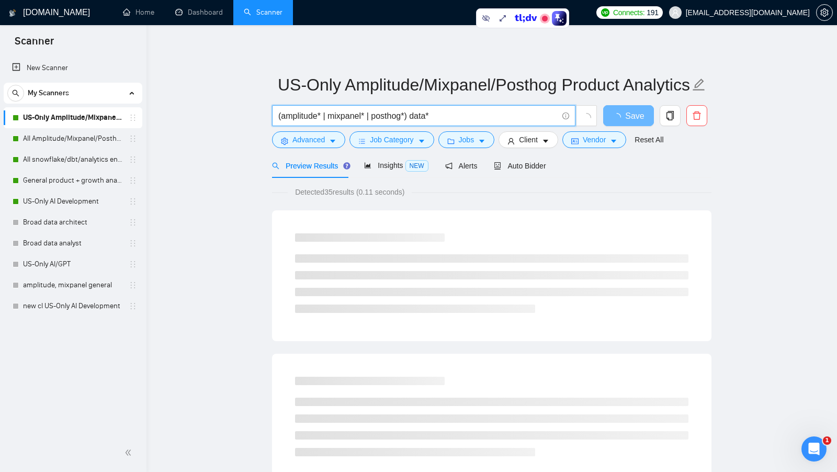
click at [345, 118] on input "(amplitude* | mixpanel* | posthog*) data*" at bounding box center [417, 115] width 279 height 13
click at [382, 118] on input "(amplitude* | mixpanel* | posthog*) data*" at bounding box center [417, 115] width 279 height 13
click at [424, 114] on input "(amplitude* | mixpanel* | posthog*) data*" at bounding box center [417, 115] width 279 height 13
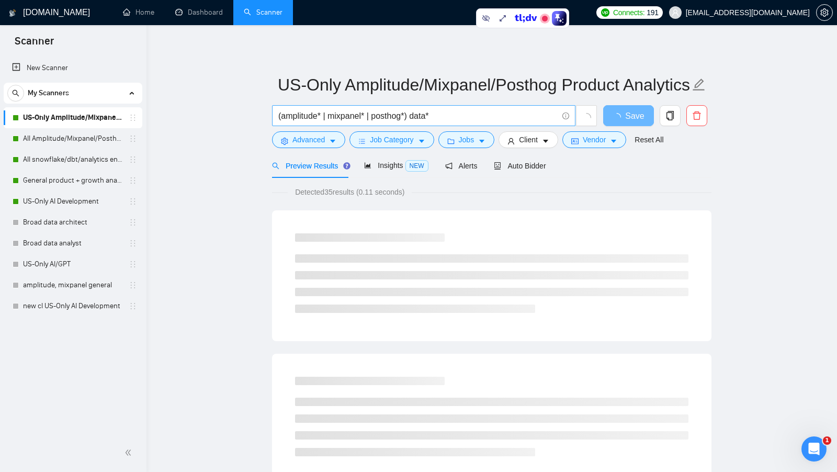
click at [475, 122] on span "(amplitude* | mixpanel* | posthog*) data*" at bounding box center [423, 115] width 303 height 21
click at [472, 119] on input "(amplitude* | mixpanel* | posthog*) data*" at bounding box center [417, 115] width 279 height 13
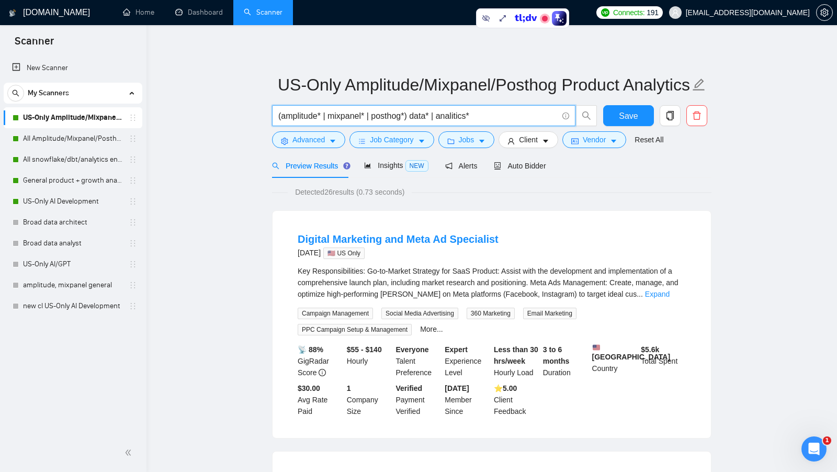
click at [414, 114] on input "(amplitude* | mixpanel* | posthog*) data* | analitics*" at bounding box center [417, 115] width 279 height 13
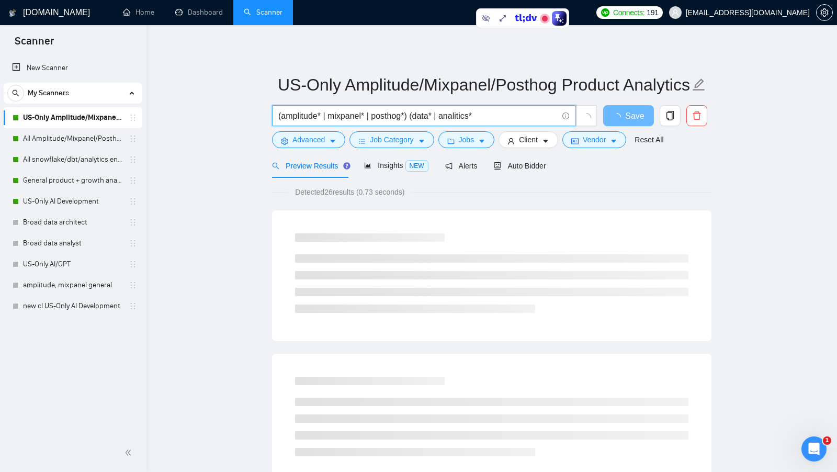
click at [493, 115] on input "(amplitude* | mixpanel* | posthog*) (data* | analitics*" at bounding box center [417, 115] width 279 height 13
type input "(amplitude* | mixpanel* | posthog*) (data* | analitics*)"
click at [403, 133] on button "Job Category" at bounding box center [391, 139] width 84 height 17
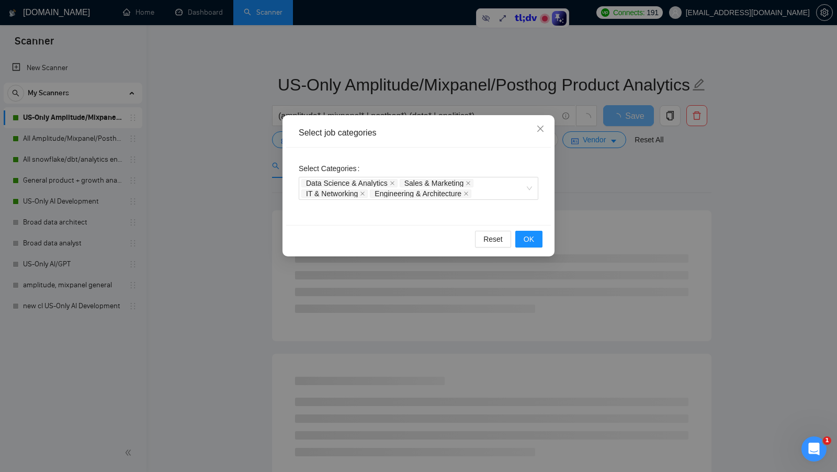
click at [618, 165] on div "Select job categories Select Categories Data Science & Analytics Sales & Market…" at bounding box center [418, 236] width 837 height 472
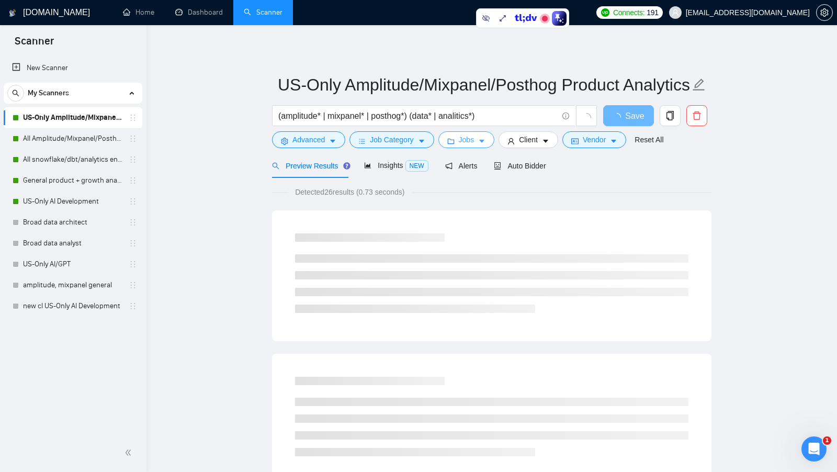
click at [461, 142] on span "Jobs" at bounding box center [467, 140] width 16 height 12
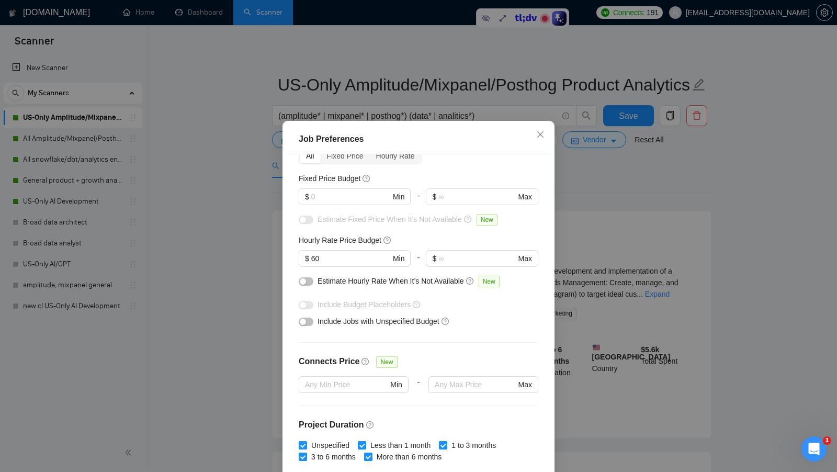
scroll to position [58, 0]
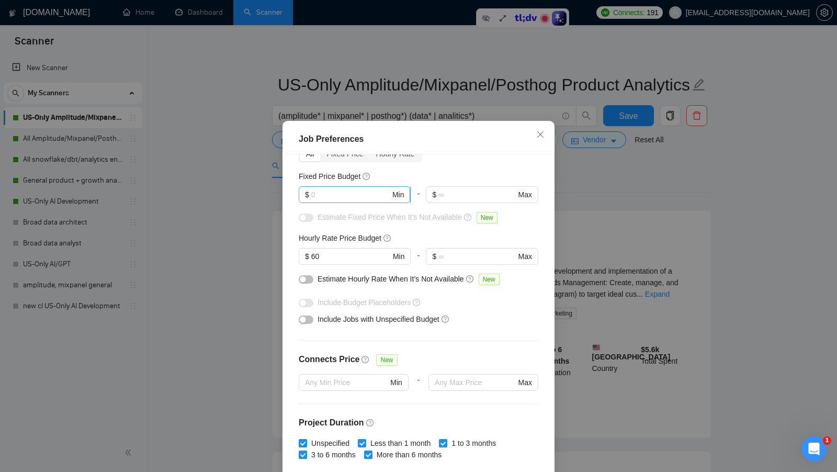
click at [353, 195] on input "text" at bounding box center [350, 195] width 79 height 12
click at [337, 258] on input "60" at bounding box center [350, 257] width 79 height 12
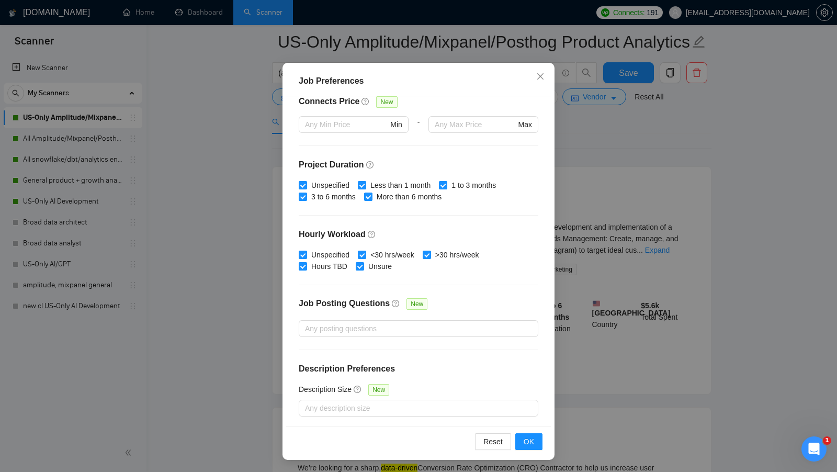
scroll to position [88, 0]
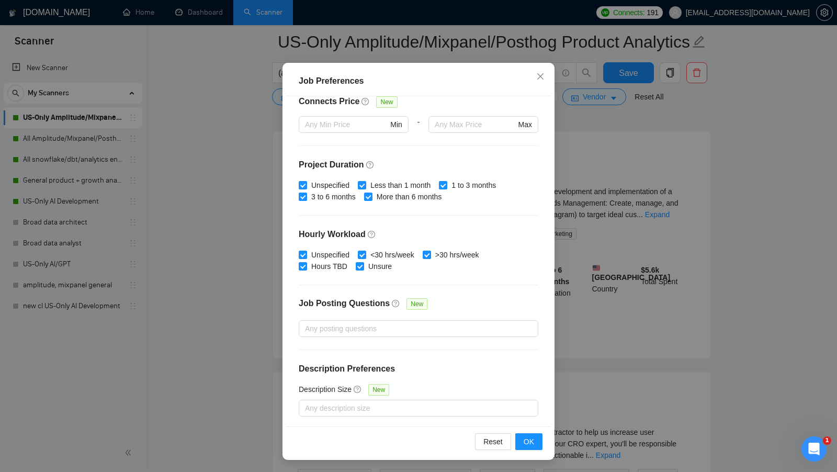
click at [586, 280] on div "Job Preferences Budget Project Type All Fixed Price Hourly Rate Fixed Price Bud…" at bounding box center [418, 236] width 837 height 472
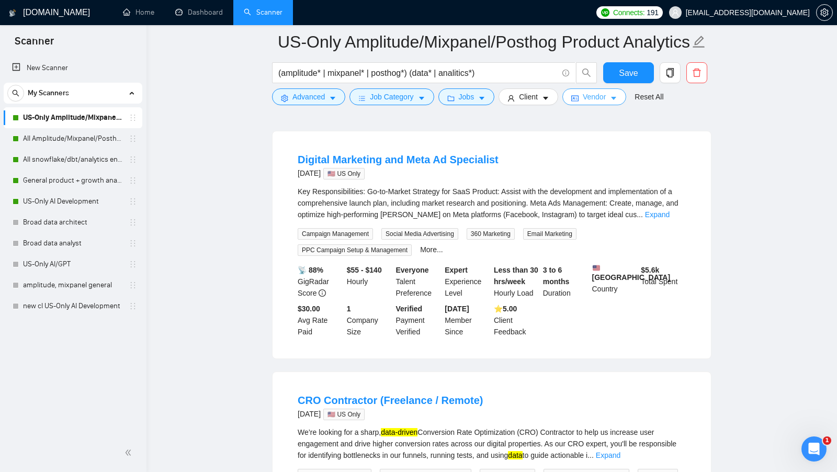
click at [588, 97] on span "Vendor" at bounding box center [594, 97] width 23 height 12
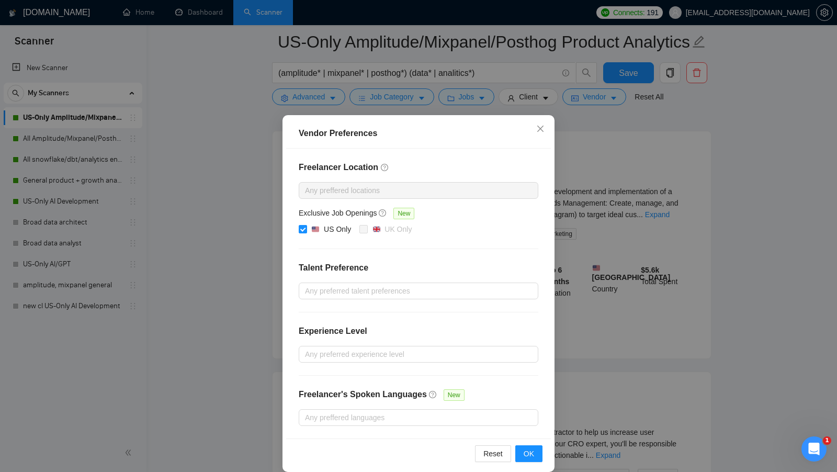
click at [588, 251] on div "Vendor Preferences Freelancer Location Any preffered locations Exclusive Job Op…" at bounding box center [418, 236] width 837 height 472
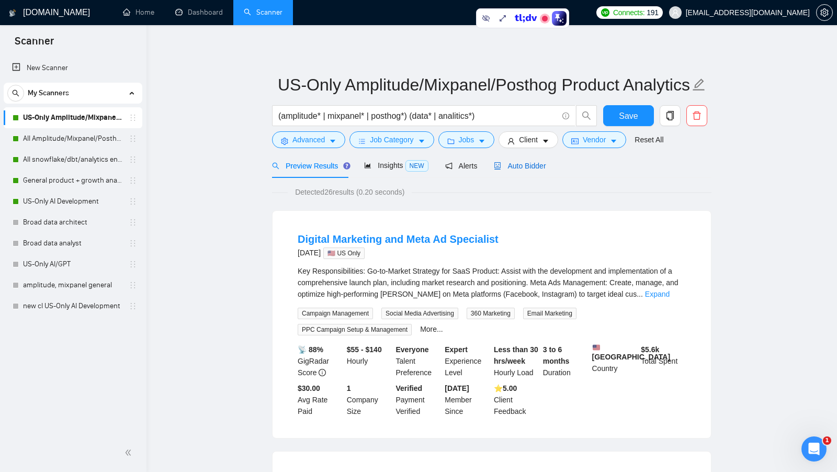
click at [527, 166] on span "Auto Bidder" at bounding box center [520, 166] width 52 height 8
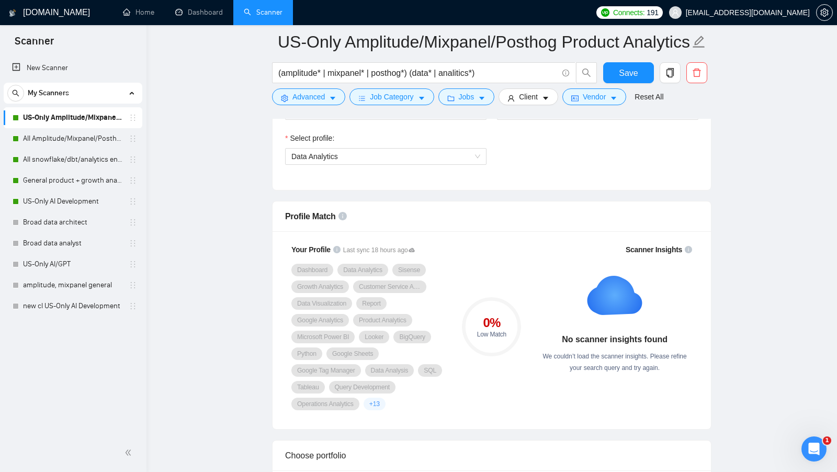
scroll to position [600, 0]
click at [82, 140] on link "All Amplitude/Mixpanel/Posthog Product Analytics" at bounding box center [72, 138] width 99 height 21
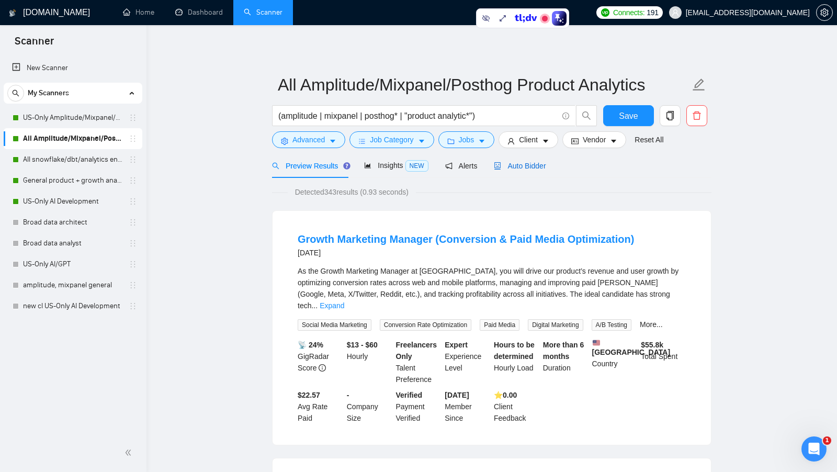
click at [540, 166] on span "Auto Bidder" at bounding box center [520, 166] width 52 height 8
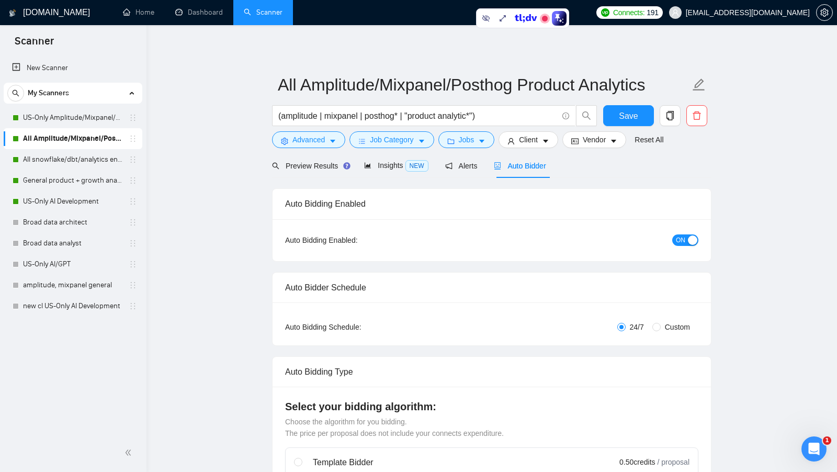
checkbox input "true"
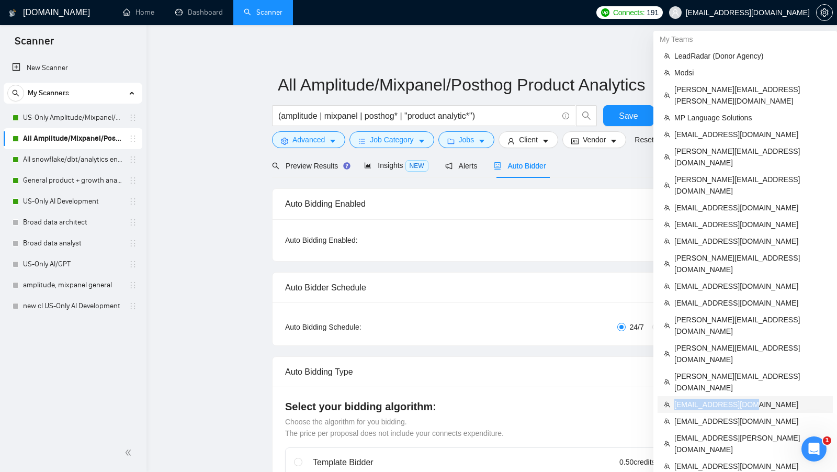
copy span "said@cleverboss.com"
drag, startPoint x: 753, startPoint y: 327, endPoint x: 675, endPoint y: 325, distance: 78.0
click at [675, 399] on span "said@cleverboss.com" at bounding box center [750, 405] width 152 height 12
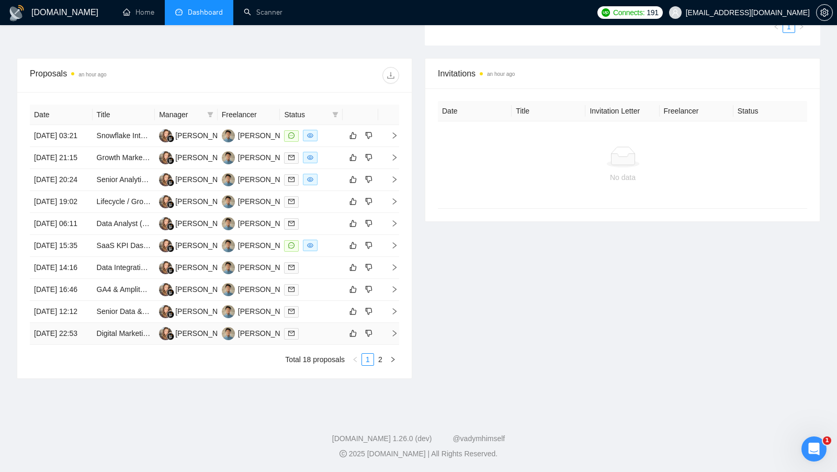
scroll to position [383, 0]
click at [383, 365] on link "2" at bounding box center [381, 360] width 12 height 12
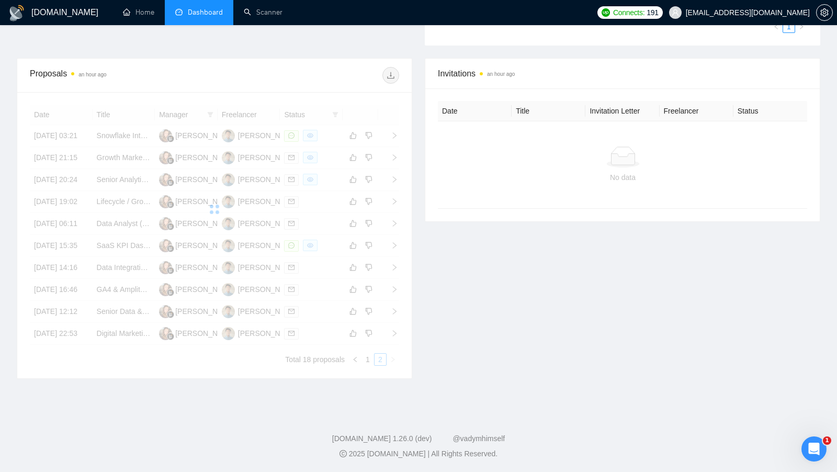
scroll to position [367, 0]
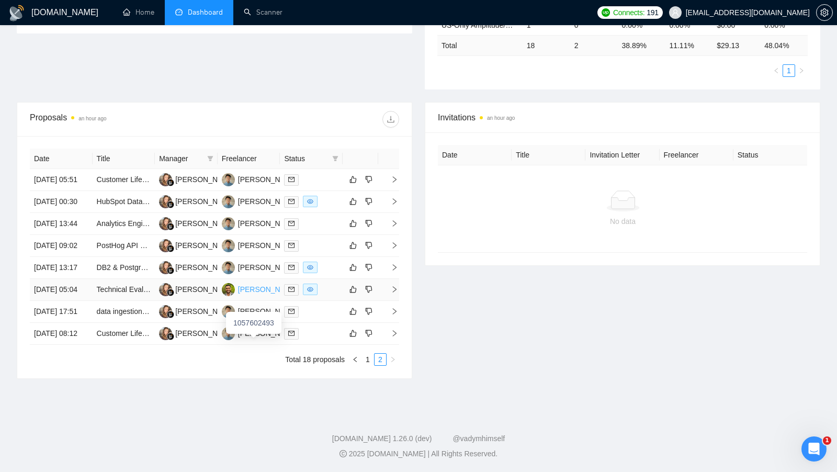
click at [256, 283] on div "[PERSON_NAME]" at bounding box center [268, 289] width 60 height 12
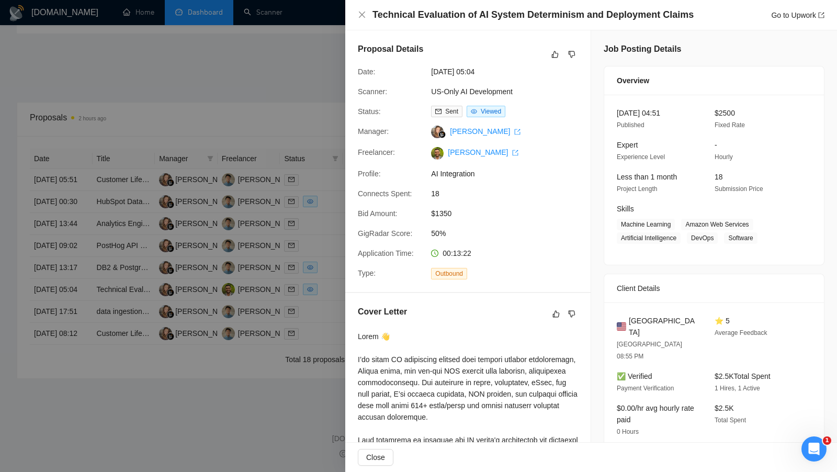
click at [277, 46] on div at bounding box center [418, 236] width 837 height 472
